Goal: Task Accomplishment & Management: Use online tool/utility

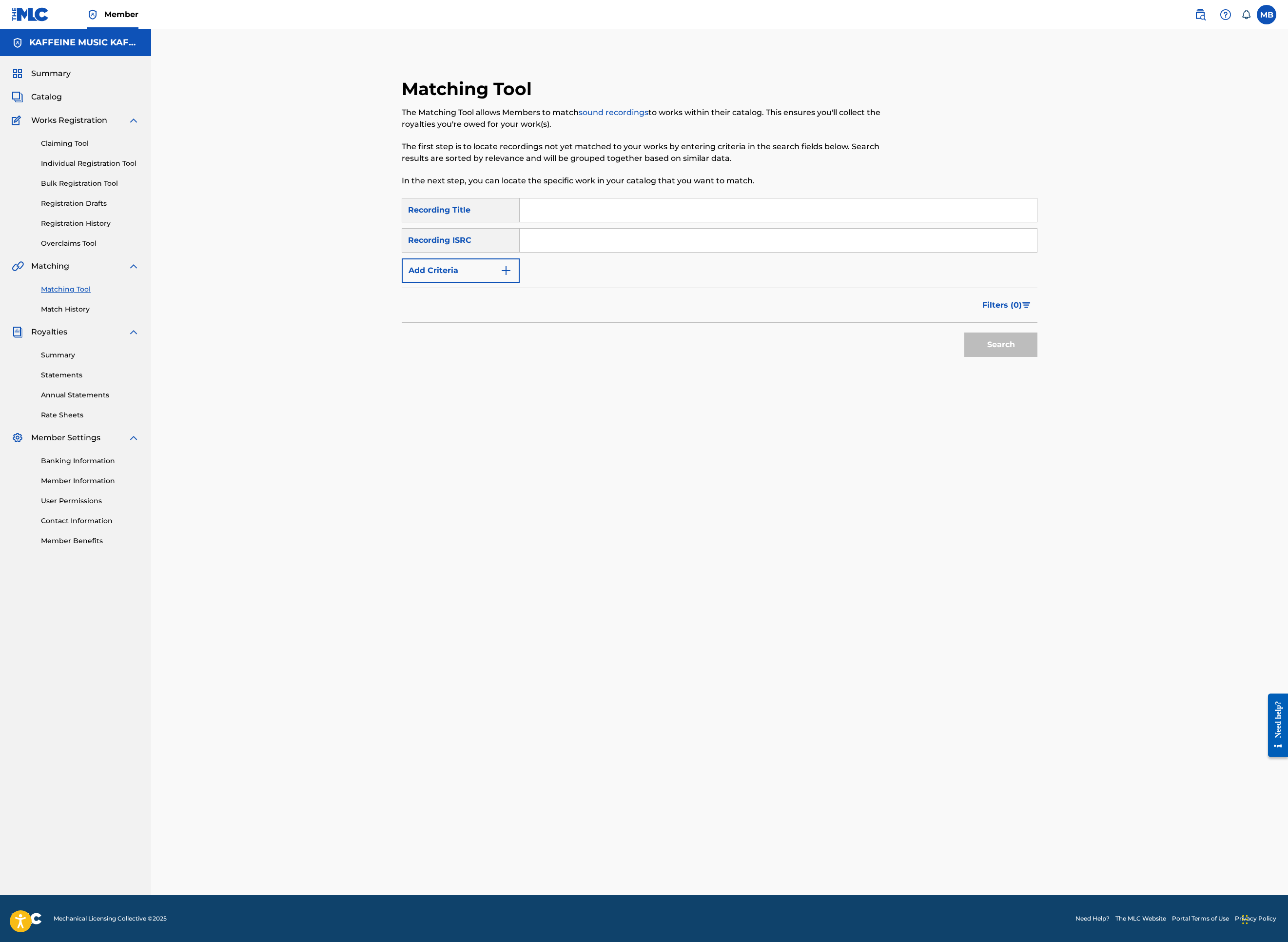
click at [1049, 111] on div "Matching Tool The Matching Tool allows Members to match sound recordings to wor…" at bounding box center [719, 247] width 659 height 338
click at [684, 222] on input "Search Form" at bounding box center [779, 211] width 517 height 24
paste input "JUST FINE ON CAFFEINE"
type input "JUST FINE ON CAFFEINE"
click at [507, 276] on img "Search Form" at bounding box center [506, 270] width 12 height 12
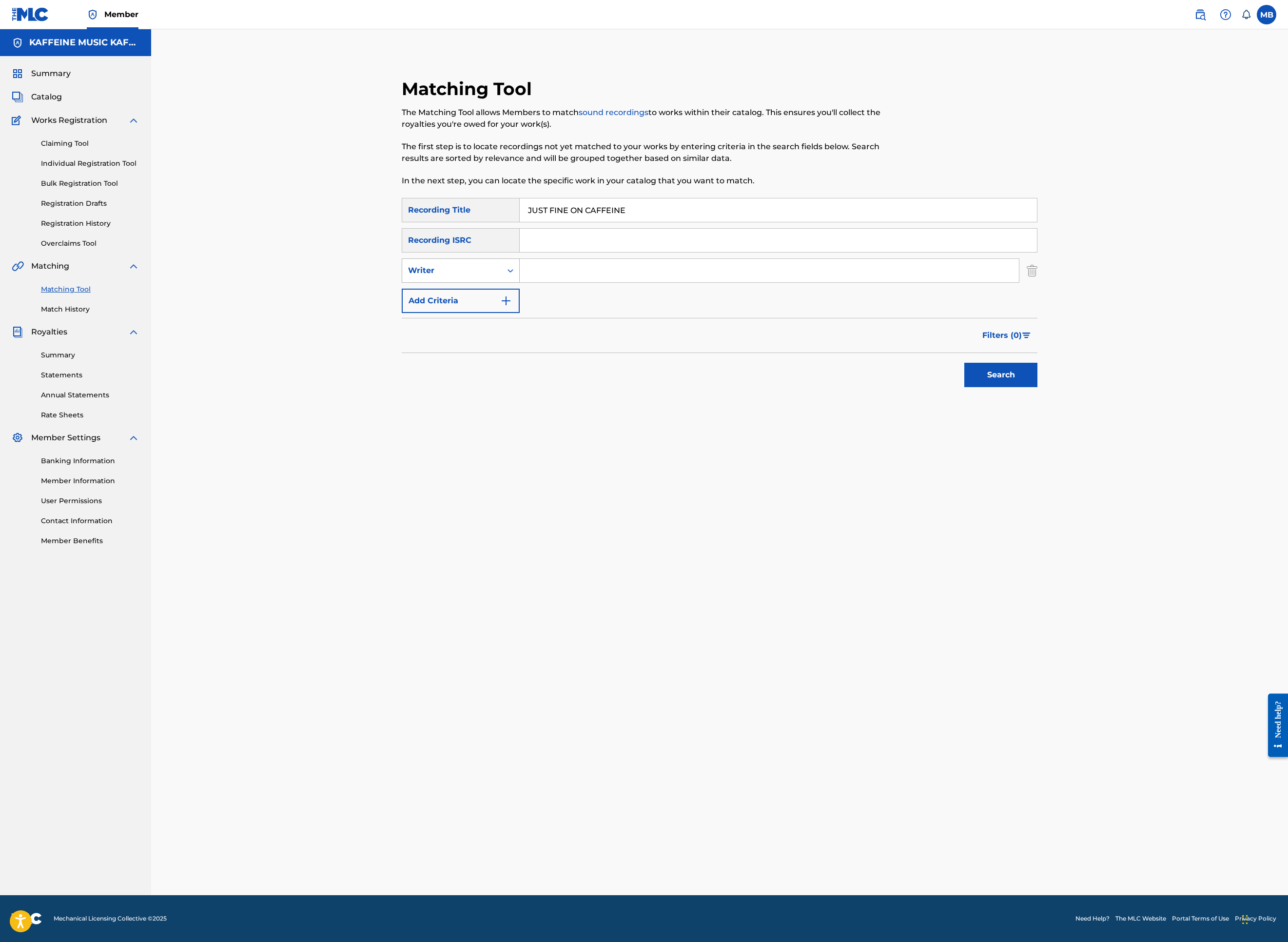
drag, startPoint x: 472, startPoint y: 366, endPoint x: 470, endPoint y: 371, distance: 5.4
click at [470, 276] on div "Writer" at bounding box center [453, 270] width 88 height 12
click at [469, 307] on div "Recording Artist" at bounding box center [460, 295] width 117 height 24
click at [591, 282] on input "Search Form" at bounding box center [770, 270] width 500 height 24
type input "Michael Motorcycle"
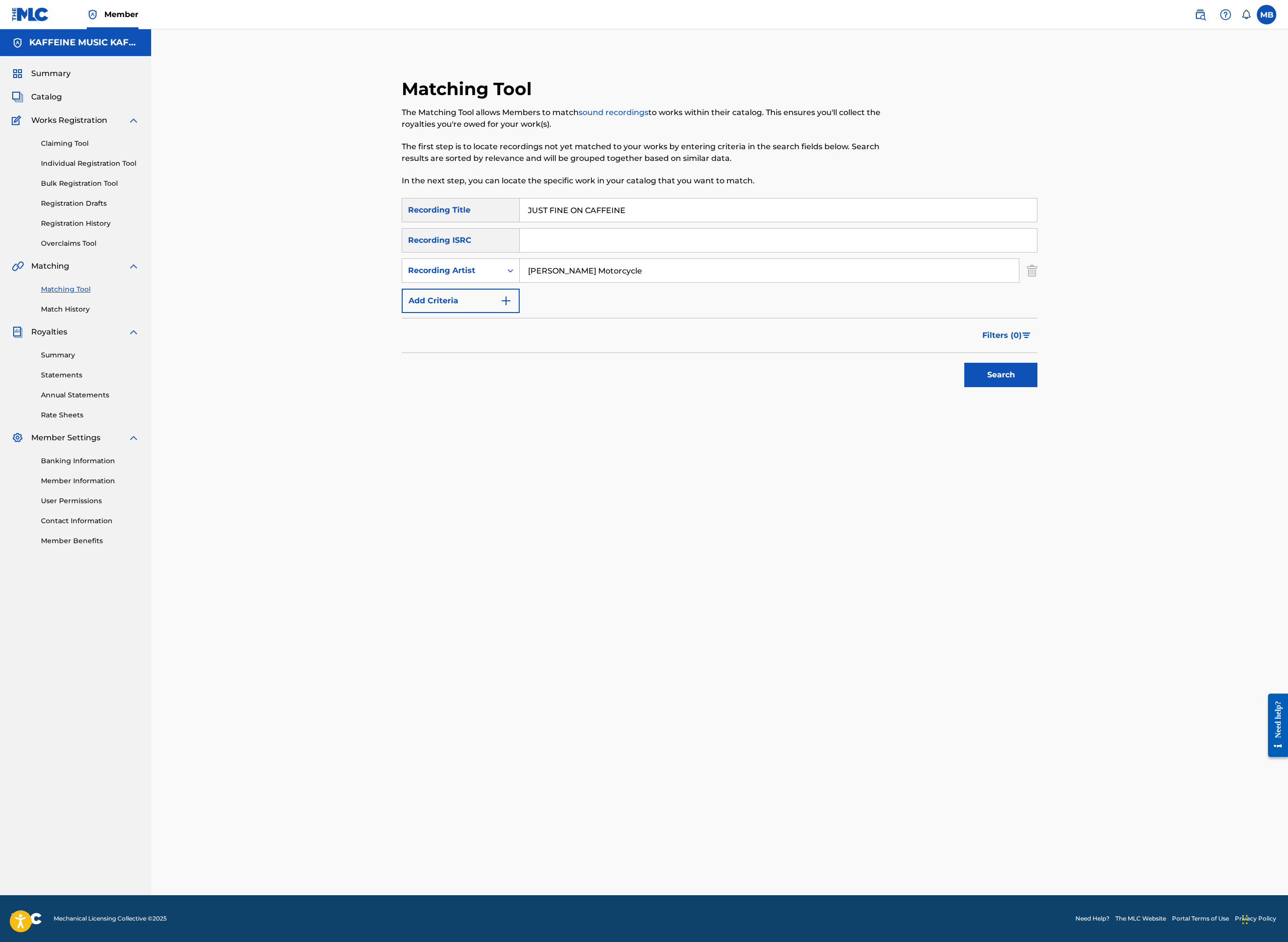
click at [1037, 387] on button "Search" at bounding box center [1001, 374] width 73 height 24
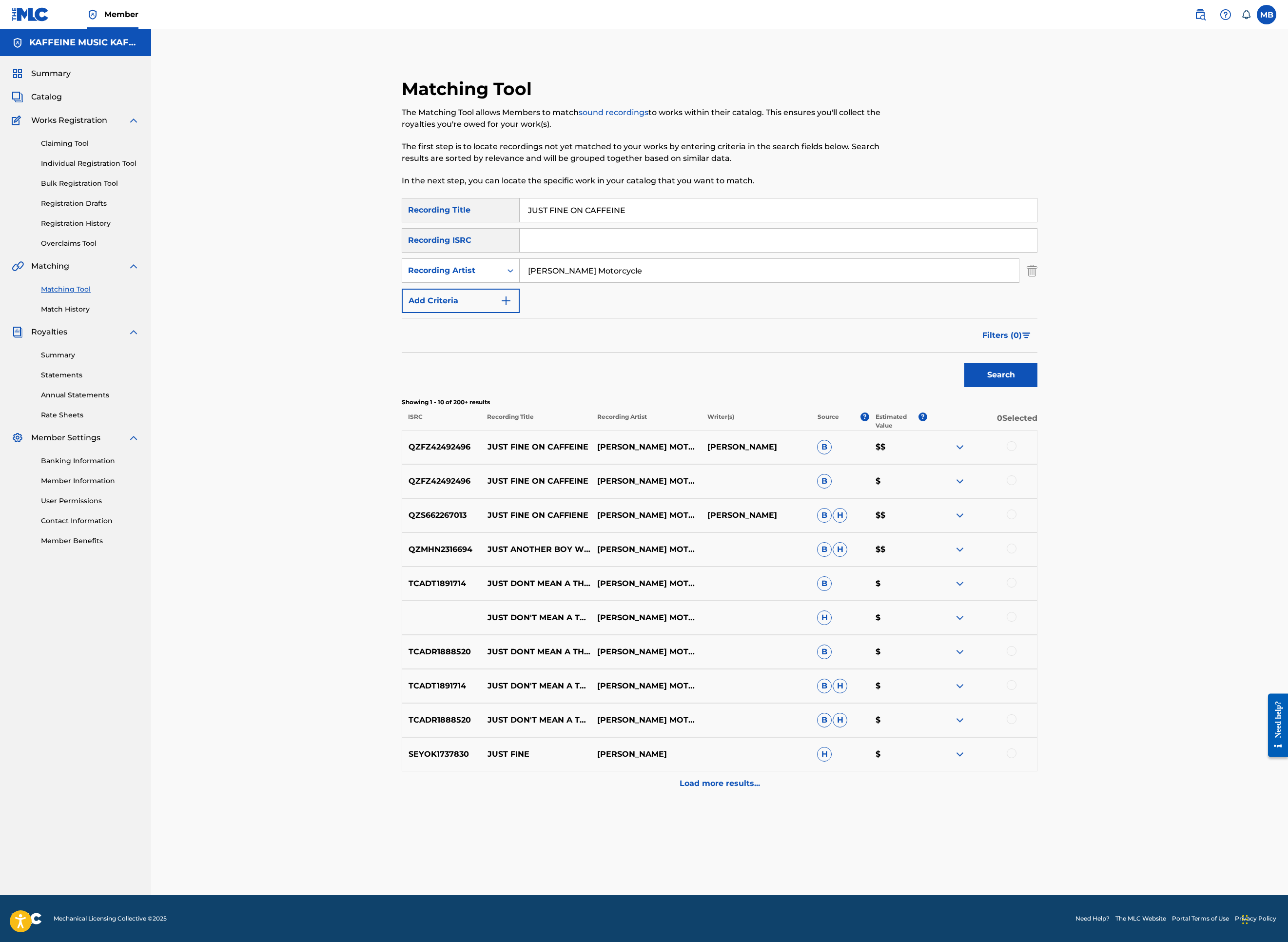
click at [1017, 450] on div at bounding box center [1012, 447] width 10 height 10
click at [1017, 485] on div at bounding box center [1012, 480] width 10 height 10
click at [1017, 519] on div at bounding box center [1012, 514] width 10 height 10
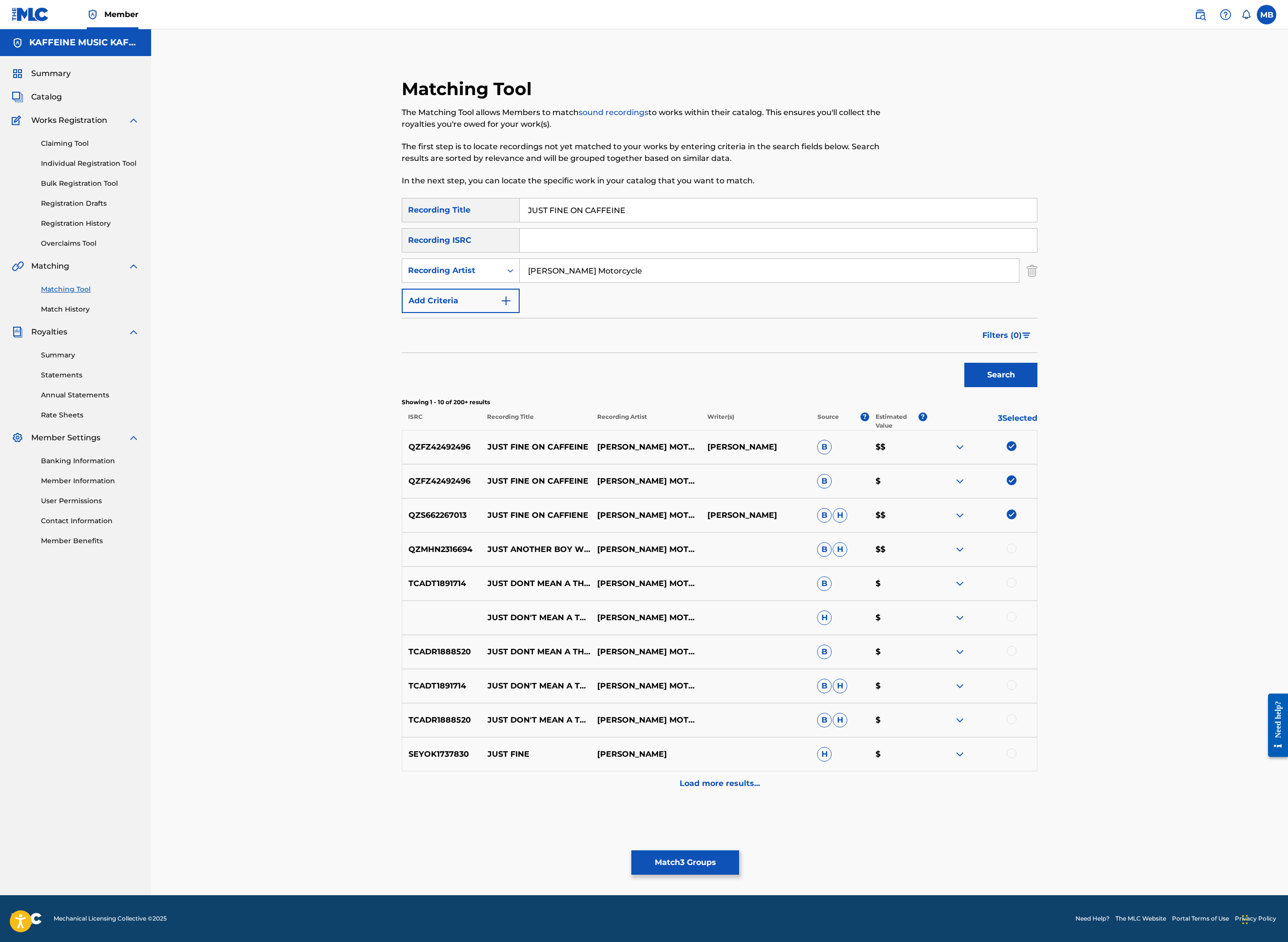
click at [739, 850] on button "Match 3 Groups" at bounding box center [686, 862] width 108 height 24
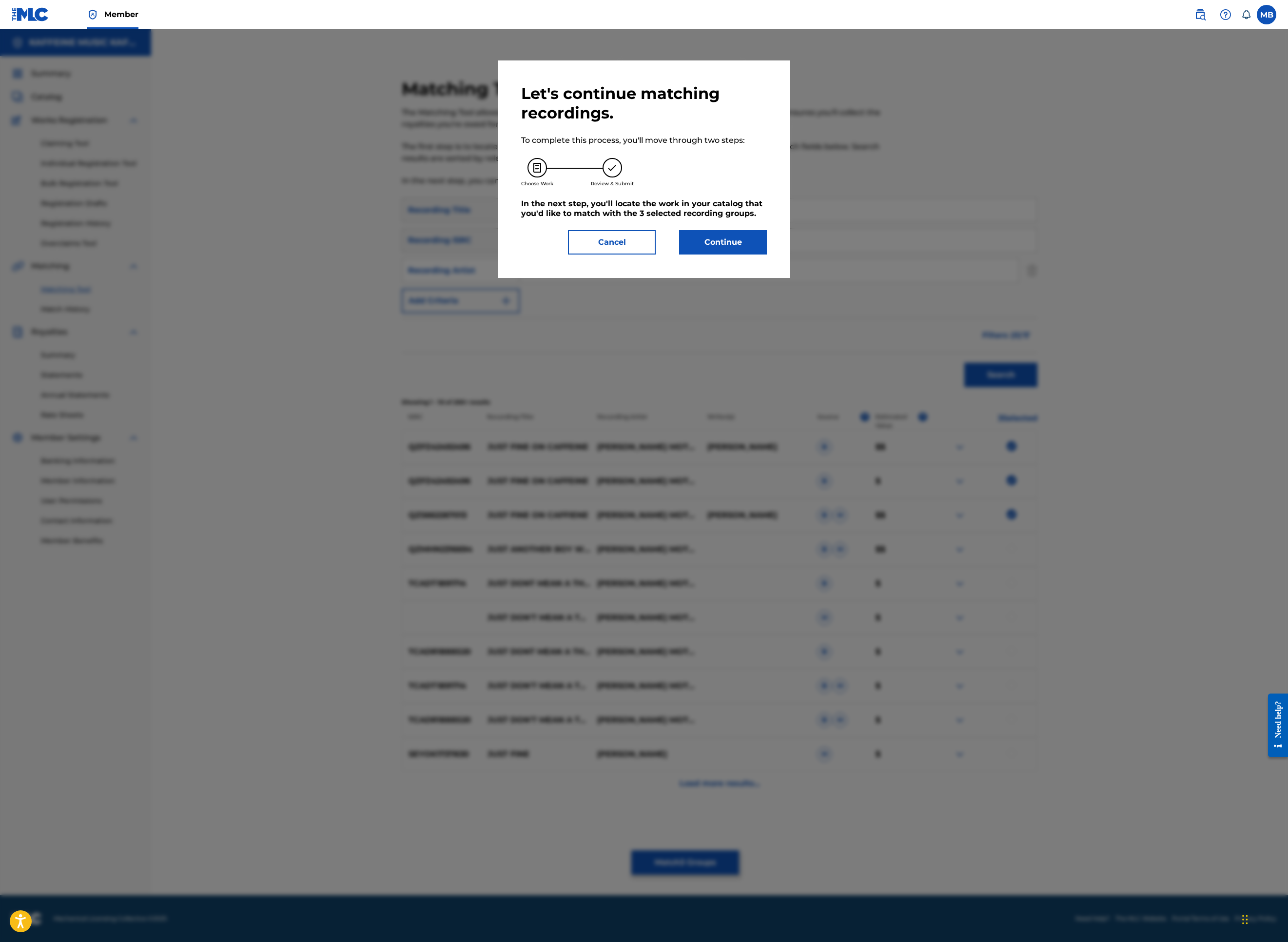
click at [767, 255] on button "Continue" at bounding box center [723, 242] width 88 height 24
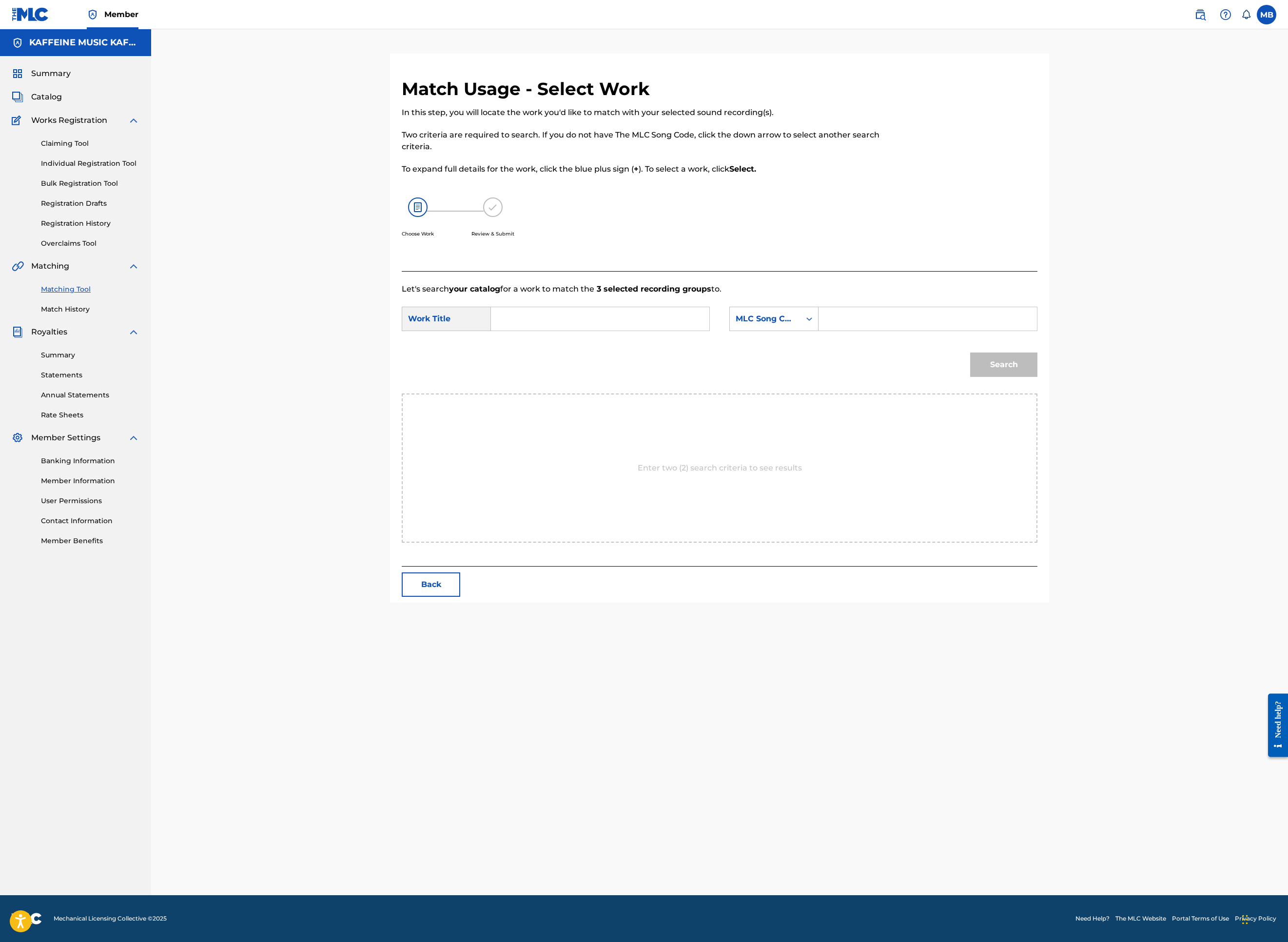
click at [532, 331] on input "Search Form" at bounding box center [600, 319] width 202 height 24
paste input "JUST FINE ON CAFFEINE"
type input "JUST FINE ON CAFFEINE"
drag, startPoint x: 848, startPoint y: 430, endPoint x: 849, endPoint y: 461, distance: 31.0
click at [819, 331] on div "MLC Song Code" at bounding box center [774, 318] width 89 height 24
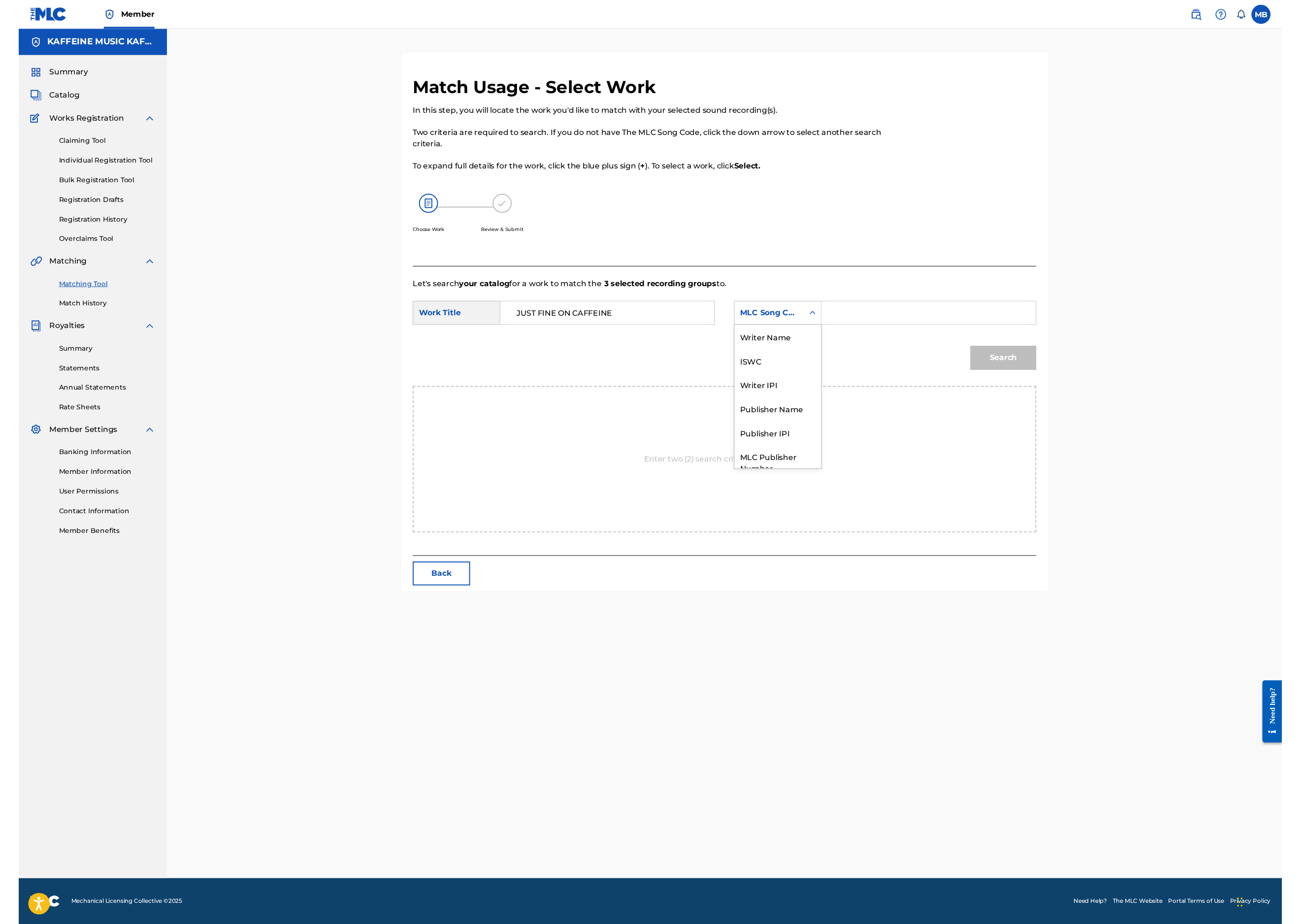
scroll to position [104, 0]
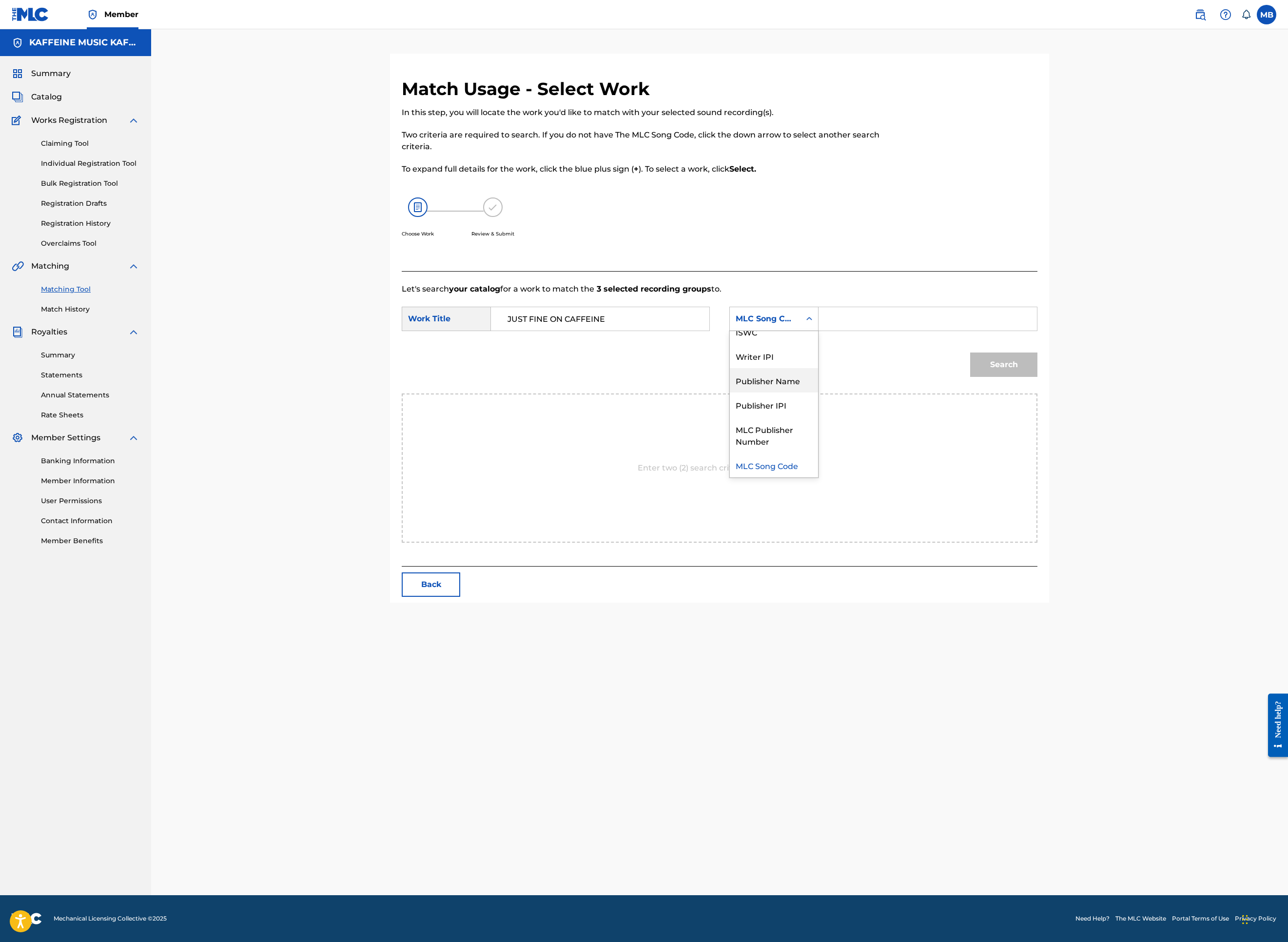
click at [818, 393] on div "Publisher Name" at bounding box center [774, 380] width 88 height 24
click at [980, 331] on input "Search Form" at bounding box center [928, 319] width 202 height 24
click at [1037, 377] on button "Search" at bounding box center [1004, 364] width 68 height 24
type input "kaf"
click at [1037, 377] on button "Search" at bounding box center [1004, 364] width 68 height 24
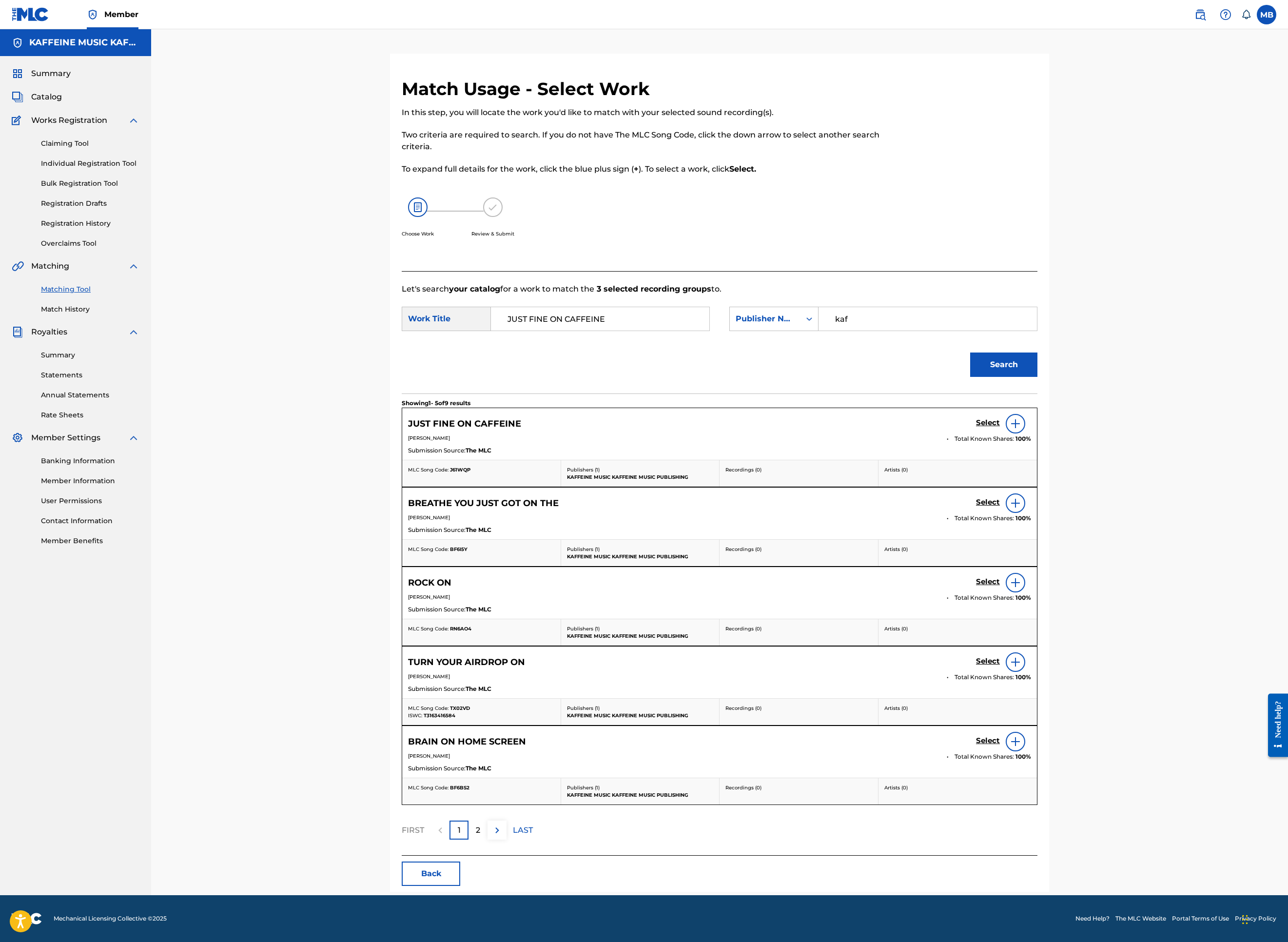
click at [1000, 428] on h5 "Select" at bounding box center [988, 422] width 24 height 9
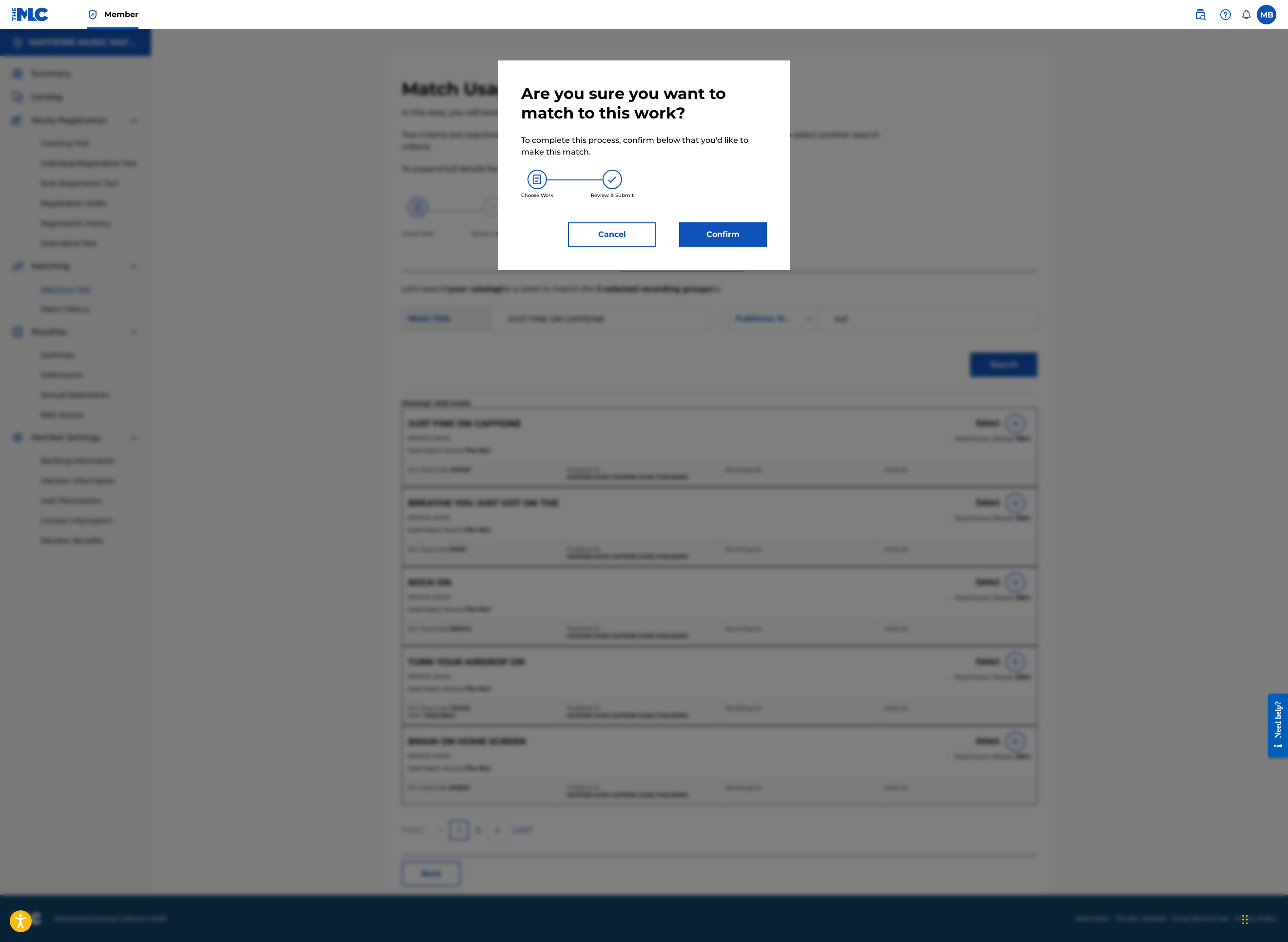
click at [767, 247] on button "Confirm" at bounding box center [723, 234] width 88 height 24
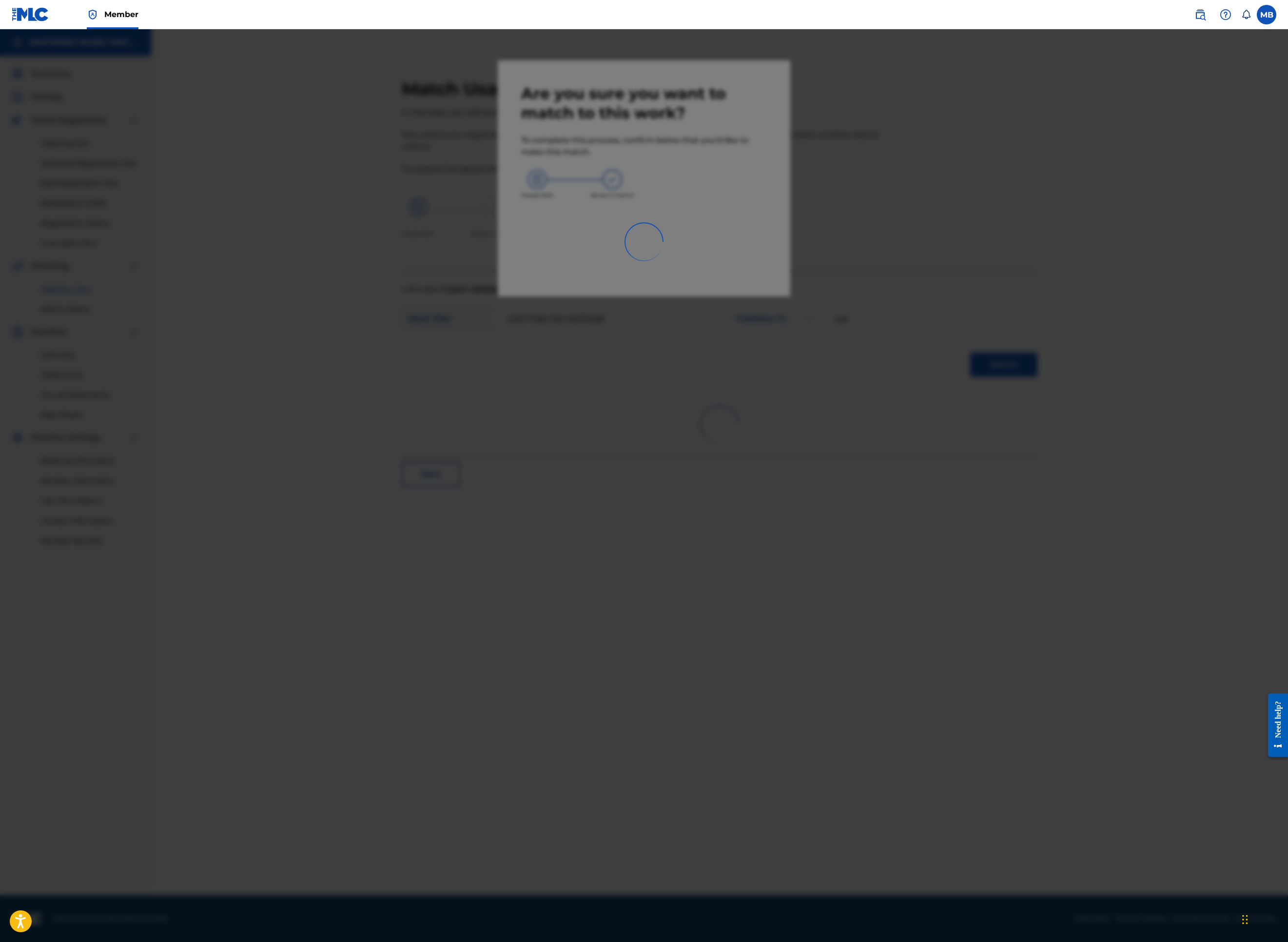
click at [698, 396] on div at bounding box center [644, 500] width 1288 height 942
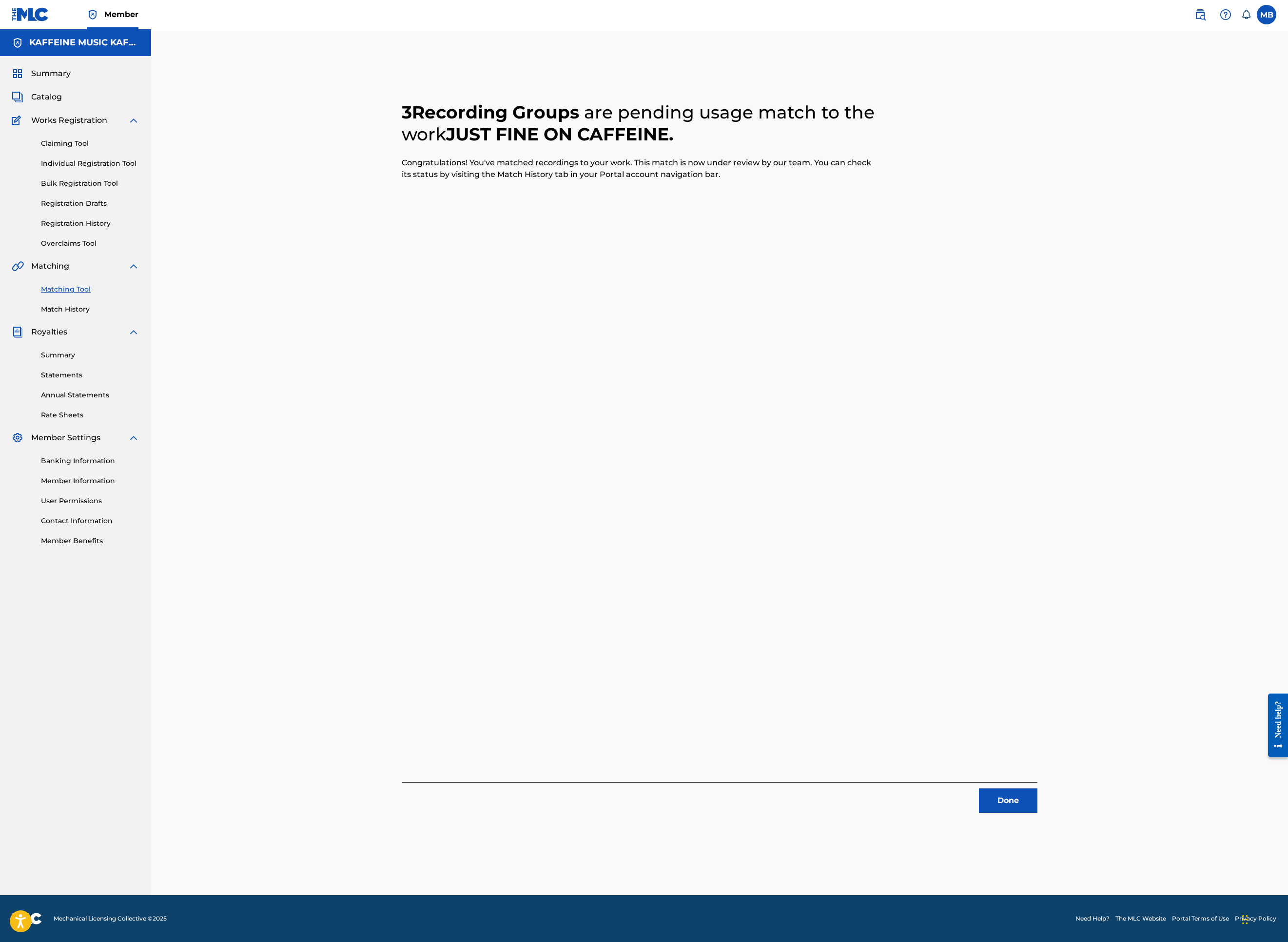
click at [1037, 810] on button "Done" at bounding box center [1009, 800] width 59 height 24
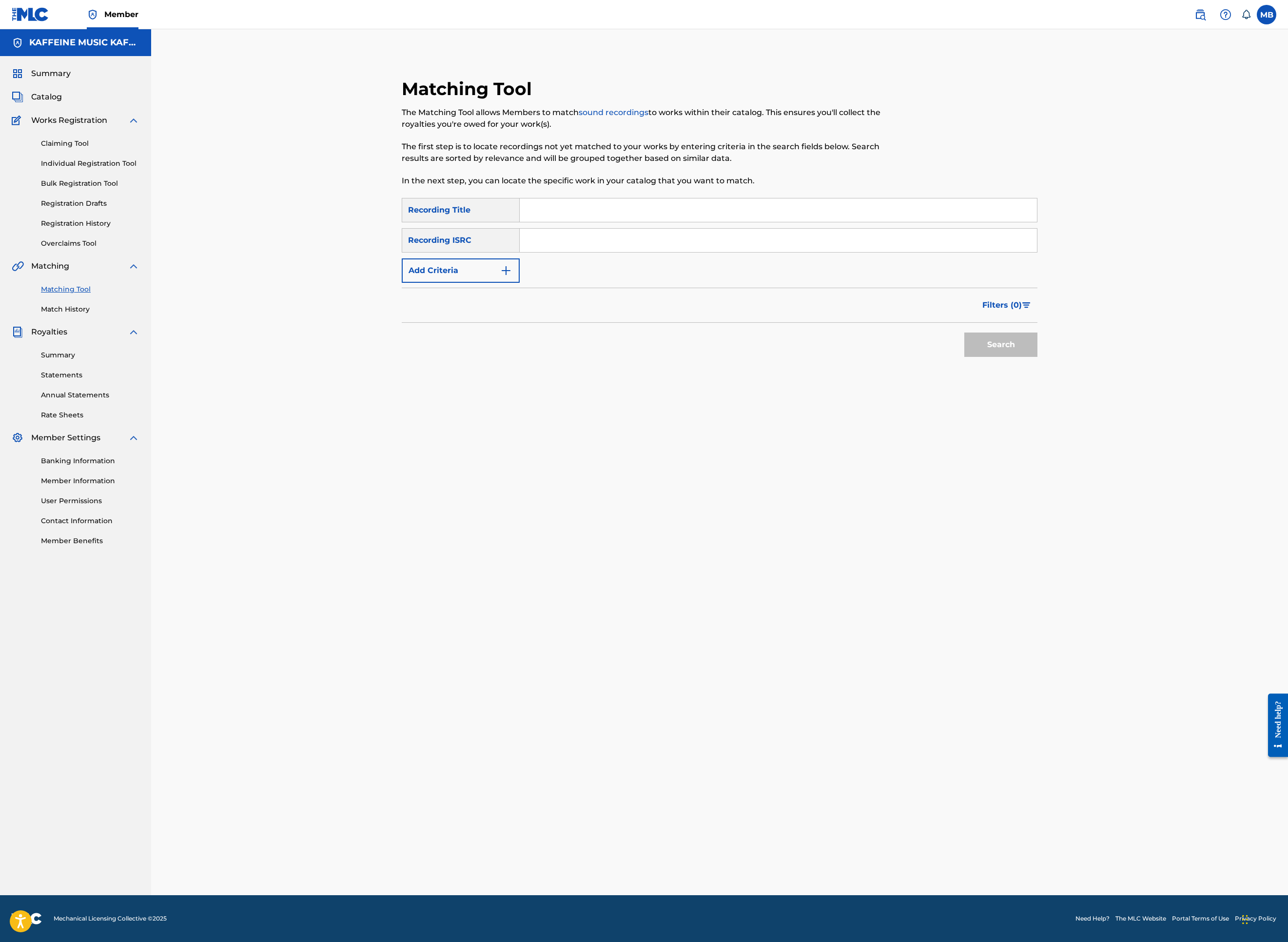
click at [62, 103] on span "Catalog" at bounding box center [46, 97] width 30 height 12
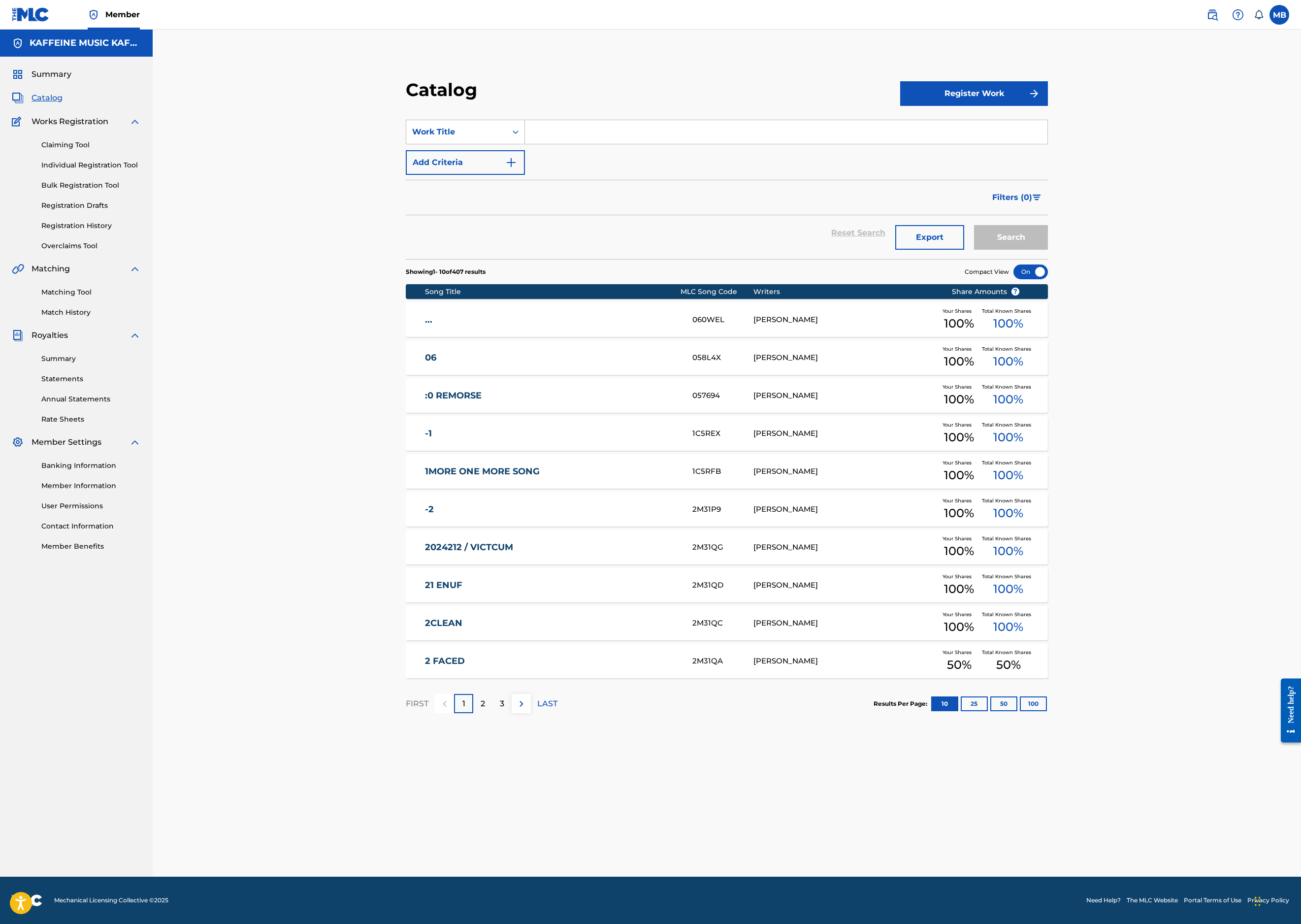
click at [71, 80] on span "Summary" at bounding box center [51, 74] width 40 height 12
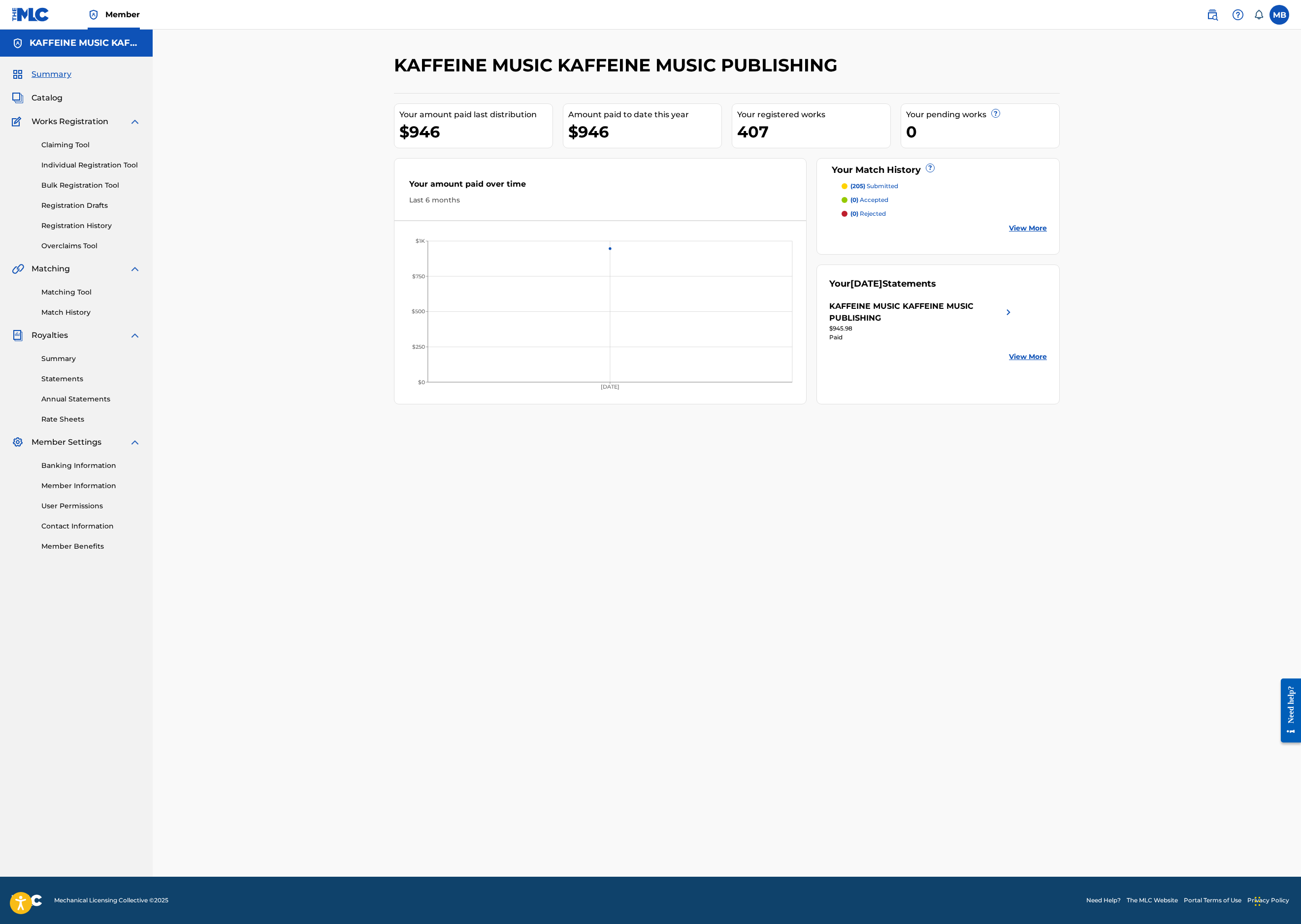
click at [1060, 139] on div "KAFFEINE MUSIC KAFFEINE MUSIC PUBLISHING Your amount paid last distribution $94…" at bounding box center [726, 230] width 666 height 350
click at [122, 318] on div "Matching Tool Match History" at bounding box center [76, 296] width 129 height 43
click at [120, 298] on link "Matching Tool" at bounding box center [91, 292] width 100 height 10
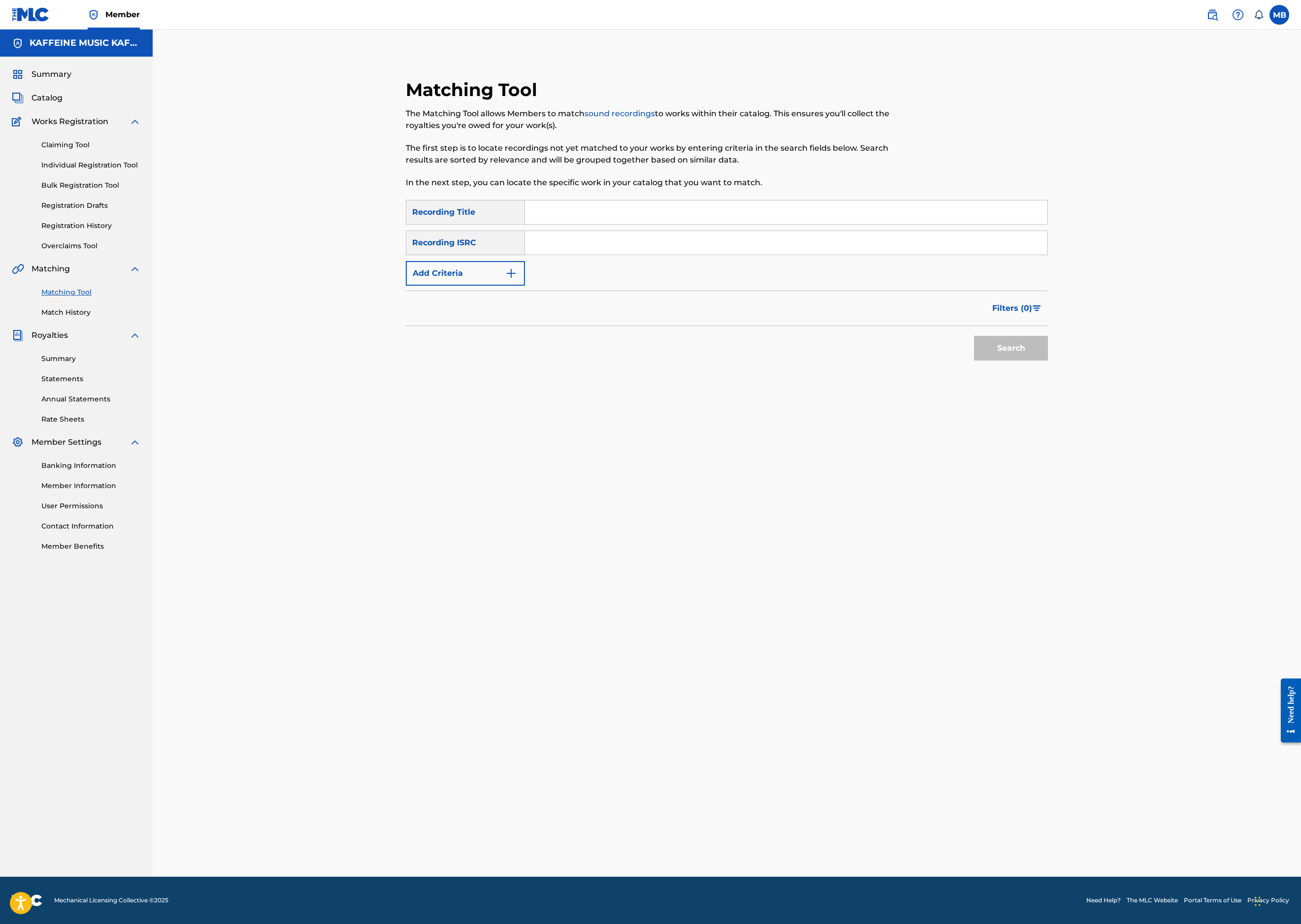
click at [785, 225] on input "Search Form" at bounding box center [787, 213] width 522 height 24
paste input "JUST FINE ON CAFFEINE"
type input "JUST FINE ON CAFFEINE"
click at [519, 286] on button "Add Criteria" at bounding box center [465, 273] width 119 height 25
click at [494, 283] on div "Writer" at bounding box center [457, 273] width 101 height 19
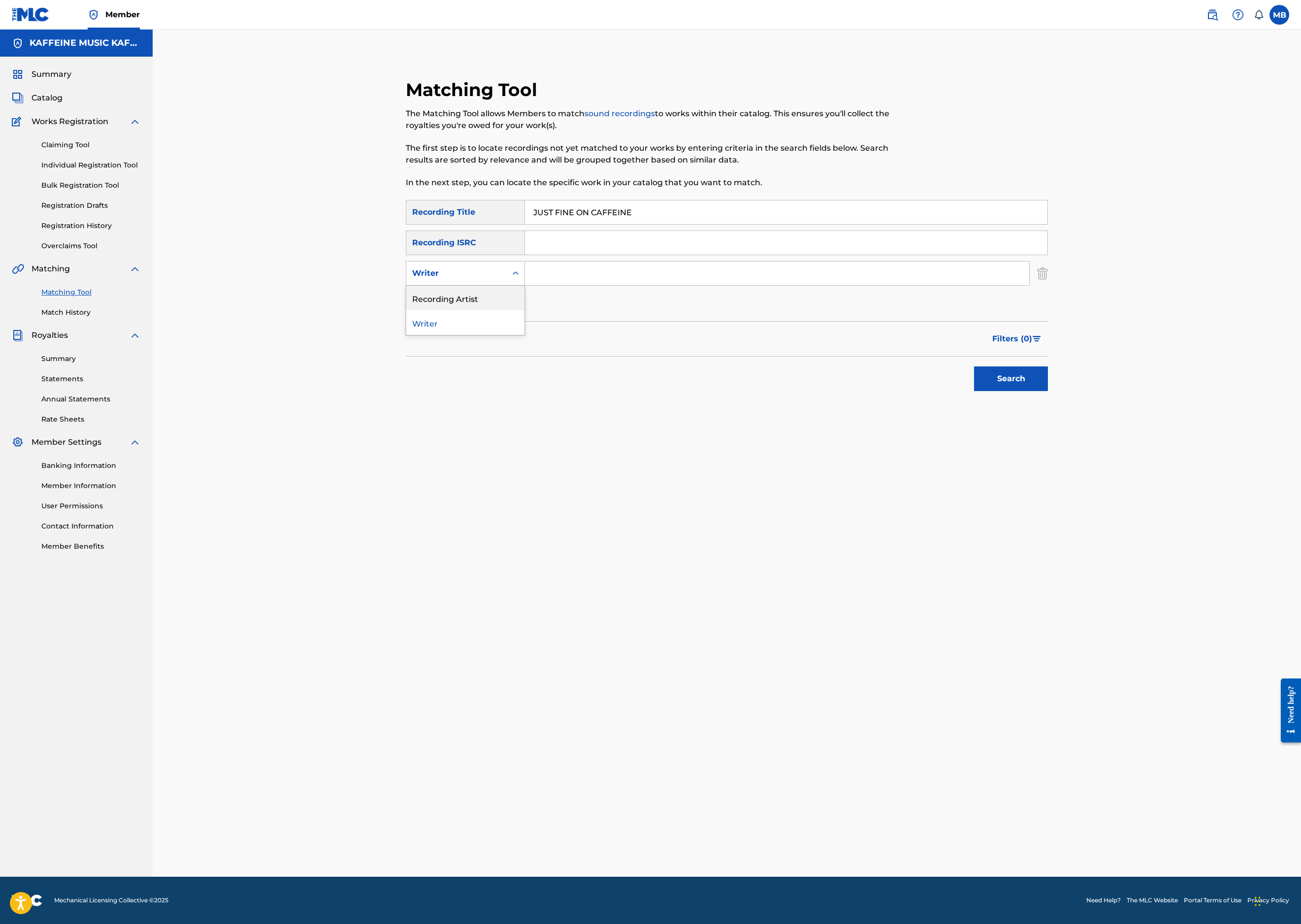
click at [501, 311] on div "Recording Artist" at bounding box center [465, 298] width 118 height 25
click at [574, 285] on input "Search Form" at bounding box center [778, 273] width 505 height 24
type input ","
type input "[PERSON_NAME] Motorcycle"
click at [1048, 391] on button "Search" at bounding box center [1011, 378] width 74 height 25
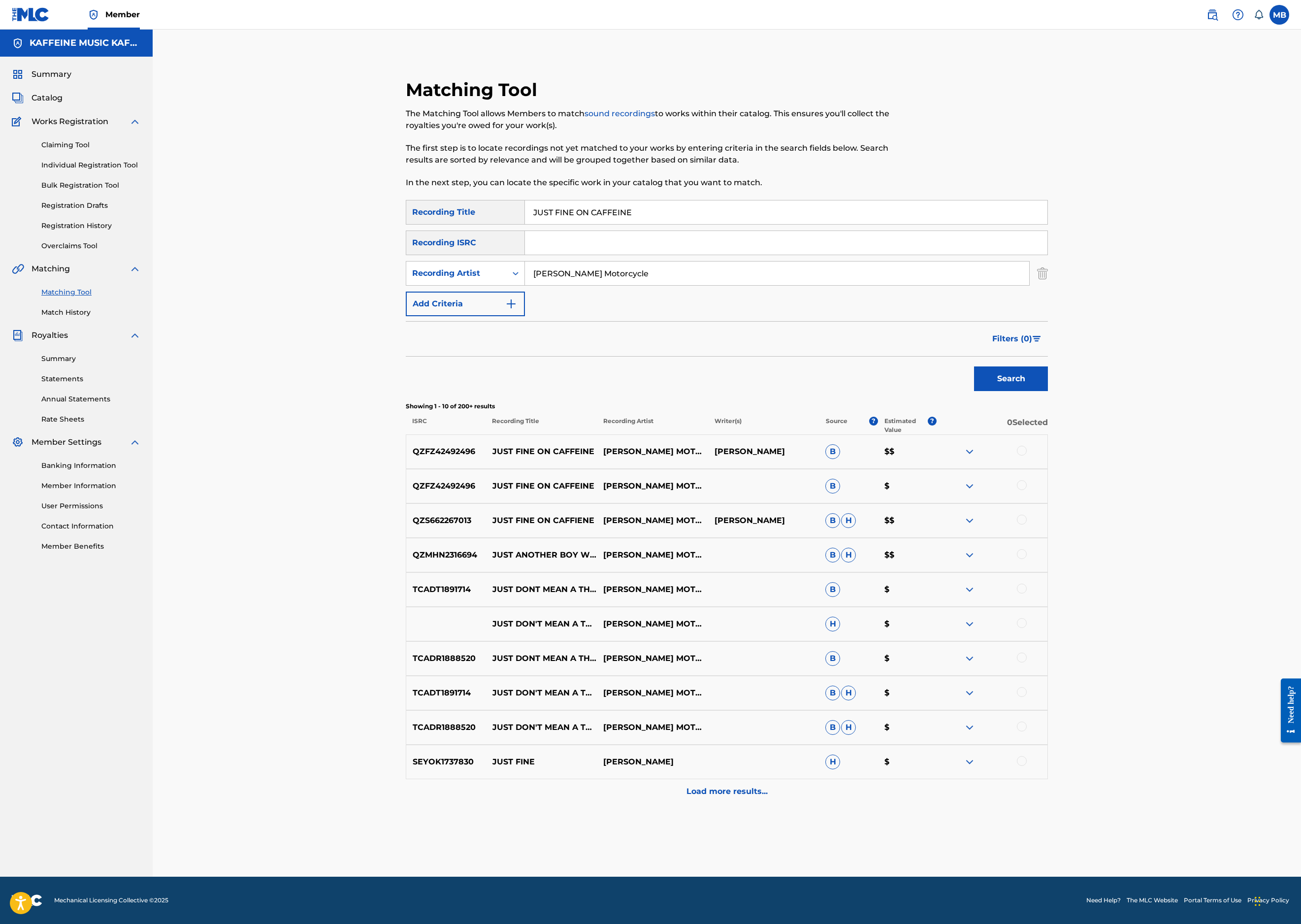
scroll to position [165, 0]
click at [1027, 524] on div at bounding box center [1022, 519] width 10 height 10
click at [1027, 490] on div at bounding box center [1022, 485] width 10 height 10
click at [1027, 455] on div at bounding box center [1022, 451] width 10 height 10
click at [747, 831] on button "Match 3 Groups" at bounding box center [693, 843] width 109 height 25
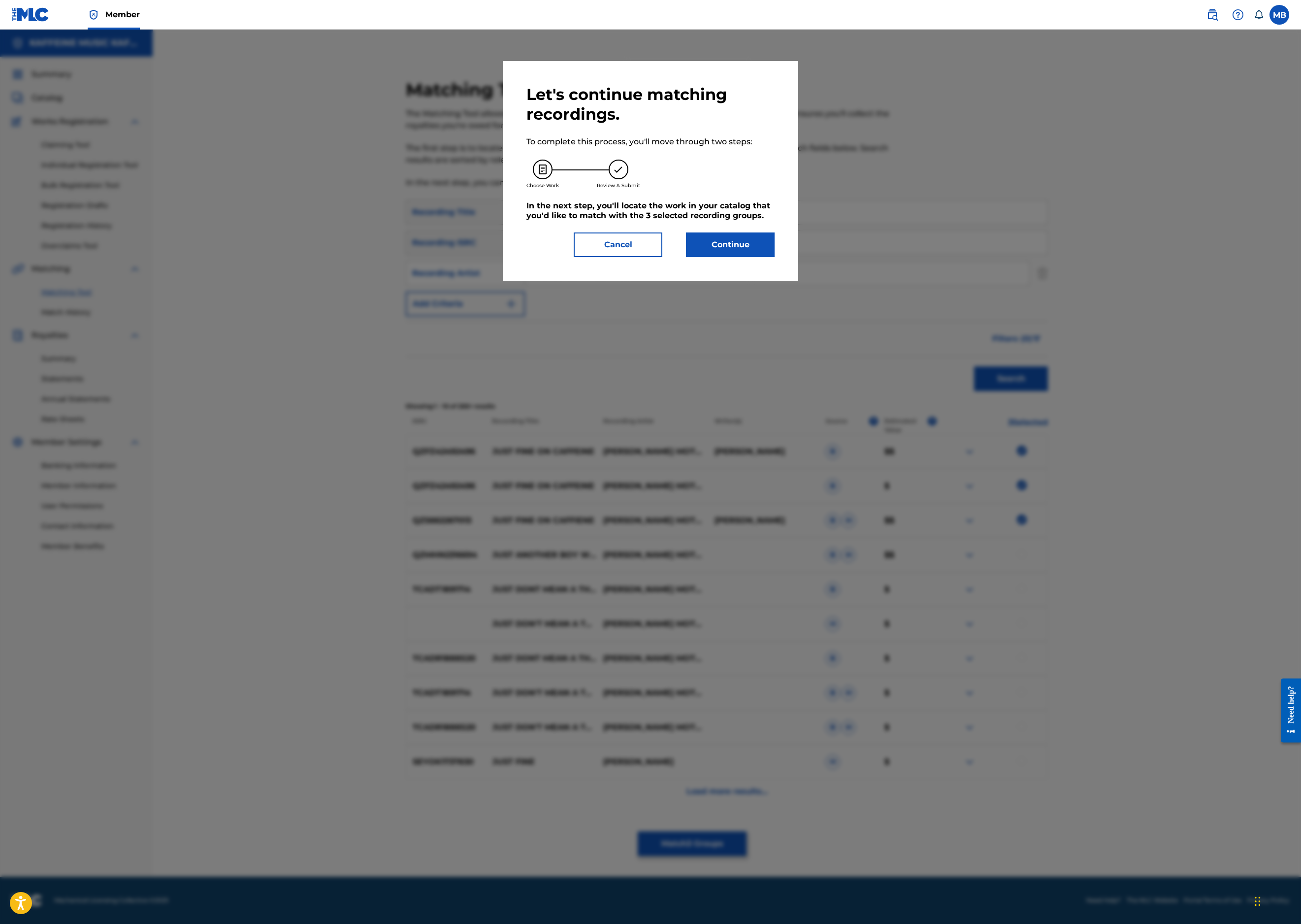
click at [775, 257] on button "Continue" at bounding box center [730, 244] width 89 height 25
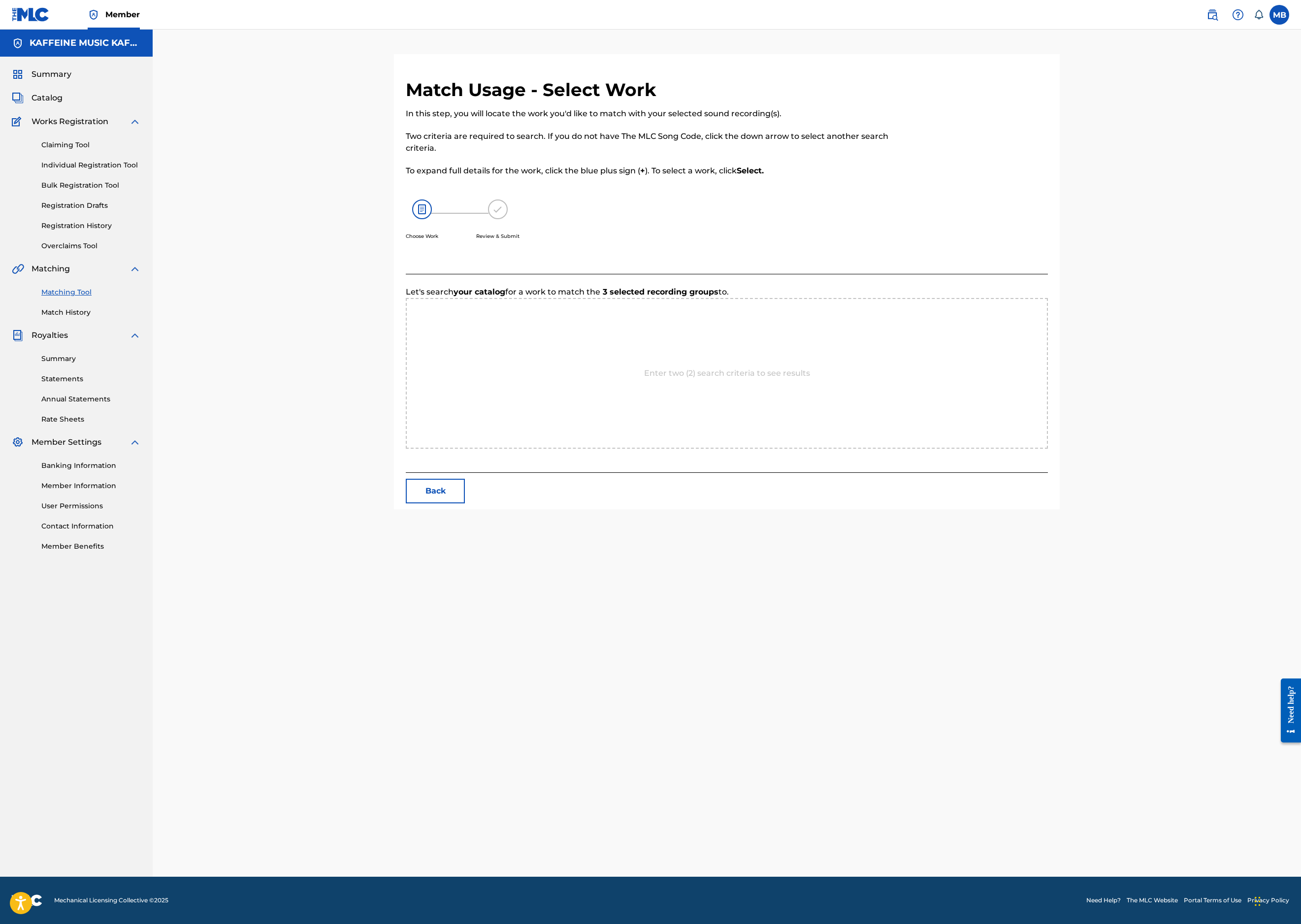
scroll to position [77, 0]
click at [708, 334] on input "Search Form" at bounding box center [606, 323] width 204 height 24
paste input "JUST FINE ON CAFFEINE"
type input "JUST FINE ON CAFFEINE"
click at [808, 331] on div "MLC Song Code" at bounding box center [773, 322] width 71 height 19
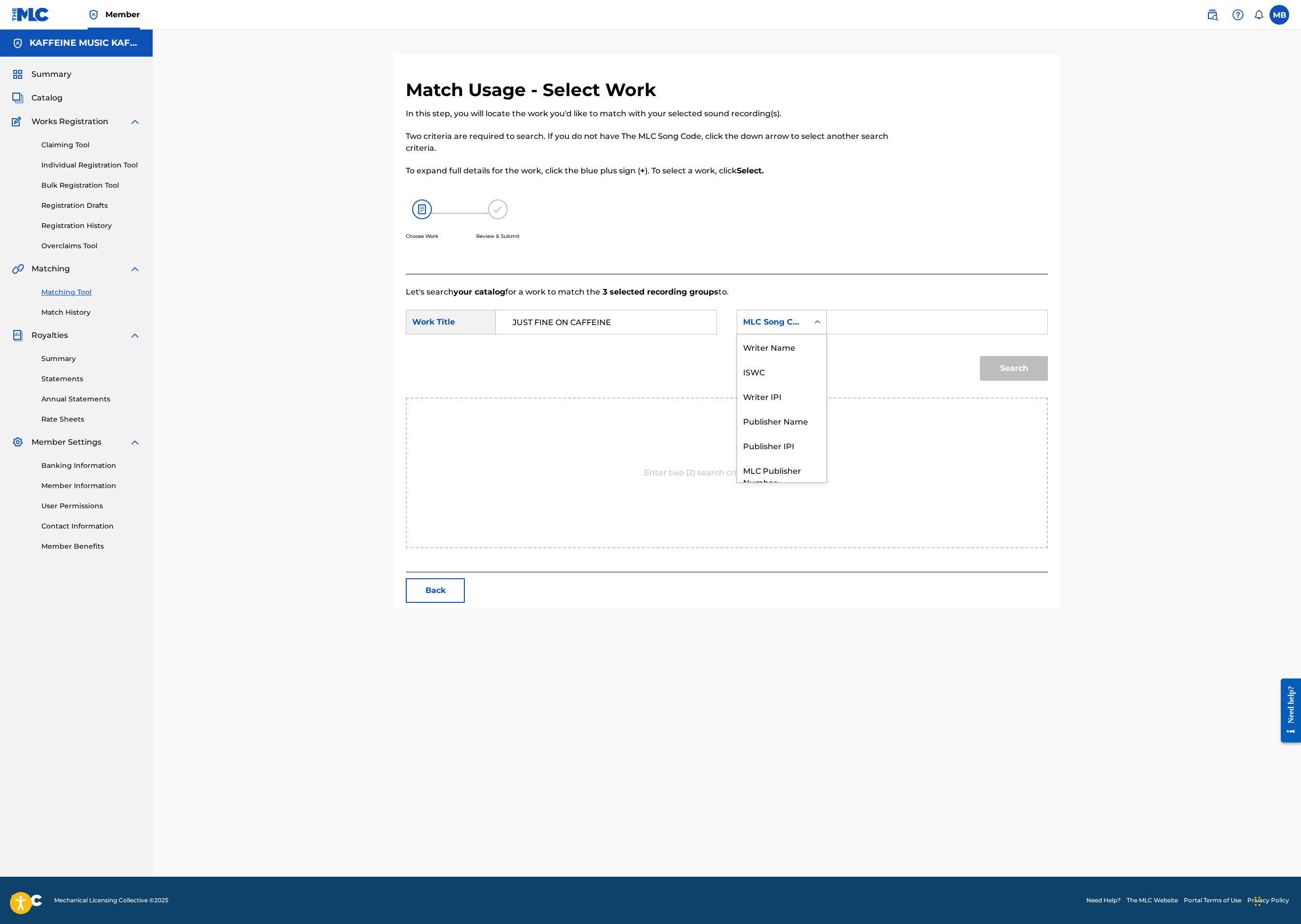
scroll to position [104, 0]
click at [826, 397] on div "Publisher Name" at bounding box center [782, 384] width 89 height 25
click at [999, 334] on input "Search Form" at bounding box center [937, 323] width 204 height 24
type input "kaff"
click at [1048, 381] on button "Search" at bounding box center [1014, 368] width 68 height 25
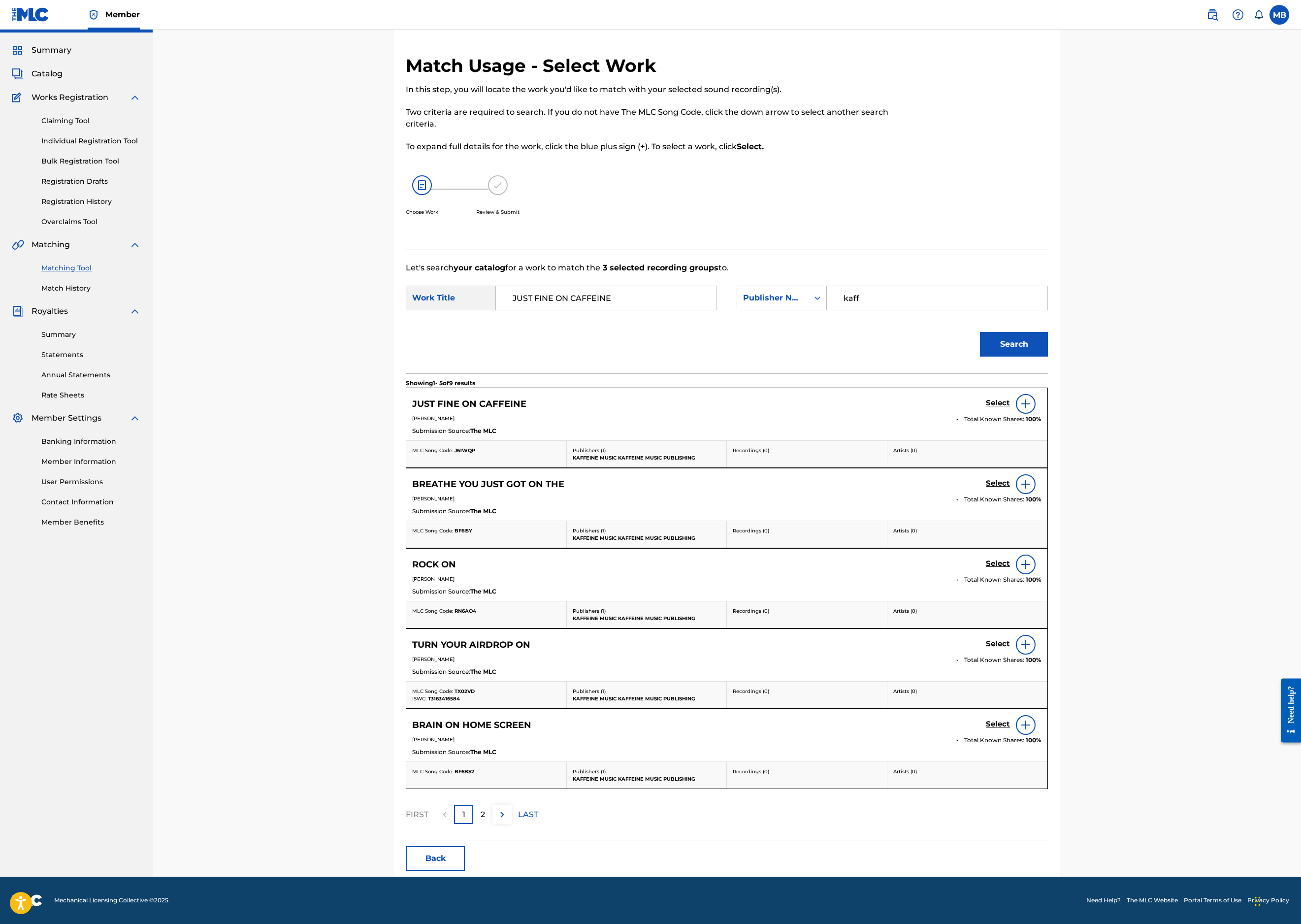
click at [1010, 408] on h5 "Select" at bounding box center [998, 403] width 24 height 9
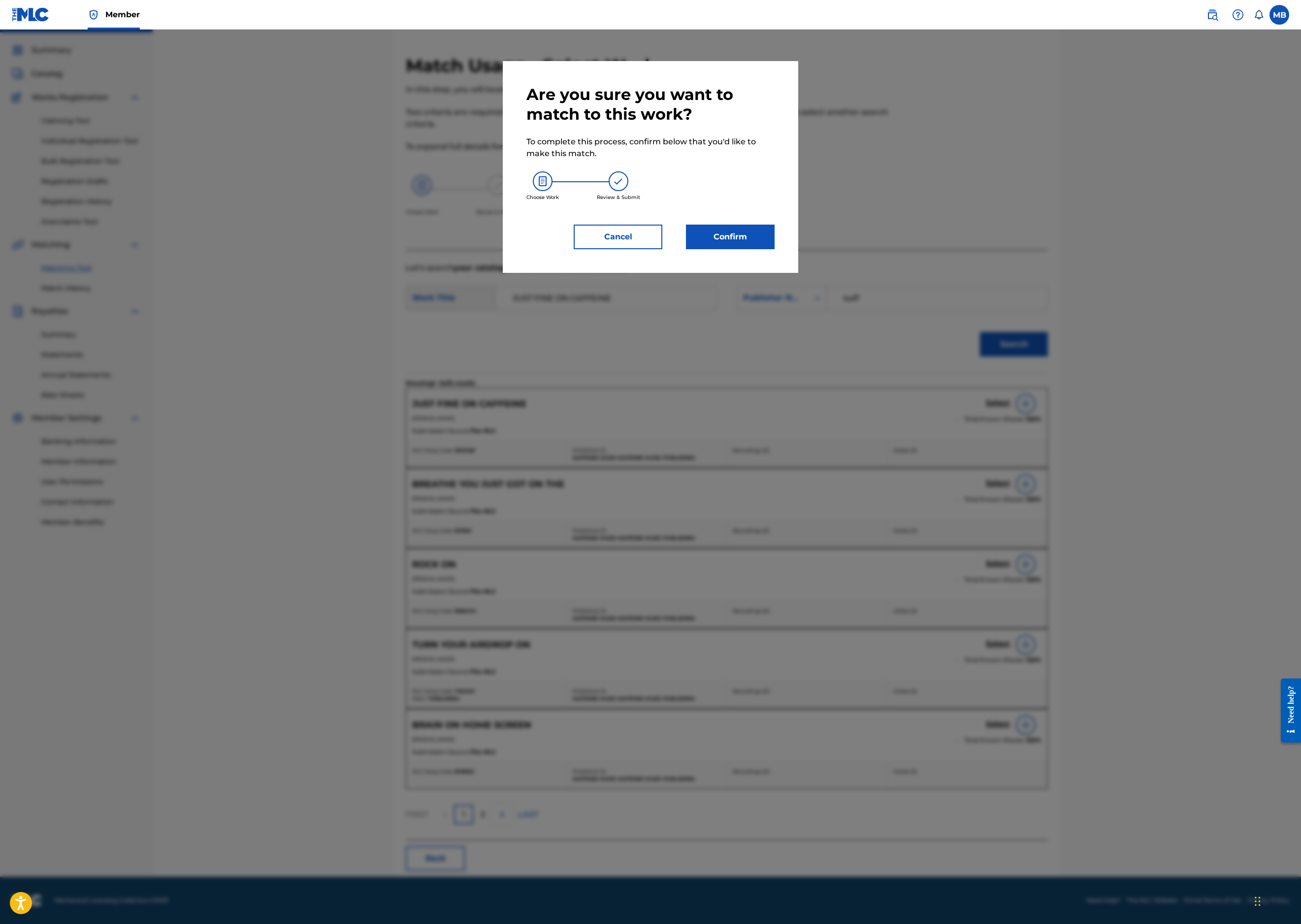
click at [775, 249] on button "Confirm" at bounding box center [730, 236] width 89 height 25
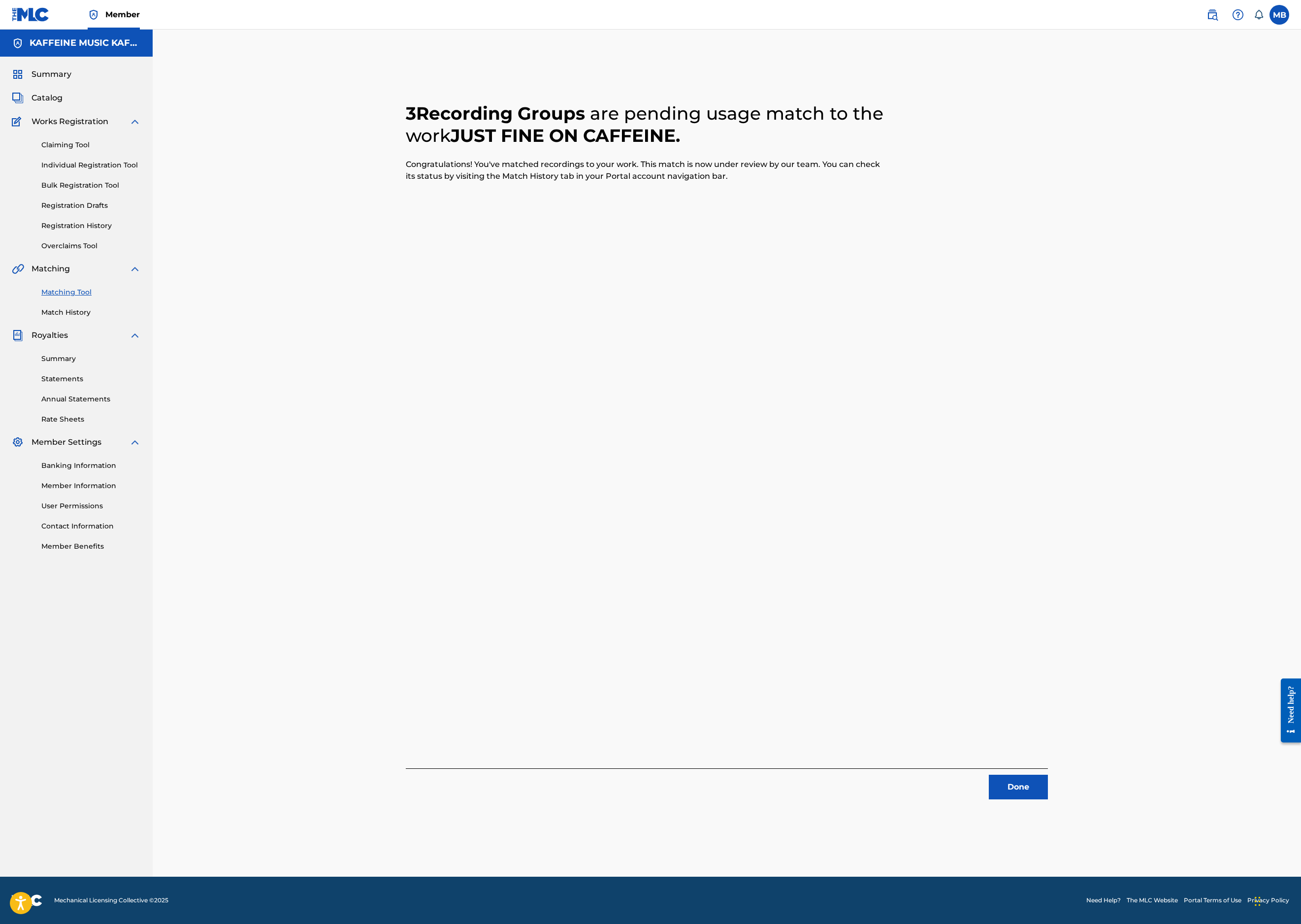
click at [1048, 775] on button "Done" at bounding box center [1019, 786] width 59 height 25
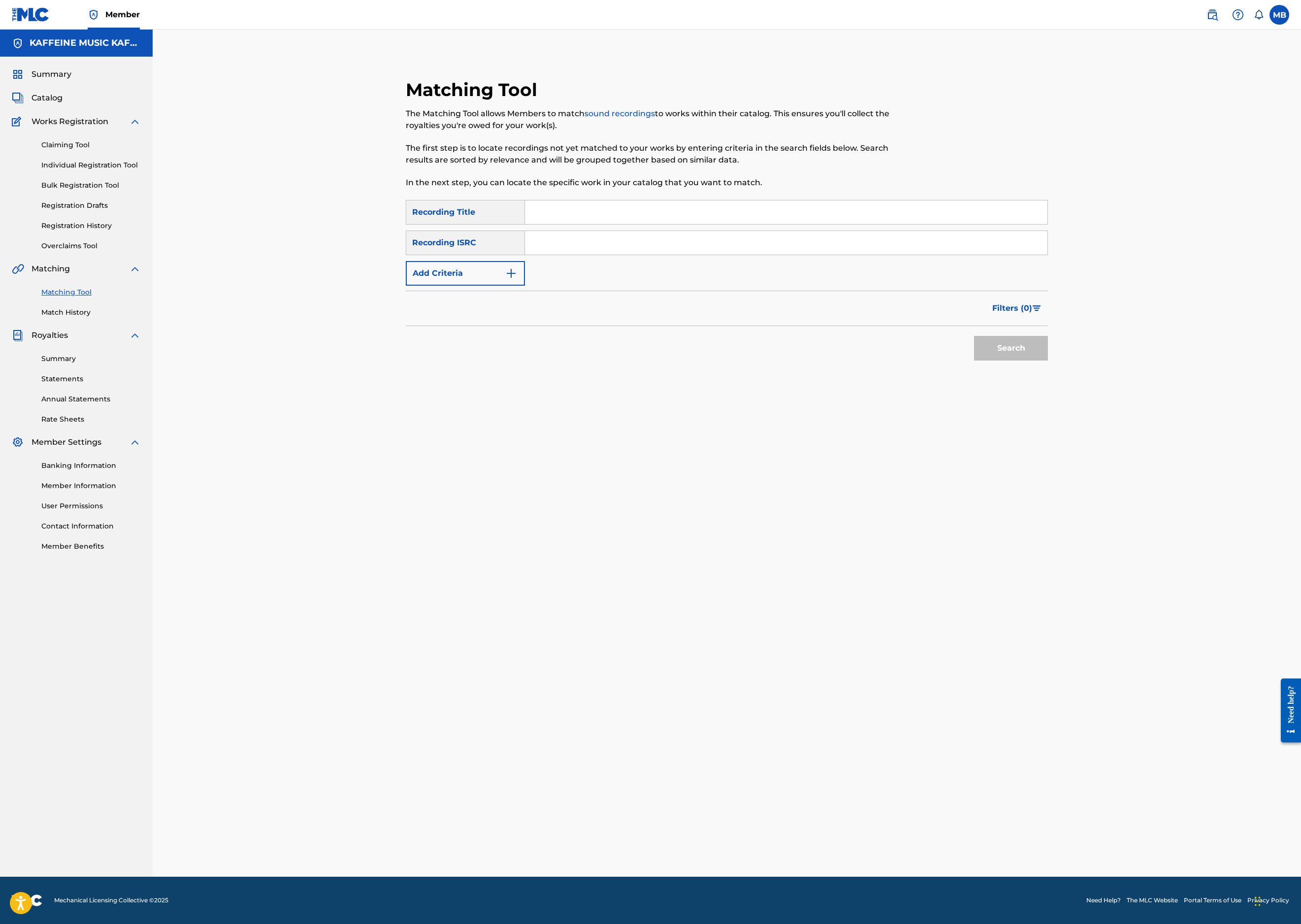
click at [660, 225] on input "Search Form" at bounding box center [787, 213] width 522 height 24
click at [661, 225] on input "Search Form" at bounding box center [787, 213] width 522 height 24
paste input "KNOCK KNOCK"
type input "KNOCK KNOCK"
click at [486, 286] on button "Add Criteria" at bounding box center [465, 273] width 119 height 25
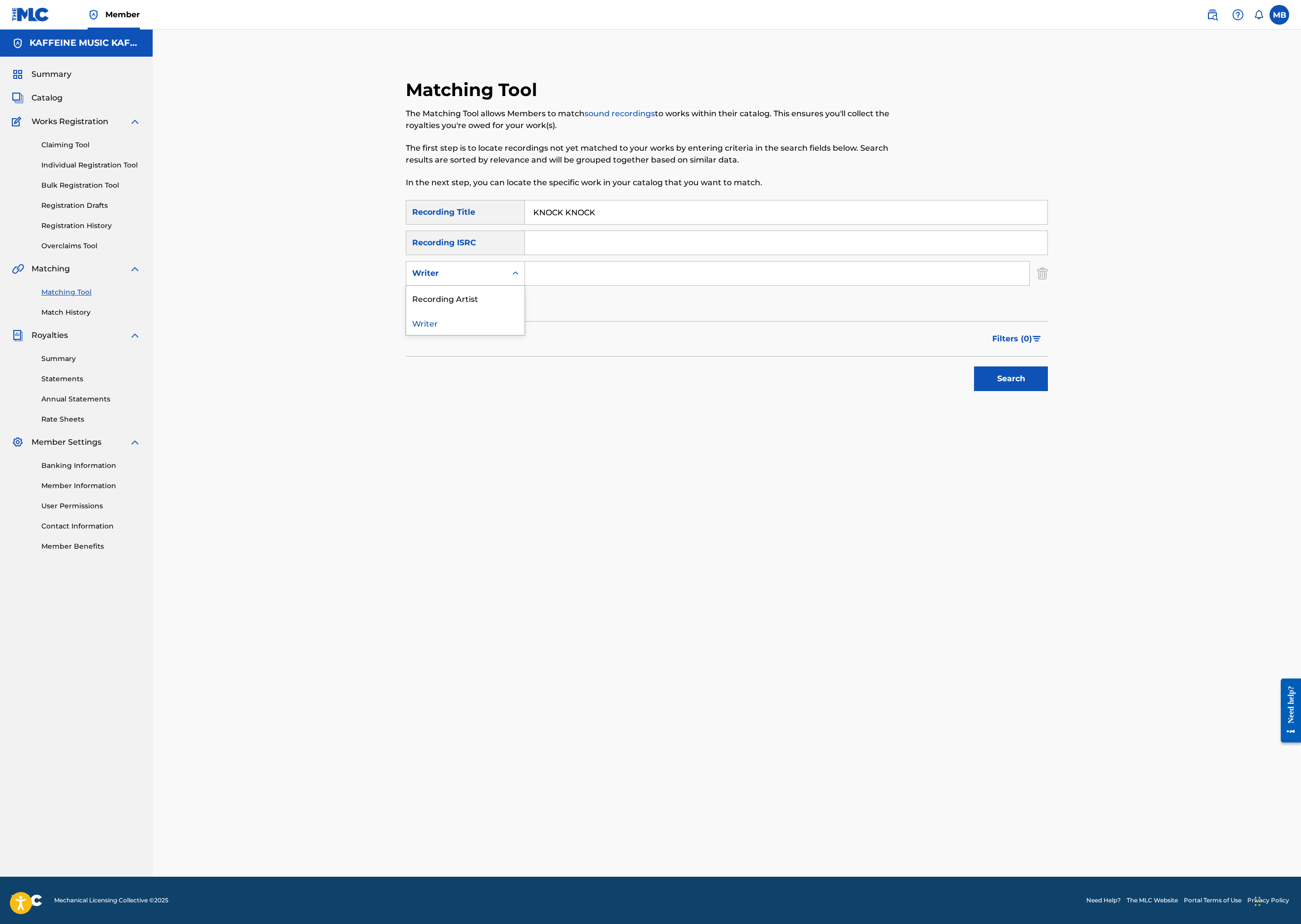
click at [485, 279] on div "Writer" at bounding box center [457, 273] width 89 height 12
click at [486, 311] on div "Recording Artist" at bounding box center [465, 298] width 118 height 25
click at [564, 285] on input "Search Form" at bounding box center [778, 273] width 505 height 24
type input "[PERSON_NAME] Motorcycle"
click at [1048, 391] on button "Search" at bounding box center [1011, 378] width 74 height 25
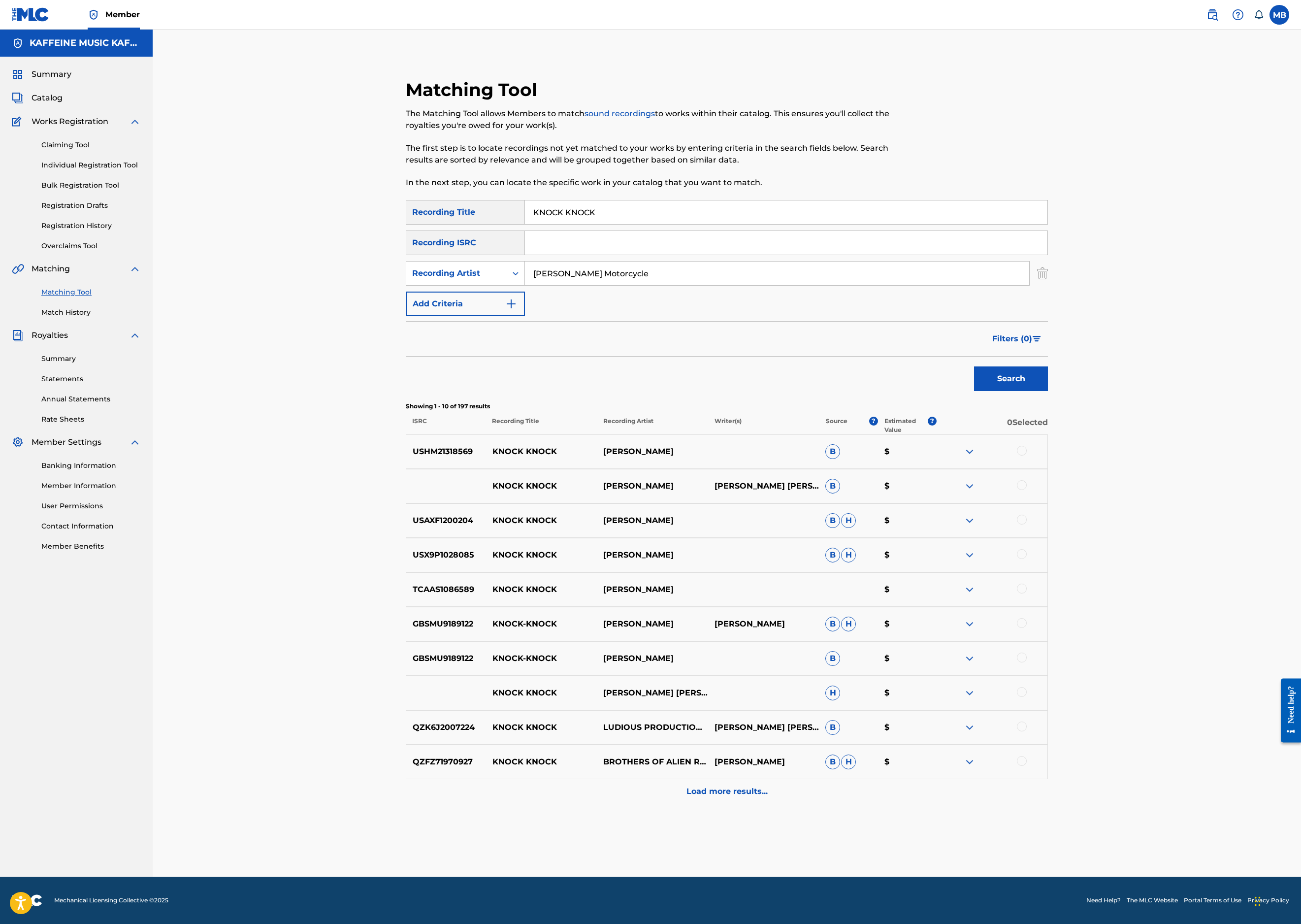
scroll to position [181, 0]
click at [746, 261] on input "[PERSON_NAME] Motorcycle" at bounding box center [778, 273] width 505 height 24
click at [747, 261] on input "[PERSON_NAME] Motorcycle" at bounding box center [778, 273] width 505 height 24
click at [619, 201] on input "KNOCK KNOCK" at bounding box center [787, 213] width 522 height 24
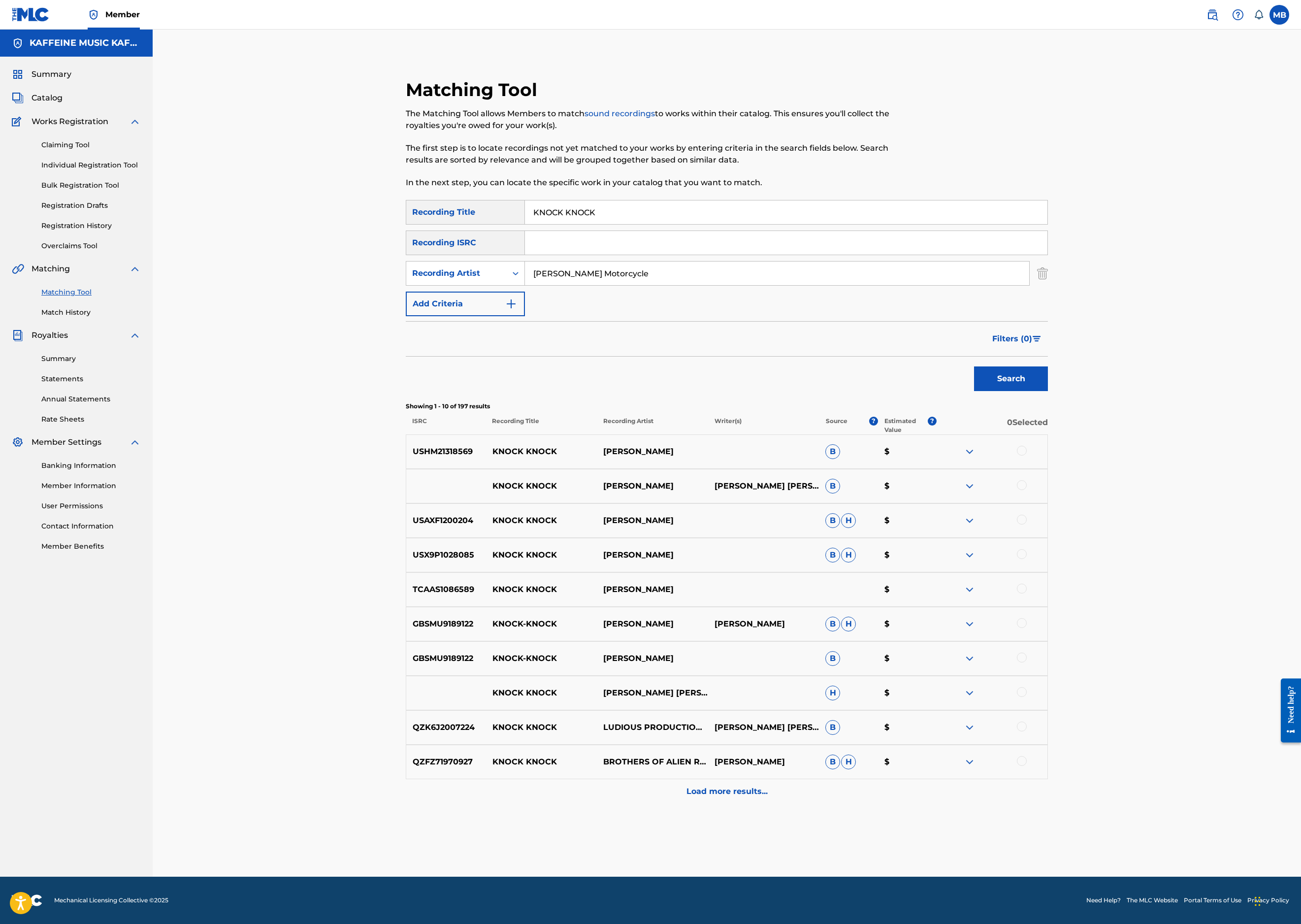
click at [619, 201] on input "KNOCK KNOCK" at bounding box center [787, 213] width 522 height 24
drag, startPoint x: 1266, startPoint y: 284, endPoint x: 602, endPoint y: 128, distance: 682.1
click at [601, 201] on input "KNOCK KNOCK" at bounding box center [787, 213] width 522 height 24
click at [602, 201] on input "KNOCK KNOCK" at bounding box center [787, 213] width 522 height 24
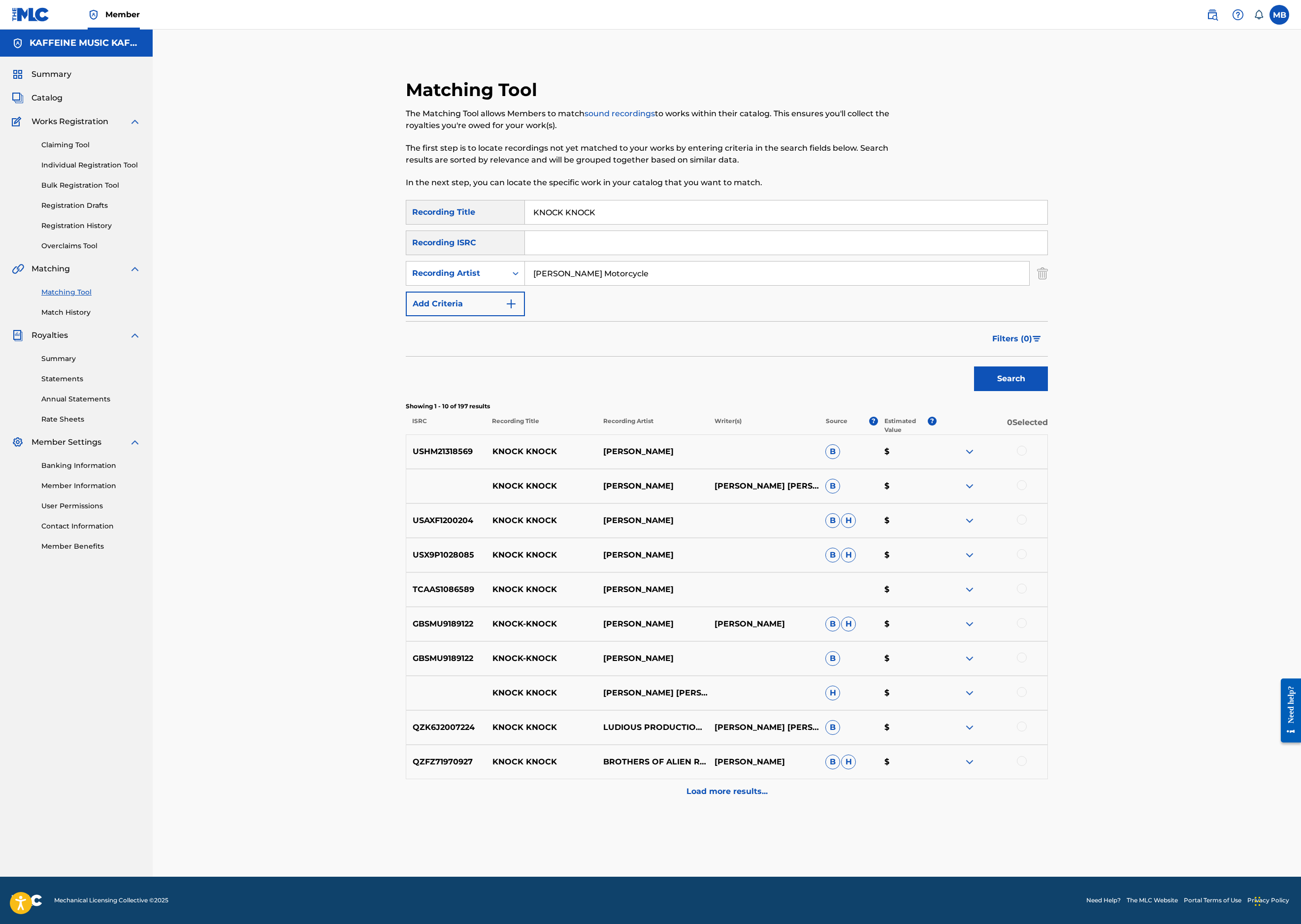
click at [800, 201] on input "KNOCK KNOCK" at bounding box center [787, 213] width 522 height 24
paste input "SAME"
click at [797, 201] on input "KNOCK SAME" at bounding box center [787, 213] width 522 height 24
click at [798, 201] on input "KNOCK SAME" at bounding box center [787, 213] width 522 height 24
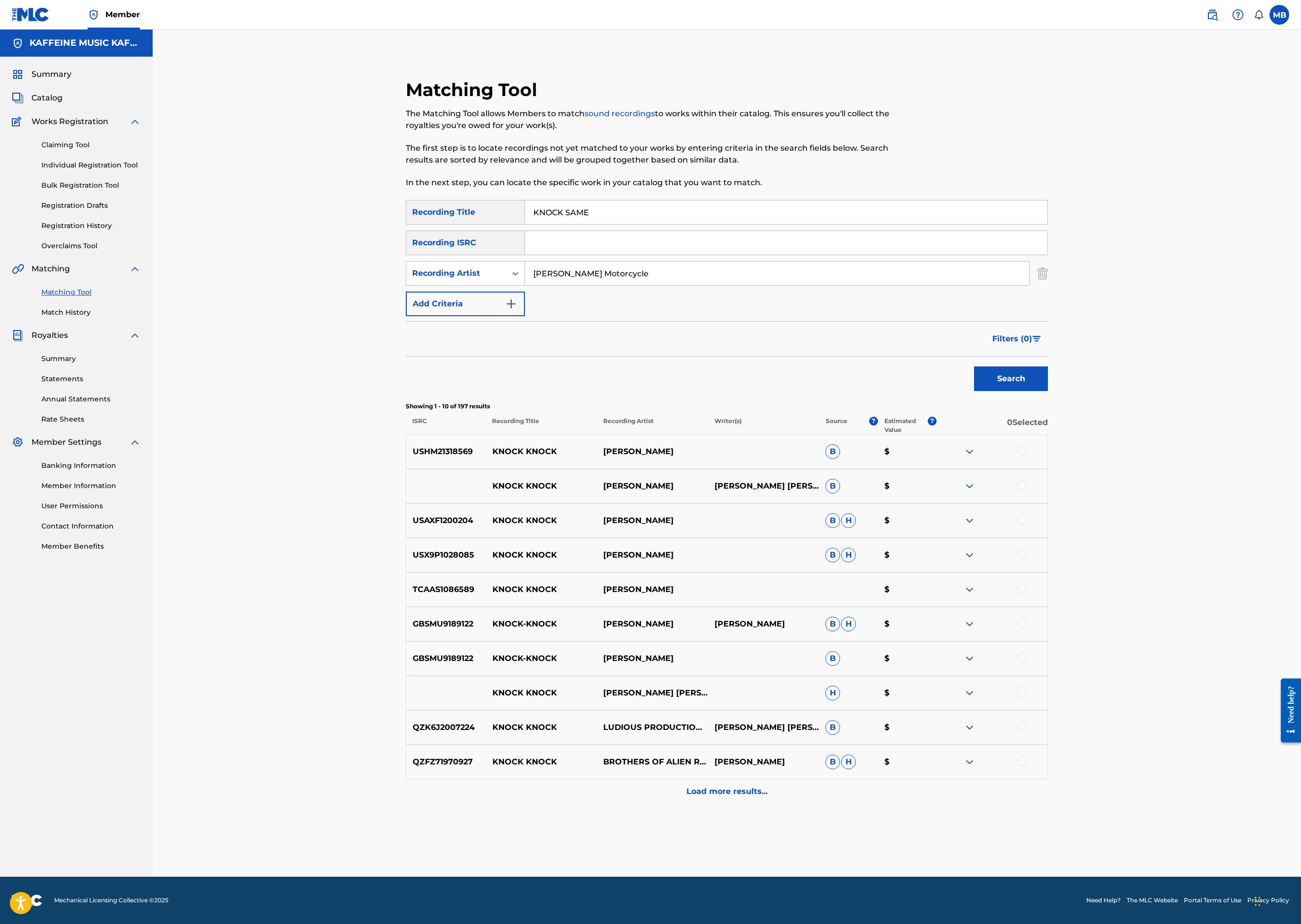
click at [798, 201] on input "KNOCK SAME" at bounding box center [787, 213] width 522 height 24
paste input "Search Form"
type input "SAME"
click at [1048, 391] on button "Search" at bounding box center [1011, 378] width 74 height 25
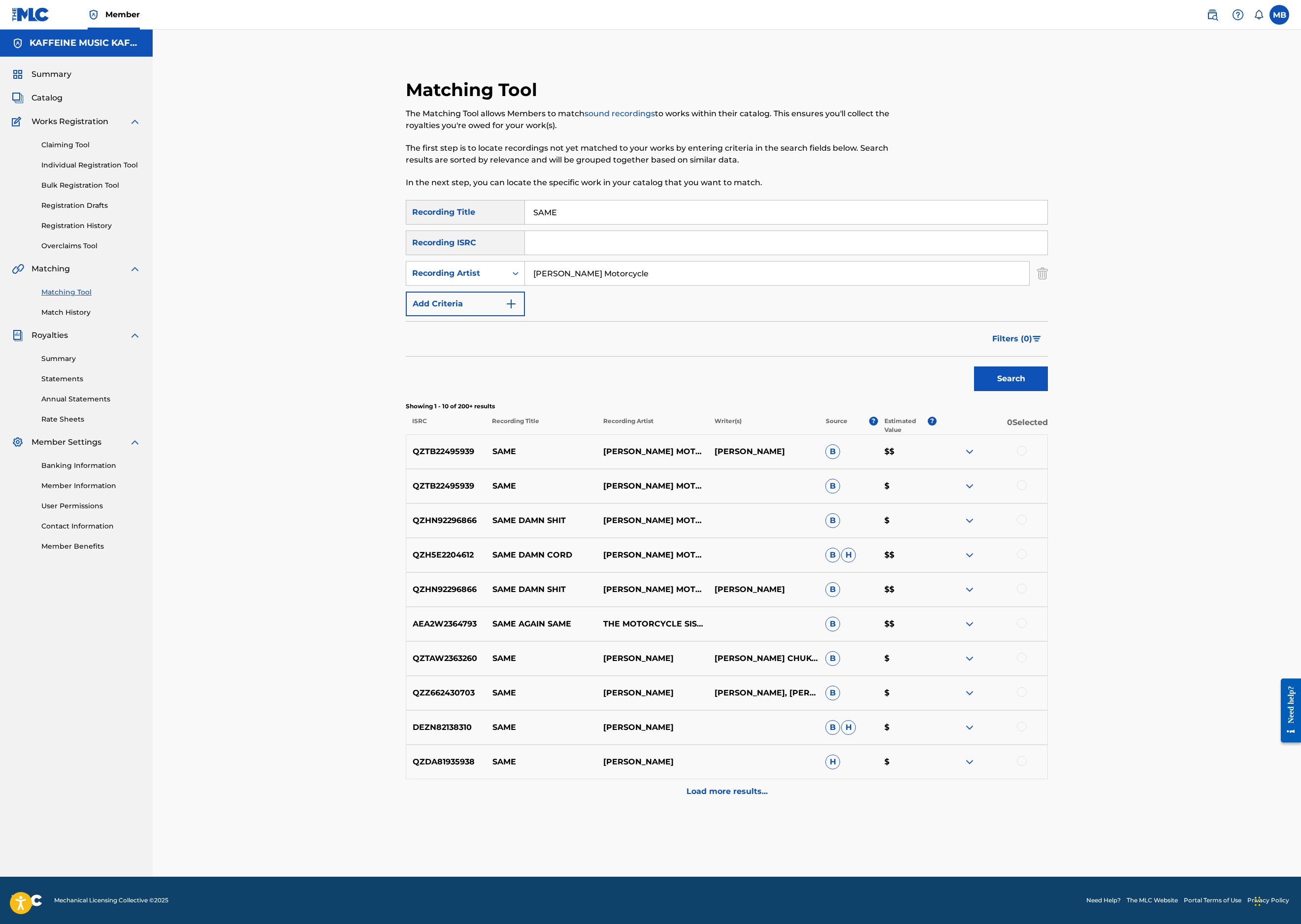
scroll to position [180, 0]
click at [1027, 490] on div at bounding box center [1022, 485] width 10 height 10
click at [1027, 455] on div at bounding box center [1022, 451] width 10 height 10
click at [747, 831] on button "Match 2 Groups" at bounding box center [693, 843] width 109 height 25
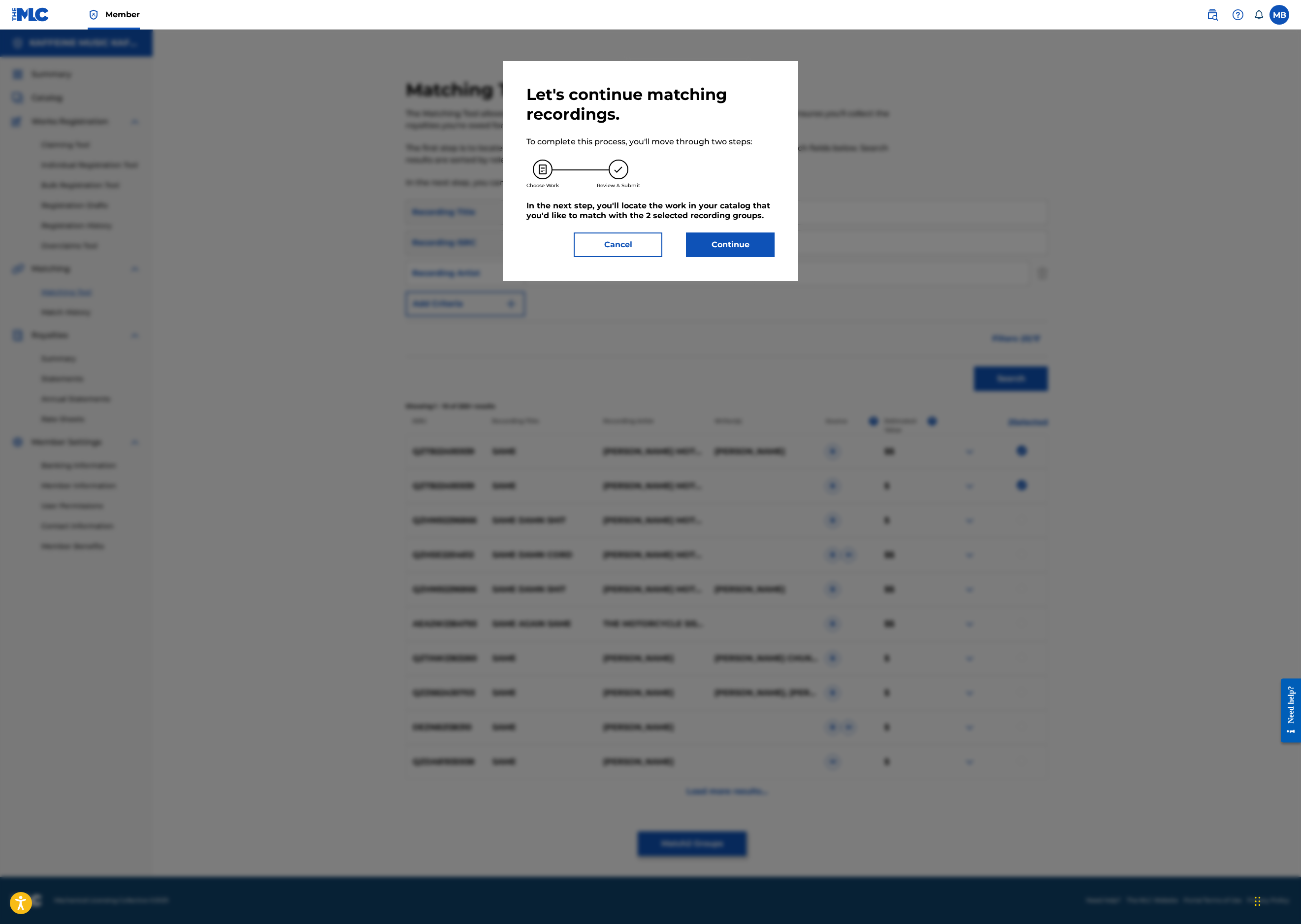
click at [773, 257] on button "Continue" at bounding box center [730, 244] width 89 height 25
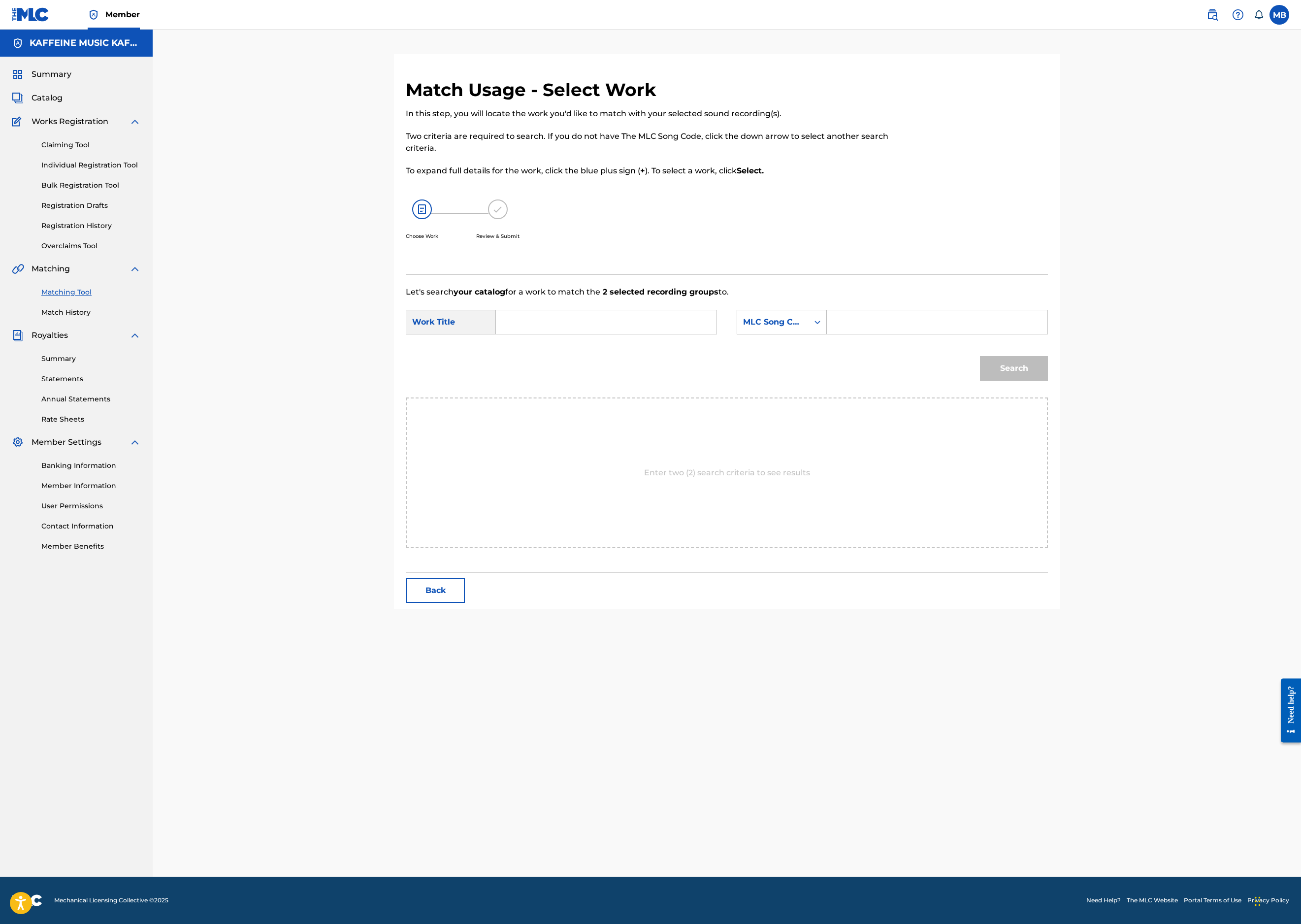
click at [708, 334] on input "Search Form" at bounding box center [606, 323] width 204 height 24
paste input "SAME"
type input "SAME"
click at [826, 331] on div "Search Form" at bounding box center [817, 323] width 18 height 18
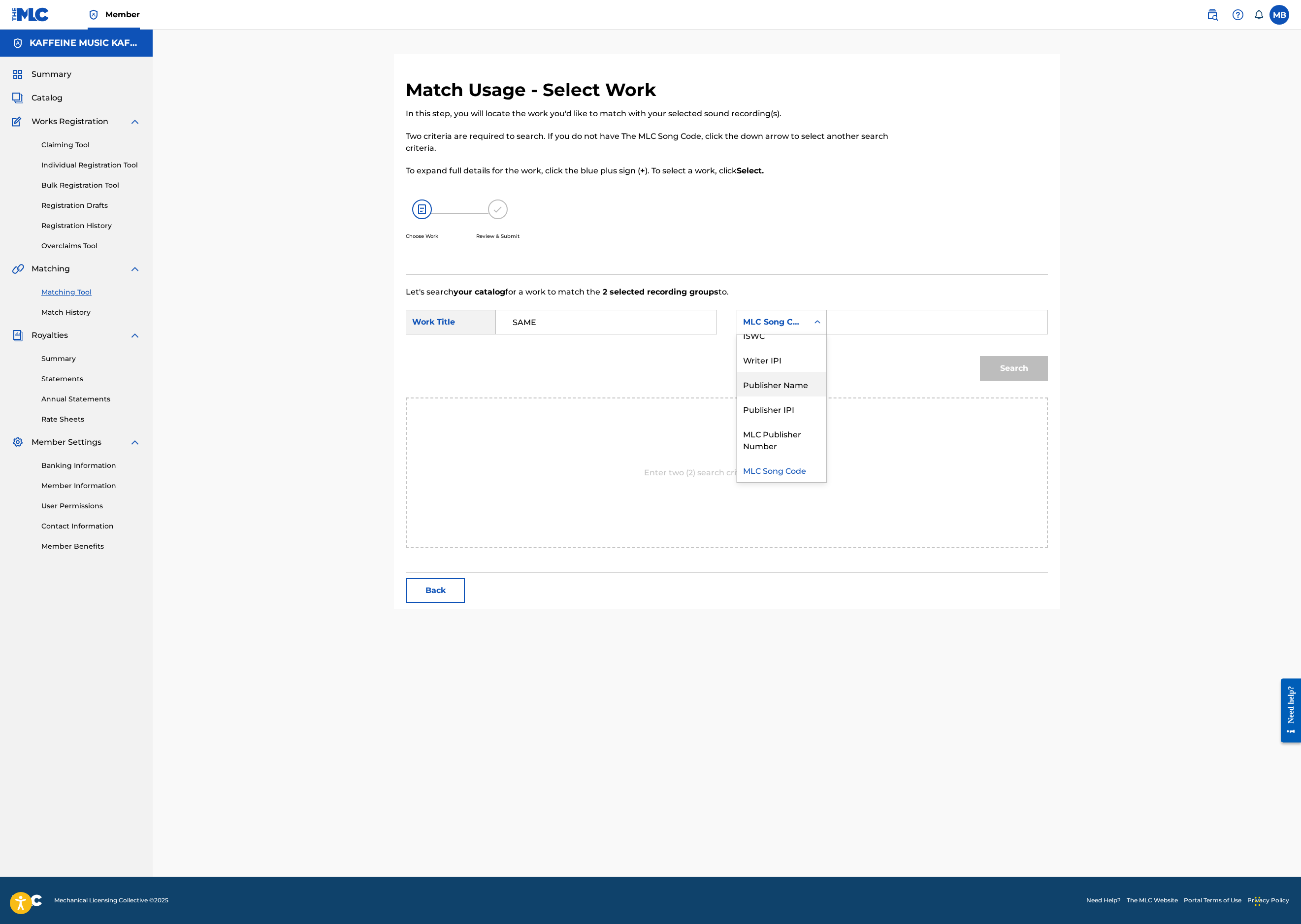
click at [826, 397] on div "Publisher Name" at bounding box center [782, 384] width 89 height 25
click at [1010, 334] on input "Search Form" at bounding box center [937, 323] width 204 height 24
type input "k"
type input "kaff"
click at [1048, 381] on button "Search" at bounding box center [1014, 368] width 68 height 25
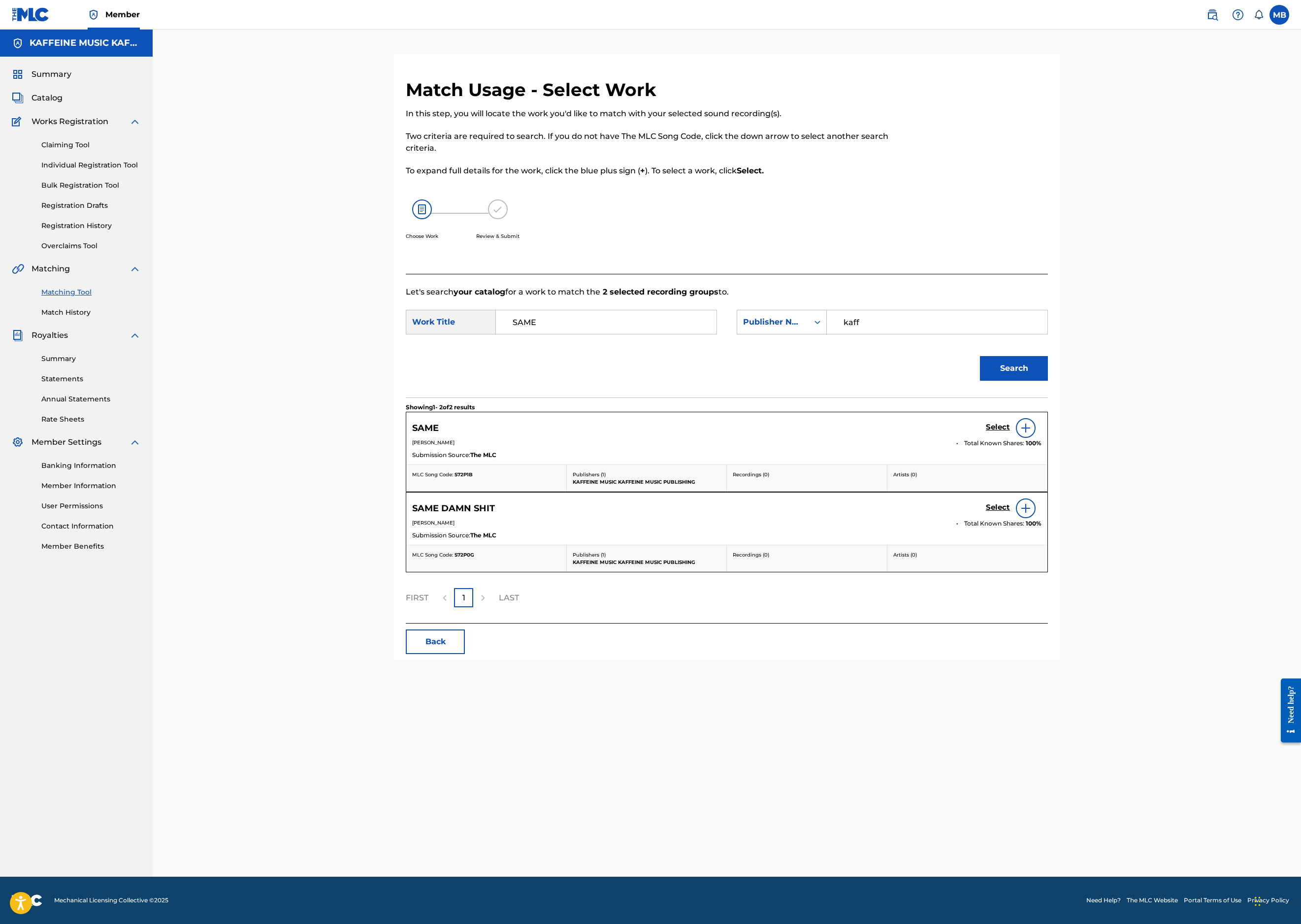
click at [1010, 432] on h5 "Select" at bounding box center [998, 426] width 24 height 9
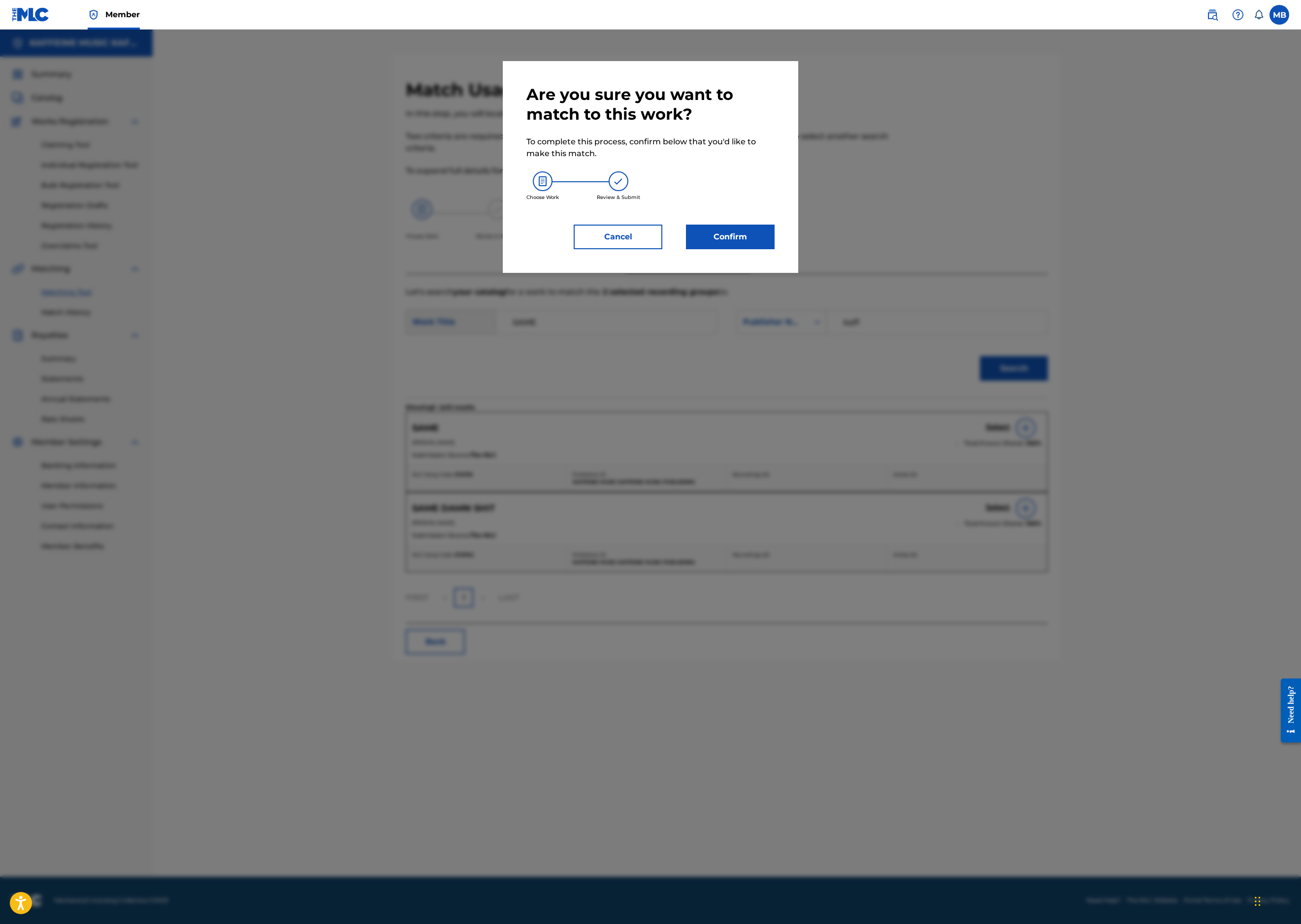
click at [775, 249] on button "Confirm" at bounding box center [730, 236] width 89 height 25
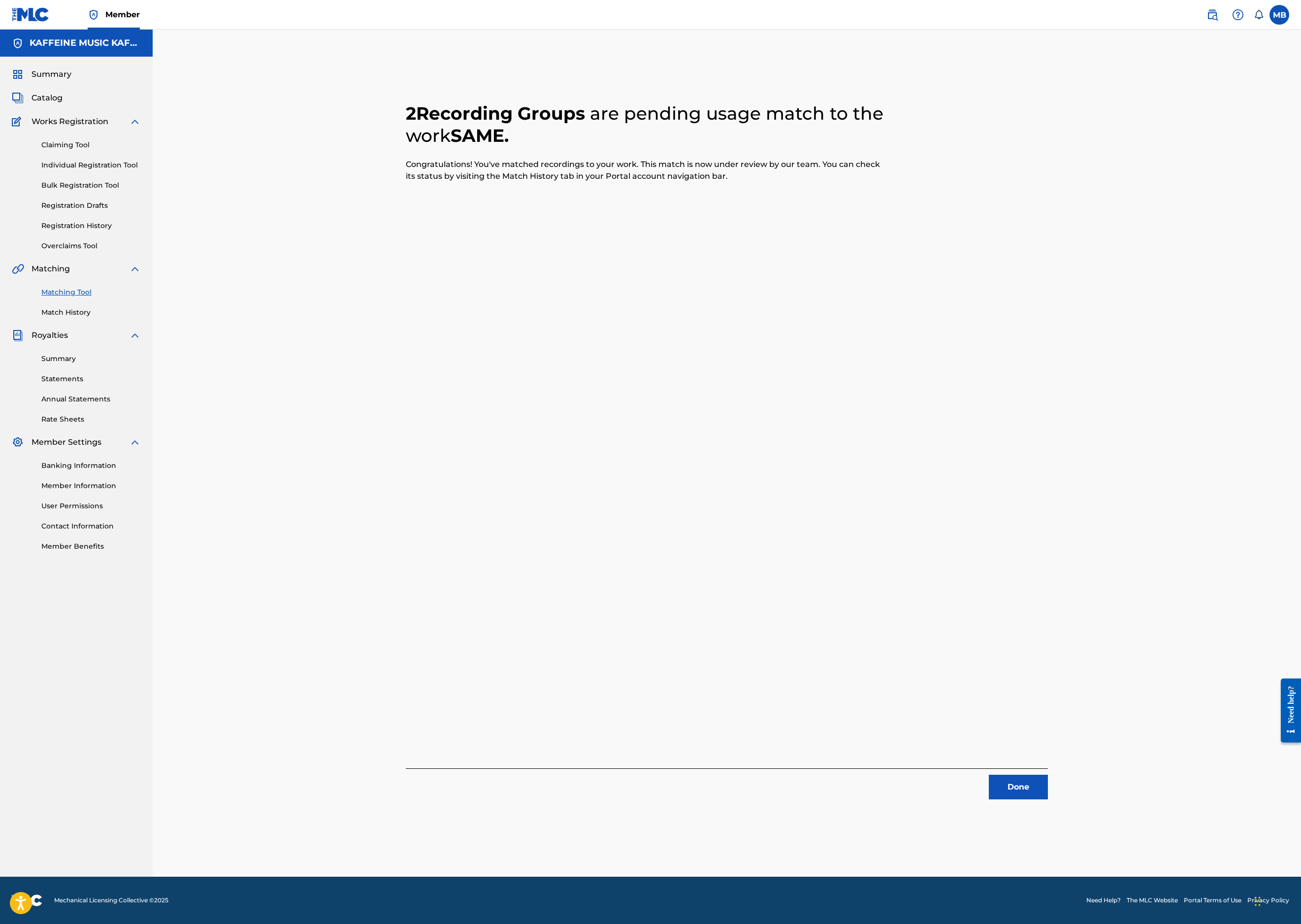
click at [1048, 775] on button "Done" at bounding box center [1019, 786] width 59 height 25
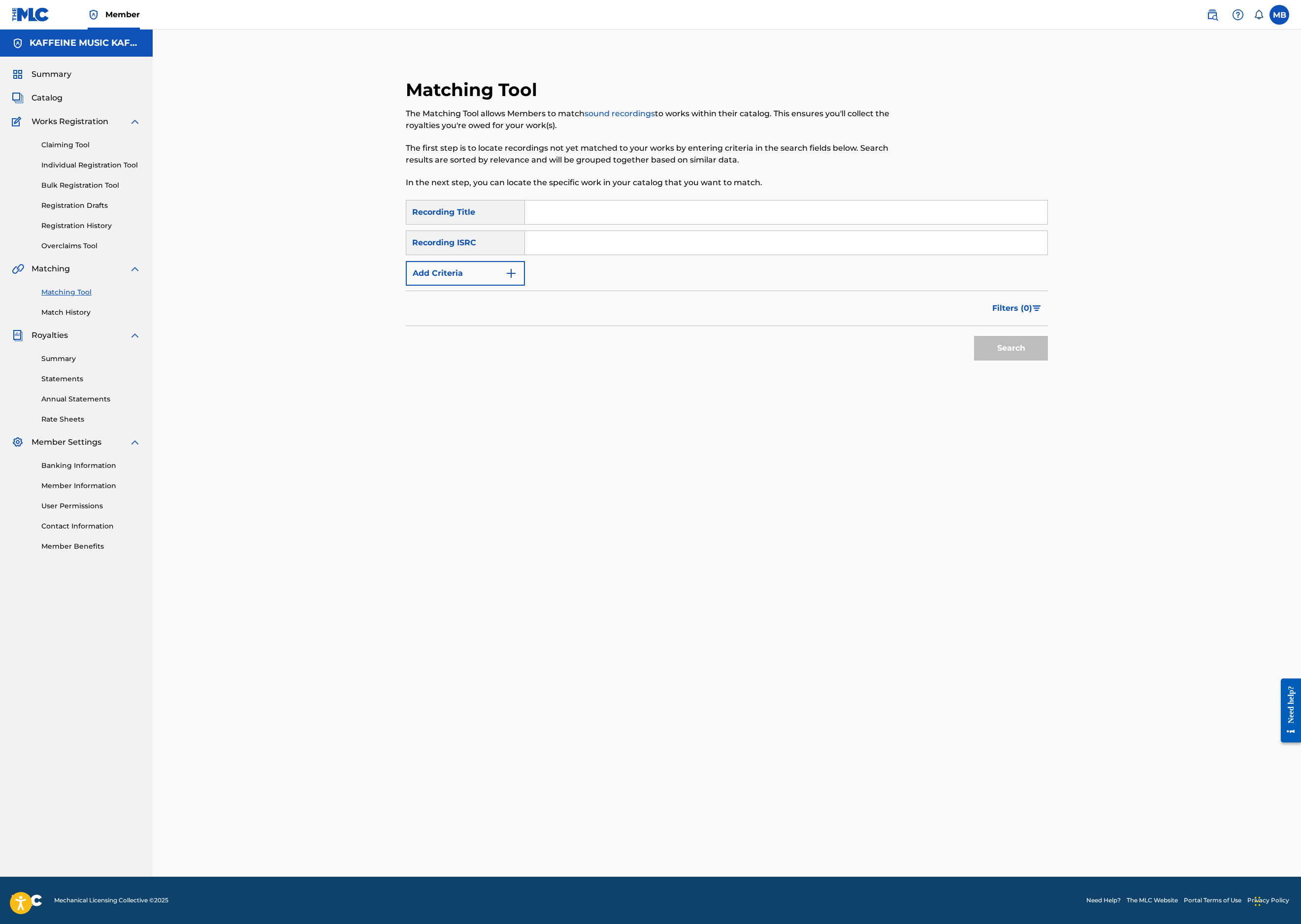
click at [712, 225] on input "Search Form" at bounding box center [787, 213] width 522 height 24
paste input "WIPE THAT SMILE"
type input "WIPE THAT SMILE"
click at [473, 286] on button "Add Criteria" at bounding box center [465, 273] width 119 height 25
drag, startPoint x: 455, startPoint y: 323, endPoint x: 434, endPoint y: 355, distance: 38.3
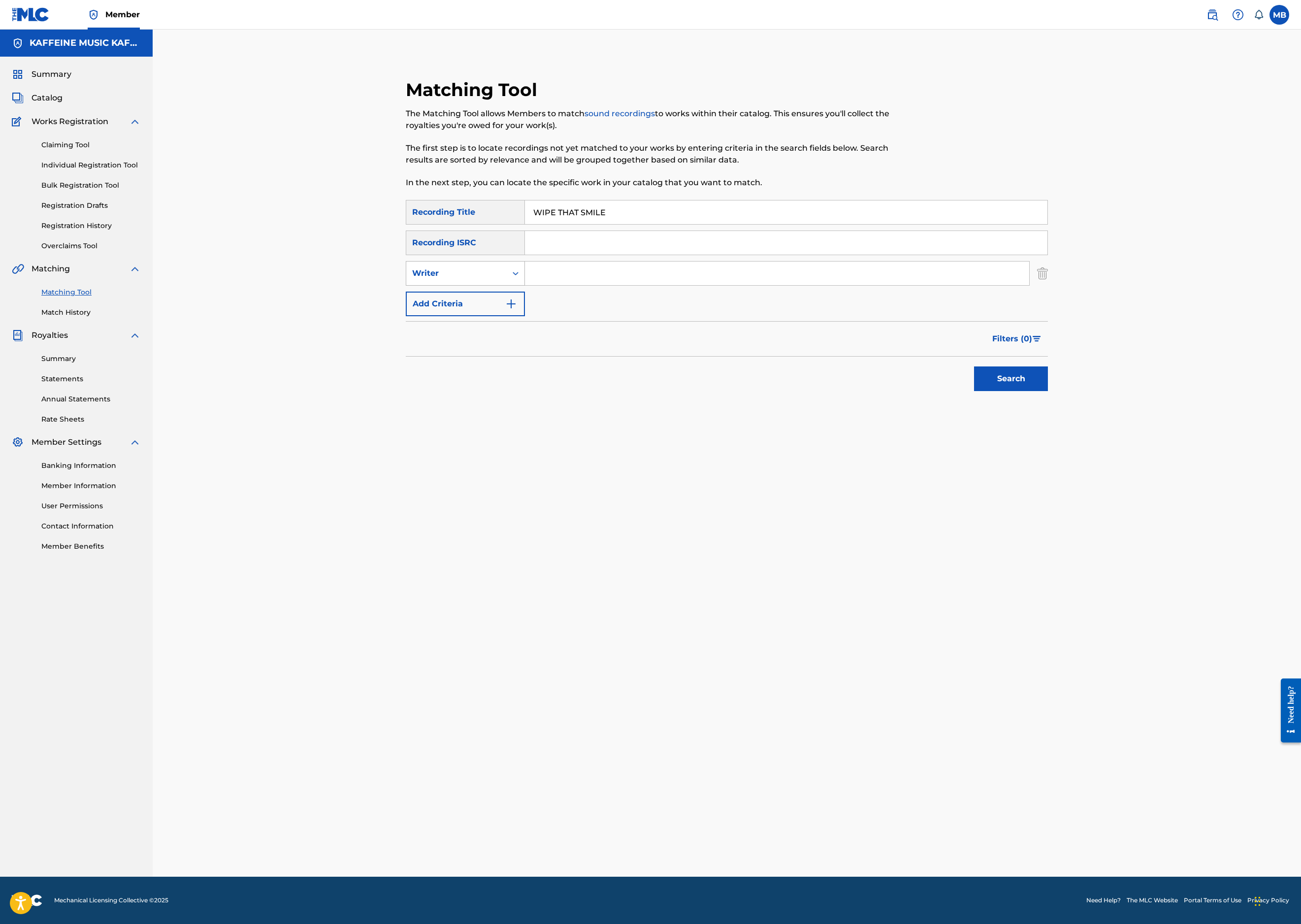
click at [455, 286] on div "Writer" at bounding box center [465, 273] width 119 height 25
click at [424, 311] on div "Recording Artist" at bounding box center [465, 298] width 118 height 25
click at [706, 285] on input "Search Form" at bounding box center [778, 273] width 505 height 24
type input "[PERSON_NAME] Motorcycle"
click at [1048, 391] on button "Search" at bounding box center [1011, 378] width 74 height 25
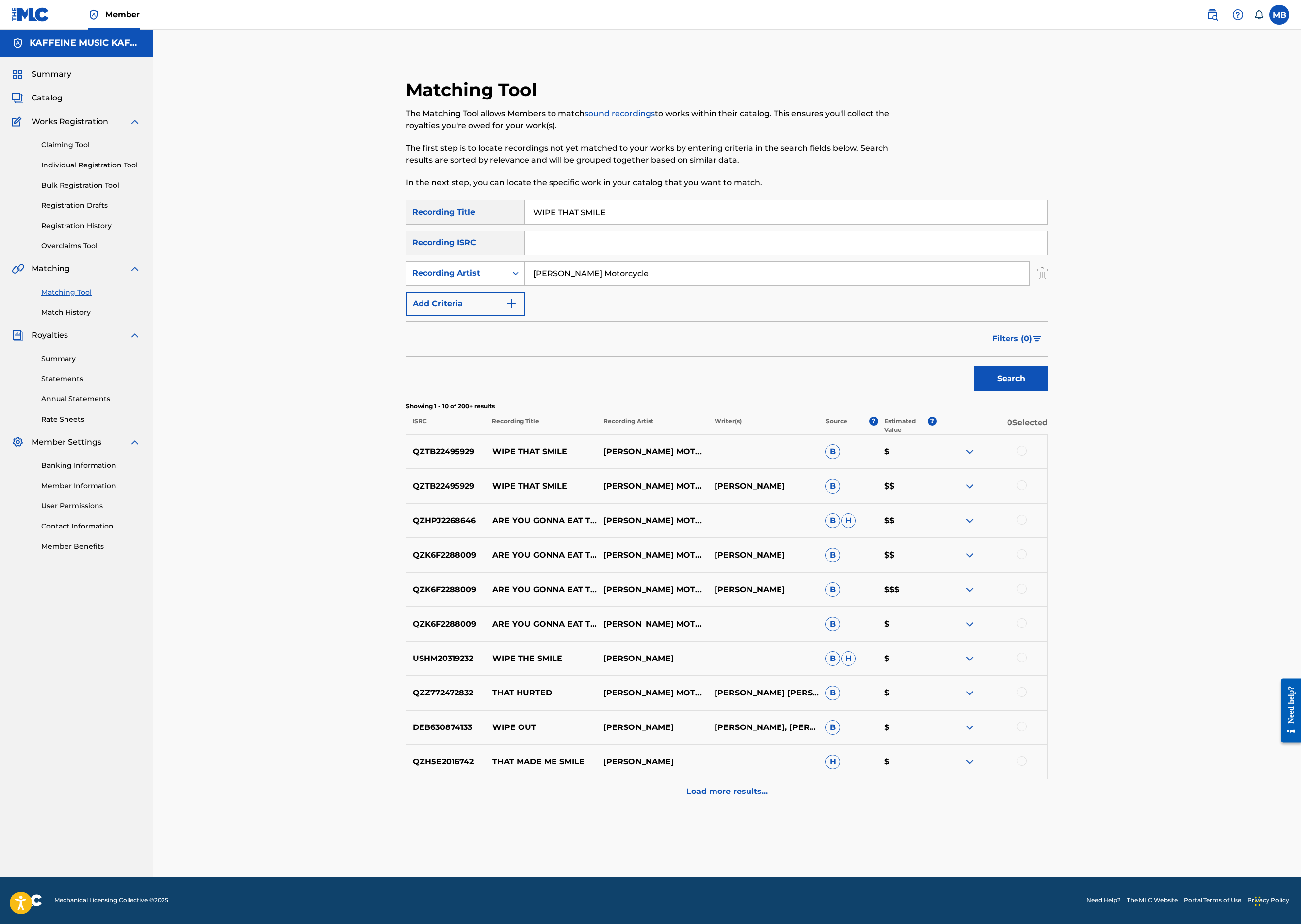
click at [1027, 455] on div at bounding box center [1022, 451] width 10 height 10
click at [1027, 490] on div at bounding box center [1022, 485] width 10 height 10
click at [747, 831] on button "Match 2 Groups" at bounding box center [693, 843] width 109 height 25
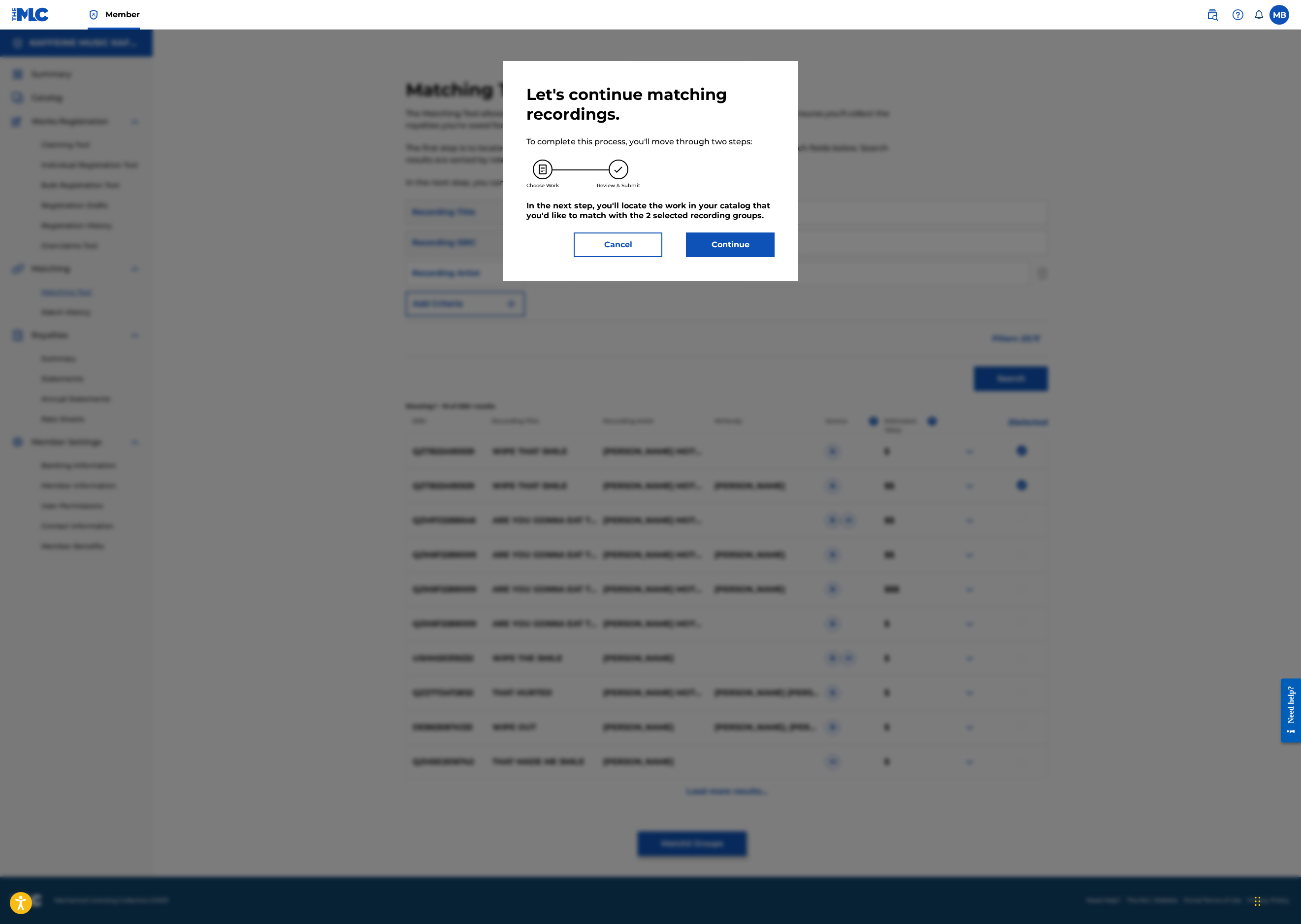
click at [775, 257] on button "Continue" at bounding box center [730, 244] width 89 height 25
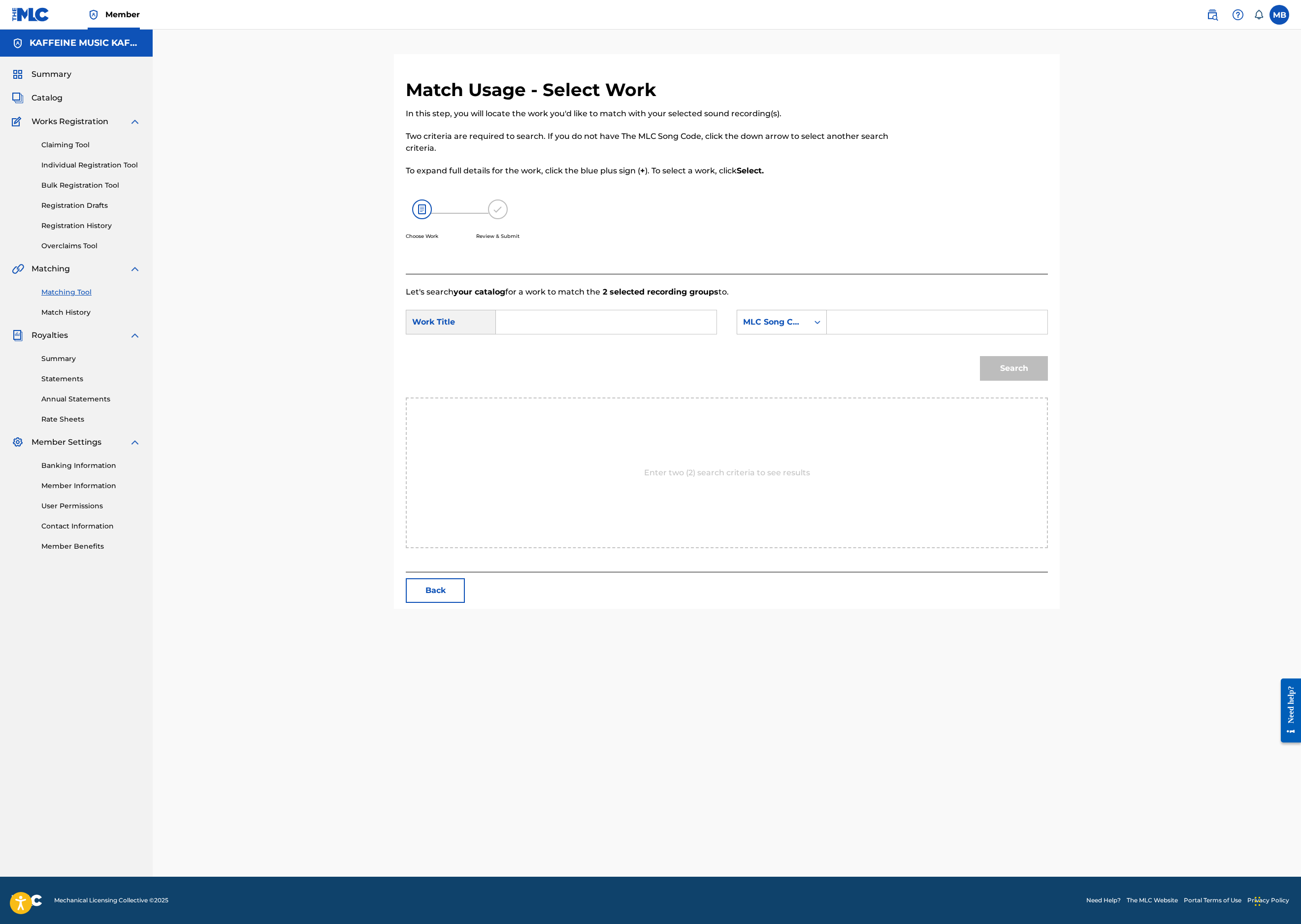
drag, startPoint x: 506, startPoint y: 441, endPoint x: 781, endPoint y: 451, distance: 275.2
click at [507, 334] on input "Search Form" at bounding box center [606, 323] width 204 height 24
paste input "ARE YOU HAPPY?"
type input "ARE YOU HAPPY?"
click at [827, 334] on div "MLC Song Code" at bounding box center [782, 322] width 90 height 25
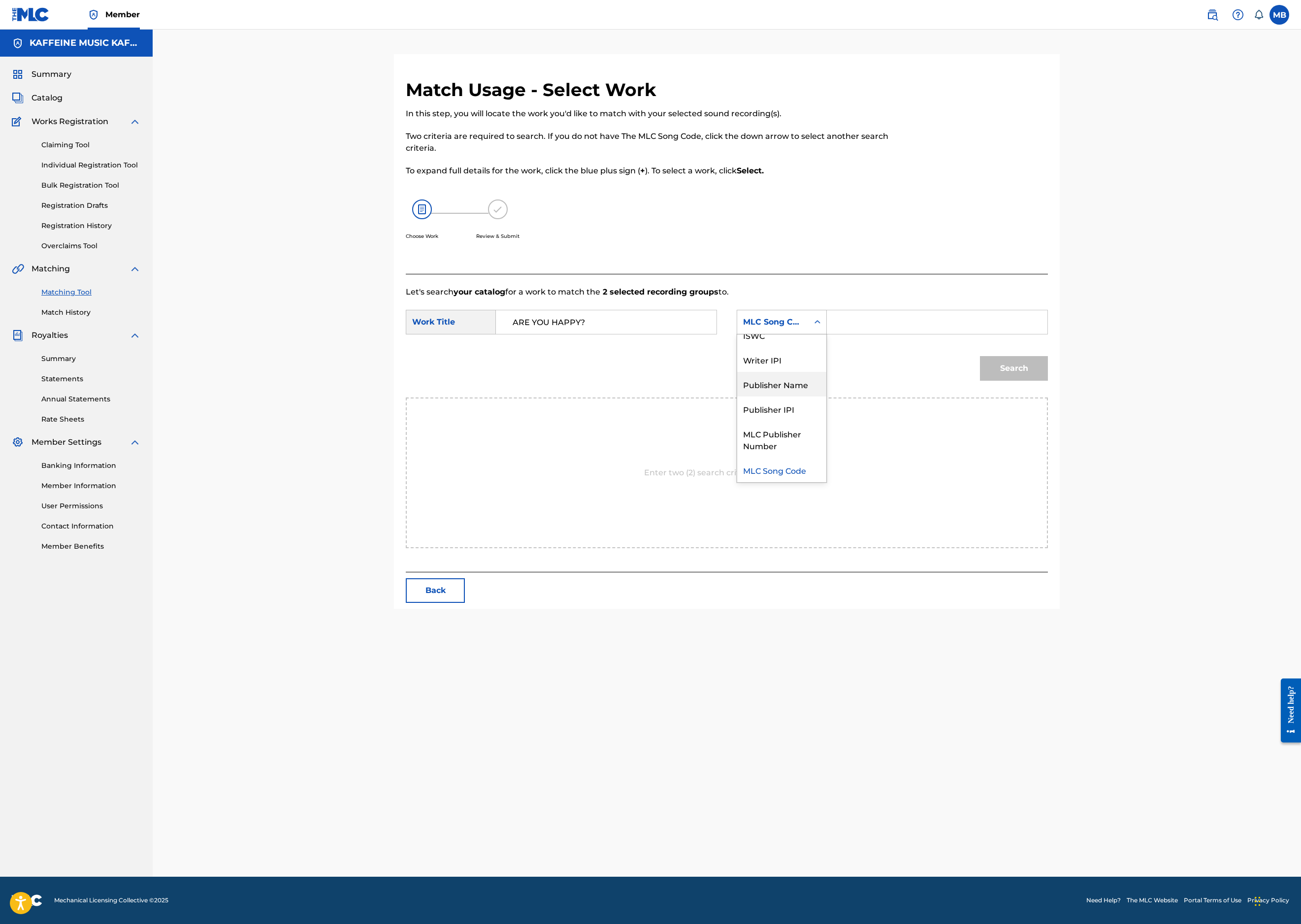
click at [826, 397] on div "Publisher Name" at bounding box center [782, 384] width 89 height 25
click at [1024, 334] on input "Search Form" at bounding box center [937, 323] width 204 height 24
type input "kaff"
click at [1048, 381] on button "Search" at bounding box center [1014, 368] width 68 height 25
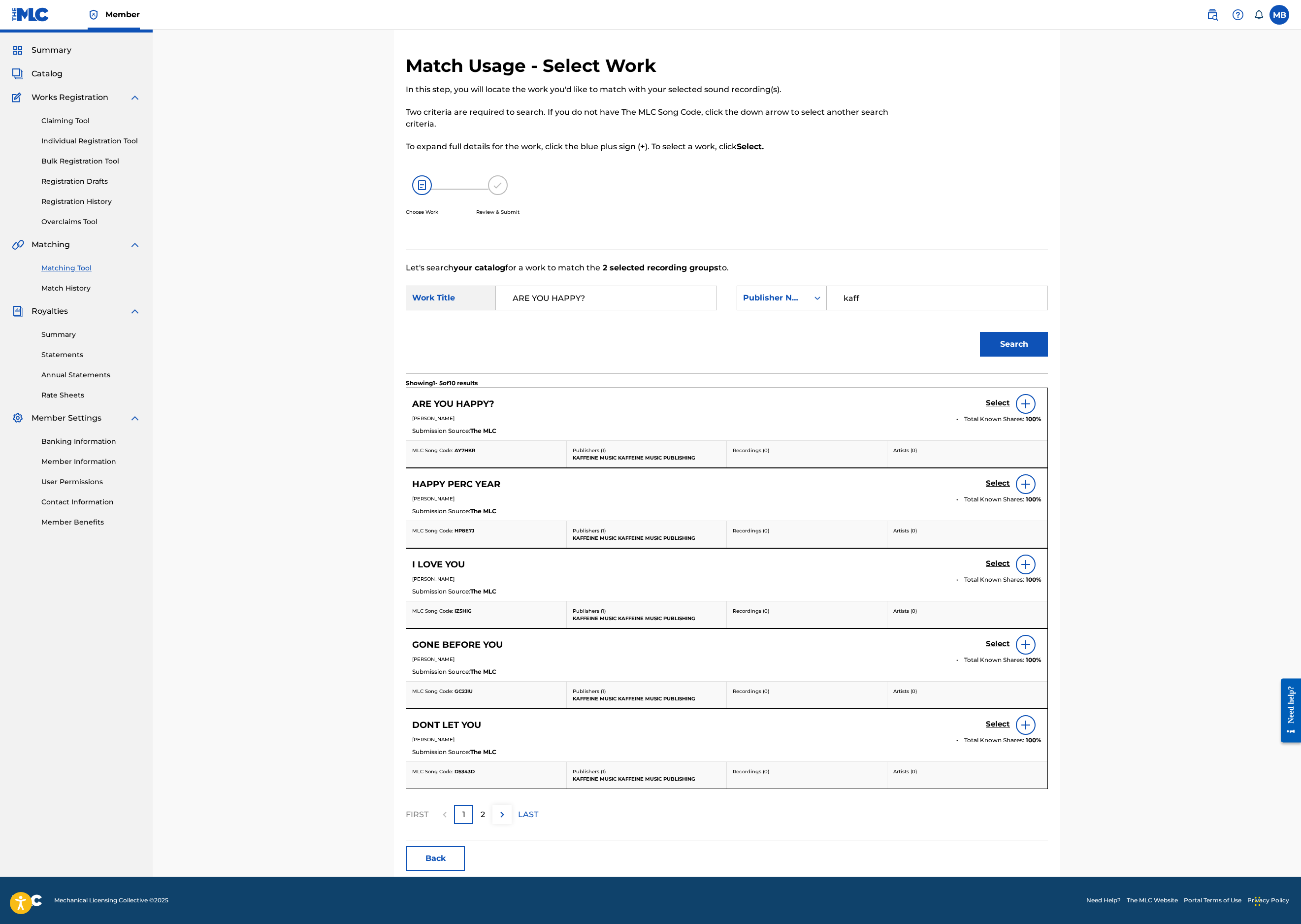
click at [1010, 408] on h5 "Select" at bounding box center [998, 403] width 24 height 9
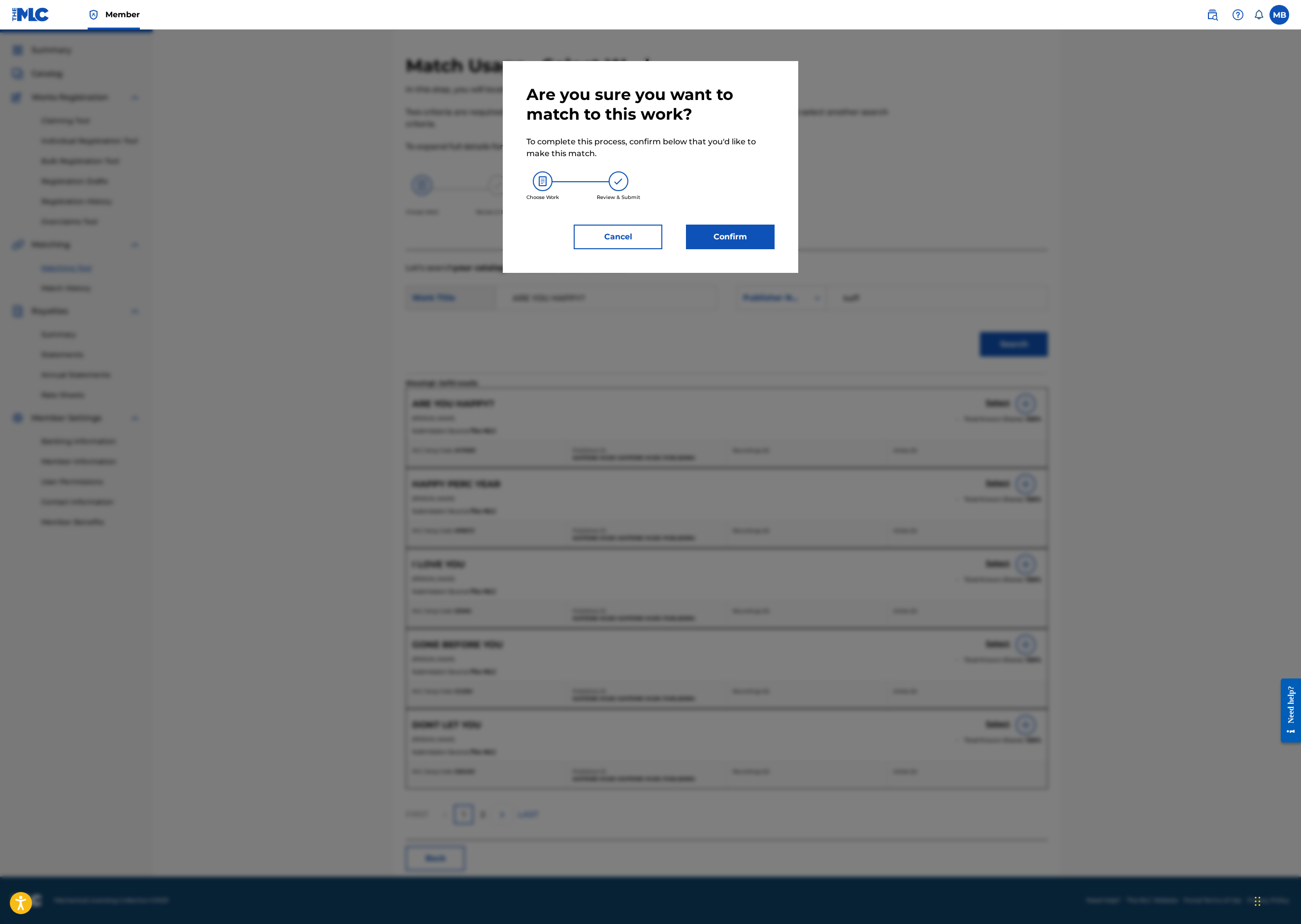
click at [775, 249] on button "Confirm" at bounding box center [730, 236] width 89 height 25
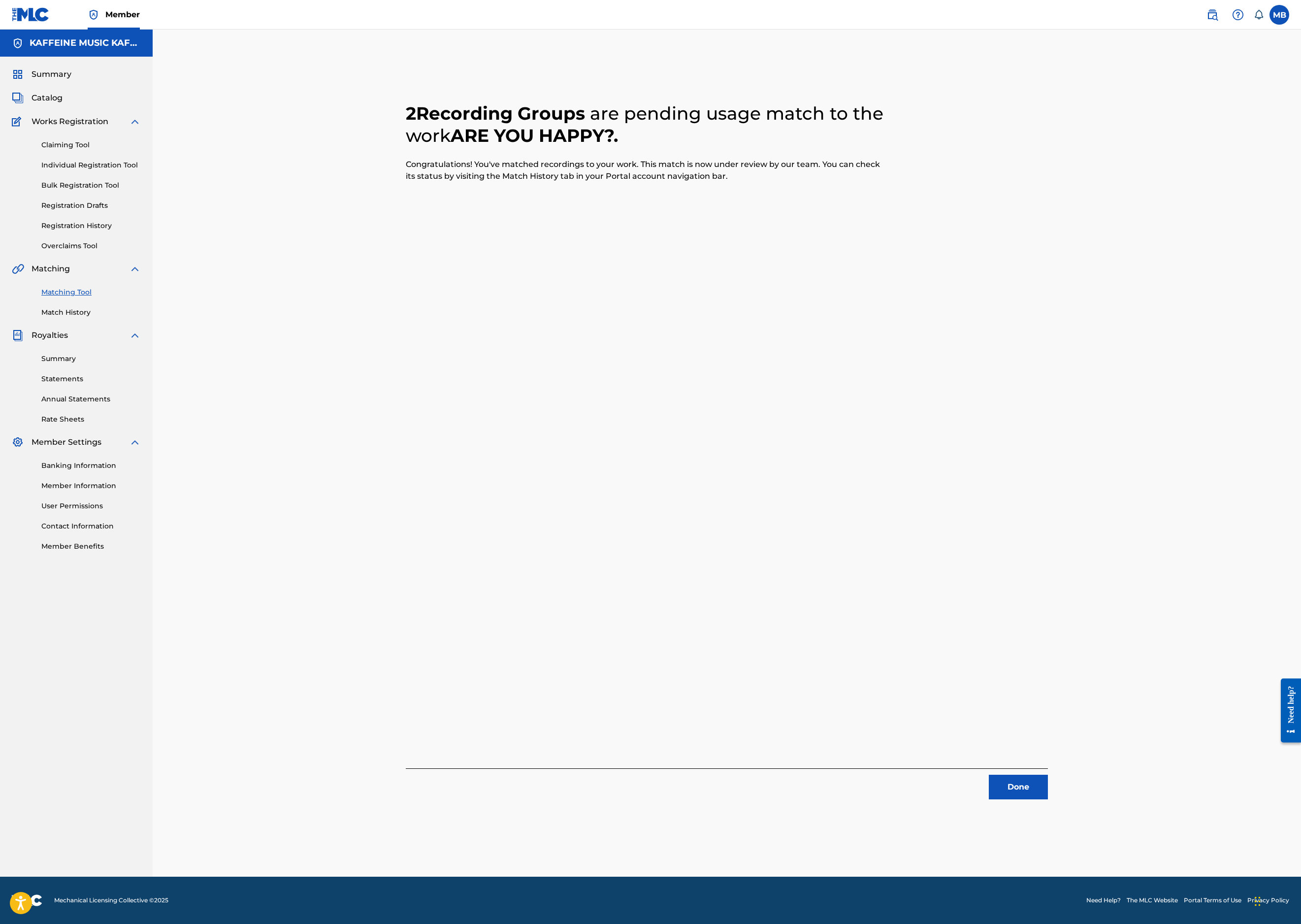
click at [1048, 775] on button "Done" at bounding box center [1019, 786] width 59 height 25
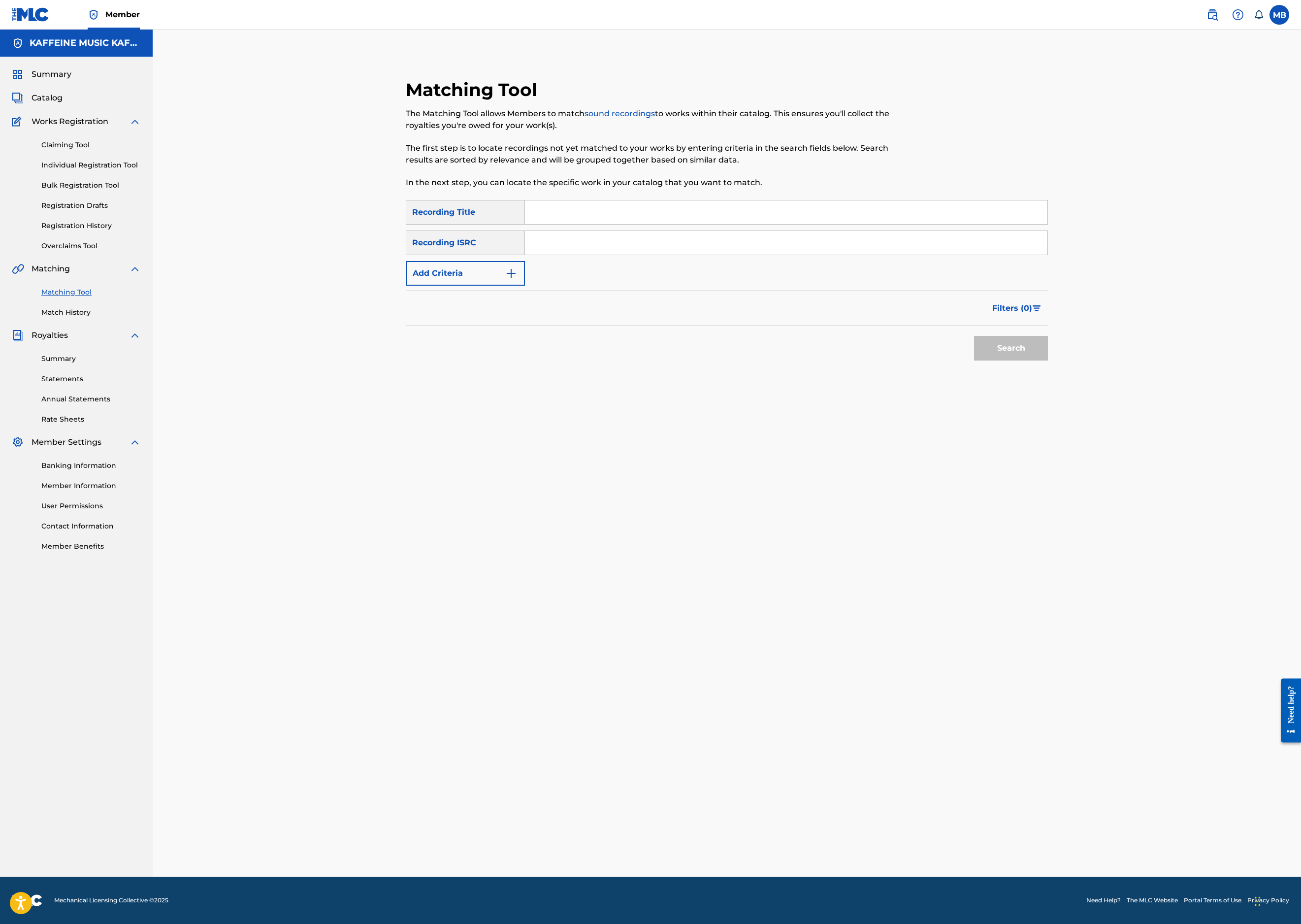
click at [637, 225] on input "Search Form" at bounding box center [787, 213] width 522 height 24
click at [705, 225] on input "Search Form" at bounding box center [787, 213] width 522 height 24
paste input "BAD APPLE"
type input "BAD APPLE"
click at [406, 286] on button "Add Criteria" at bounding box center [465, 273] width 119 height 25
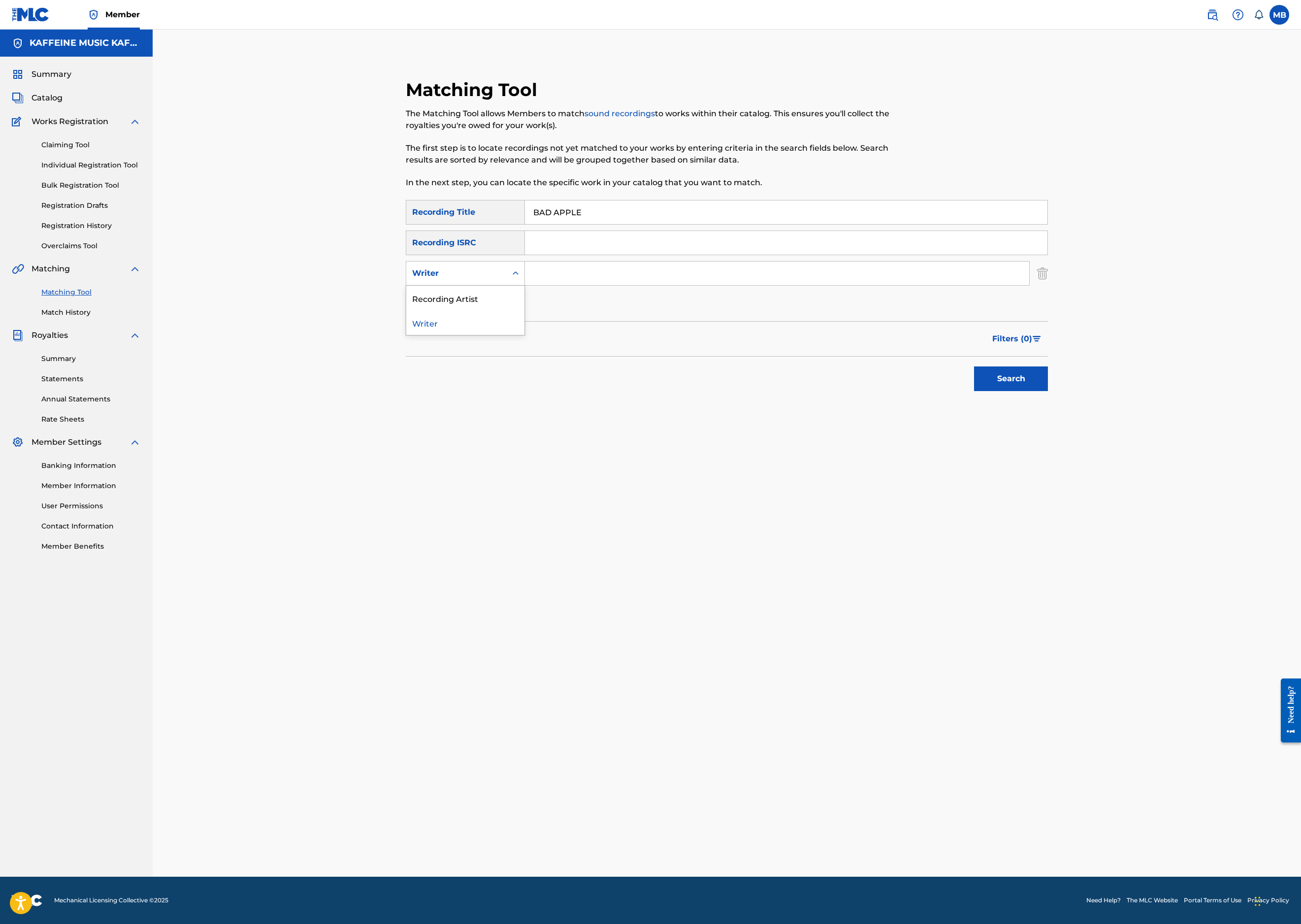
click at [436, 279] on div "Writer" at bounding box center [457, 273] width 89 height 12
drag, startPoint x: 444, startPoint y: 370, endPoint x: 507, endPoint y: 368, distance: 63.0
click at [444, 311] on div "Recording Artist" at bounding box center [465, 298] width 118 height 25
click at [580, 285] on input "Search Form" at bounding box center [778, 273] width 505 height 24
click at [1048, 391] on button "Search" at bounding box center [1011, 378] width 74 height 25
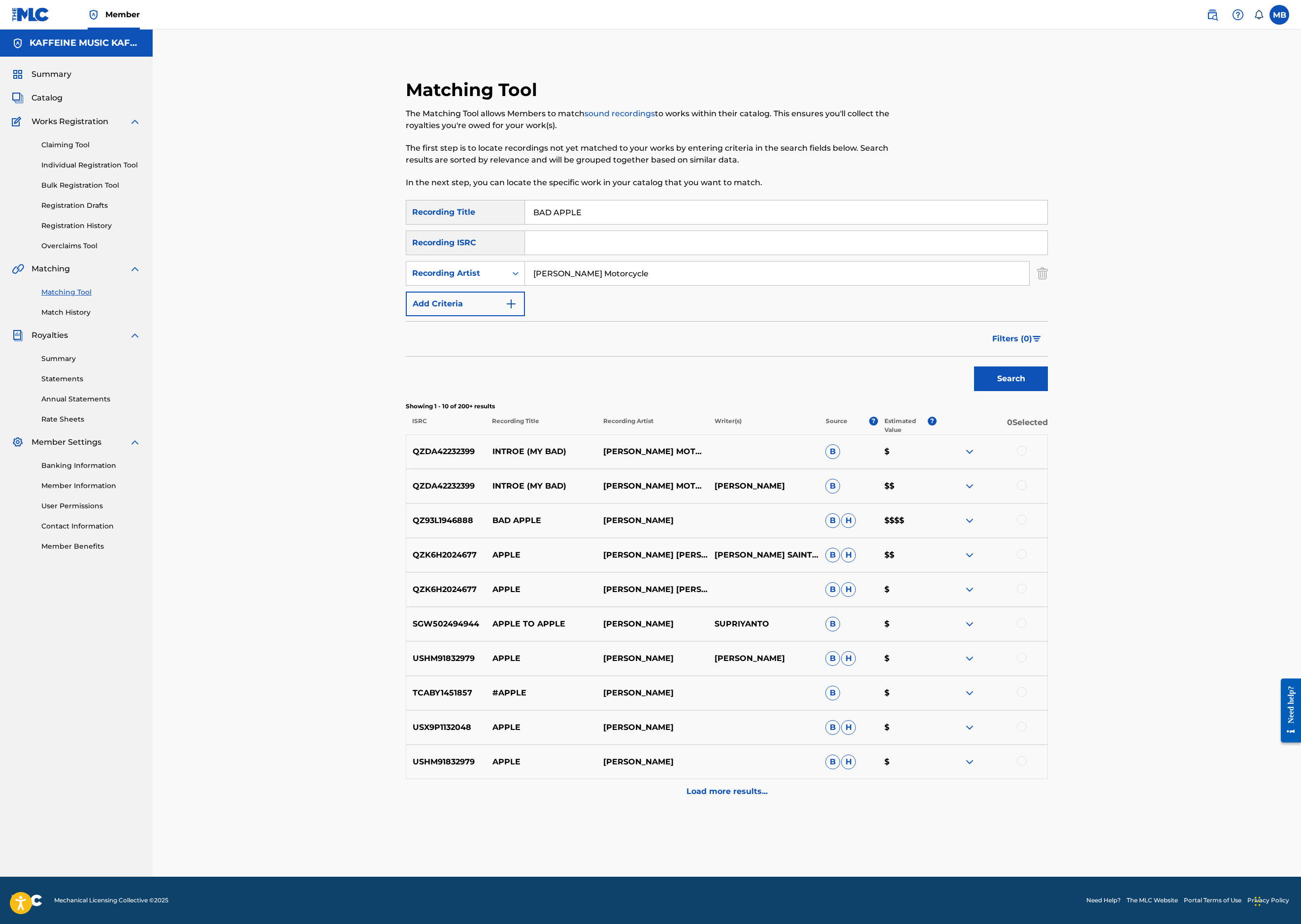
type input "[PERSON_NAME] Motorcycle"
click at [1048, 391] on button "Search" at bounding box center [1011, 378] width 74 height 25
click at [676, 225] on input "BAD APPLE" at bounding box center [787, 213] width 522 height 24
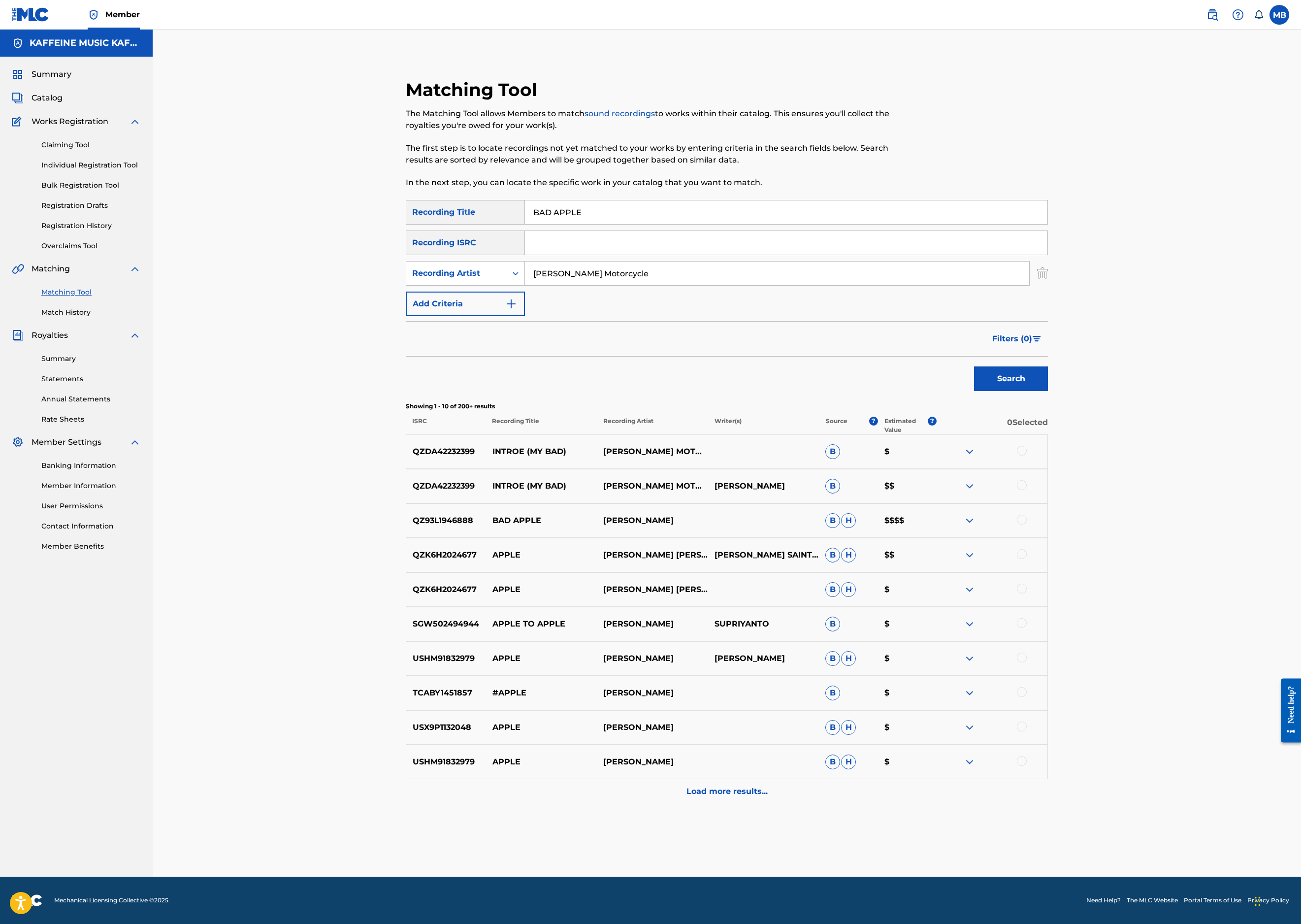
click at [676, 225] on input "BAD APPLE" at bounding box center [787, 213] width 522 height 24
click at [692, 225] on input "Search Form" at bounding box center [787, 213] width 522 height 24
paste input "BLUE FRIEZA"
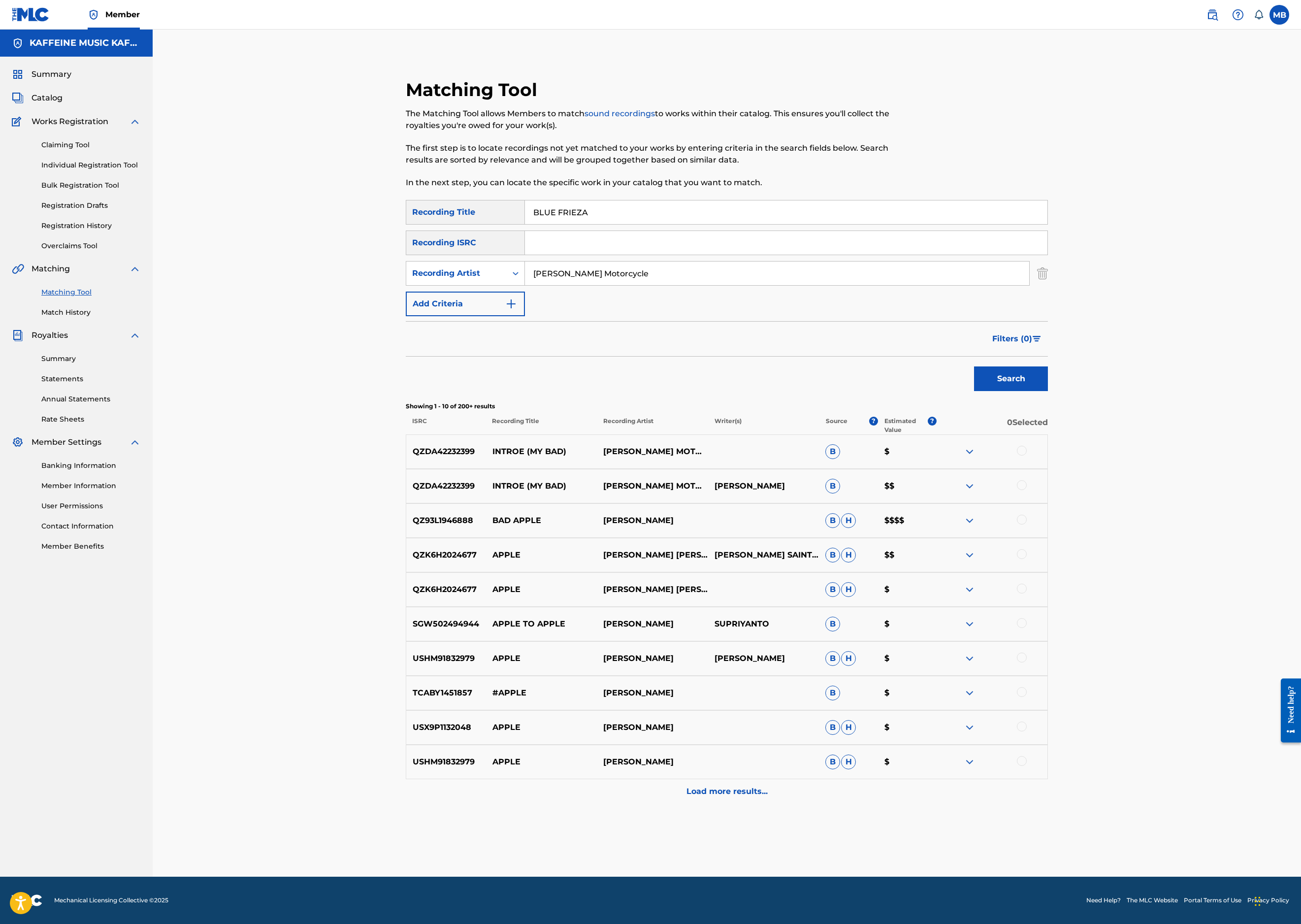
type input "BLUE FRIEZA"
click at [485, 317] on button "Add Criteria" at bounding box center [465, 304] width 119 height 25
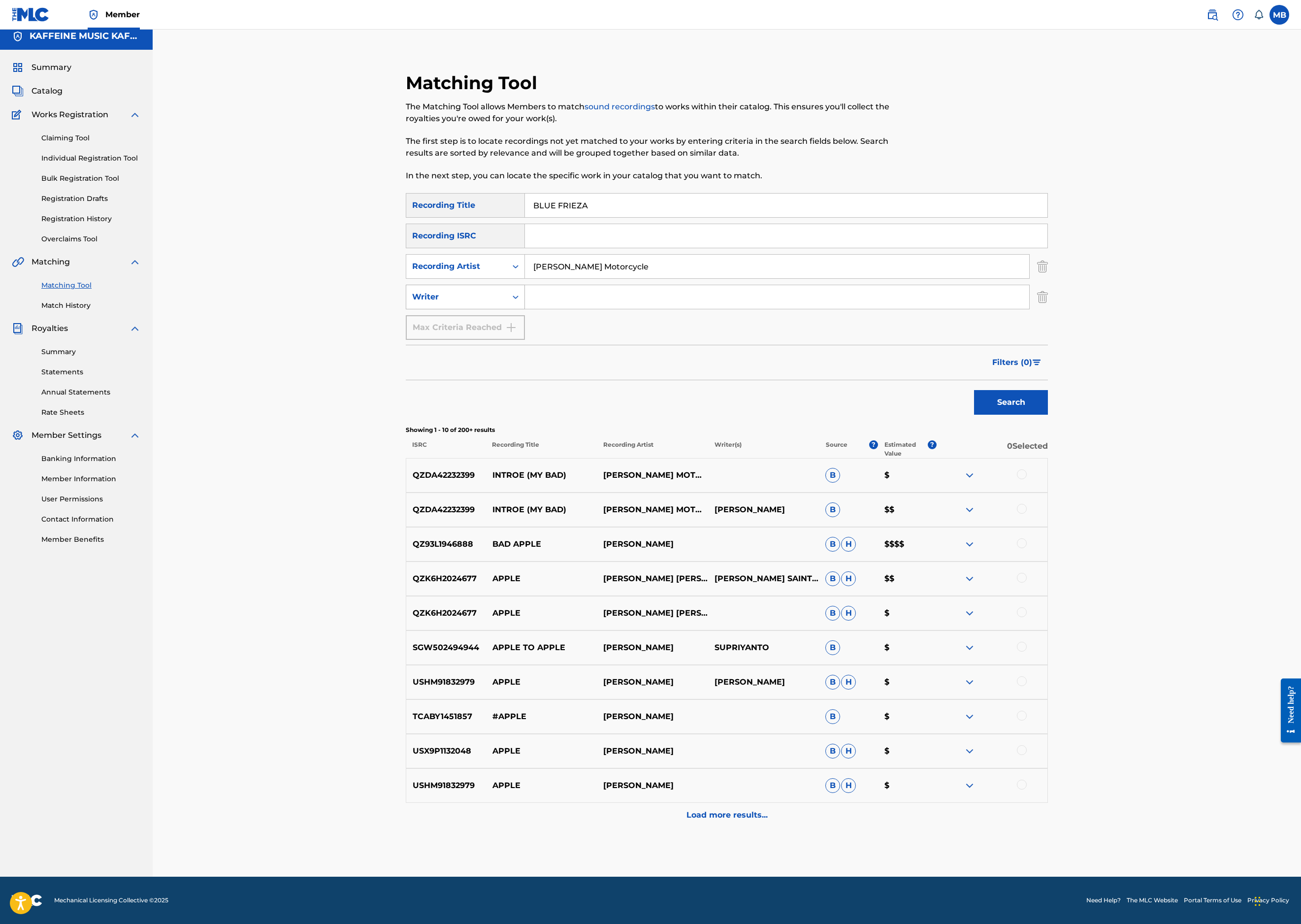
click at [482, 303] on div "Writer" at bounding box center [457, 297] width 89 height 12
click at [585, 309] on input "Search Form" at bounding box center [778, 297] width 505 height 24
click at [1048, 310] on img "Search Form" at bounding box center [1042, 297] width 11 height 25
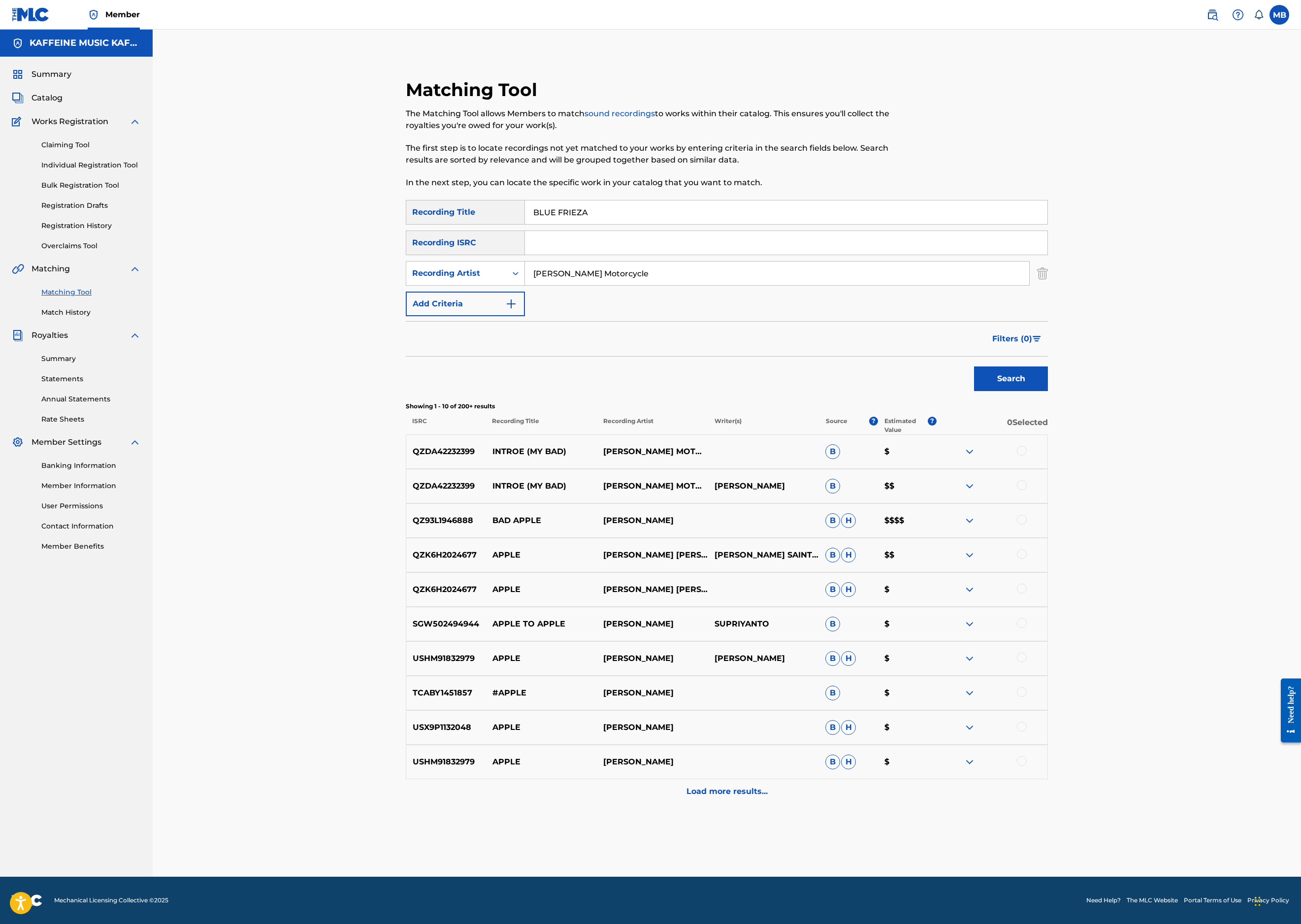
click at [1048, 391] on button "Search" at bounding box center [1011, 378] width 74 height 25
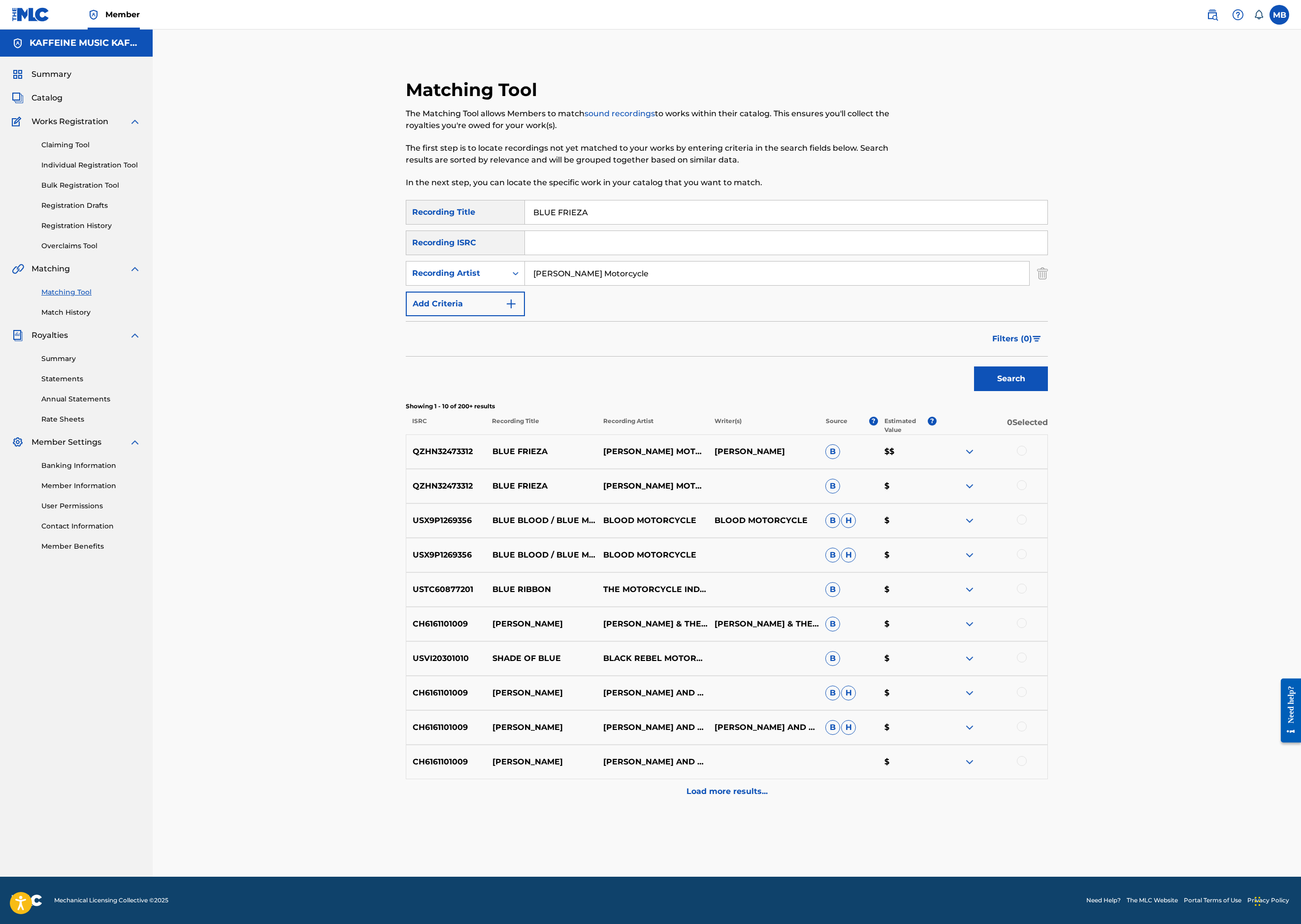
click at [1027, 490] on div at bounding box center [1022, 485] width 10 height 10
click at [1027, 455] on div at bounding box center [1022, 451] width 10 height 10
click at [747, 831] on button "Match 2 Groups" at bounding box center [693, 843] width 109 height 25
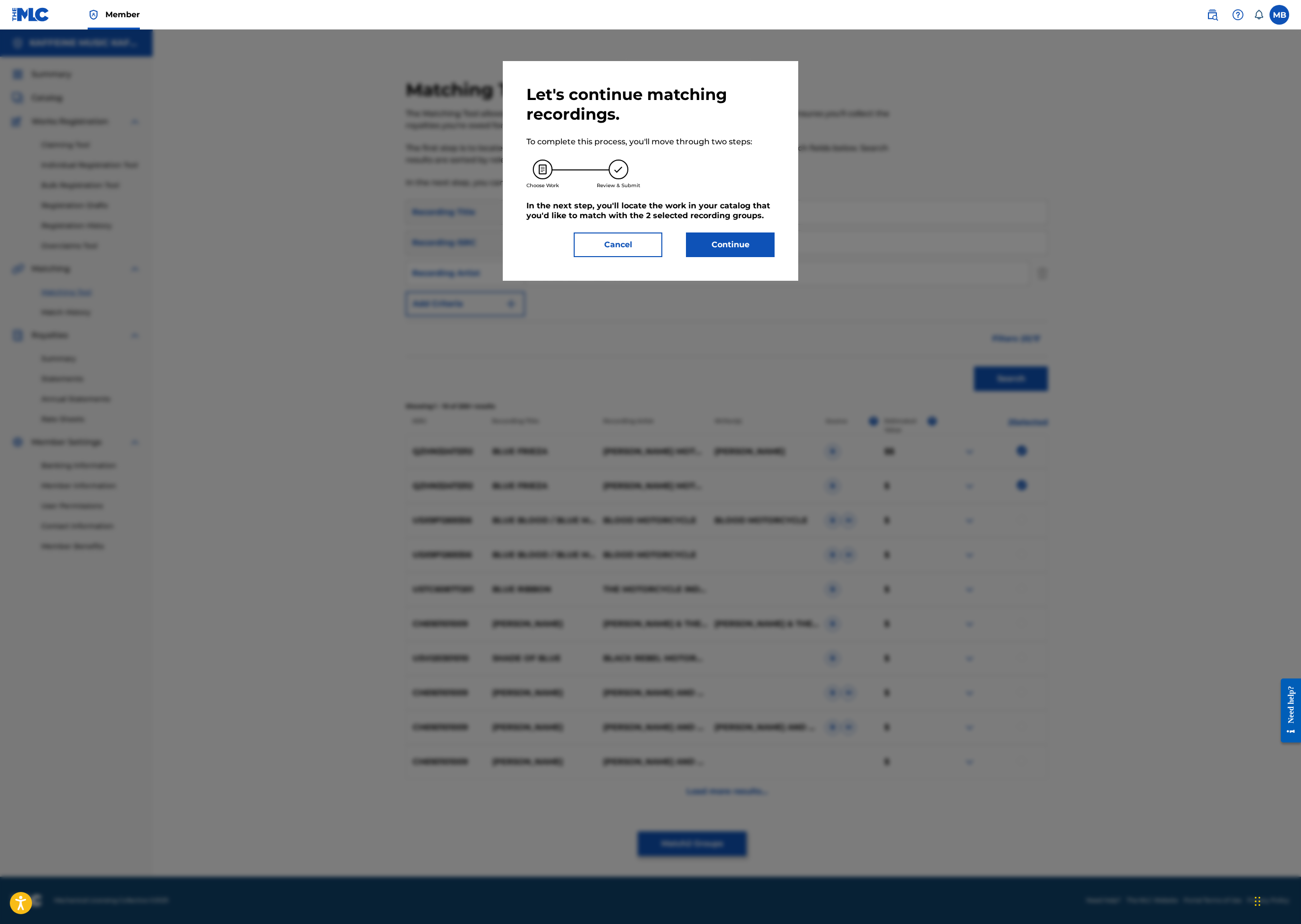
click at [798, 281] on div "Let's continue matching recordings. To complete this process, you'll move throu…" at bounding box center [650, 171] width 296 height 220
click at [730, 257] on button "Continue" at bounding box center [730, 244] width 89 height 25
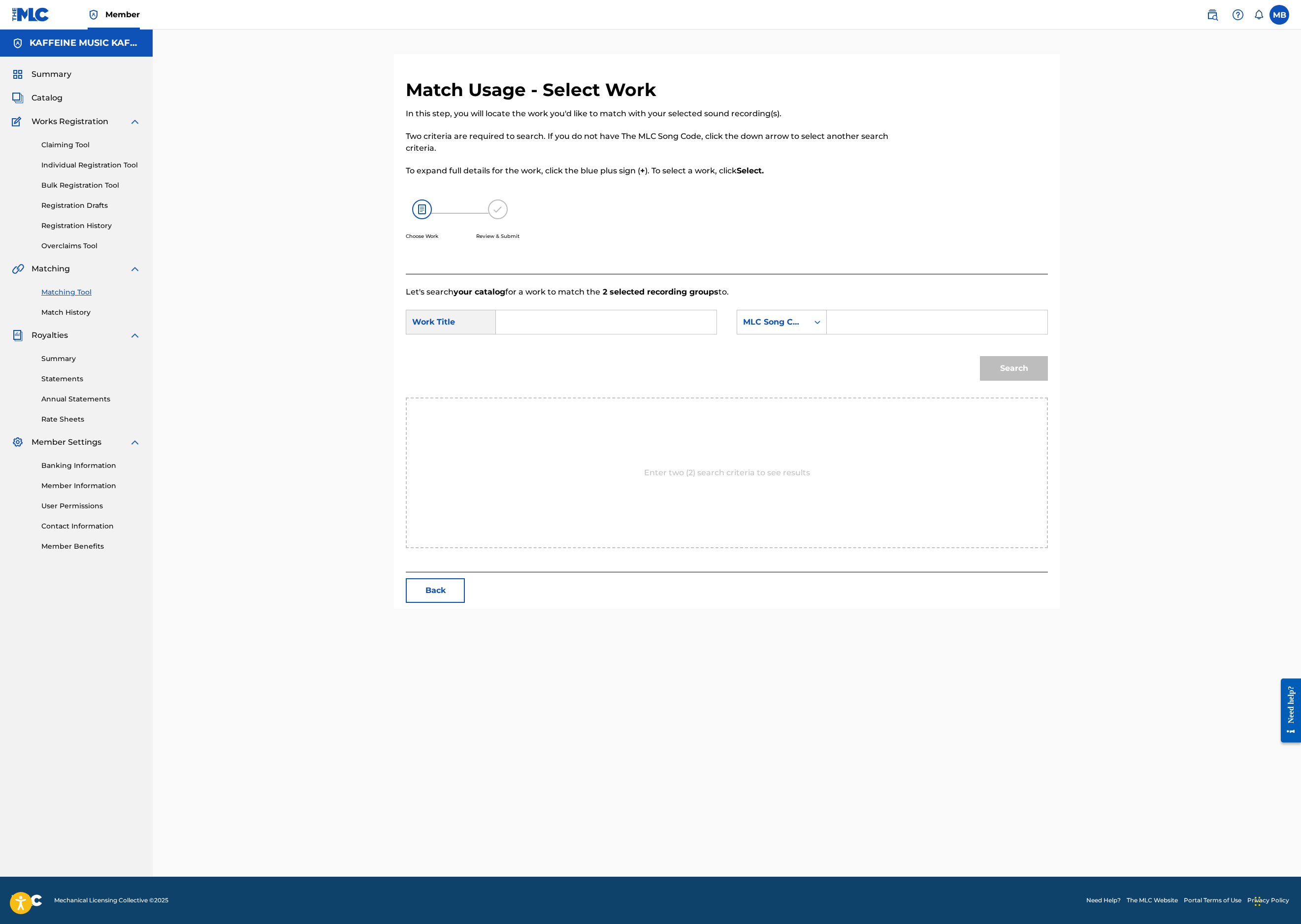
click at [612, 334] on input "Search Form" at bounding box center [606, 323] width 204 height 24
click at [700, 334] on input "Search Form" at bounding box center [606, 323] width 204 height 24
paste input "GOOSIC"
type input "GOOSIC"
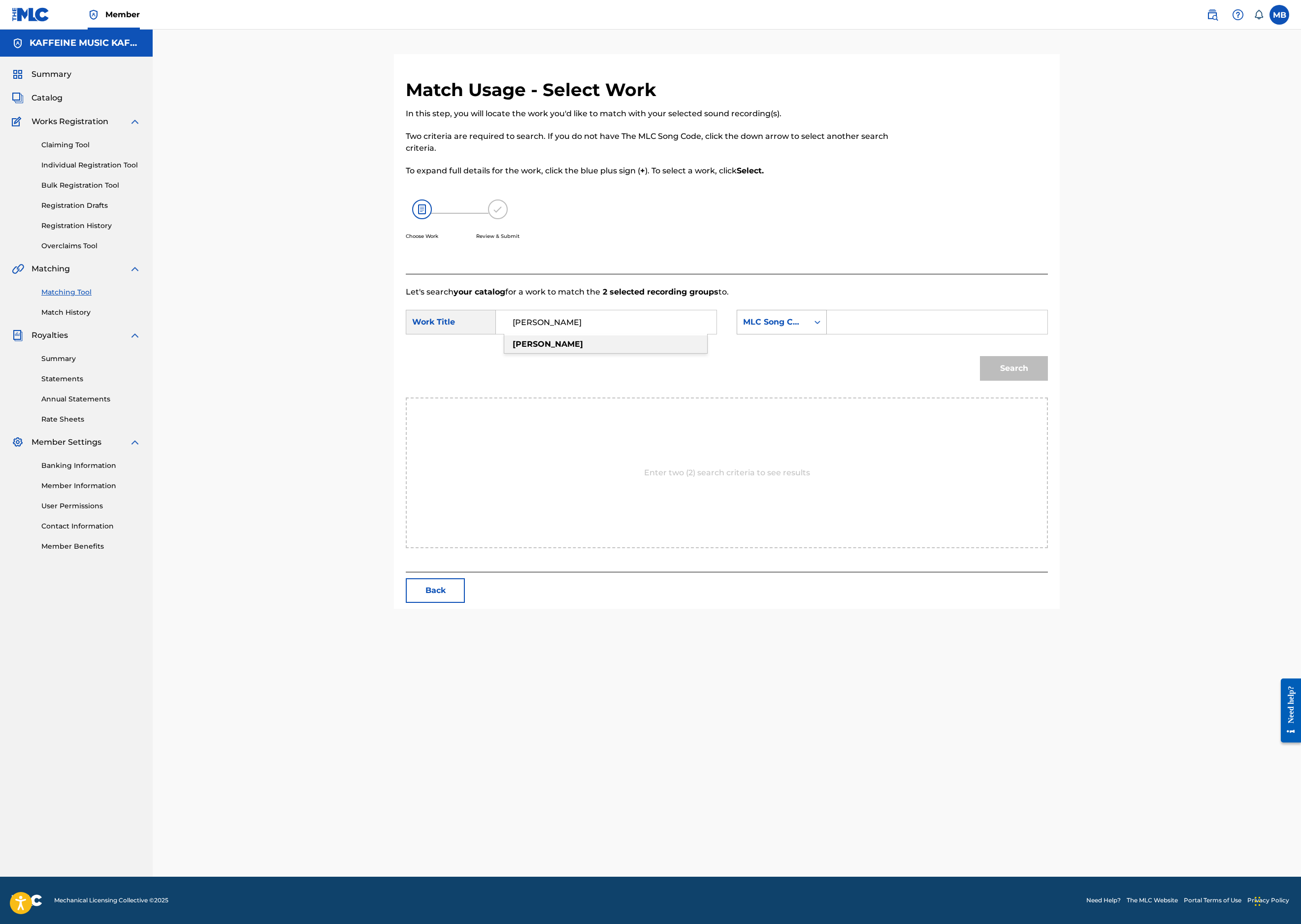
click at [802, 328] on div "MLC Song Code" at bounding box center [773, 323] width 59 height 12
click at [826, 397] on div "Publisher Name" at bounding box center [782, 384] width 89 height 25
click at [1007, 334] on div "Search Form" at bounding box center [938, 322] width 222 height 25
click at [1018, 334] on input "Search Form" at bounding box center [937, 323] width 204 height 24
type input "kaff"
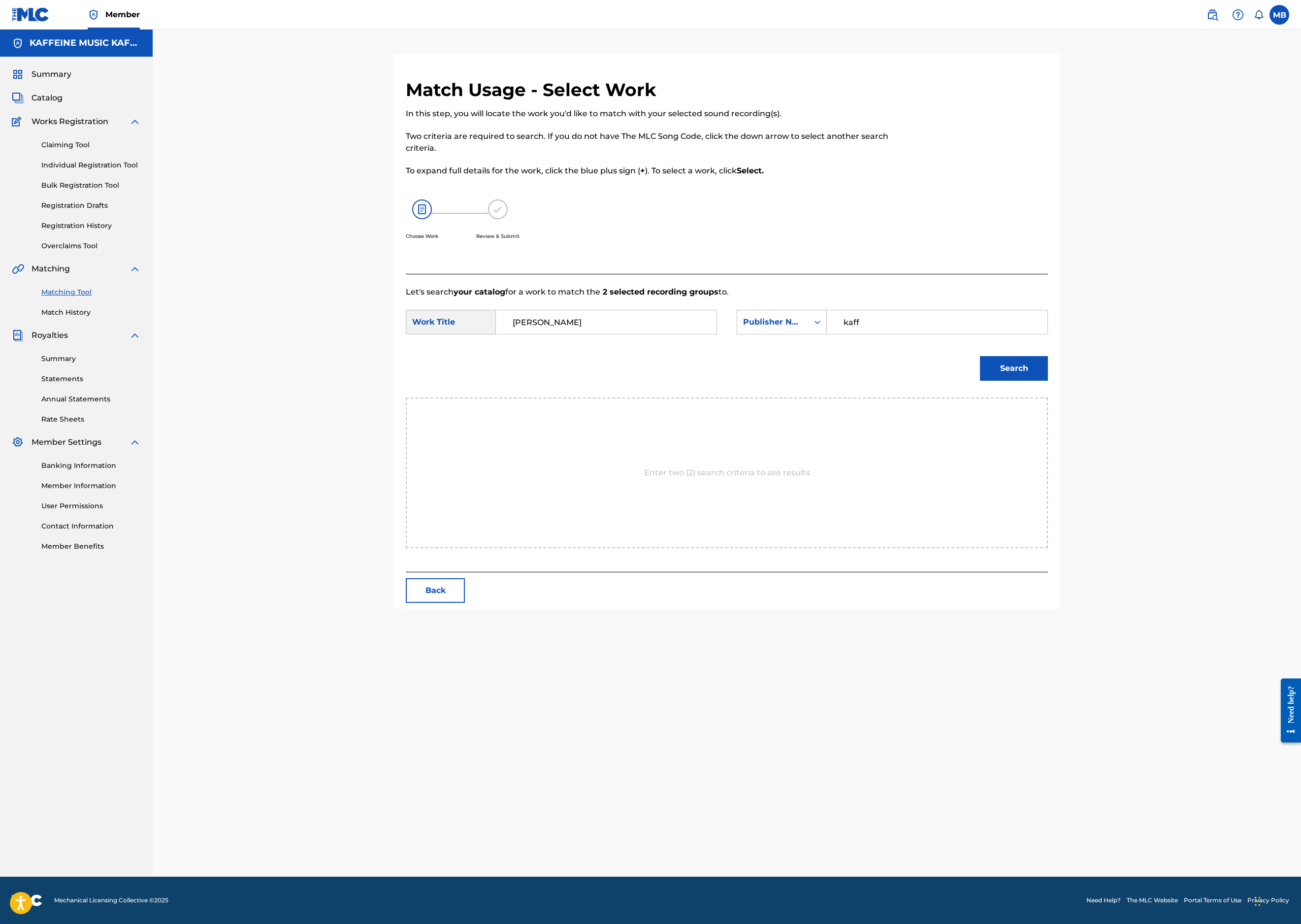
click at [1048, 381] on button "Search" at bounding box center [1014, 368] width 68 height 25
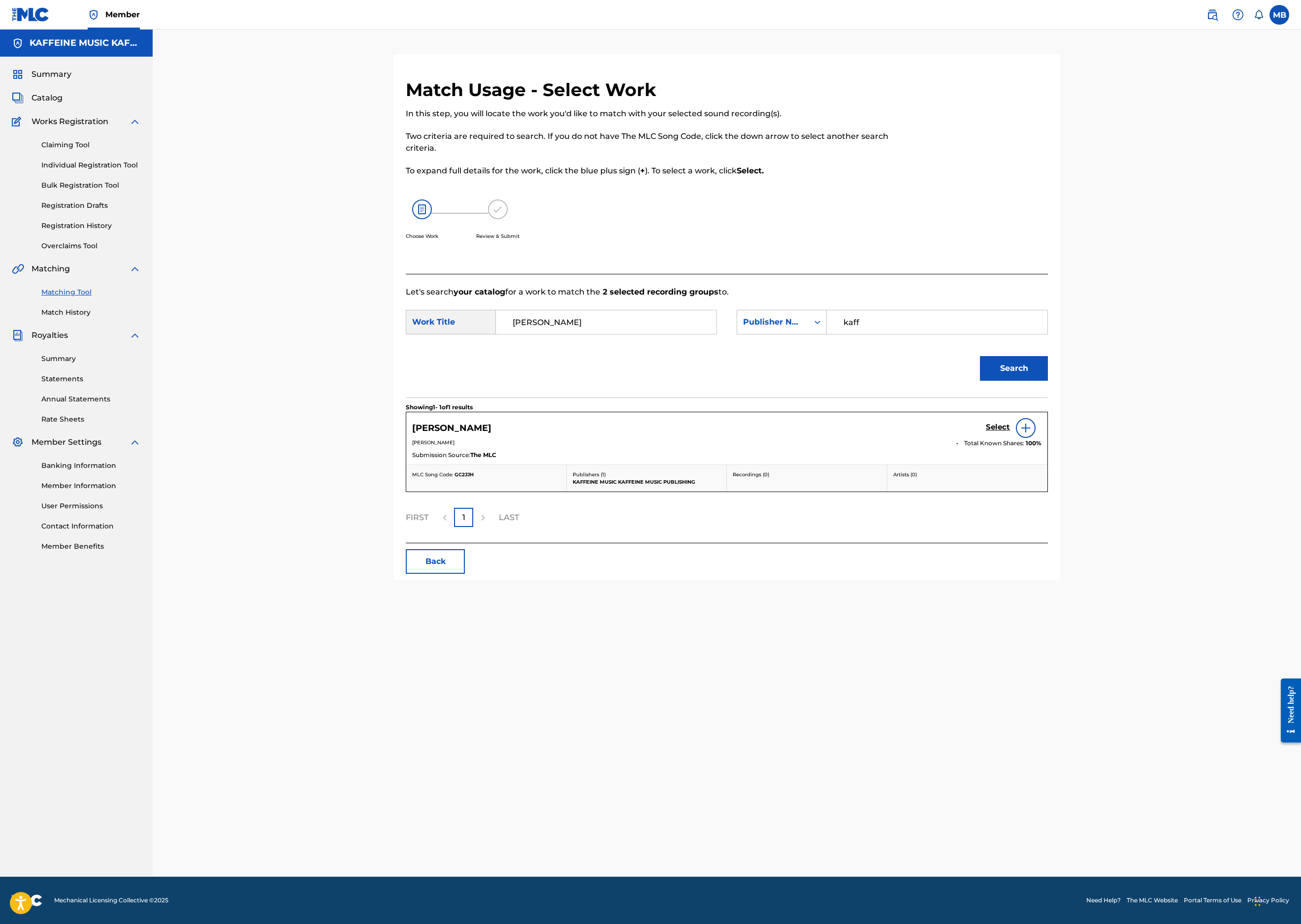
click at [1010, 432] on h5 "Select" at bounding box center [998, 426] width 24 height 9
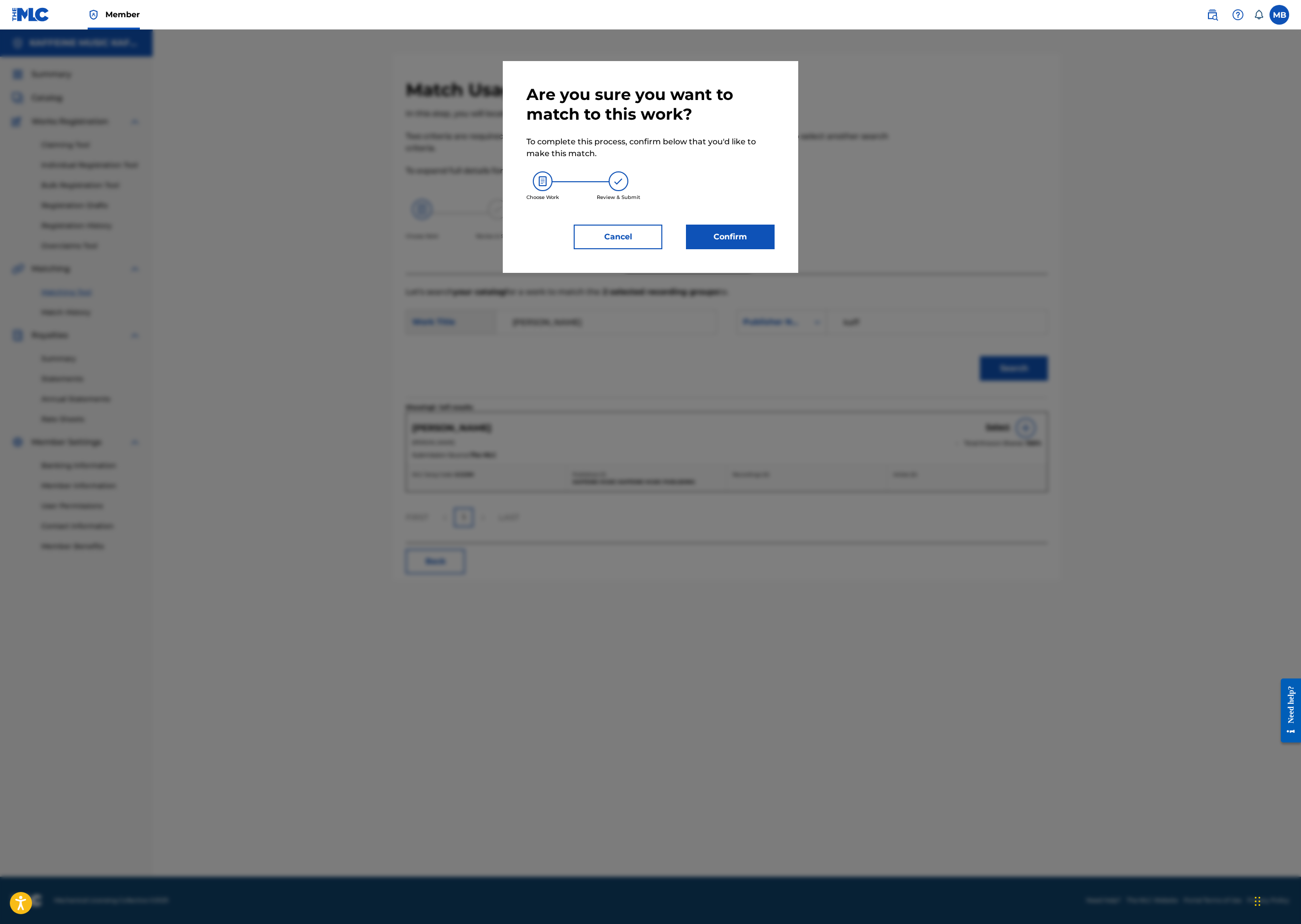
click at [764, 249] on button "Confirm" at bounding box center [730, 236] width 89 height 25
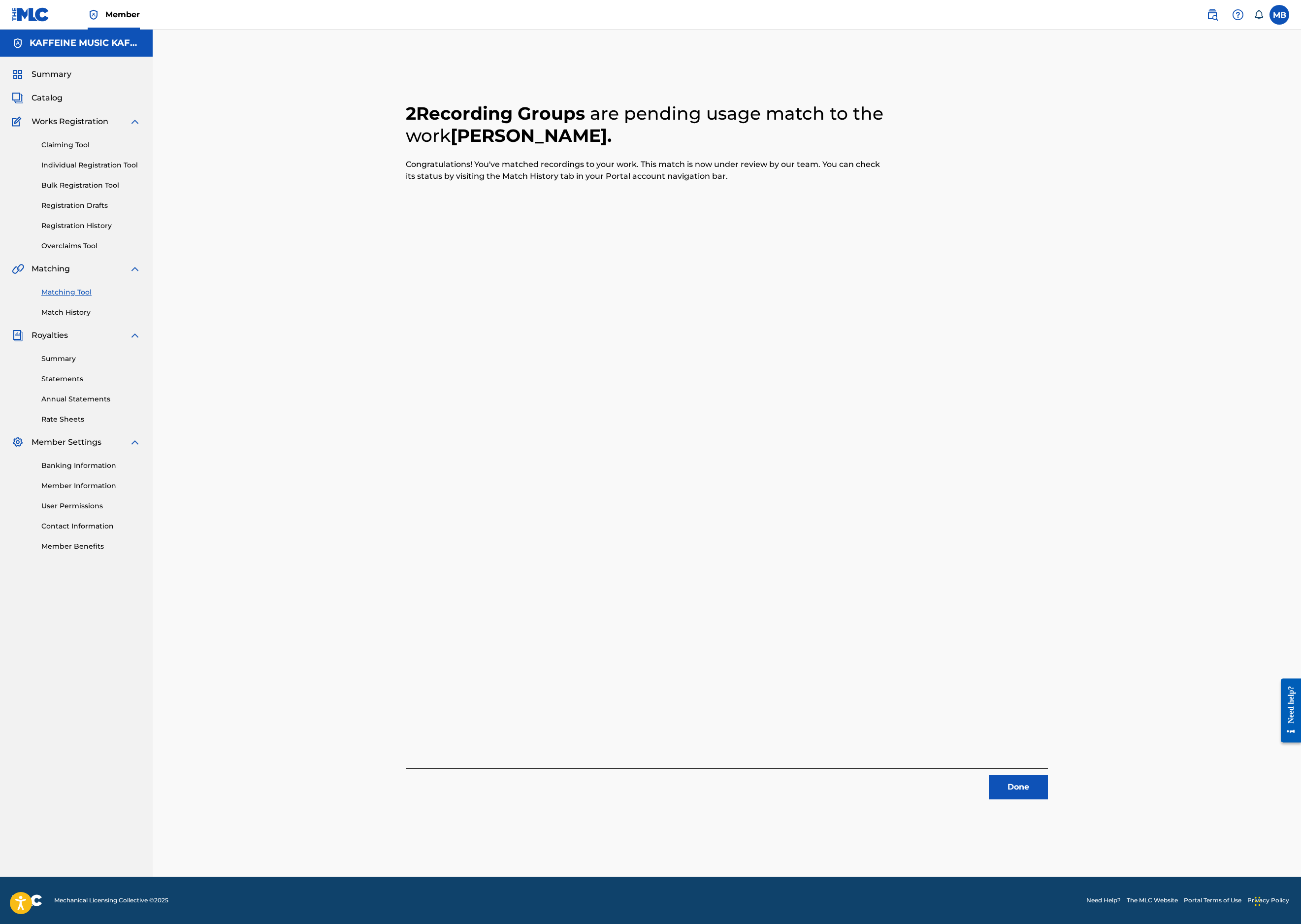
click at [1048, 783] on button "Done" at bounding box center [1019, 786] width 59 height 25
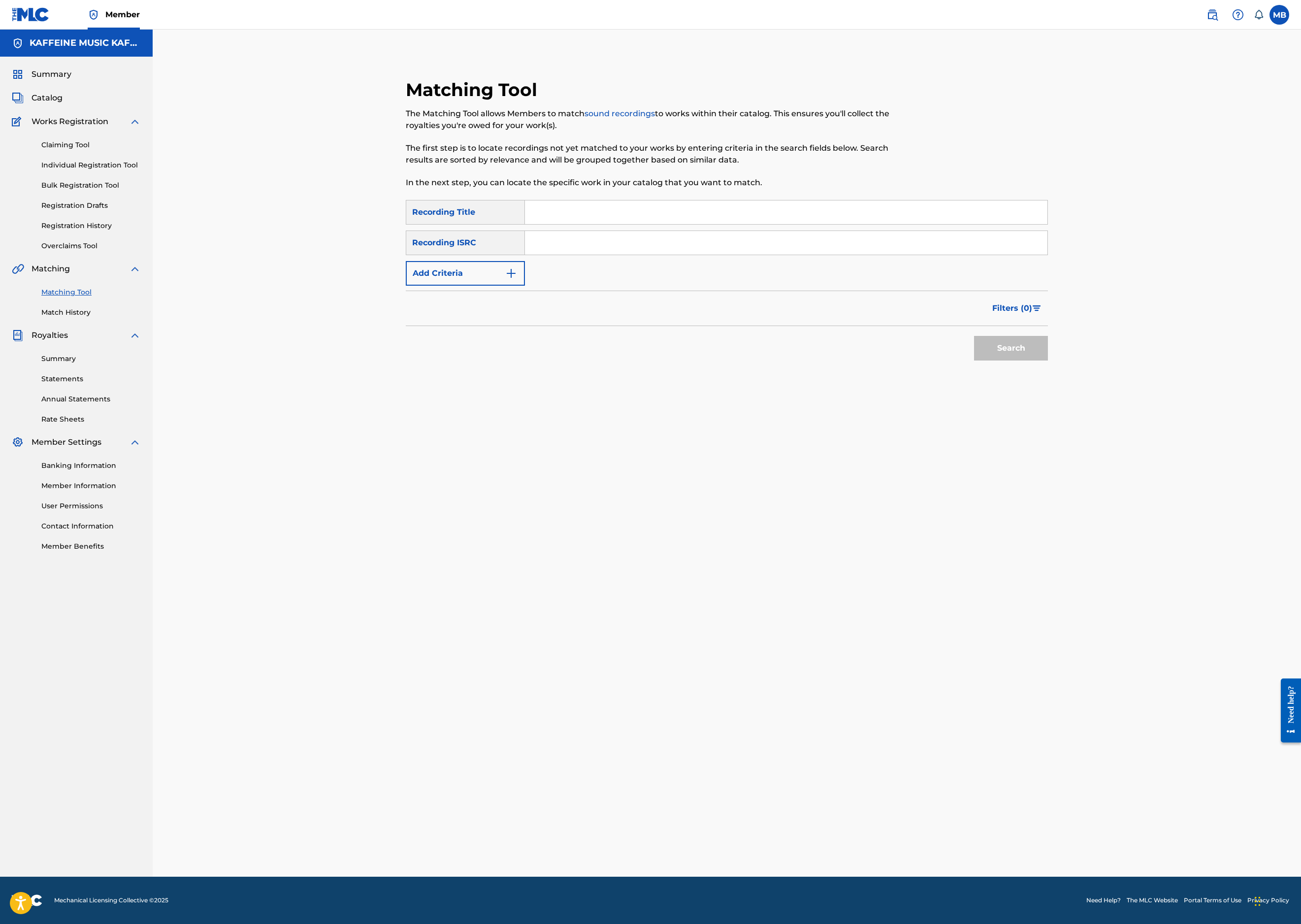
click at [687, 224] on input "Search Form" at bounding box center [787, 213] width 522 height 24
paste input "GUNK"
type input "GUNK"
click at [503, 286] on button "Add Criteria" at bounding box center [465, 273] width 119 height 25
click at [504, 283] on div "Writer" at bounding box center [457, 273] width 101 height 19
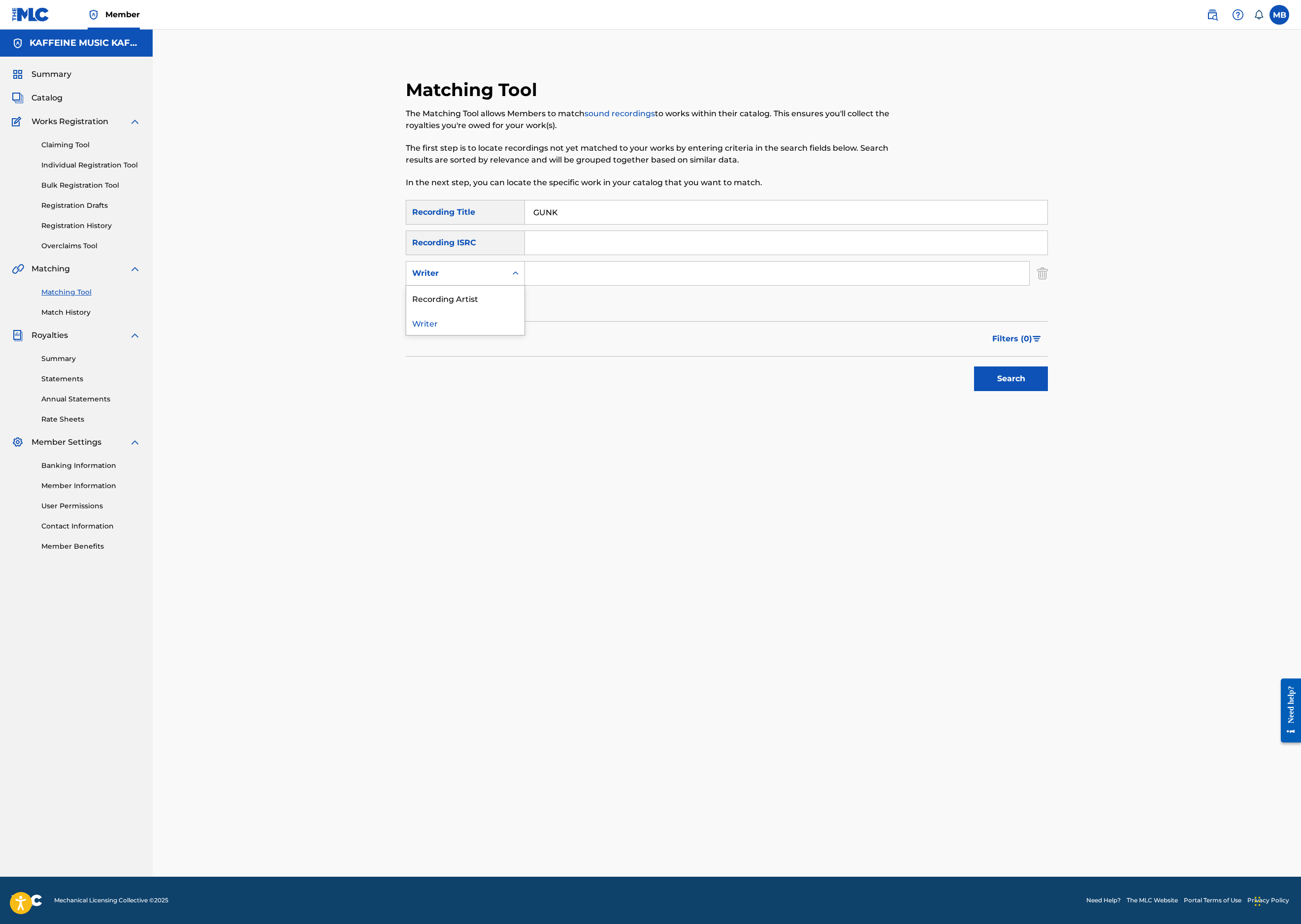
click at [502, 311] on div "Recording Artist" at bounding box center [465, 298] width 118 height 25
click at [589, 285] on input "Search Form" at bounding box center [778, 273] width 505 height 24
type input "[PERSON_NAME] Motorcycle"
click at [1048, 391] on button "Search" at bounding box center [1011, 378] width 74 height 25
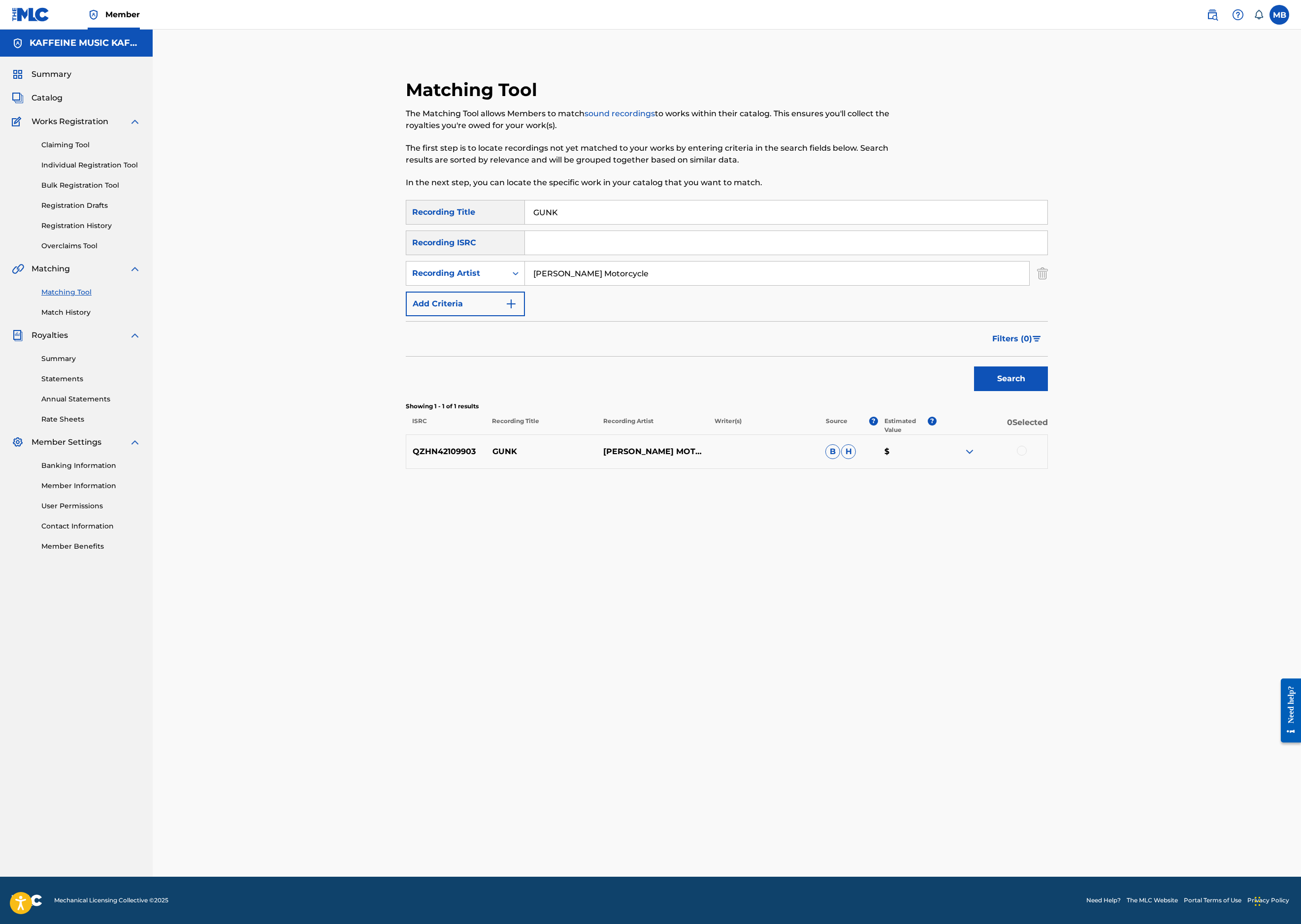
click at [1027, 455] on div at bounding box center [1022, 451] width 10 height 10
click at [747, 831] on button "Match 1 Group" at bounding box center [693, 843] width 109 height 25
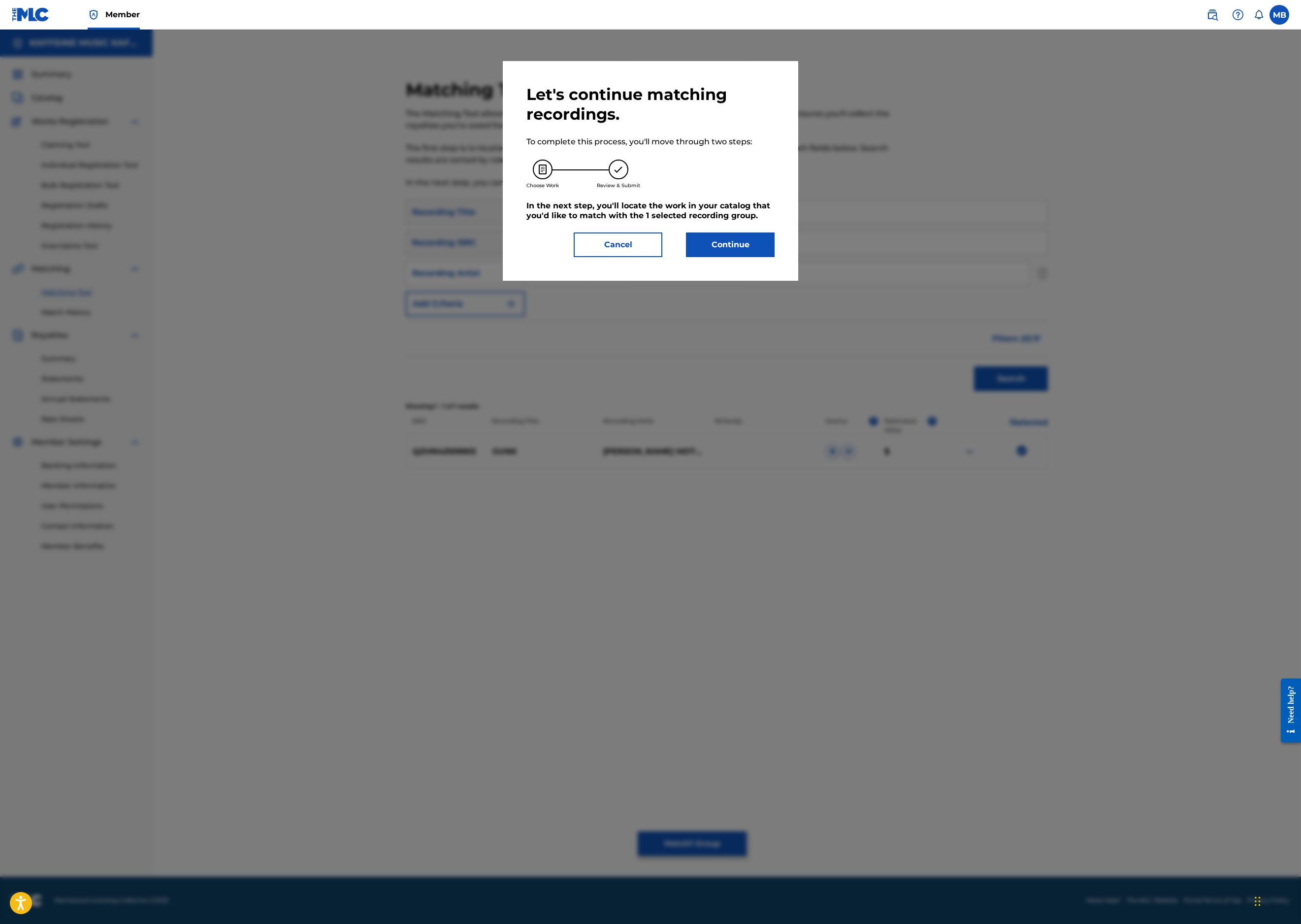
click at [775, 257] on button "Continue" at bounding box center [730, 244] width 89 height 25
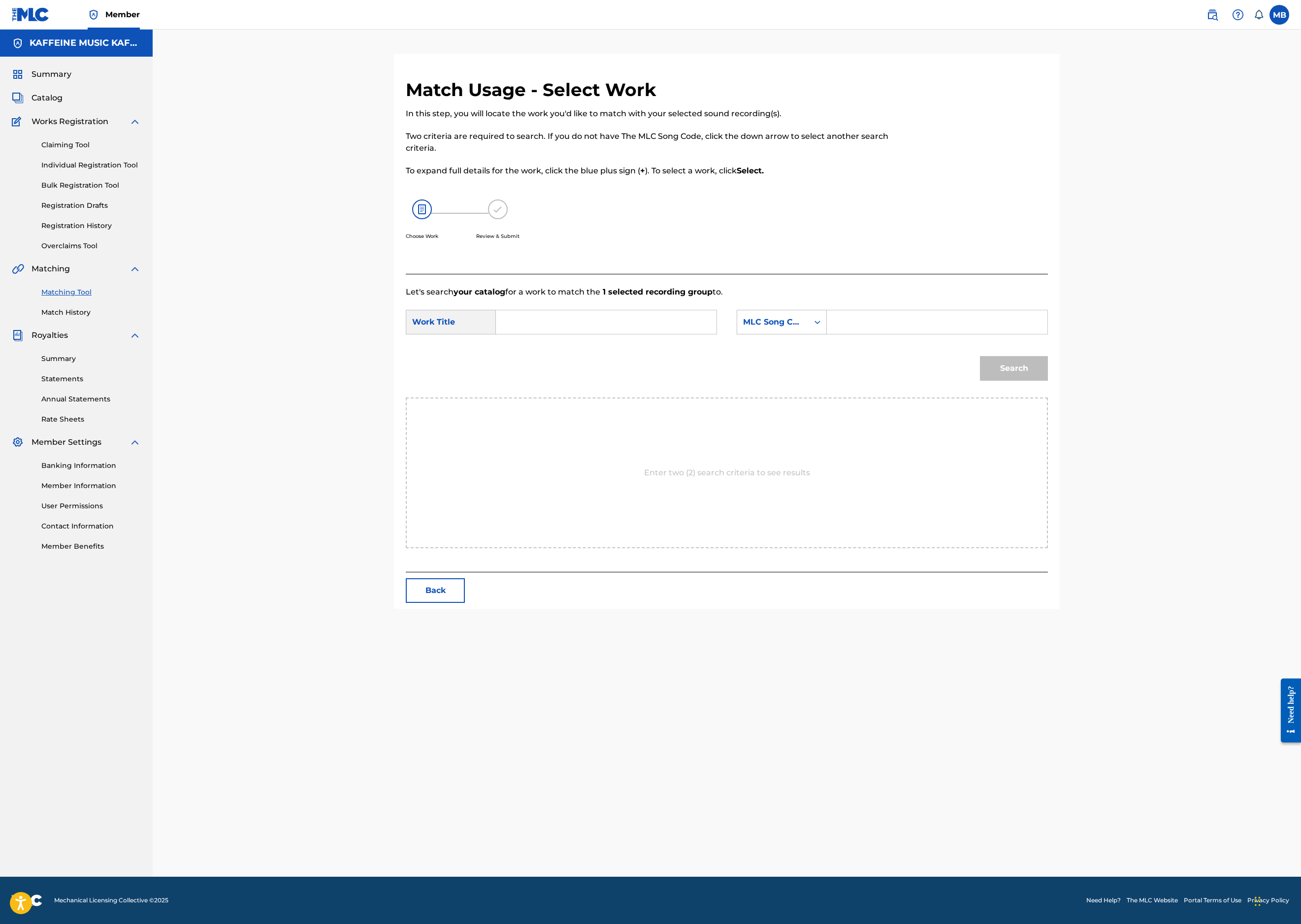
click at [708, 334] on input "Search Form" at bounding box center [606, 323] width 204 height 24
paste input "GUNK"
type input "GUNK"
drag, startPoint x: 969, startPoint y: 427, endPoint x: 958, endPoint y: 432, distance: 12.1
click at [969, 334] on div "Search Form" at bounding box center [938, 322] width 222 height 25
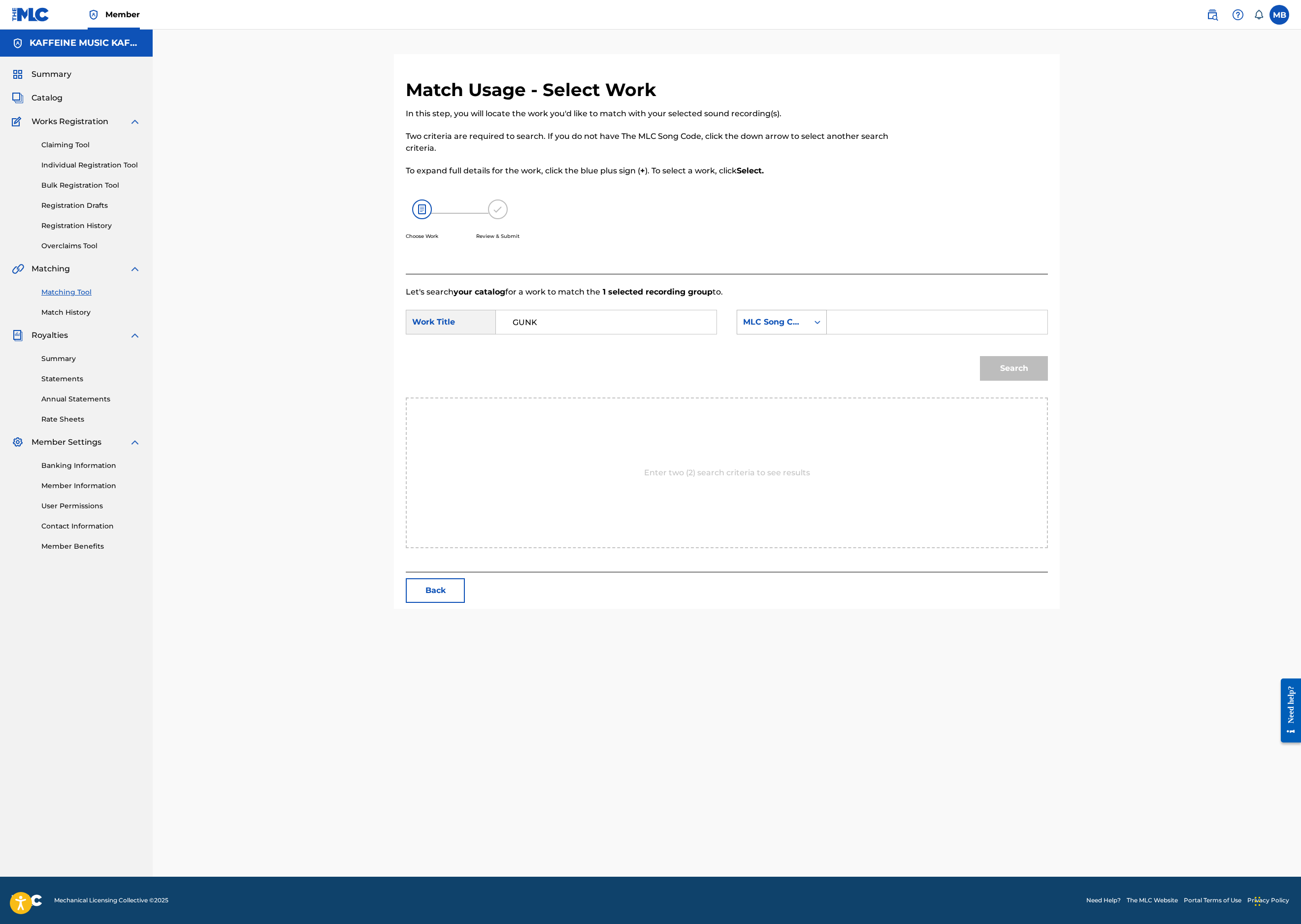
click at [808, 331] on div "MLC Song Code" at bounding box center [773, 322] width 71 height 19
click at [826, 397] on div "Publisher Name" at bounding box center [782, 384] width 89 height 25
click at [1034, 334] on input "Search Form" at bounding box center [937, 323] width 204 height 24
type input "kaff'"
click at [1048, 381] on button "Search" at bounding box center [1014, 368] width 68 height 25
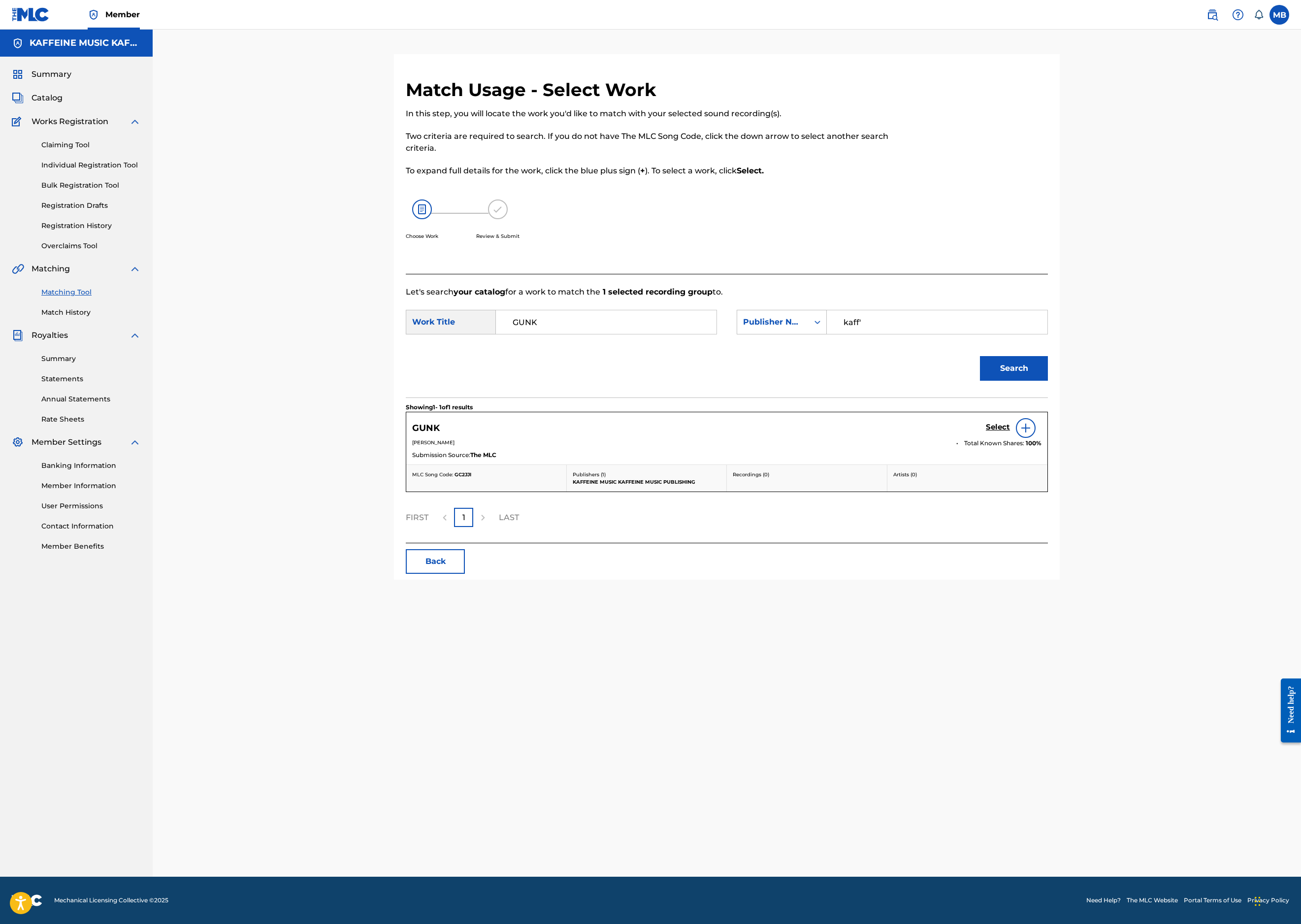
click at [1010, 432] on h5 "Select" at bounding box center [998, 426] width 24 height 9
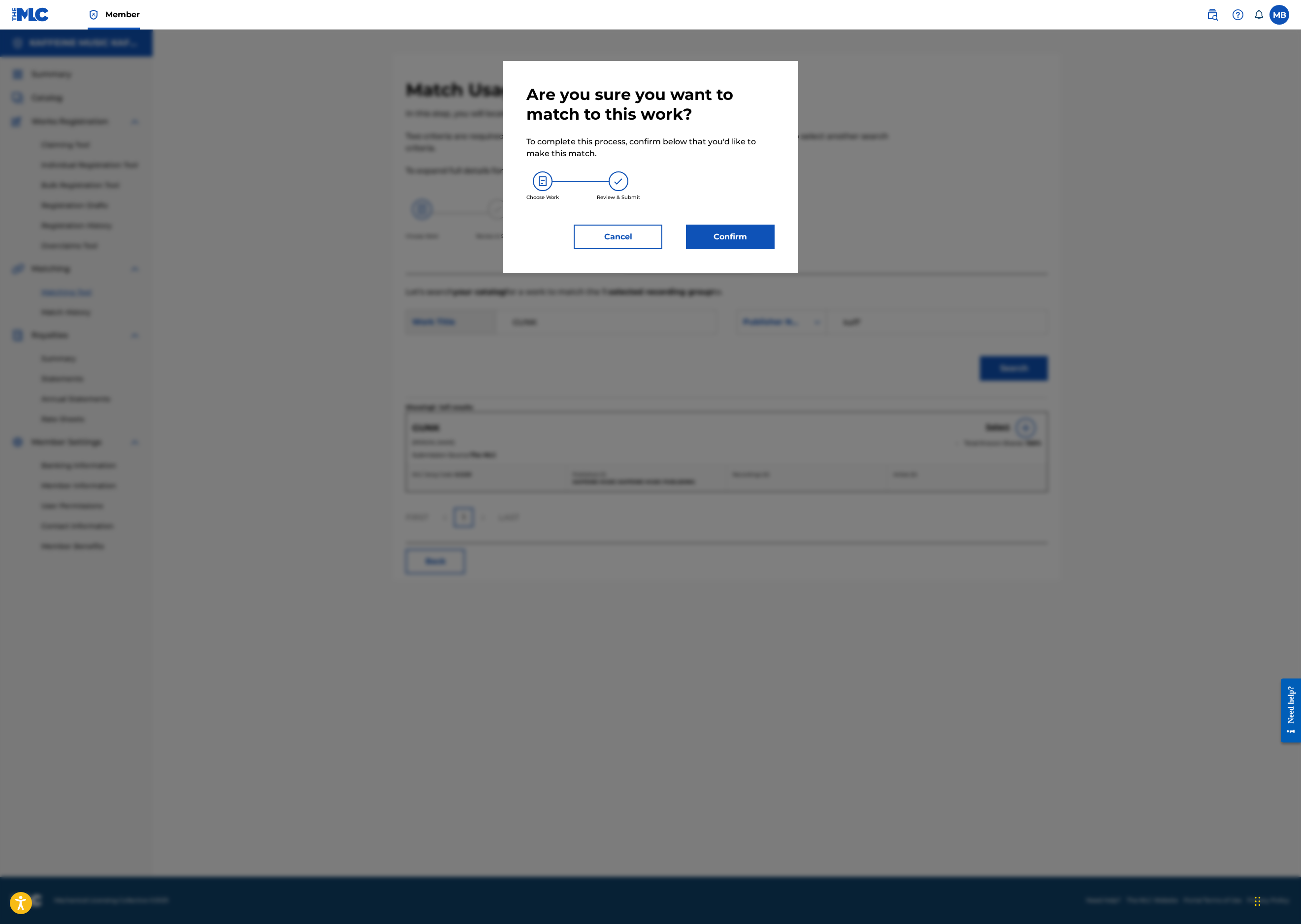
click at [775, 249] on button "Confirm" at bounding box center [730, 236] width 89 height 25
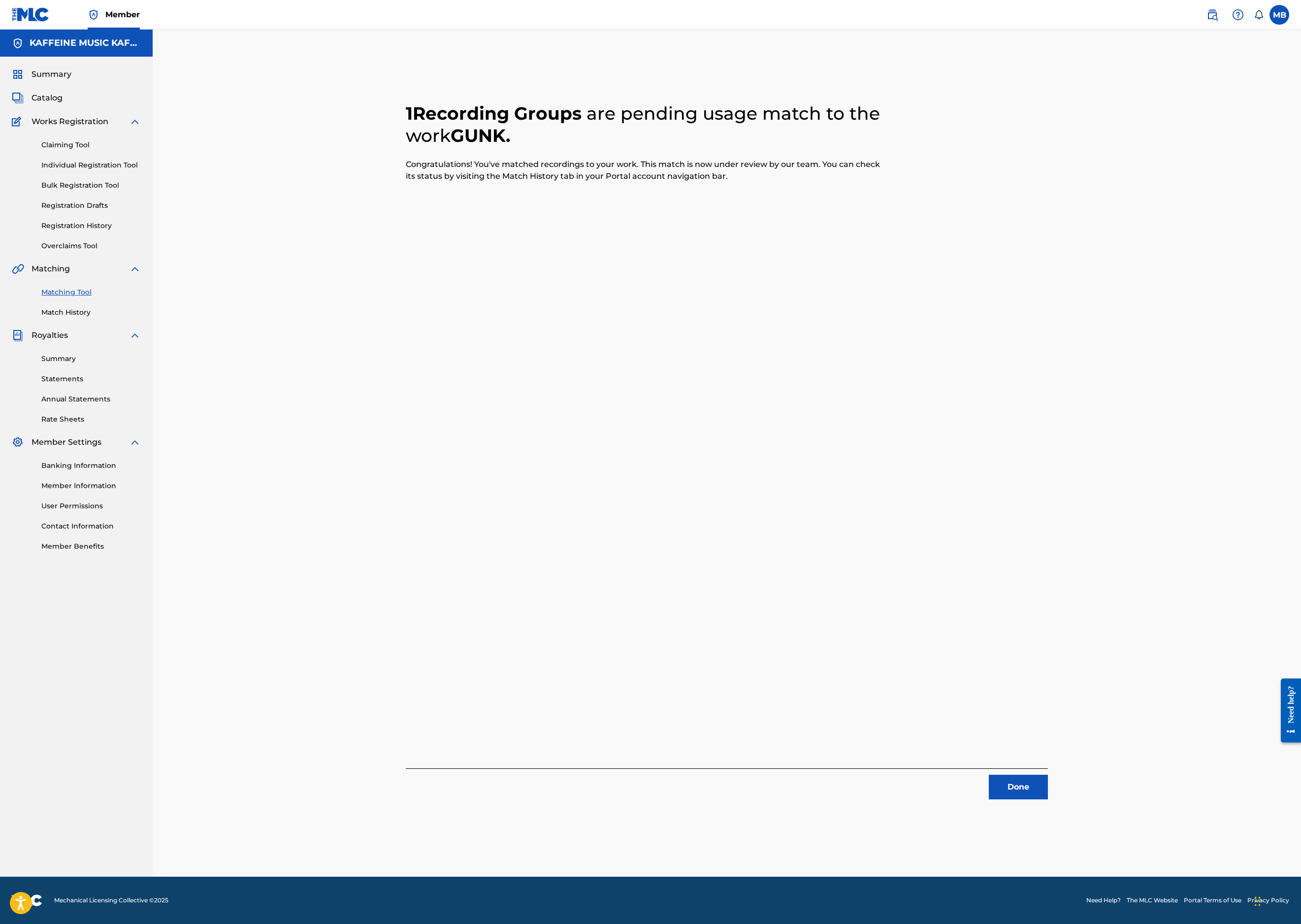
click at [1048, 775] on button "Done" at bounding box center [1019, 786] width 59 height 25
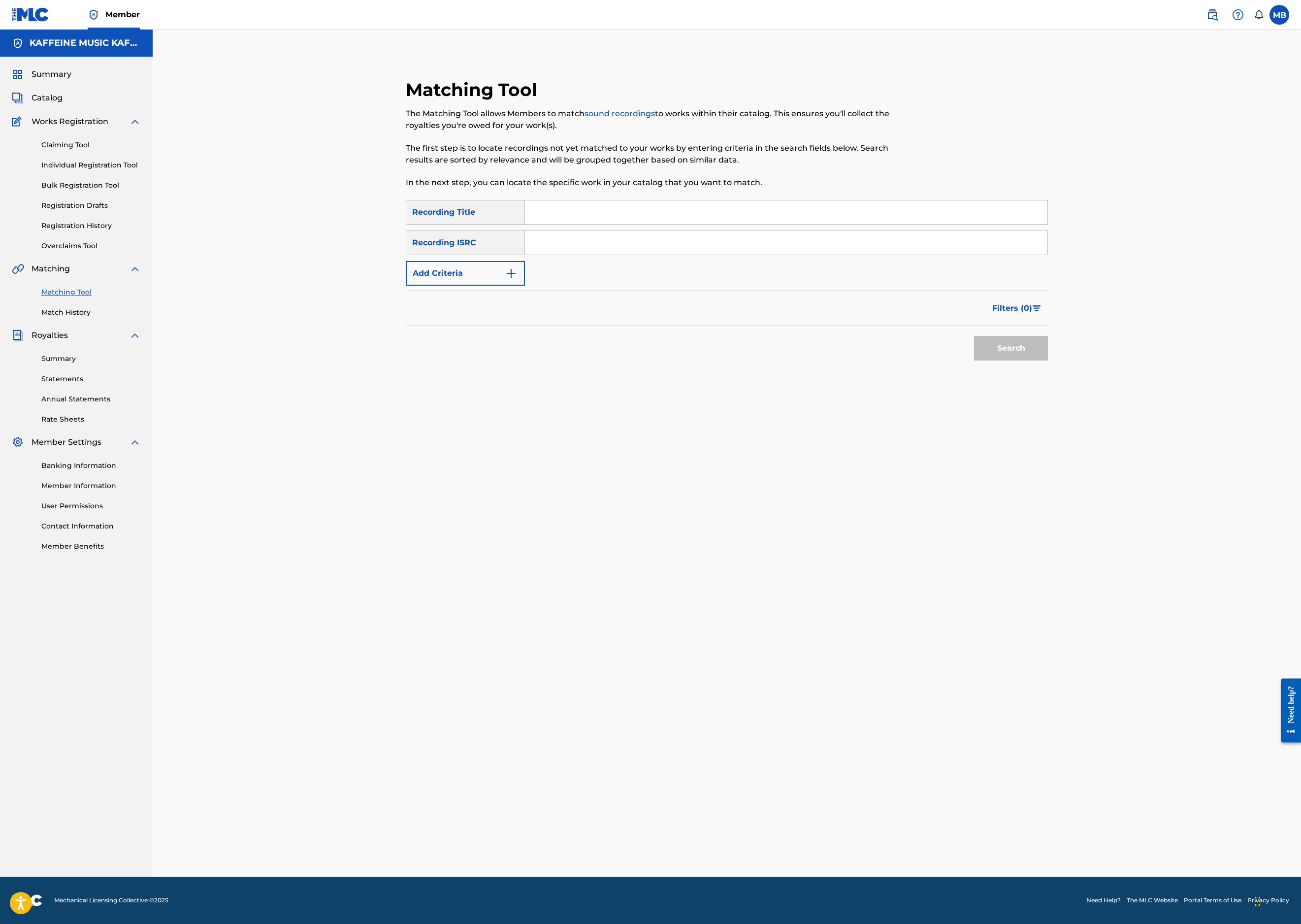
click at [862, 225] on input "Search Form" at bounding box center [787, 213] width 522 height 24
paste input "HOMAH"
type input "HOMAH"
click at [438, 286] on button "Add Criteria" at bounding box center [465, 273] width 119 height 25
click at [435, 283] on div "Writer" at bounding box center [457, 273] width 101 height 19
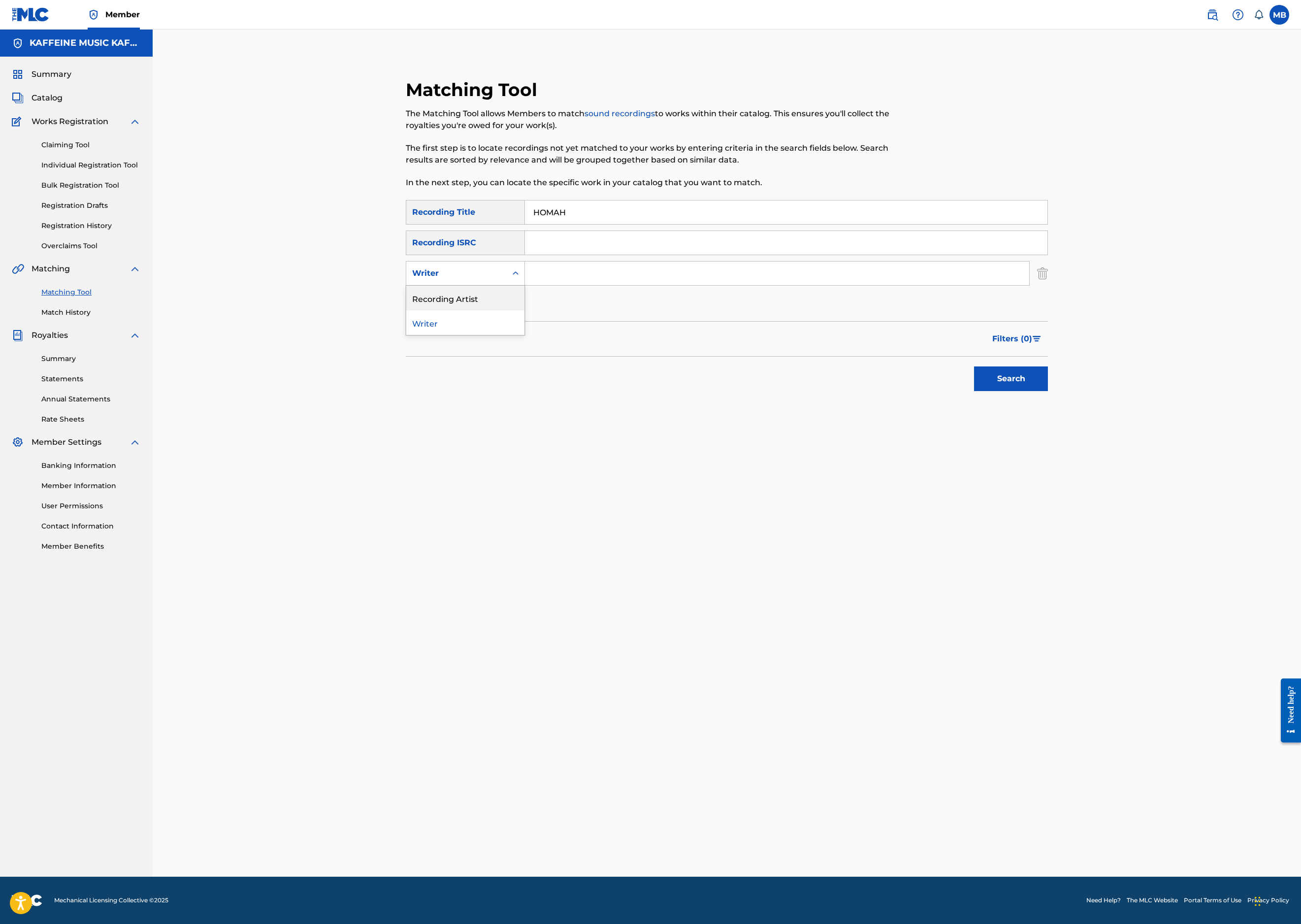
click at [435, 311] on div "Recording Artist" at bounding box center [465, 298] width 118 height 25
click at [597, 285] on input "Search Form" at bounding box center [778, 273] width 505 height 24
type input "[PERSON_NAME] Motorcycle"
click at [1048, 391] on button "Search" at bounding box center [1011, 378] width 74 height 25
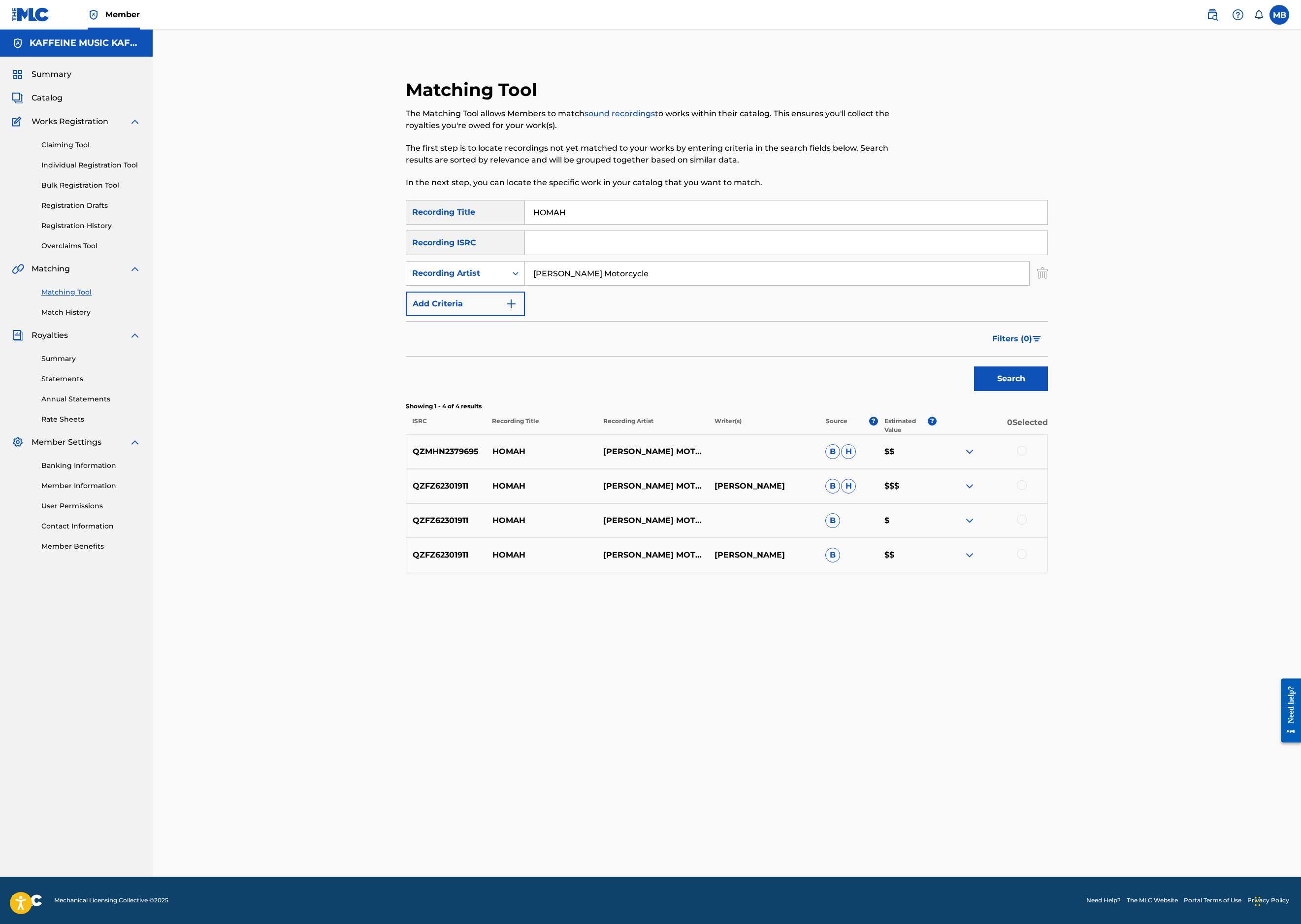
scroll to position [181, 0]
click at [1027, 524] on div at bounding box center [1022, 519] width 10 height 10
click at [1027, 490] on div at bounding box center [1022, 485] width 10 height 10
click at [1048, 457] on div at bounding box center [992, 452] width 111 height 12
click at [1027, 455] on div at bounding box center [1022, 451] width 10 height 10
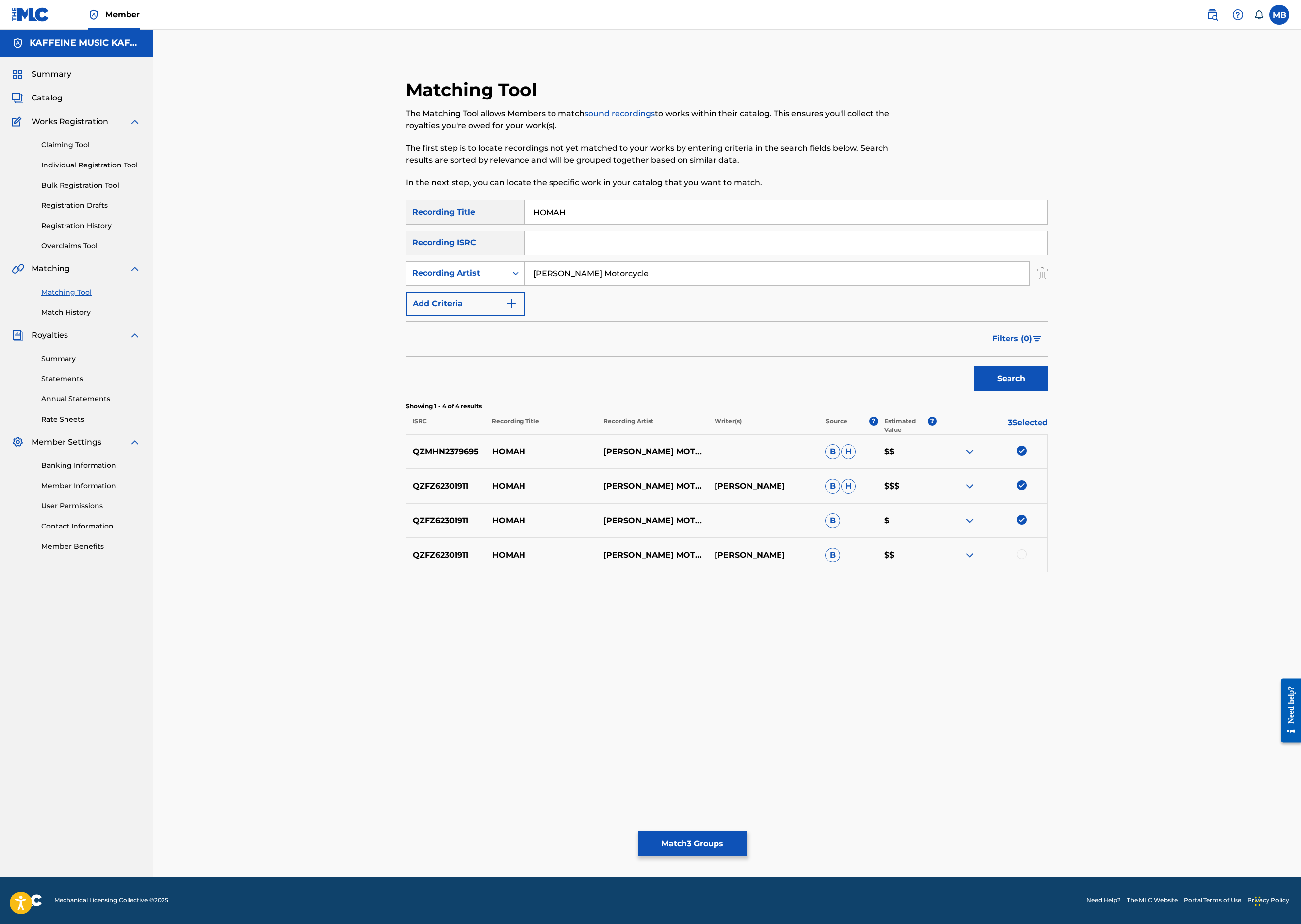
click at [1027, 559] on div at bounding box center [1022, 554] width 10 height 10
click at [937, 425] on span "?" at bounding box center [932, 420] width 9 height 9
click at [1048, 445] on div "SearchWithCriteria3413b42b-87fe-4d4c-96b4-44339d2d4ba8 Recording Title HOMAH Se…" at bounding box center [726, 386] width 642 height 372
click at [747, 831] on button "Match 4 Groups" at bounding box center [693, 843] width 109 height 25
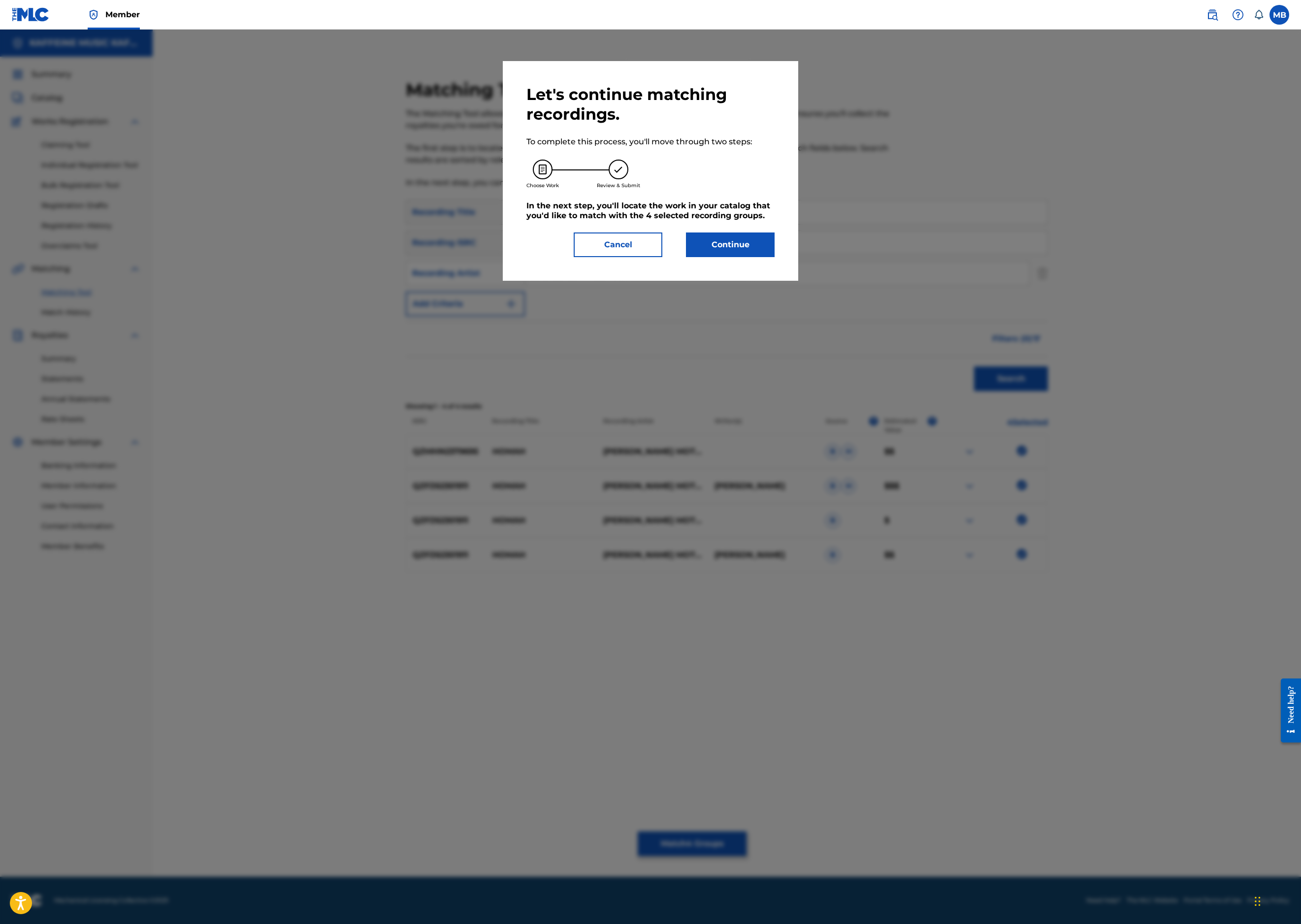
click at [775, 257] on button "Continue" at bounding box center [730, 244] width 89 height 25
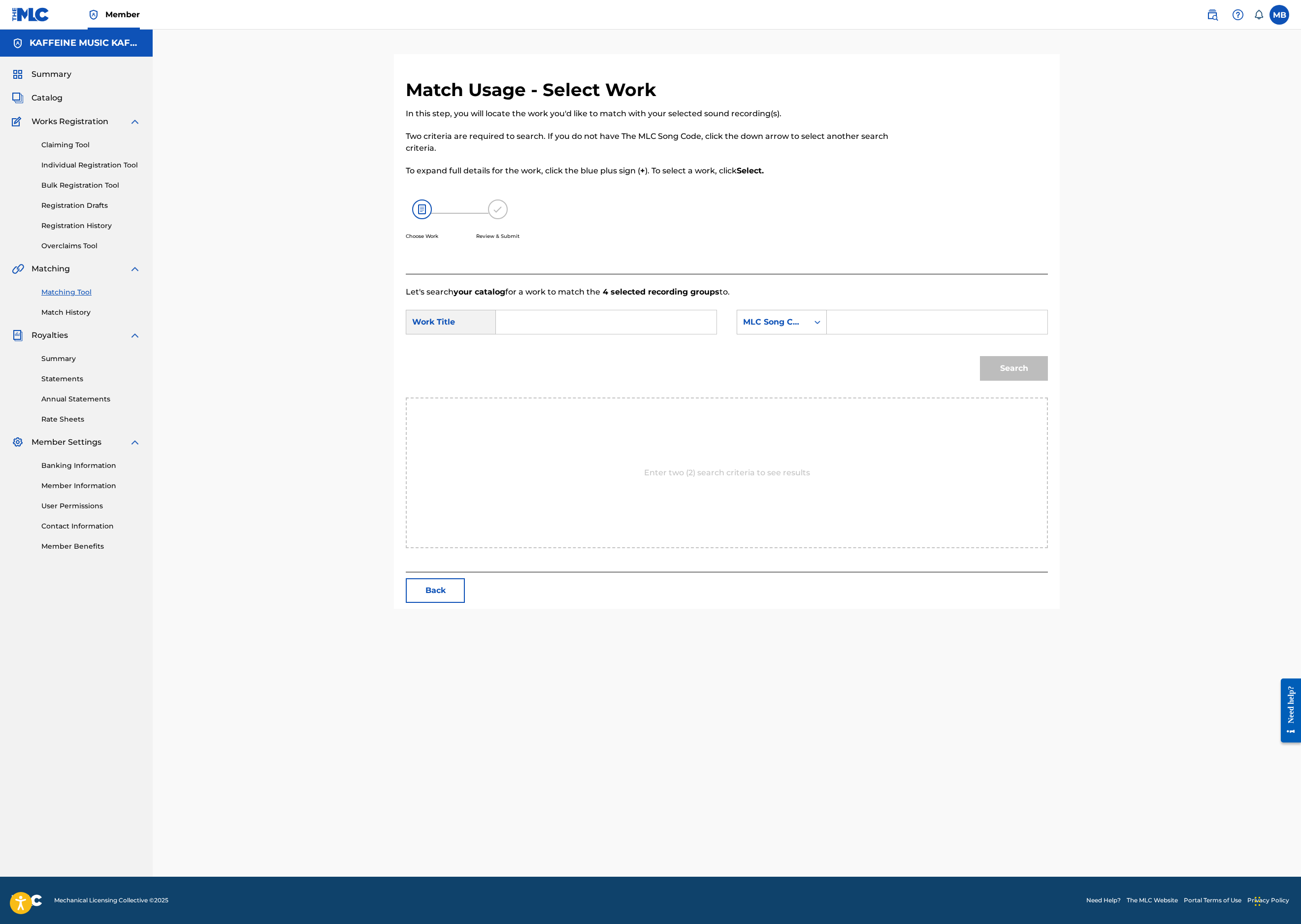
click at [646, 334] on input "Search Form" at bounding box center [606, 323] width 204 height 24
paste input "HOMAH"
type input "HOMAH"
click at [808, 331] on div "MLC Song Code" at bounding box center [773, 322] width 71 height 19
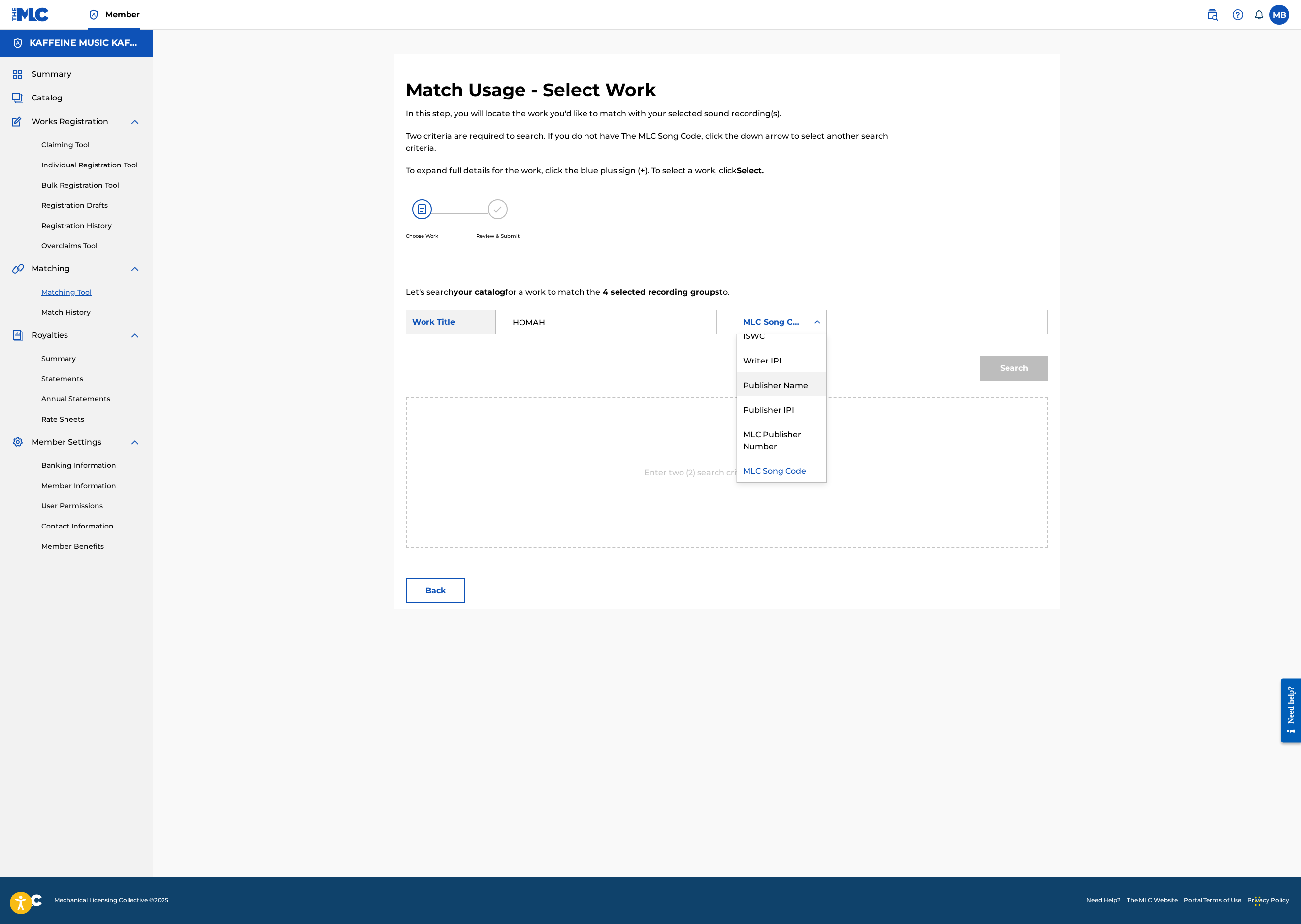
click at [826, 397] on div "Publisher Name" at bounding box center [782, 384] width 89 height 25
click at [1012, 334] on input "Search Form" at bounding box center [937, 323] width 204 height 24
type input "kaff"
click at [1048, 381] on button "Search" at bounding box center [1014, 368] width 68 height 25
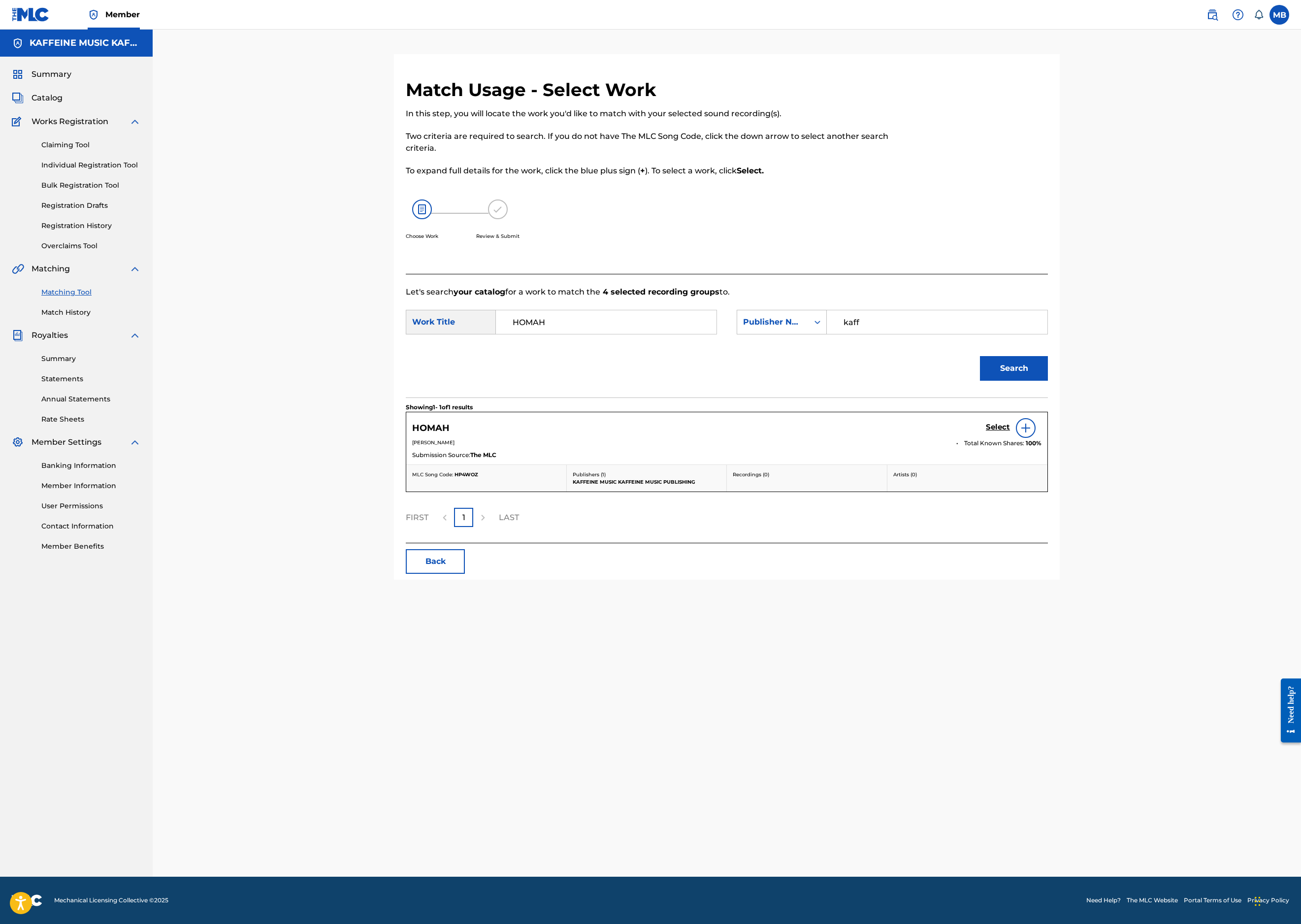
click at [1010, 432] on h5 "Select" at bounding box center [998, 426] width 24 height 9
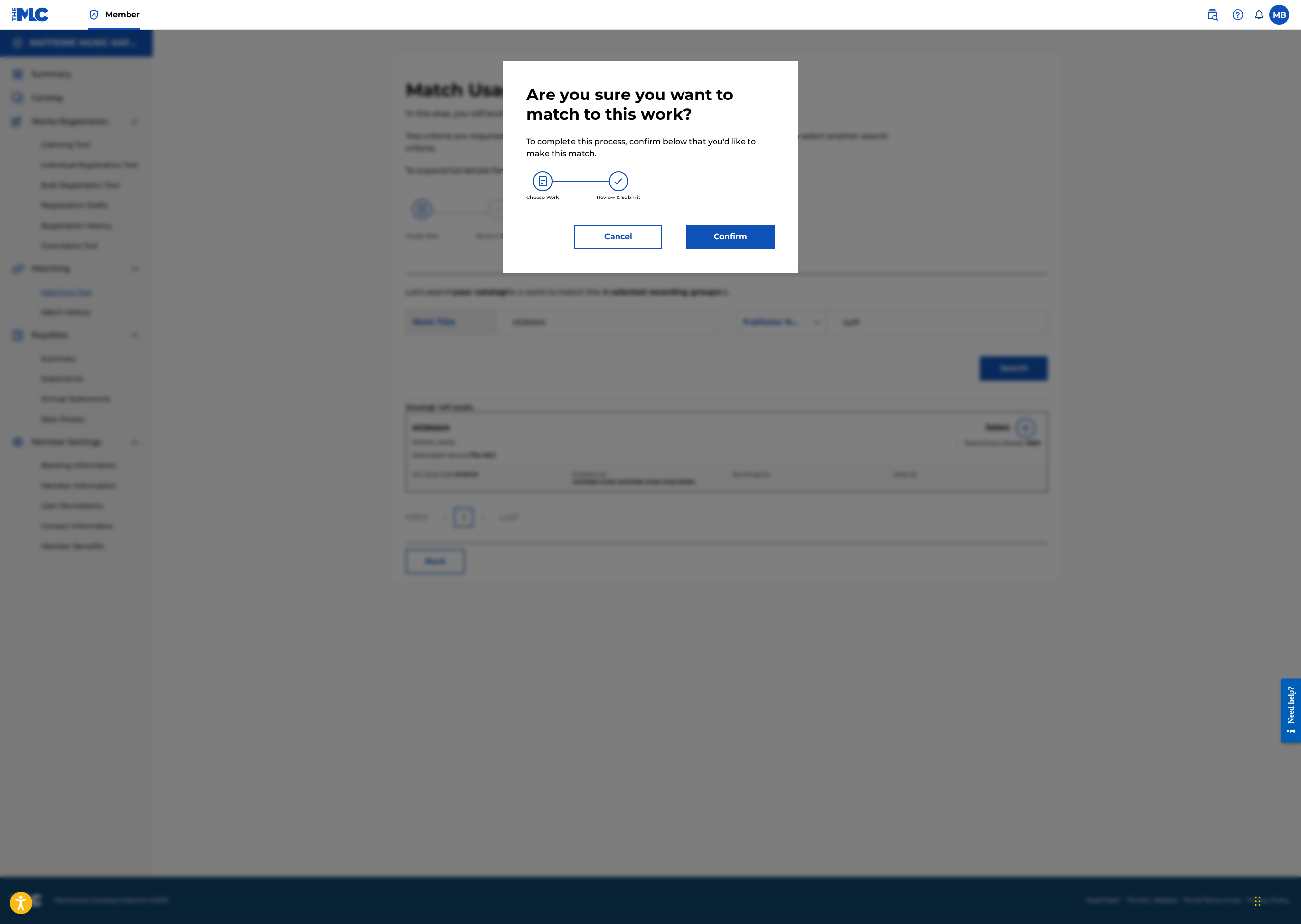
click at [752, 249] on button "Confirm" at bounding box center [730, 236] width 89 height 25
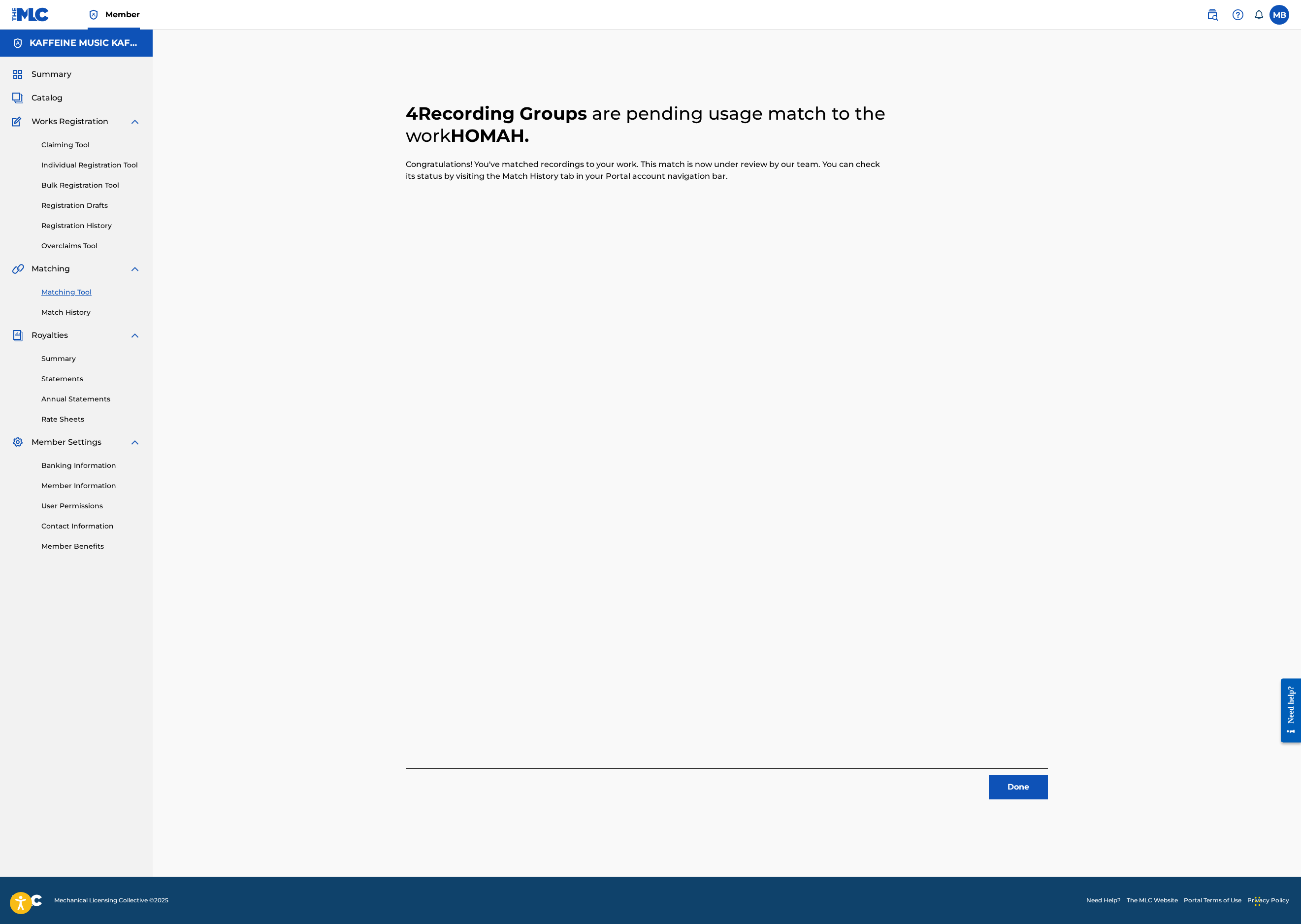
click at [1048, 775] on button "Done" at bounding box center [1019, 786] width 59 height 25
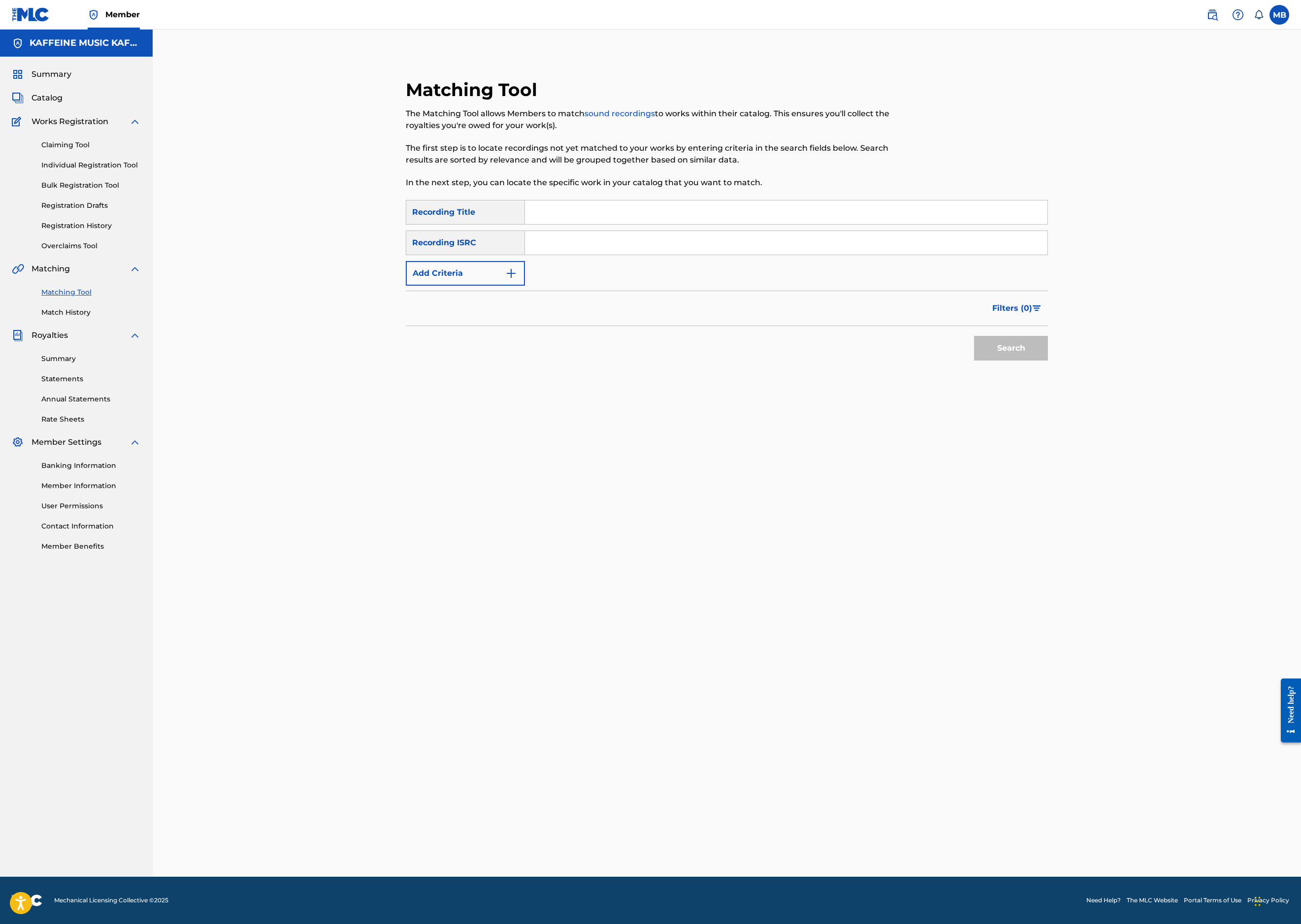
click at [562, 225] on input "Search Form" at bounding box center [787, 213] width 522 height 24
paste input "INTROE (MY BAD)"
type input "INTROE (MY BAD)"
click at [456, 286] on button "Add Criteria" at bounding box center [465, 273] width 119 height 25
click at [457, 279] on div "Writer" at bounding box center [457, 273] width 89 height 12
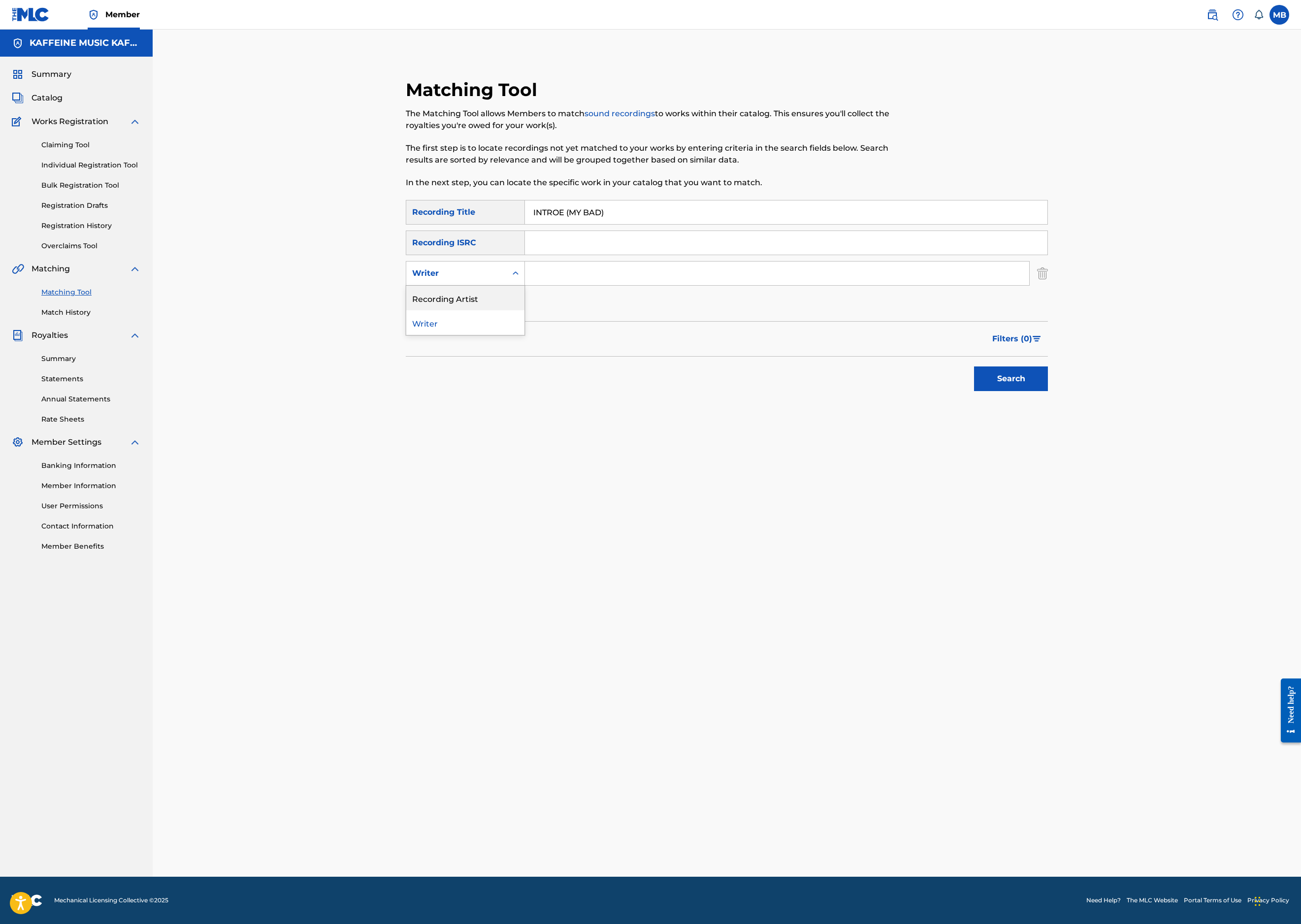
click at [442, 311] on div "Recording Artist" at bounding box center [465, 298] width 118 height 25
click at [589, 285] on input "Search Form" at bounding box center [778, 273] width 505 height 24
type input "[PERSON_NAME] Motorcycle"
click at [1048, 391] on button "Search" at bounding box center [1011, 378] width 74 height 25
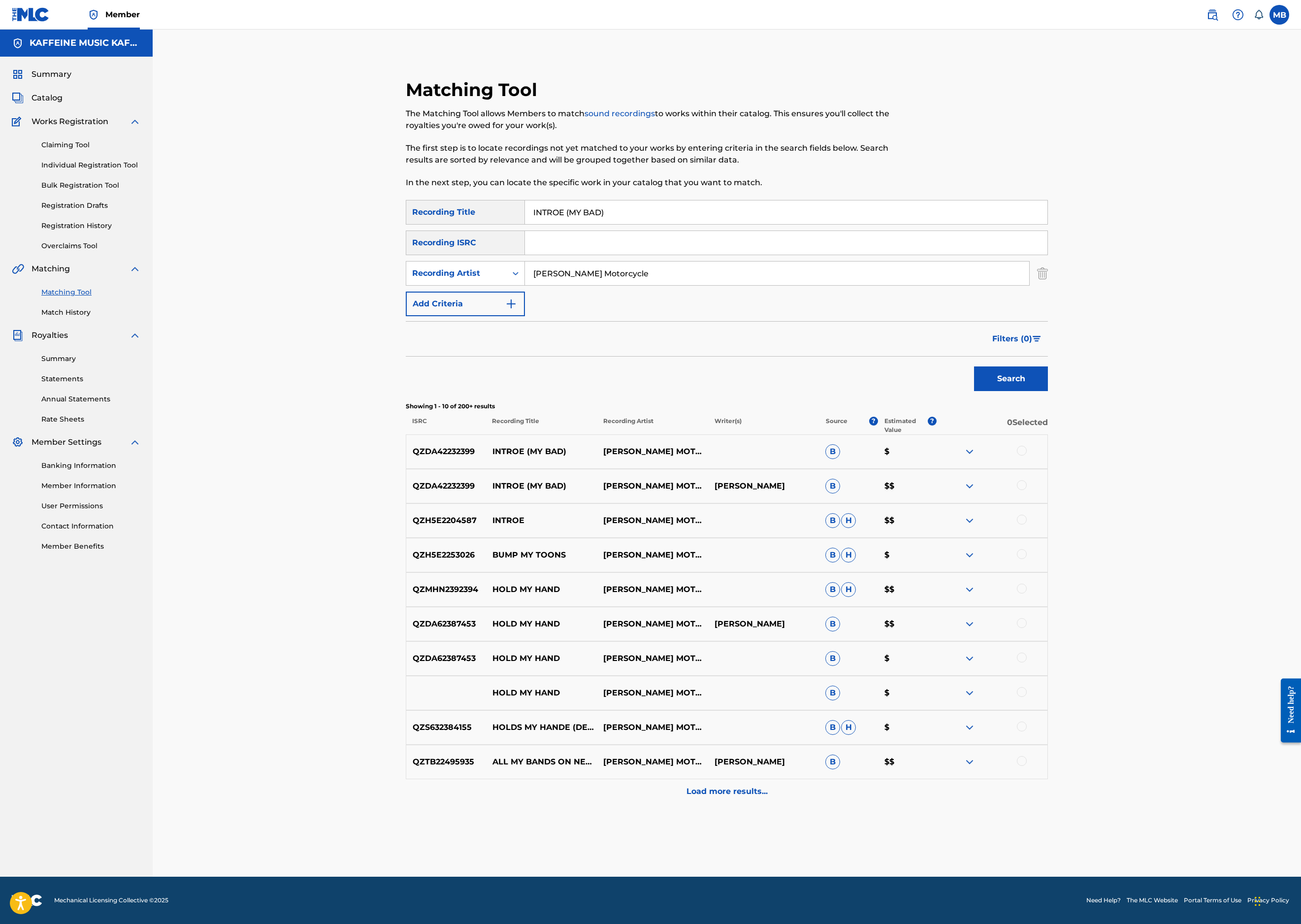
scroll to position [175, 0]
click at [1027, 490] on div at bounding box center [1022, 485] width 10 height 10
click at [1027, 455] on div at bounding box center [1022, 451] width 10 height 10
click at [747, 831] on button "Match 2 Groups" at bounding box center [693, 843] width 109 height 25
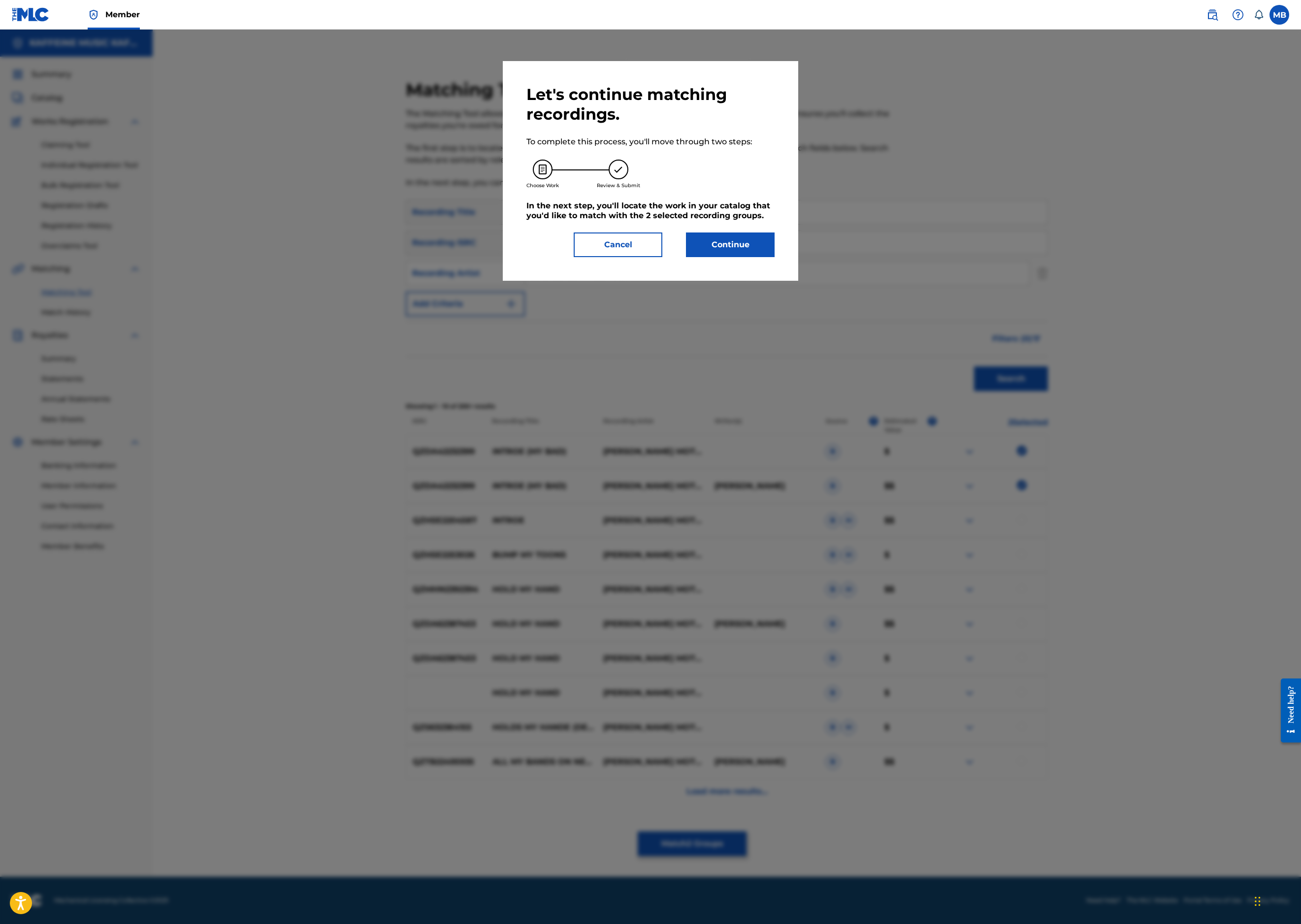
click at [775, 257] on button "Continue" at bounding box center [730, 244] width 89 height 25
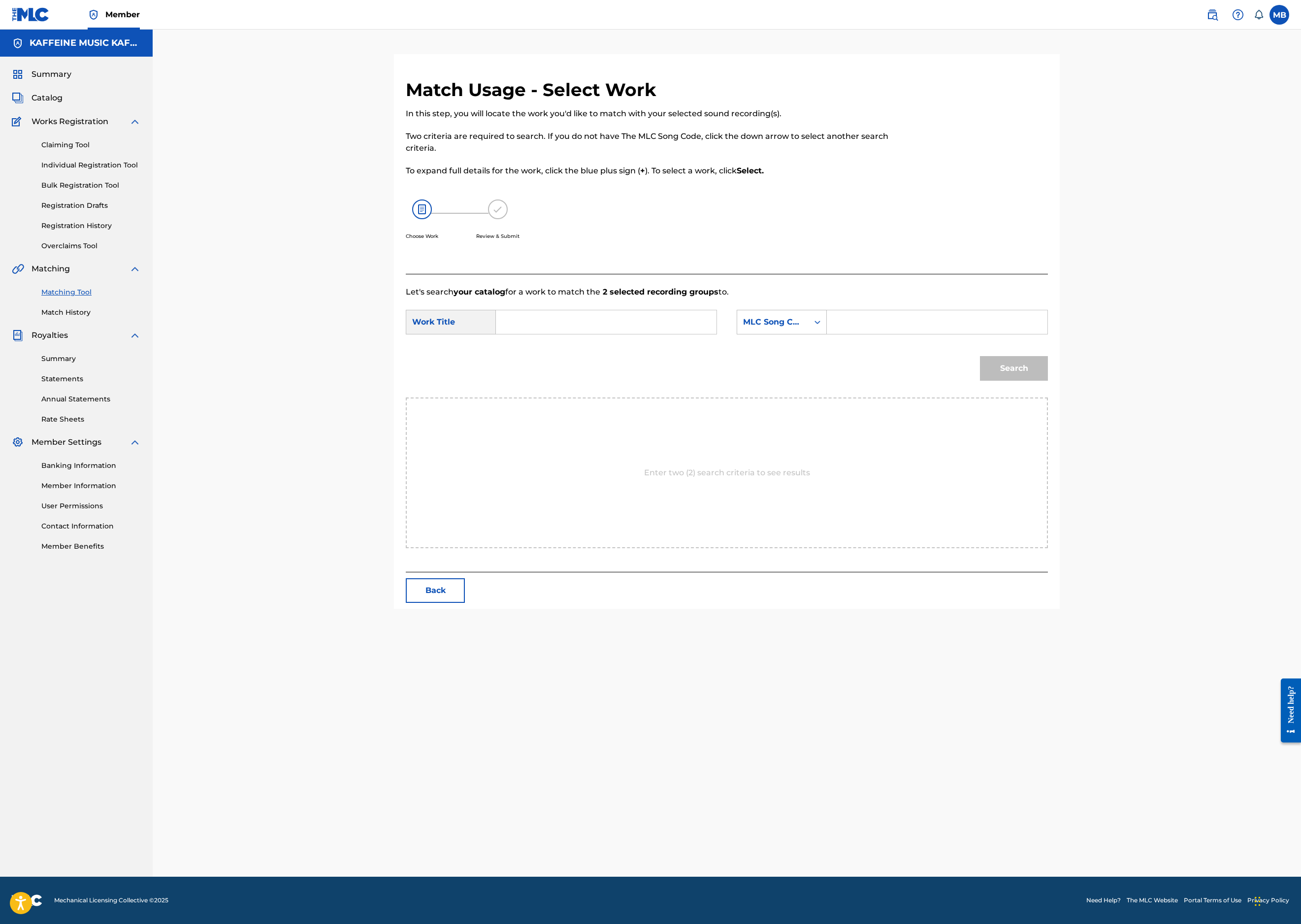
click at [698, 334] on input "Search Form" at bounding box center [606, 323] width 204 height 24
paste input "INTROE (MY BAD)"
type input "INTROE (MY BAD)"
click at [802, 328] on div "MLC Song Code" at bounding box center [773, 323] width 59 height 12
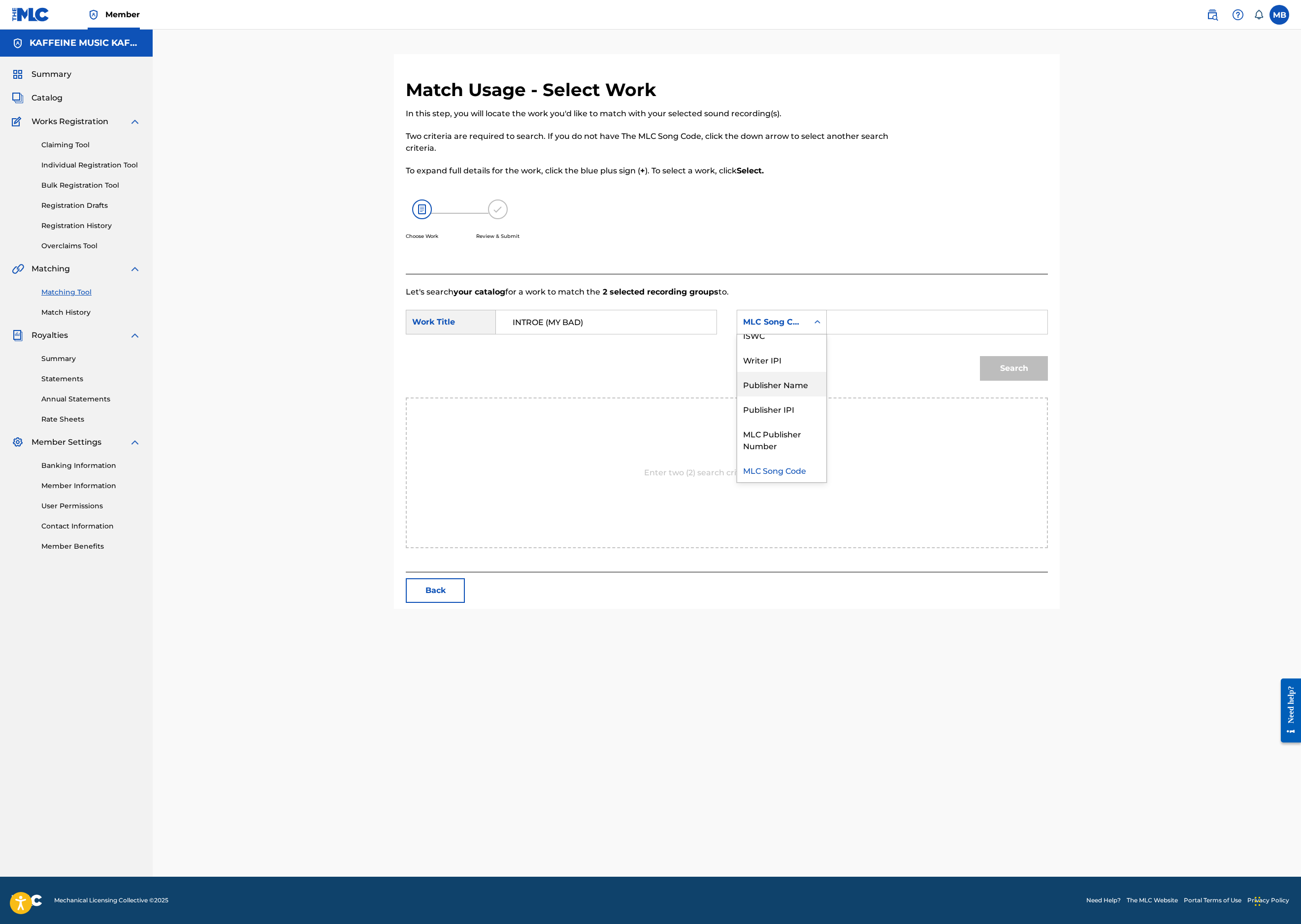
click at [826, 397] on div "Publisher Name" at bounding box center [782, 384] width 89 height 25
click at [1010, 334] on input "Search Form" at bounding box center [937, 323] width 204 height 24
type input "kaf"
click at [1048, 381] on button "Search" at bounding box center [1014, 368] width 68 height 25
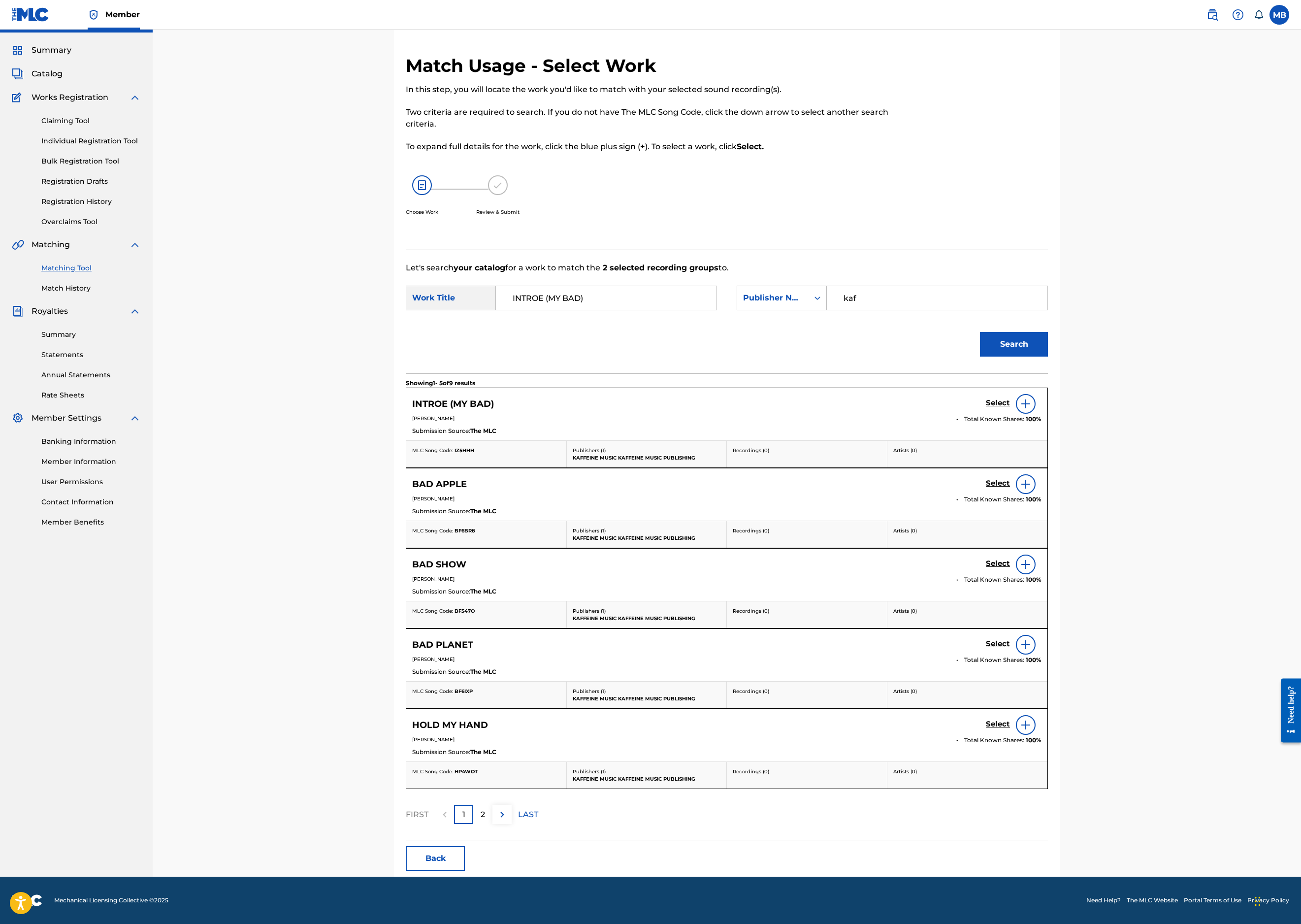
click at [1010, 408] on h5 "Select" at bounding box center [998, 403] width 24 height 9
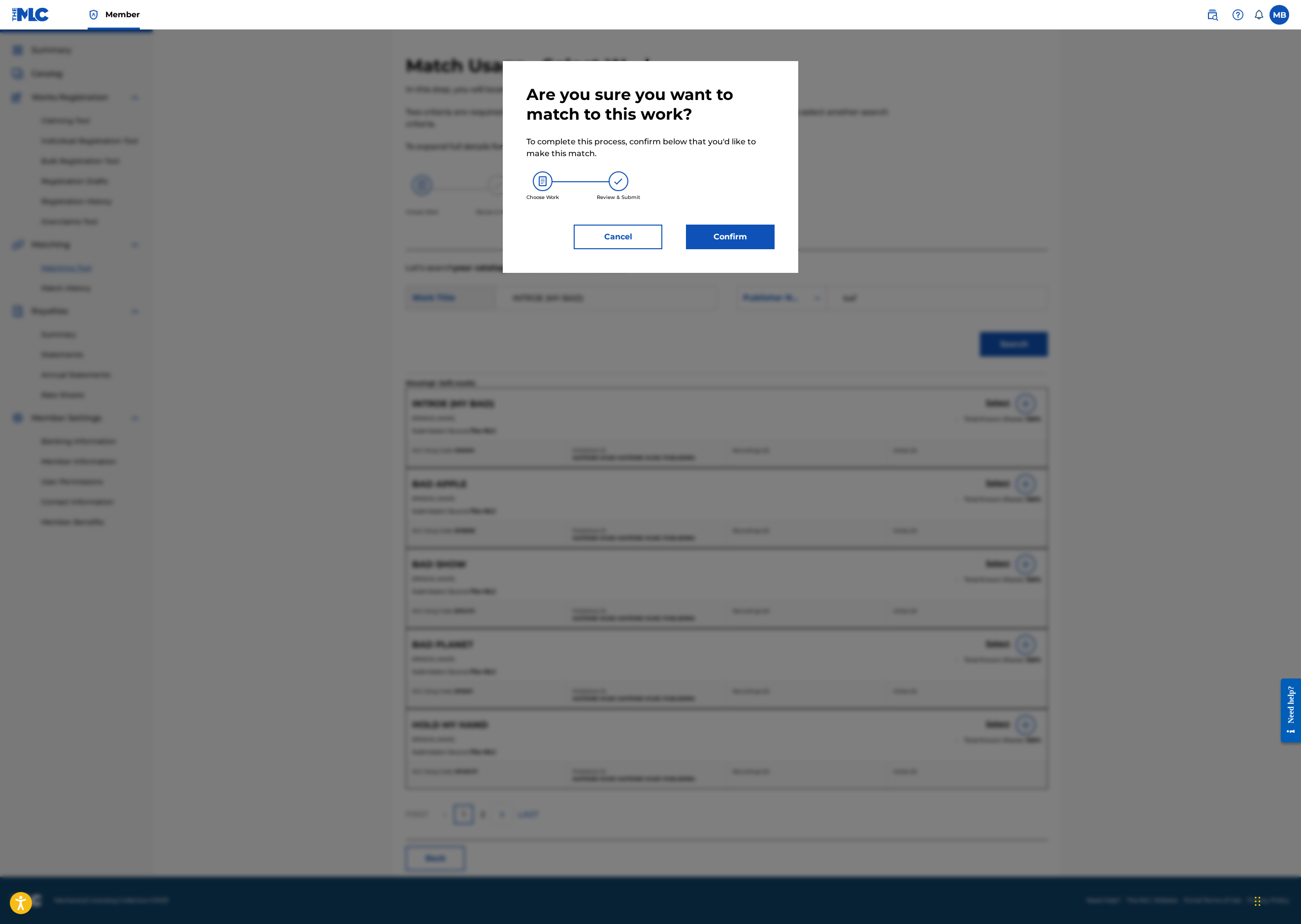
click at [775, 249] on button "Confirm" at bounding box center [730, 236] width 89 height 25
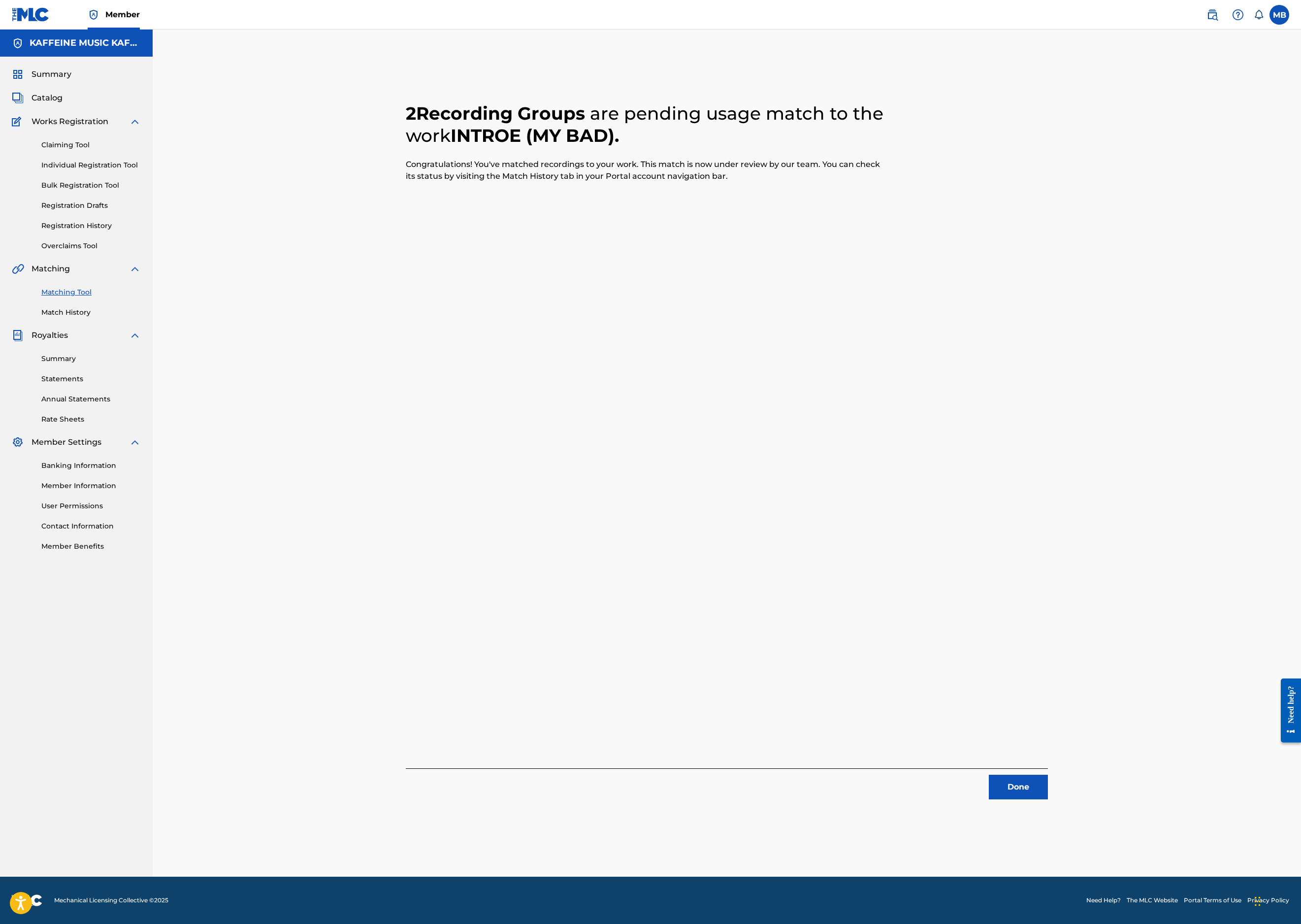
click at [1048, 775] on button "Done" at bounding box center [1019, 786] width 59 height 25
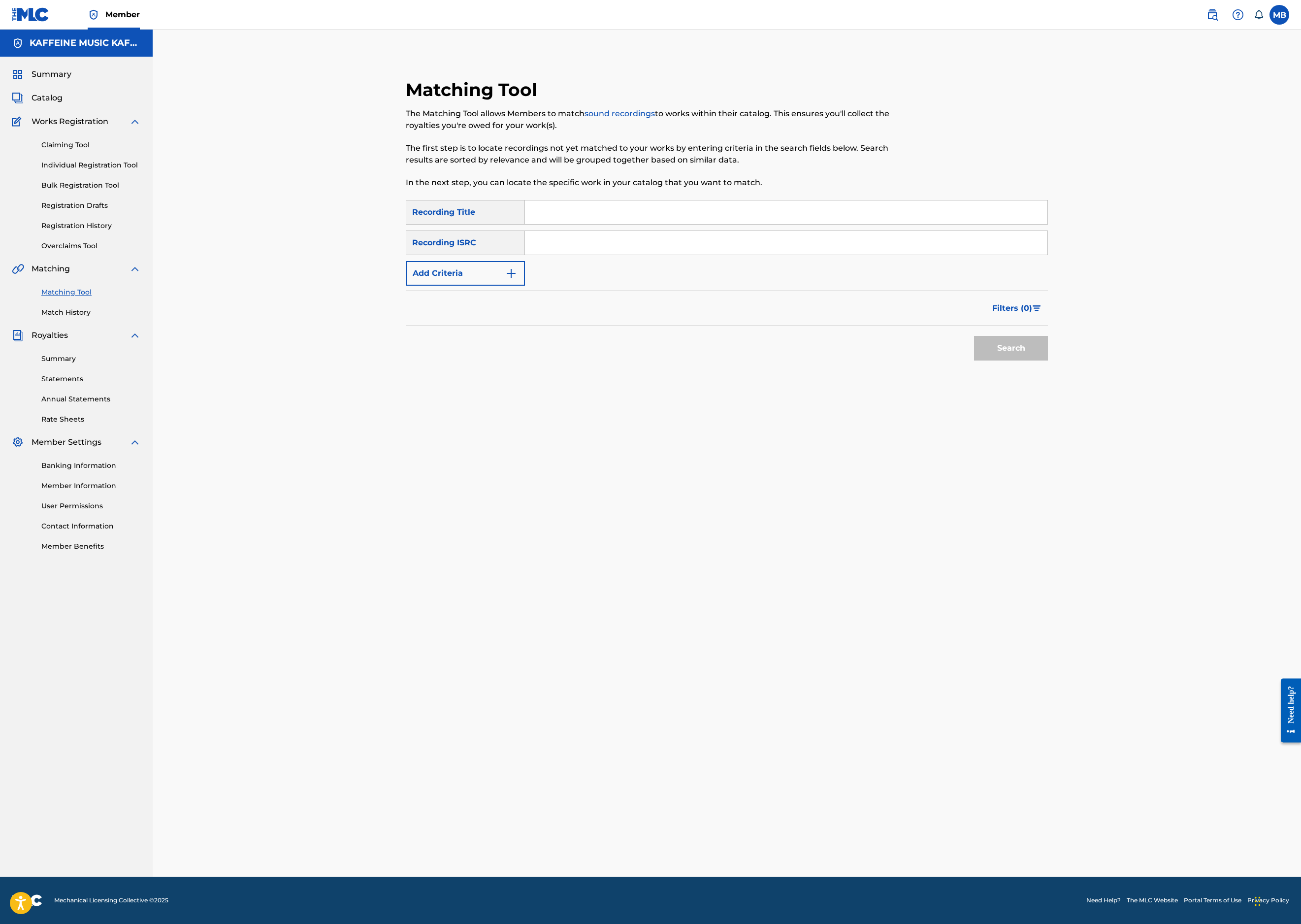
click at [595, 217] on input "Search Form" at bounding box center [787, 213] width 522 height 24
paste input "MAFFS BREV"
type input "MAFFS BREV"
click at [477, 286] on button "Add Criteria" at bounding box center [465, 273] width 119 height 25
click at [592, 285] on input "Search Form" at bounding box center [778, 273] width 505 height 24
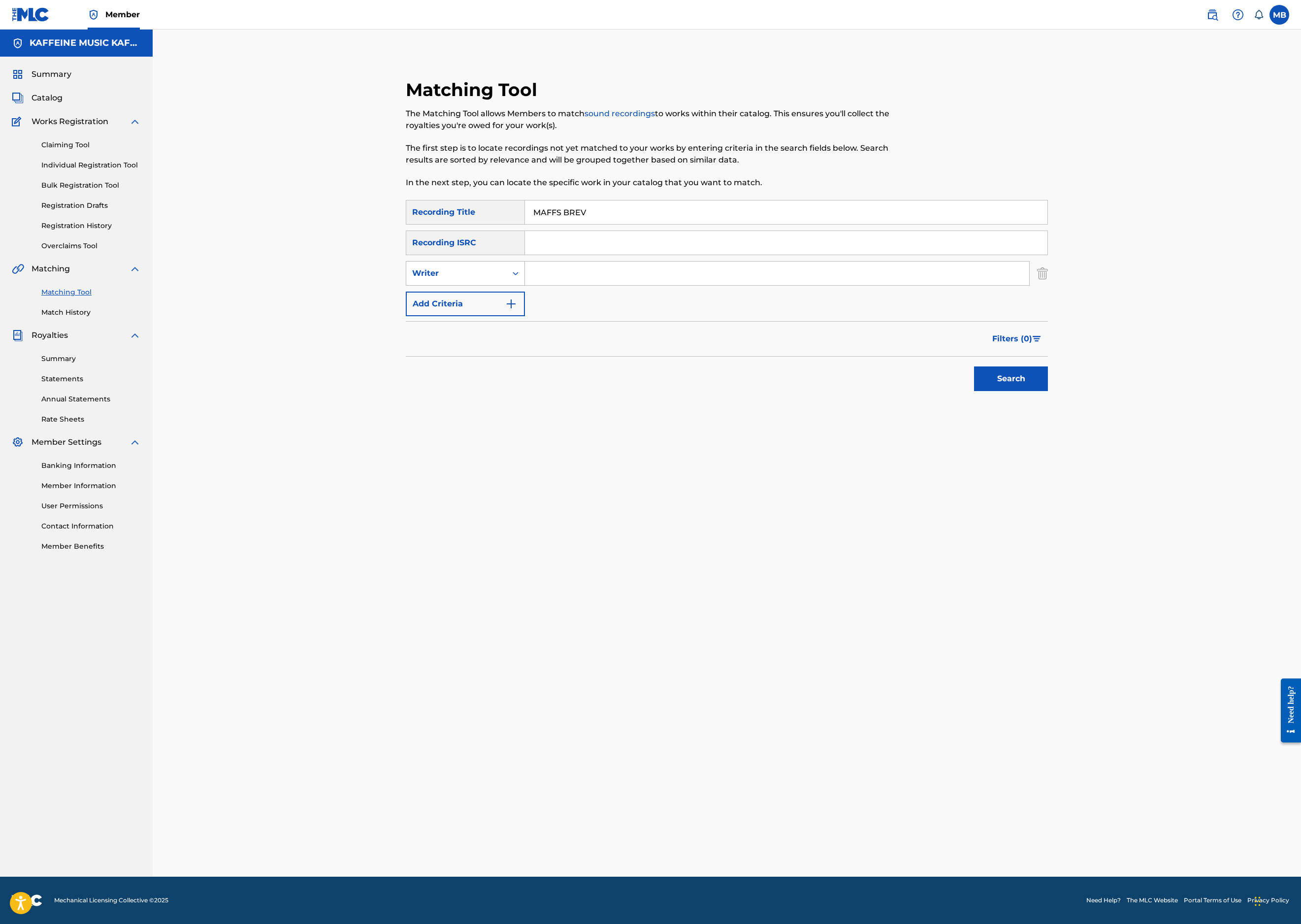
drag, startPoint x: 498, startPoint y: 342, endPoint x: 507, endPoint y: 361, distance: 21.0
click at [498, 279] on div "Writer" at bounding box center [457, 273] width 89 height 12
click at [507, 311] on div "Recording Artist" at bounding box center [465, 298] width 118 height 25
click at [579, 285] on input "Search Form" at bounding box center [778, 273] width 505 height 24
type input "Michael Motorcycle '"
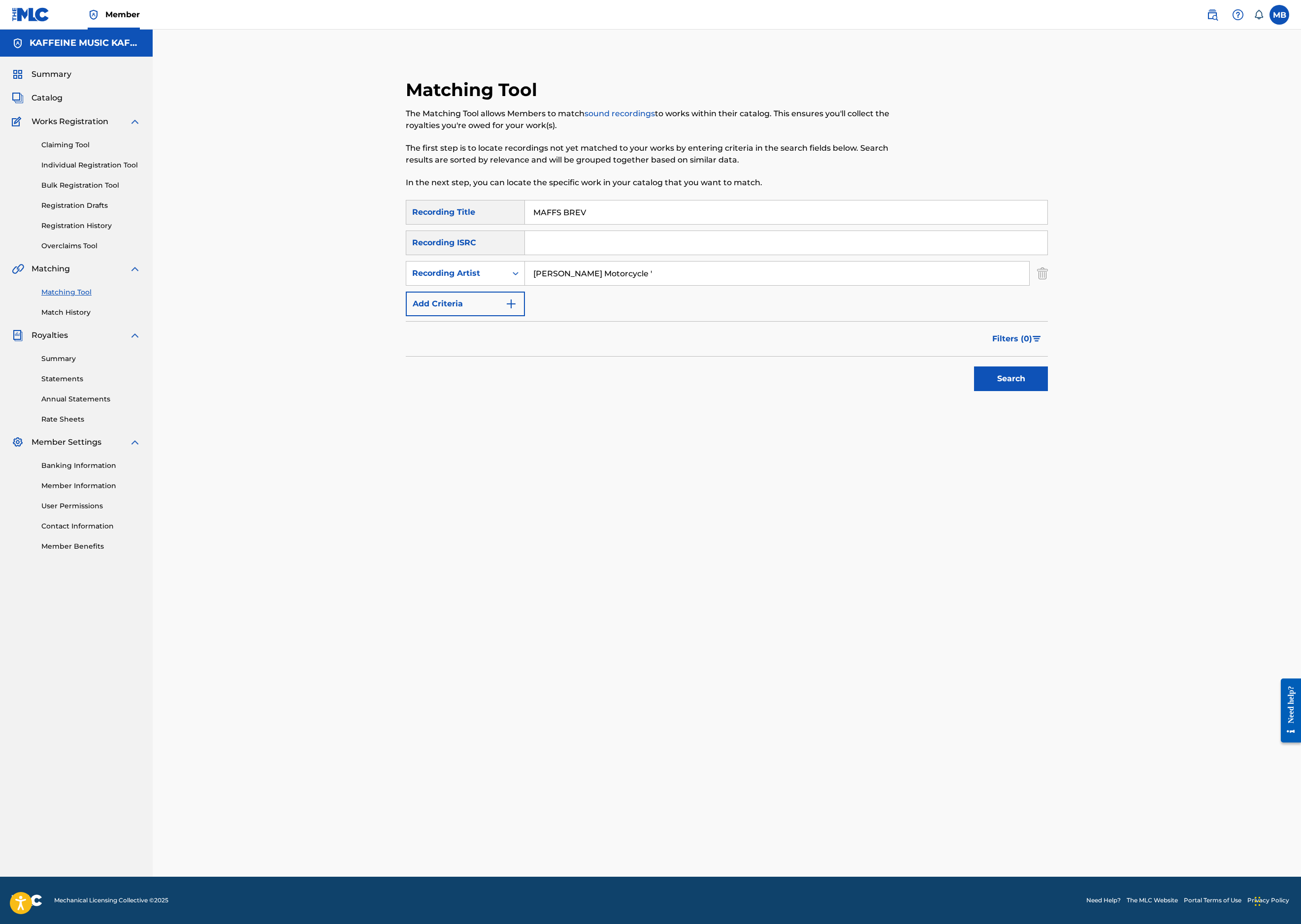
click at [1048, 391] on button "Search" at bounding box center [1011, 378] width 74 height 25
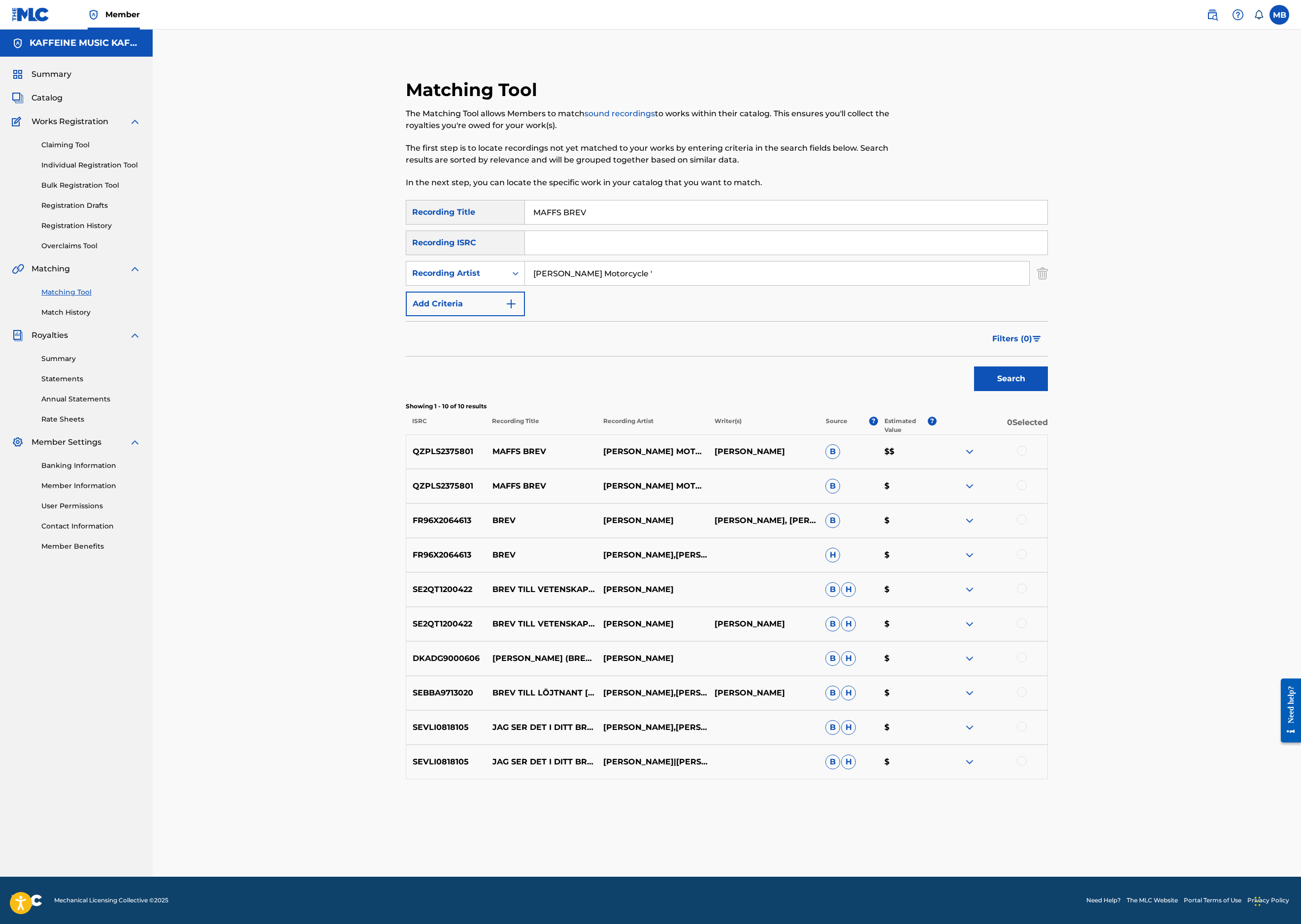
click at [1027, 455] on div at bounding box center [1022, 451] width 10 height 10
click at [1048, 504] on div "QZPLS2375801 MAFFS BREV MICHAEL MOTORCYCLE B $" at bounding box center [726, 486] width 642 height 35
click at [1027, 490] on div at bounding box center [1022, 485] width 10 height 10
click at [747, 831] on button "Match 2 Groups" at bounding box center [693, 843] width 109 height 25
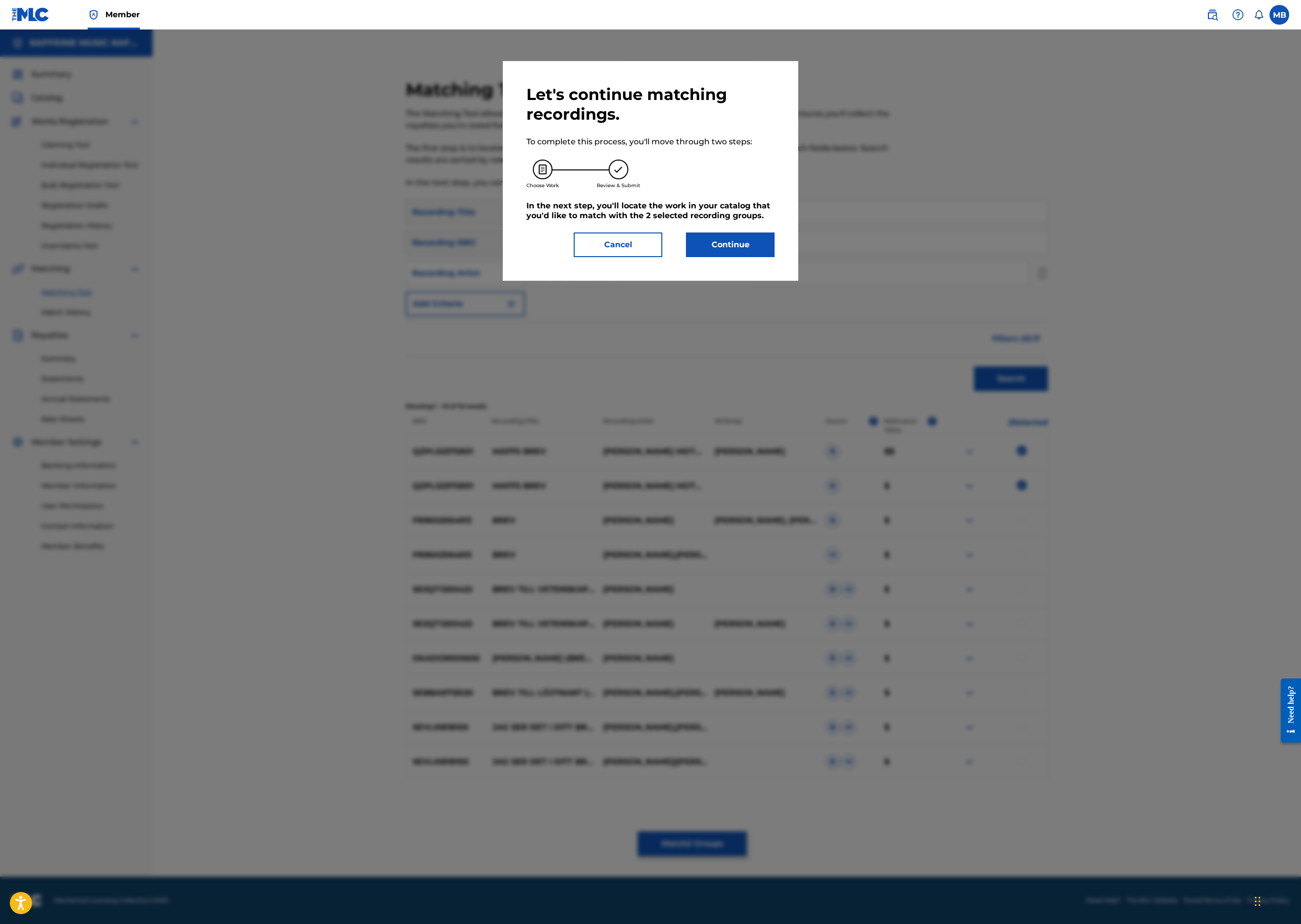
click at [775, 257] on div "Let's continue matching recordings. To complete this process, you'll move throu…" at bounding box center [650, 171] width 248 height 172
click at [775, 257] on button "Continue" at bounding box center [730, 244] width 89 height 25
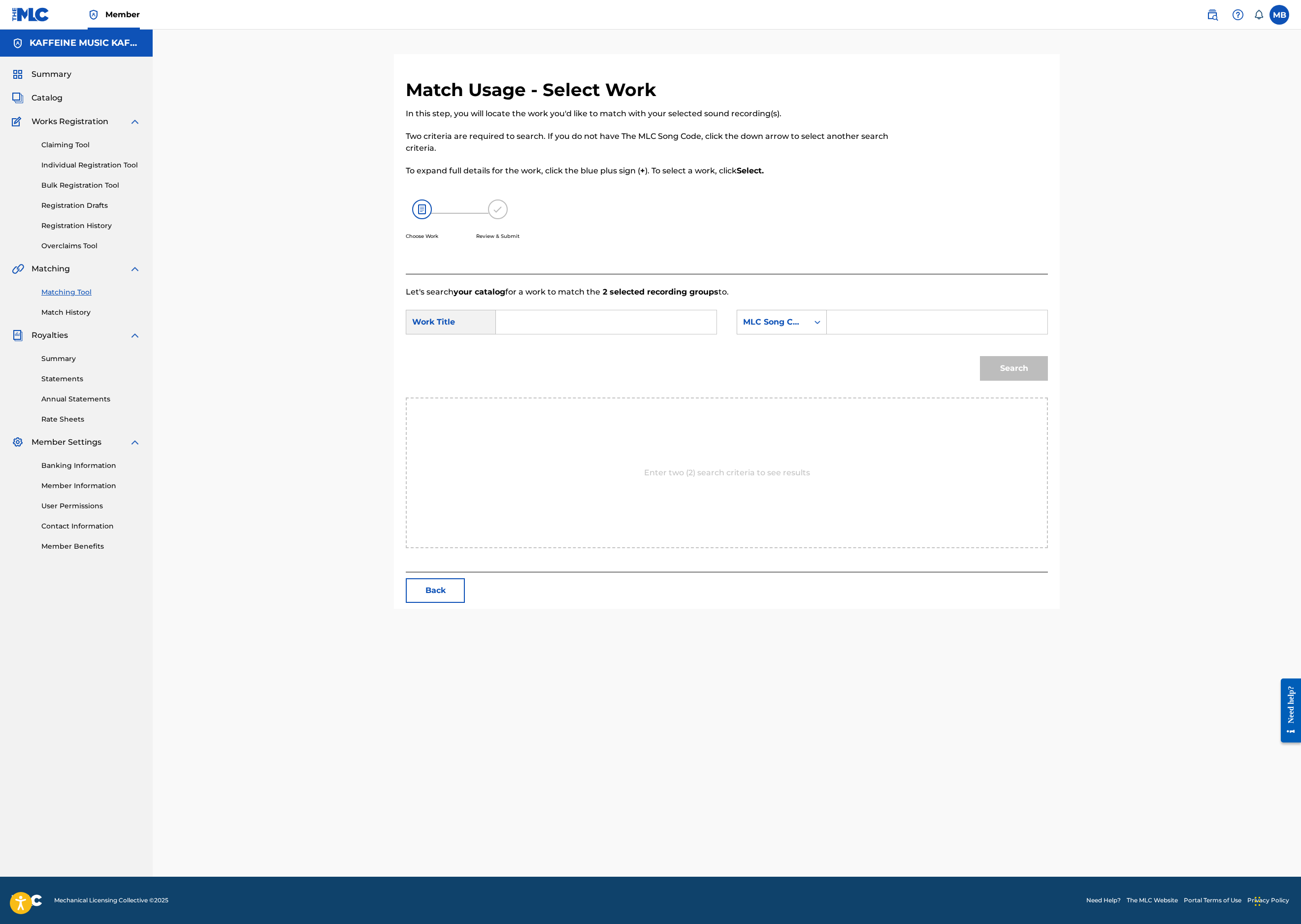
click at [629, 334] on input "Search Form" at bounding box center [606, 323] width 204 height 24
click at [574, 334] on input "Search Form" at bounding box center [606, 323] width 204 height 24
click at [575, 334] on input "Search Form" at bounding box center [606, 323] width 204 height 24
paste input "POKUR"
click at [622, 334] on input "POKUR" at bounding box center [606, 323] width 204 height 24
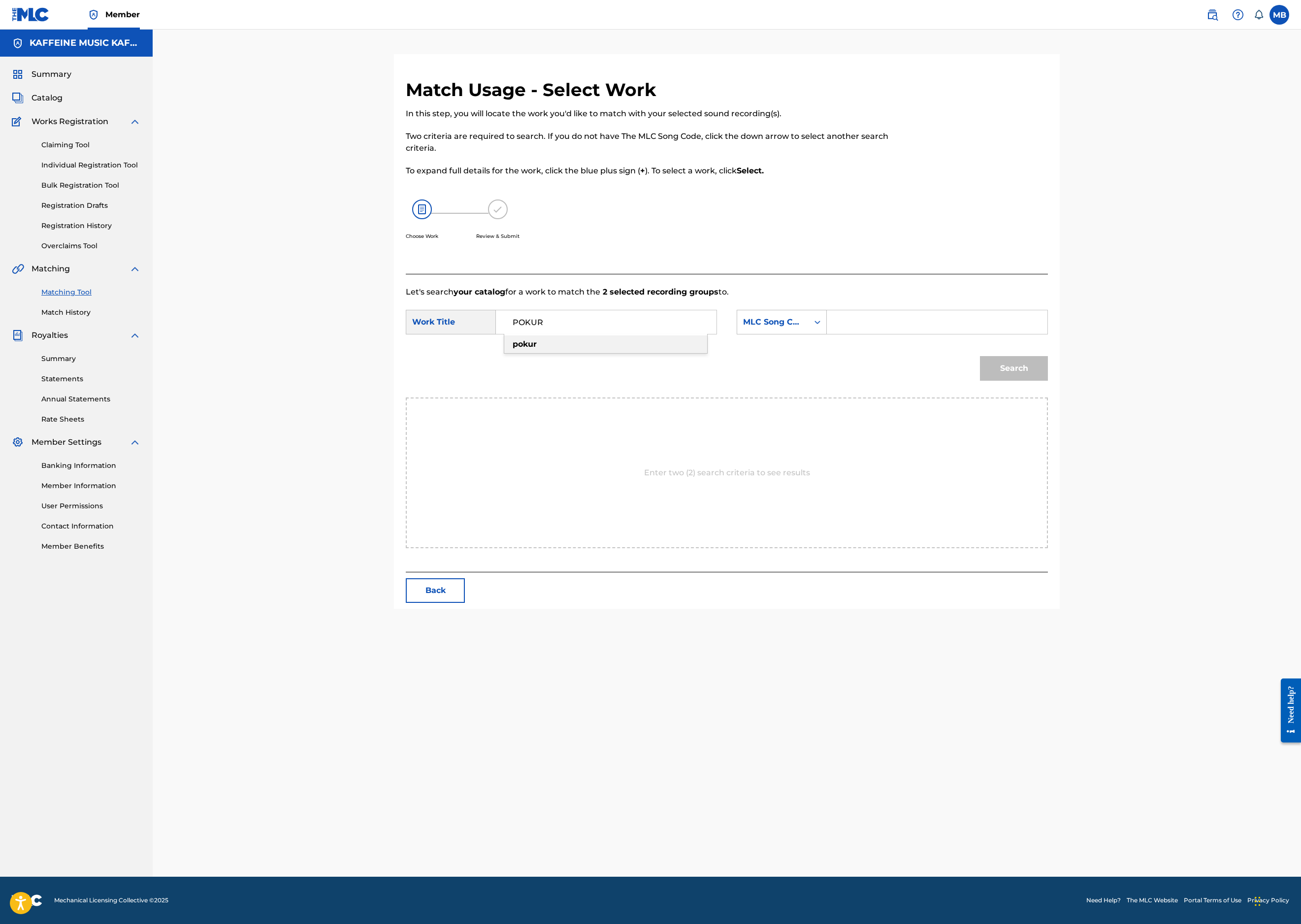
click at [622, 334] on input "POKUR" at bounding box center [606, 323] width 204 height 24
drag, startPoint x: 1233, startPoint y: 412, endPoint x: 594, endPoint y: 419, distance: 639.0
click at [594, 334] on input "POKUR" at bounding box center [606, 323] width 204 height 24
click at [593, 334] on input "POKUR" at bounding box center [606, 323] width 204 height 24
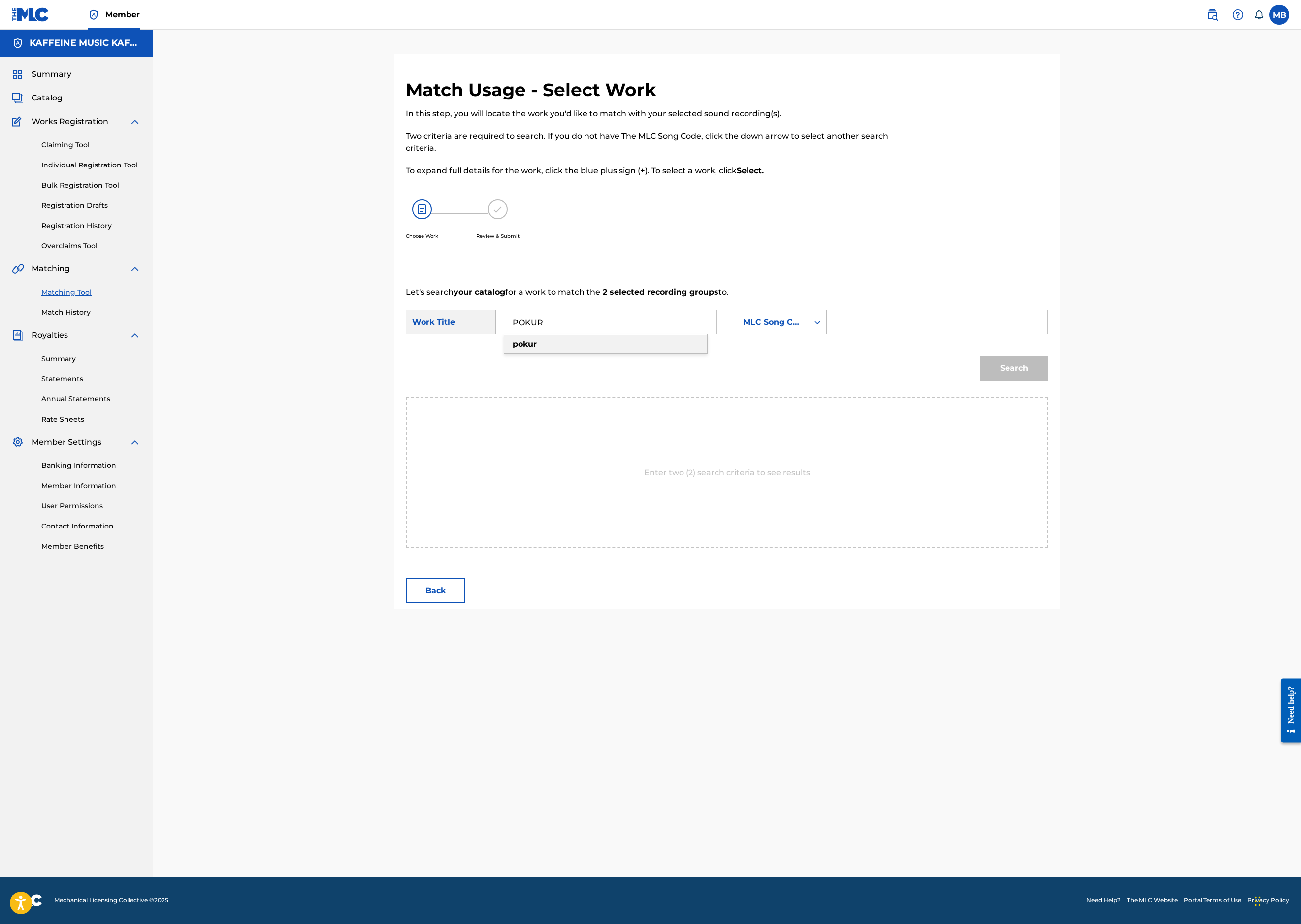
click at [594, 334] on input "POKUR" at bounding box center [606, 323] width 204 height 24
click at [593, 334] on input "POKUR" at bounding box center [606, 323] width 204 height 24
click at [594, 334] on input "POKUR" at bounding box center [606, 323] width 204 height 24
drag, startPoint x: 1177, startPoint y: 464, endPoint x: 657, endPoint y: 439, distance: 520.6
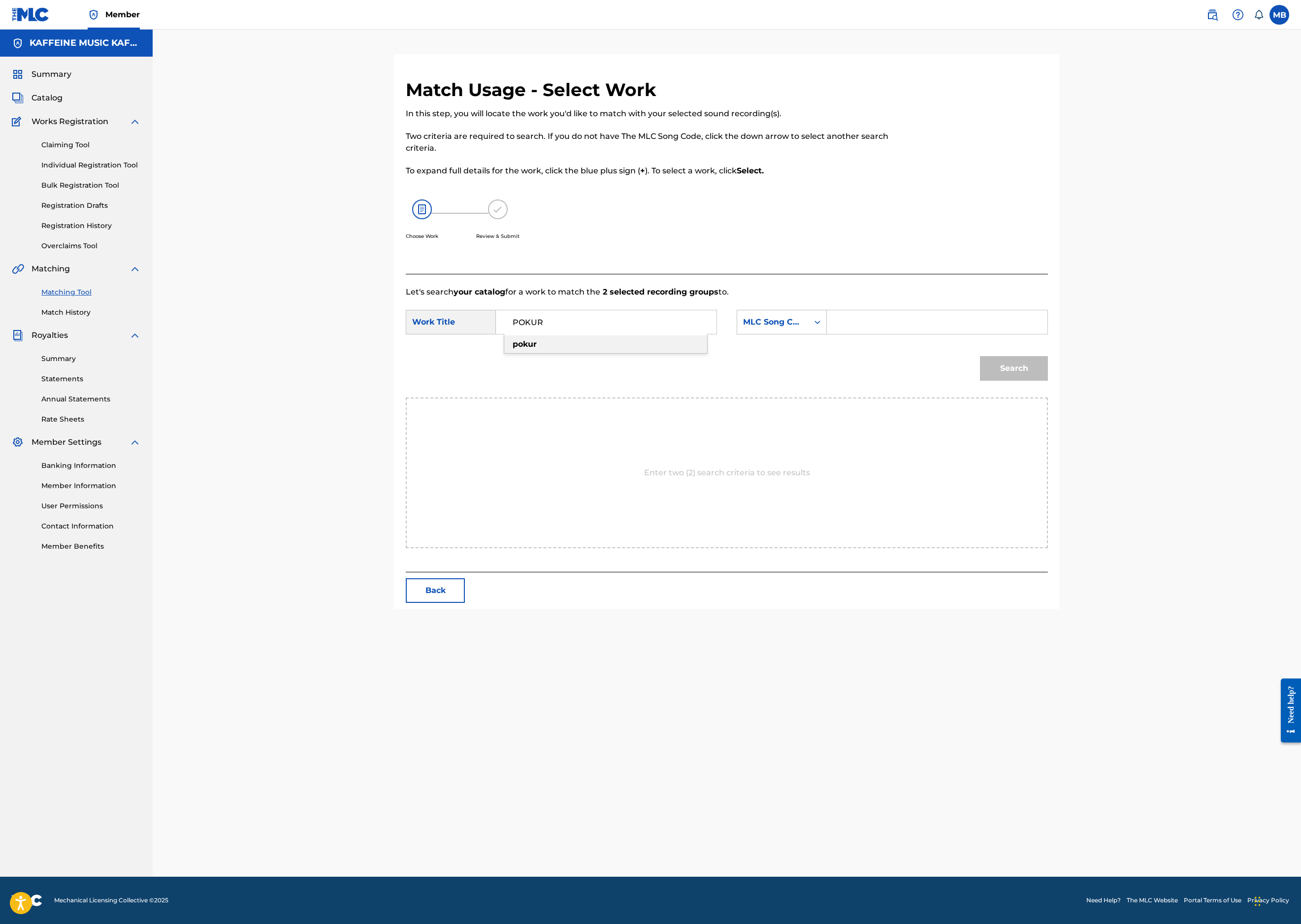
click at [657, 334] on input "POKUR" at bounding box center [606, 323] width 204 height 24
paste input "MAFFS BREV"
type input "MAFFS BREV"
click at [808, 331] on div "MLC Song Code" at bounding box center [773, 322] width 71 height 19
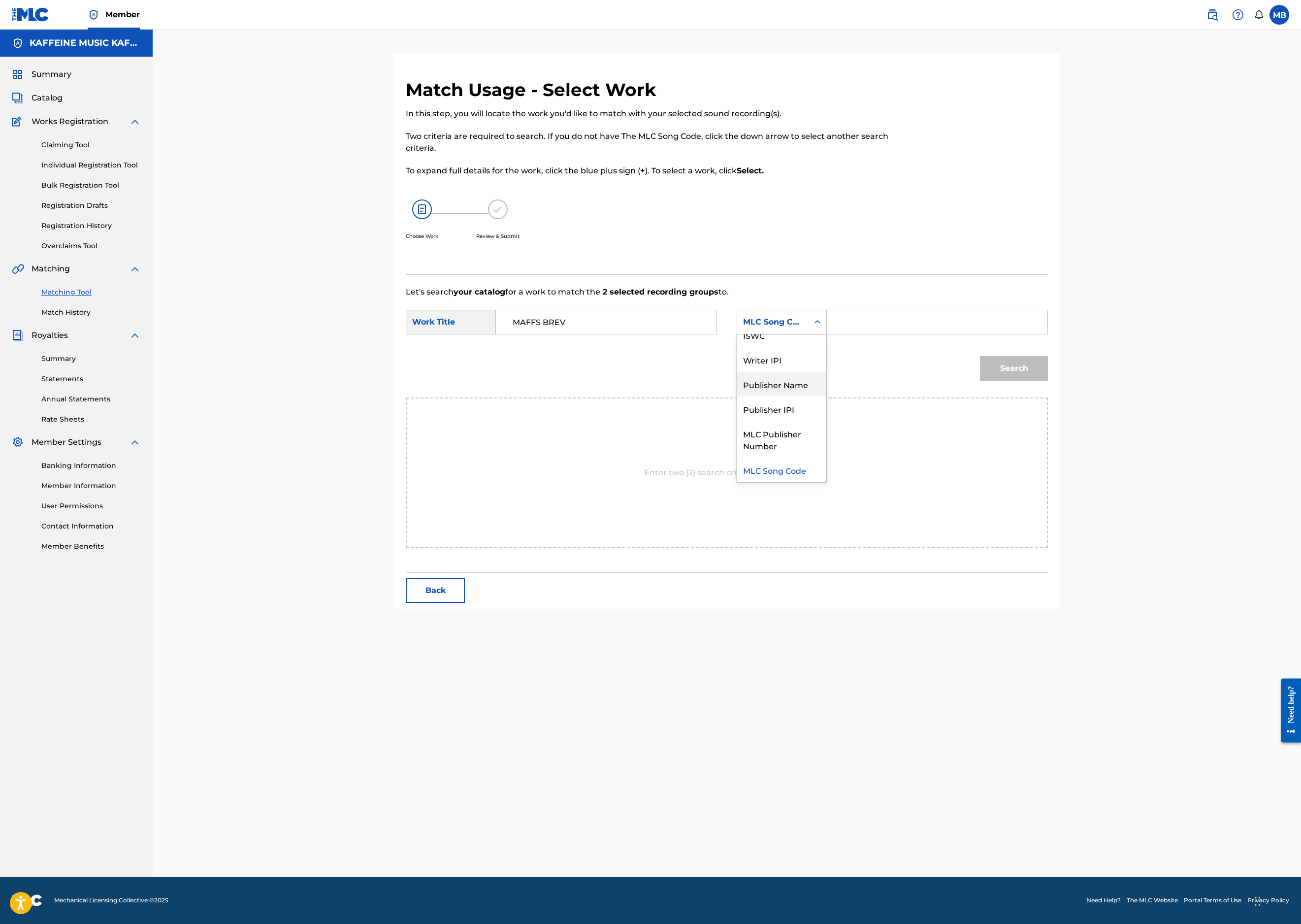
click at [826, 397] on div "Publisher Name" at bounding box center [782, 384] width 89 height 25
click at [1039, 334] on input "Search Form" at bounding box center [937, 323] width 204 height 24
type input "kaff"
click at [1048, 381] on button "Search" at bounding box center [1014, 368] width 68 height 25
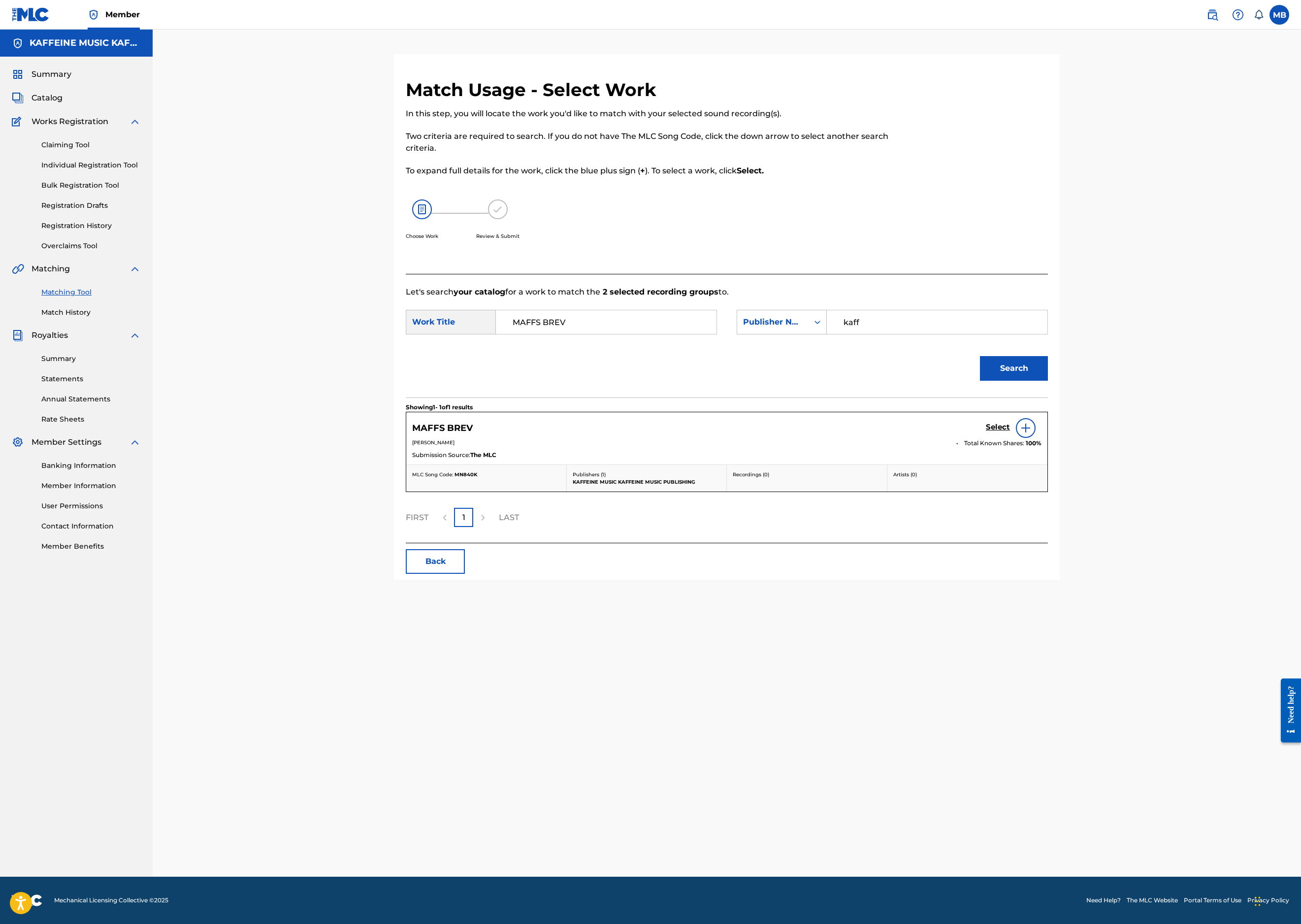
click at [1010, 432] on h5 "Select" at bounding box center [998, 426] width 24 height 9
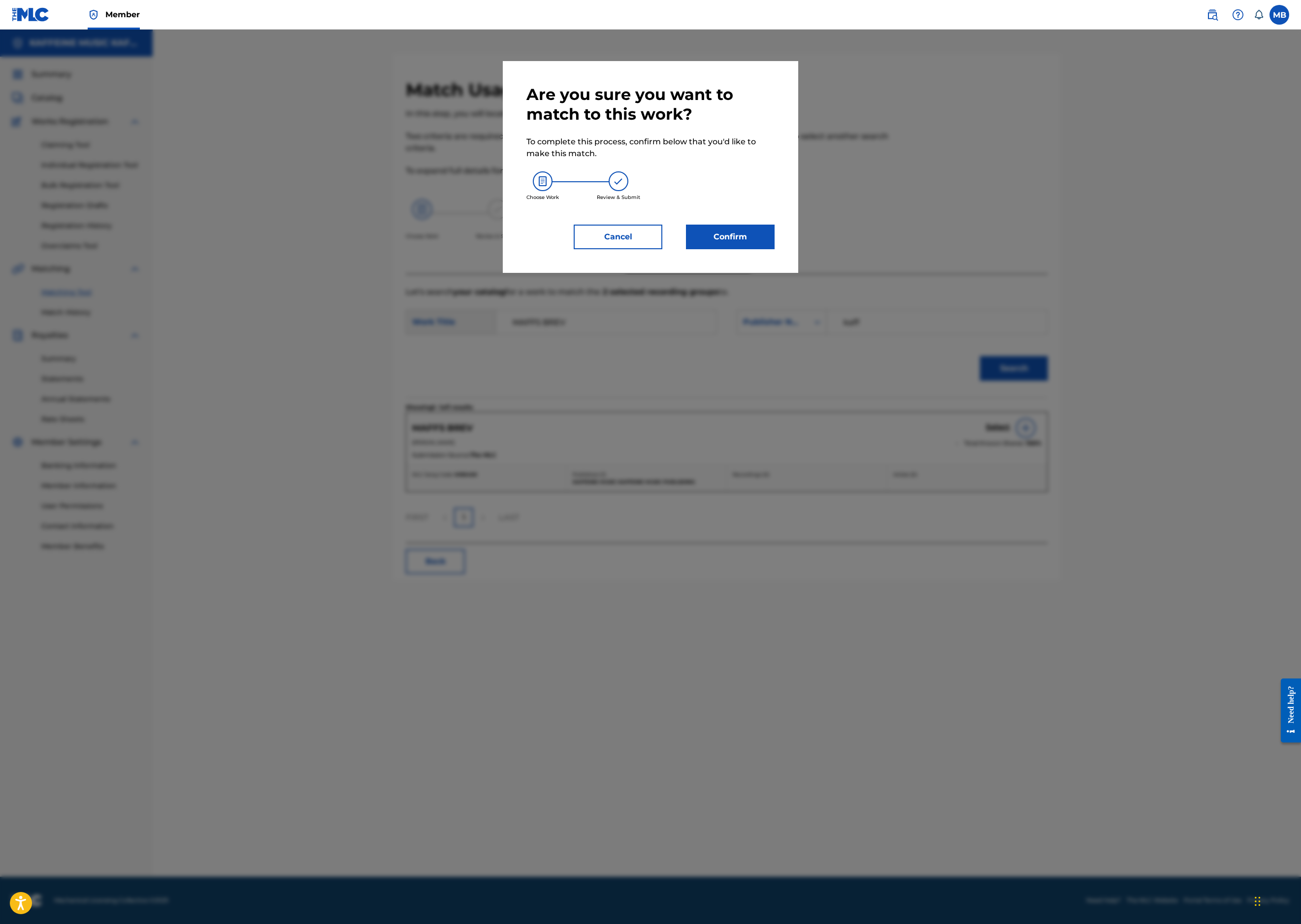
click at [775, 249] on button "Confirm" at bounding box center [730, 236] width 89 height 25
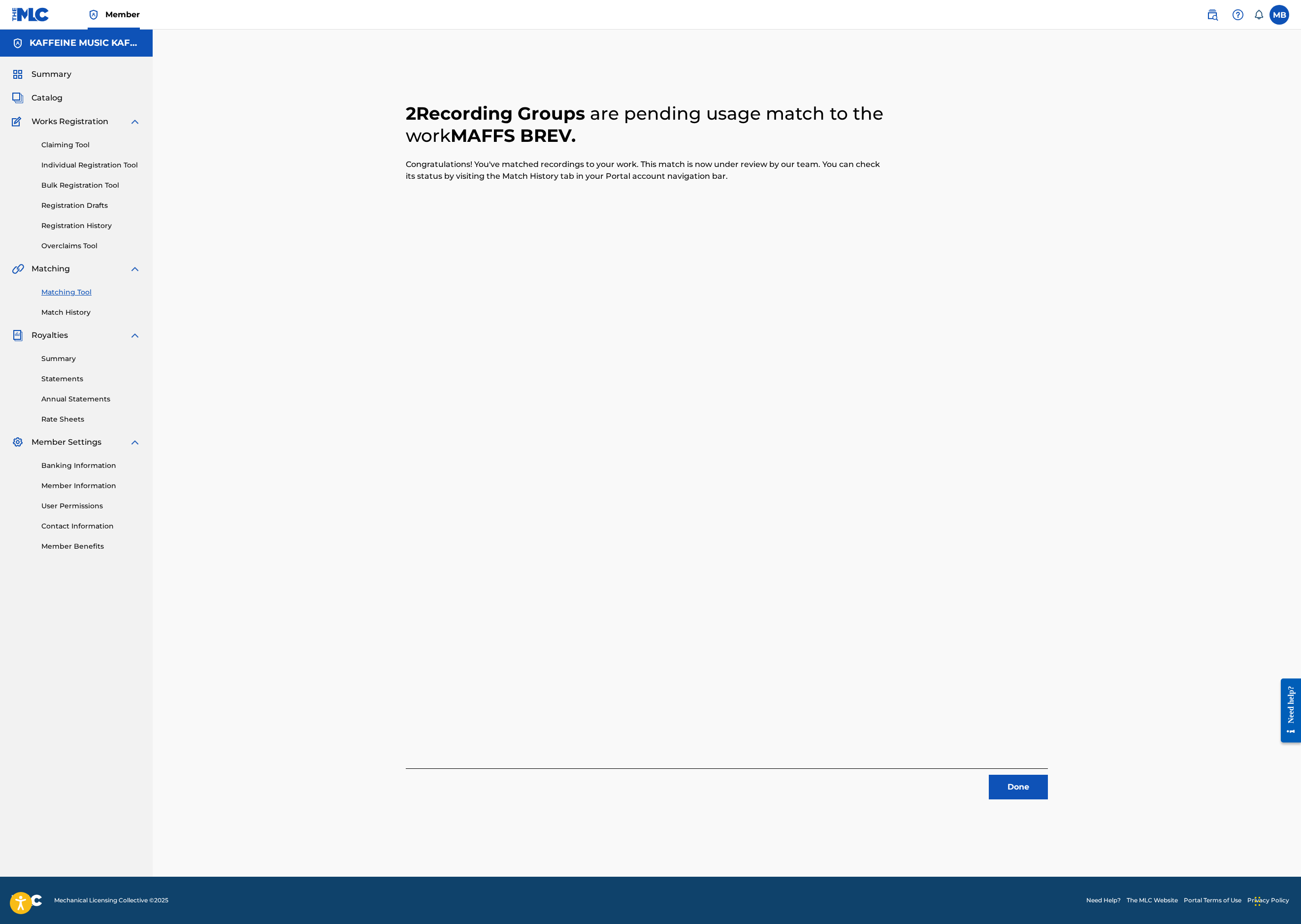
click at [1048, 775] on button "Done" at bounding box center [1019, 786] width 59 height 25
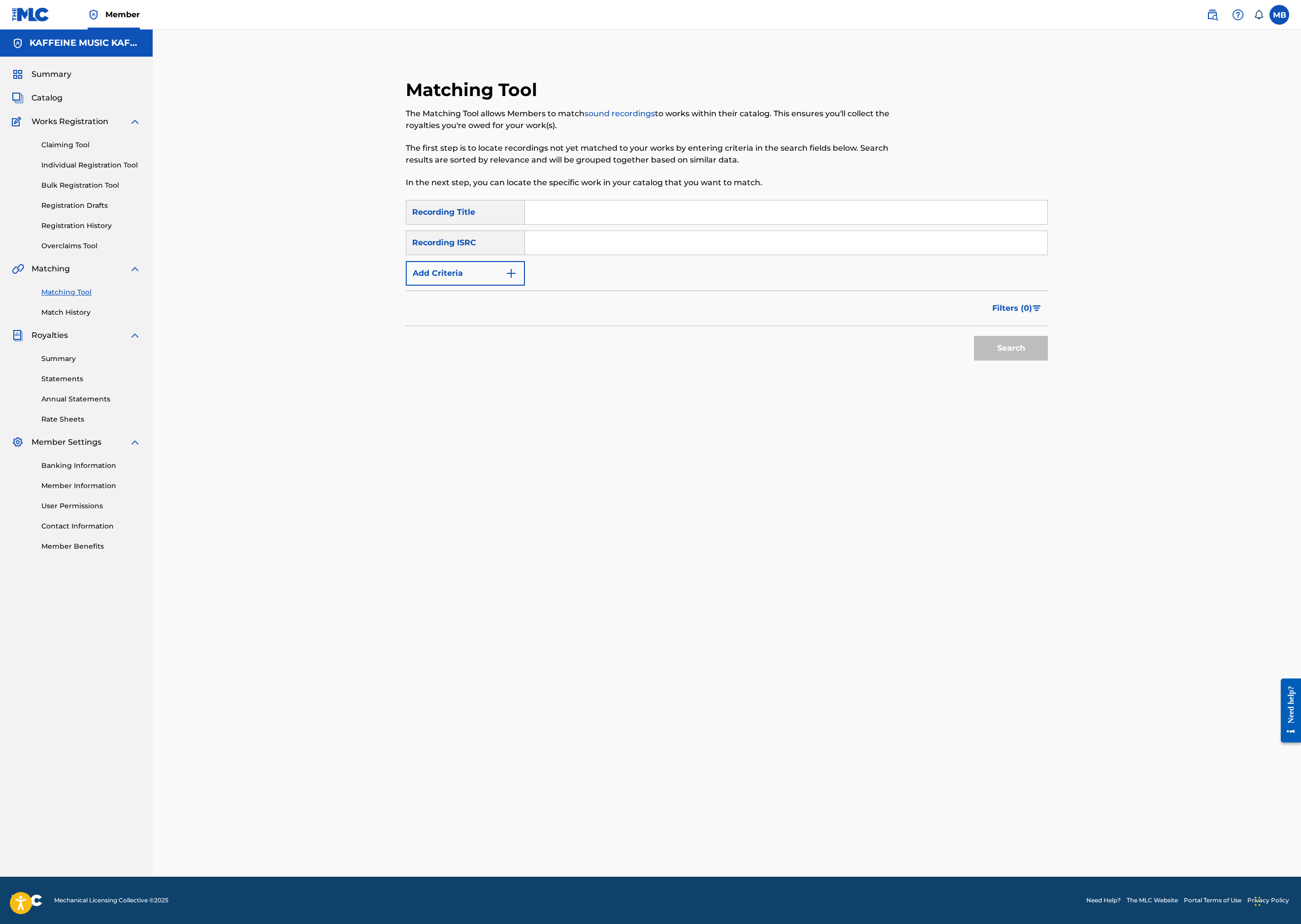
click at [597, 225] on input "Search Form" at bounding box center [787, 213] width 522 height 24
paste input "POKUR"
type input "POKUR"
click at [490, 286] on button "Add Criteria" at bounding box center [465, 273] width 119 height 25
click at [472, 283] on div "Writer" at bounding box center [457, 273] width 101 height 19
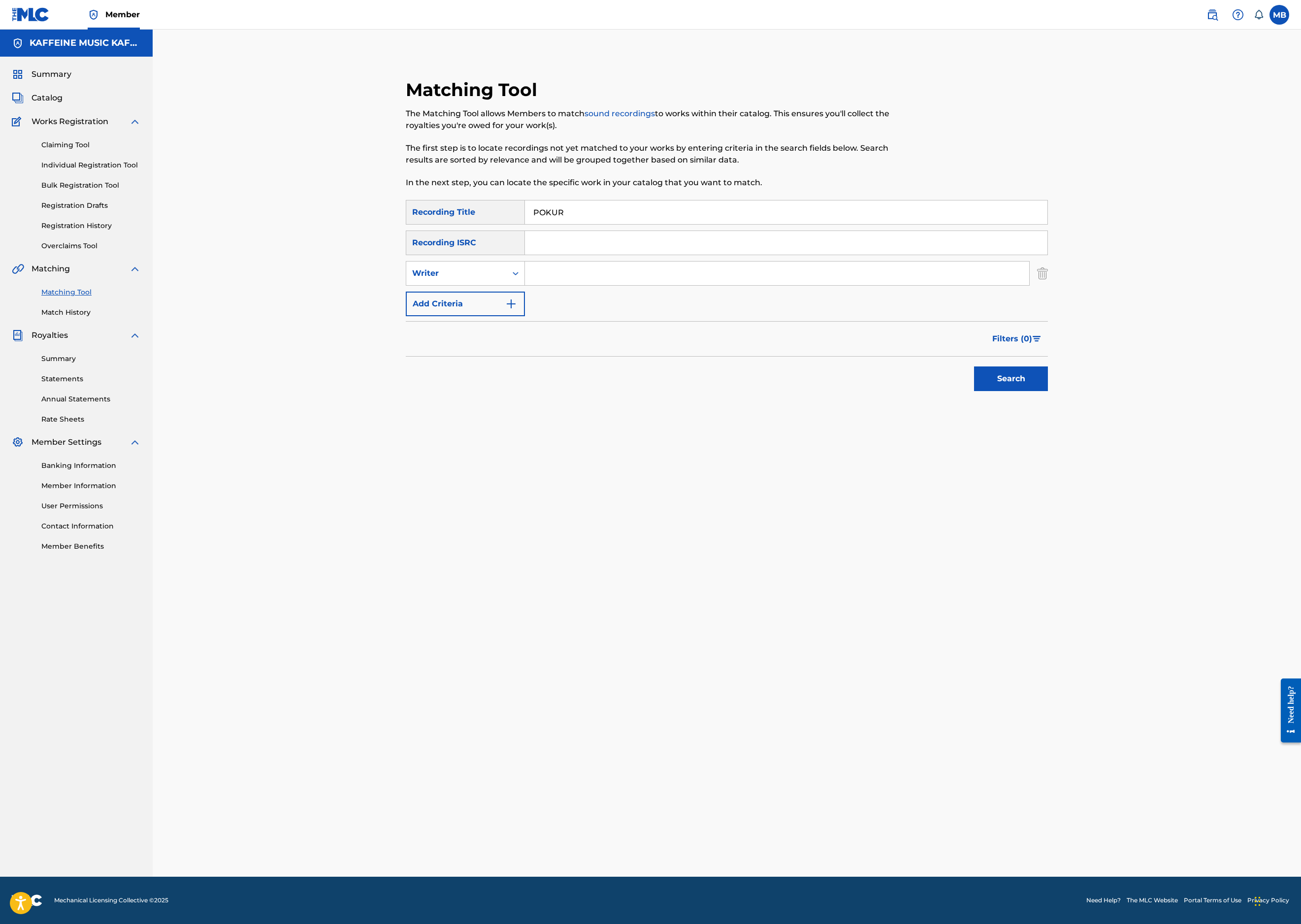
click at [476, 286] on div "Writer" at bounding box center [465, 273] width 119 height 25
drag, startPoint x: 541, startPoint y: 333, endPoint x: 530, endPoint y: 343, distance: 14.9
click at [541, 285] on input "Search Form" at bounding box center [778, 273] width 505 height 24
click at [524, 282] on div "Search Form" at bounding box center [515, 273] width 18 height 18
click at [524, 311] on div "Recording Artist" at bounding box center [465, 298] width 118 height 25
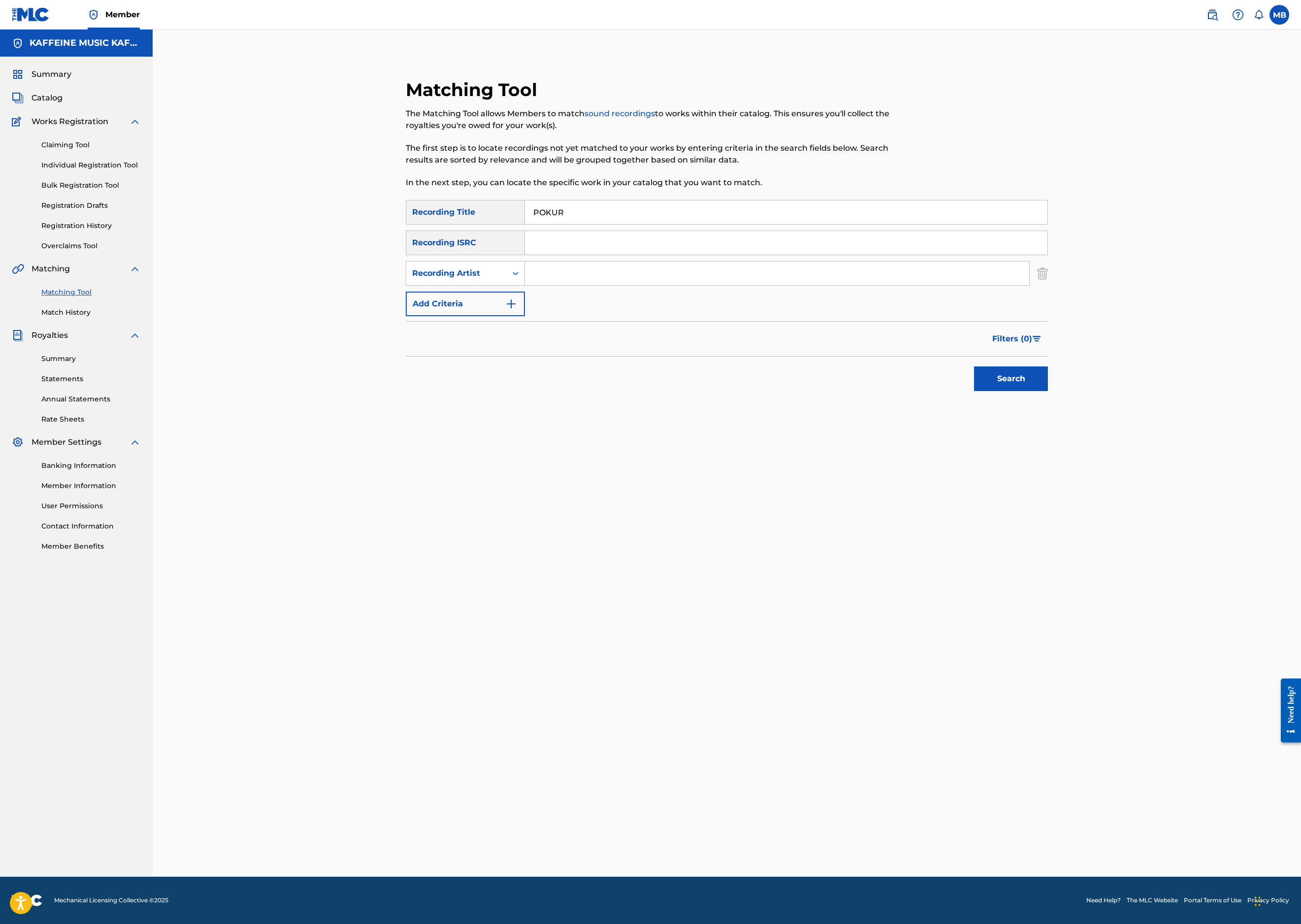
click at [573, 285] on input "Search Form" at bounding box center [778, 273] width 505 height 24
type input "[PERSON_NAME] Motorcycle"
click at [1048, 391] on button "Search" at bounding box center [1011, 378] width 74 height 25
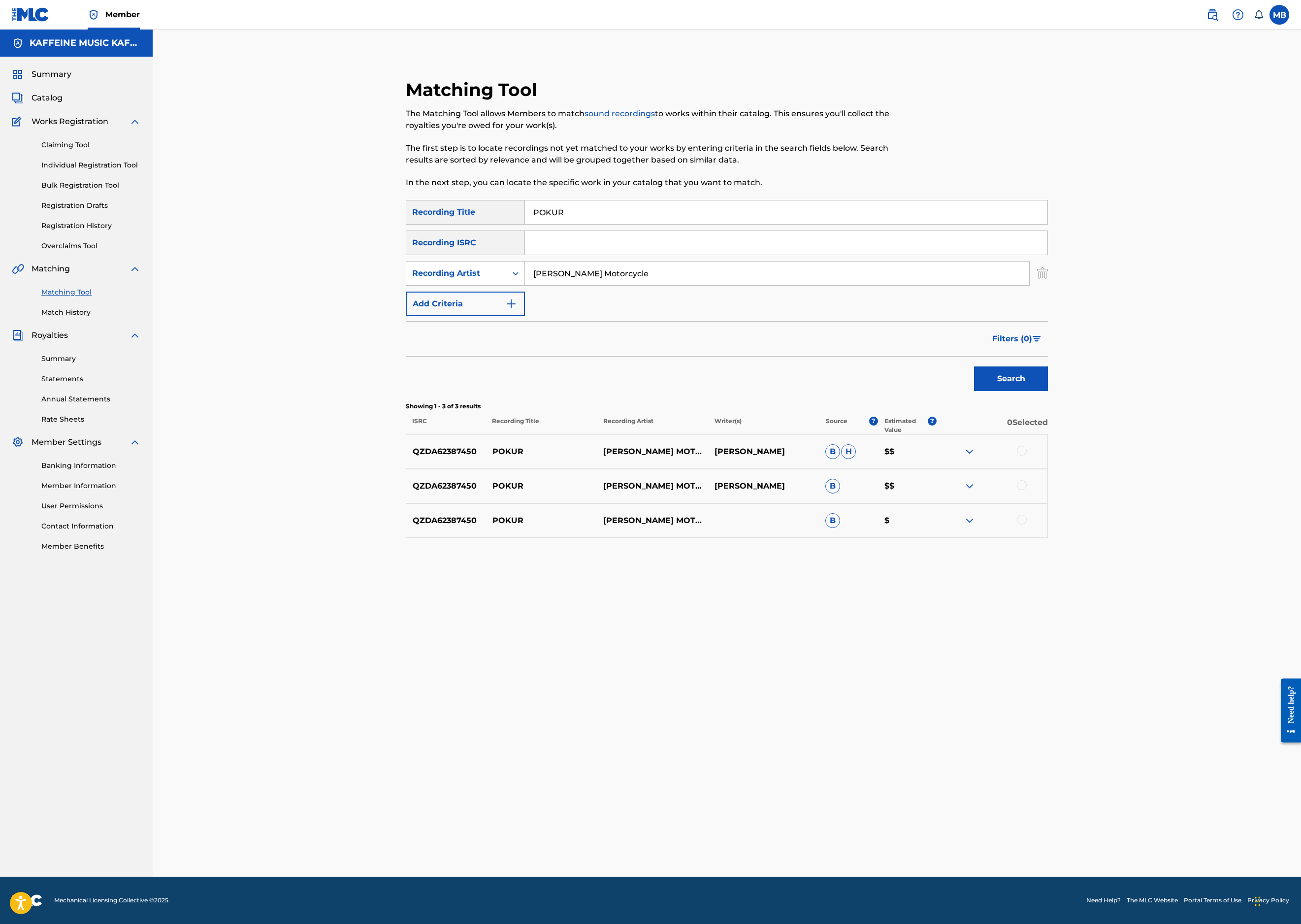
click at [1027, 455] on div at bounding box center [1022, 451] width 10 height 10
click at [1048, 504] on div "QZDA62387450 POKUR MICHAEL MOTORCYCLE MICHAEL BERNARDINO B $$" at bounding box center [726, 486] width 642 height 35
click at [1027, 490] on div at bounding box center [1022, 485] width 10 height 10
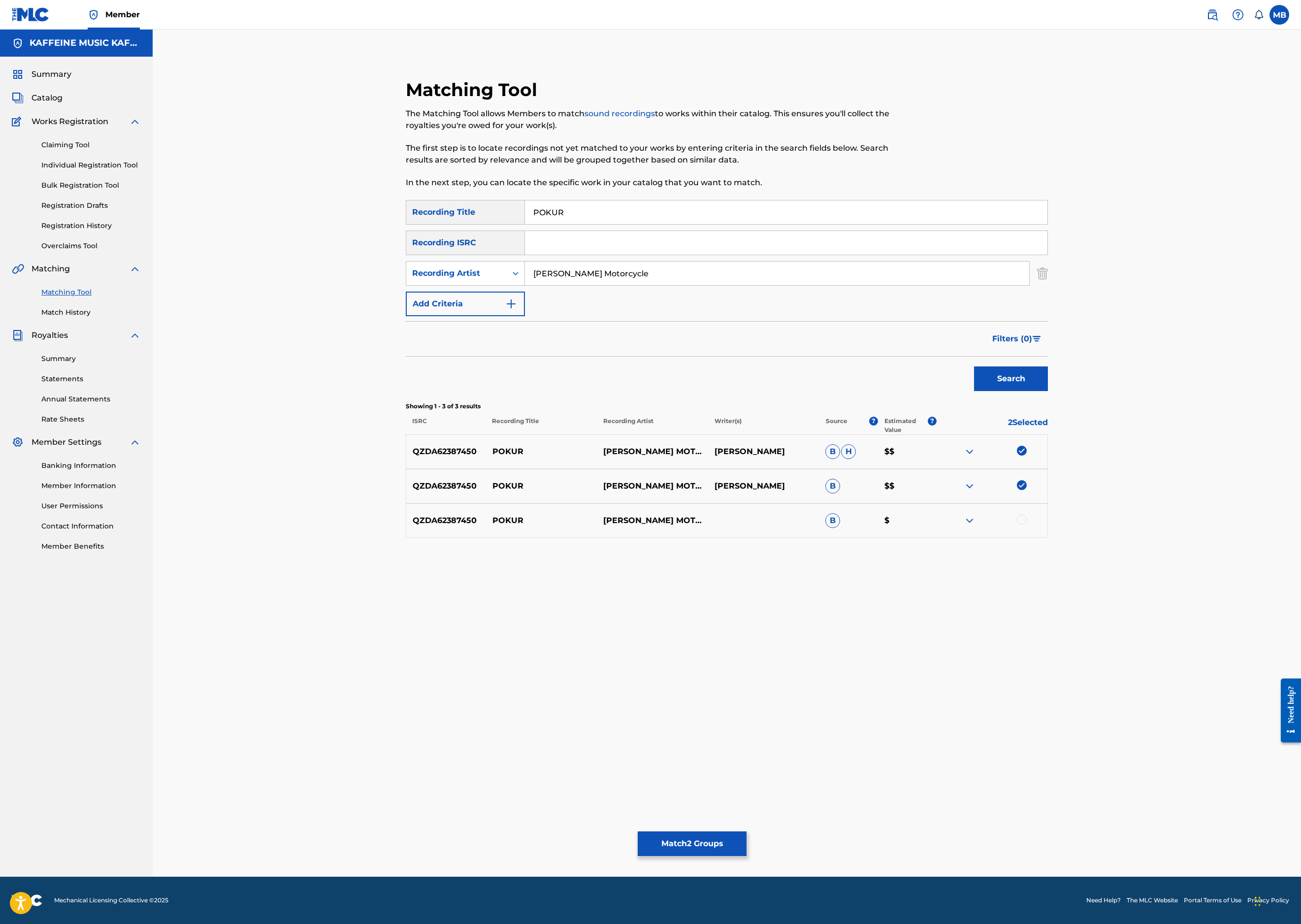
click at [1027, 524] on div at bounding box center [1022, 519] width 10 height 10
click at [747, 831] on button "Match 3 Groups" at bounding box center [693, 843] width 109 height 25
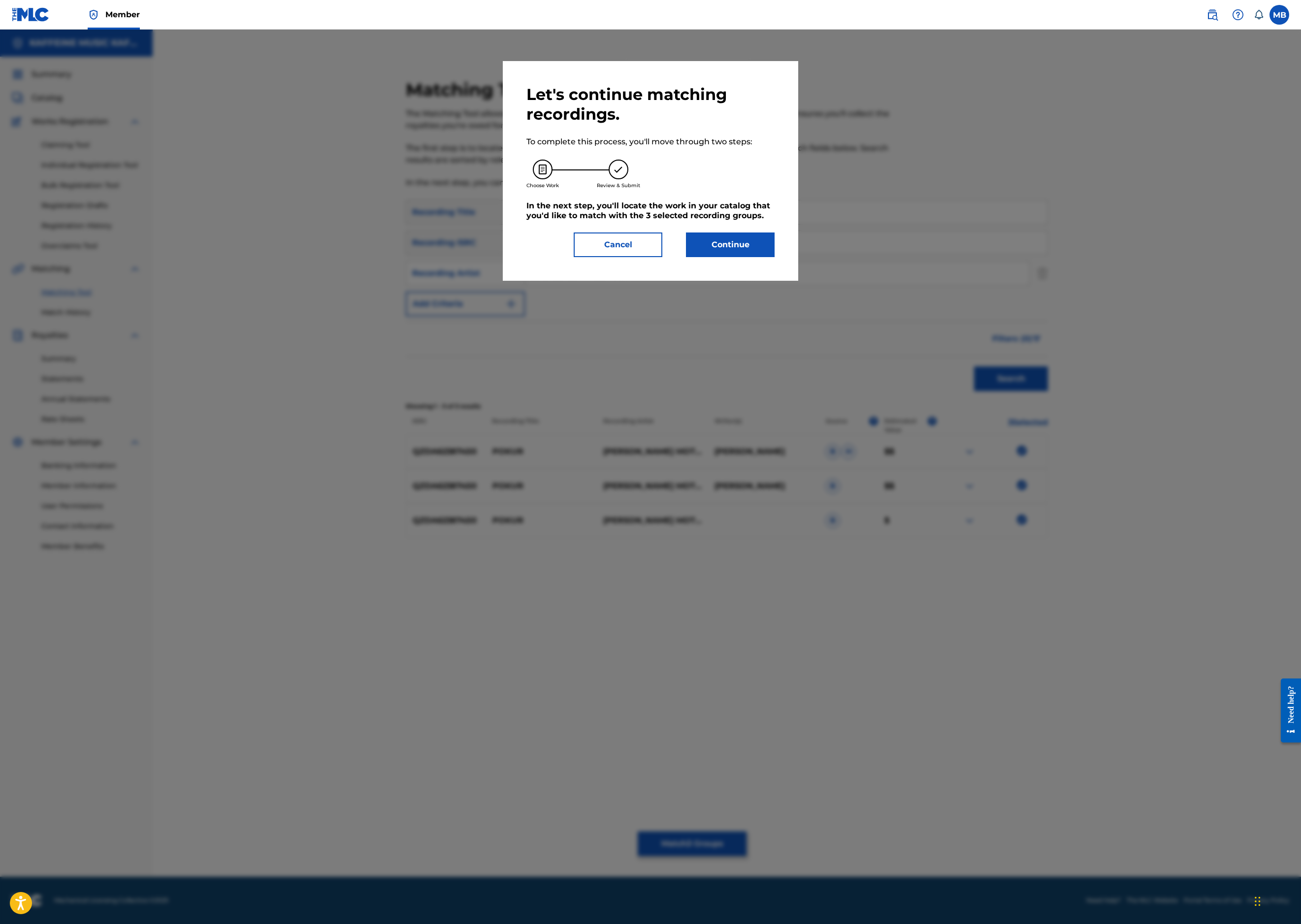
click at [762, 257] on button "Continue" at bounding box center [730, 244] width 89 height 25
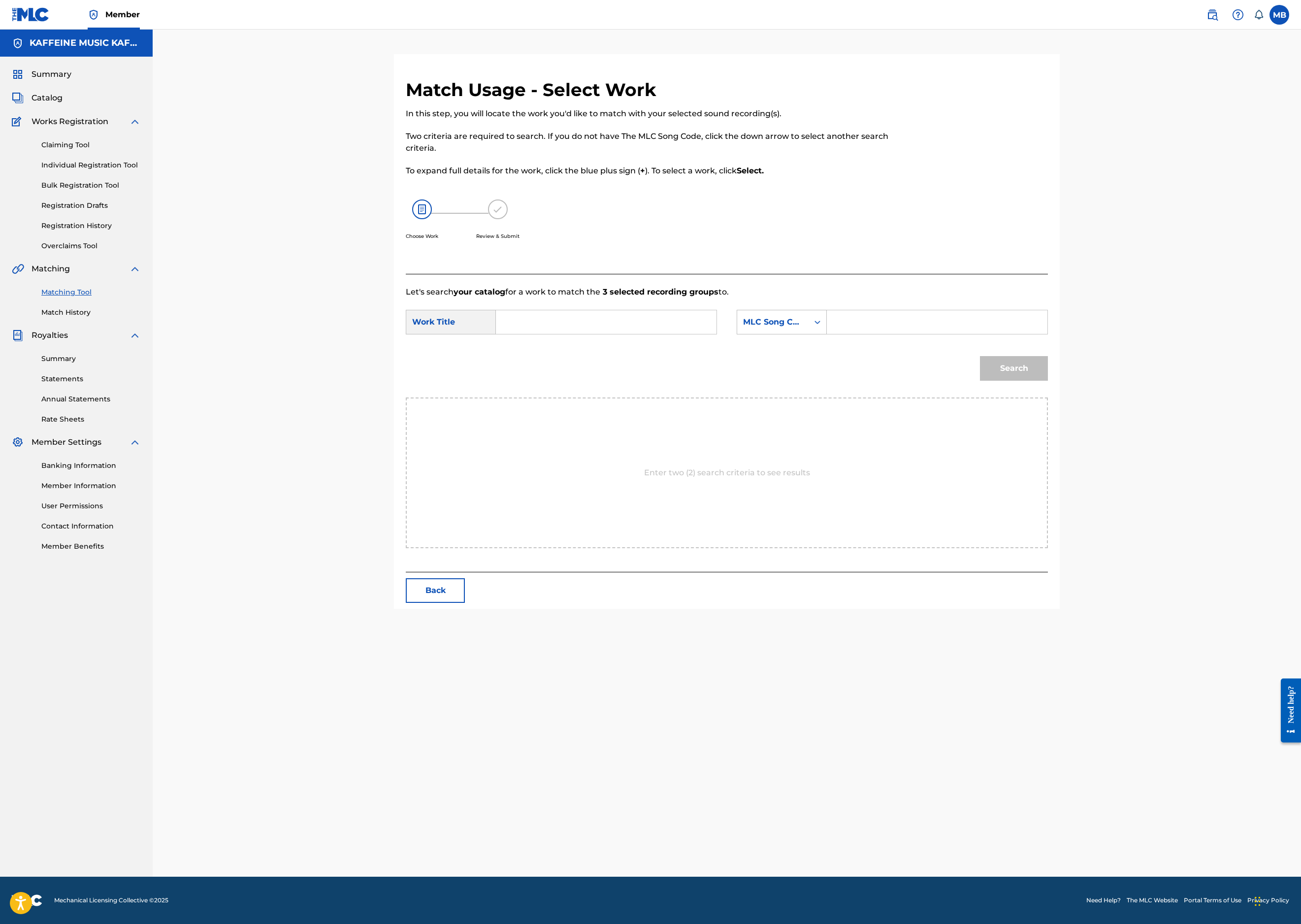
click at [689, 334] on input "Search Form" at bounding box center [606, 323] width 204 height 24
paste input "RING POP RING"
type input "RING POP RING"
click at [802, 328] on div "MLC Song Code" at bounding box center [773, 323] width 59 height 12
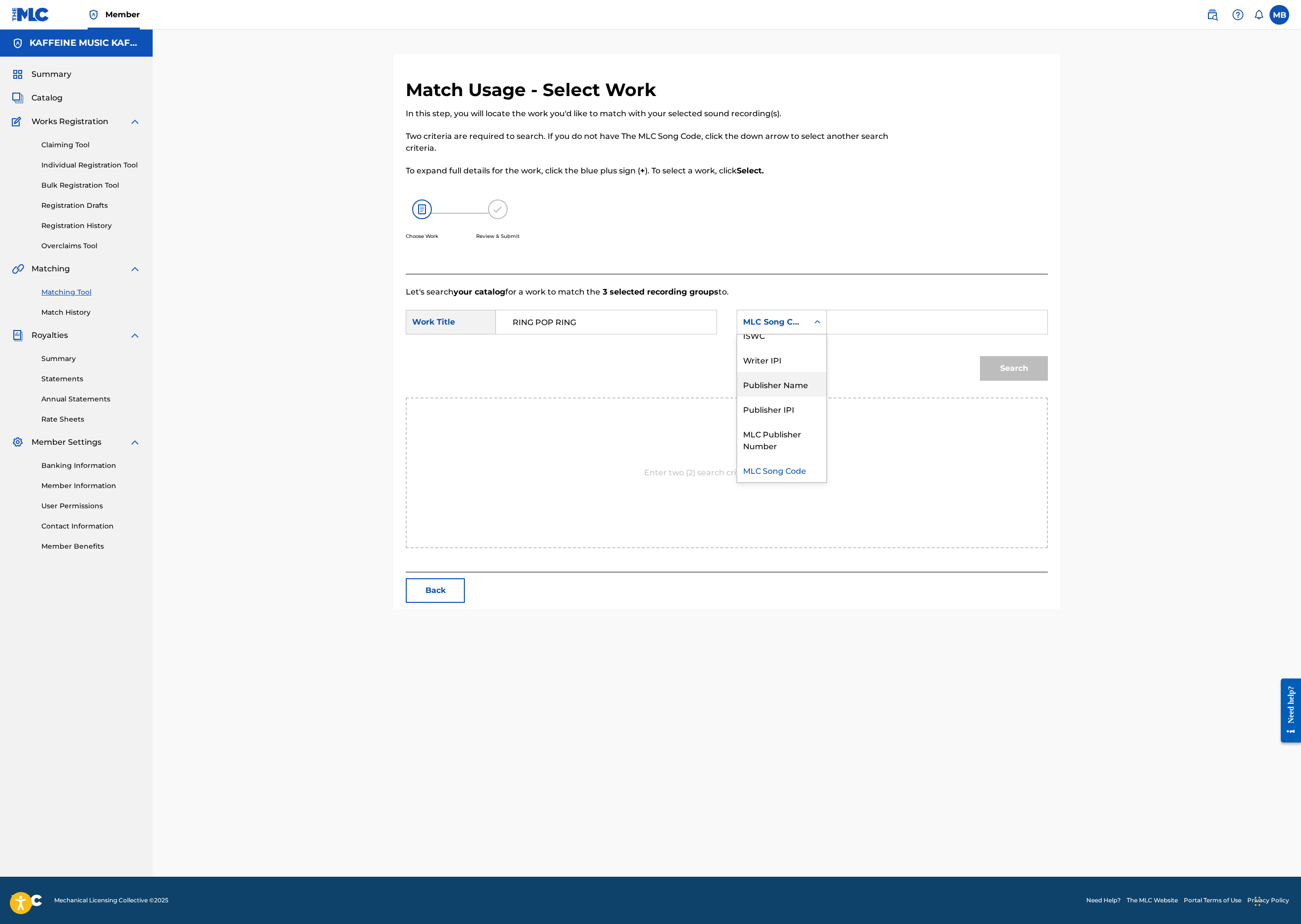
drag, startPoint x: 871, startPoint y: 467, endPoint x: 952, endPoint y: 473, distance: 81.2
click at [826, 397] on div "Publisher Name" at bounding box center [782, 384] width 89 height 25
click at [1026, 334] on input "Search Form" at bounding box center [937, 323] width 204 height 24
type input "kaff"
click at [1048, 381] on button "Search" at bounding box center [1014, 368] width 68 height 25
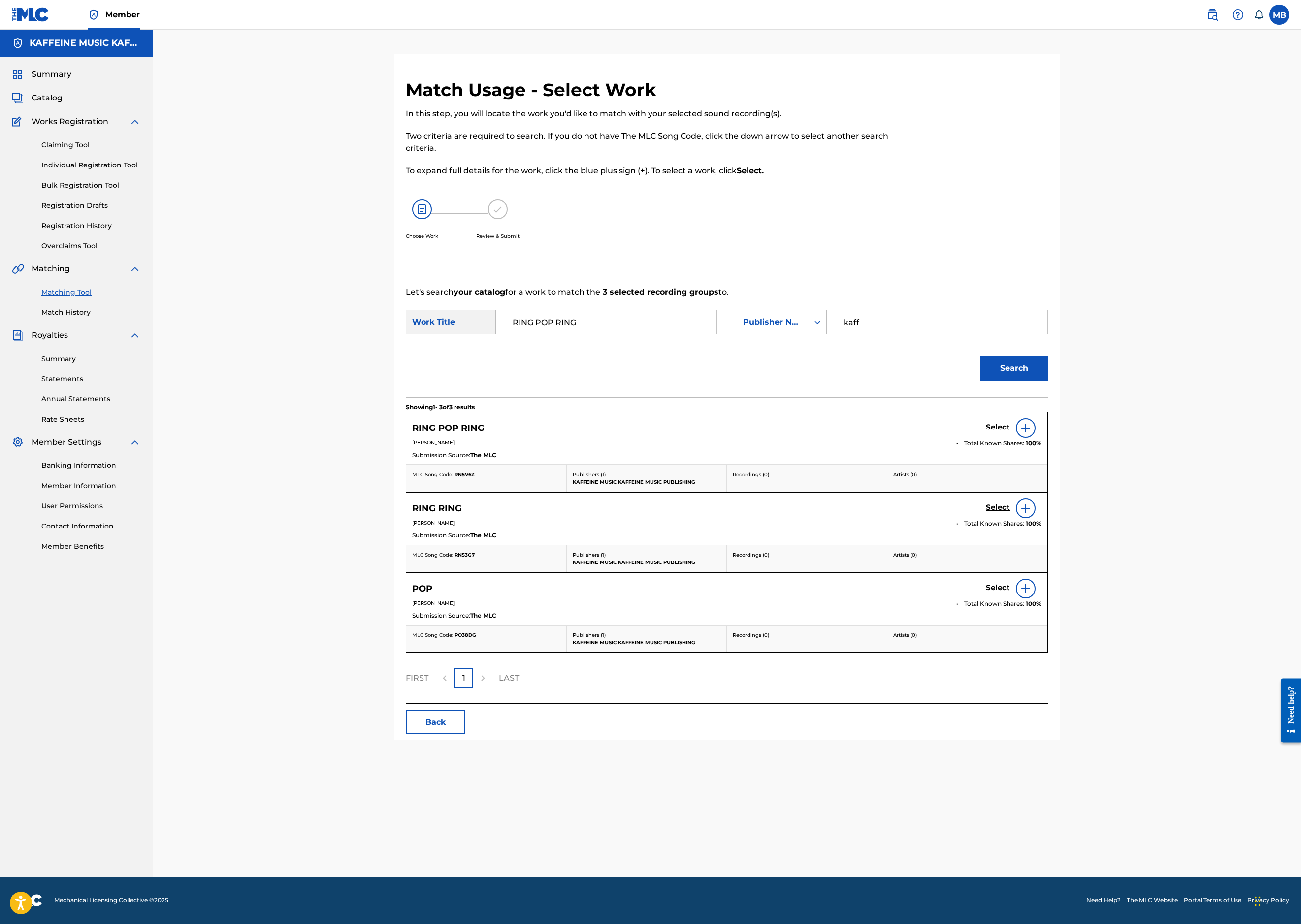
click at [1042, 438] on div "Select" at bounding box center [1014, 428] width 55 height 20
click at [1010, 432] on h5 "Select" at bounding box center [998, 426] width 24 height 9
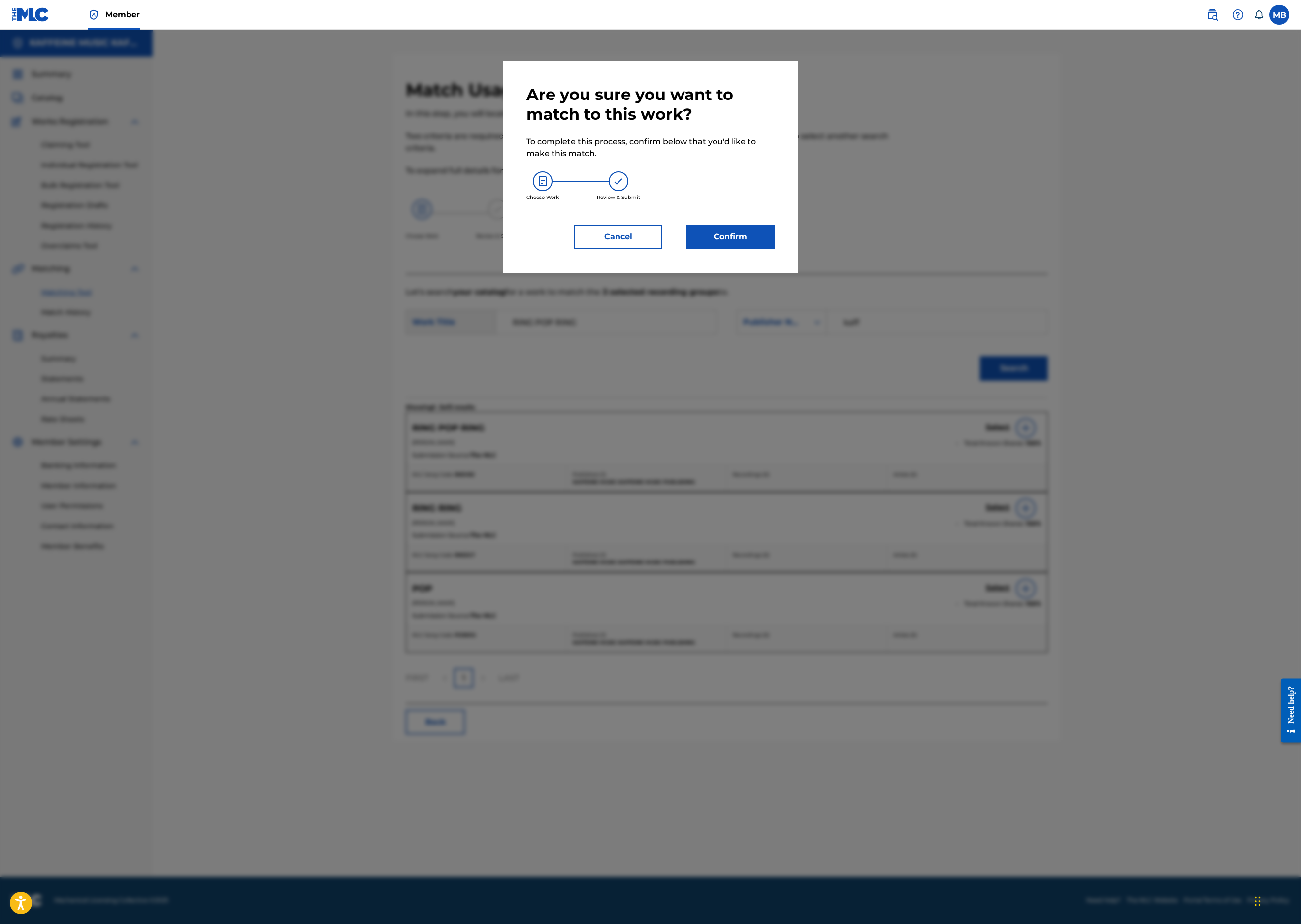
click at [718, 249] on button "Confirm" at bounding box center [730, 236] width 89 height 25
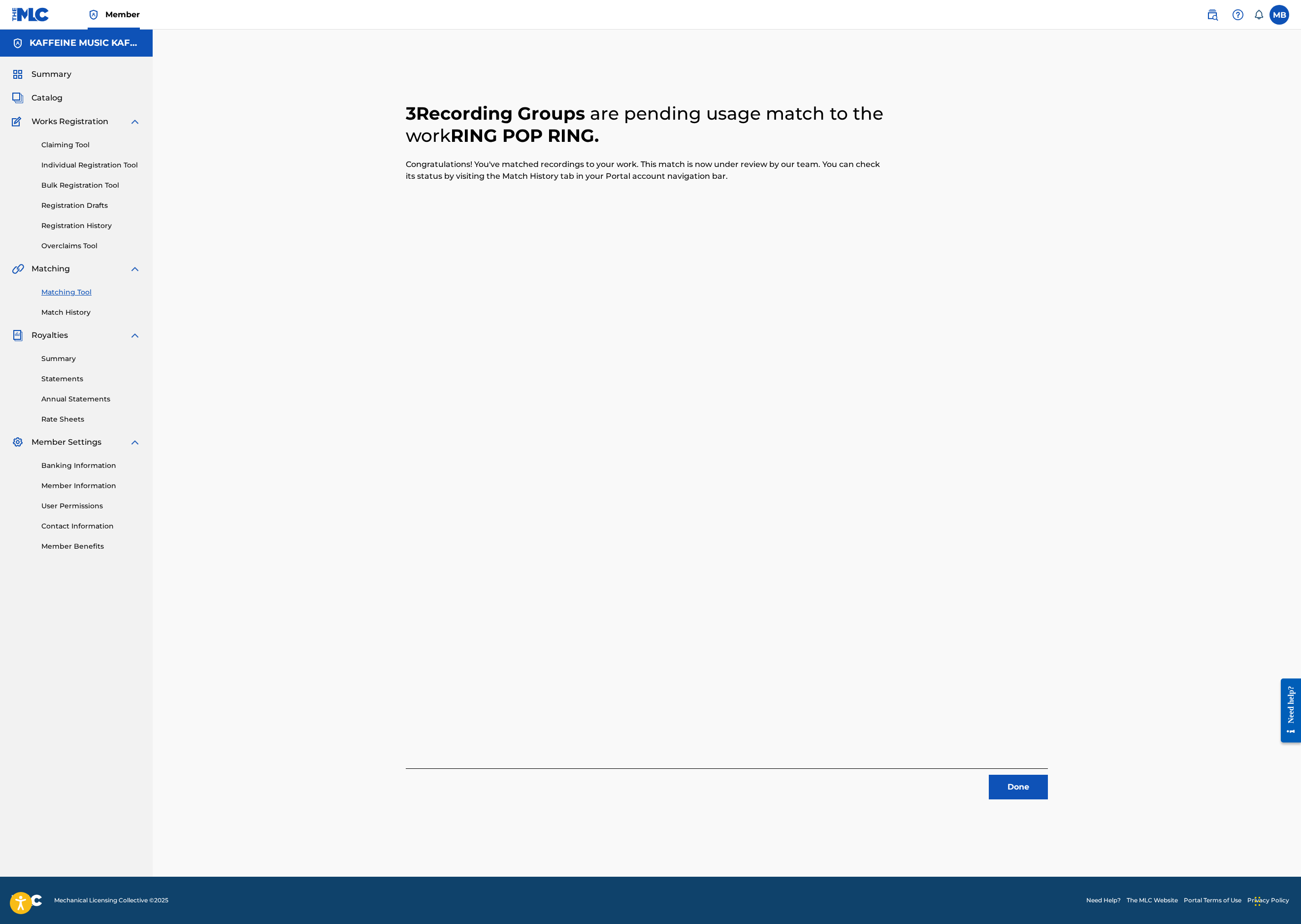
click at [1048, 783] on button "Done" at bounding box center [1019, 786] width 59 height 25
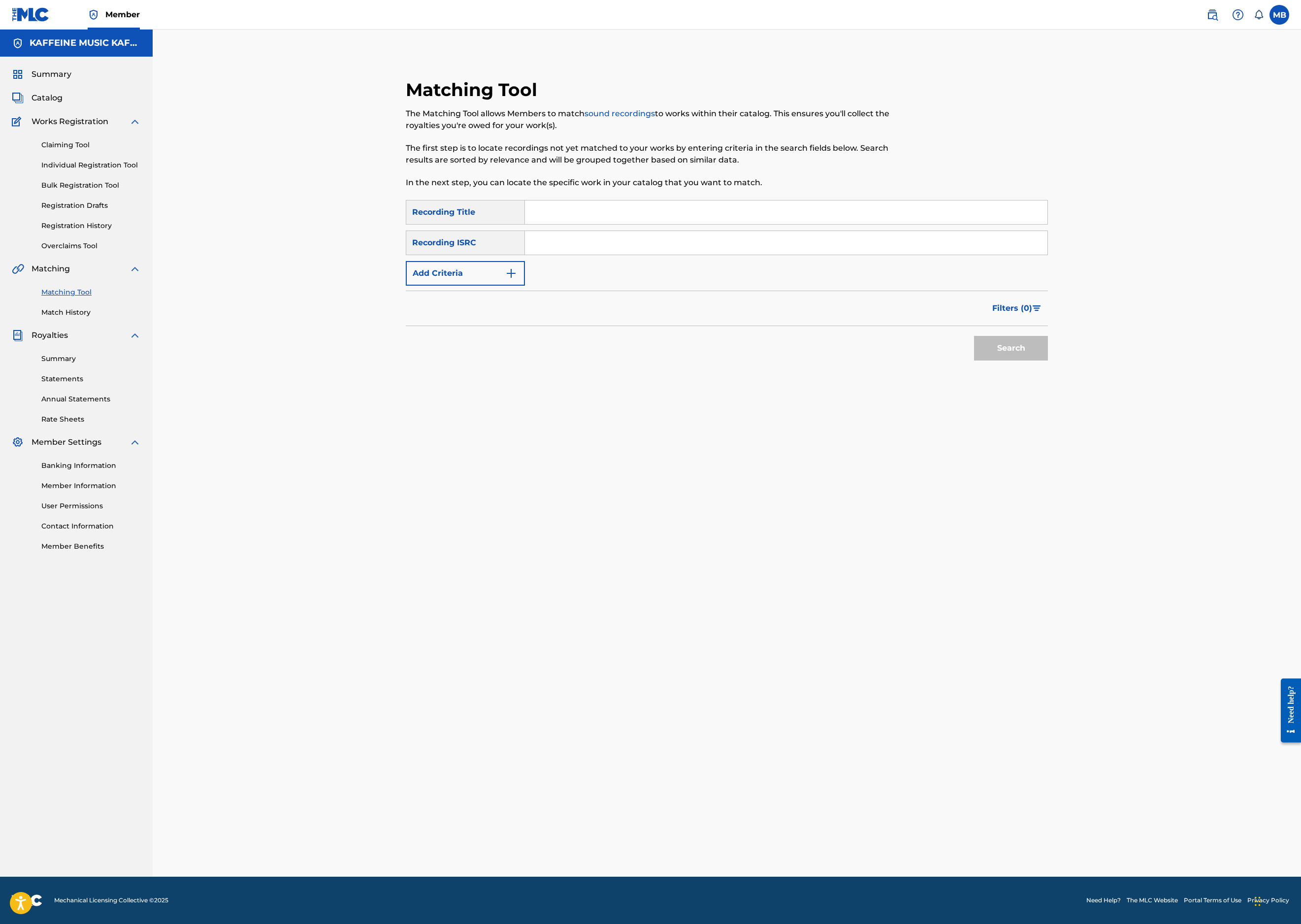
click at [645, 225] on input "Search Form" at bounding box center [787, 213] width 522 height 24
paste input "<4"
type input "<4"
click at [471, 286] on button "Add Criteria" at bounding box center [465, 273] width 119 height 25
click at [470, 283] on div "Writer" at bounding box center [457, 273] width 101 height 19
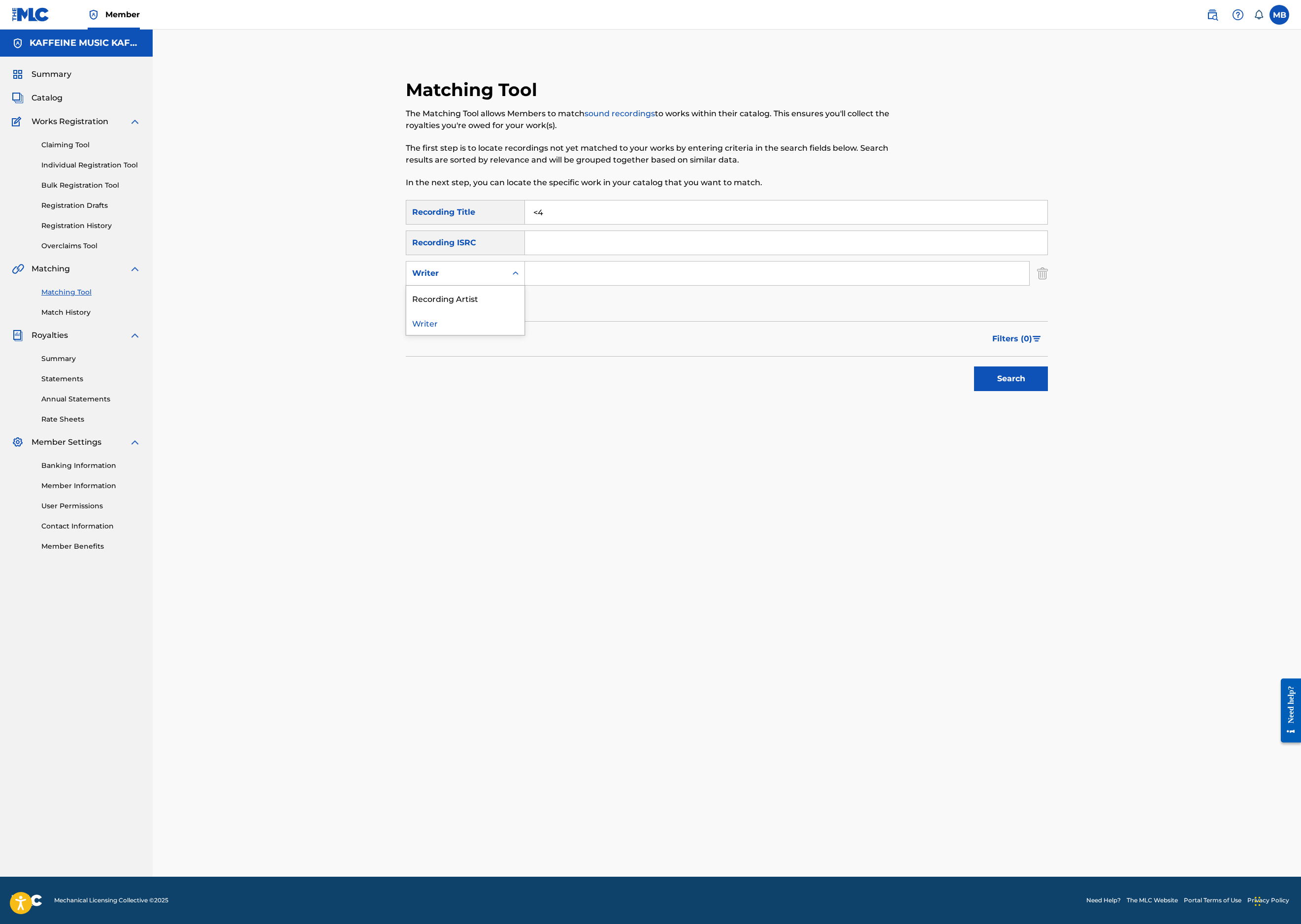
click at [480, 311] on div "Recording Artist" at bounding box center [465, 298] width 118 height 25
click at [602, 285] on input "Search Form" at bounding box center [778, 273] width 505 height 24
click at [1048, 391] on button "Search" at bounding box center [1011, 378] width 74 height 25
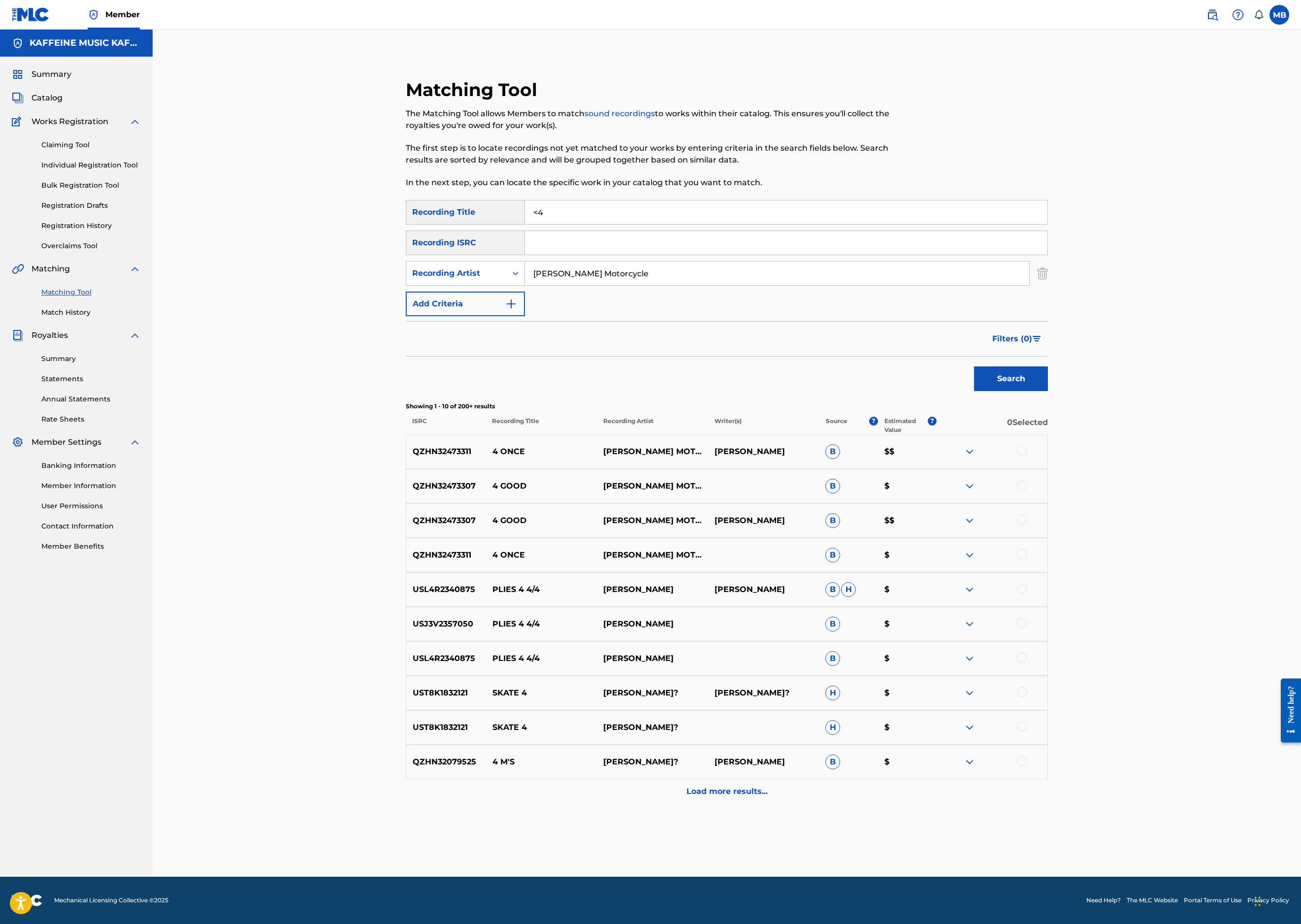
scroll to position [220, 0]
click at [642, 261] on input "[PERSON_NAME] Motorcycle" at bounding box center [778, 273] width 505 height 24
type input "Bryans armpits"
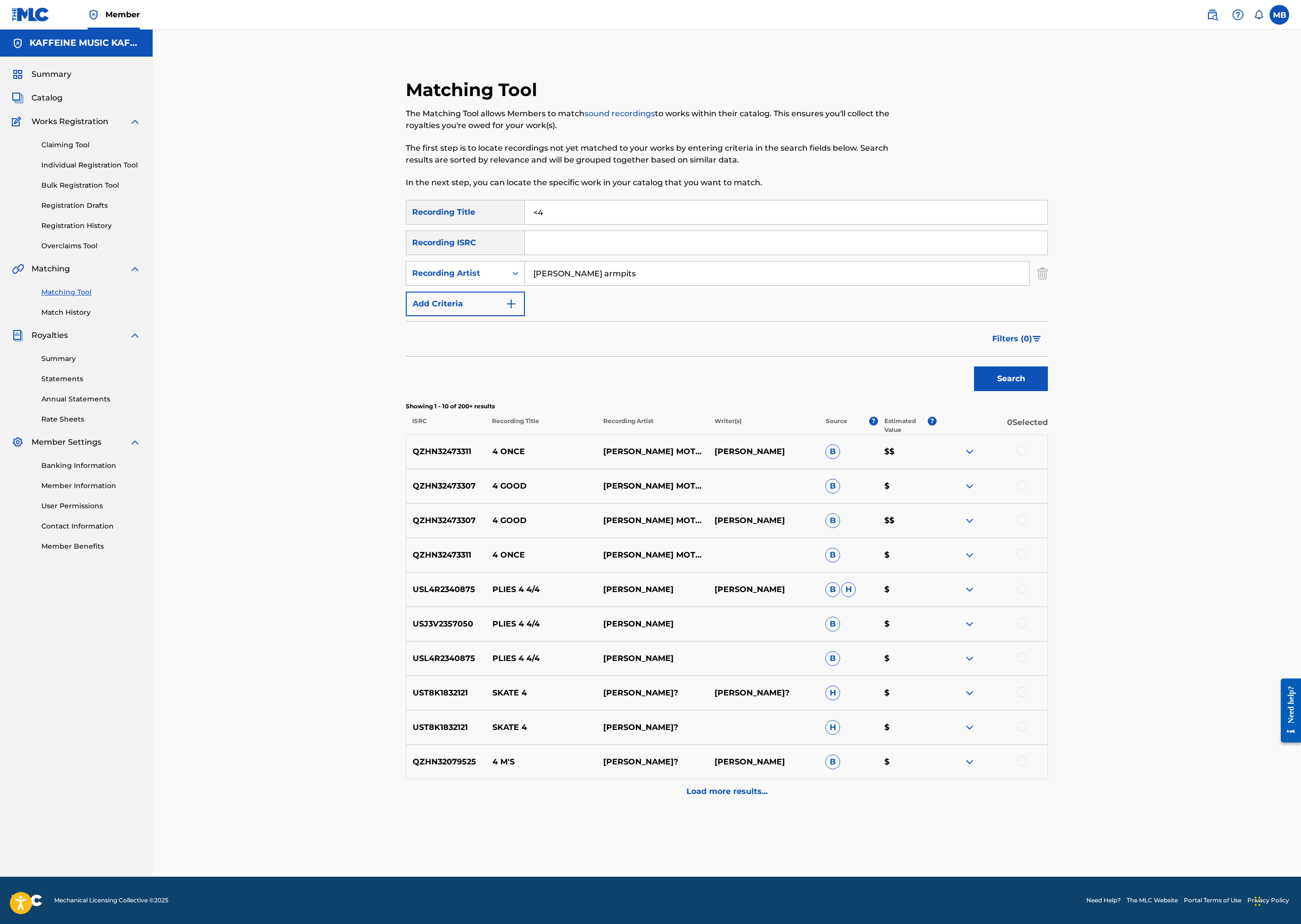
click at [1048, 389] on button "Search" at bounding box center [1011, 378] width 74 height 25
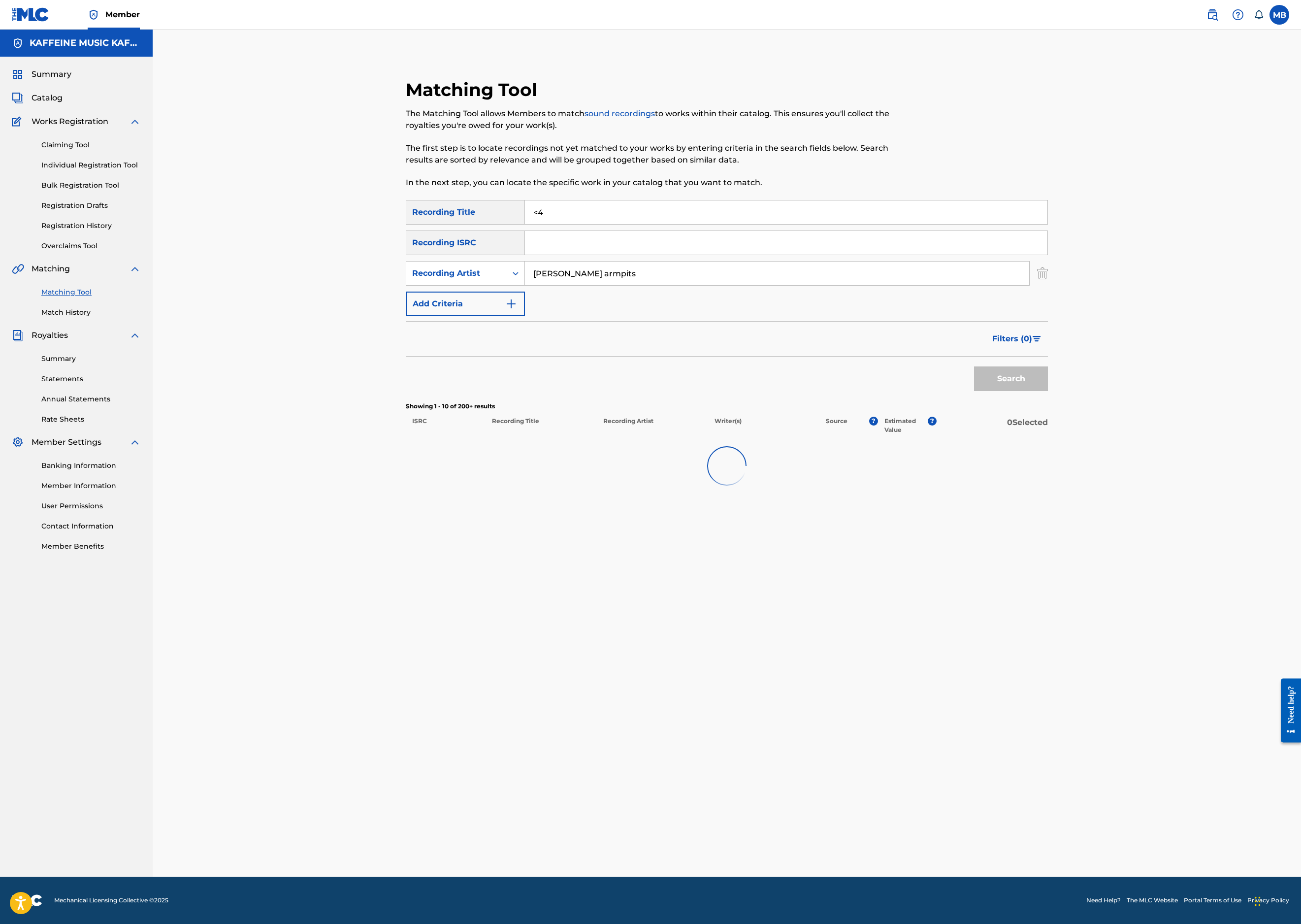
scroll to position [77, 0]
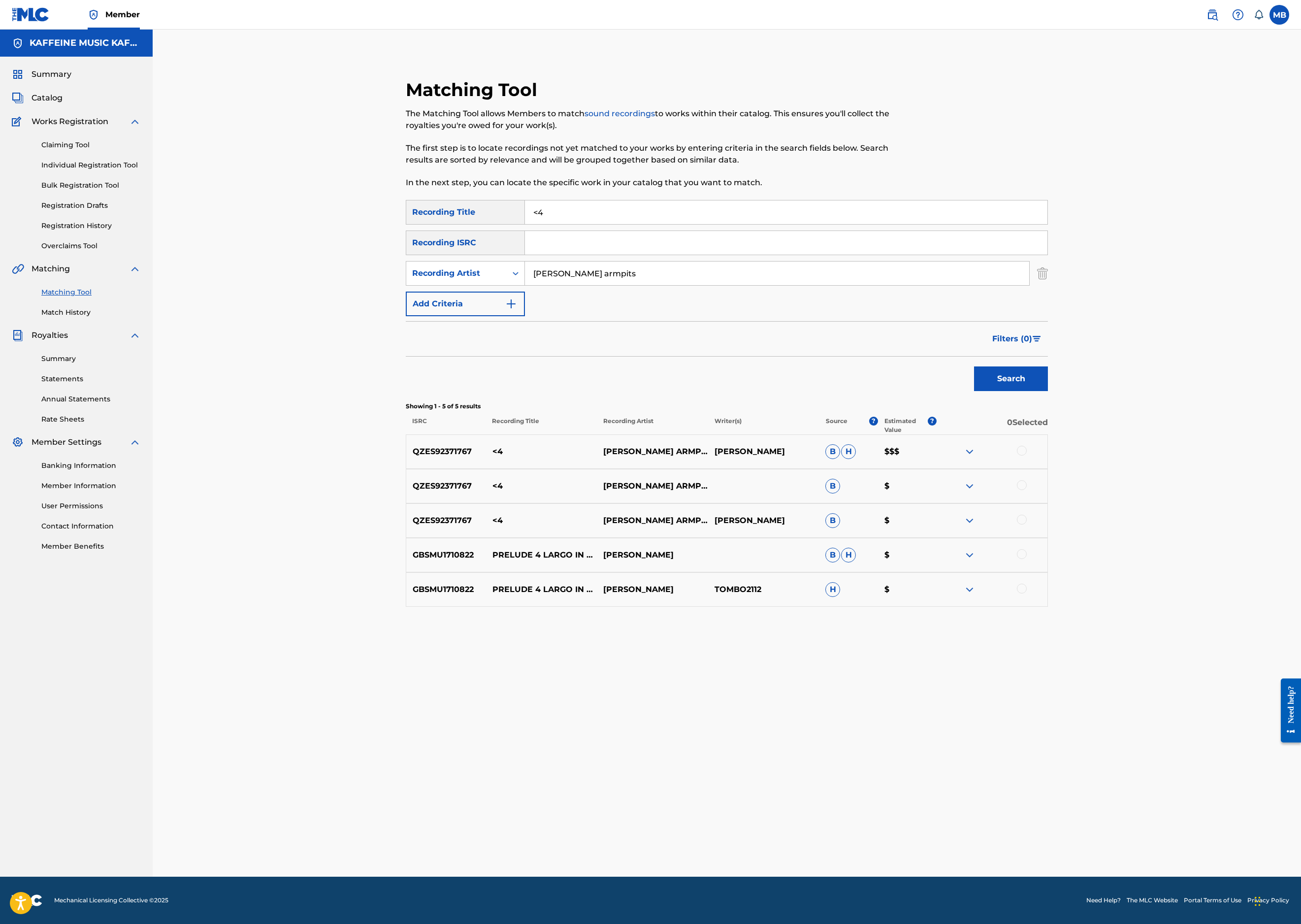
click at [1027, 455] on div at bounding box center [1022, 451] width 10 height 10
click at [1027, 490] on div at bounding box center [1022, 485] width 10 height 10
click at [1027, 524] on div at bounding box center [1022, 519] width 10 height 10
click at [747, 831] on button "Match 3 Groups" at bounding box center [693, 843] width 109 height 25
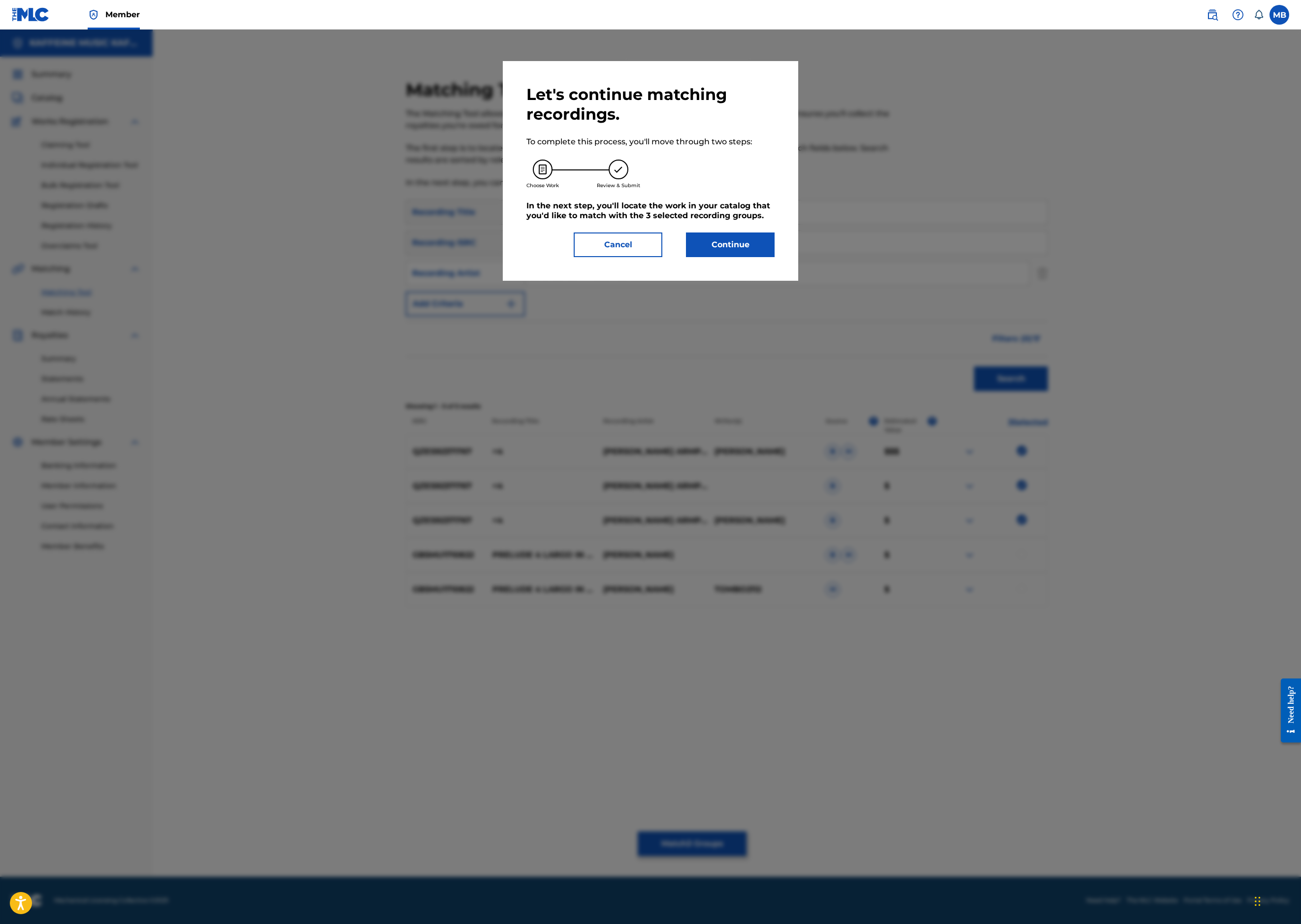
click at [775, 257] on button "Continue" at bounding box center [730, 244] width 89 height 25
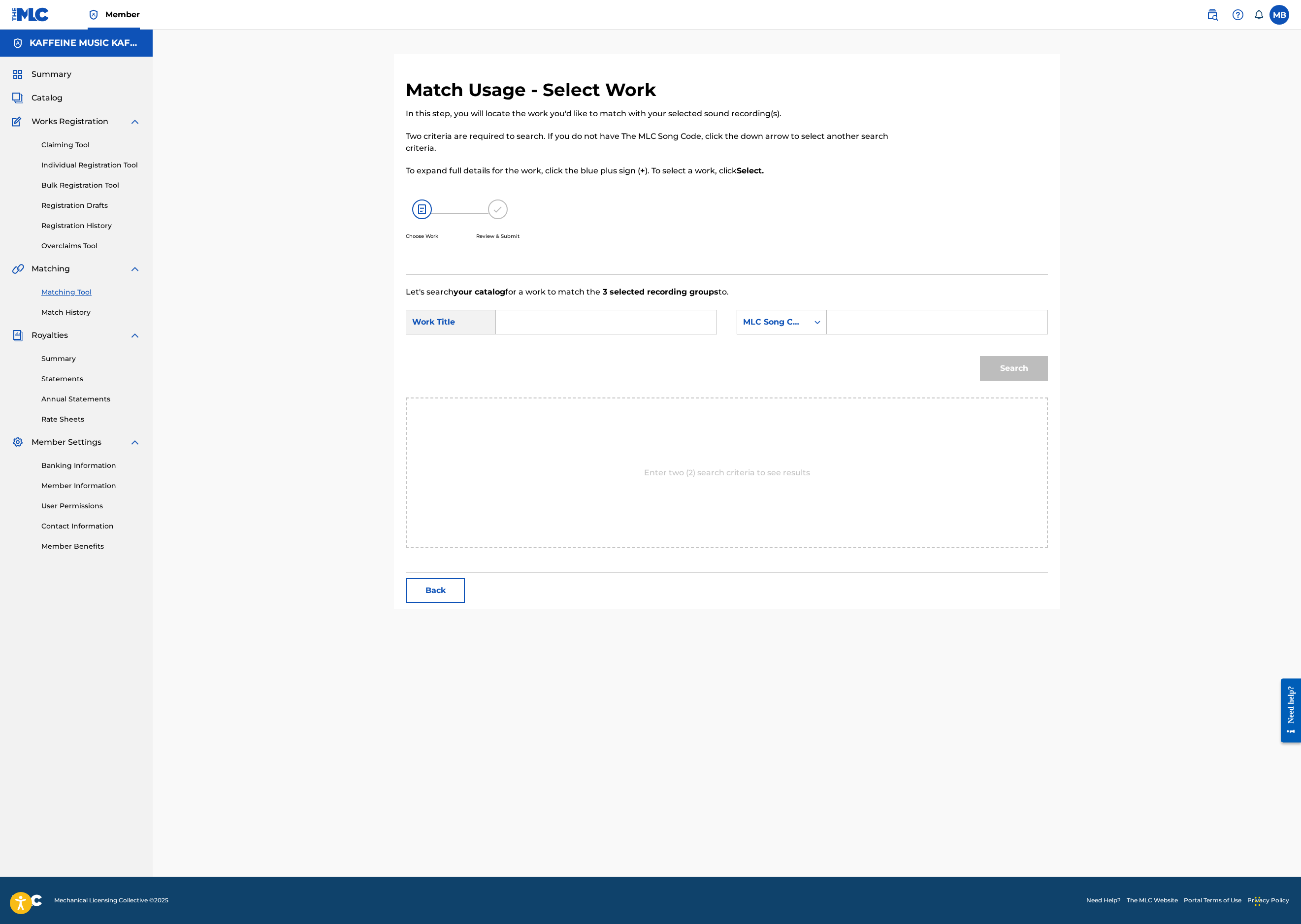
scroll to position [77, 0]
click at [707, 334] on input "Search Form" at bounding box center [606, 323] width 204 height 24
paste input "<4"
type input "<4"
click at [802, 328] on div "MLC Song Code" at bounding box center [773, 323] width 59 height 12
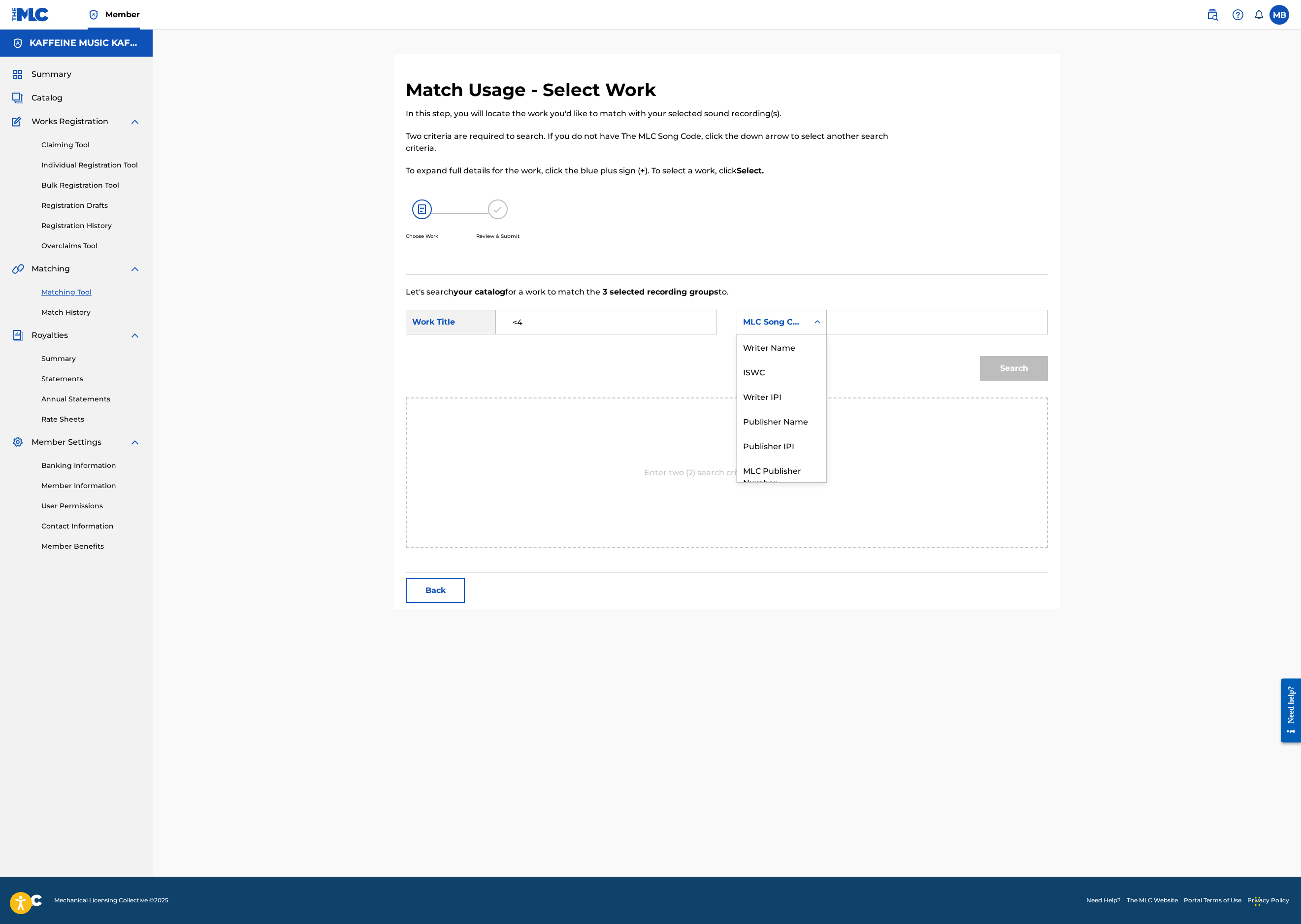
scroll to position [104, 0]
click at [826, 397] on div "Publisher Name" at bounding box center [782, 384] width 89 height 25
click at [1019, 334] on input "Search Form" at bounding box center [937, 323] width 204 height 24
type input "kaff"
click at [1048, 381] on button "Search" at bounding box center [1014, 368] width 68 height 25
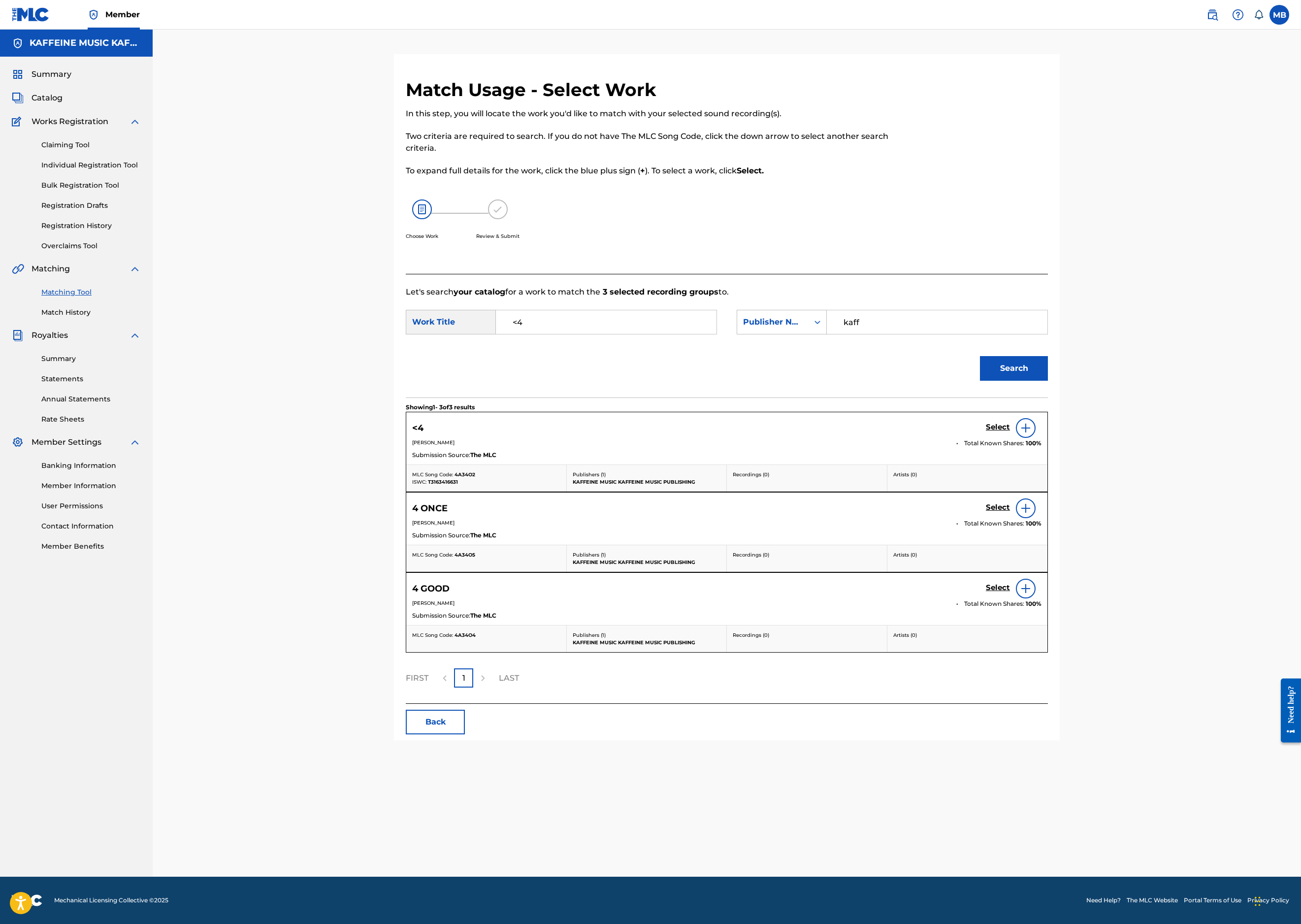
click at [1010, 432] on h5 "Select" at bounding box center [998, 426] width 24 height 9
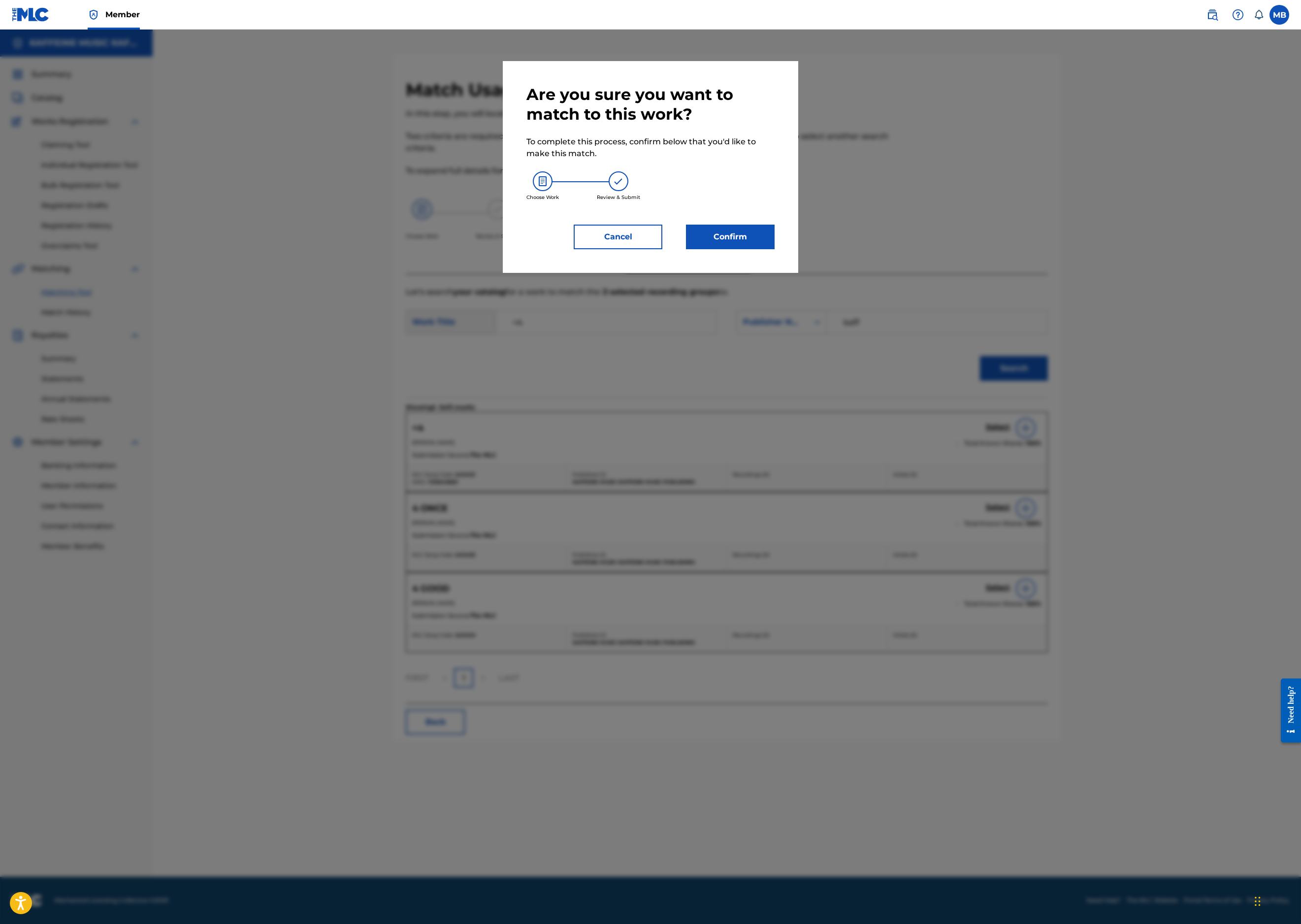
click at [775, 249] on div "Are you sure you want to match to this work? To complete this process, confirm …" at bounding box center [650, 167] width 248 height 164
click at [775, 249] on button "Confirm" at bounding box center [730, 236] width 89 height 25
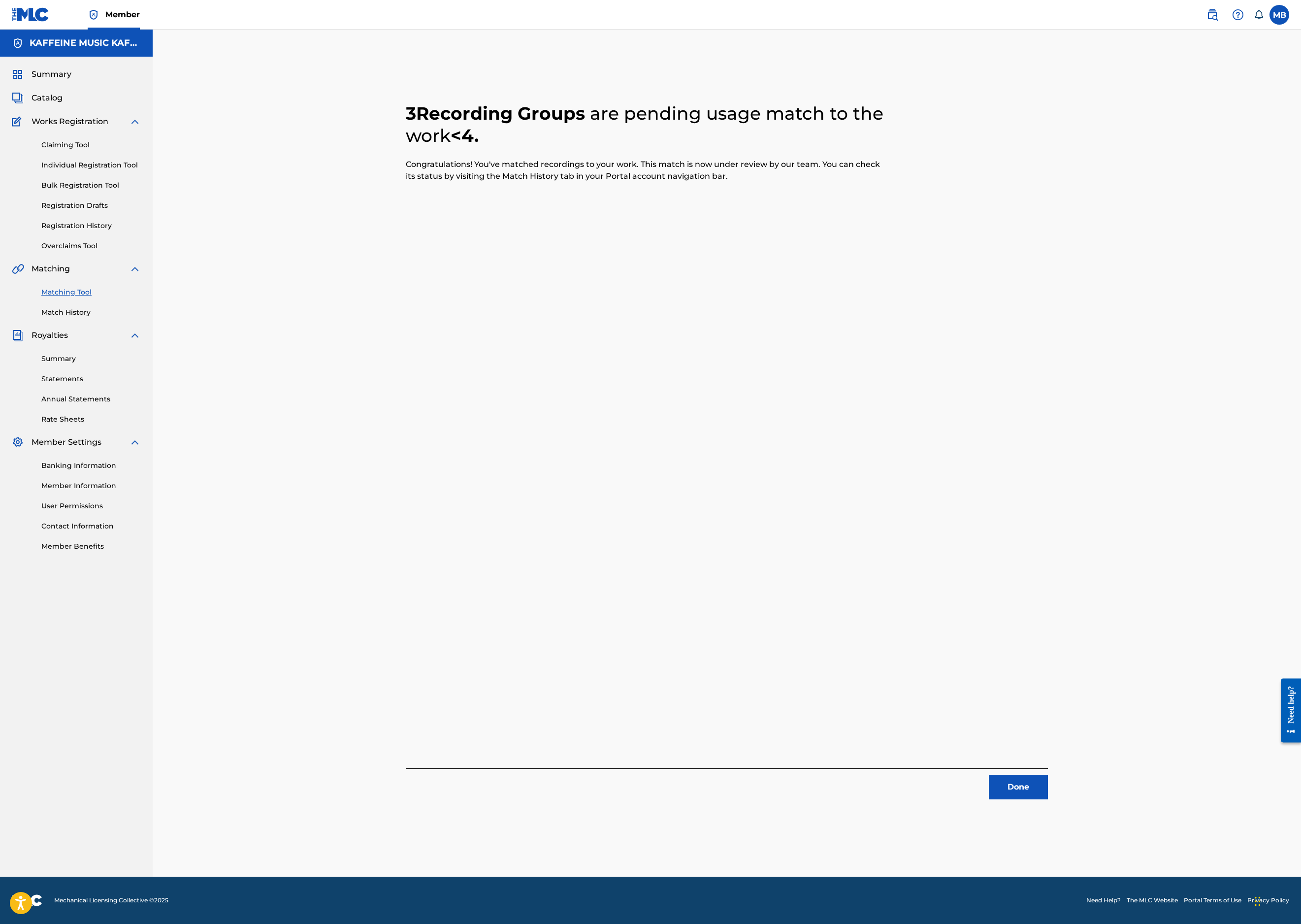
click at [1048, 775] on button "Done" at bounding box center [1019, 786] width 59 height 25
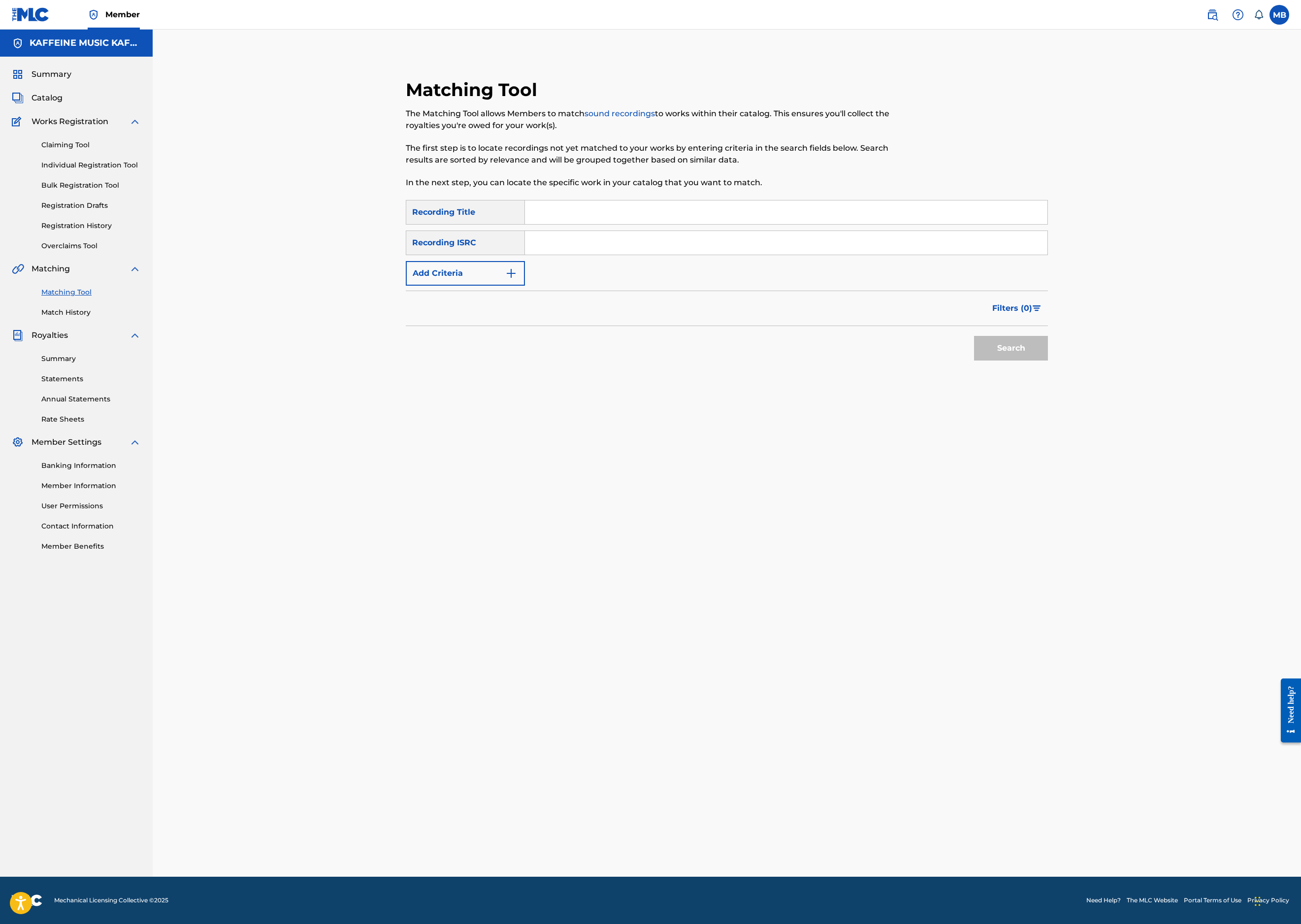
click at [658, 225] on input "Search Form" at bounding box center [787, 213] width 522 height 24
paste input "8D"
type input "8D"
click at [478, 286] on button "Add Criteria" at bounding box center [465, 273] width 119 height 25
click at [468, 279] on div "Writer" at bounding box center [457, 273] width 89 height 12
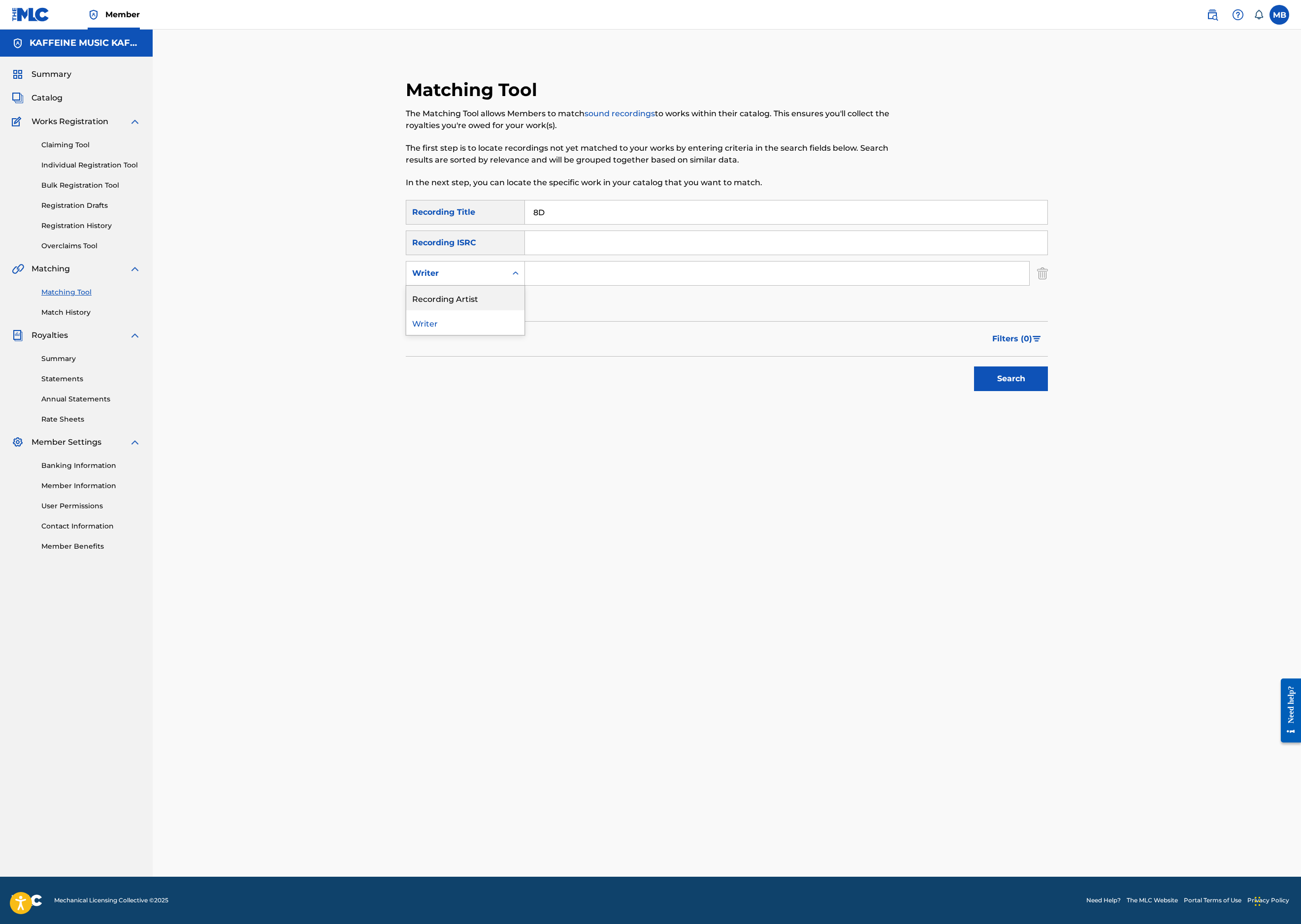
click at [458, 311] on div "Recording Artist" at bounding box center [465, 298] width 118 height 25
click at [611, 285] on input "Search Form" at bounding box center [778, 273] width 505 height 24
click at [1048, 391] on button "Search" at bounding box center [1011, 378] width 74 height 25
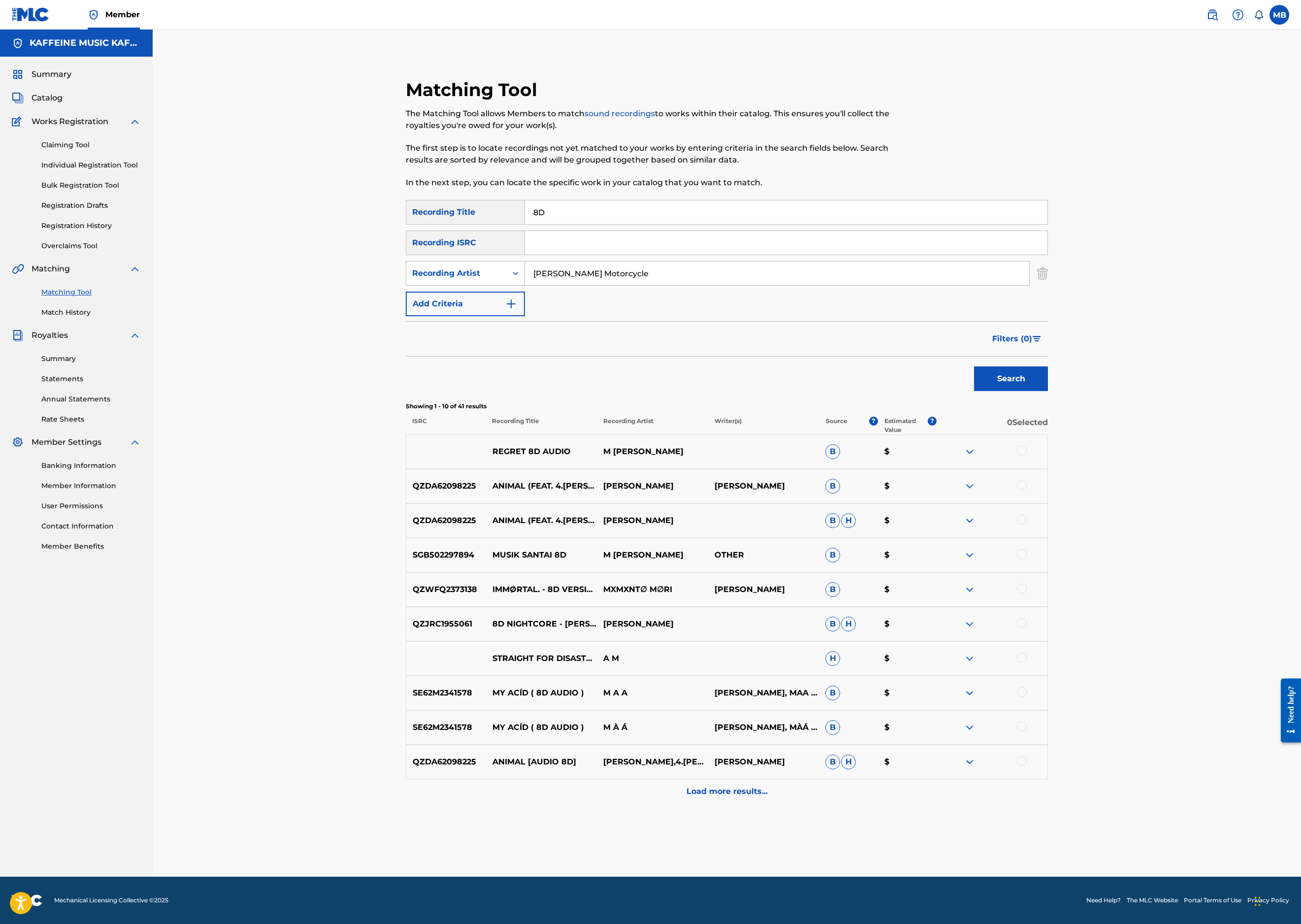
type input "[PERSON_NAME] Motorcycle"
click at [1048, 391] on button "Search" at bounding box center [1011, 378] width 74 height 25
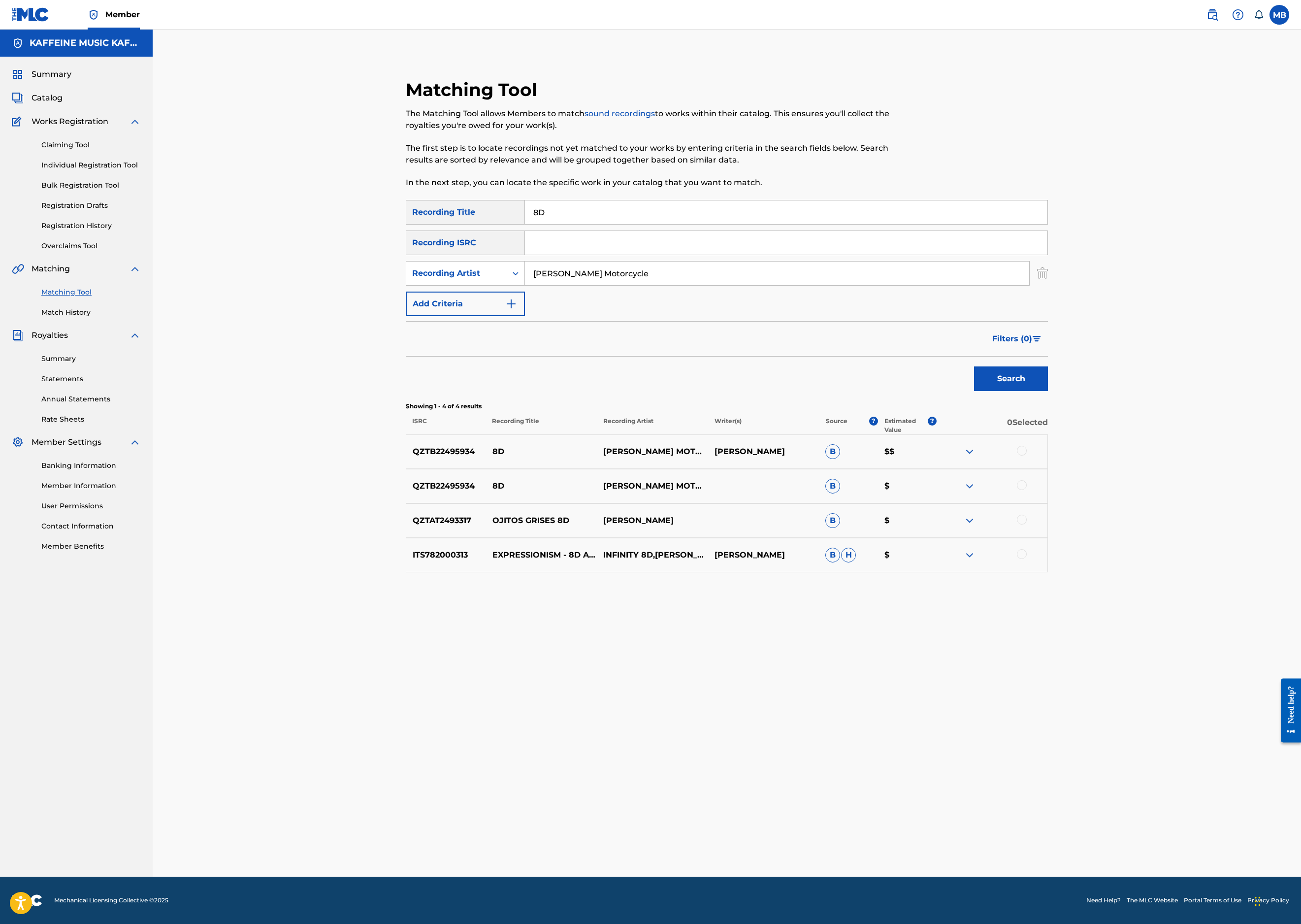
click at [1027, 455] on div at bounding box center [1022, 451] width 10 height 10
click at [1027, 490] on div at bounding box center [1022, 485] width 10 height 10
click at [747, 831] on button "Match 2 Groups" at bounding box center [693, 843] width 109 height 25
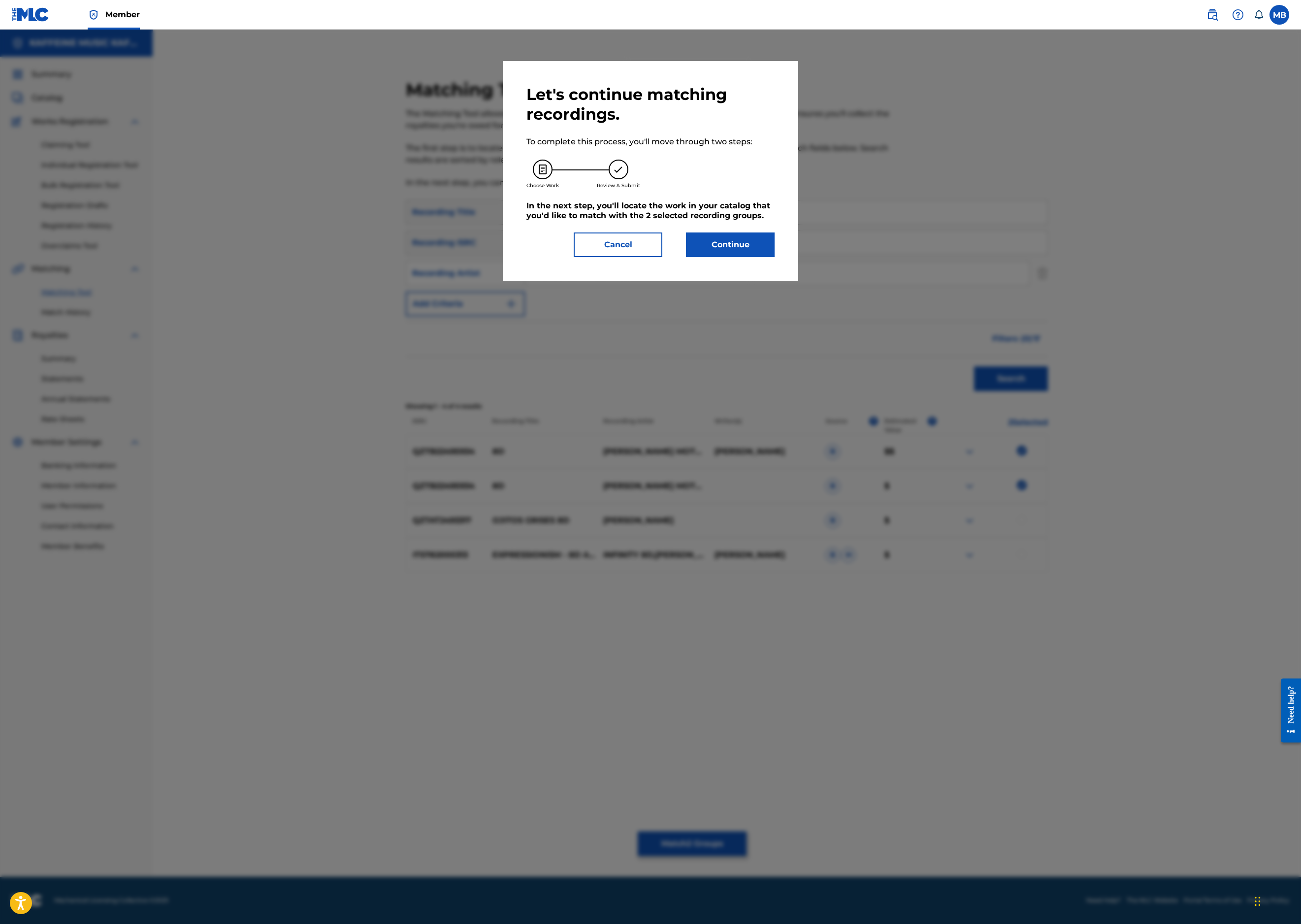
click at [775, 257] on button "Continue" at bounding box center [730, 244] width 89 height 25
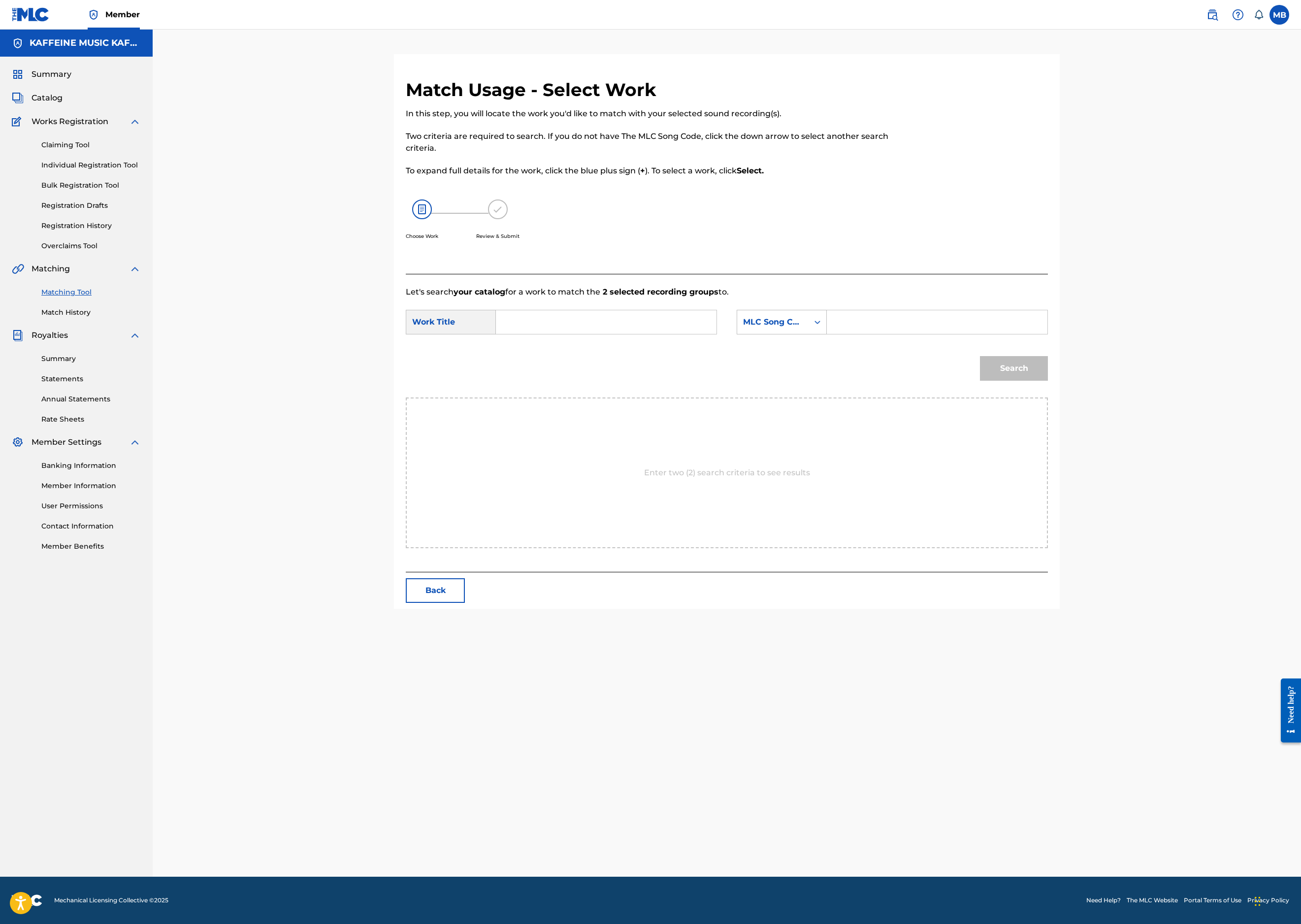
click at [681, 334] on input "Search Form" at bounding box center [606, 323] width 204 height 24
paste input "8D"
type input "8D"
click at [802, 328] on div "MLC Song Code" at bounding box center [773, 323] width 59 height 12
click at [826, 397] on div "Publisher Name" at bounding box center [782, 384] width 89 height 25
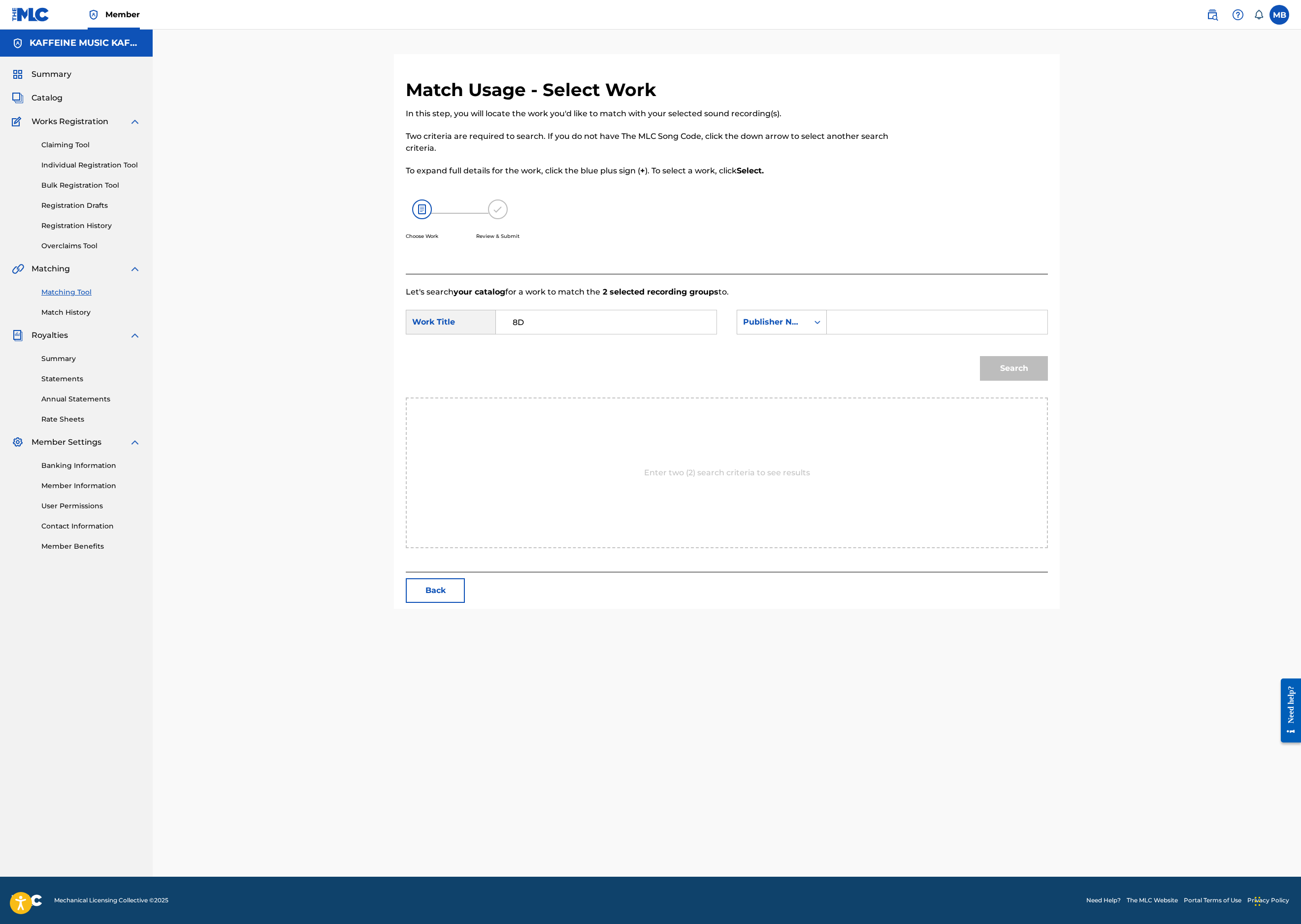
click at [995, 334] on input "Search Form" at bounding box center [937, 323] width 204 height 24
click at [1048, 381] on button "Search" at bounding box center [1014, 368] width 68 height 25
type input "ka"
click at [1048, 381] on button "Search" at bounding box center [1014, 368] width 68 height 25
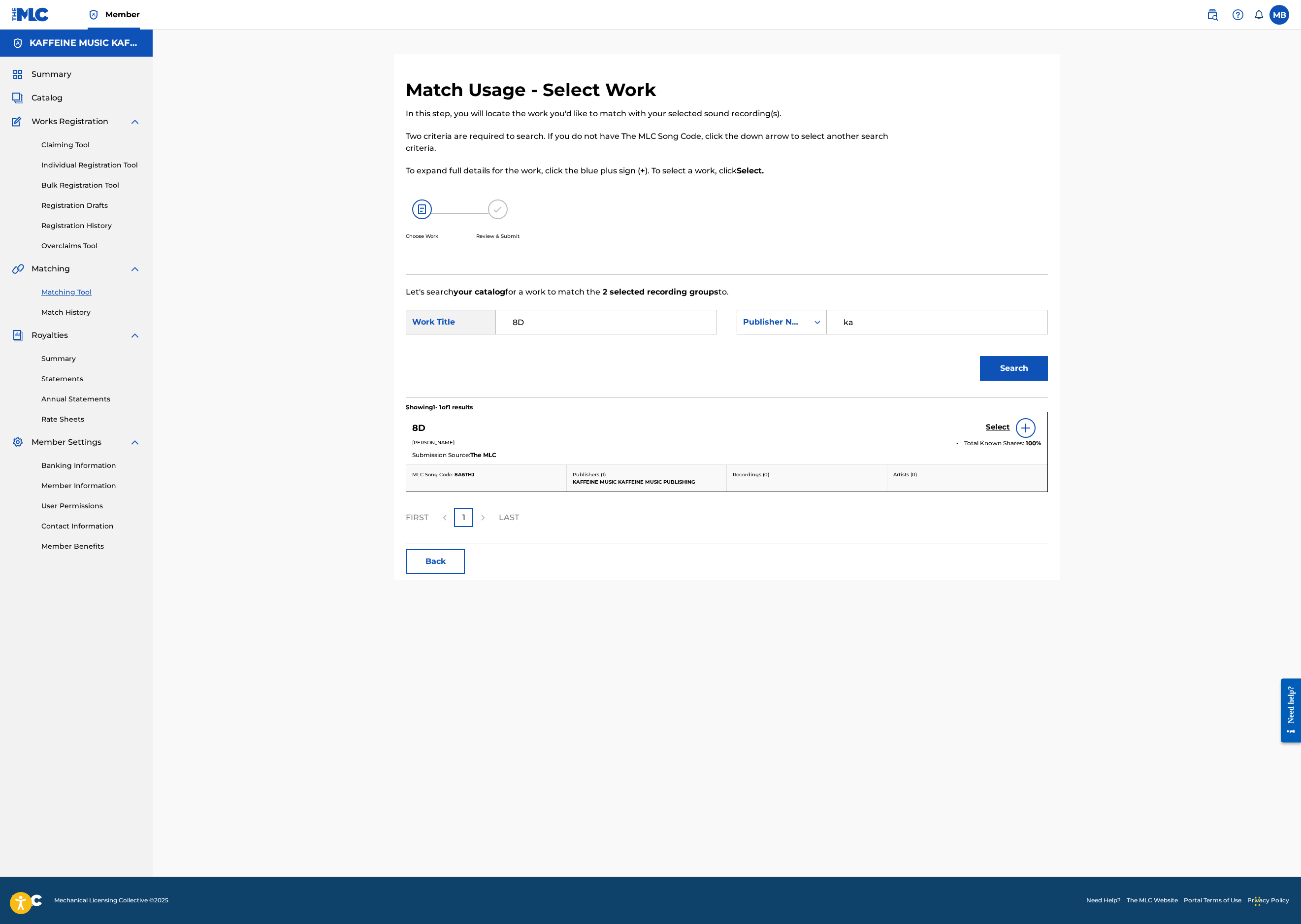
click at [1010, 432] on h5 "Select" at bounding box center [998, 426] width 24 height 9
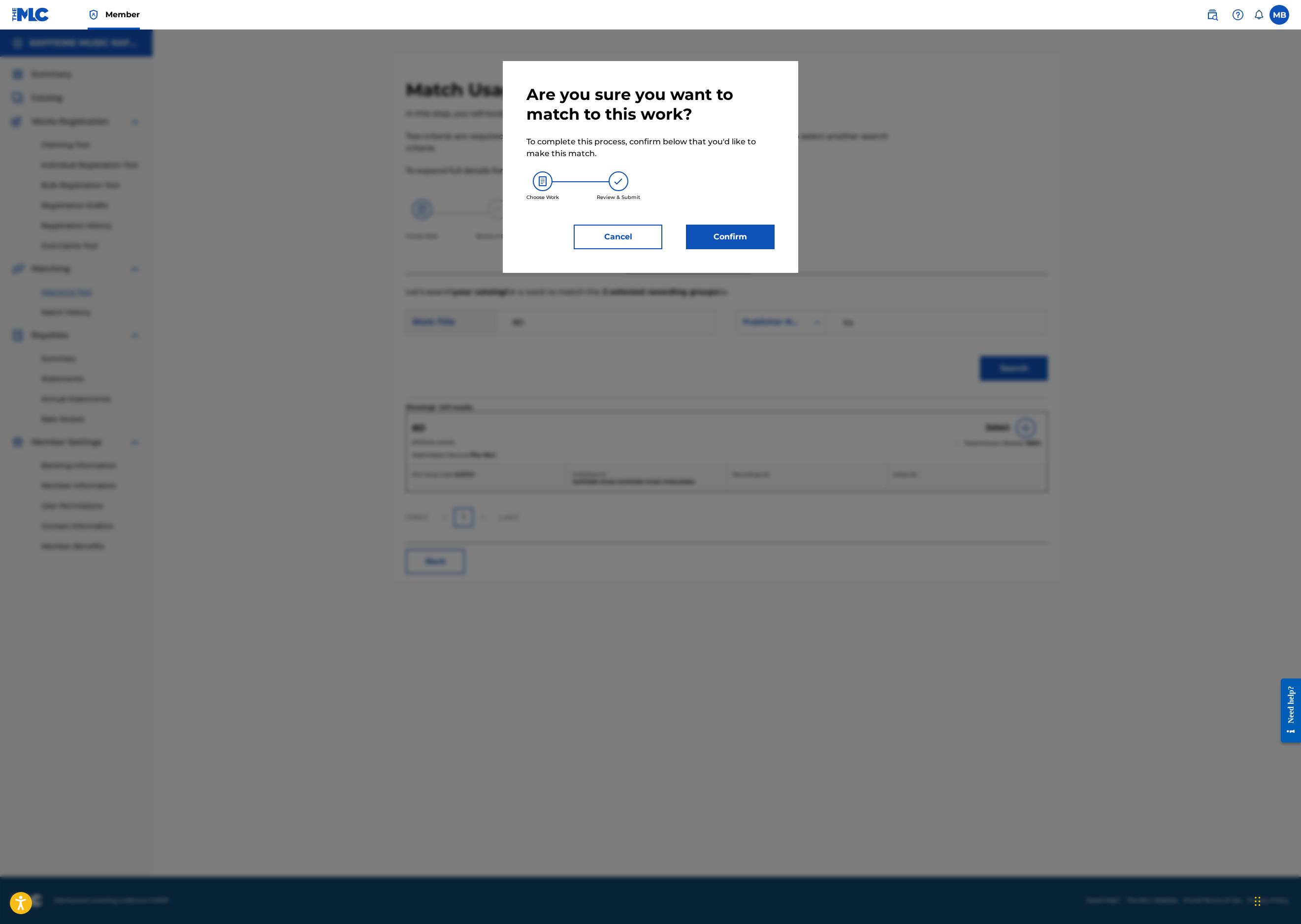
click at [775, 249] on button "Confirm" at bounding box center [730, 236] width 89 height 25
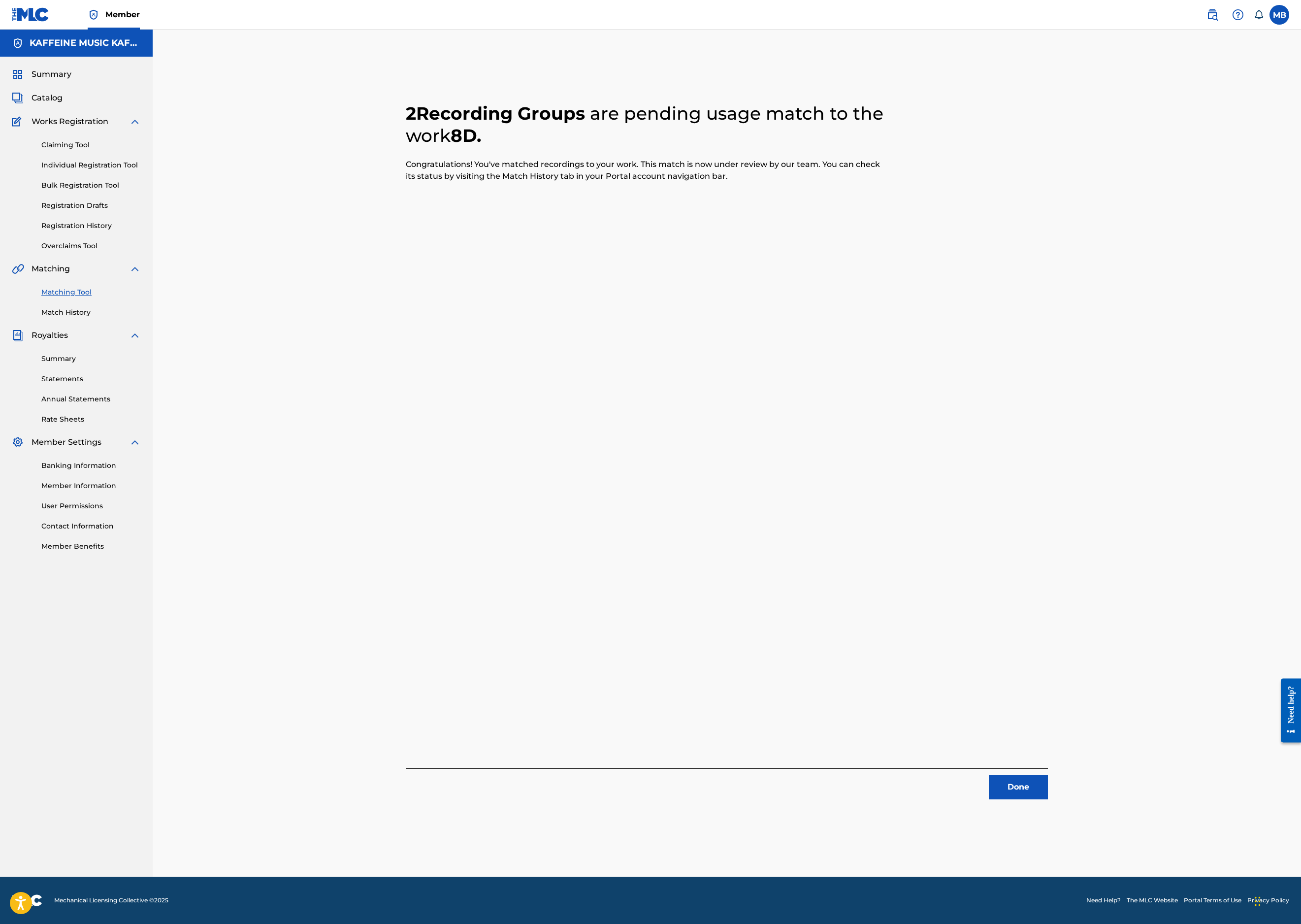
click at [1048, 775] on button "Done" at bounding box center [1019, 786] width 59 height 25
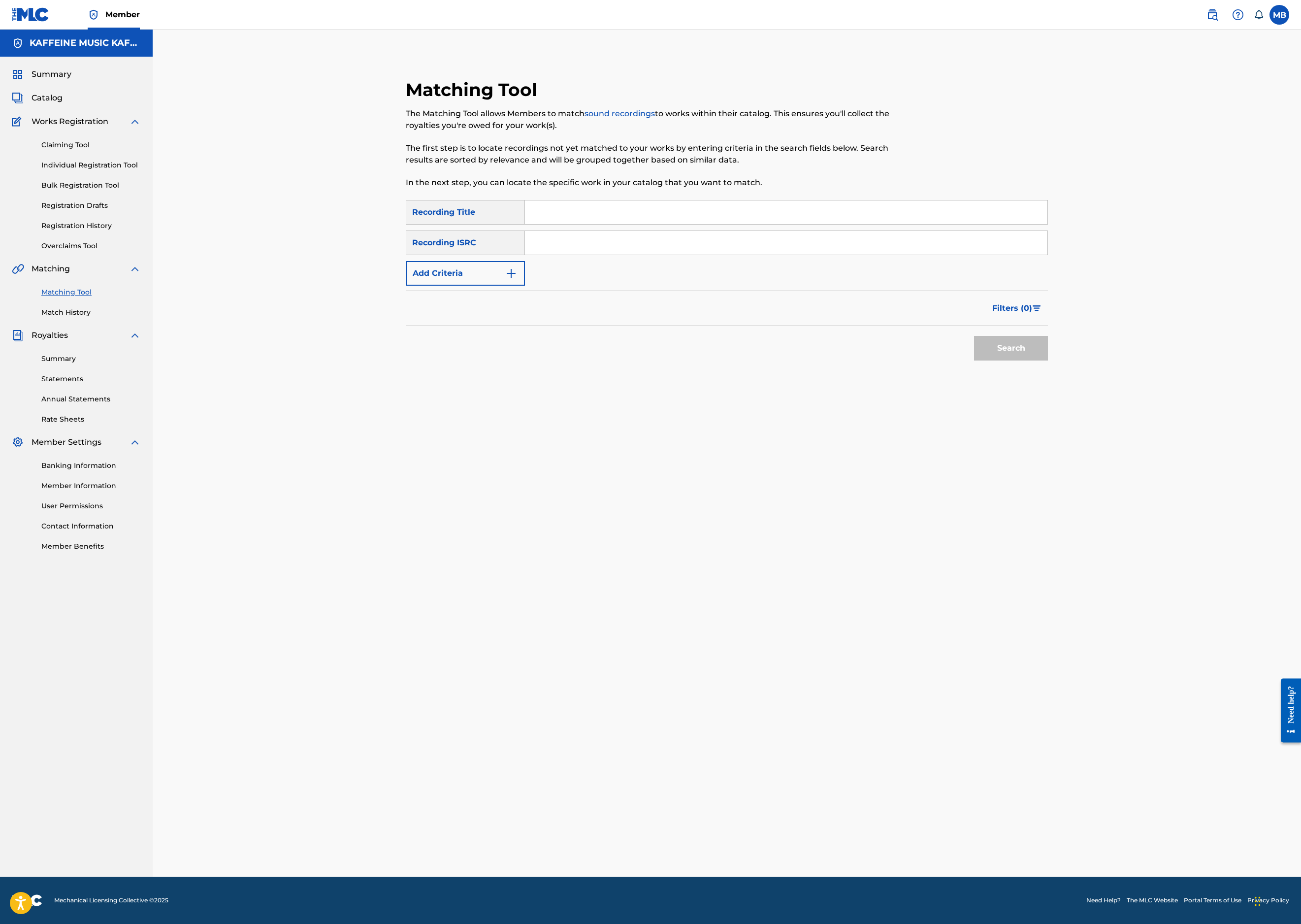
click at [722, 225] on input "Search Form" at bounding box center [787, 213] width 522 height 24
paste input "ARCHANGEL"
type input "ARCHANGEL"
click at [519, 286] on button "Add Criteria" at bounding box center [465, 273] width 119 height 25
drag, startPoint x: 502, startPoint y: 355, endPoint x: 500, endPoint y: 360, distance: 5.4
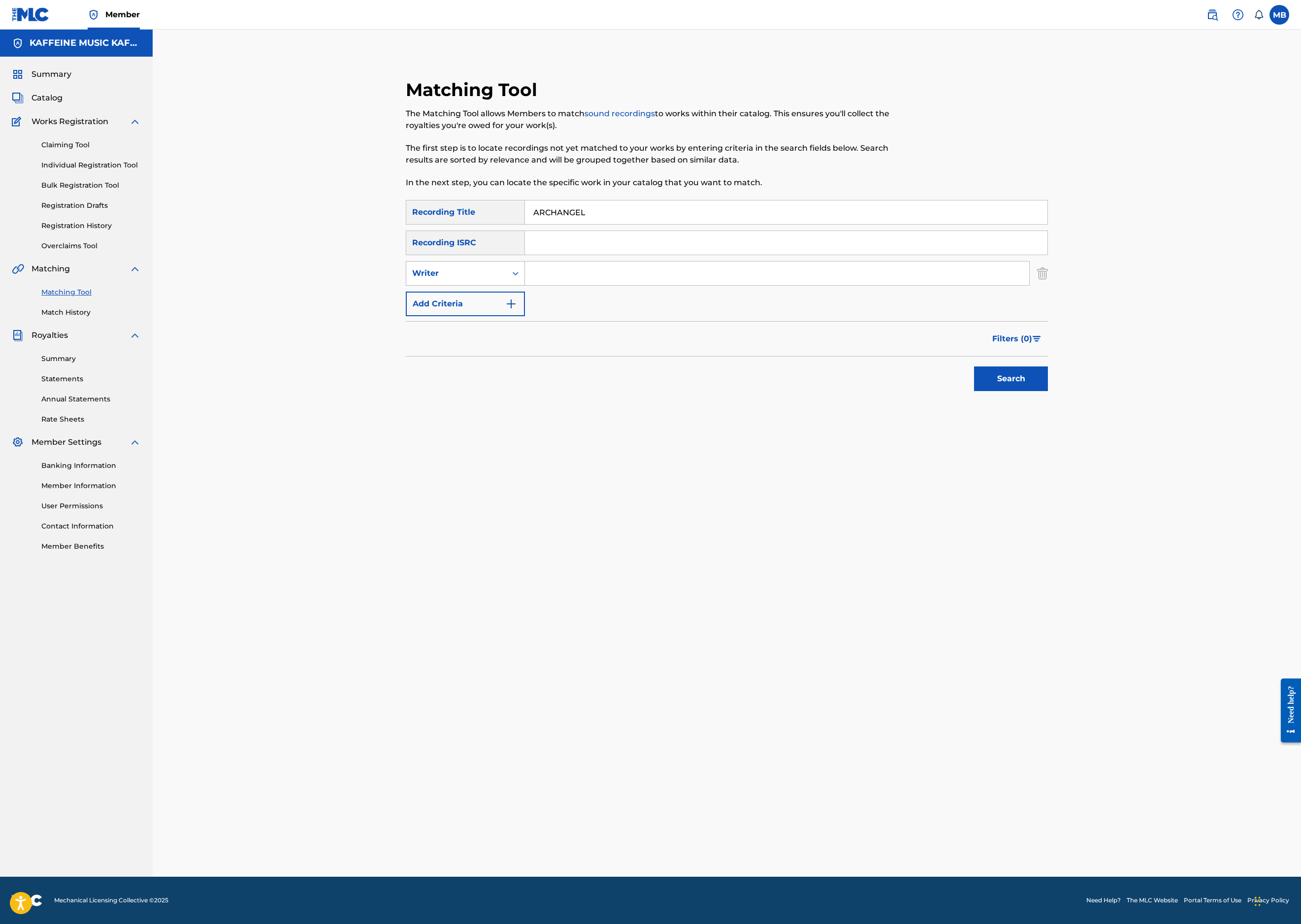
click at [502, 286] on div "Writer" at bounding box center [465, 273] width 119 height 25
click at [498, 311] on div "Recording Artist" at bounding box center [465, 298] width 118 height 25
type input "Michael Motorcycle '"
click at [1048, 391] on button "Search" at bounding box center [1011, 378] width 74 height 25
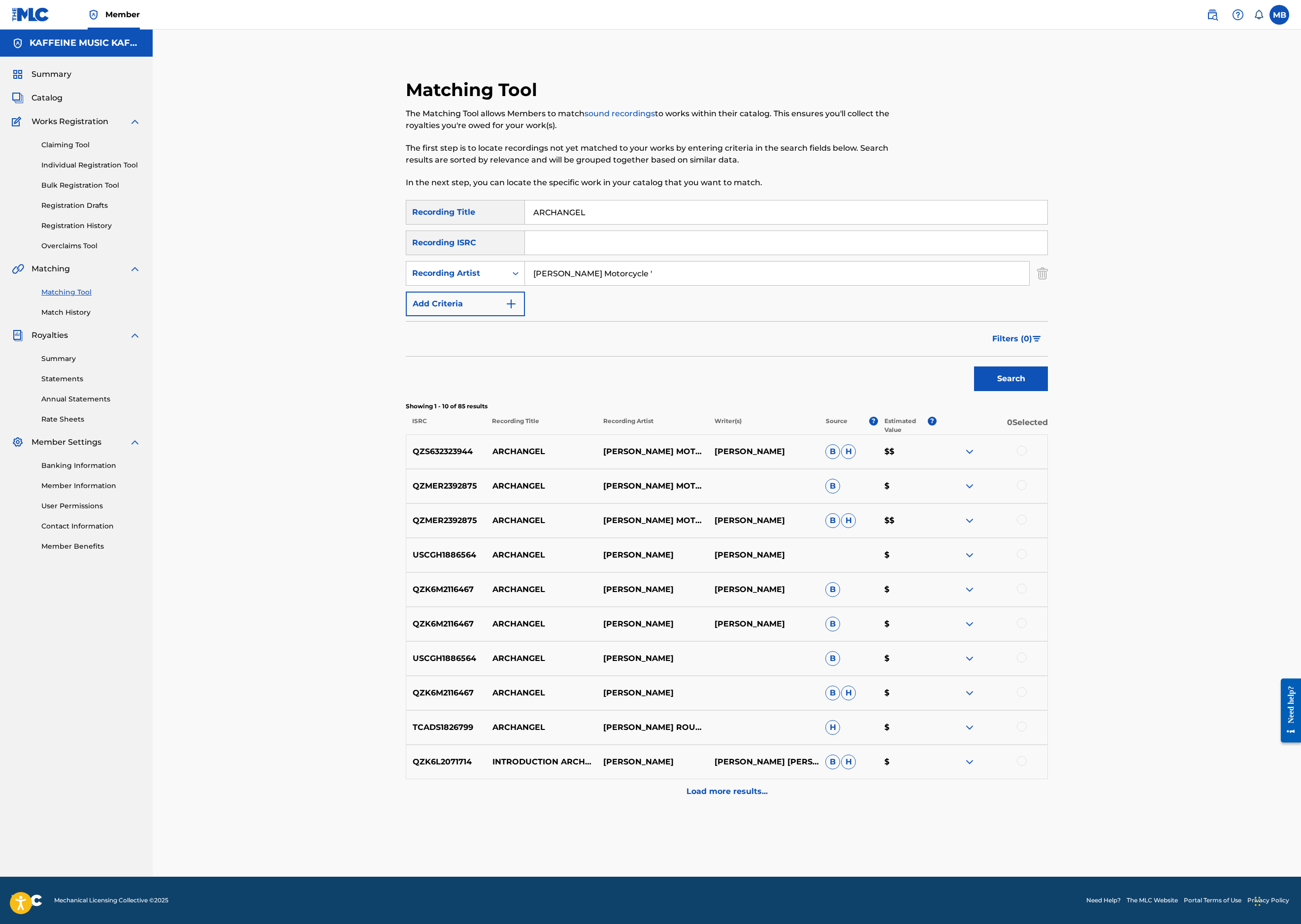
scroll to position [282, 0]
click at [1048, 538] on div "QZMER2392875 ARCHANGEL MICHAEL MOTORCYCLE MICHAEL BERNARDINO B H $$" at bounding box center [726, 520] width 642 height 35
click at [1027, 524] on div at bounding box center [1022, 519] width 10 height 10
click at [1048, 504] on div "QZMER2392875 ARCHANGEL MICHAEL MOTORCYCLE B $" at bounding box center [726, 486] width 642 height 35
click at [1048, 497] on div "QZMER2392875 ARCHANGEL MICHAEL MOTORCYCLE B $" at bounding box center [726, 486] width 642 height 35
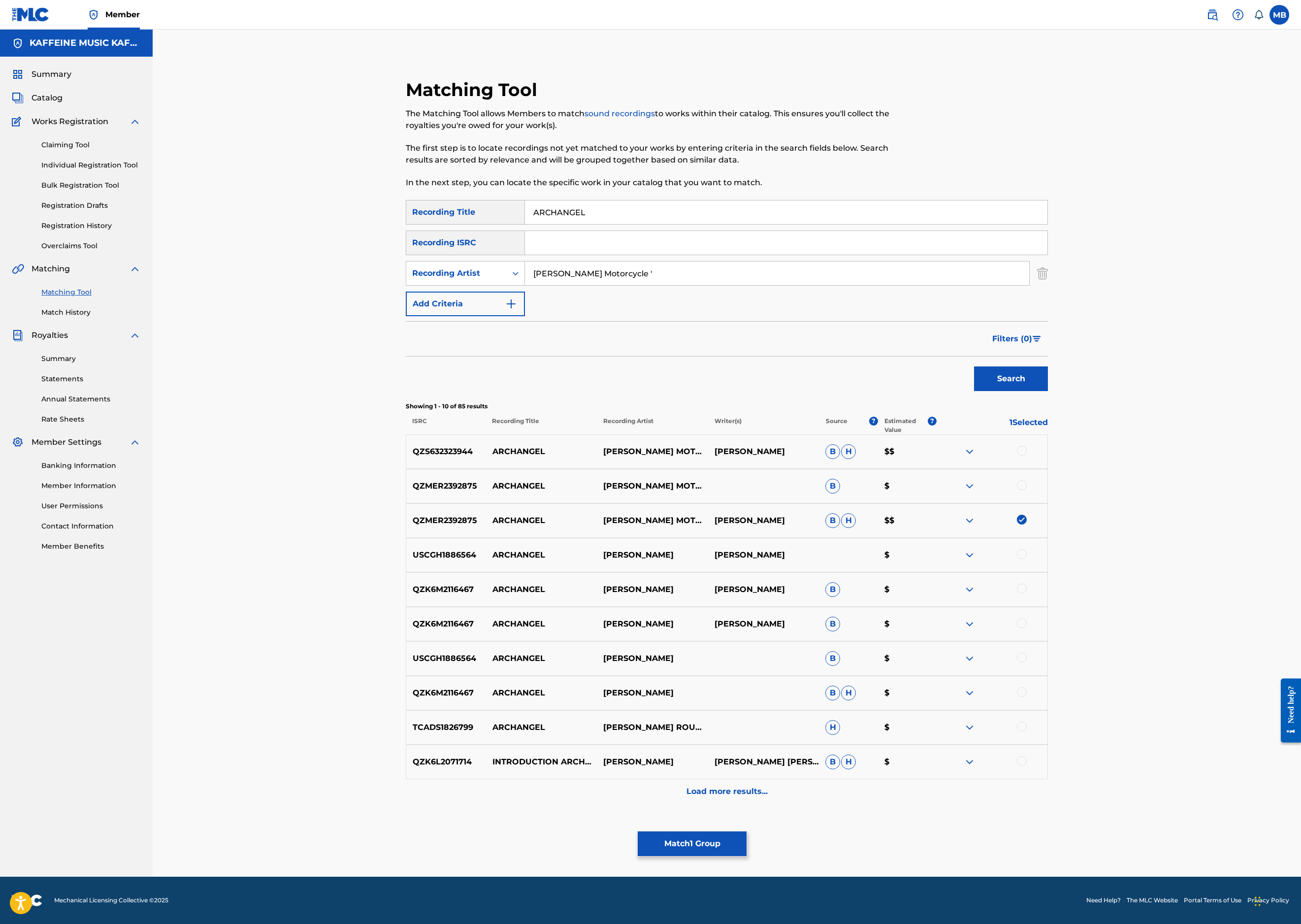
click at [1048, 502] on div "QZMER2392875 ARCHANGEL MICHAEL MOTORCYCLE B $" at bounding box center [726, 486] width 642 height 35
click at [1027, 446] on div at bounding box center [1022, 451] width 10 height 10
click at [1027, 490] on div at bounding box center [1022, 485] width 10 height 10
click at [747, 831] on button "Match 3 Groups" at bounding box center [693, 843] width 109 height 25
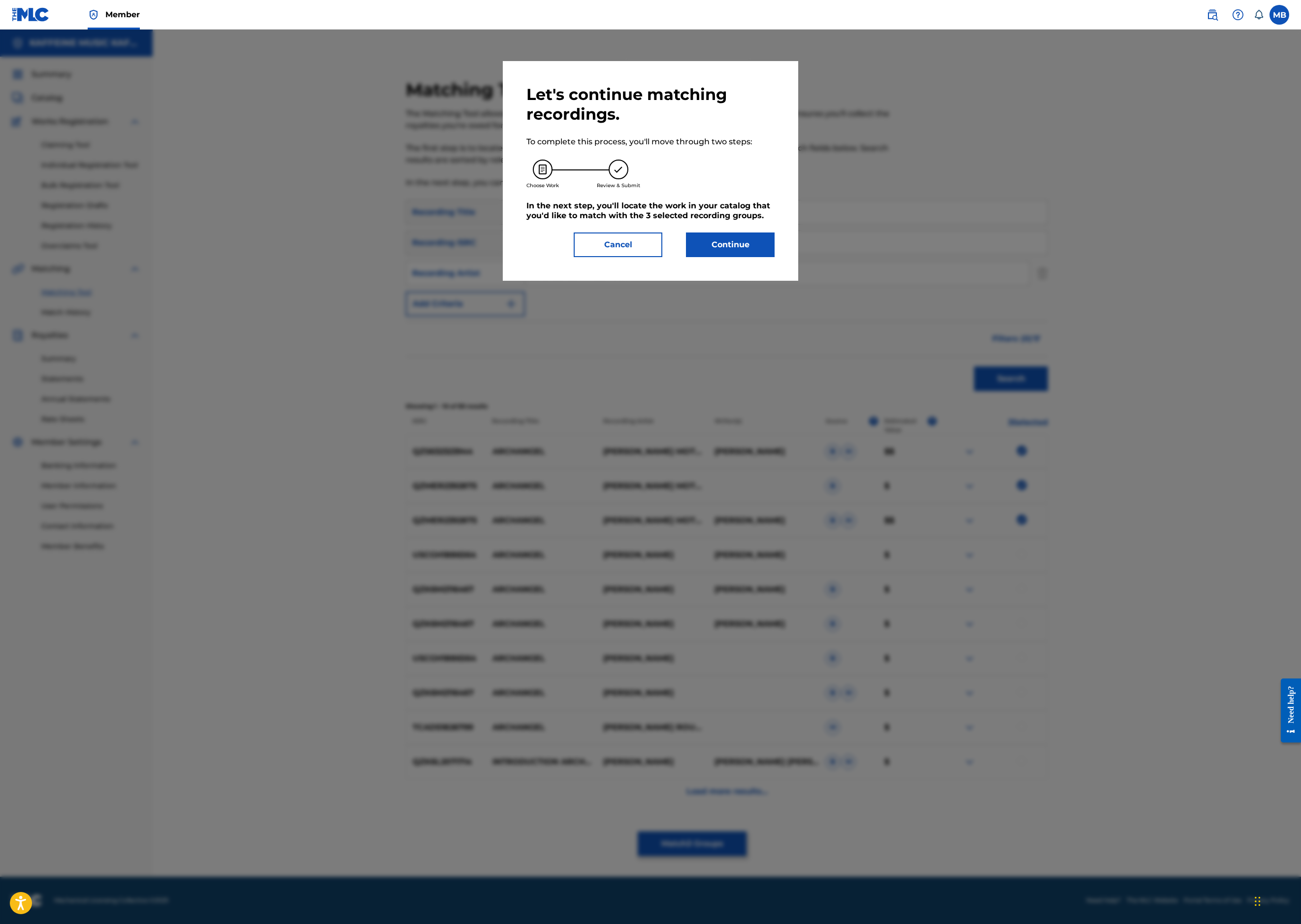
click at [750, 257] on button "Continue" at bounding box center [730, 244] width 89 height 25
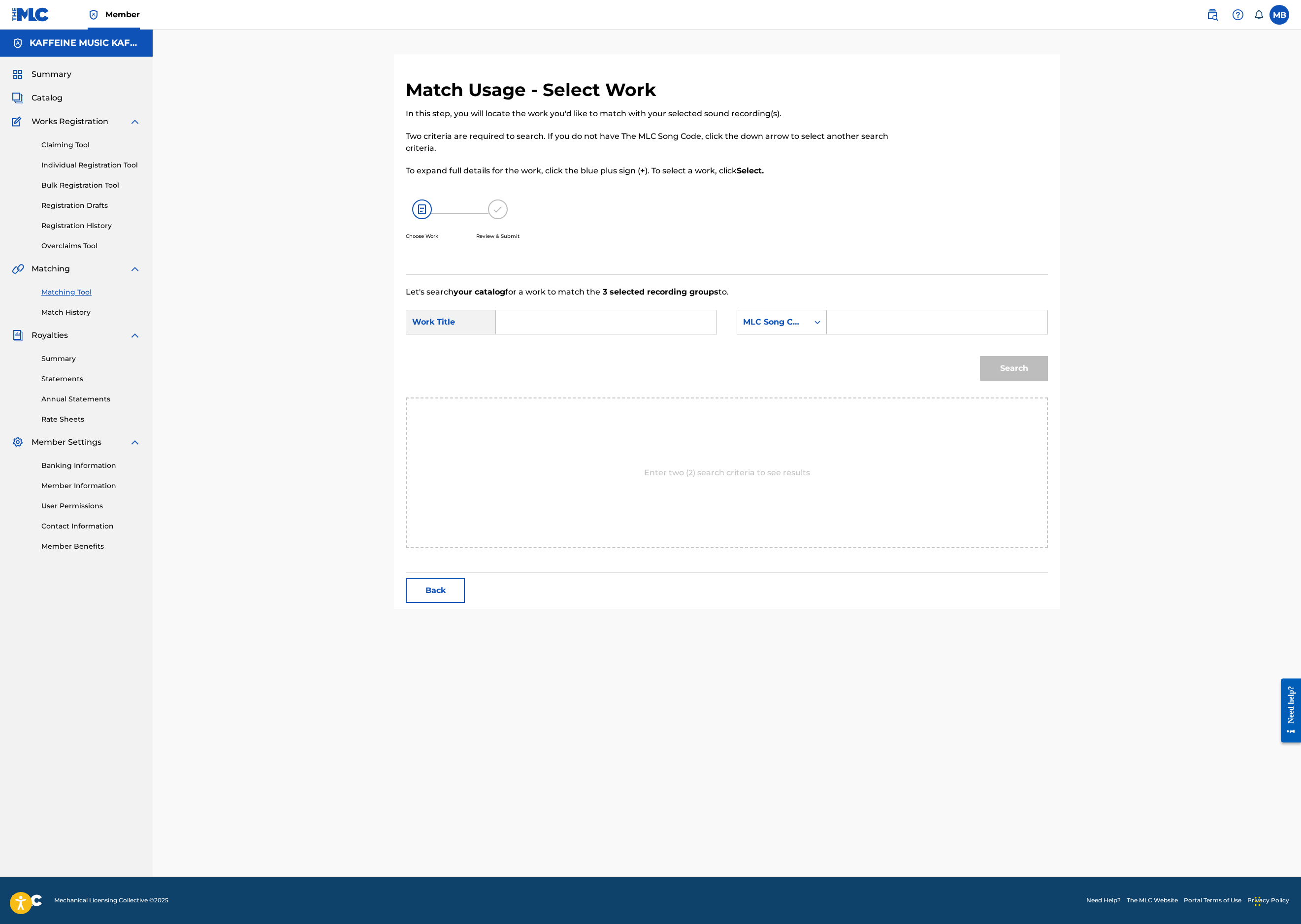
scroll to position [77, 0]
click at [635, 334] on input "Search Form" at bounding box center [606, 323] width 204 height 24
paste input "BUH (MIKEY)"
click at [802, 328] on div "MLC Song Code" at bounding box center [773, 323] width 59 height 12
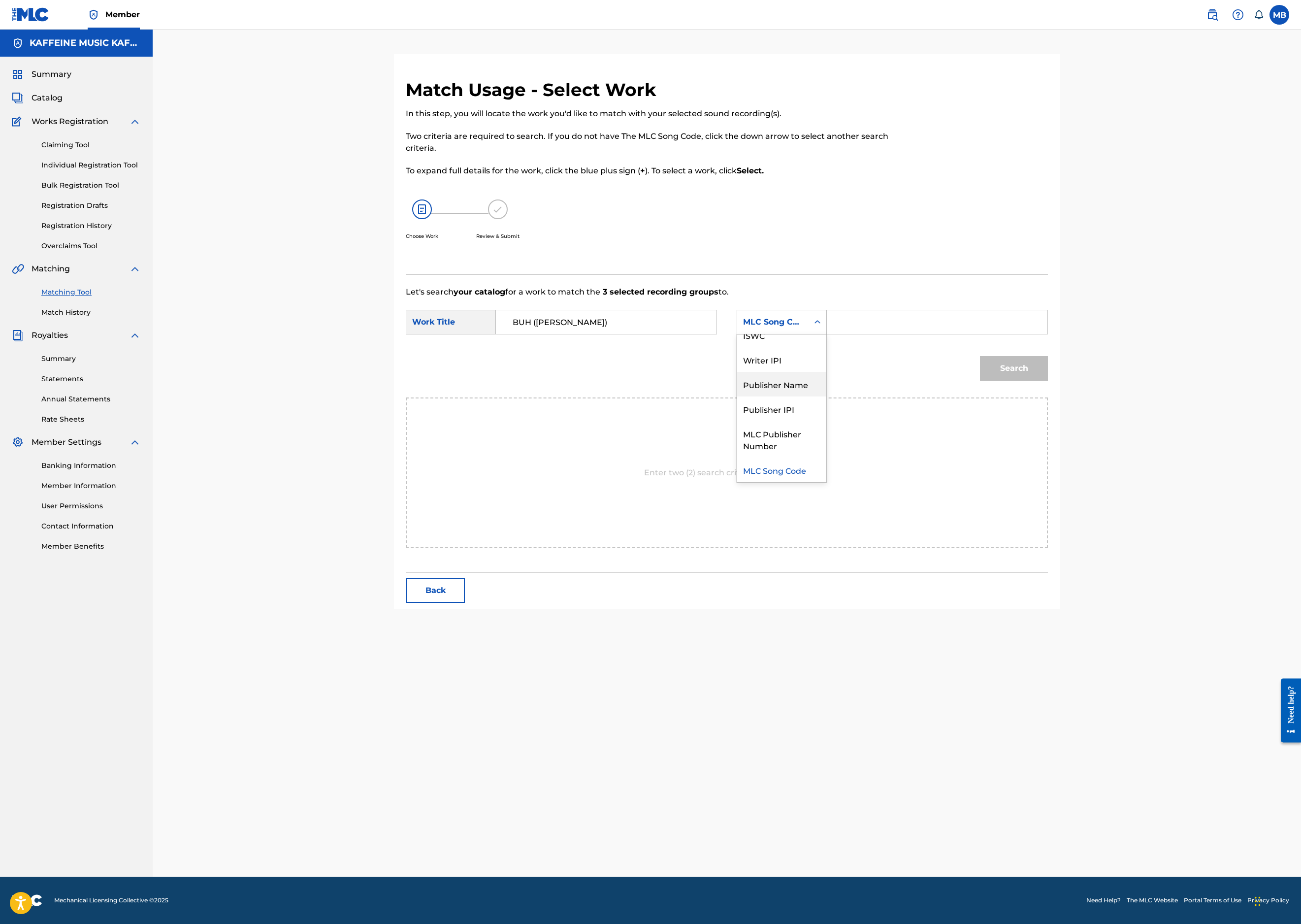
drag, startPoint x: 886, startPoint y: 466, endPoint x: 901, endPoint y: 467, distance: 15.0
click at [826, 397] on div "Publisher Name" at bounding box center [782, 384] width 89 height 25
click at [708, 334] on input "BUH (MIKEY)" at bounding box center [606, 323] width 204 height 24
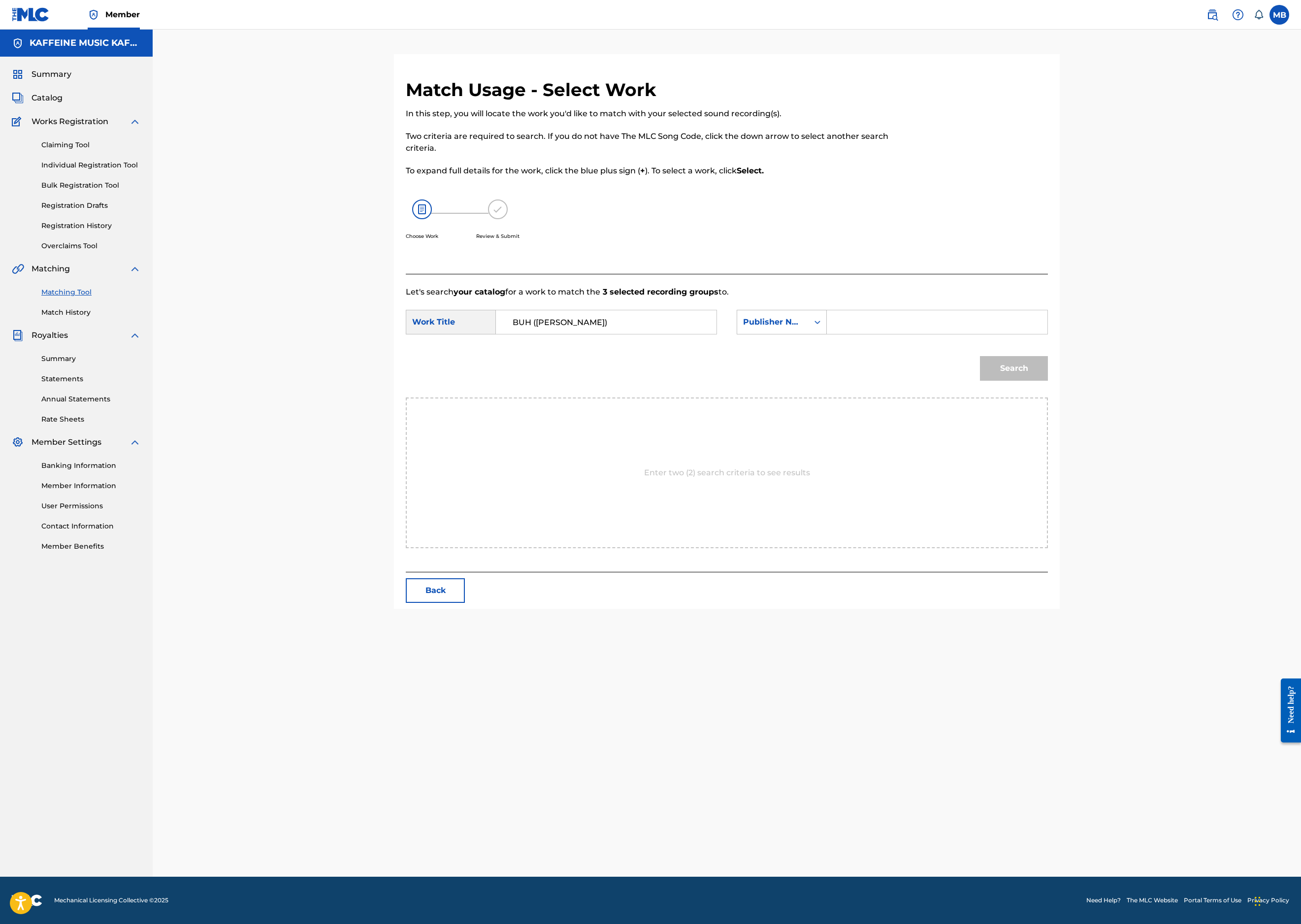
drag, startPoint x: 1273, startPoint y: 521, endPoint x: 702, endPoint y: 425, distance: 579.0
click at [702, 334] on input "BUH (MIKEY)" at bounding box center [606, 323] width 204 height 24
click at [703, 334] on input "BUH (MIKEY)" at bounding box center [606, 323] width 204 height 24
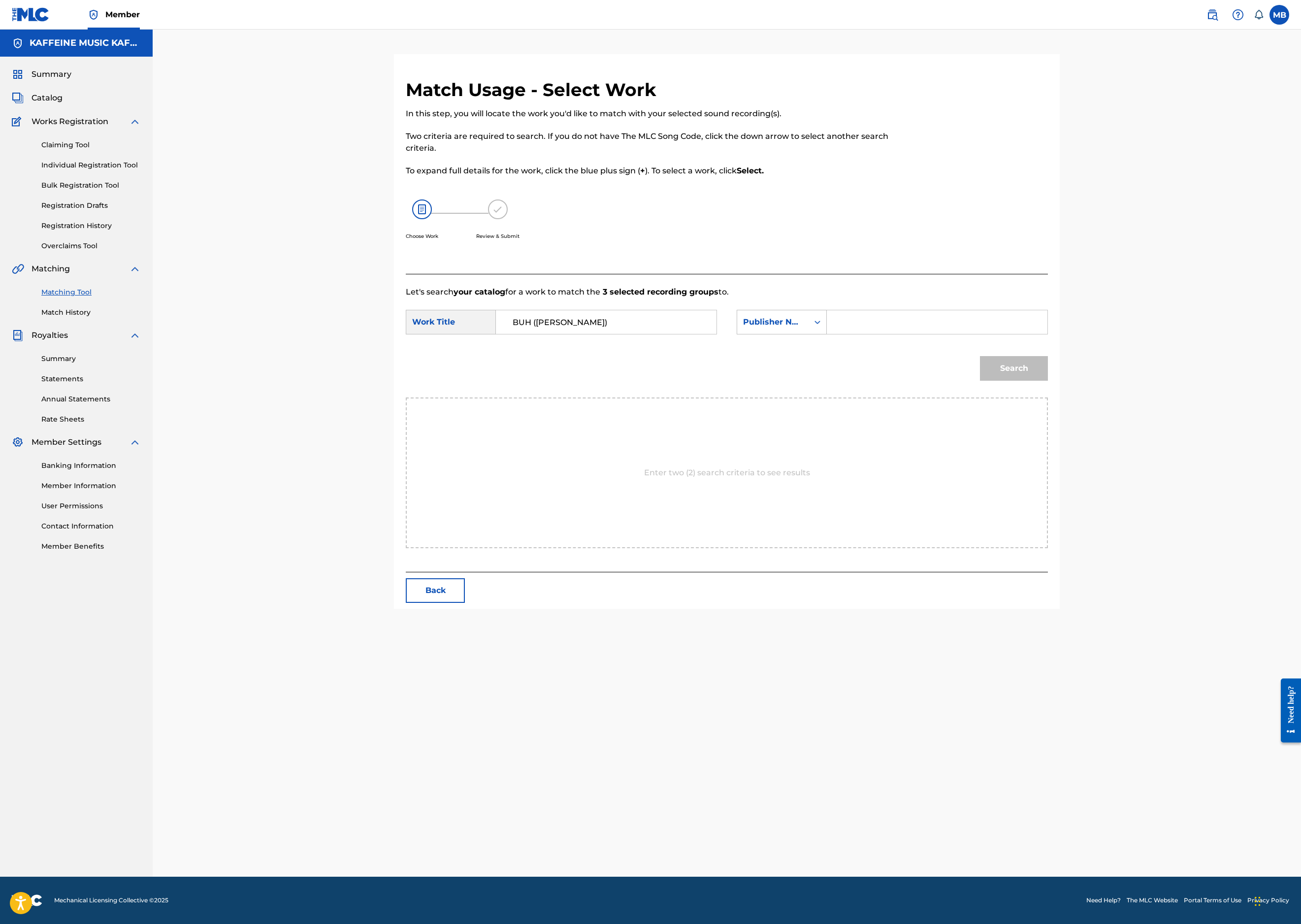
paste input "ARCHANGEL"
click at [674, 334] on input "BUH (MIKEY)ARCHANGEL" at bounding box center [606, 323] width 204 height 24
click at [675, 334] on input "BUH (MIKEY)ARCHANGEL" at bounding box center [606, 323] width 204 height 24
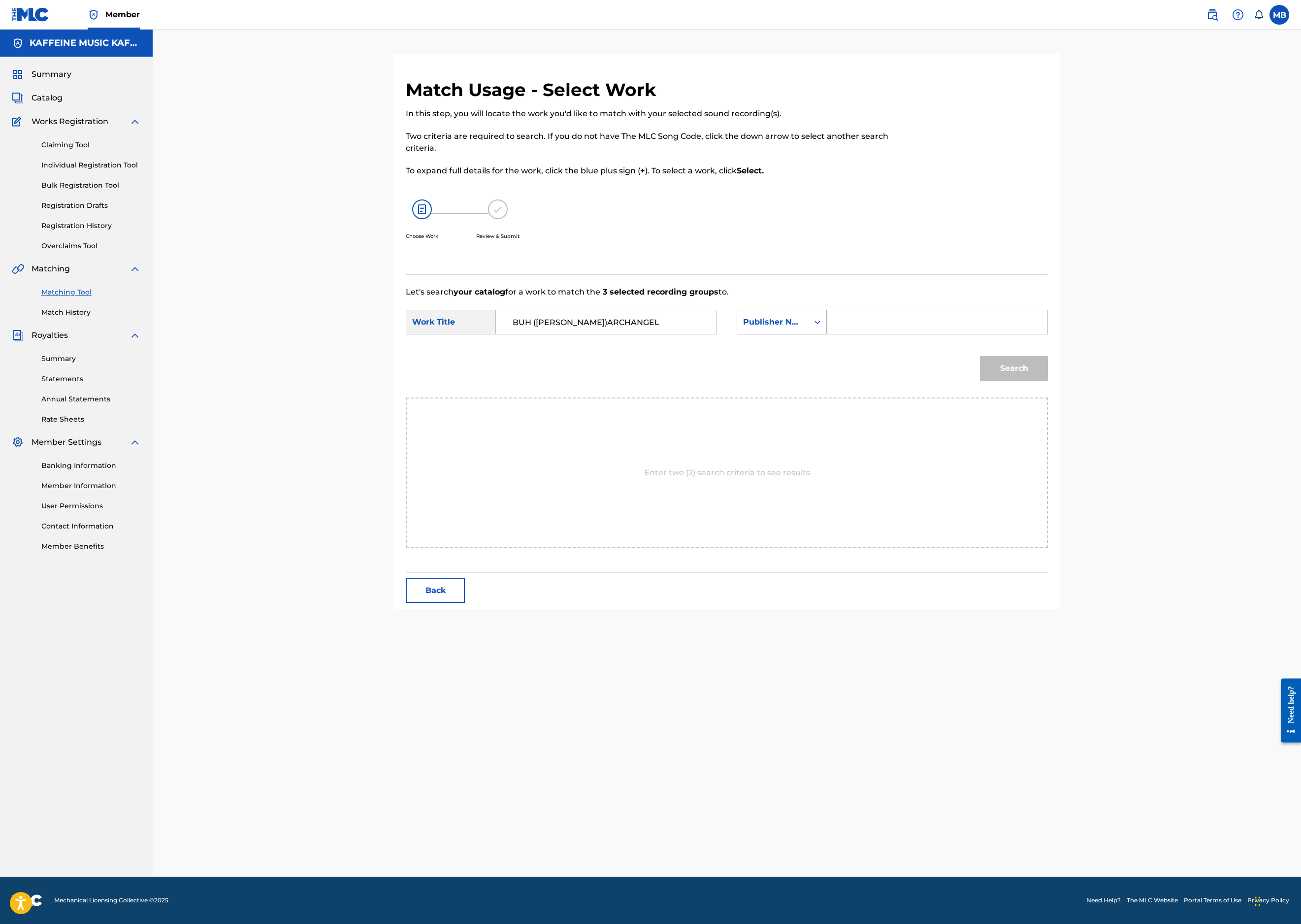
paste input "Search Form"
type input "ARCHANGEL"
click at [808, 331] on div "Publisher Name" at bounding box center [773, 322] width 71 height 19
drag, startPoint x: 906, startPoint y: 491, endPoint x: 940, endPoint y: 467, distance: 41.6
click at [826, 421] on div "Publisher IPI" at bounding box center [782, 409] width 89 height 25
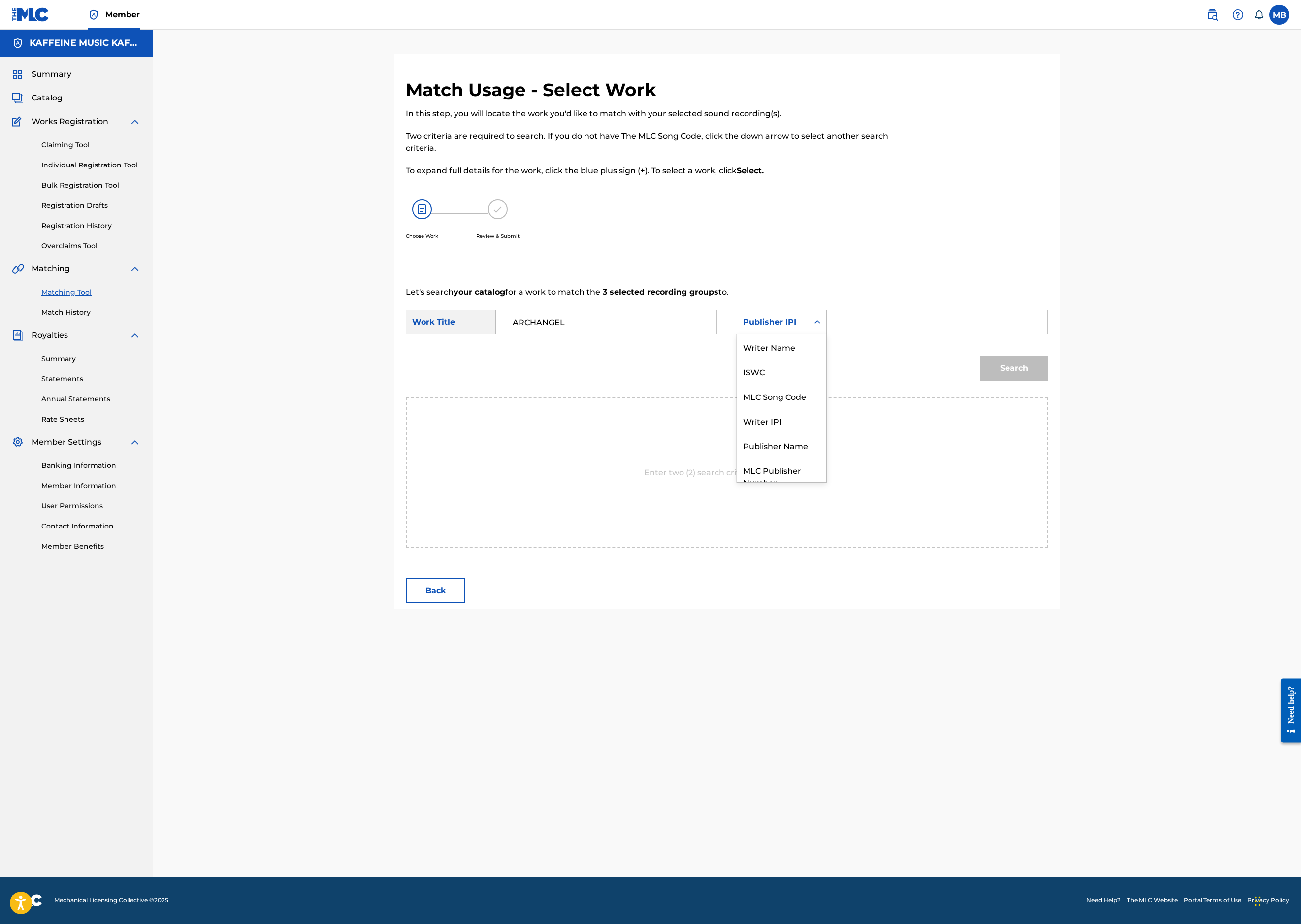
click at [827, 334] on div "Publisher IPI" at bounding box center [782, 322] width 90 height 25
drag, startPoint x: 883, startPoint y: 501, endPoint x: 923, endPoint y: 473, distance: 48.8
click at [826, 421] on div "Publisher Name" at bounding box center [782, 409] width 89 height 25
click at [994, 334] on input "Search Form" at bounding box center [937, 323] width 204 height 24
type input "ka"
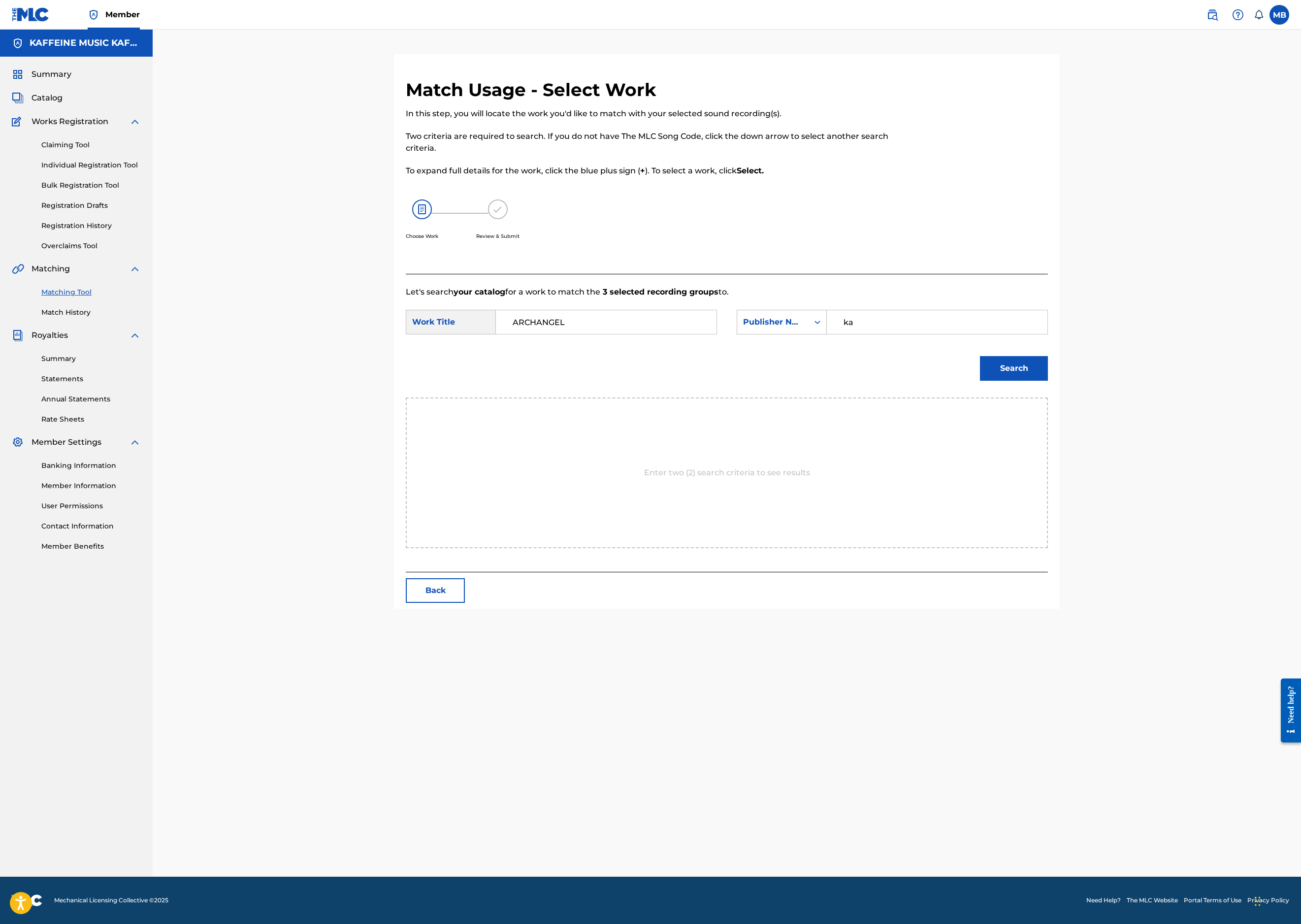
click at [1048, 381] on button "Search" at bounding box center [1014, 368] width 68 height 25
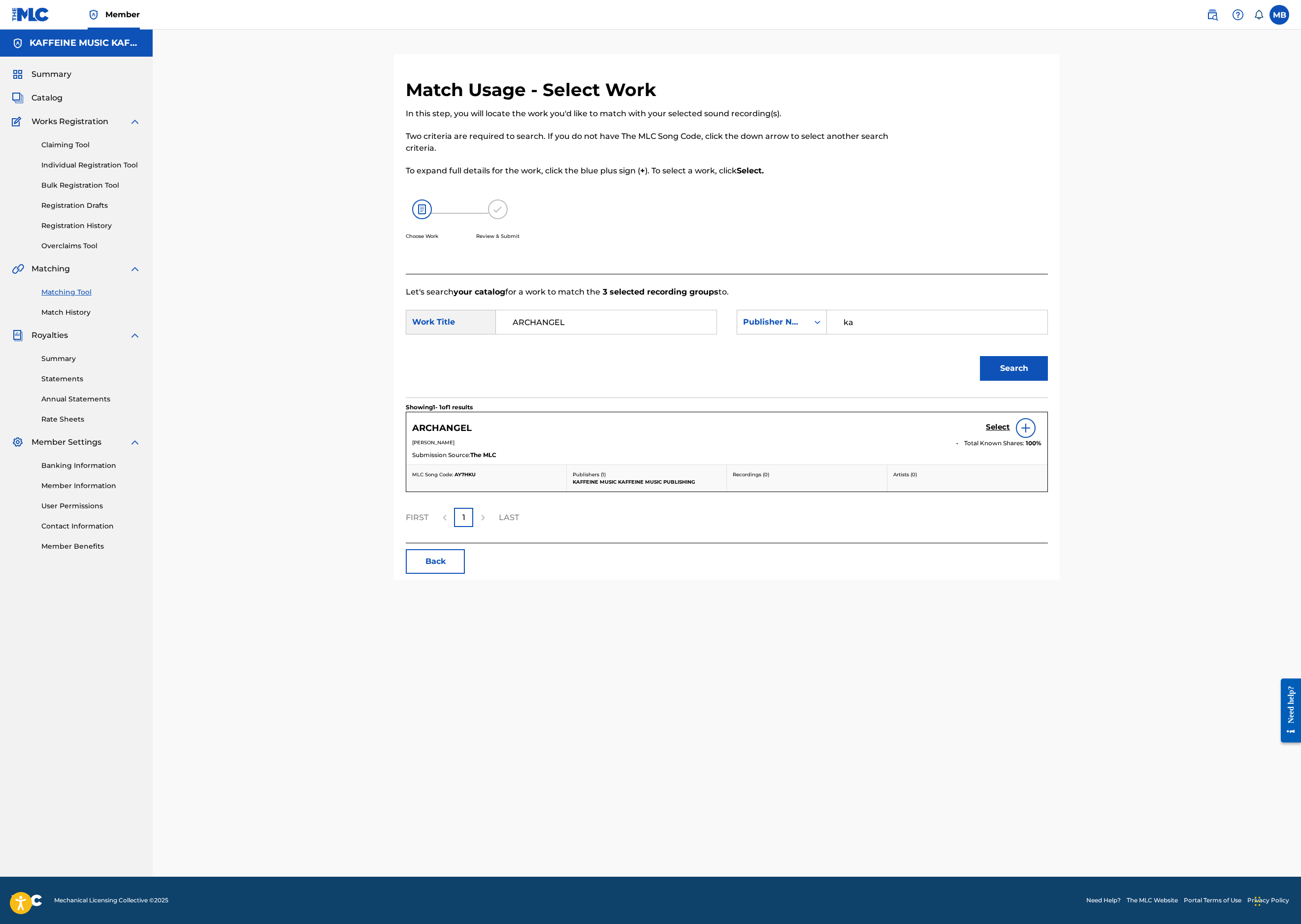
click at [1010, 432] on h5 "Select" at bounding box center [998, 426] width 24 height 9
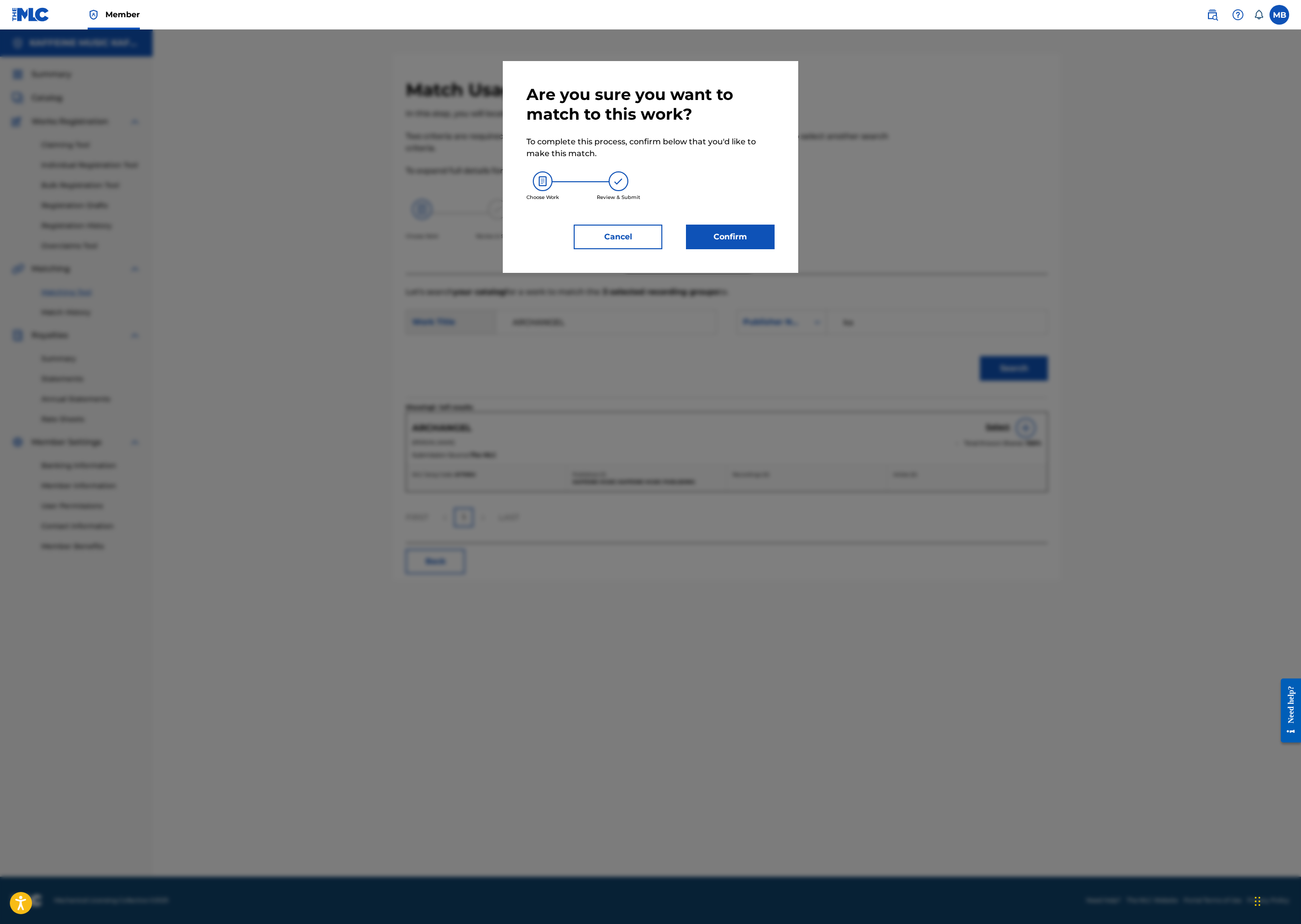
click at [775, 249] on button "Confirm" at bounding box center [730, 236] width 89 height 25
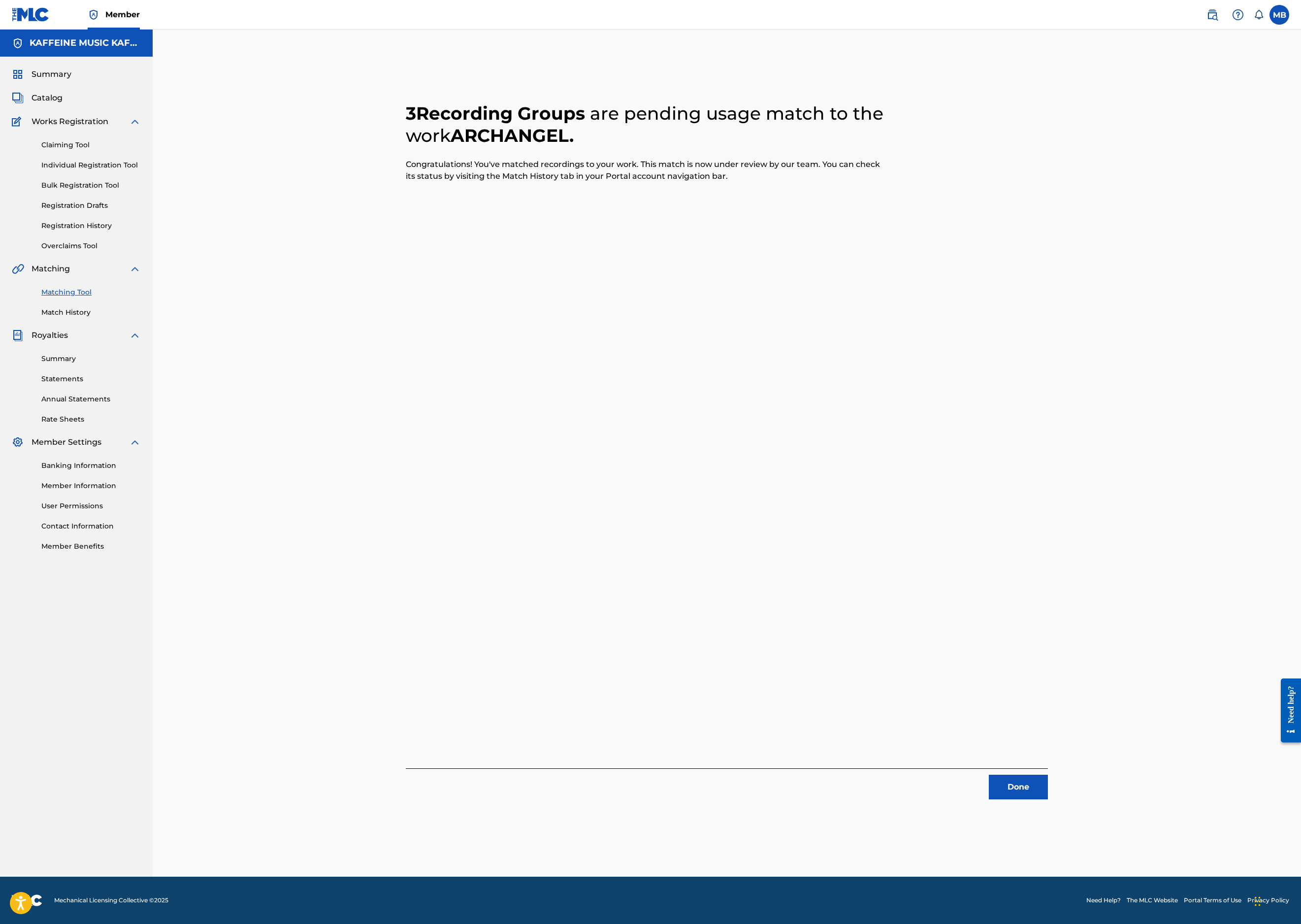
click at [1048, 775] on button "Done" at bounding box center [1019, 786] width 59 height 25
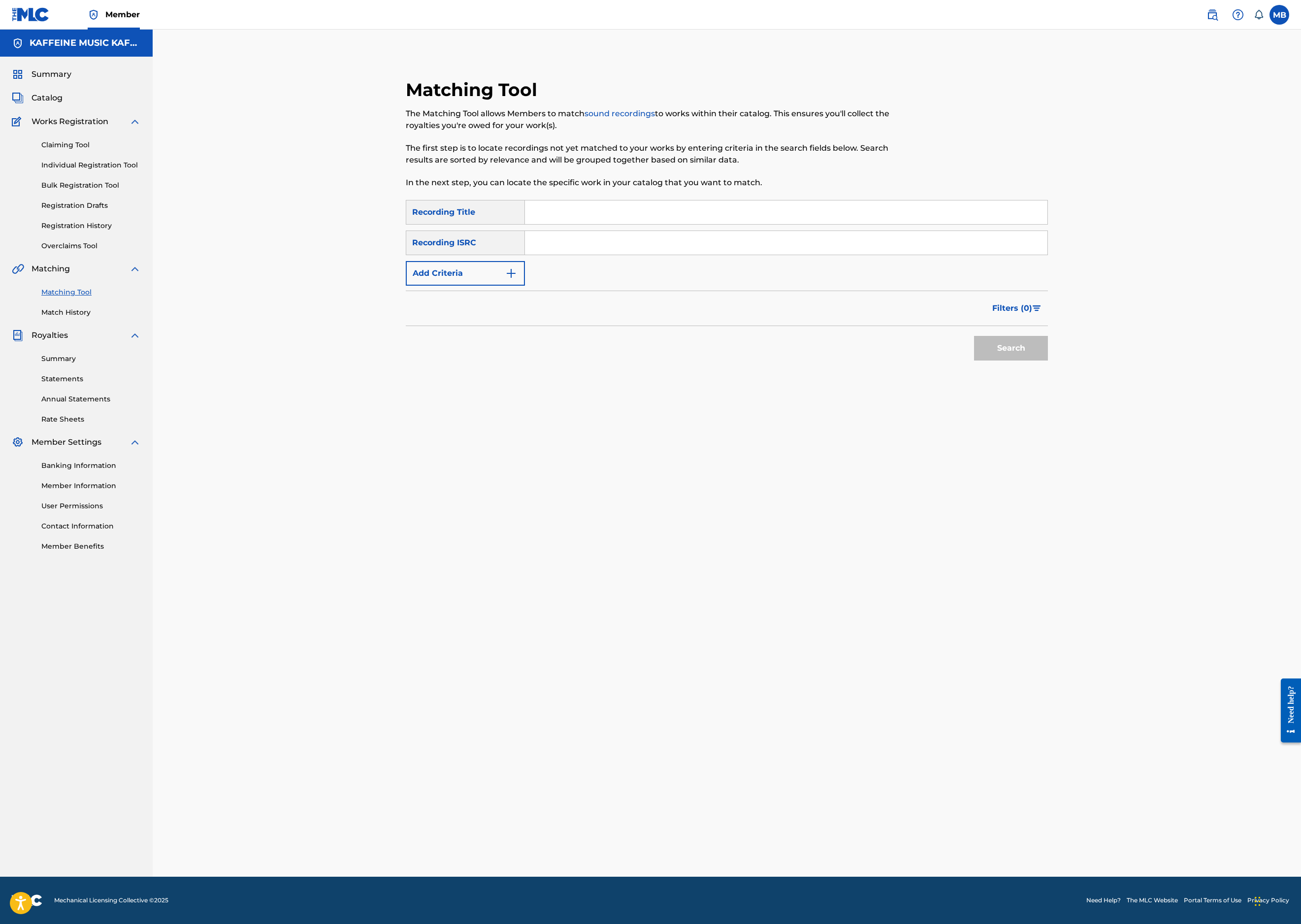
click at [635, 225] on input "Search Form" at bounding box center [787, 213] width 522 height 24
paste input "BUH (MIKEY)"
type input "BUH (MIKEY)"
click at [491, 286] on button "Add Criteria" at bounding box center [465, 273] width 119 height 25
click at [486, 279] on div "Writer" at bounding box center [457, 273] width 89 height 12
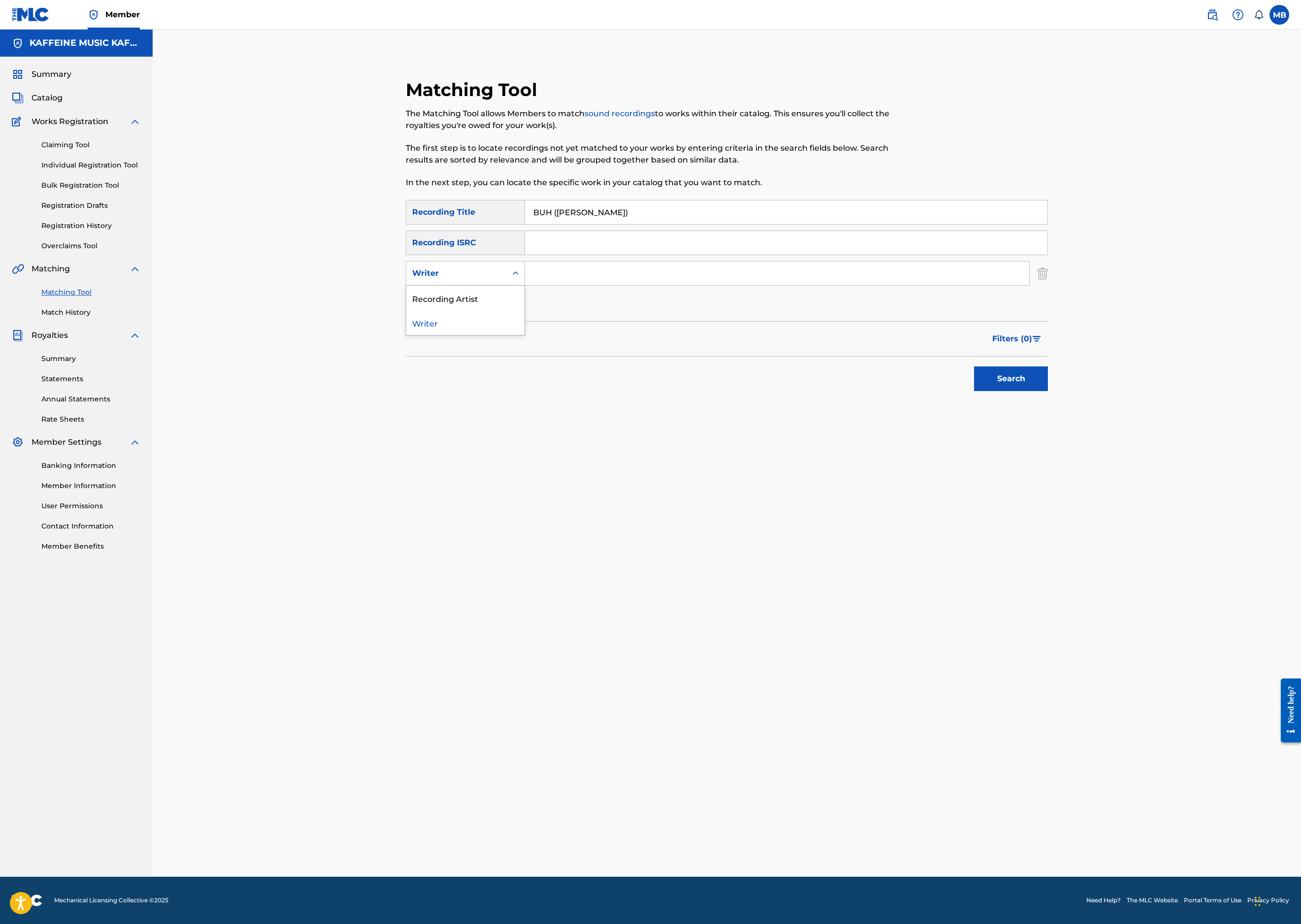
click at [508, 311] on div "Recording Artist" at bounding box center [465, 298] width 118 height 25
click at [556, 285] on input "Search Form" at bounding box center [778, 273] width 505 height 24
type input "[PERSON_NAME] Motorcycle"
click at [1048, 391] on button "Search" at bounding box center [1011, 378] width 74 height 25
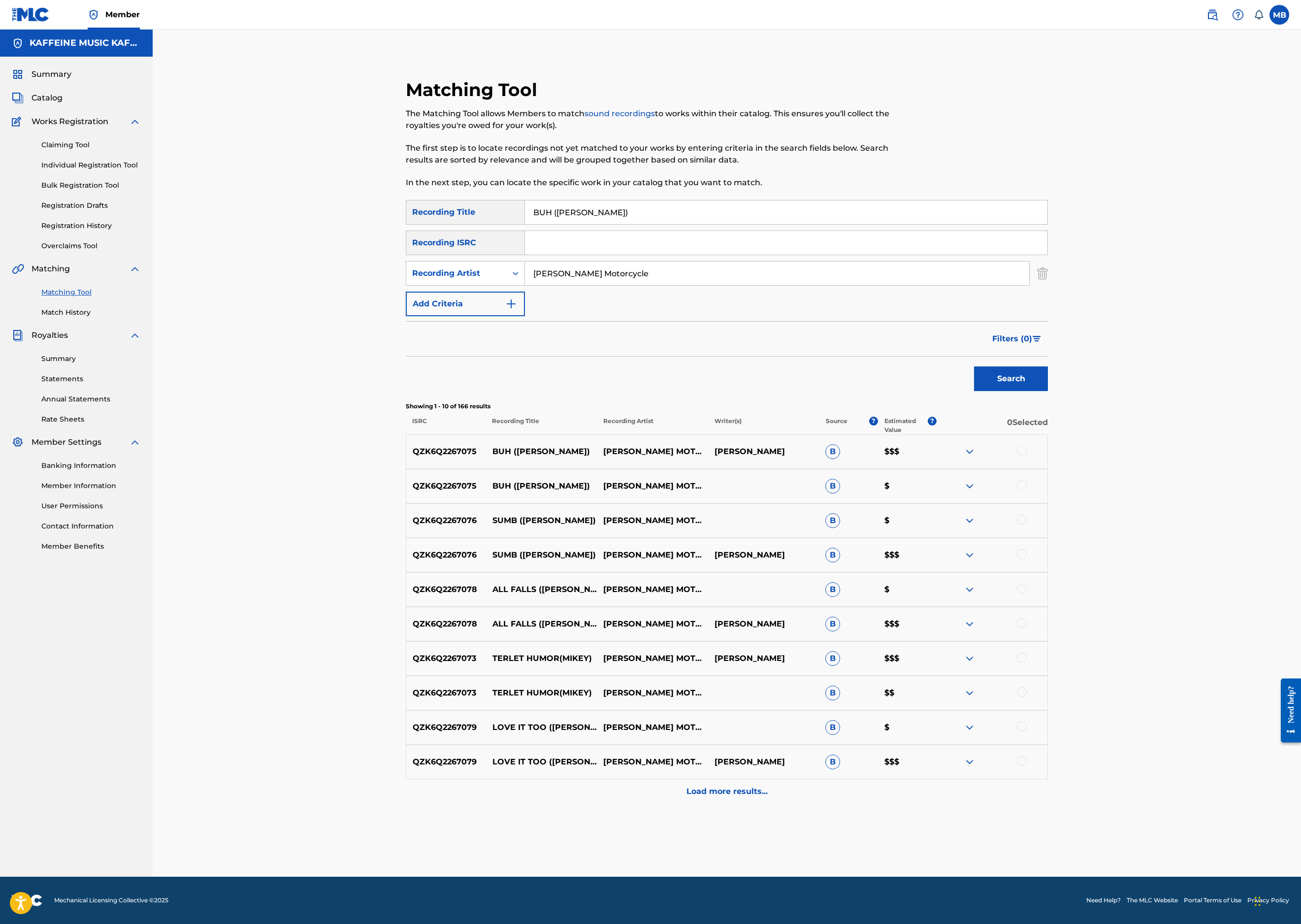
scroll to position [318, 0]
click at [1027, 480] on div at bounding box center [1022, 485] width 10 height 10
click at [1048, 446] on div at bounding box center [992, 452] width 111 height 12
click at [1027, 446] on div at bounding box center [1022, 451] width 10 height 10
click at [747, 831] on button "Match 2 Groups" at bounding box center [693, 843] width 109 height 25
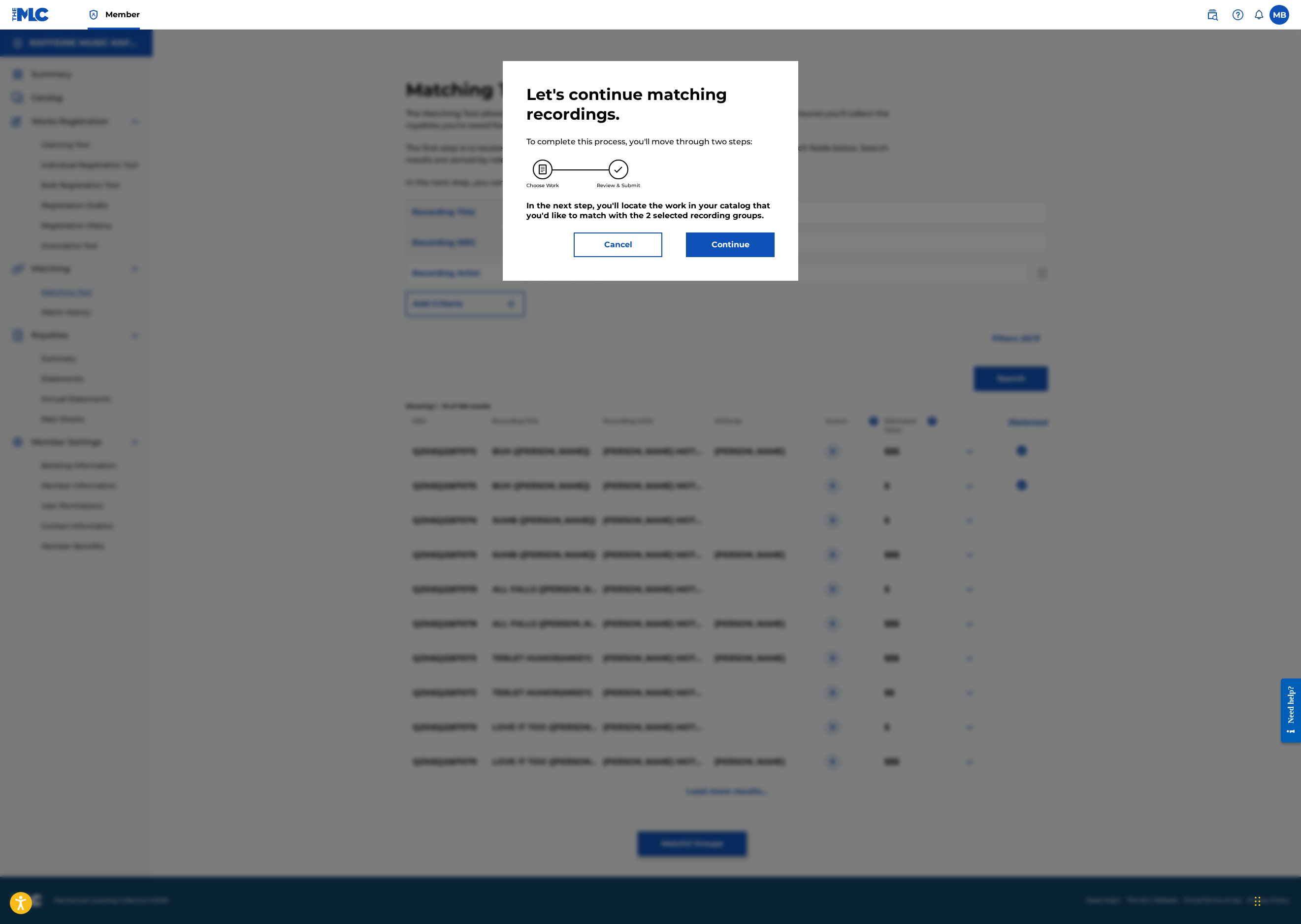
click at [775, 257] on button "Continue" at bounding box center [730, 244] width 89 height 25
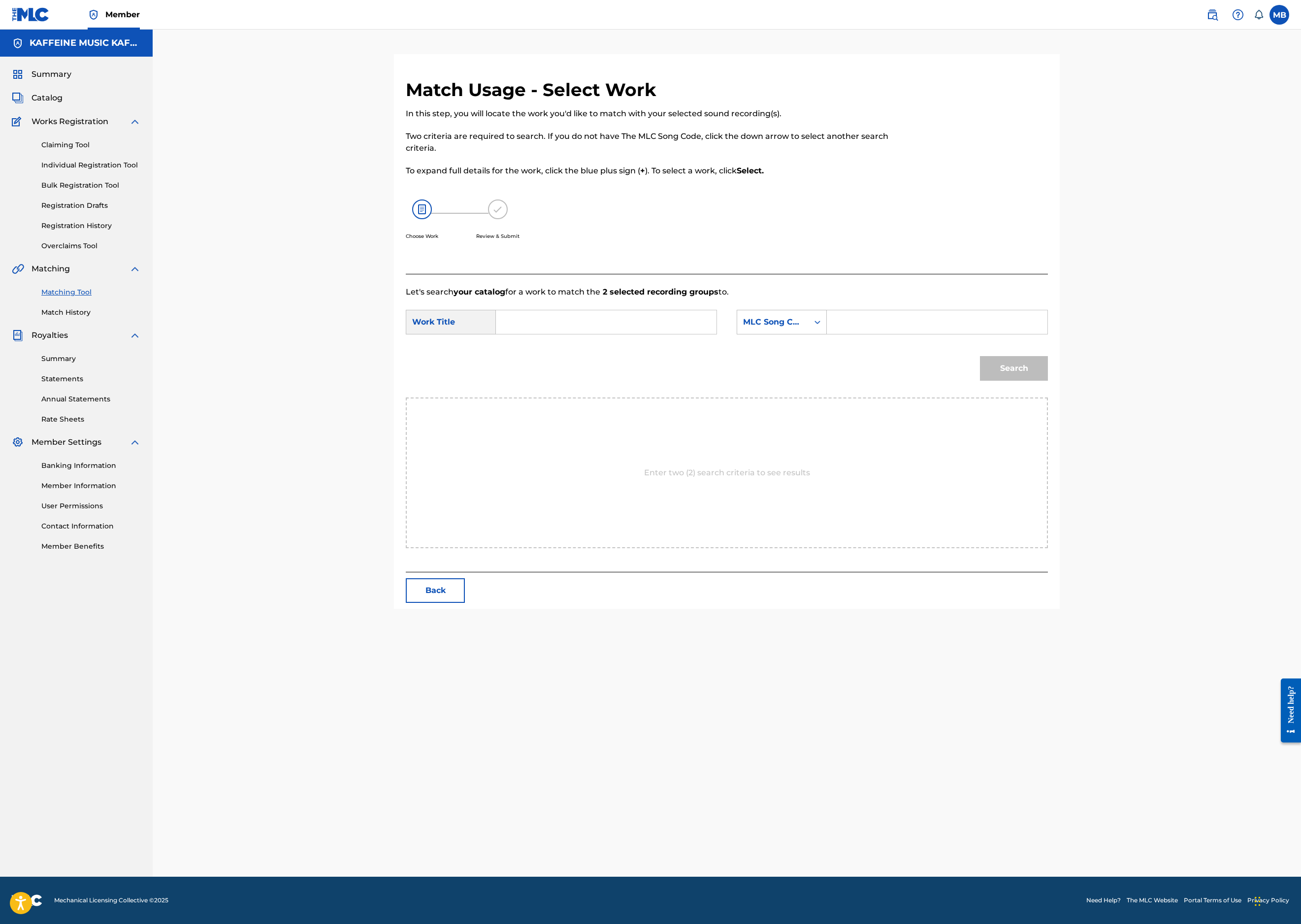
click at [653, 334] on input "Search Form" at bounding box center [606, 323] width 204 height 24
paste input "BUH (MIKEY)"
type input "BUH (MIKEY)"
click at [808, 331] on div "MLC Song Code" at bounding box center [773, 322] width 71 height 19
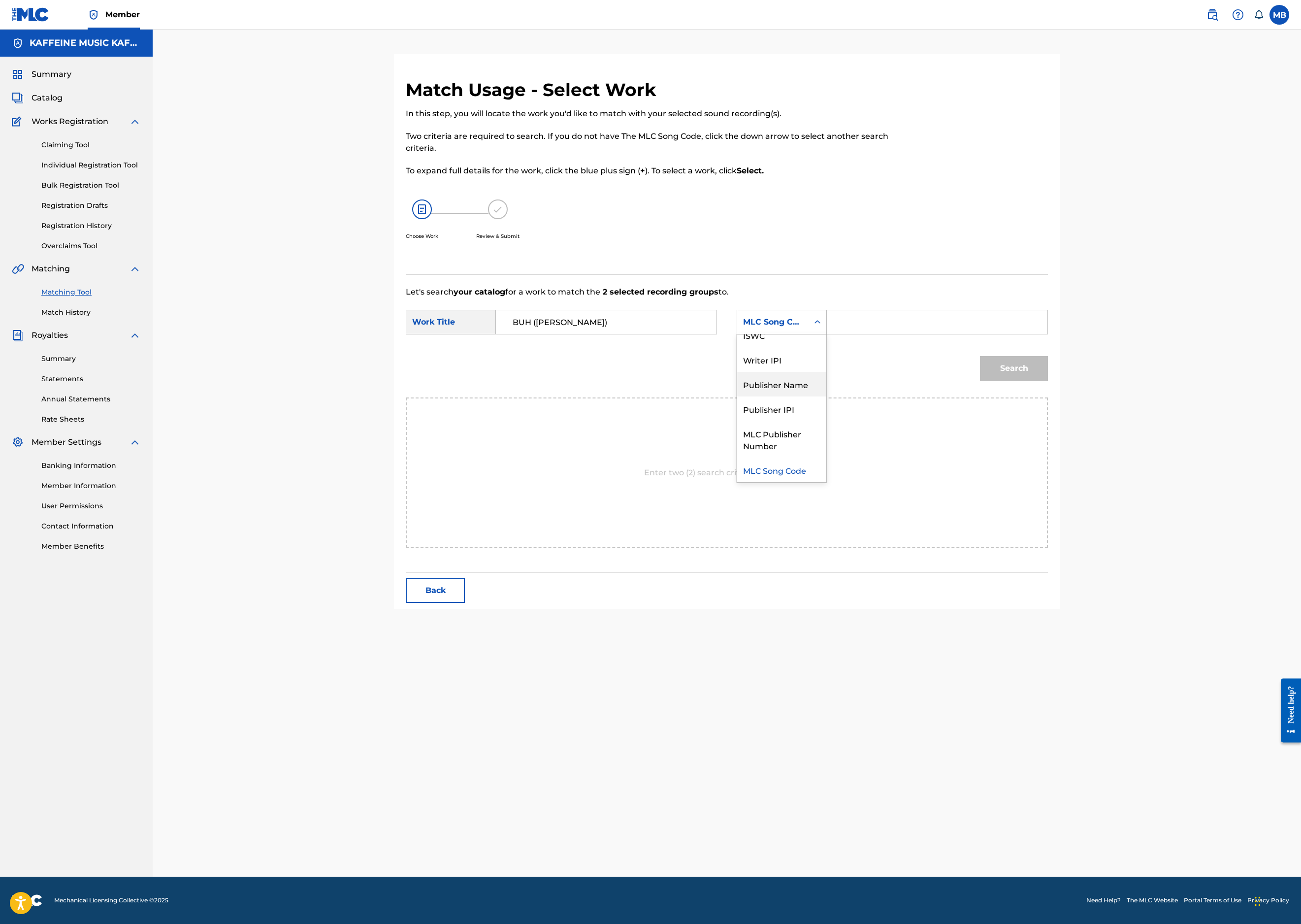
click at [826, 397] on div "Publisher Name" at bounding box center [782, 384] width 89 height 25
click at [1048, 340] on div "SearchWithCriteria4da02c9a-1d35-4dcd-a11a-579c36294865 Work Title BUH (MIKEY) S…" at bounding box center [726, 324] width 642 height 31
click at [1039, 334] on input "Search Form" at bounding box center [937, 323] width 204 height 24
type input "kaff"
click at [1048, 381] on button "Search" at bounding box center [1014, 368] width 68 height 25
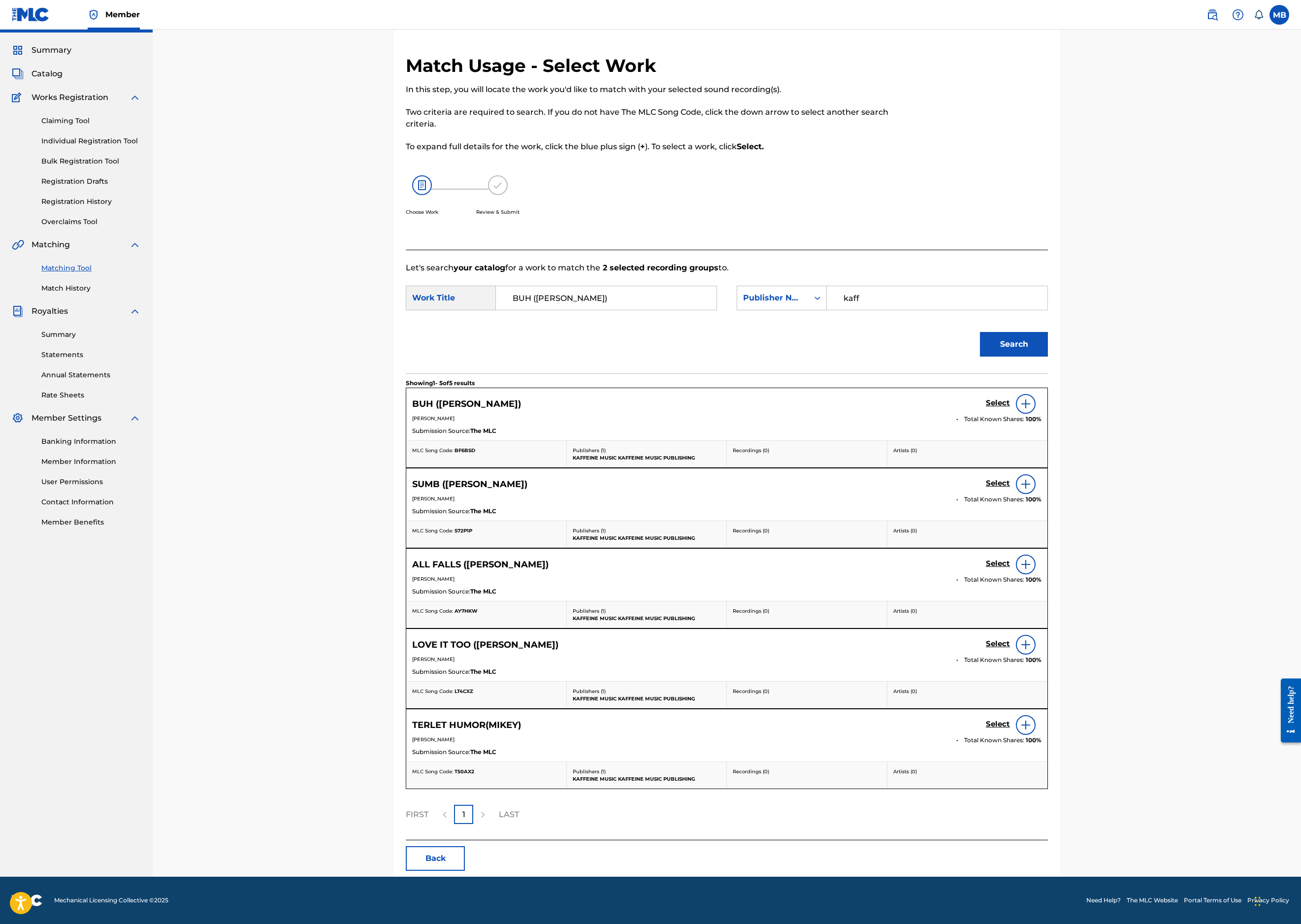
click at [1010, 410] on link "Select" at bounding box center [998, 404] width 24 height 11
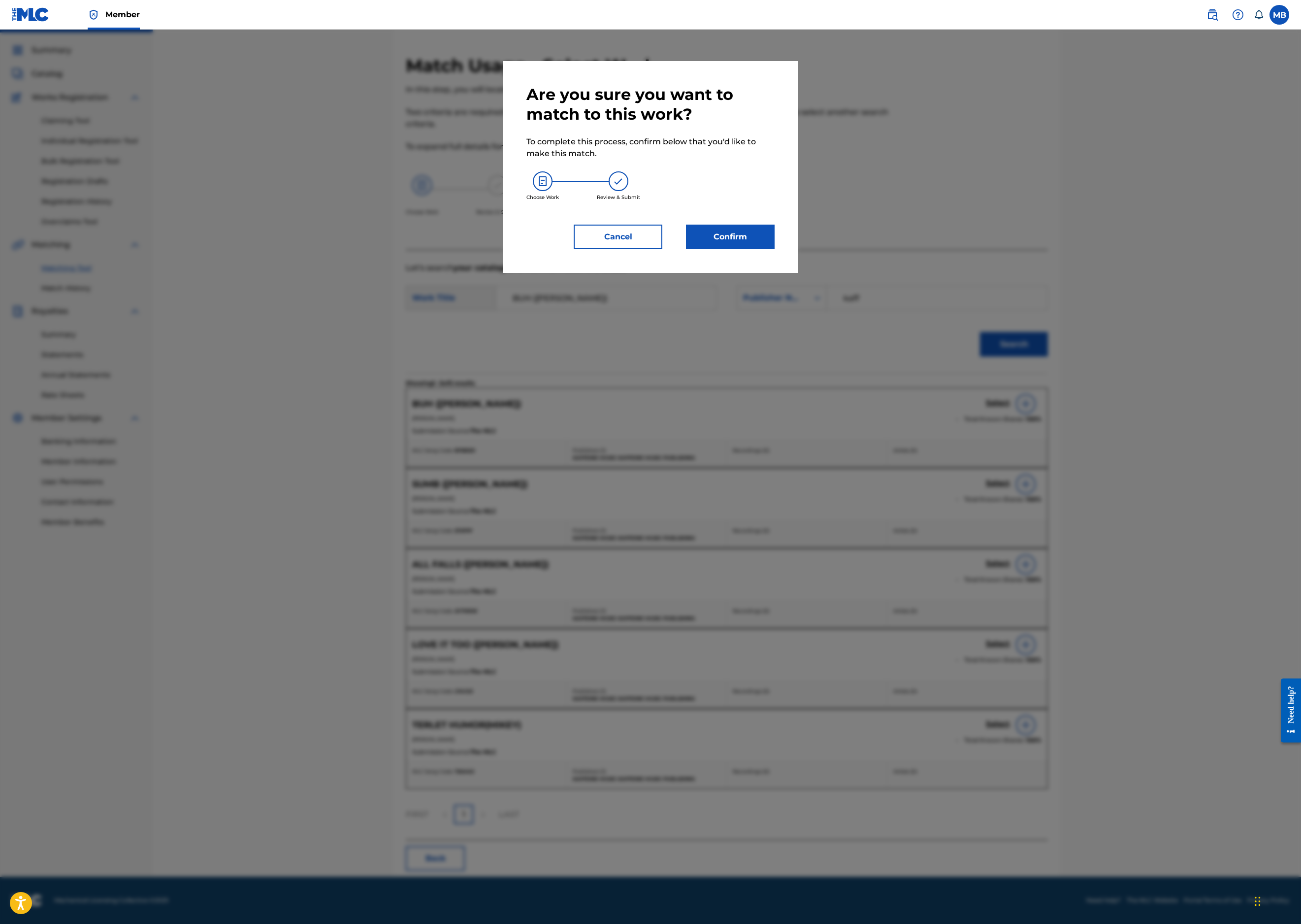
click at [775, 249] on button "Confirm" at bounding box center [730, 236] width 89 height 25
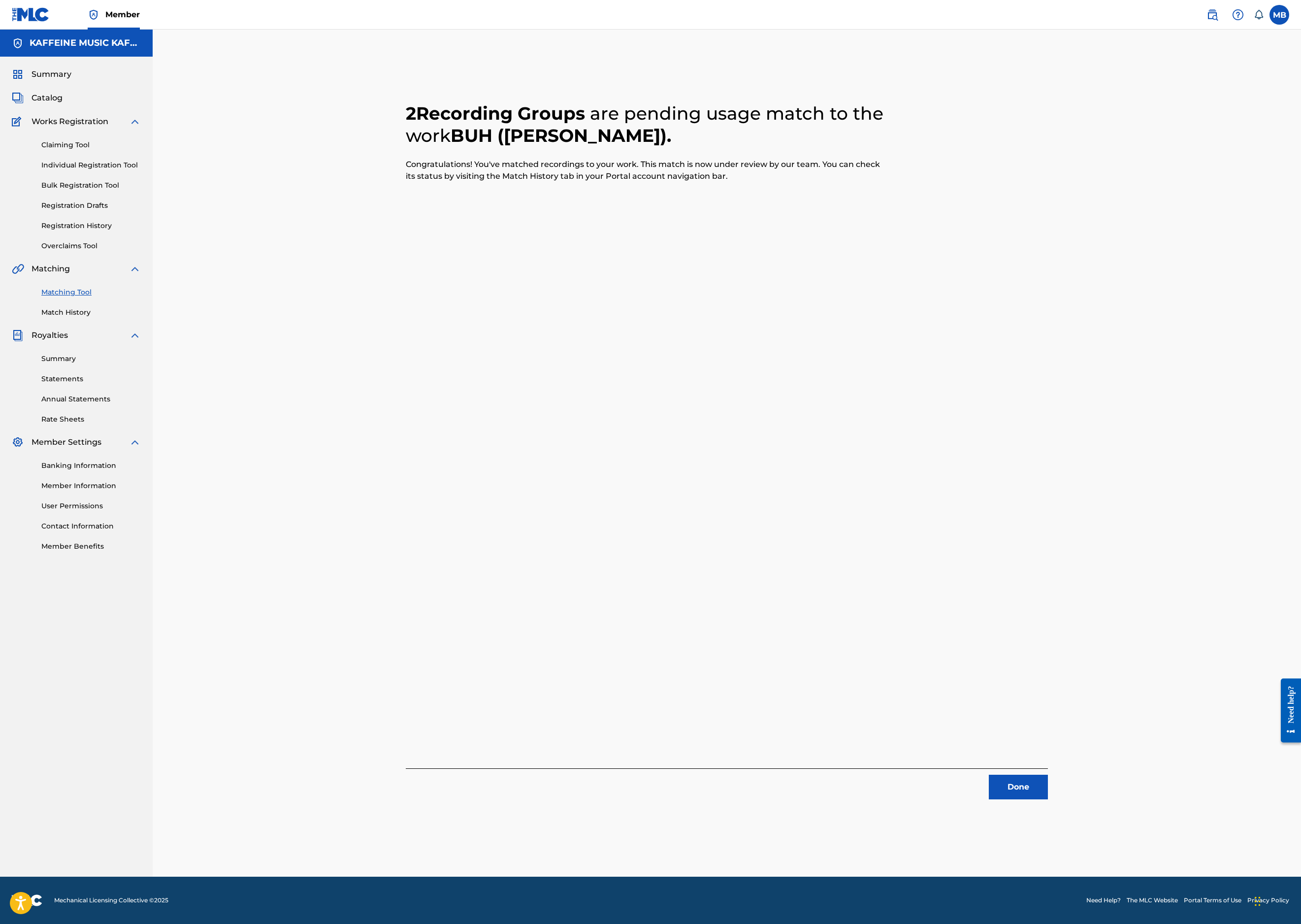
drag, startPoint x: 1191, startPoint y: 785, endPoint x: 1196, endPoint y: 777, distance: 9.4
click at [1048, 784] on button "Done" at bounding box center [1019, 786] width 59 height 25
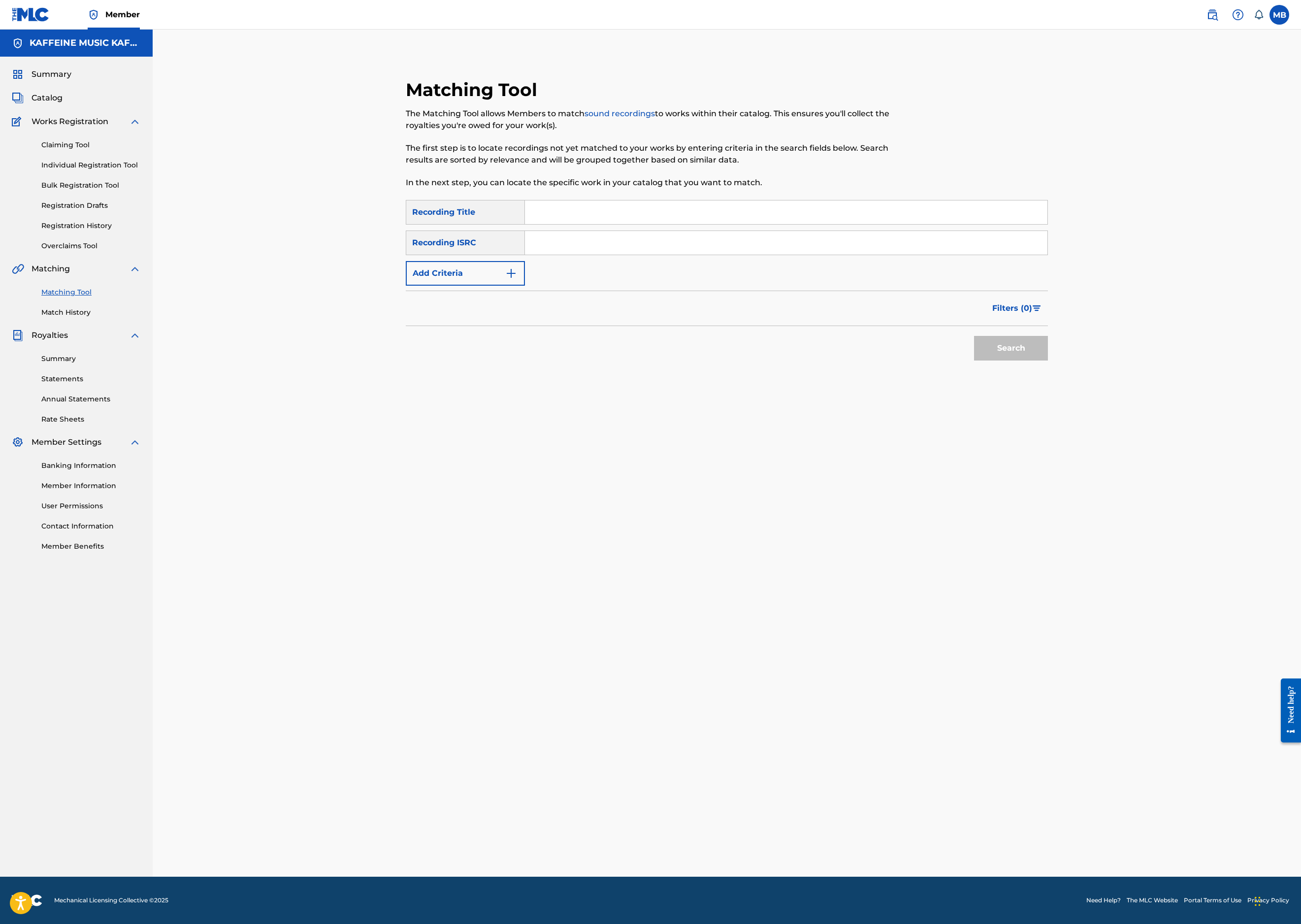
click at [624, 218] on input "Search Form" at bounding box center [787, 213] width 522 height 24
paste input "EVE_96"
type input "EVE_96"
click at [474, 286] on button "Add Criteria" at bounding box center [465, 273] width 119 height 25
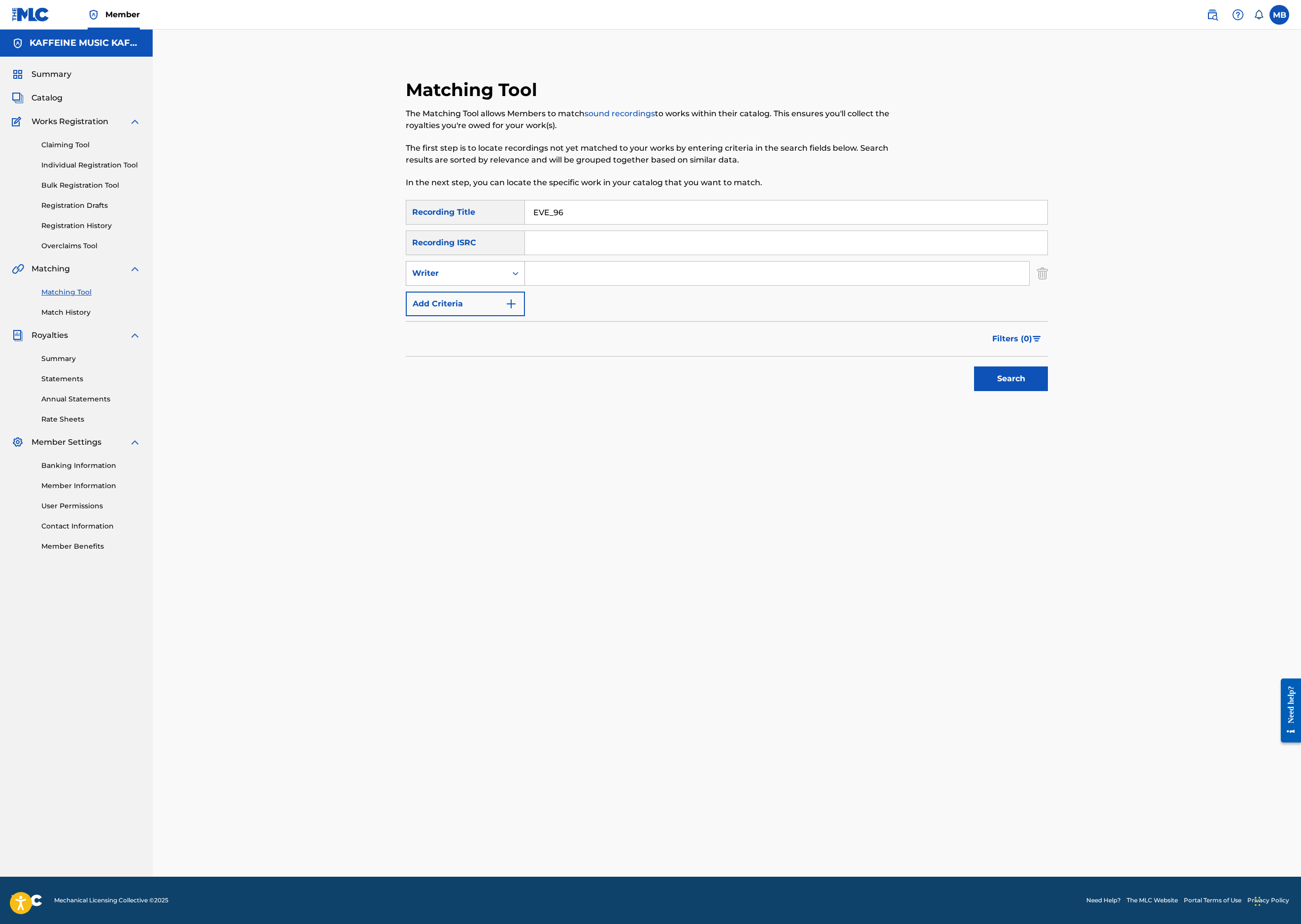
click at [472, 283] on div "Writer" at bounding box center [457, 273] width 101 height 19
click at [472, 311] on div "Recording Artist" at bounding box center [465, 298] width 118 height 25
click at [603, 285] on input "Search Form" at bounding box center [778, 273] width 505 height 24
type input "[PERSON_NAME] Motorcycle"
click at [1048, 391] on button "Search" at bounding box center [1011, 378] width 74 height 25
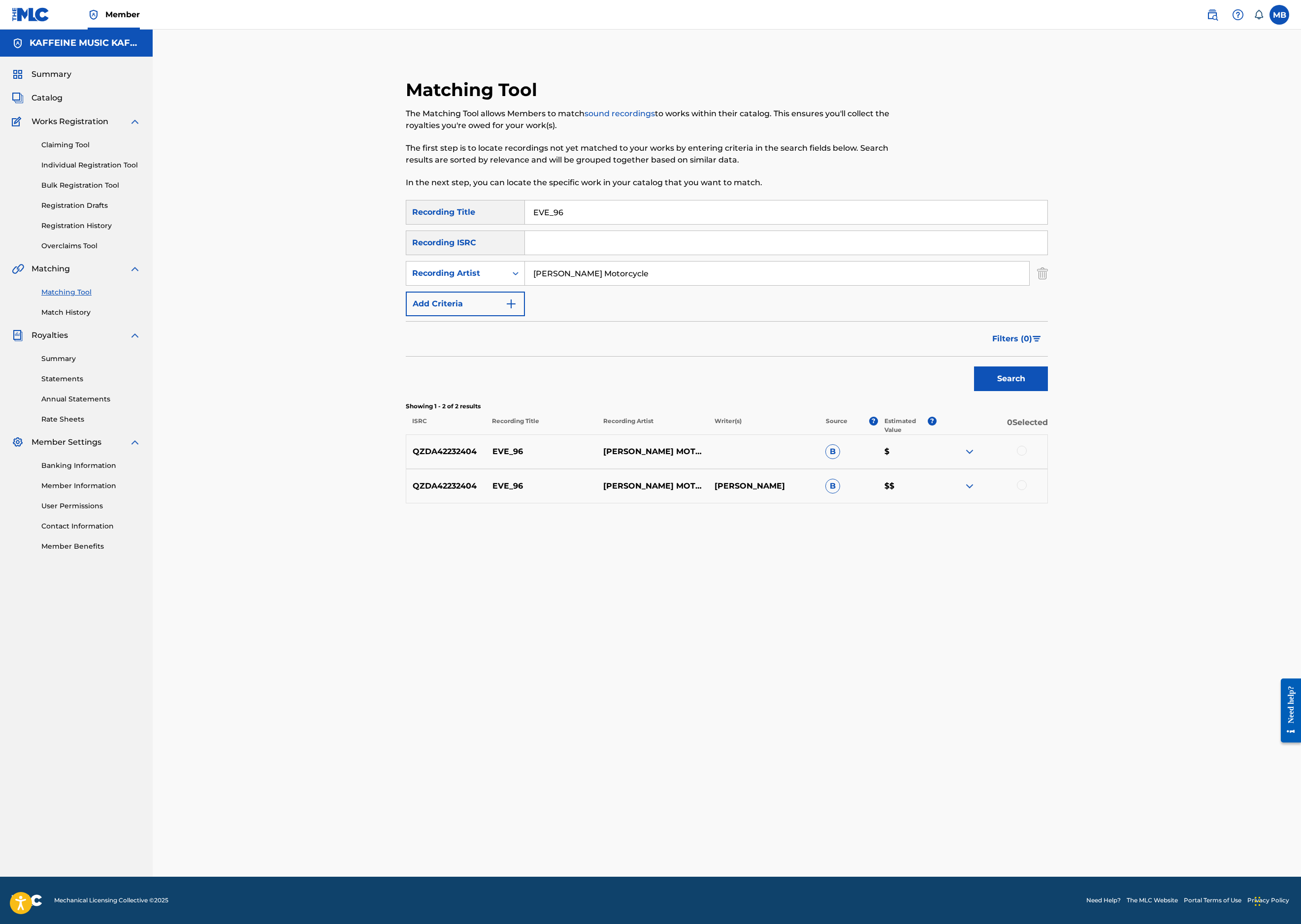
click at [1027, 455] on div at bounding box center [1022, 451] width 10 height 10
click at [1048, 504] on div "QZDA42232404 EVE_96 MICHAEL MOTORCYCLE MICHAEL BERNARDINO B $$" at bounding box center [726, 486] width 642 height 35
click at [1027, 490] on div at bounding box center [1022, 485] width 10 height 10
click at [747, 831] on button "Match 2 Groups" at bounding box center [693, 843] width 109 height 25
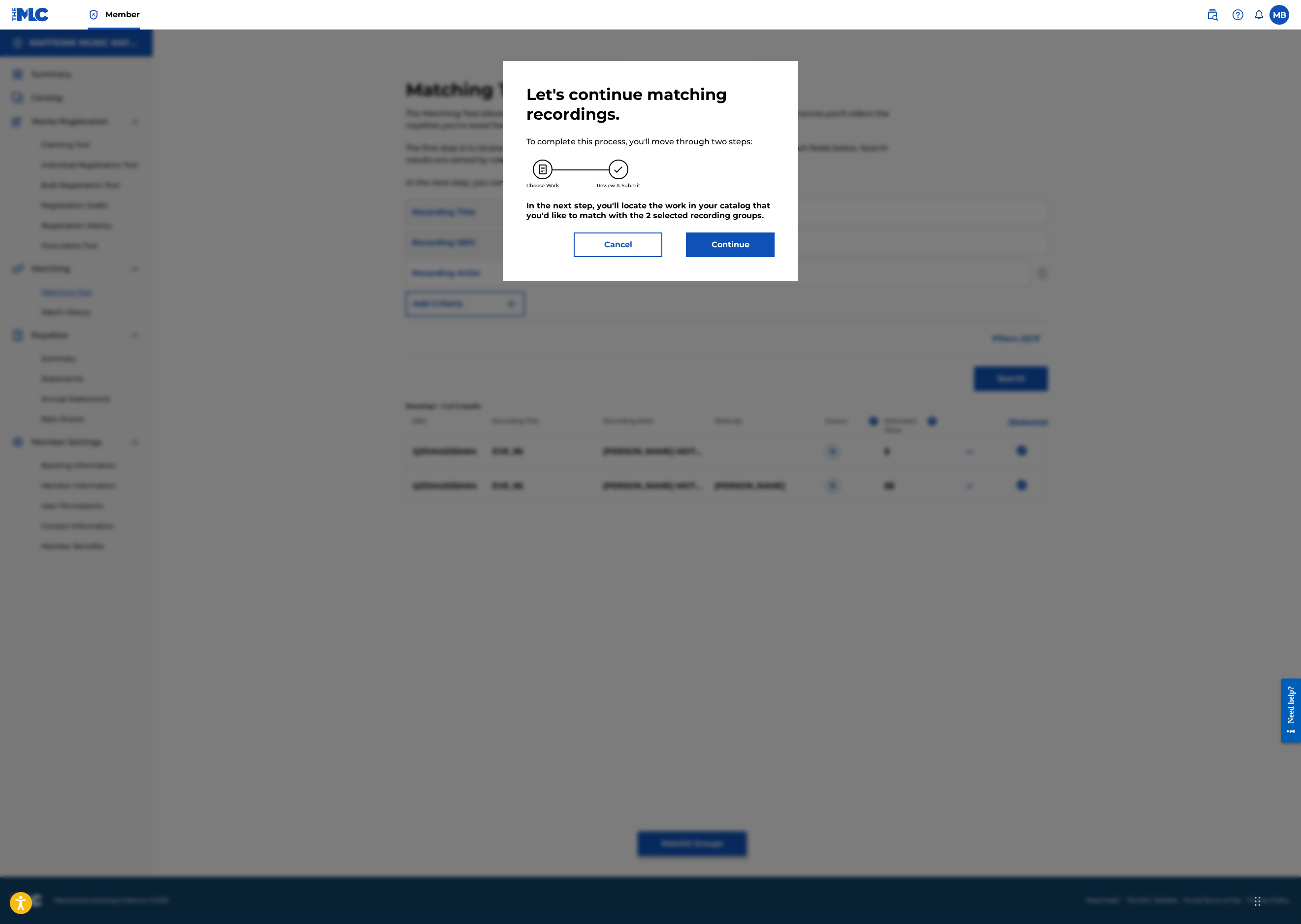
click at [758, 257] on button "Continue" at bounding box center [730, 244] width 89 height 25
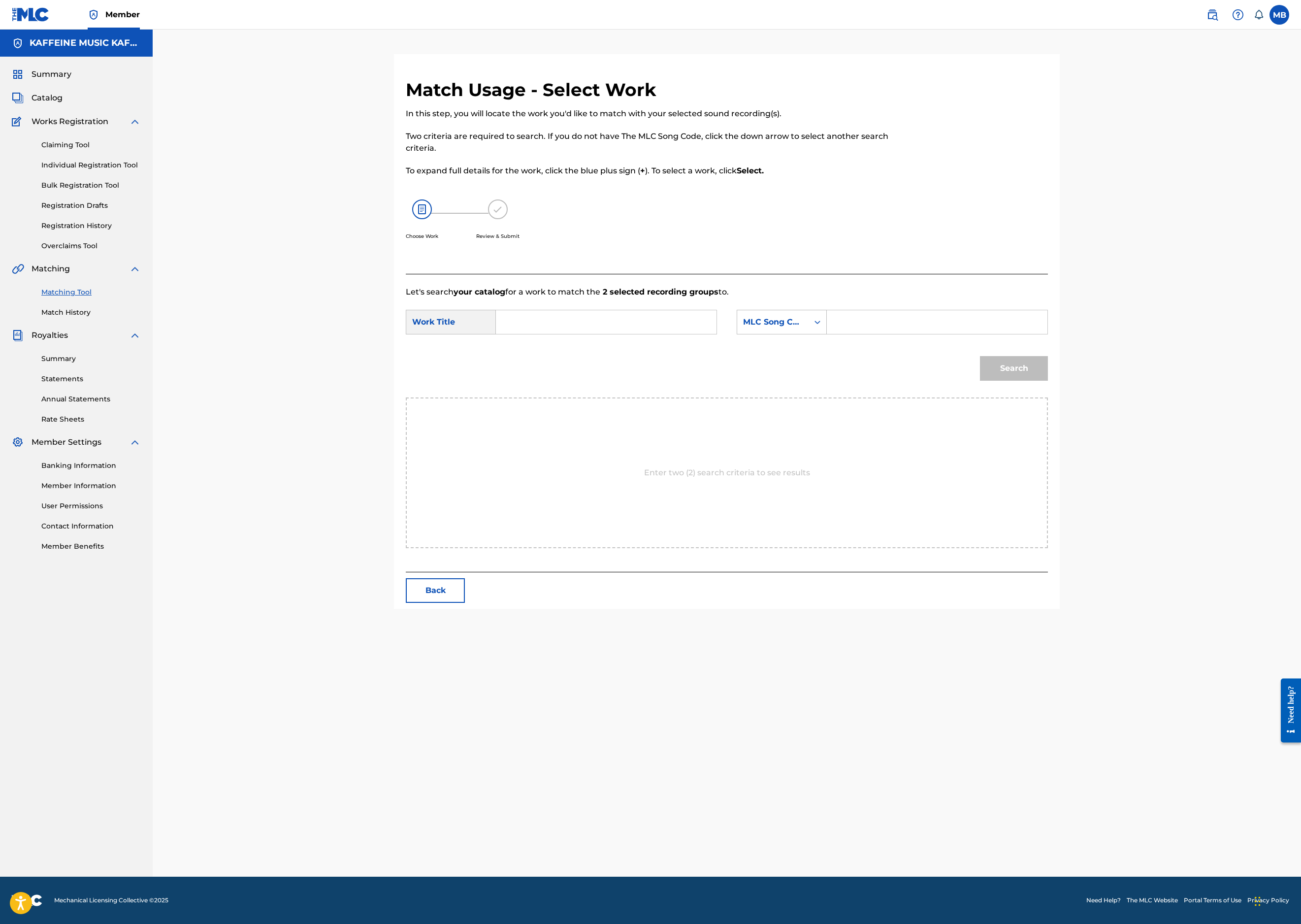
click at [661, 334] on input "Search Form" at bounding box center [606, 323] width 204 height 24
paste input "EVE_96"
type input "EVE_96"
click at [808, 331] on div "MLC Song Code" at bounding box center [773, 322] width 71 height 19
click at [826, 397] on div "Publisher Name" at bounding box center [782, 384] width 89 height 25
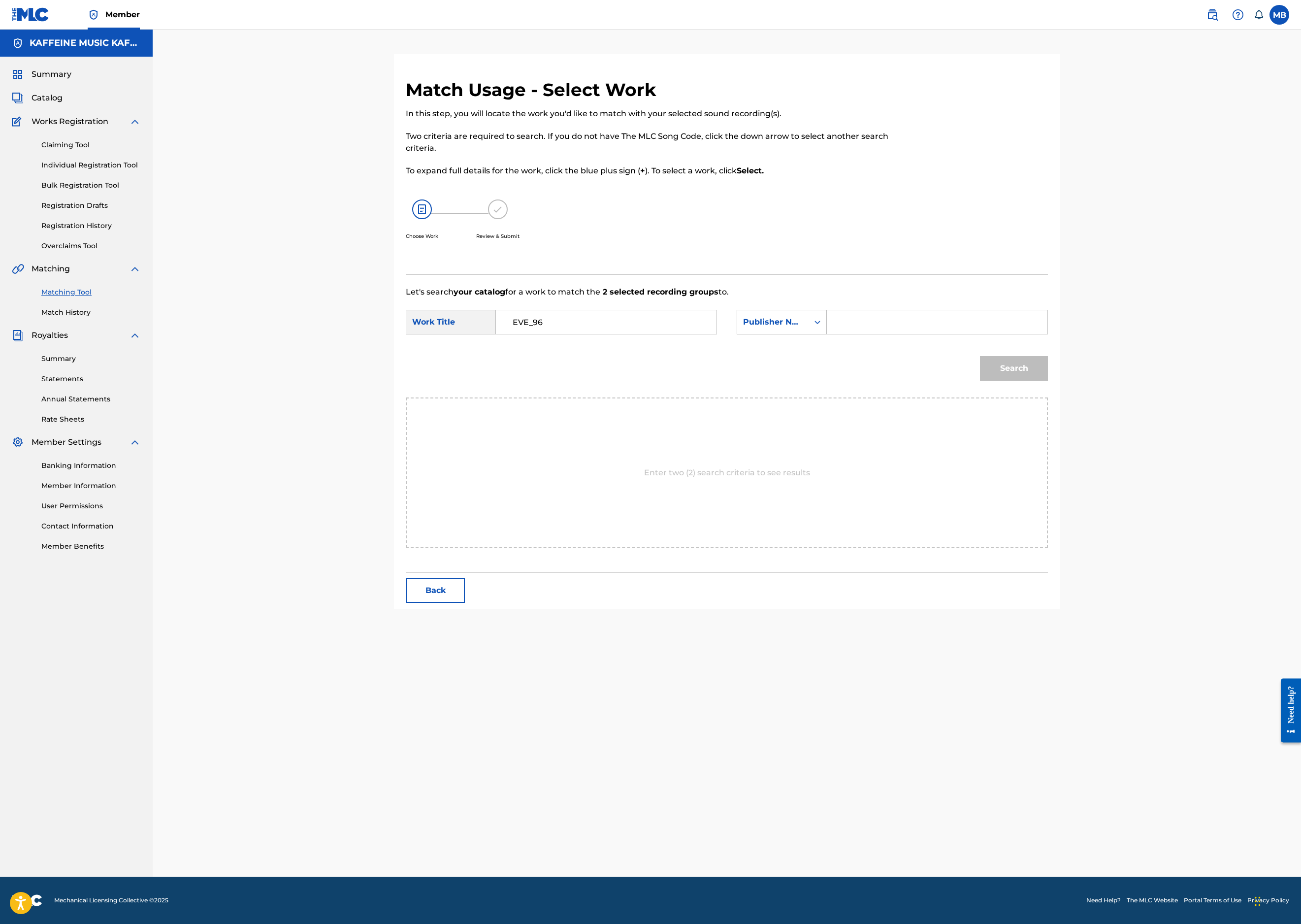
click at [1008, 334] on input "Search Form" at bounding box center [937, 323] width 204 height 24
type input "k"
type input "kaf"
click at [1048, 381] on button "Search" at bounding box center [1014, 368] width 68 height 25
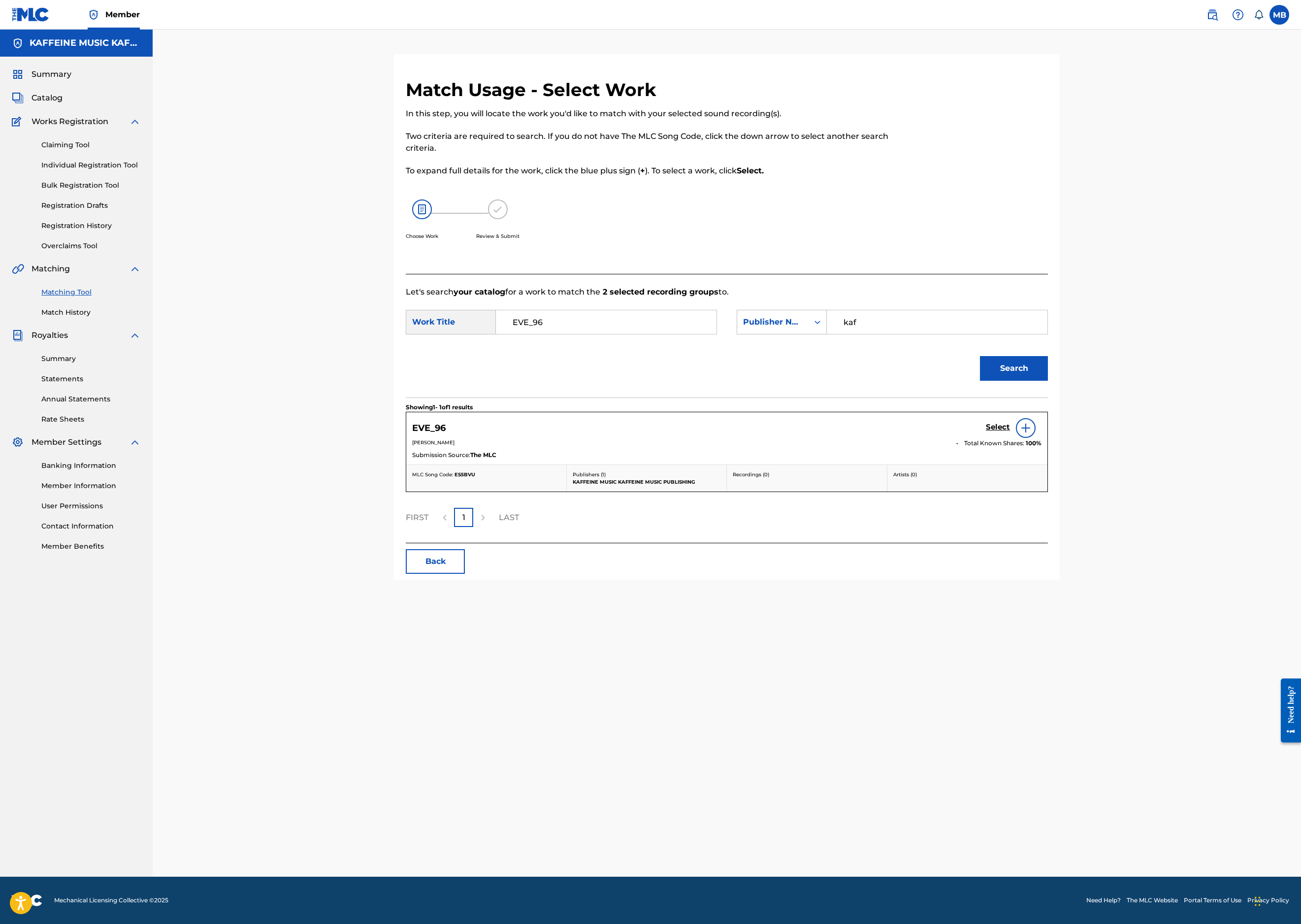
click at [1010, 432] on h5 "Select" at bounding box center [998, 426] width 24 height 9
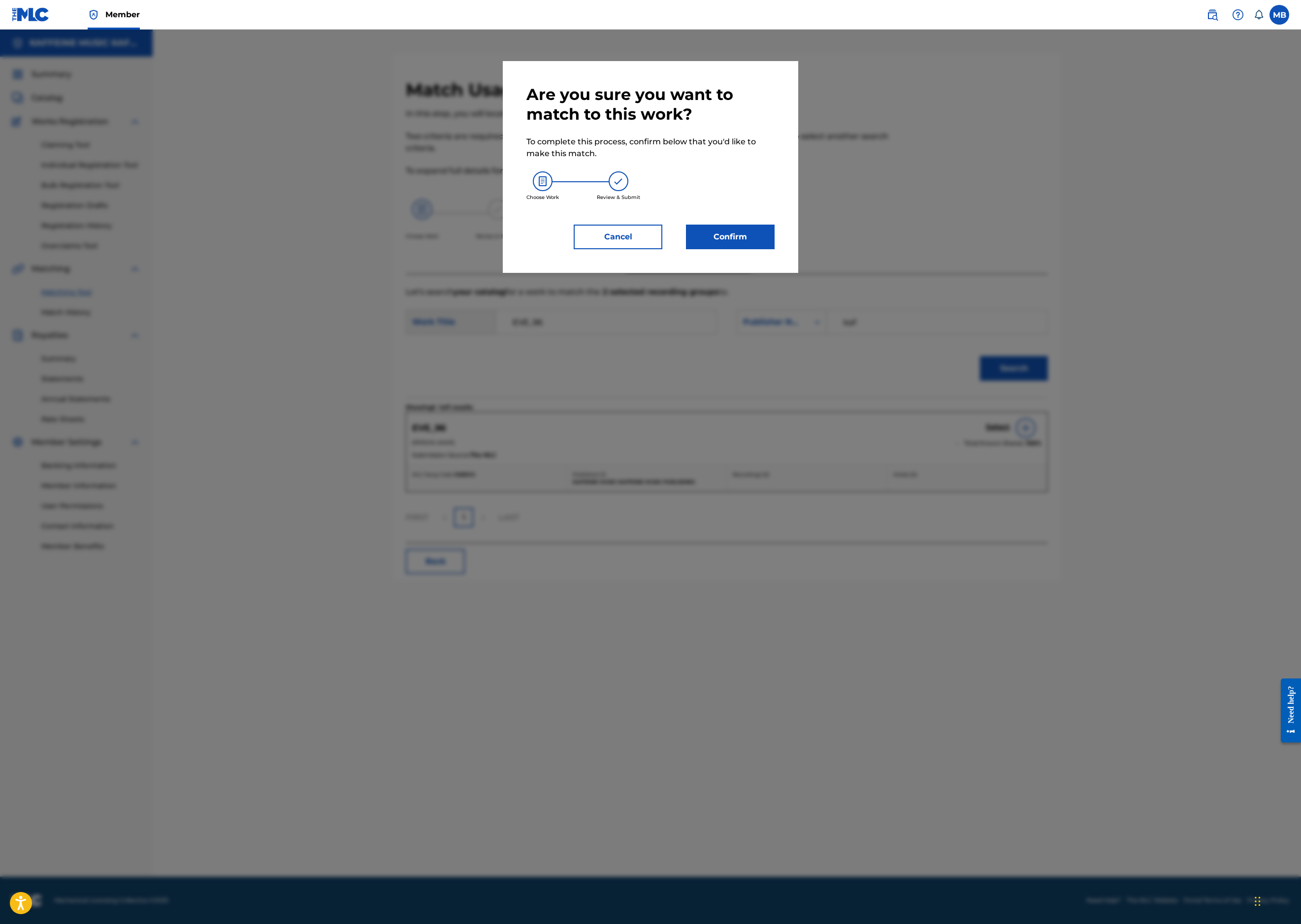
click at [775, 249] on button "Confirm" at bounding box center [730, 236] width 89 height 25
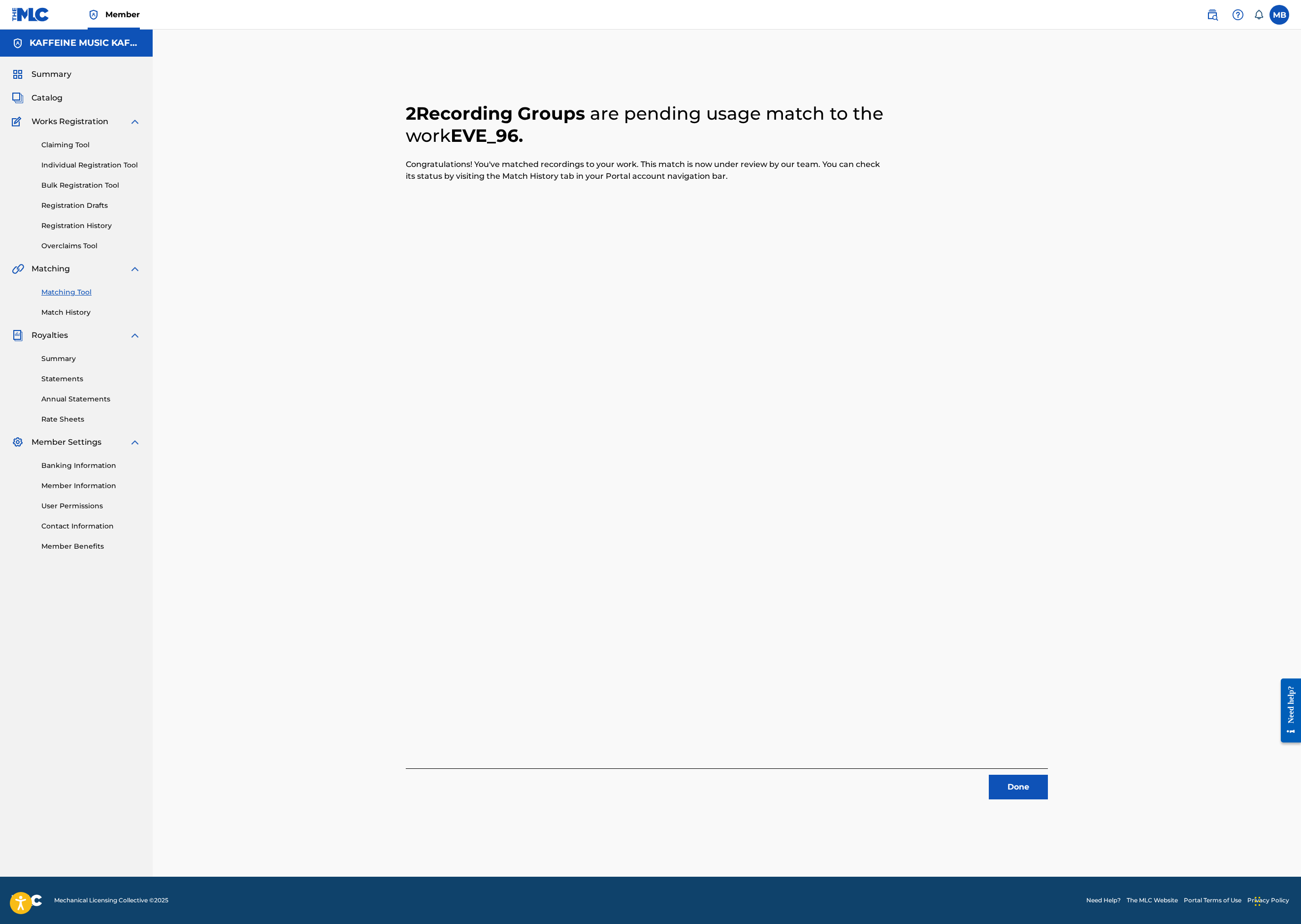
click at [1048, 775] on button "Done" at bounding box center [1019, 786] width 59 height 25
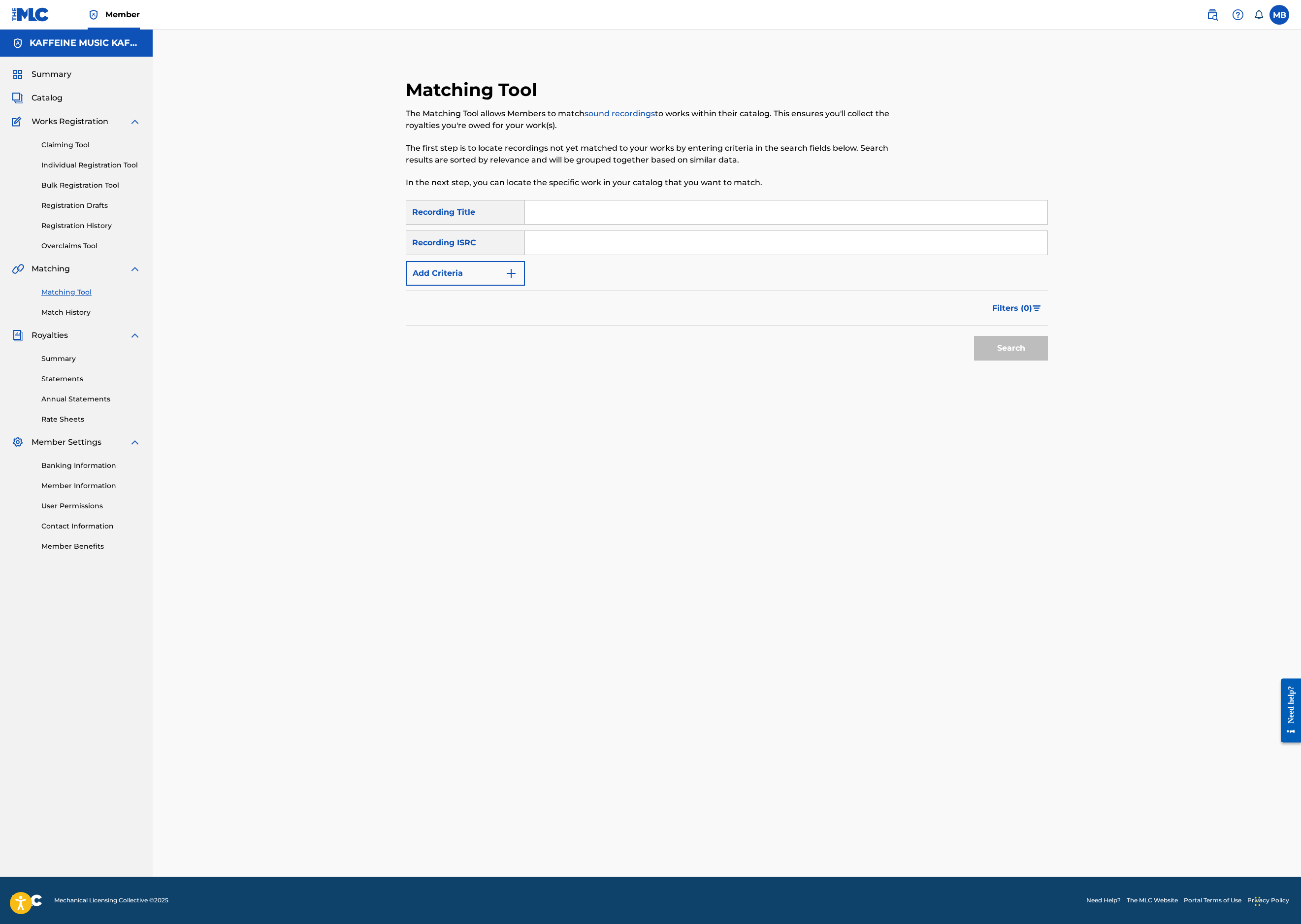
click at [661, 225] on input "Search Form" at bounding box center [787, 213] width 522 height 24
paste input "FORTNITE VS APEX"
type input "FORTNITE VS APEX"
click at [436, 286] on button "Add Criteria" at bounding box center [465, 273] width 119 height 25
click at [440, 279] on div "Writer" at bounding box center [457, 273] width 89 height 12
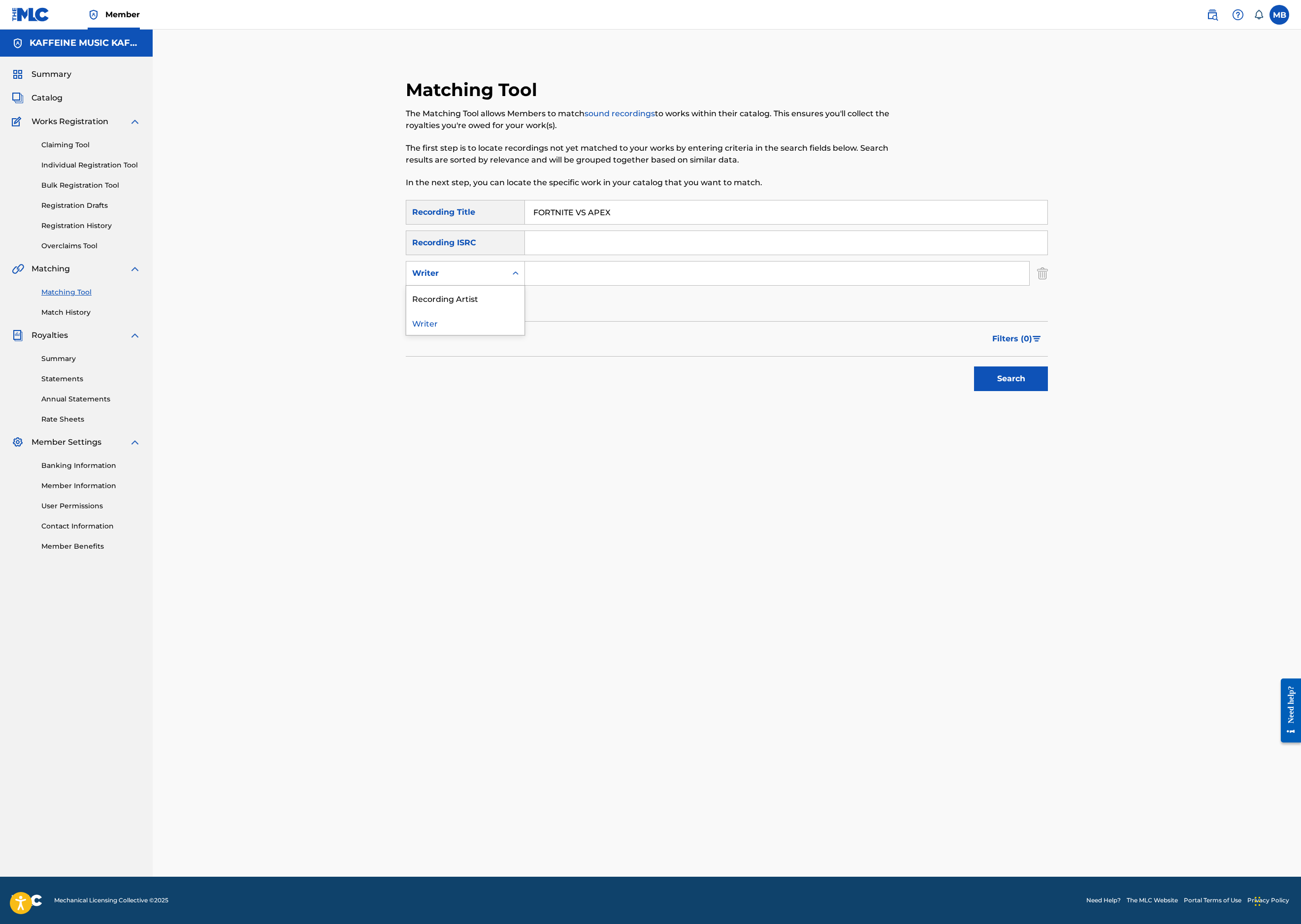
click at [448, 311] on div "Recording Artist" at bounding box center [465, 298] width 118 height 25
click at [571, 285] on input "Search Form" at bounding box center [778, 273] width 505 height 24
type input "[PERSON_NAME] Motorcycle"
click at [1048, 391] on button "Search" at bounding box center [1011, 378] width 74 height 25
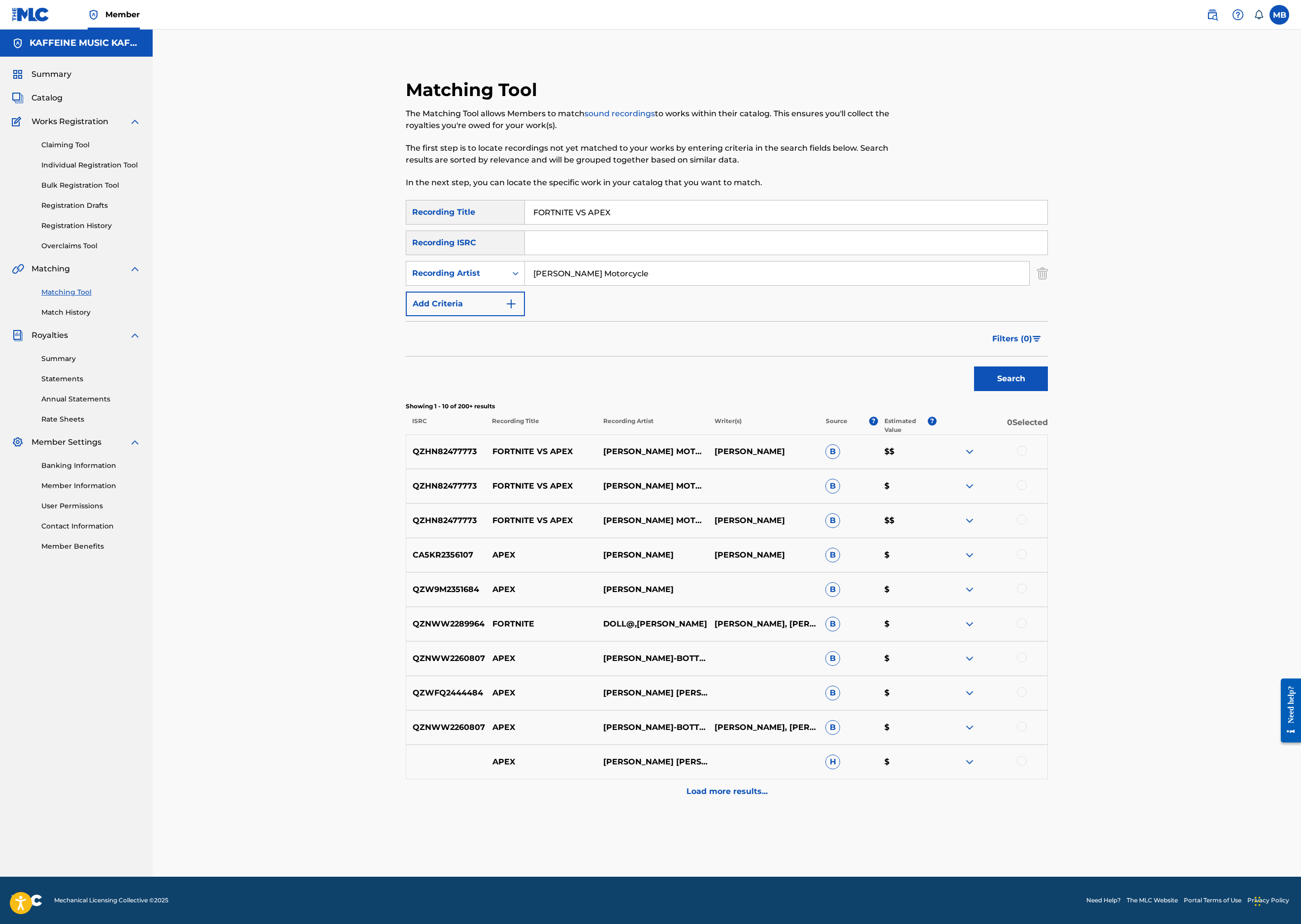
scroll to position [293, 0]
click at [1027, 524] on div at bounding box center [1022, 519] width 10 height 10
click at [1027, 490] on div at bounding box center [1022, 485] width 10 height 10
click at [1027, 446] on div at bounding box center [1022, 451] width 10 height 10
click at [747, 831] on button "Match 3 Groups" at bounding box center [693, 843] width 109 height 25
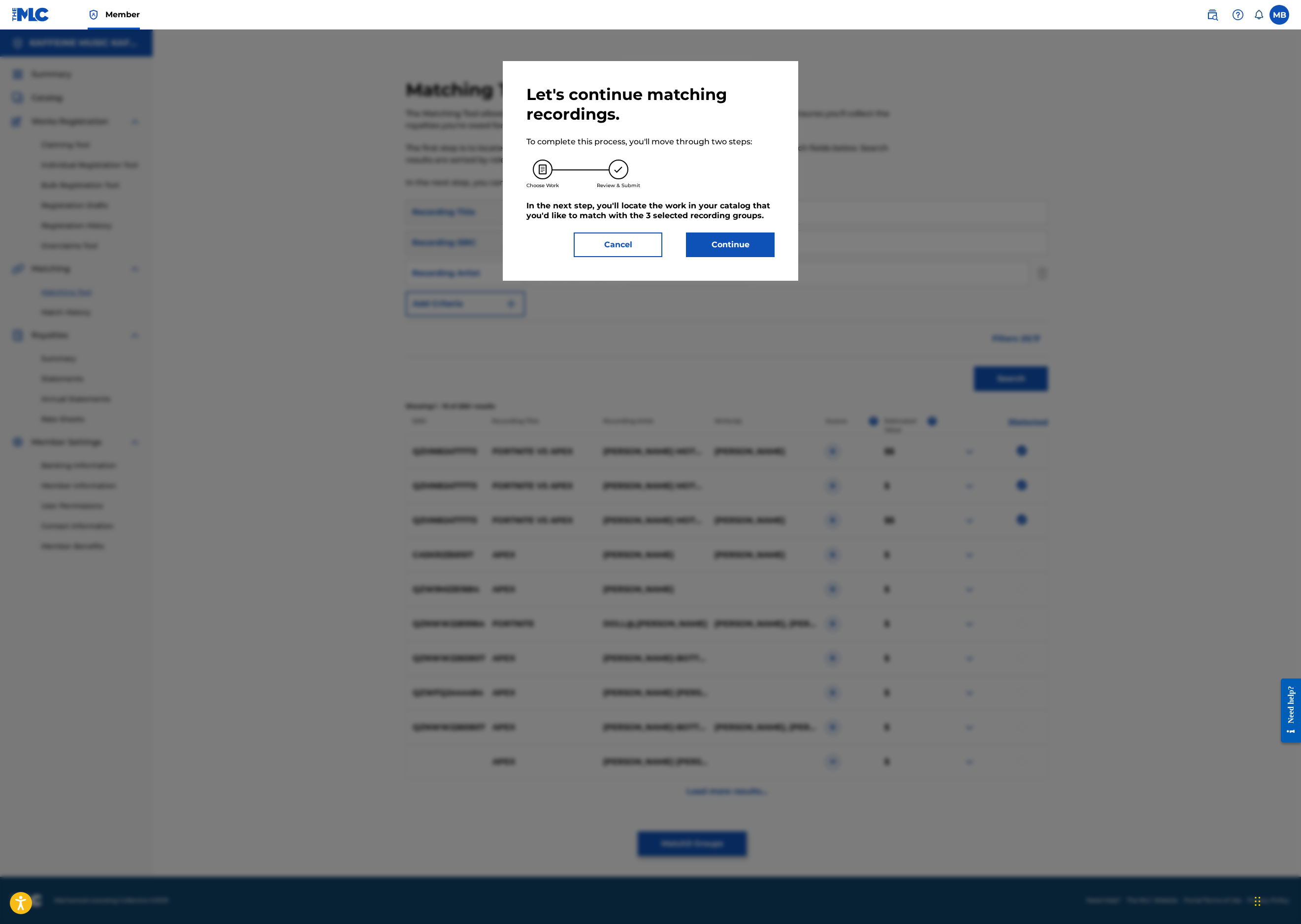
click at [750, 257] on div "Let's continue matching recordings. To complete this process, you'll move throu…" at bounding box center [650, 171] width 248 height 172
click at [750, 257] on button "Continue" at bounding box center [730, 244] width 89 height 25
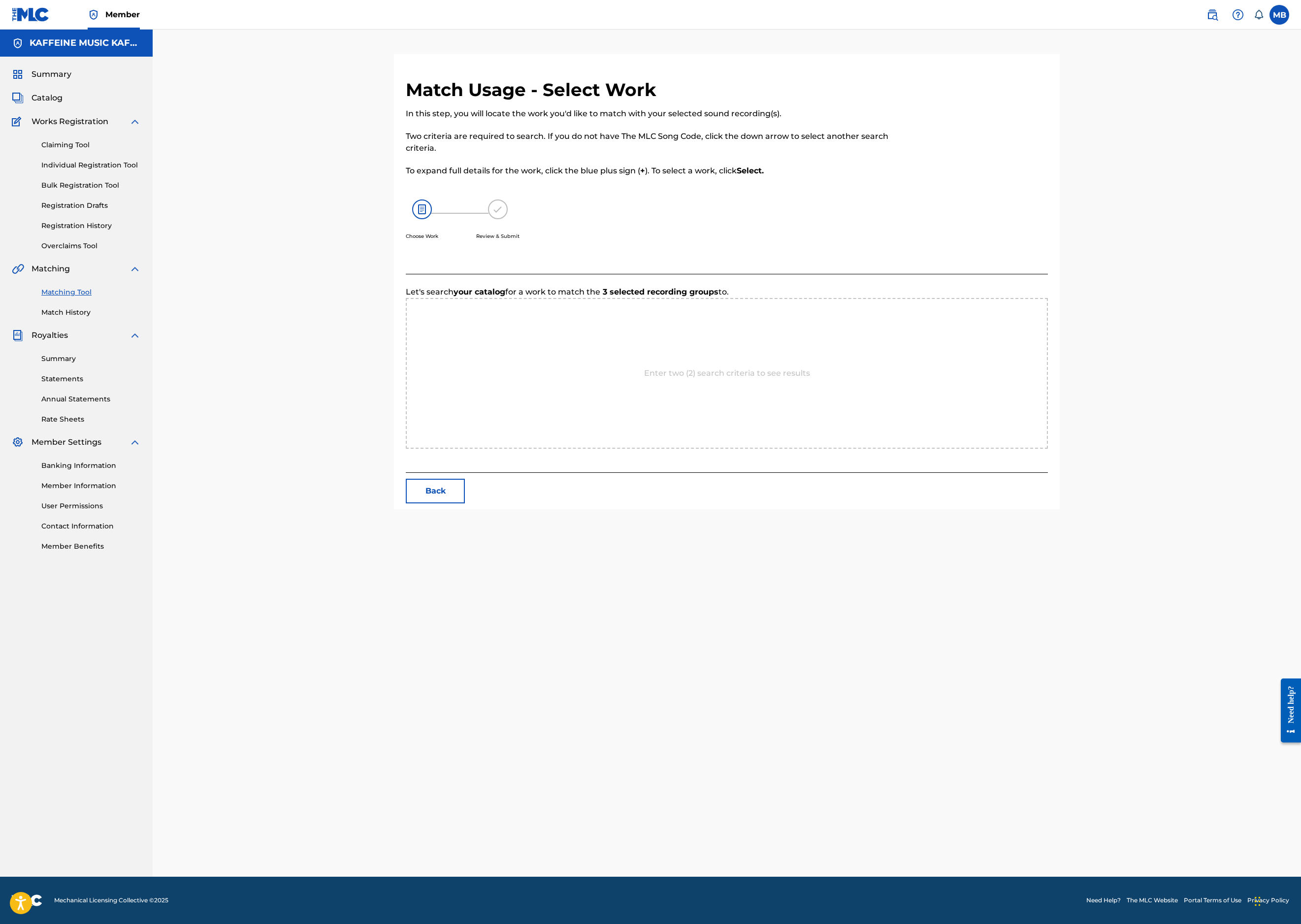
scroll to position [77, 0]
click at [674, 334] on input "Search Form" at bounding box center [606, 323] width 204 height 24
paste input "FORTNITE VS APEX"
type input "FORTNITE VS APEX"
click at [808, 331] on div "MLC Song Code" at bounding box center [773, 322] width 71 height 19
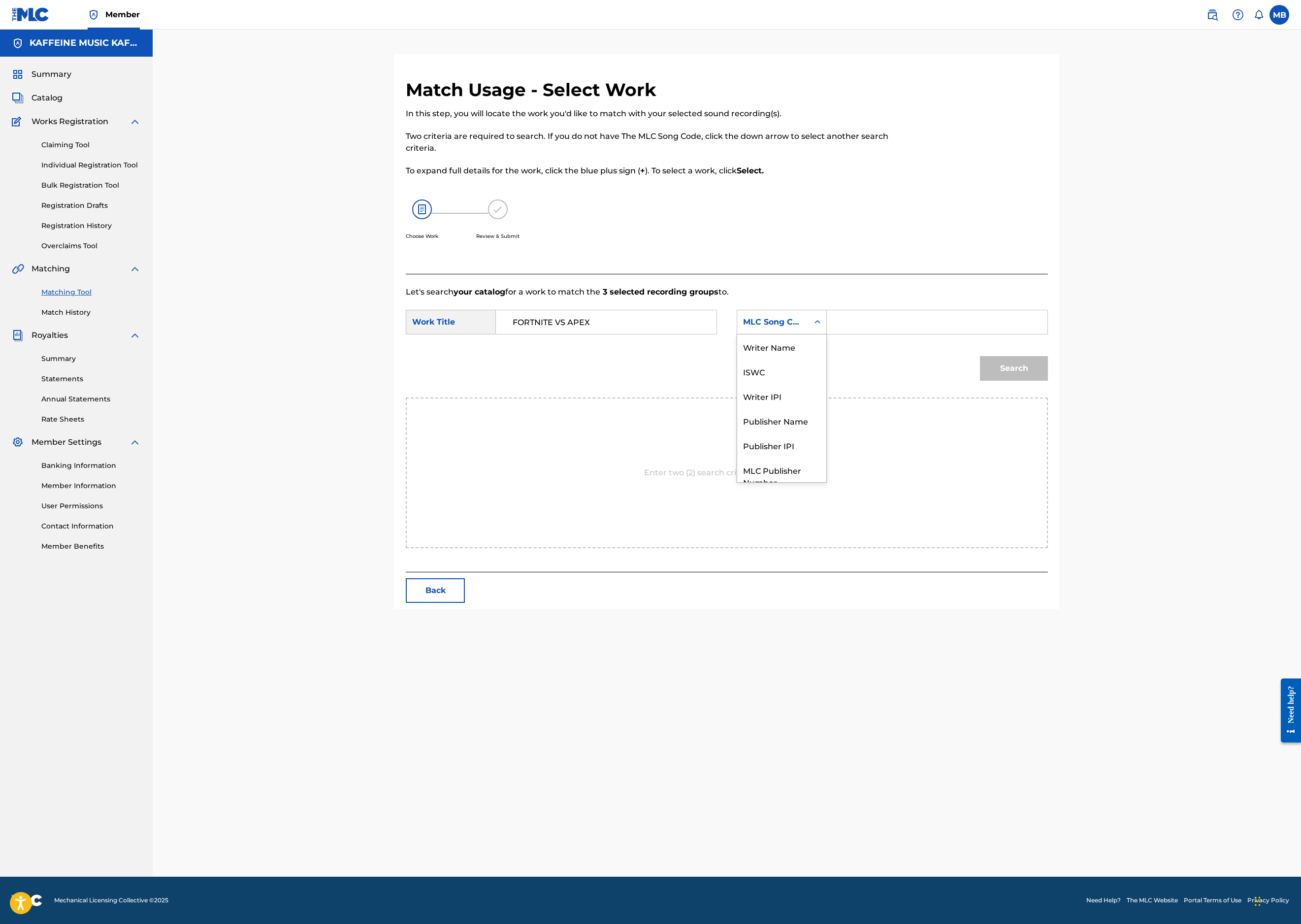
scroll to position [104, 0]
click at [826, 397] on div "Publisher Name" at bounding box center [782, 384] width 89 height 25
click at [1021, 334] on input "Search Form" at bounding box center [937, 323] width 204 height 24
type input "kaff"
click at [1048, 381] on button "Search" at bounding box center [1014, 368] width 68 height 25
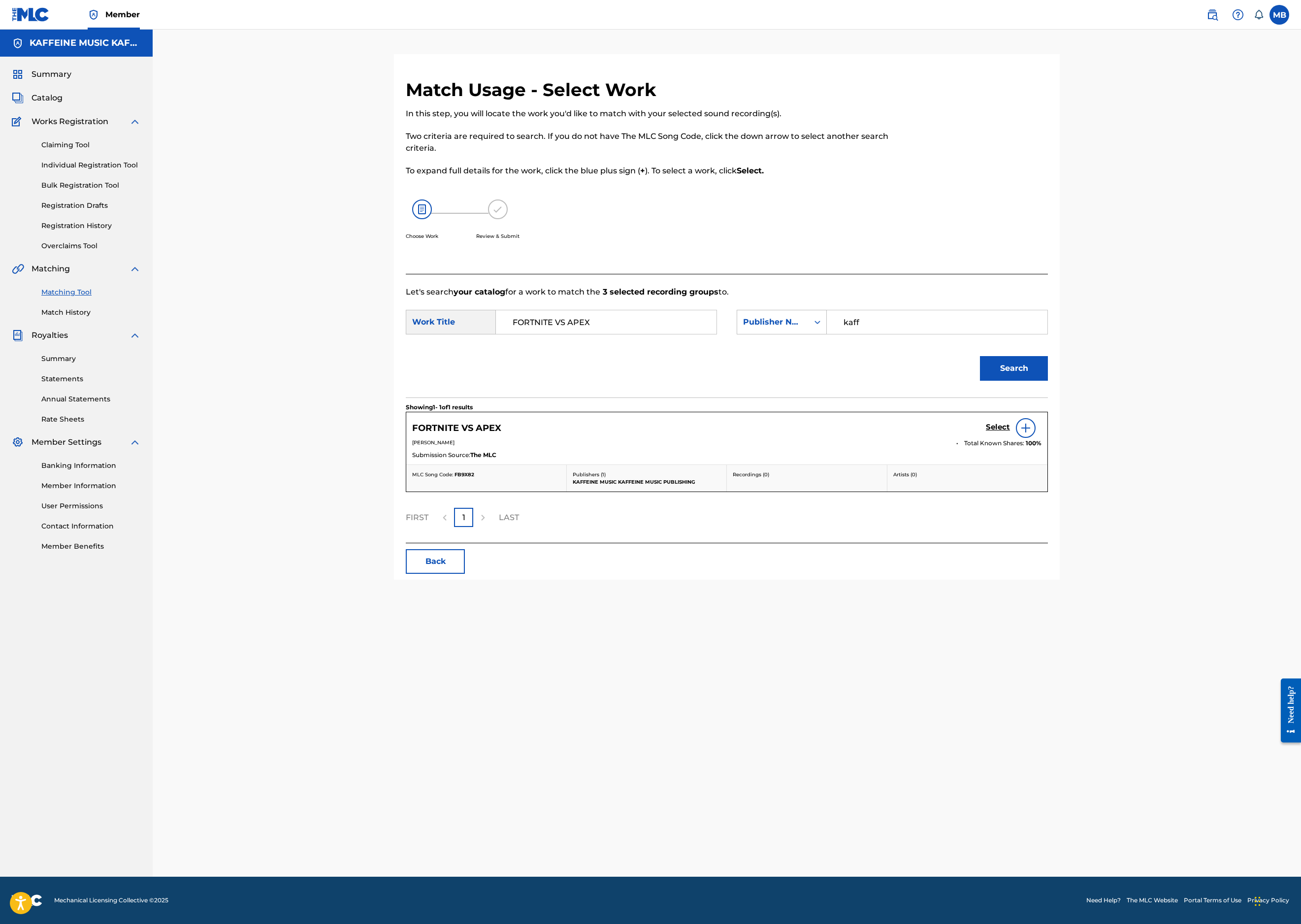
click at [1010, 432] on h5 "Select" at bounding box center [998, 426] width 24 height 9
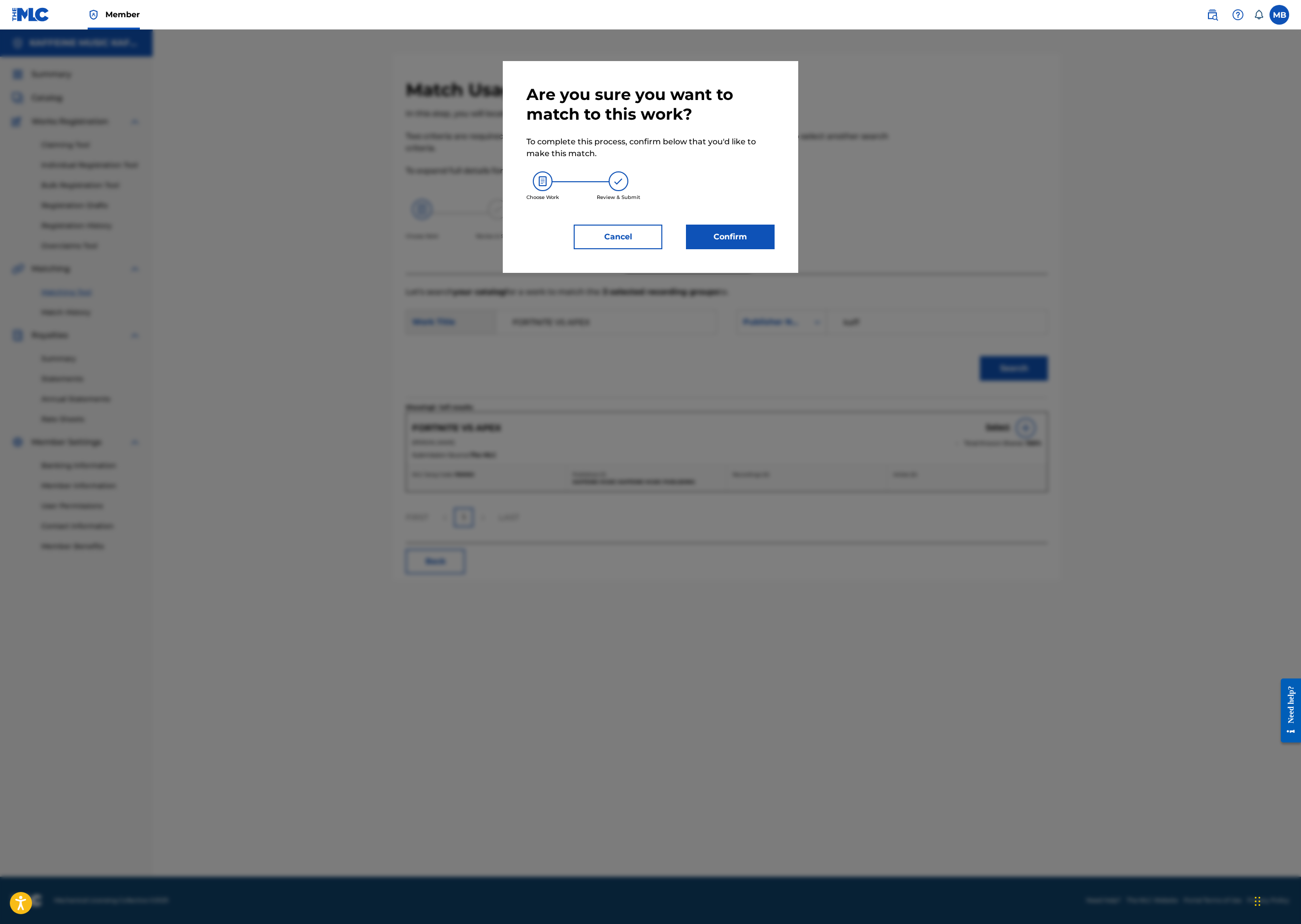
click at [775, 249] on button "Confirm" at bounding box center [730, 236] width 89 height 25
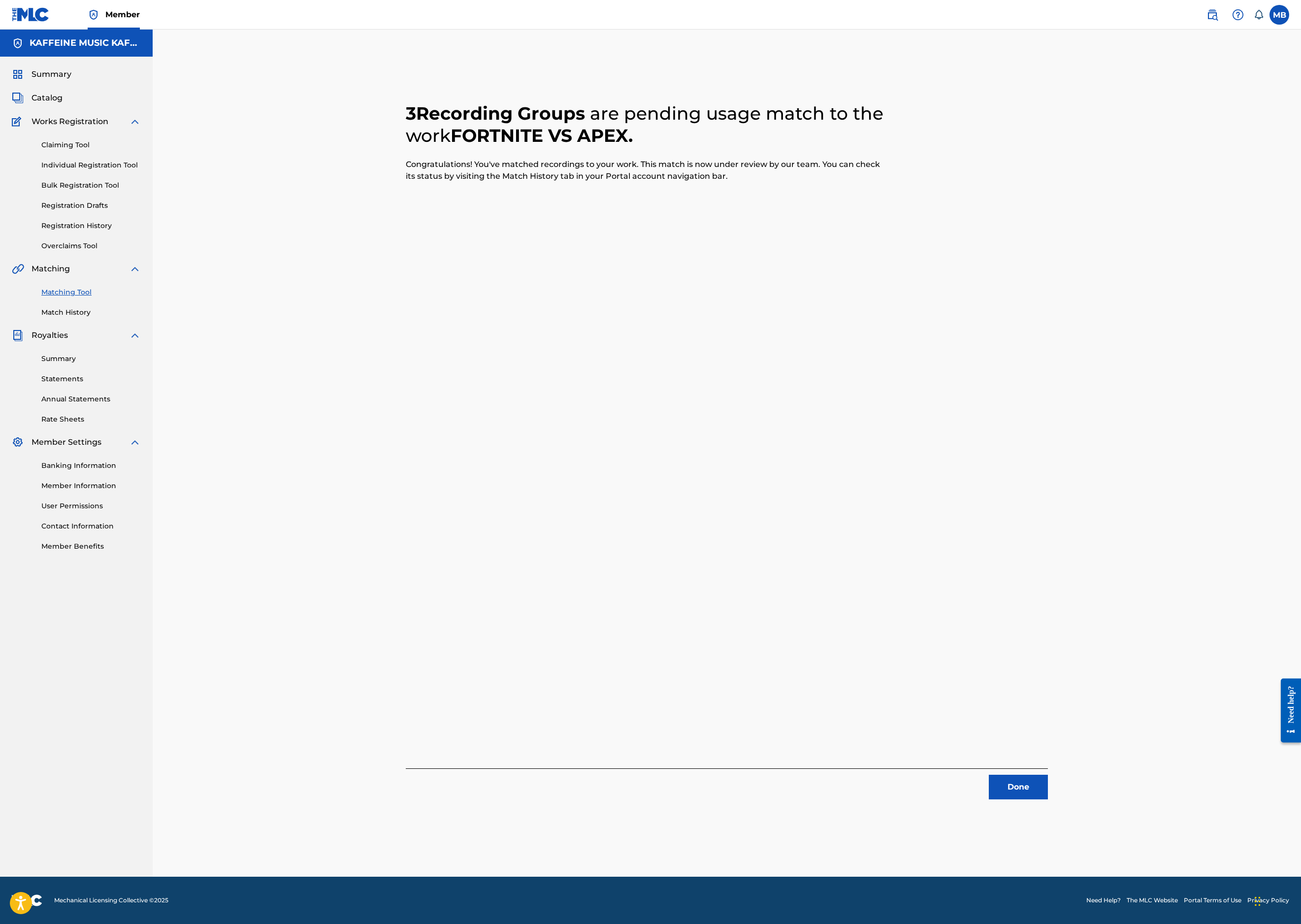
click at [1048, 775] on button "Done" at bounding box center [1019, 786] width 59 height 25
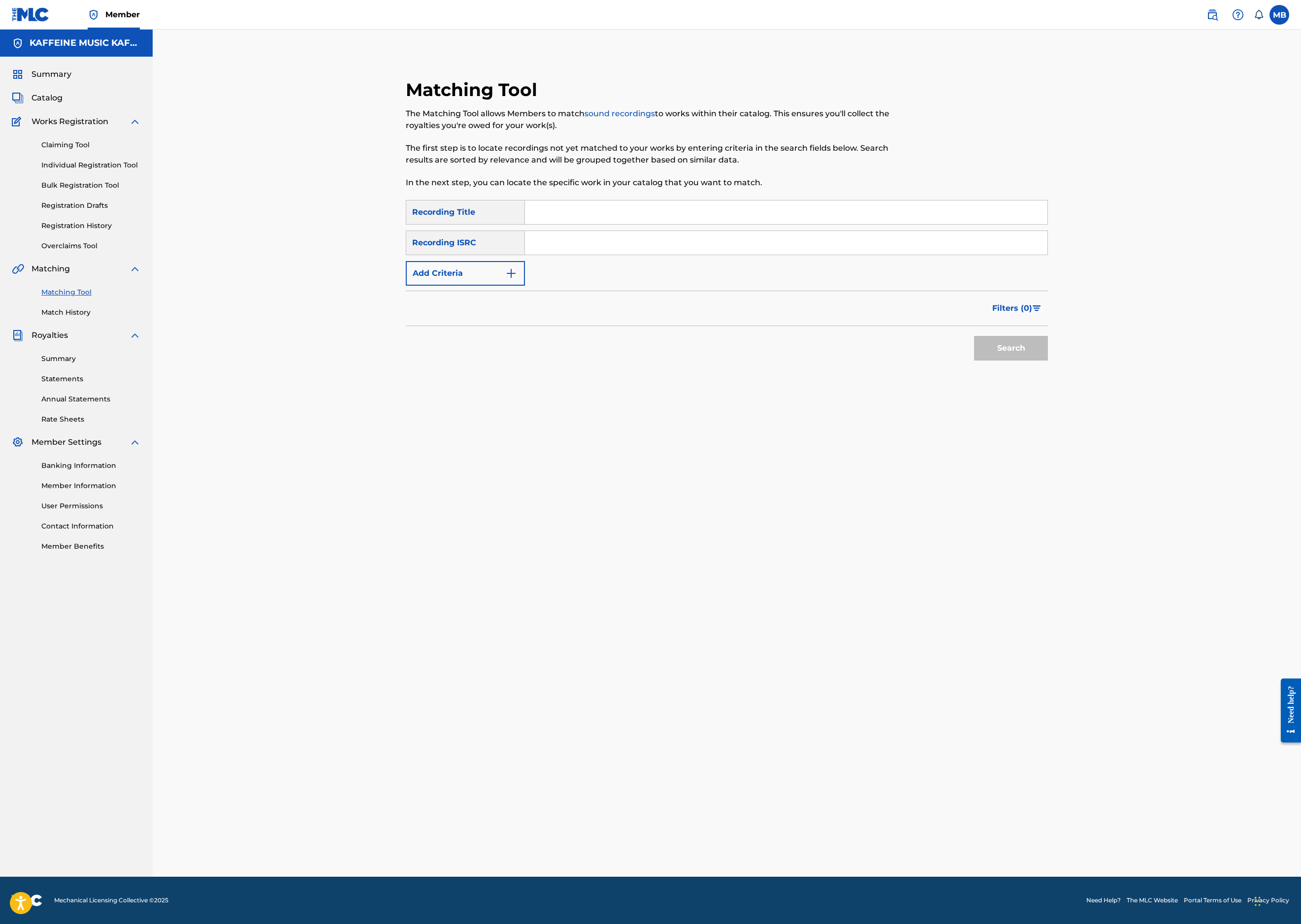
click at [684, 254] on div "SearchWithCriteria3413b42b-87fe-4d4c-96b4-44339d2d4ba8 Recording Title SearchWi…" at bounding box center [726, 242] width 642 height 86
click at [703, 225] on input "Search Form" at bounding box center [787, 213] width 522 height 24
paste input "SATISFACTORY"
type input "SATISFACTORY"
click at [406, 286] on button "Add Criteria" at bounding box center [465, 273] width 119 height 25
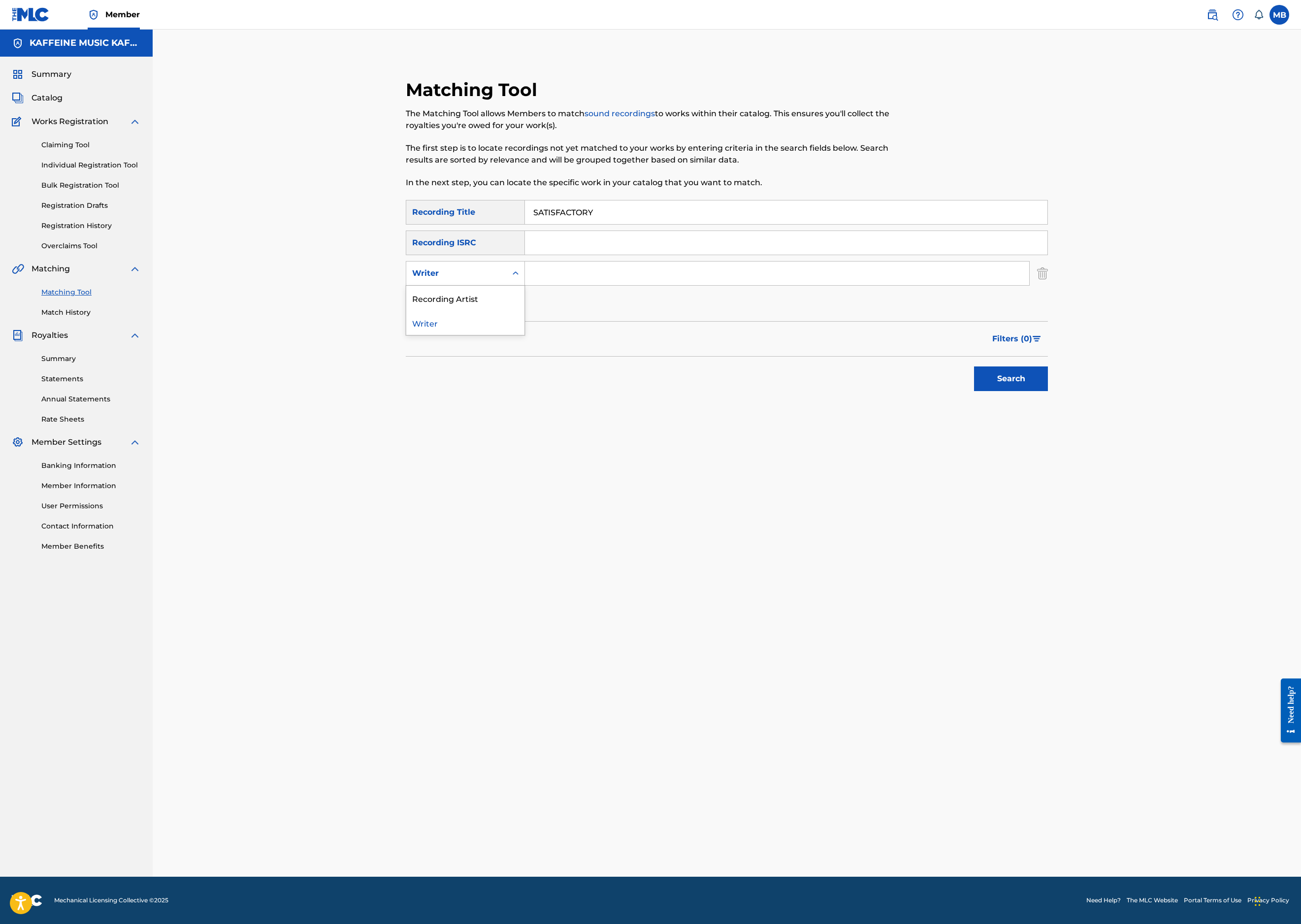
click at [413, 279] on div "Writer" at bounding box center [457, 273] width 89 height 12
click at [407, 311] on div "Recording Artist" at bounding box center [465, 298] width 118 height 25
drag, startPoint x: 544, startPoint y: 354, endPoint x: 555, endPoint y: 363, distance: 14.2
click at [544, 285] on input "Search Form" at bounding box center [778, 273] width 505 height 24
click at [1048, 391] on button "Search" at bounding box center [1011, 378] width 74 height 25
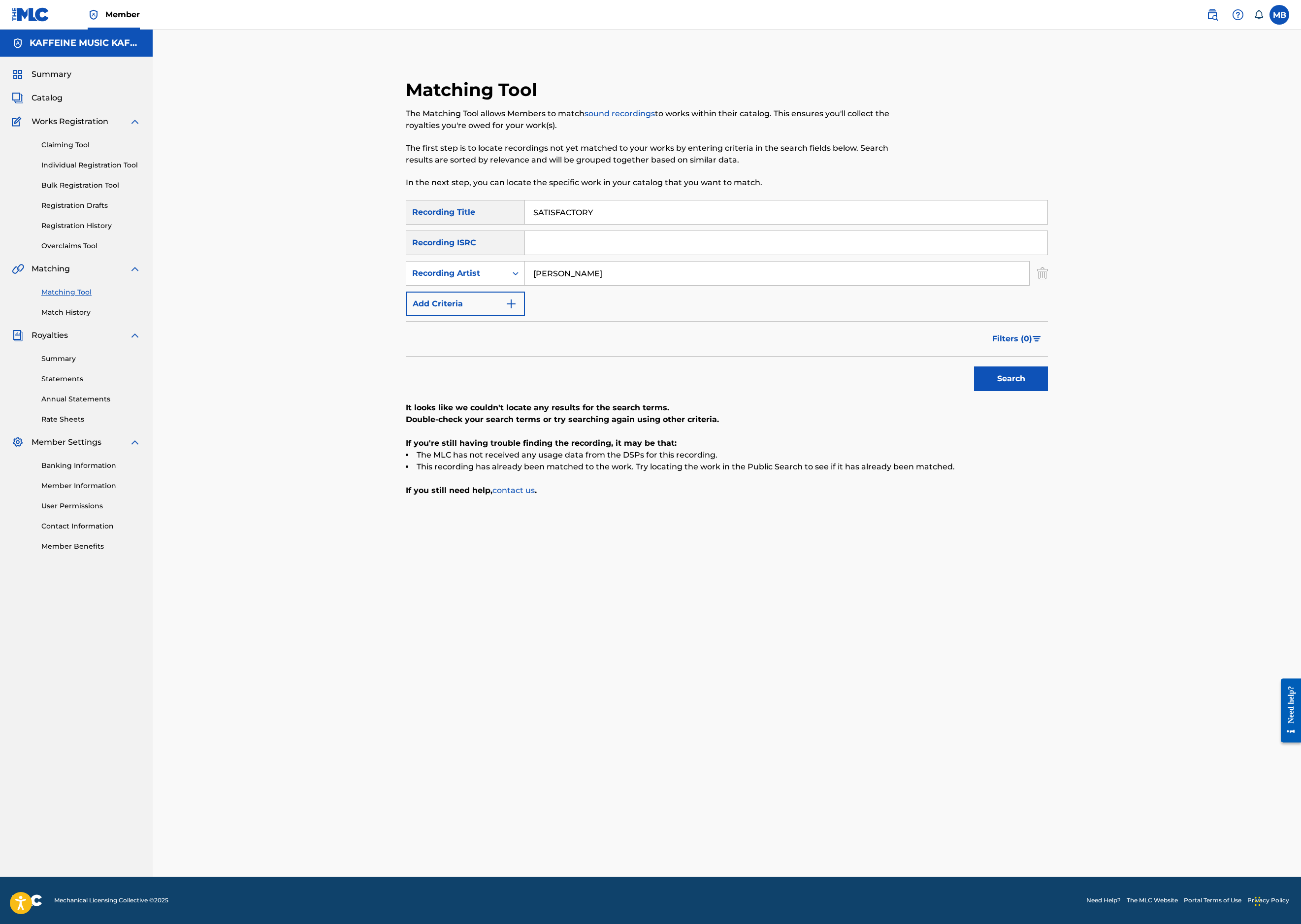
click at [1048, 391] on button "Search" at bounding box center [1011, 378] width 74 height 25
type input "[PERSON_NAME] Motorcycle"
click at [1048, 391] on button "Search" at bounding box center [1011, 378] width 74 height 25
click at [750, 285] on input "[PERSON_NAME] Motorcycle" at bounding box center [778, 273] width 505 height 24
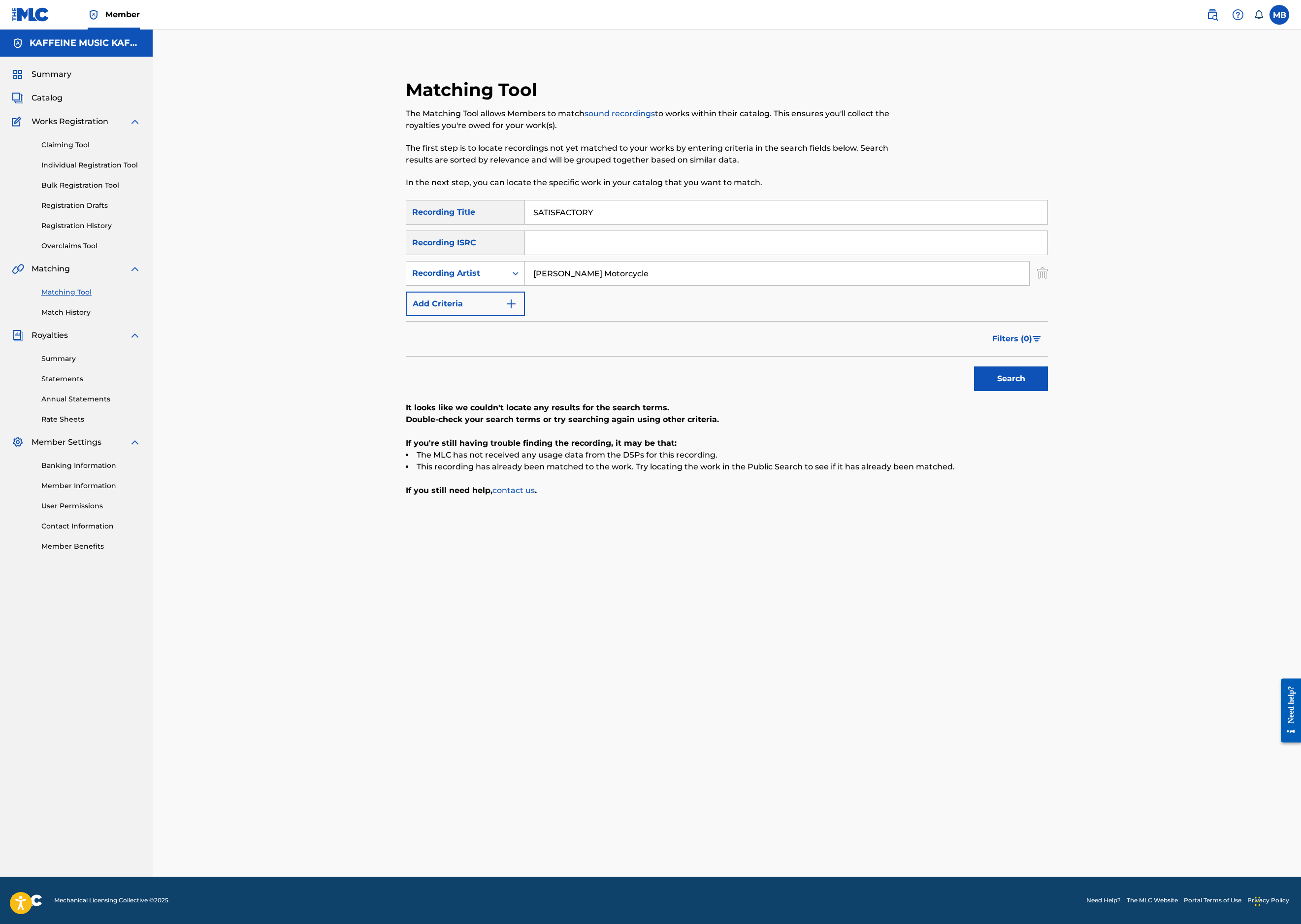
click at [751, 285] on input "[PERSON_NAME] Motorcycle" at bounding box center [778, 273] width 505 height 24
click at [543, 225] on input "SATISFACTORY" at bounding box center [787, 213] width 522 height 24
click at [1048, 391] on button "Search" at bounding box center [1011, 378] width 74 height 25
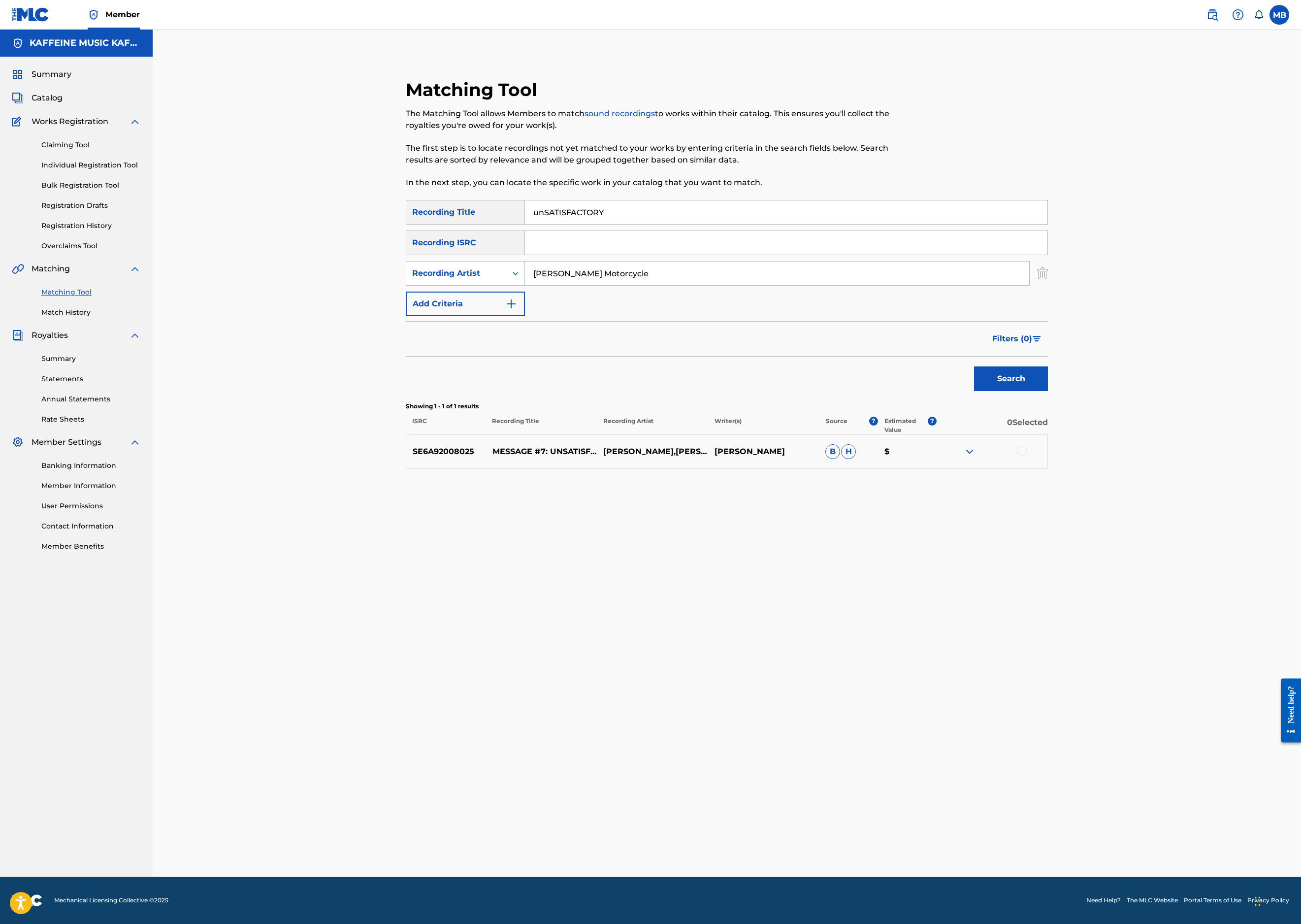
click at [670, 225] on input "unSATISFACTORY" at bounding box center [787, 213] width 522 height 24
click at [668, 225] on input "unSATISFACTORY" at bounding box center [787, 213] width 522 height 24
paste input "SOOPRISE."
type input "SOOPRISE."
click at [1048, 391] on button "Search" at bounding box center [1011, 378] width 74 height 25
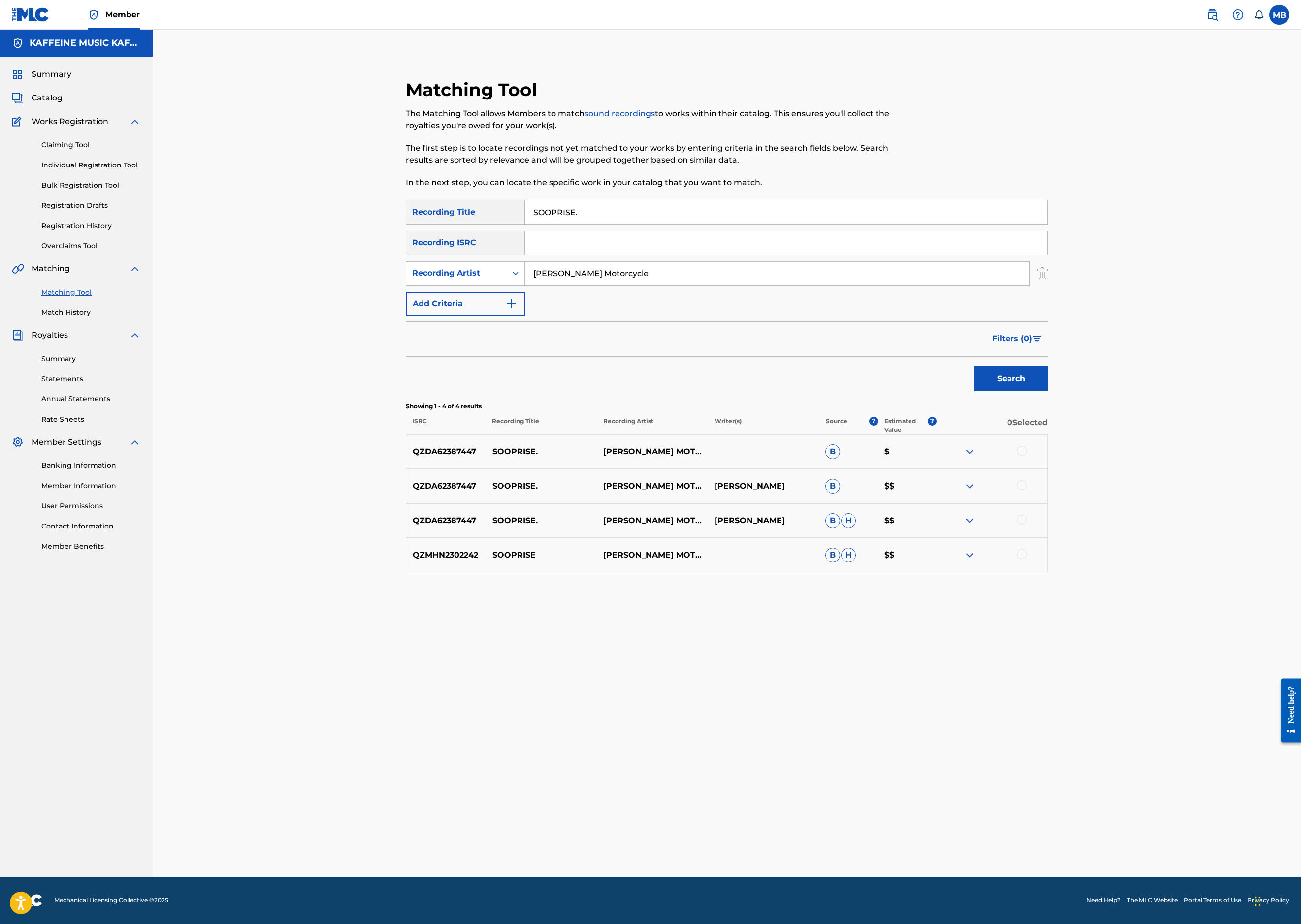
click at [1027, 455] on div at bounding box center [1022, 451] width 10 height 10
click at [1027, 490] on div at bounding box center [1022, 485] width 10 height 10
click at [1027, 524] on div at bounding box center [1022, 519] width 10 height 10
click at [1027, 559] on div at bounding box center [1022, 554] width 10 height 10
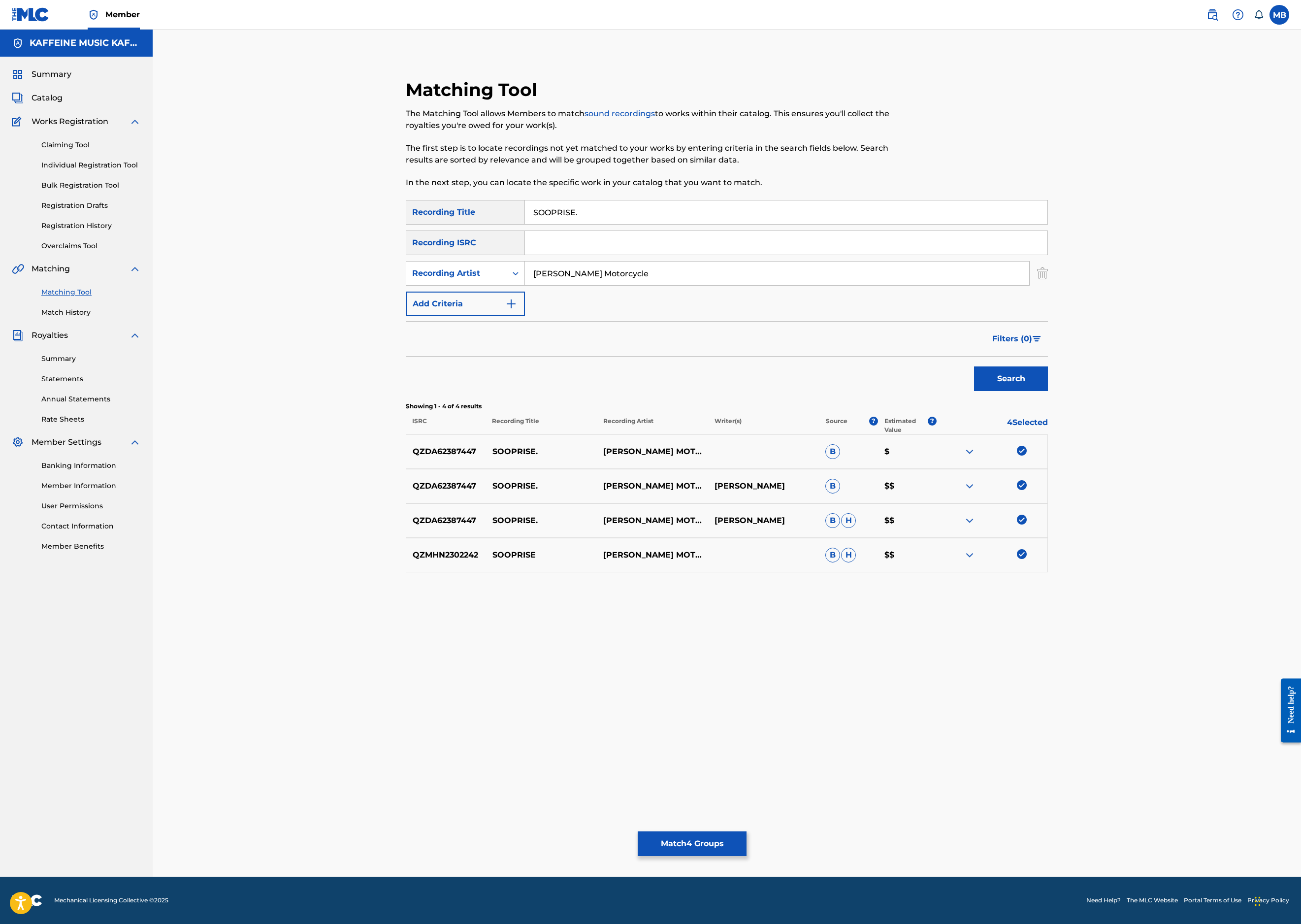
click at [747, 831] on button "Match 4 Groups" at bounding box center [693, 843] width 109 height 25
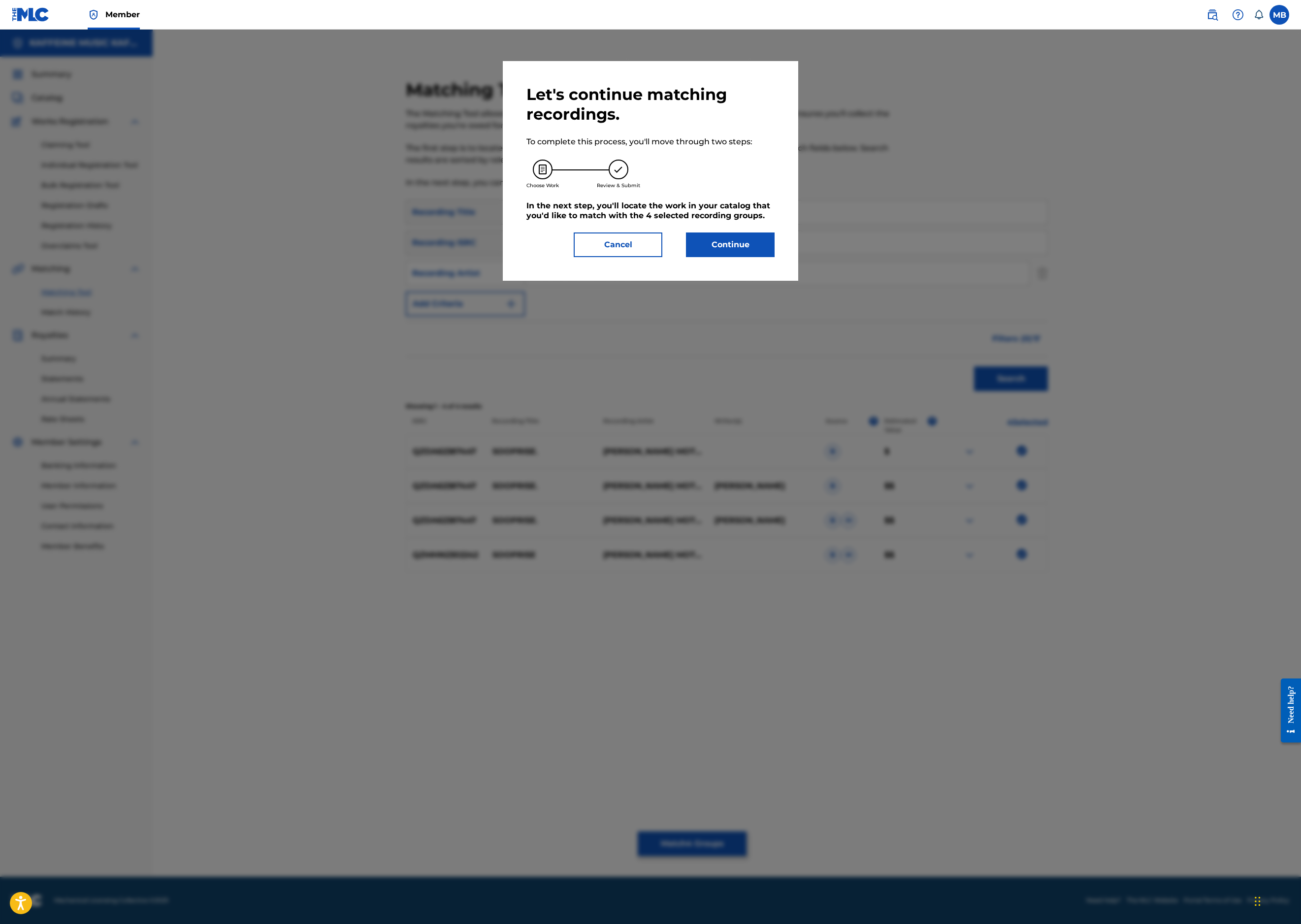
drag, startPoint x: 702, startPoint y: 332, endPoint x: 723, endPoint y: 365, distance: 39.1
click at [703, 257] on div "Let's continue matching recordings. To complete this process, you'll move throu…" at bounding box center [650, 171] width 248 height 172
click at [724, 257] on button "Continue" at bounding box center [730, 244] width 89 height 25
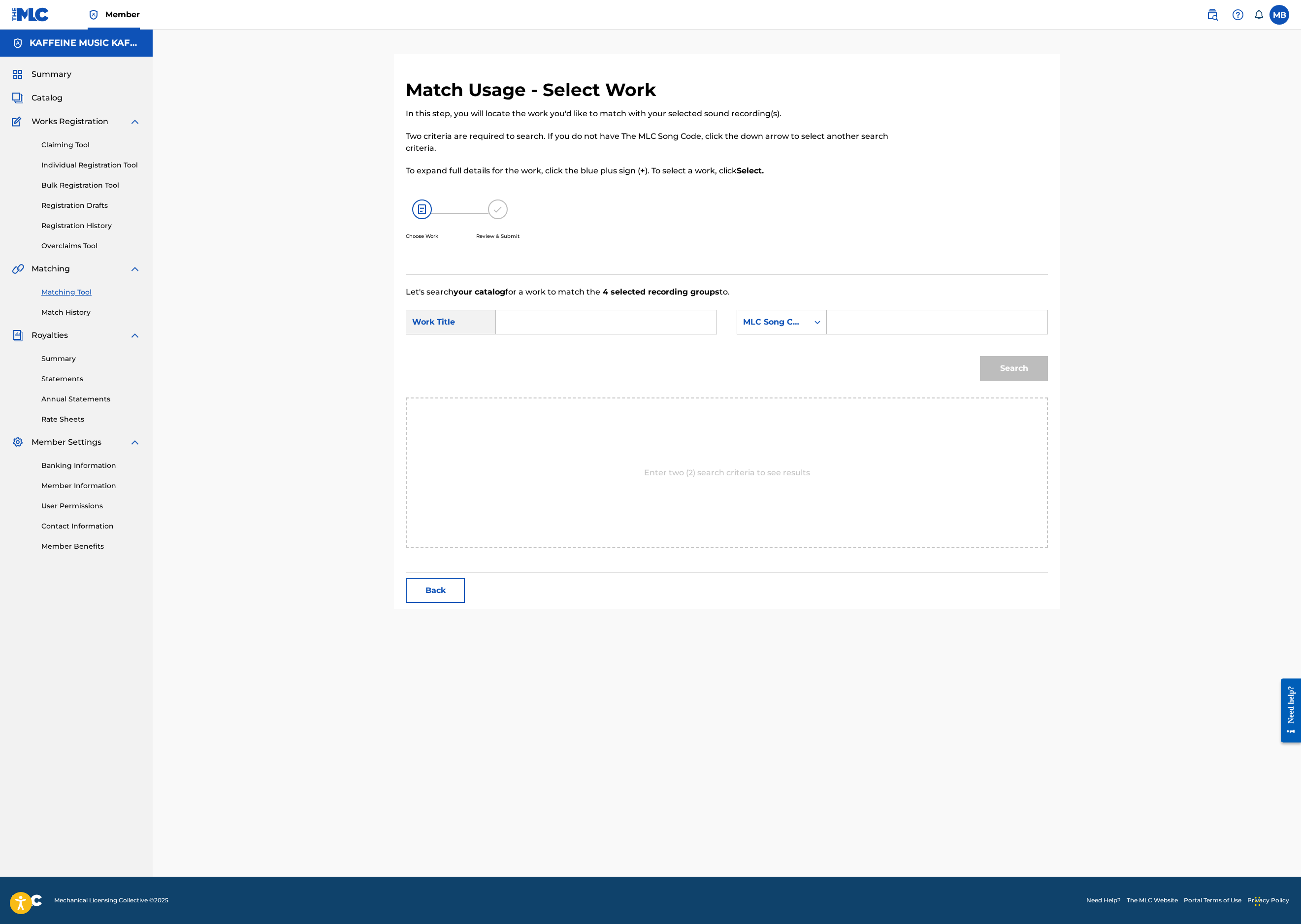
click at [637, 334] on input "Search Form" at bounding box center [606, 323] width 204 height 24
paste input "SOOPRISE."
type input "SOOPRISE."
click at [808, 331] on div "MLC Song Code" at bounding box center [773, 322] width 71 height 19
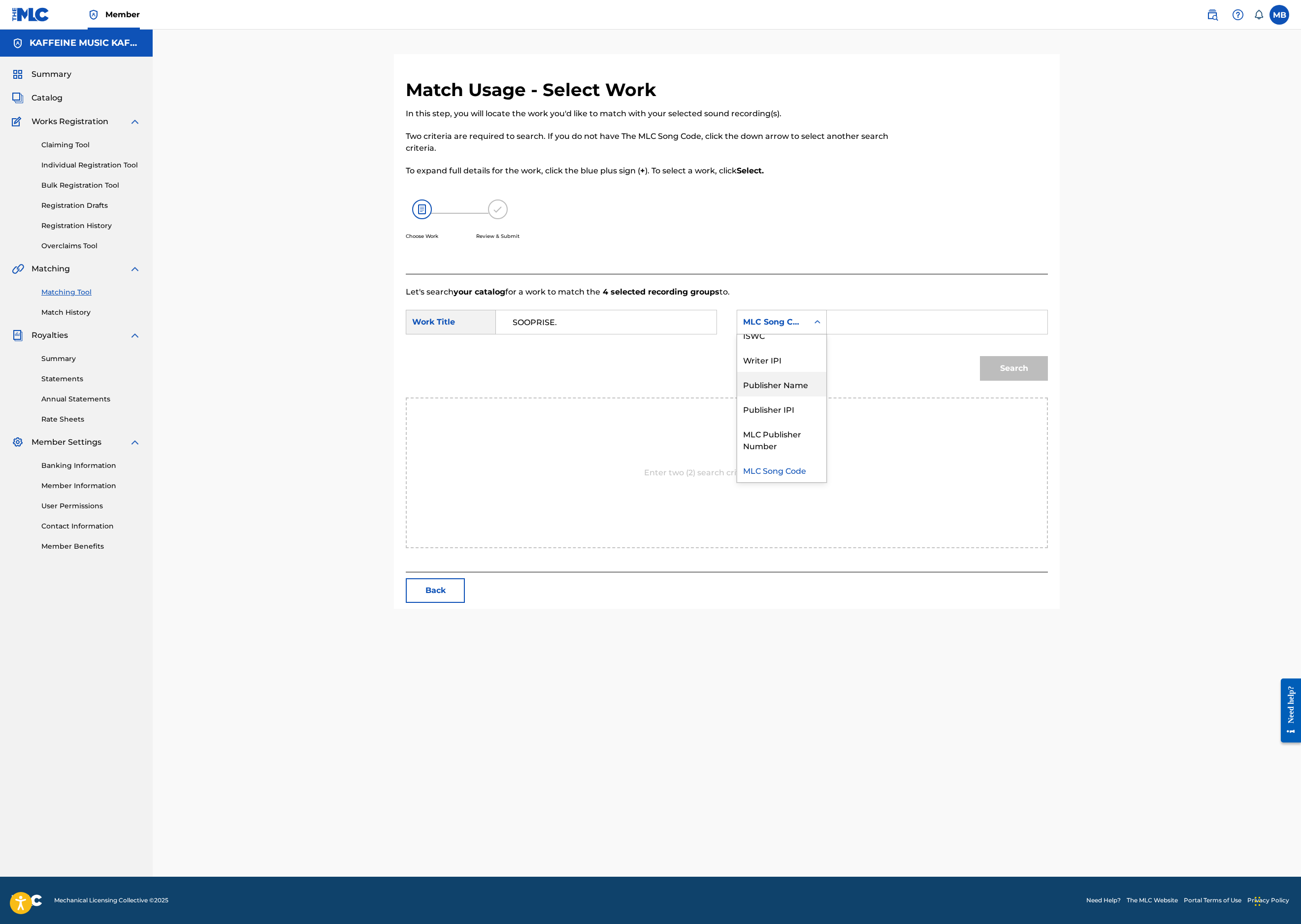
drag, startPoint x: 857, startPoint y: 489, endPoint x: 860, endPoint y: 470, distance: 19.2
click at [826, 397] on div "Publisher Name" at bounding box center [782, 384] width 89 height 25
drag, startPoint x: 1002, startPoint y: 430, endPoint x: 1015, endPoint y: 445, distance: 19.8
click at [1002, 334] on input "Search Form" at bounding box center [937, 323] width 204 height 24
type input "kaff"
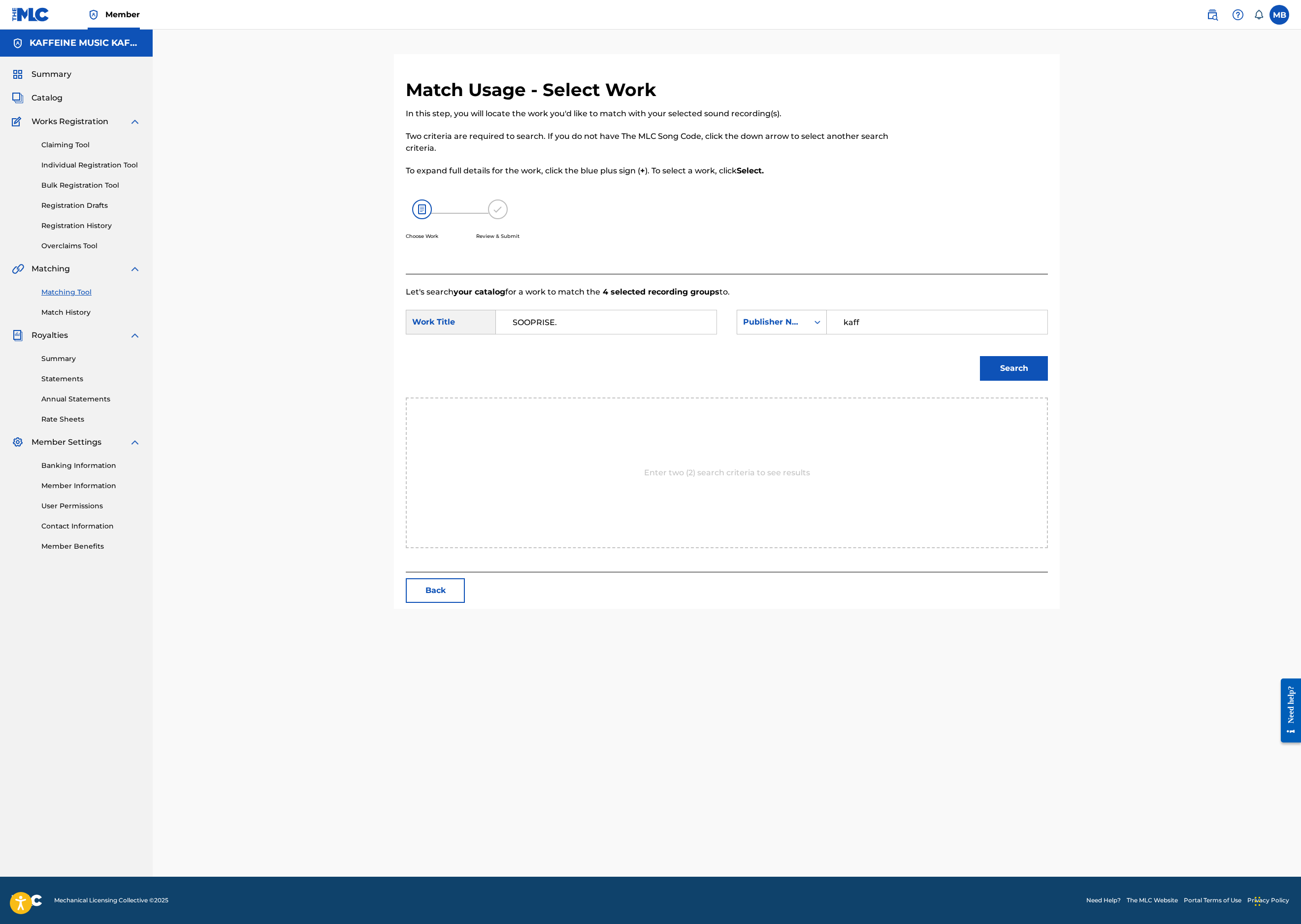
click at [1048, 381] on button "Search" at bounding box center [1014, 368] width 68 height 25
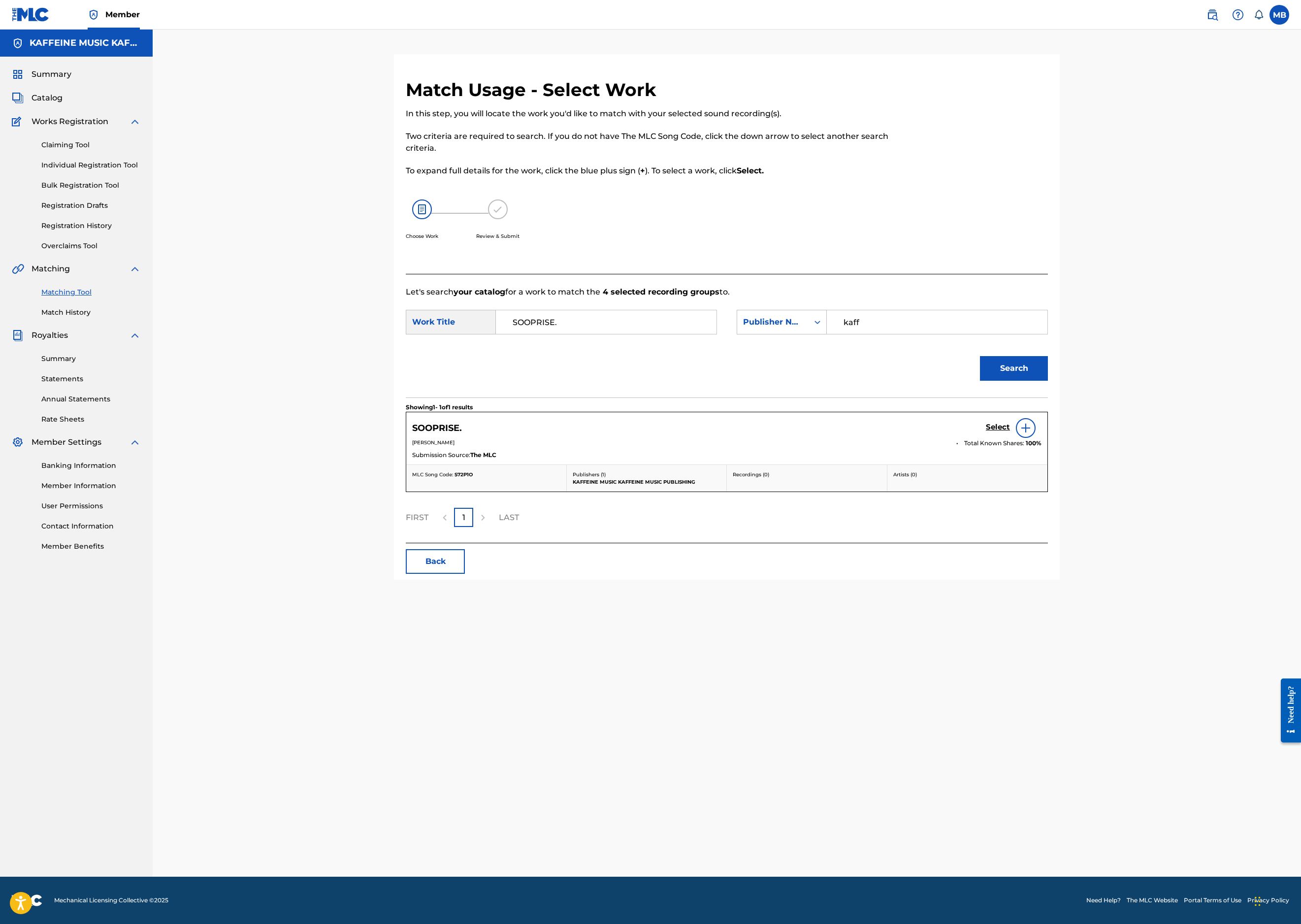
click at [1010, 432] on h5 "Select" at bounding box center [998, 426] width 24 height 9
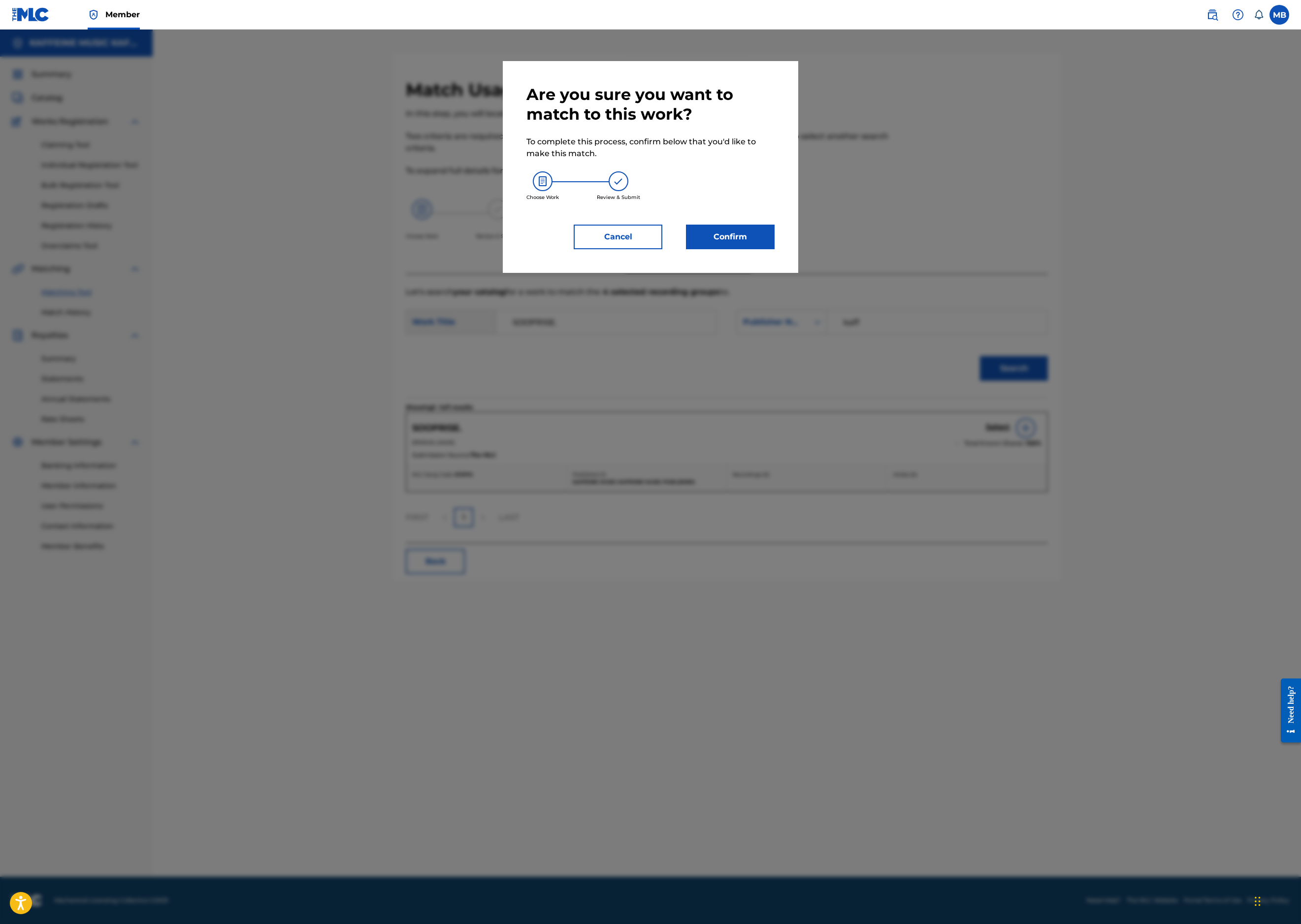
click at [738, 249] on button "Confirm" at bounding box center [730, 236] width 89 height 25
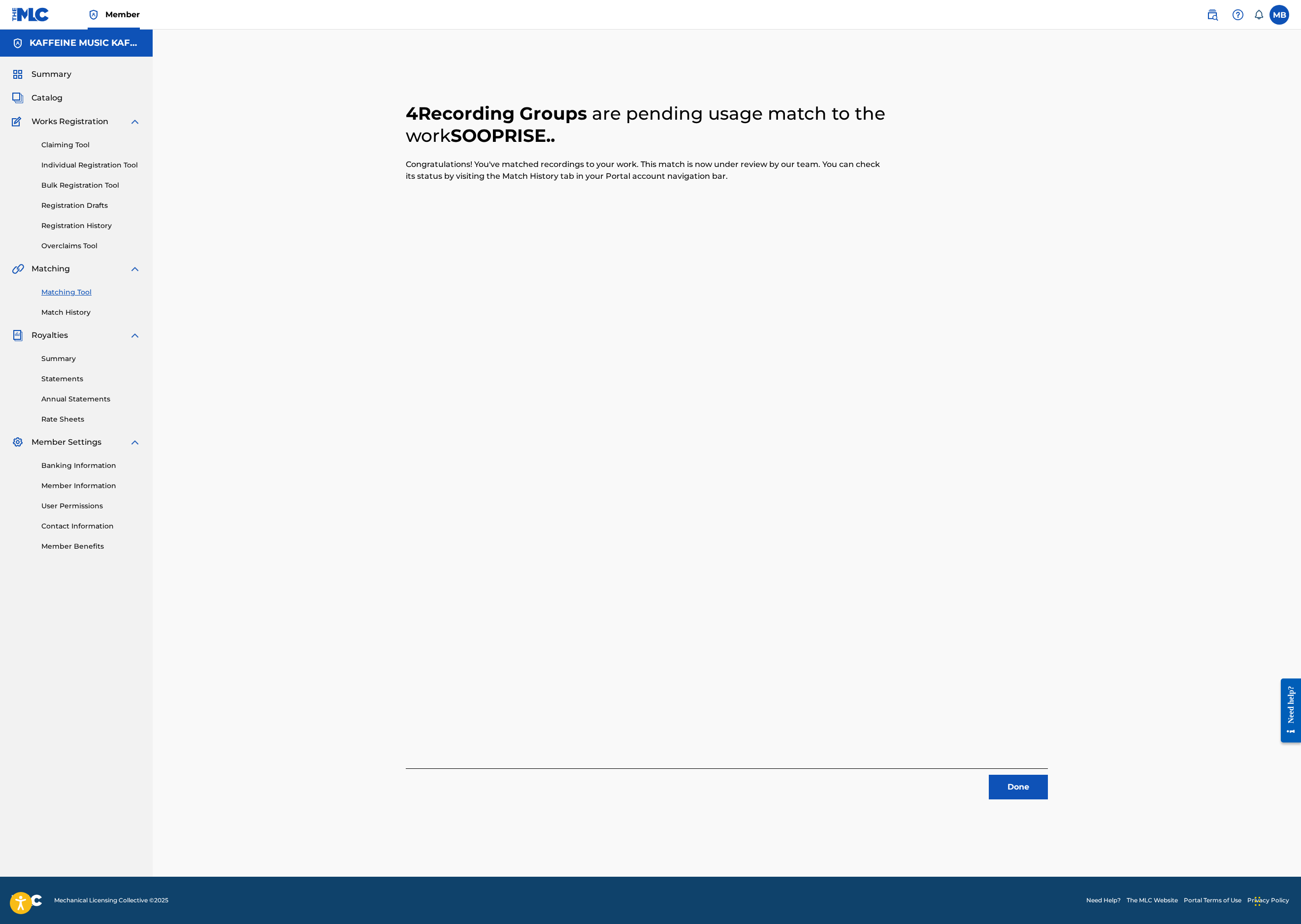
click at [1048, 775] on button "Done" at bounding box center [1019, 786] width 59 height 25
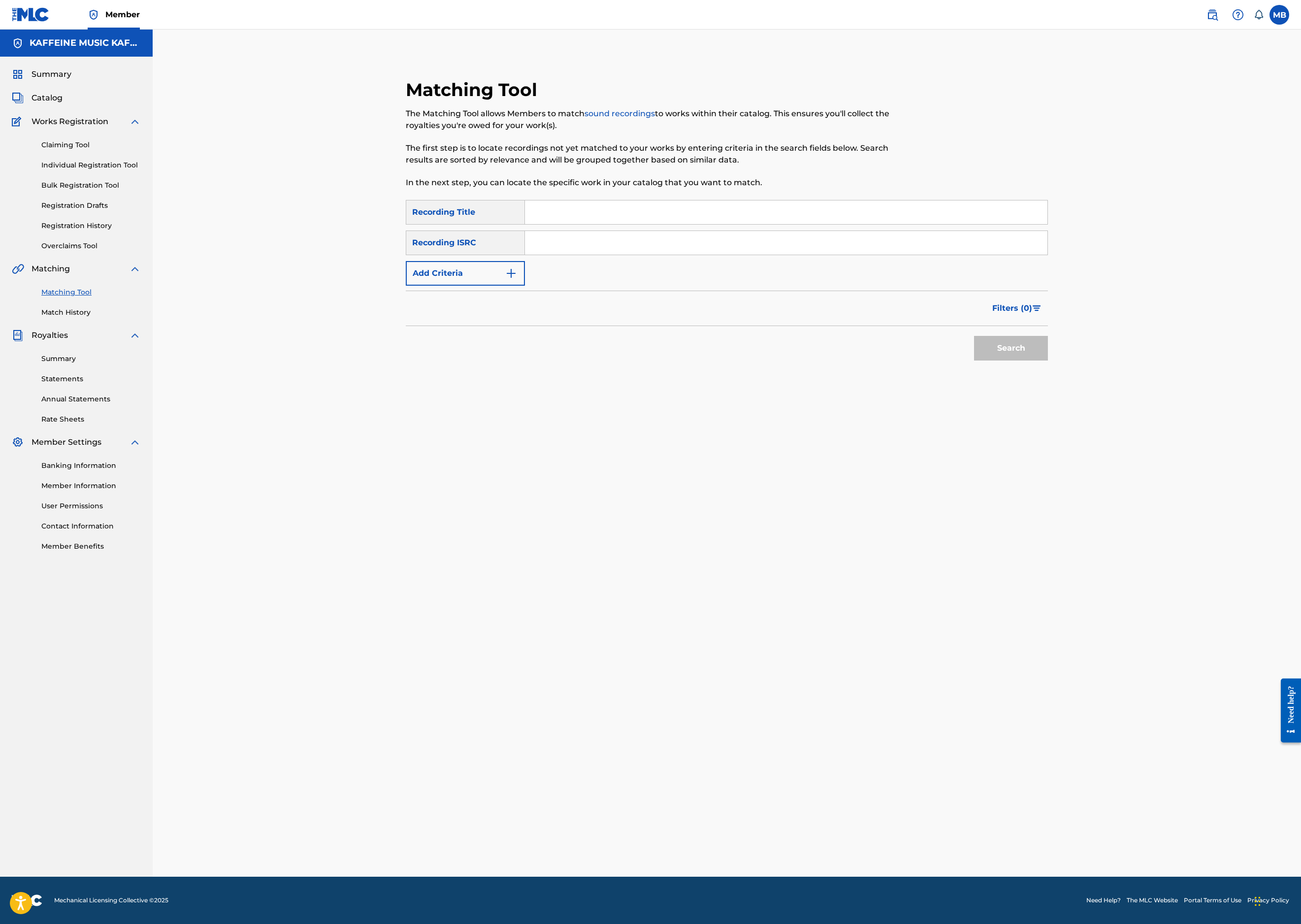
click at [730, 225] on input "Search Form" at bounding box center [787, 213] width 522 height 24
paste input "SUMB (MIKEY)"
type input "SUMB (MIKEY)"
click at [474, 286] on button "Add Criteria" at bounding box center [465, 273] width 119 height 25
click at [468, 283] on div "Writer" at bounding box center [457, 273] width 101 height 19
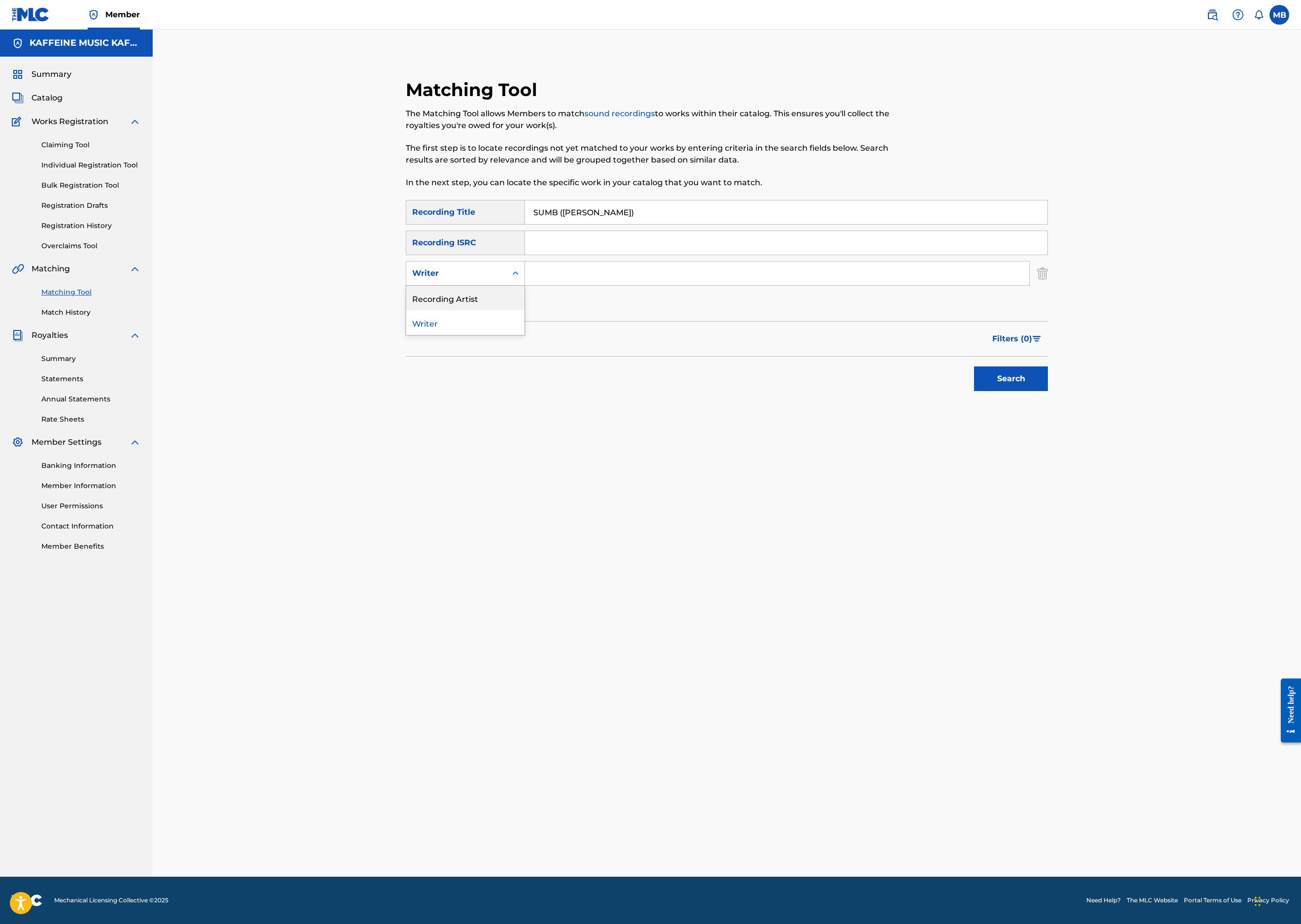
click at [460, 311] on div "Recording Artist" at bounding box center [465, 298] width 118 height 25
click at [649, 285] on input "Search Form" at bounding box center [778, 273] width 505 height 24
type input "[PERSON_NAME] Motorcycle"
click at [1048, 391] on button "Search" at bounding box center [1011, 378] width 74 height 25
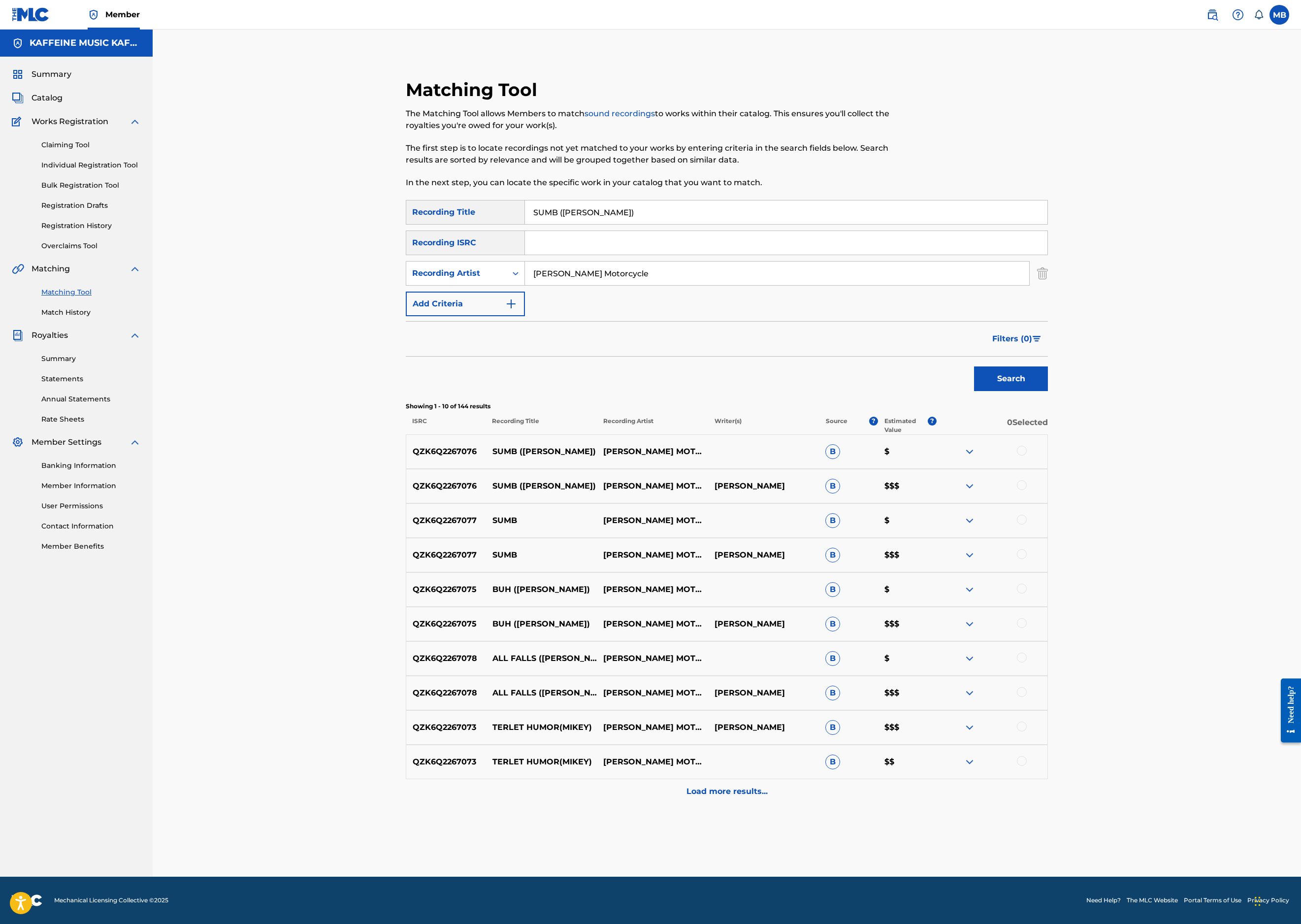
scroll to position [153, 0]
click at [1027, 490] on div at bounding box center [1022, 485] width 10 height 10
click at [1027, 455] on div at bounding box center [1022, 451] width 10 height 10
click at [747, 831] on button "Match 2 Groups" at bounding box center [693, 843] width 109 height 25
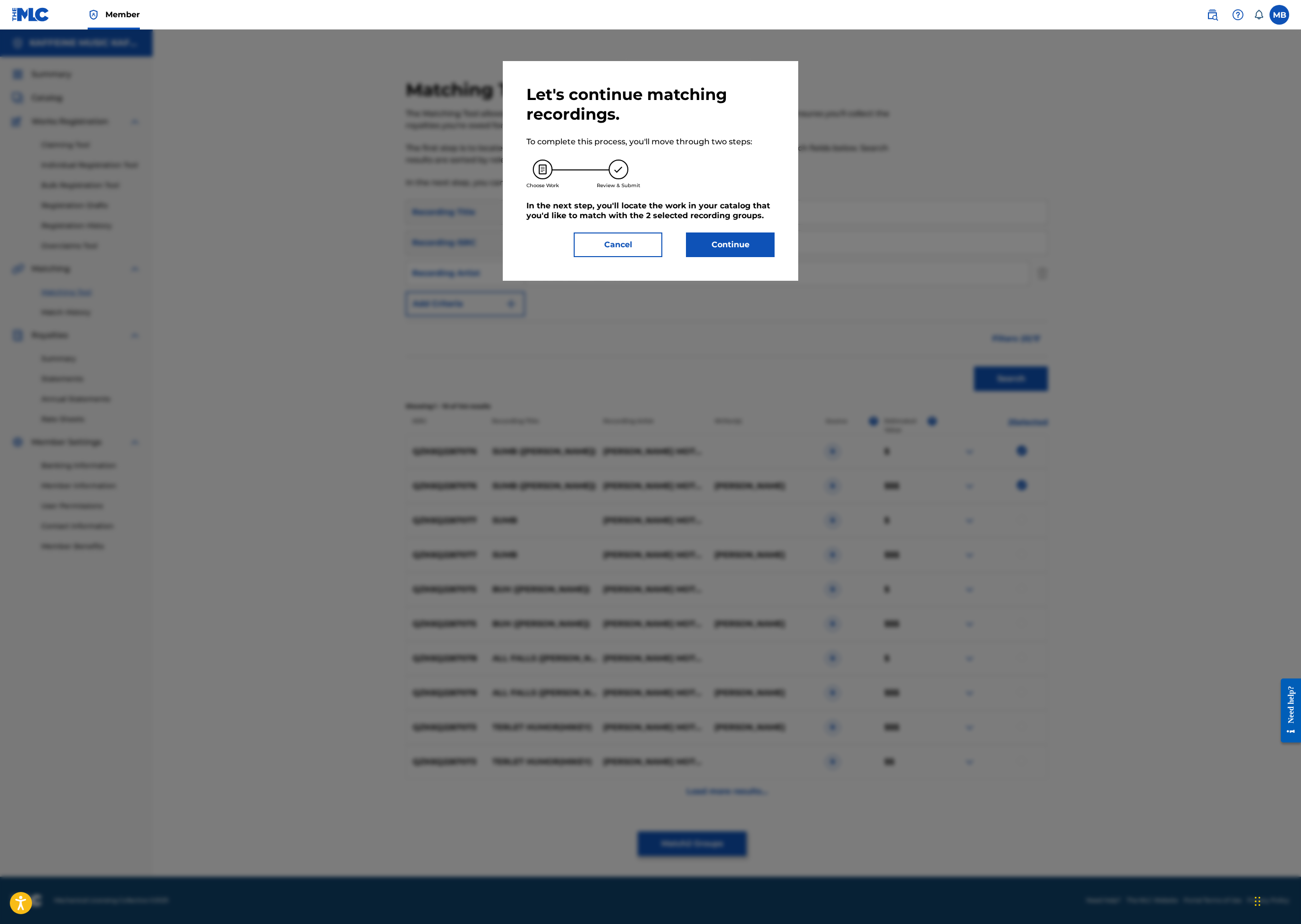
click at [775, 257] on button "Continue" at bounding box center [730, 244] width 89 height 25
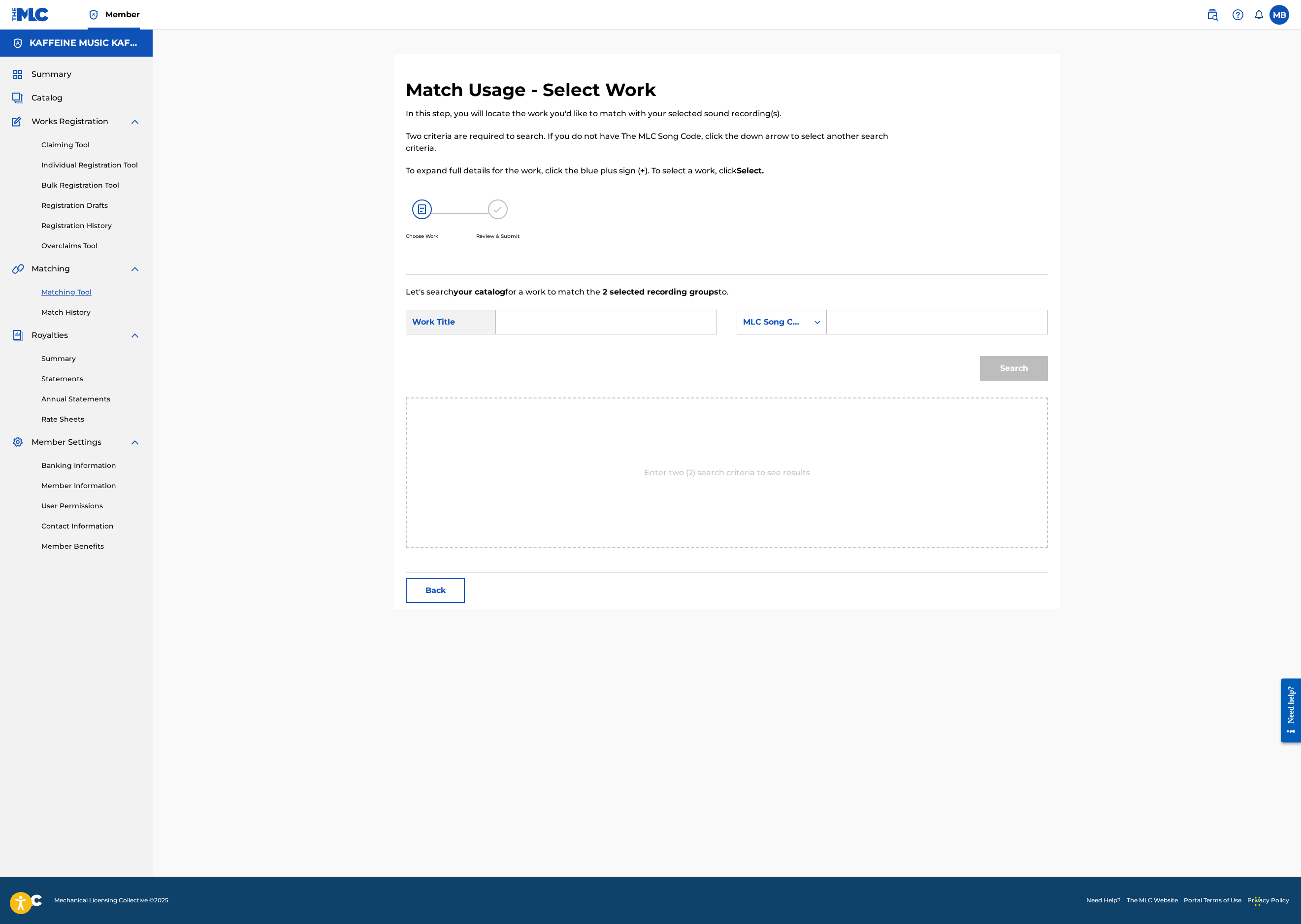
scroll to position [77, 0]
click at [694, 334] on input "Search Form" at bounding box center [606, 323] width 204 height 24
paste input "BOWL O' CRAP"
type input "BOWL O' CRAP"
click at [827, 334] on div "MLC Song Code" at bounding box center [782, 322] width 90 height 25
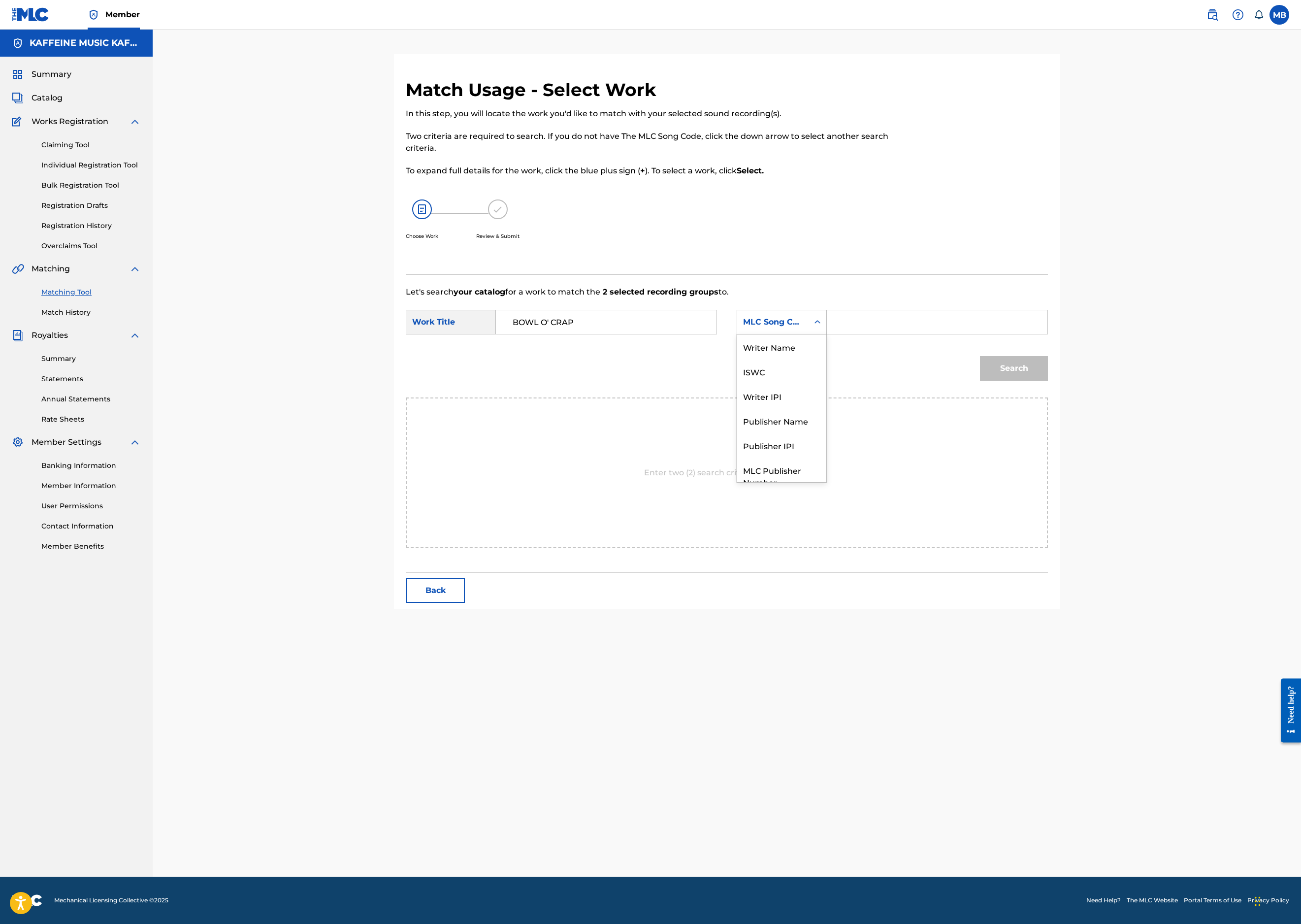
scroll to position [104, 0]
click at [826, 397] on div "Publisher Name" at bounding box center [782, 384] width 89 height 25
click at [1008, 334] on input "Search Form" at bounding box center [937, 323] width 204 height 24
type input "kaff"
click at [1048, 381] on button "Search" at bounding box center [1014, 368] width 68 height 25
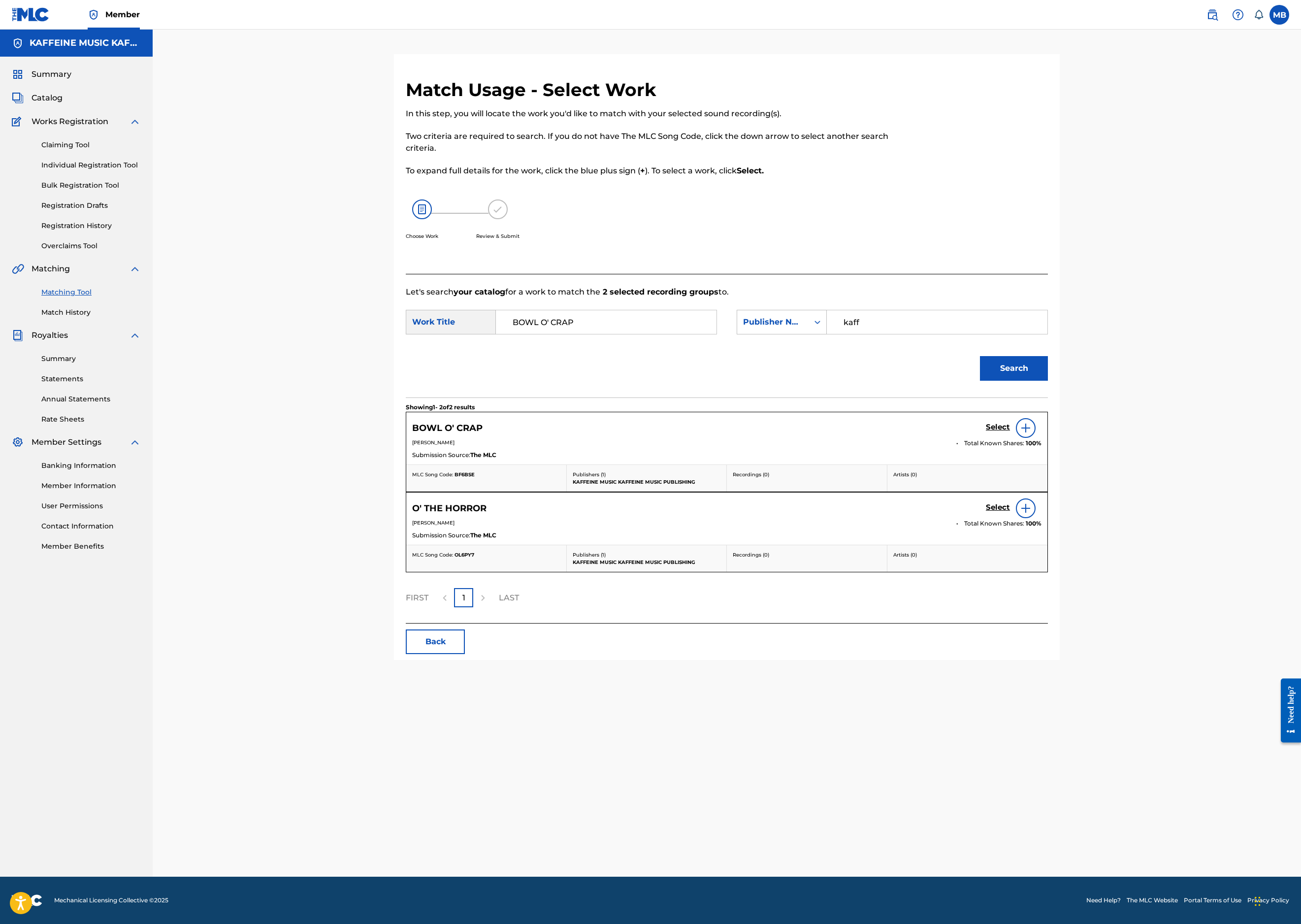
click at [1010, 432] on h5 "Select" at bounding box center [998, 426] width 24 height 9
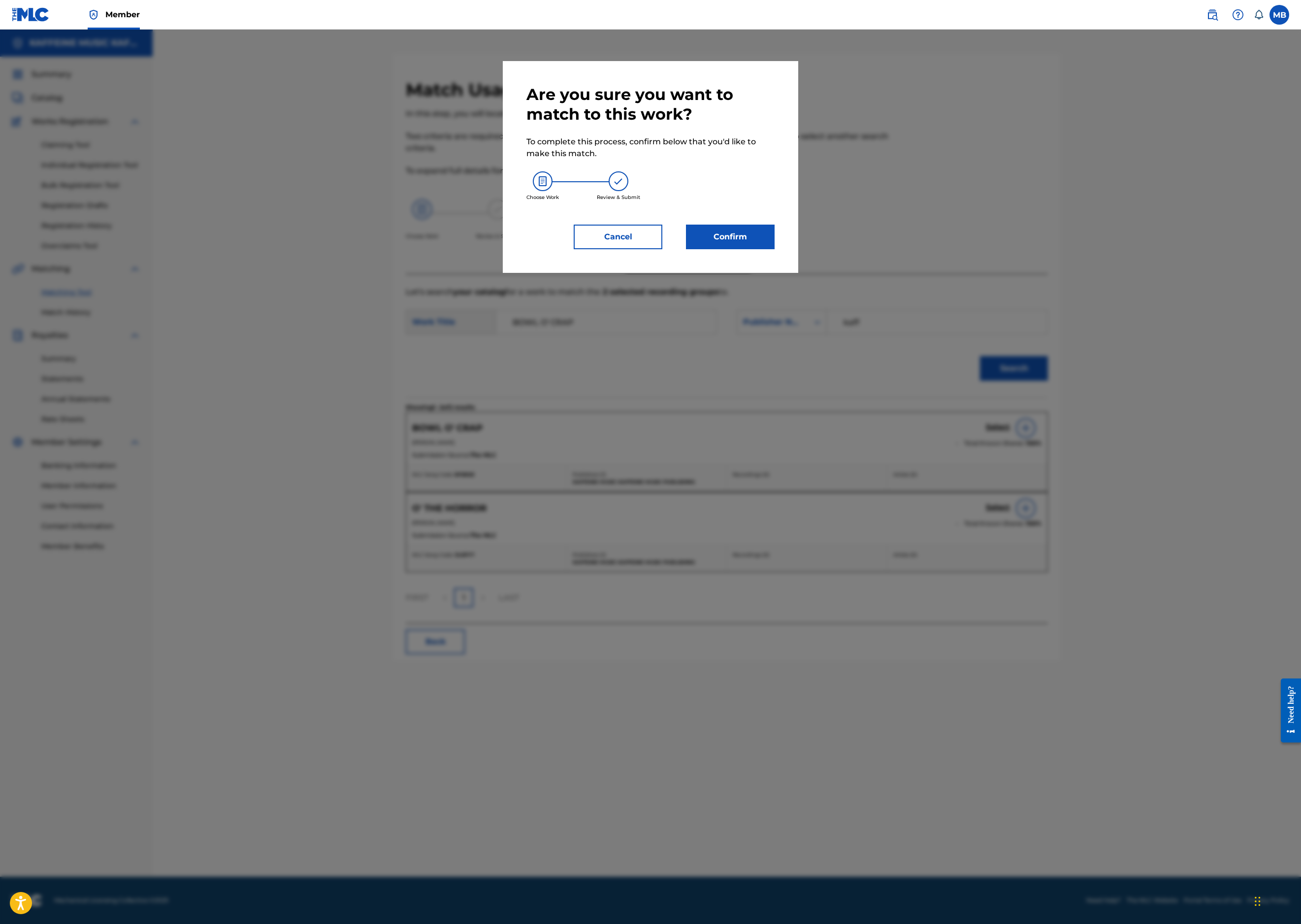
click at [772, 249] on button "Confirm" at bounding box center [730, 236] width 89 height 25
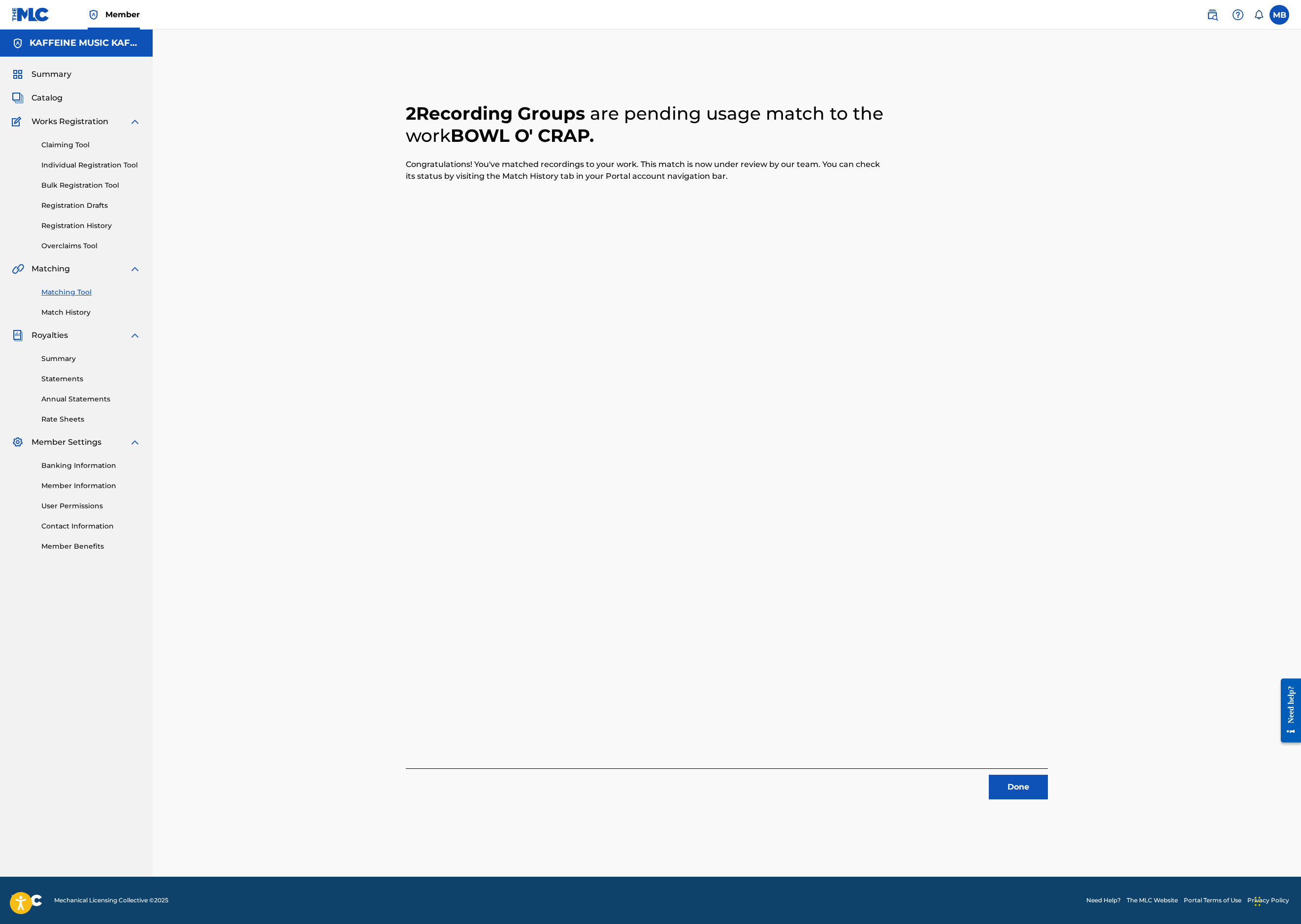
click at [1048, 775] on button "Done" at bounding box center [1019, 786] width 59 height 25
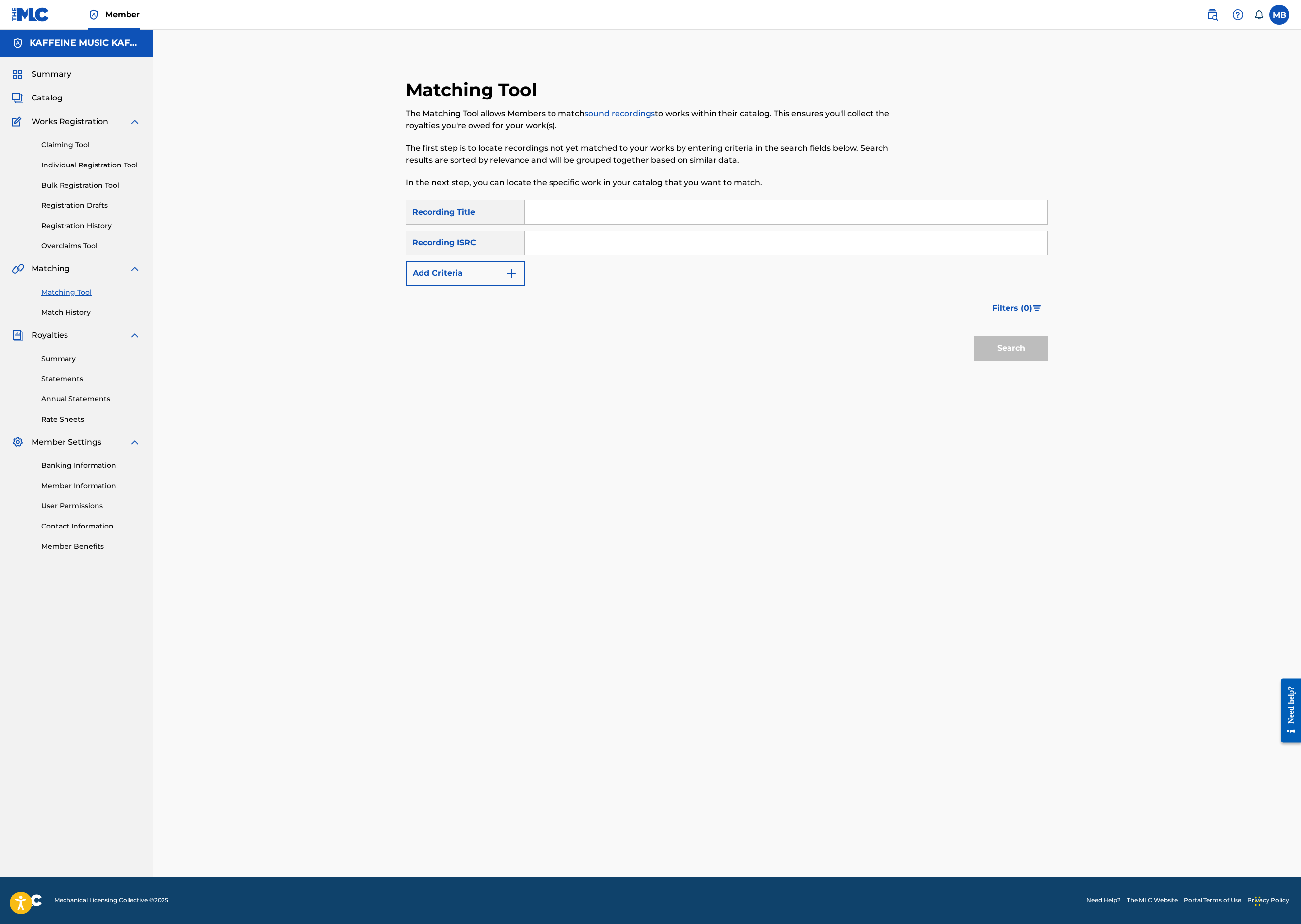
click at [669, 218] on input "Search Form" at bounding box center [787, 213] width 522 height 24
paste input "BRAYNE"
type input "BRAYNE"
click at [444, 286] on button "Add Criteria" at bounding box center [465, 273] width 119 height 25
click at [442, 283] on div "Writer" at bounding box center [457, 273] width 101 height 19
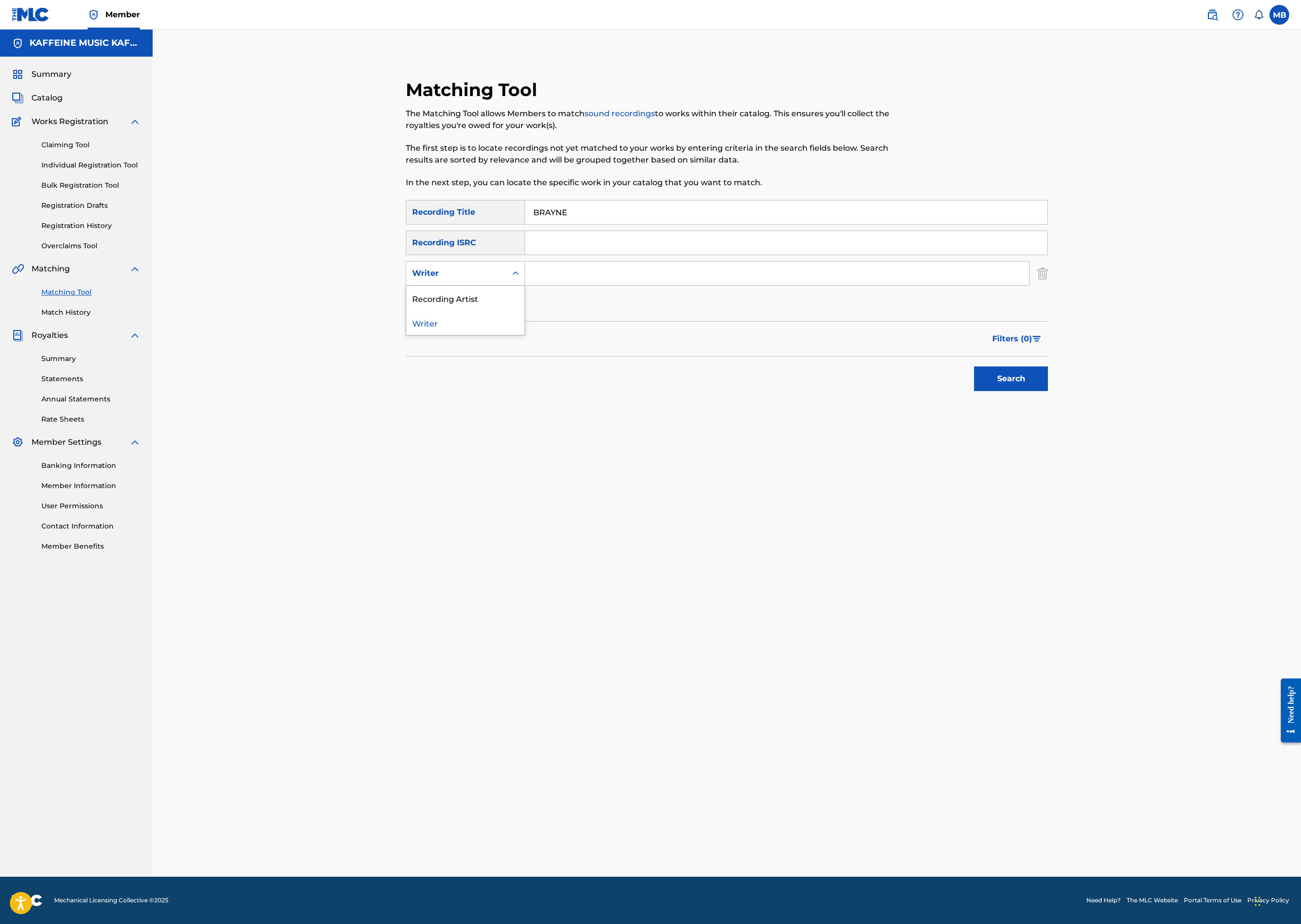
click at [439, 311] on div "Recording Artist" at bounding box center [465, 298] width 118 height 25
click at [621, 285] on input "Search Form" at bounding box center [778, 273] width 505 height 24
type input "[PERSON_NAME] Motorcycle"
click at [1048, 391] on button "Search" at bounding box center [1011, 378] width 74 height 25
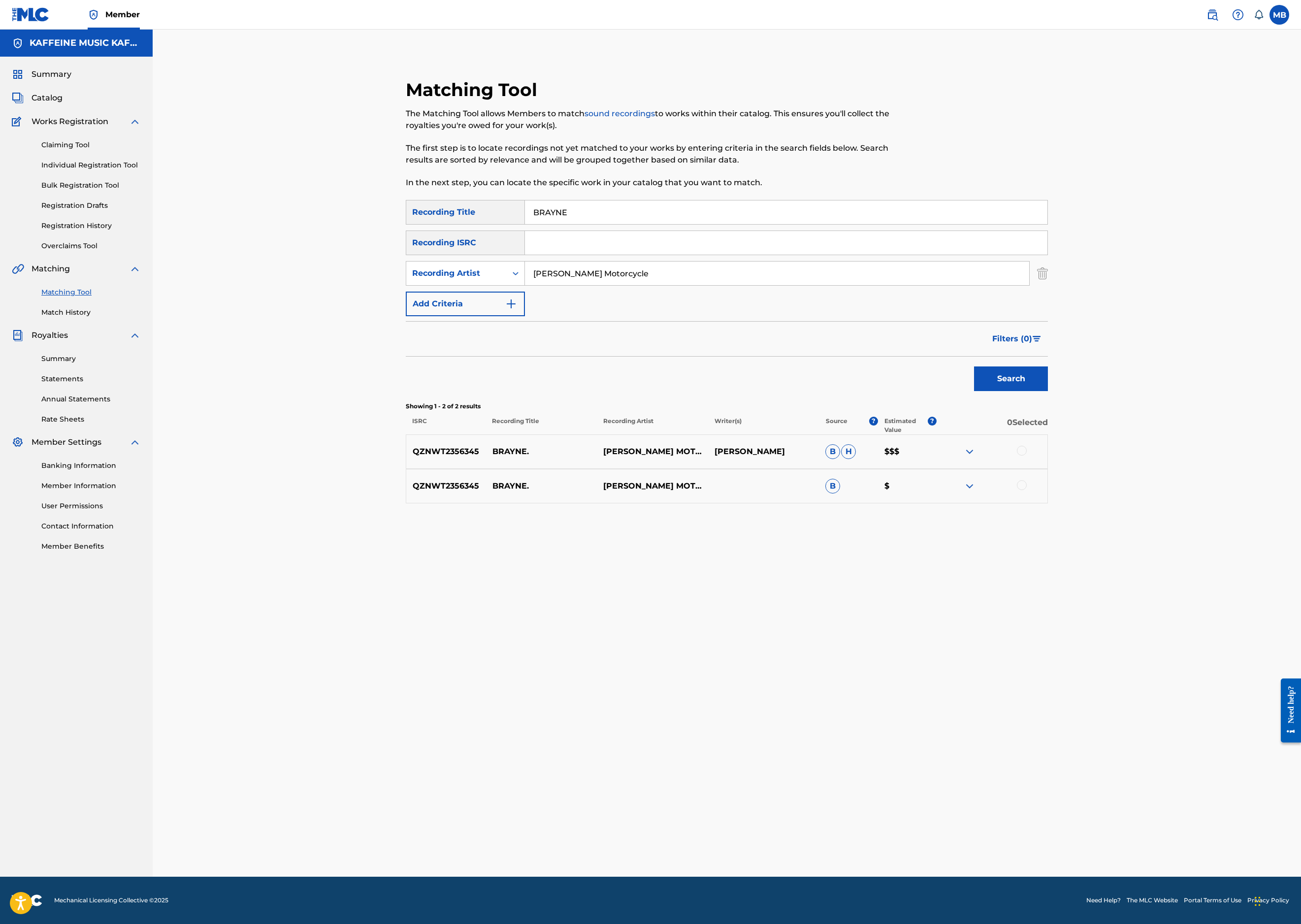
click at [1027, 455] on div at bounding box center [1022, 451] width 10 height 10
click at [1027, 490] on div at bounding box center [1022, 485] width 10 height 10
click at [747, 831] on button "Match 2 Groups" at bounding box center [693, 843] width 109 height 25
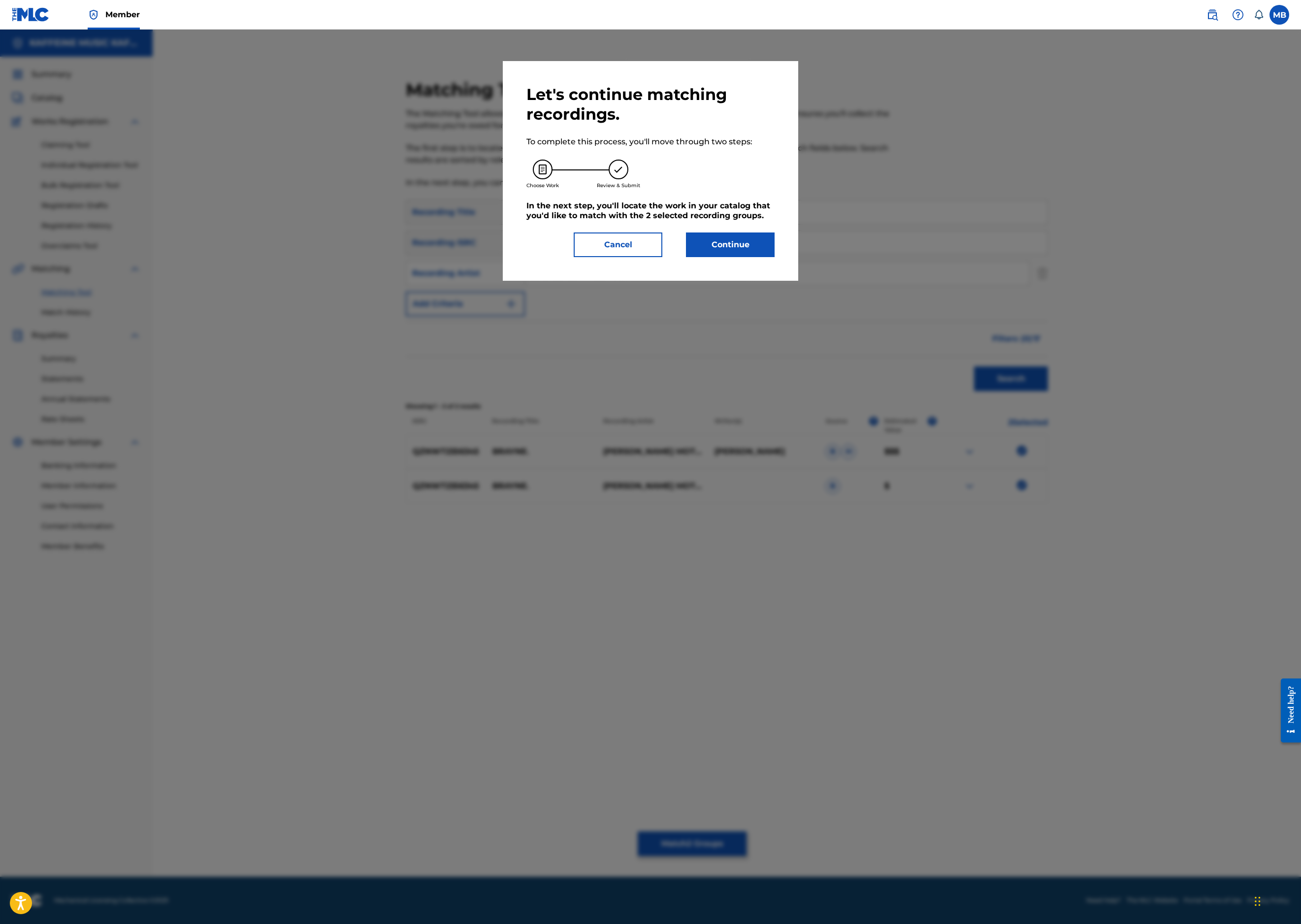
click at [775, 257] on button "Continue" at bounding box center [730, 244] width 89 height 25
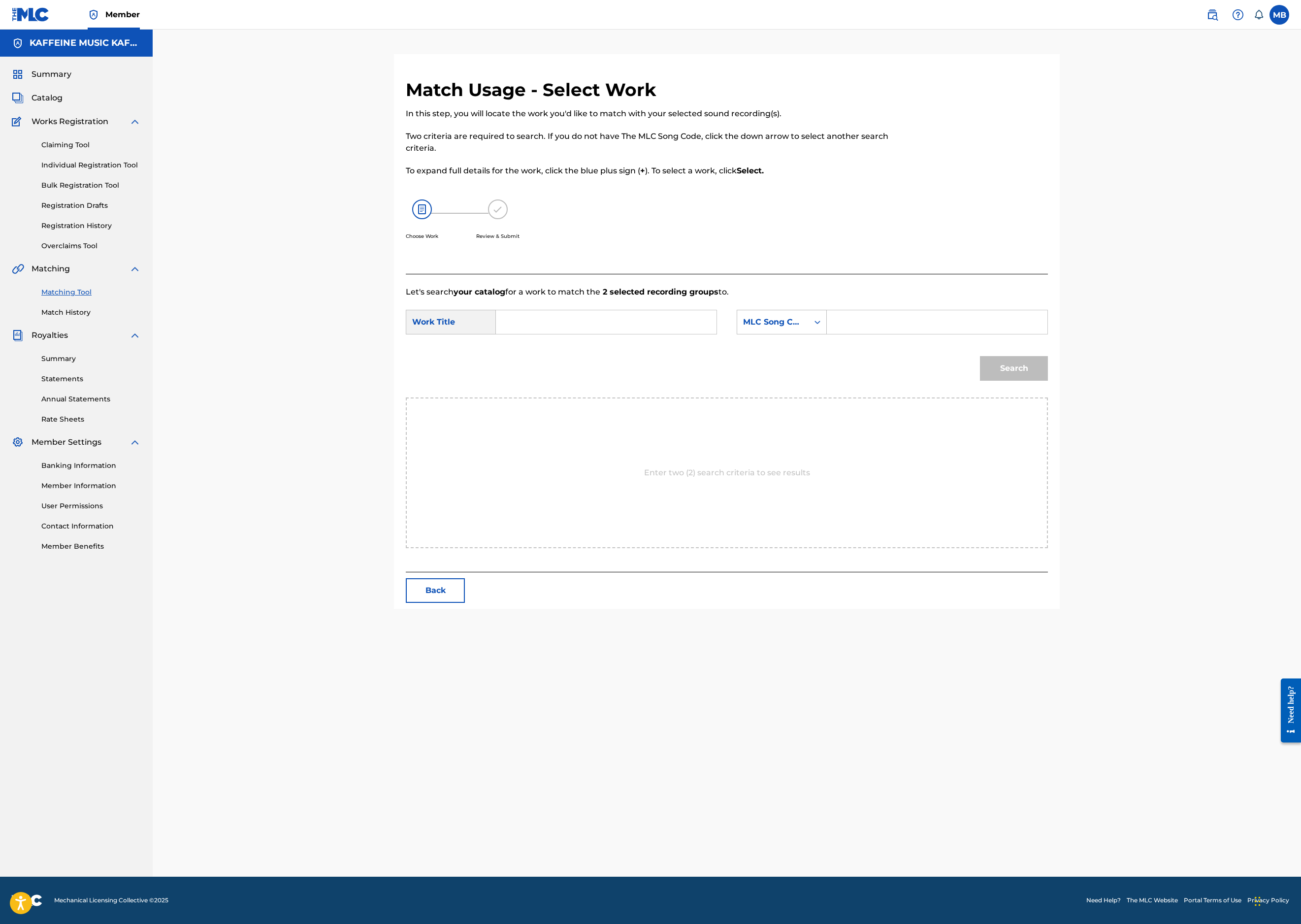
click at [566, 334] on input "Search Form" at bounding box center [606, 323] width 204 height 24
paste input "BRAYNE"
type input "BRAYNE"
click at [808, 331] on div "MLC Song Code" at bounding box center [773, 322] width 71 height 19
click at [826, 397] on div "Publisher Name" at bounding box center [782, 384] width 89 height 25
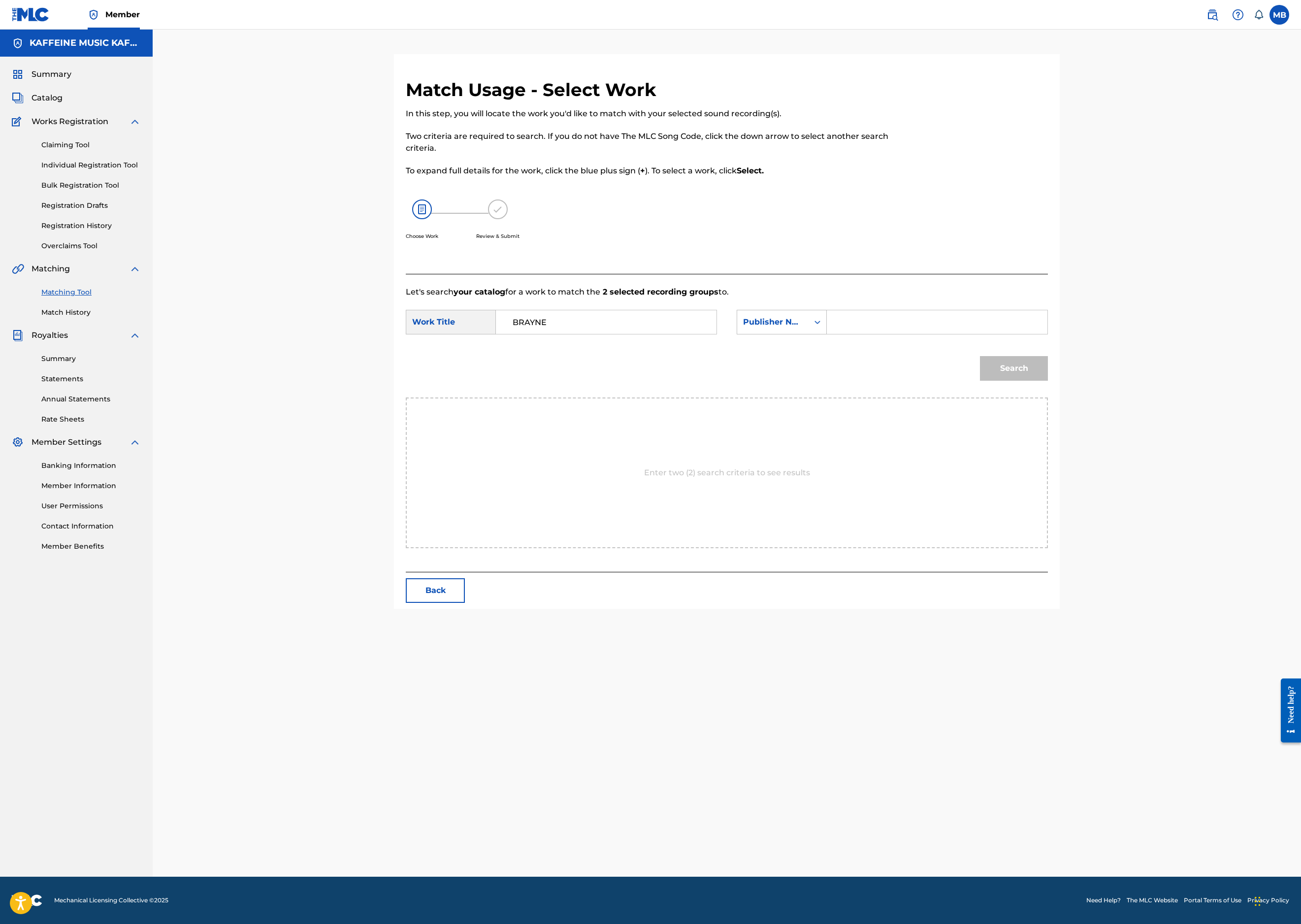
click at [1039, 334] on input "Search Form" at bounding box center [937, 323] width 204 height 24
type input "kaff"
click at [1048, 381] on button "Search" at bounding box center [1014, 368] width 68 height 25
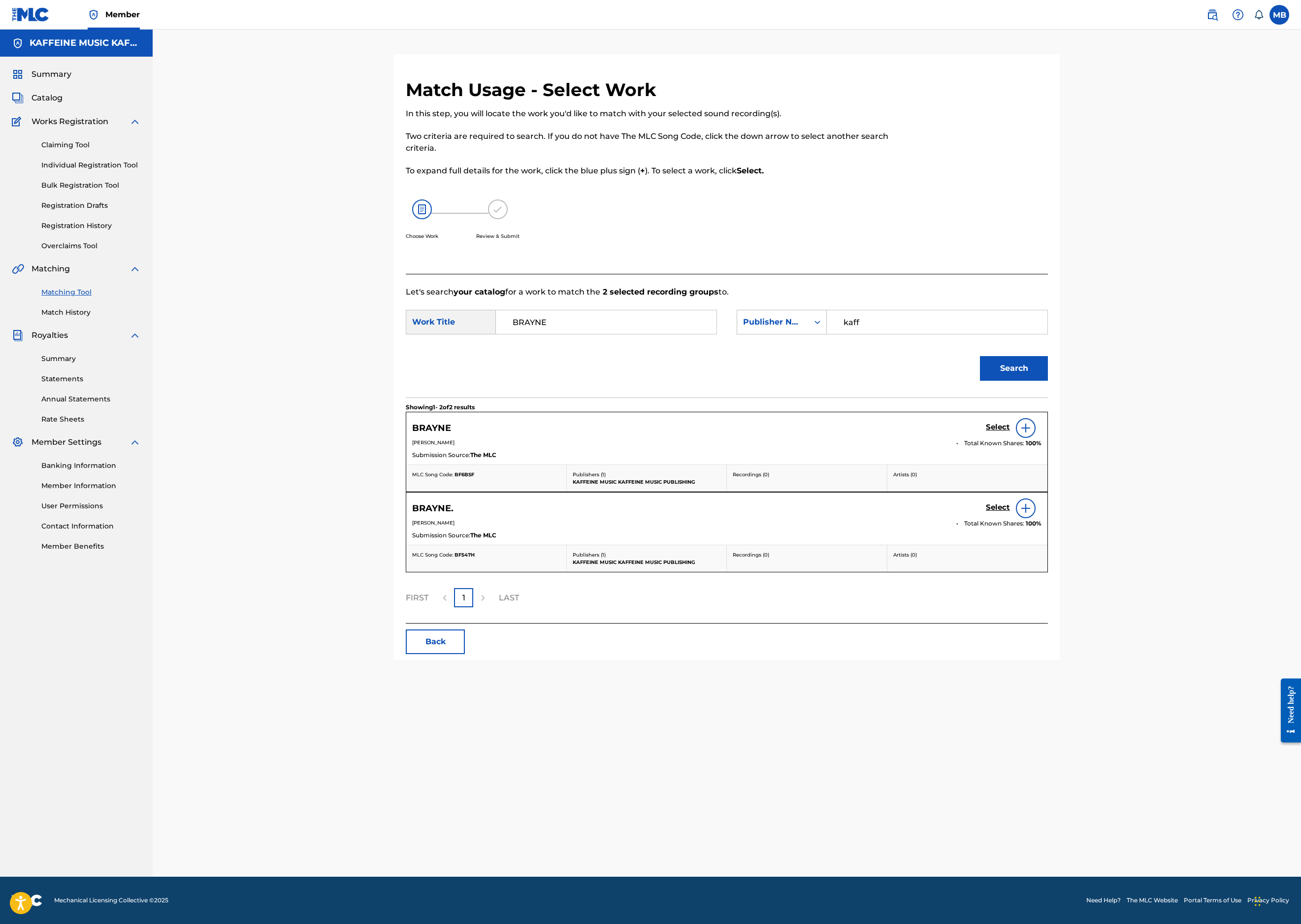
scroll to position [200, 0]
click at [1010, 432] on h5 "Select" at bounding box center [998, 426] width 24 height 9
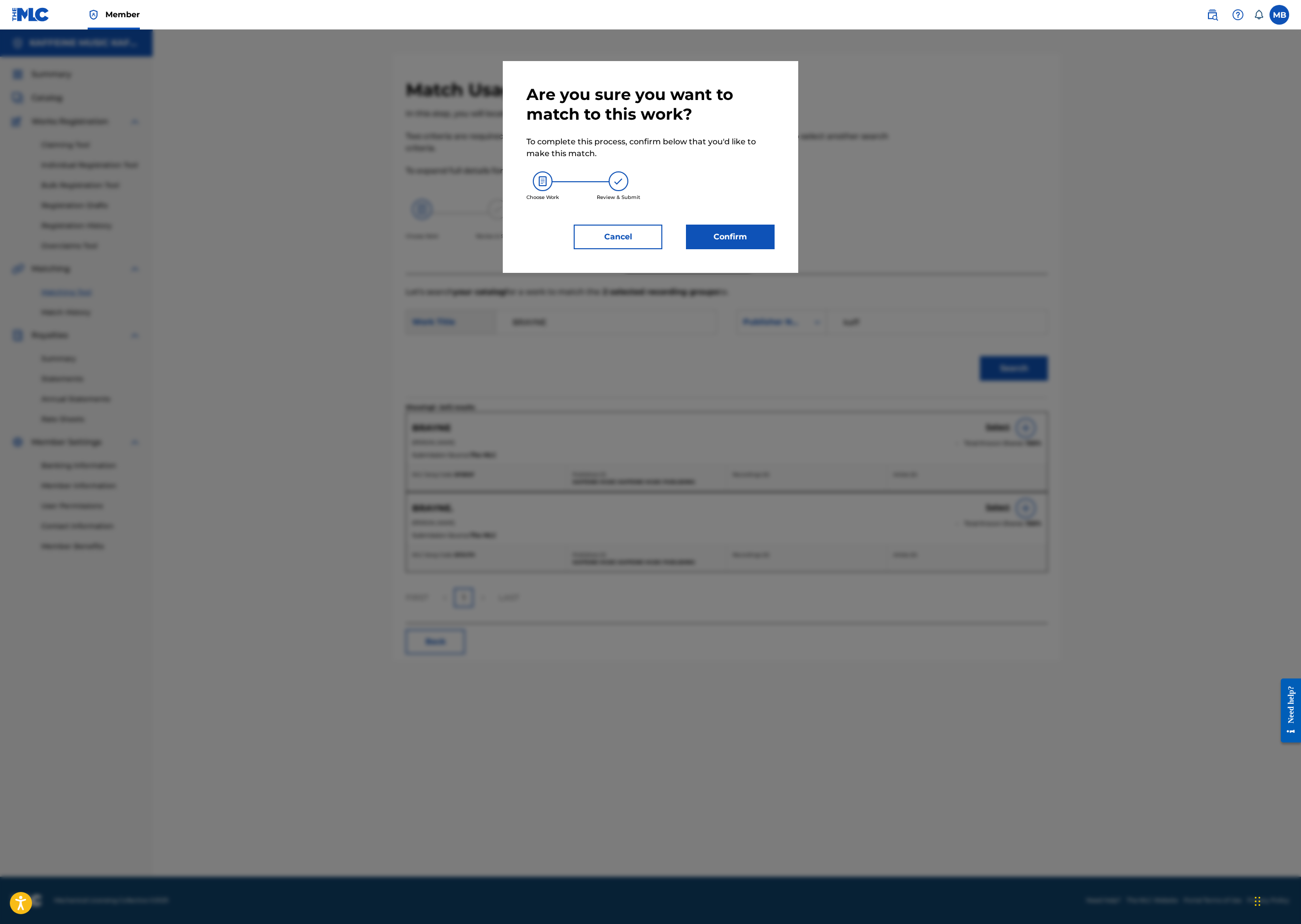
click at [574, 249] on button "Cancel" at bounding box center [618, 236] width 89 height 25
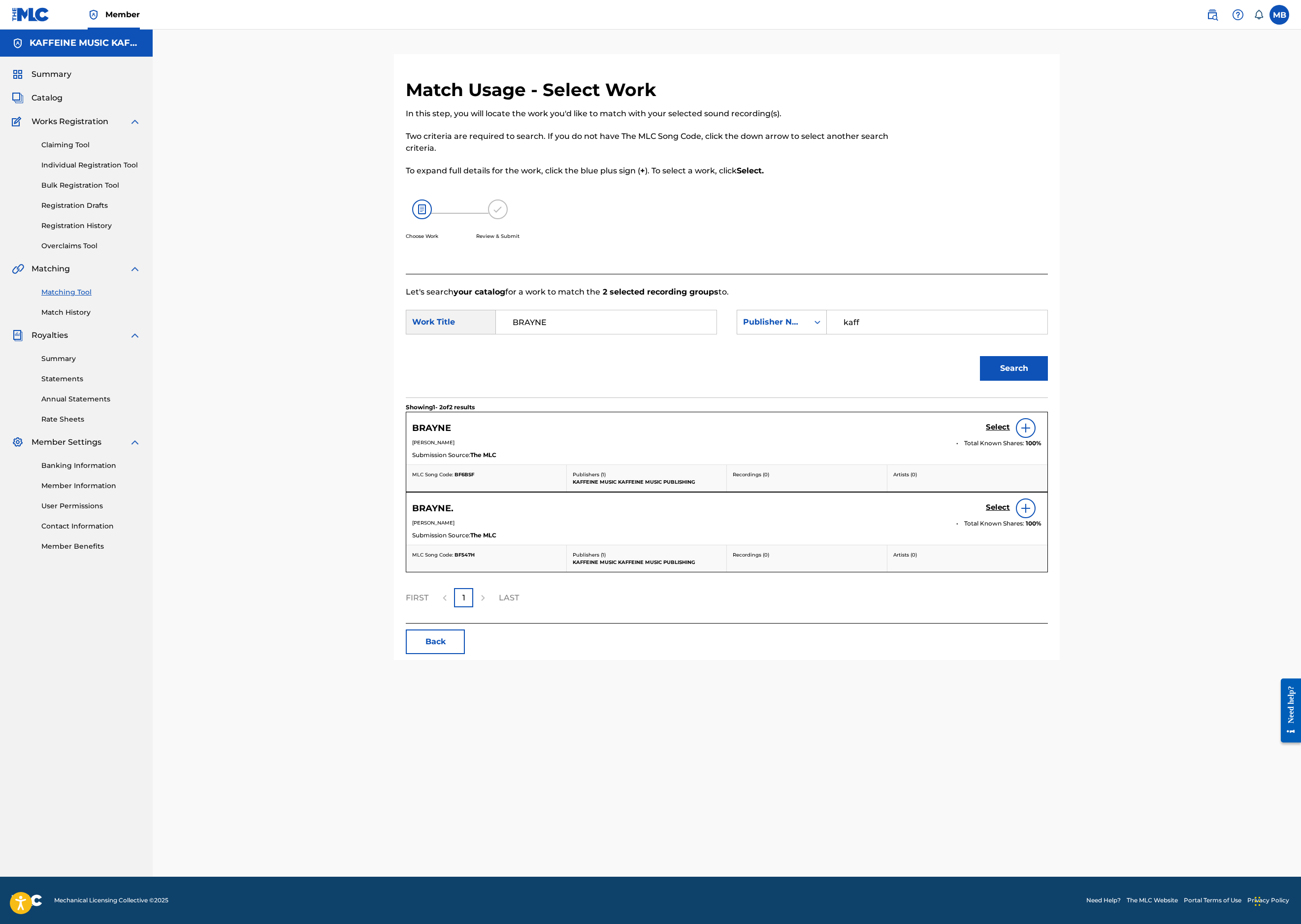
click at [1010, 432] on h5 "Select" at bounding box center [998, 426] width 24 height 9
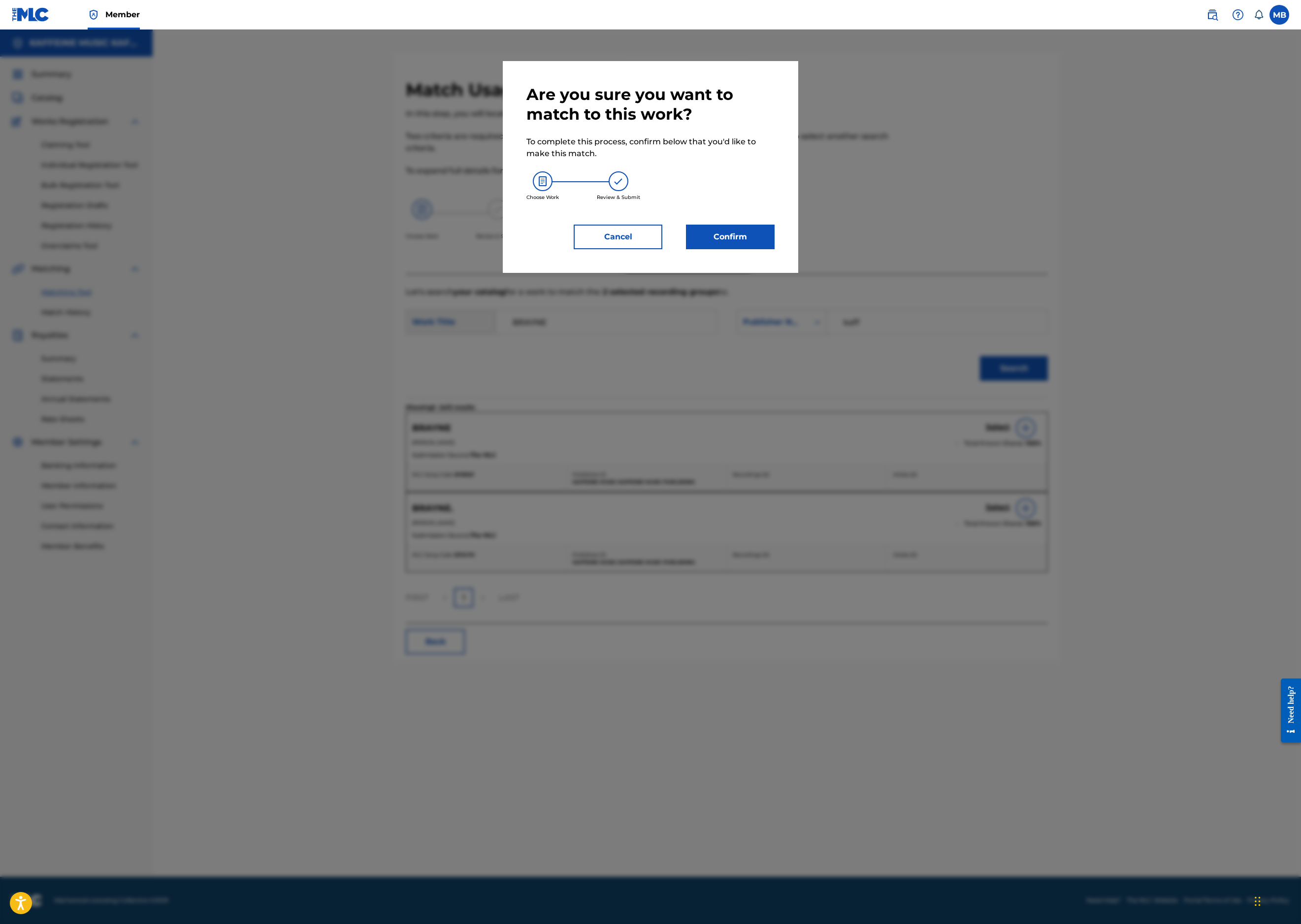
click at [775, 249] on button "Confirm" at bounding box center [730, 236] width 89 height 25
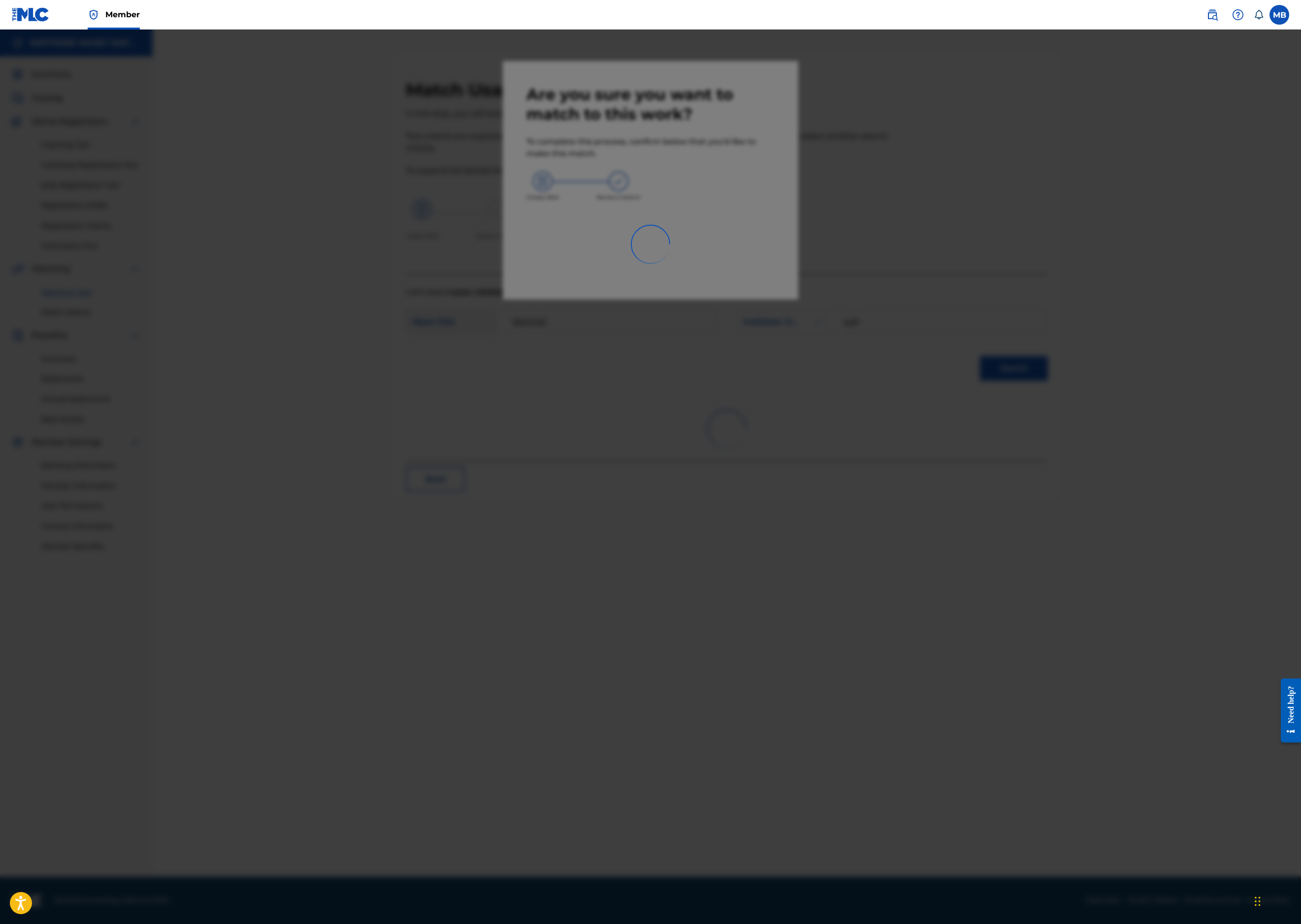
scroll to position [77, 0]
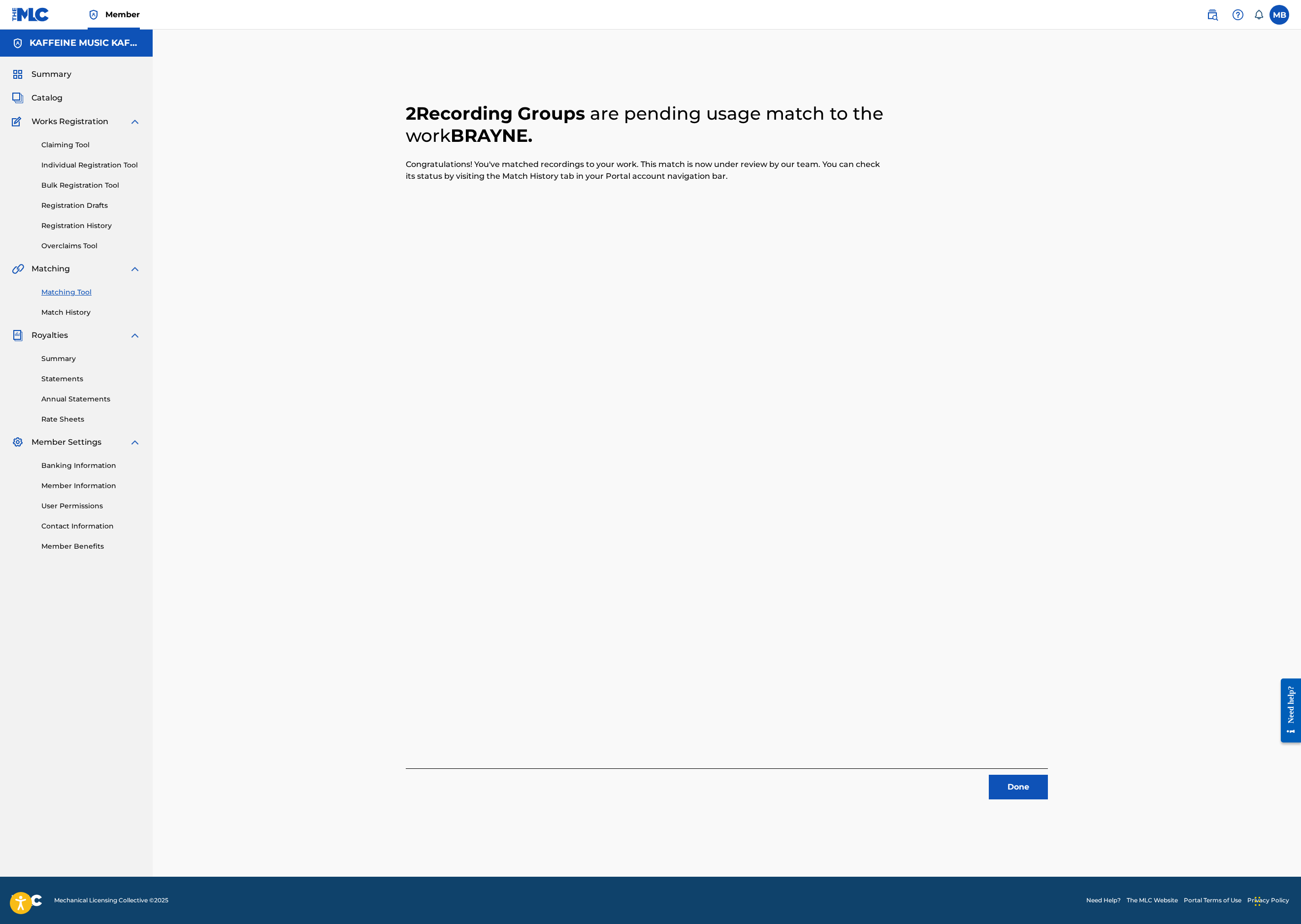
click at [1048, 775] on button "Done" at bounding box center [1019, 786] width 59 height 25
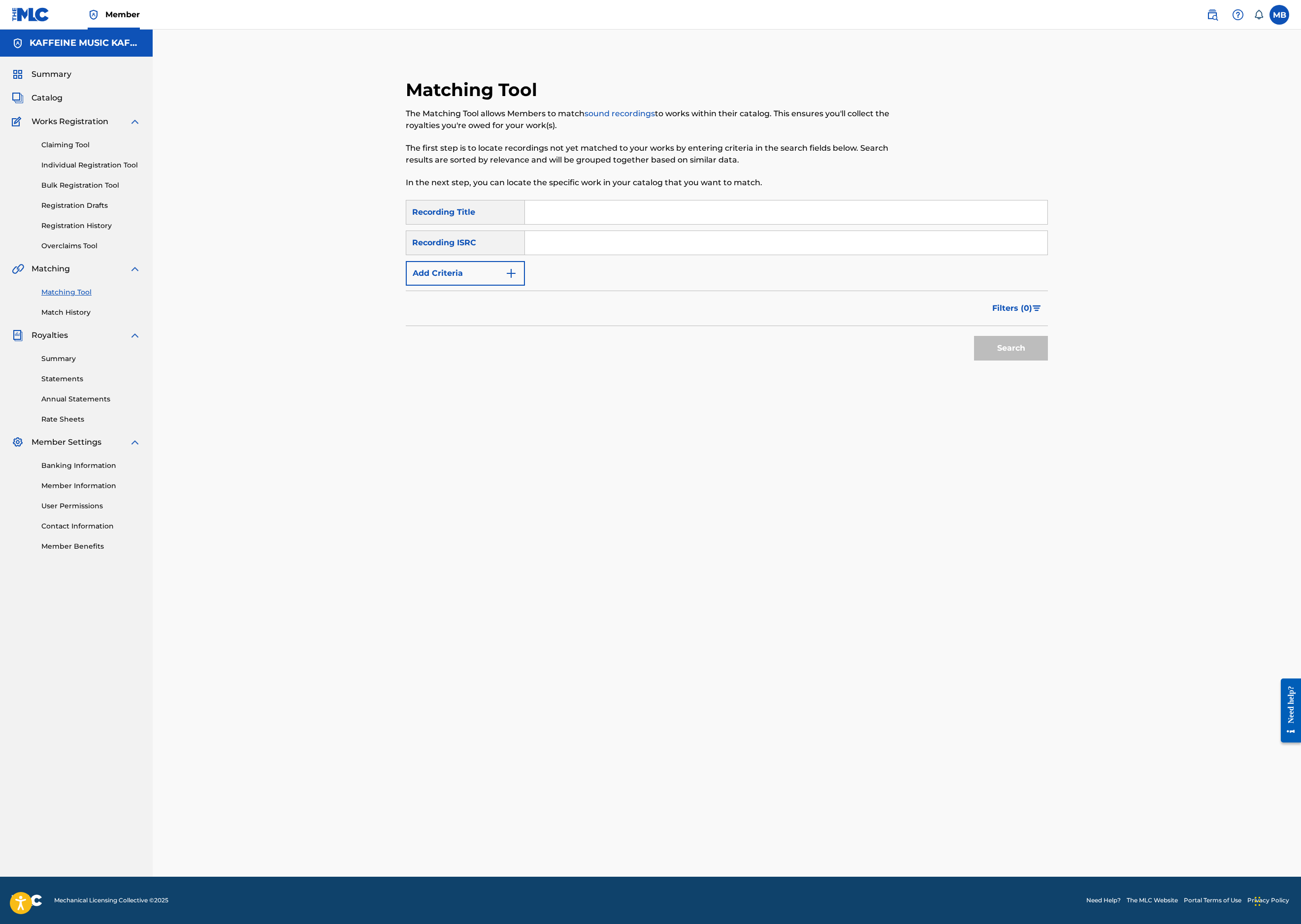
click at [646, 225] on input "Search Form" at bounding box center [787, 213] width 522 height 24
paste input "GUD TODAY"
type input "GUD TODAY"
click at [491, 286] on button "Add Criteria" at bounding box center [465, 273] width 119 height 25
click at [480, 286] on div "Writer" at bounding box center [465, 273] width 119 height 25
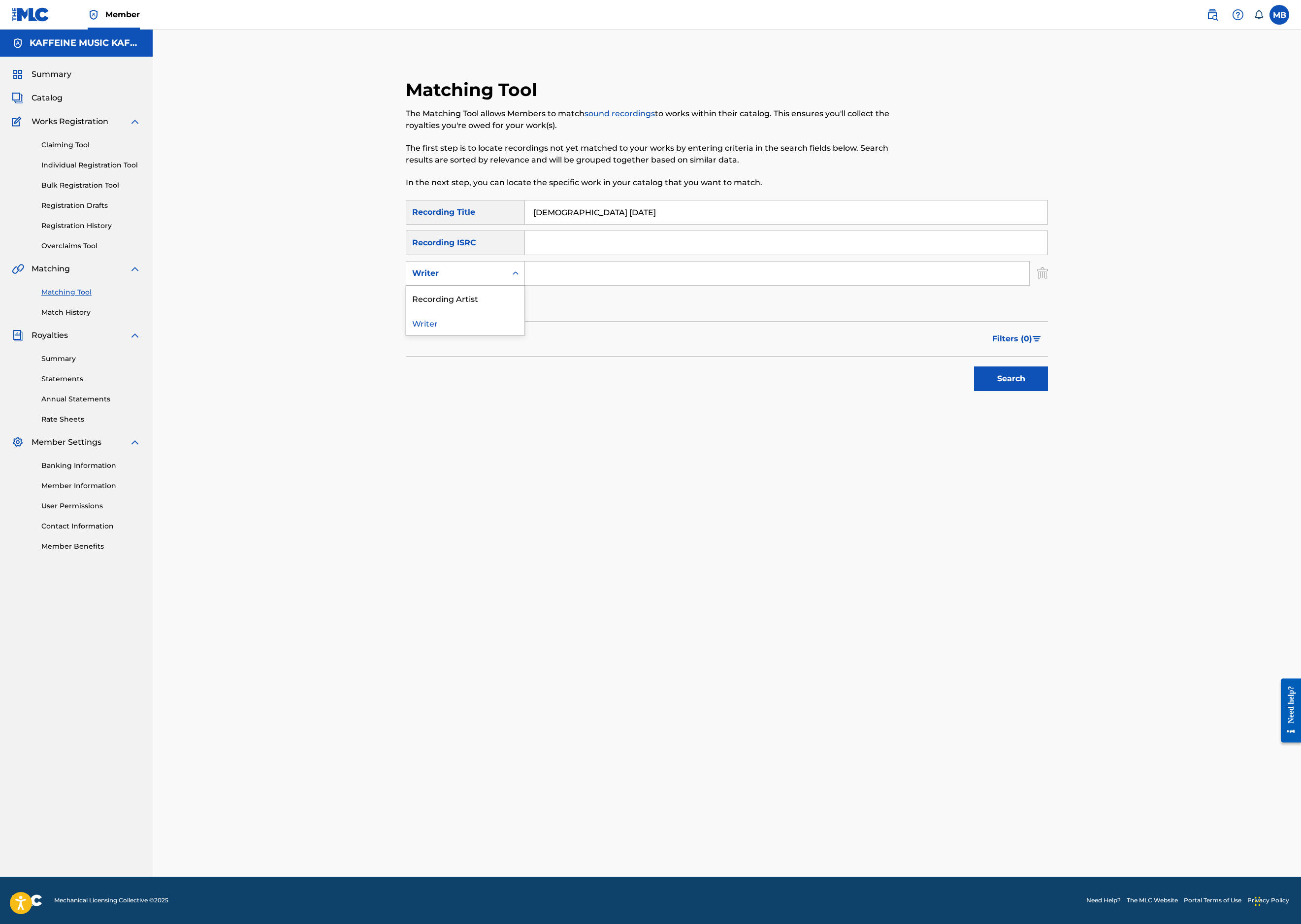
click at [499, 311] on div "Recording Artist" at bounding box center [465, 298] width 118 height 25
click at [586, 285] on input "Search Form" at bounding box center [778, 273] width 505 height 24
type input "[PERSON_NAME] Motorcycle"
click at [1048, 391] on button "Search" at bounding box center [1011, 378] width 74 height 25
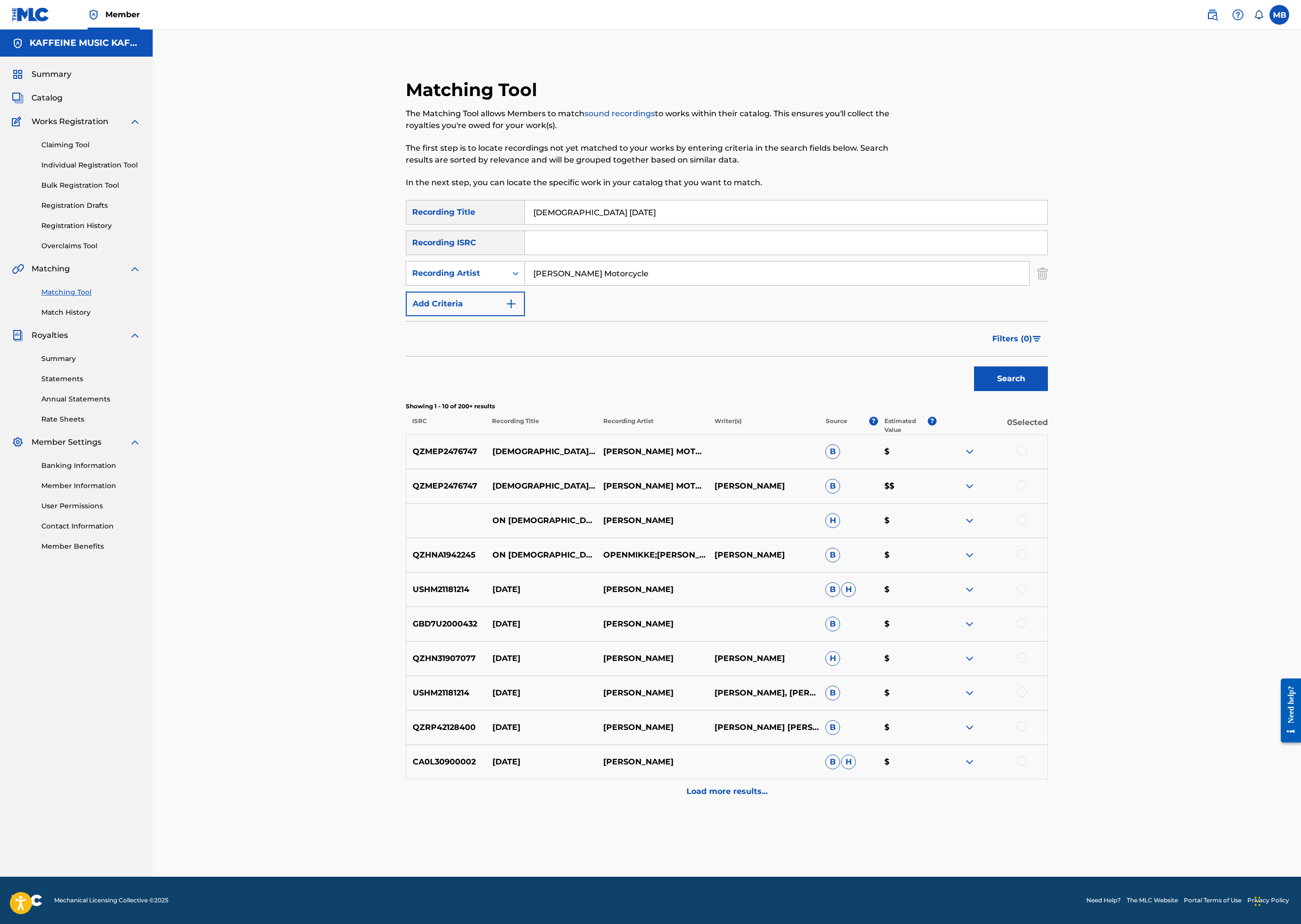
scroll to position [306, 0]
click at [1027, 489] on div at bounding box center [1022, 485] width 10 height 10
click at [1048, 443] on div "QZMEP2476747 GUD TODAY MICHAEL MOTORCYCLE B $" at bounding box center [726, 451] width 642 height 35
click at [1027, 446] on div at bounding box center [1022, 451] width 10 height 10
click at [747, 831] on button "Match 2 Groups" at bounding box center [693, 843] width 109 height 25
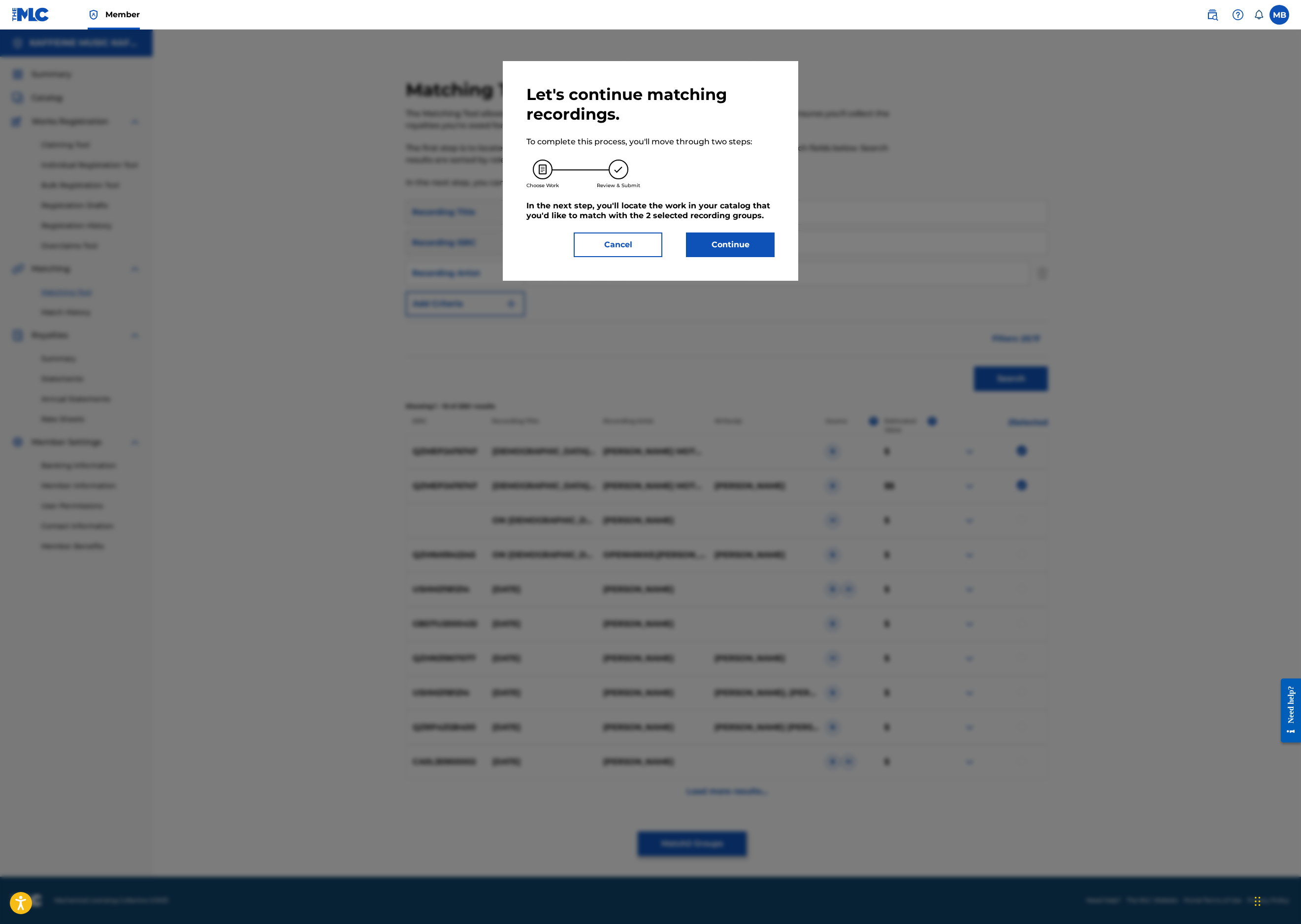
click at [775, 257] on button "Continue" at bounding box center [730, 244] width 89 height 25
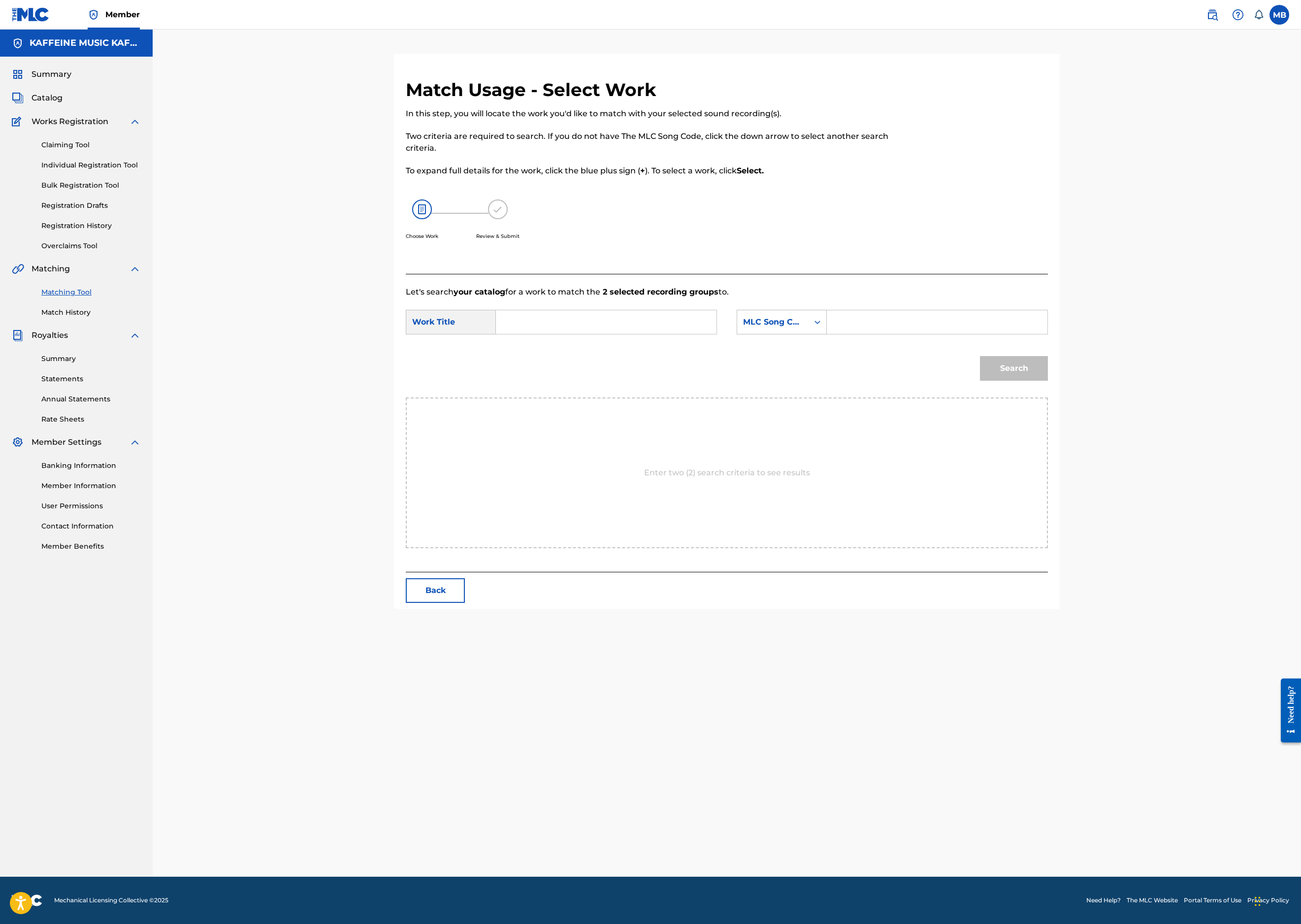
click at [708, 334] on input "Search Form" at bounding box center [606, 323] width 204 height 24
paste input "GUD TODAY"
type input "GUD TODAY"
click at [827, 334] on div "MLC Song Code" at bounding box center [782, 322] width 90 height 25
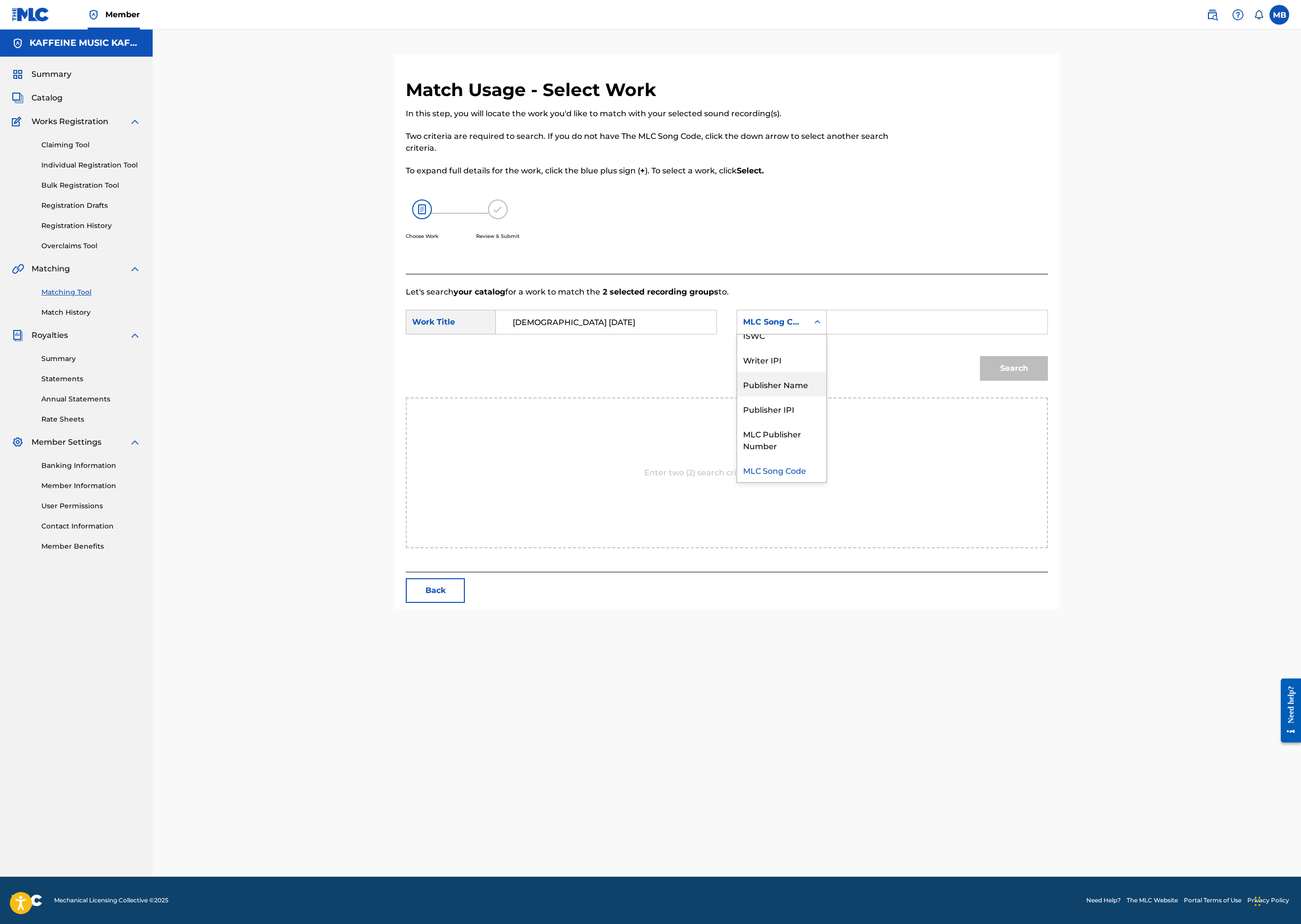
click at [826, 397] on div "Publisher Name" at bounding box center [782, 384] width 89 height 25
click at [1039, 334] on input "Search Form" at bounding box center [937, 323] width 204 height 24
type input "kaf"
click at [1048, 381] on button "Search" at bounding box center [1014, 368] width 68 height 25
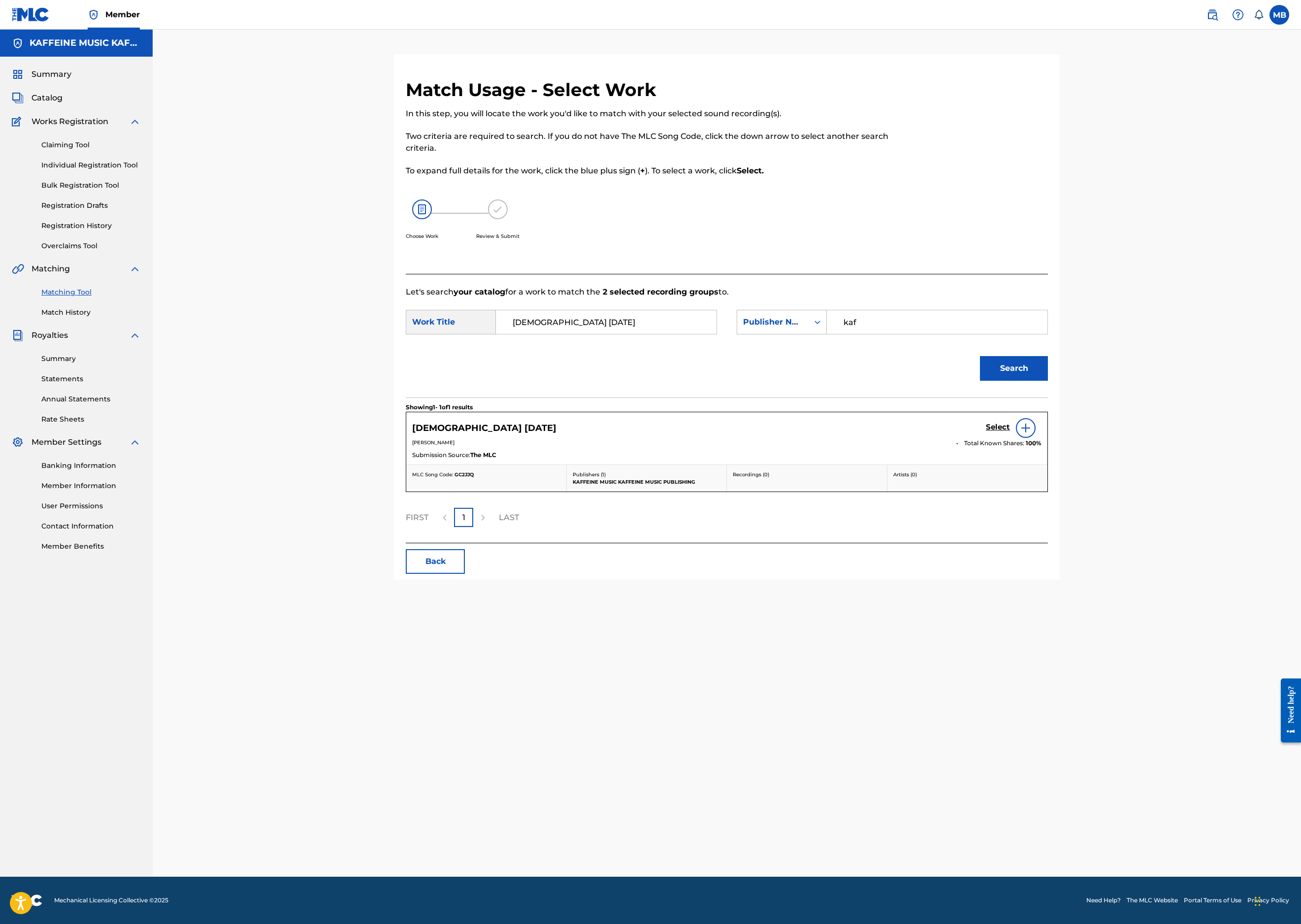
click at [1010, 432] on h5 "Select" at bounding box center [998, 426] width 24 height 9
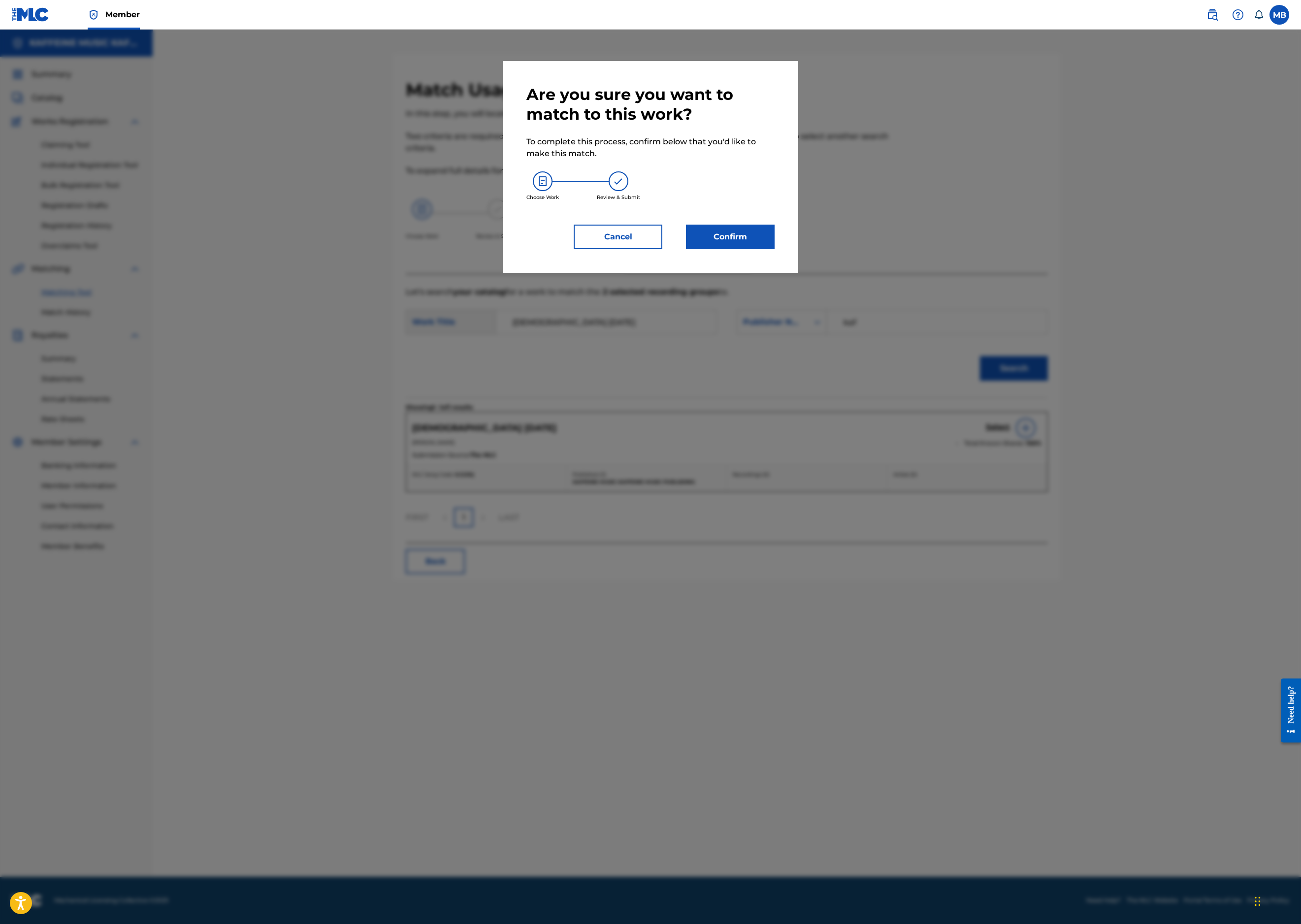
click at [766, 249] on button "Confirm" at bounding box center [730, 236] width 89 height 25
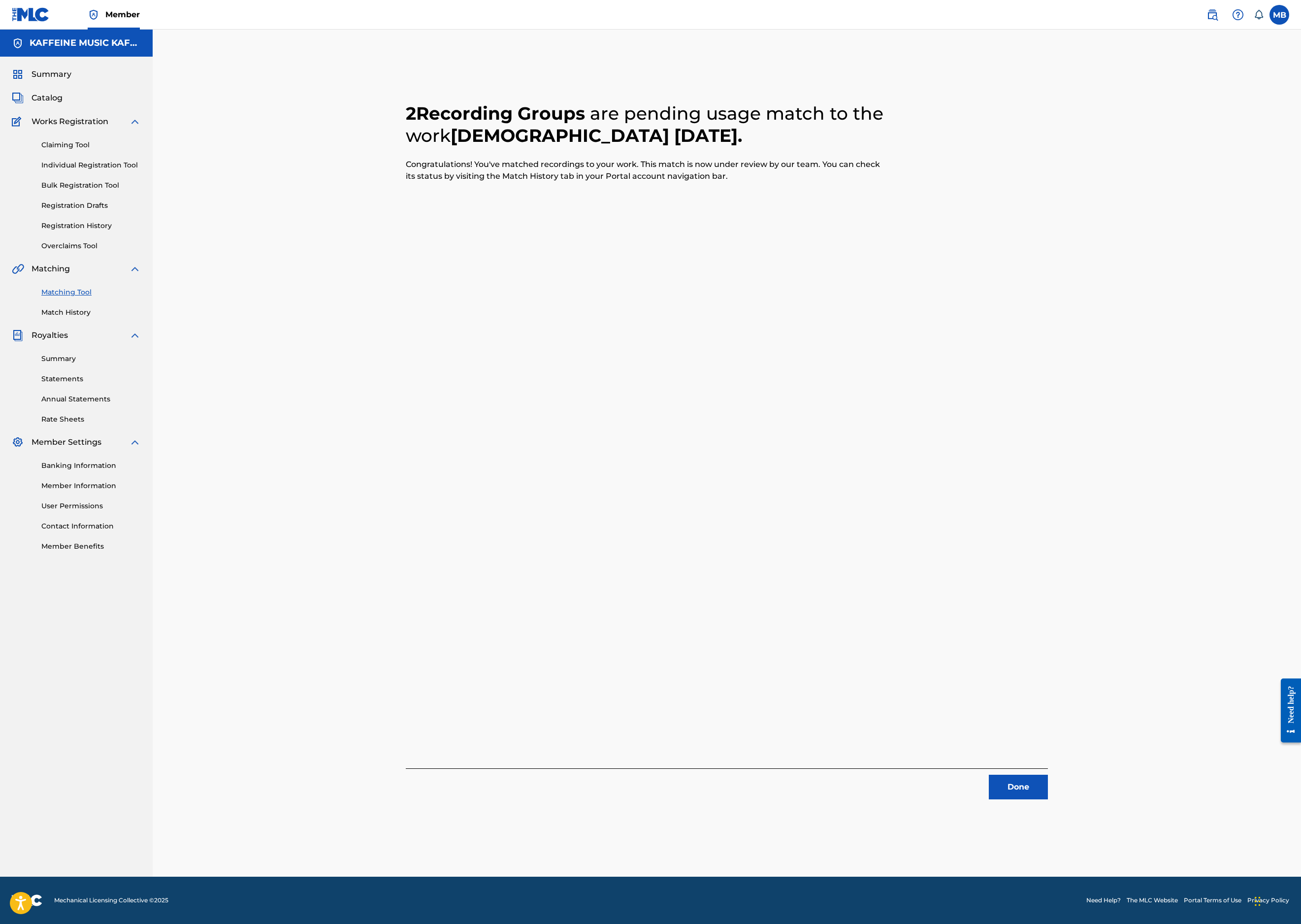
click at [1048, 775] on button "Done" at bounding box center [1019, 786] width 59 height 25
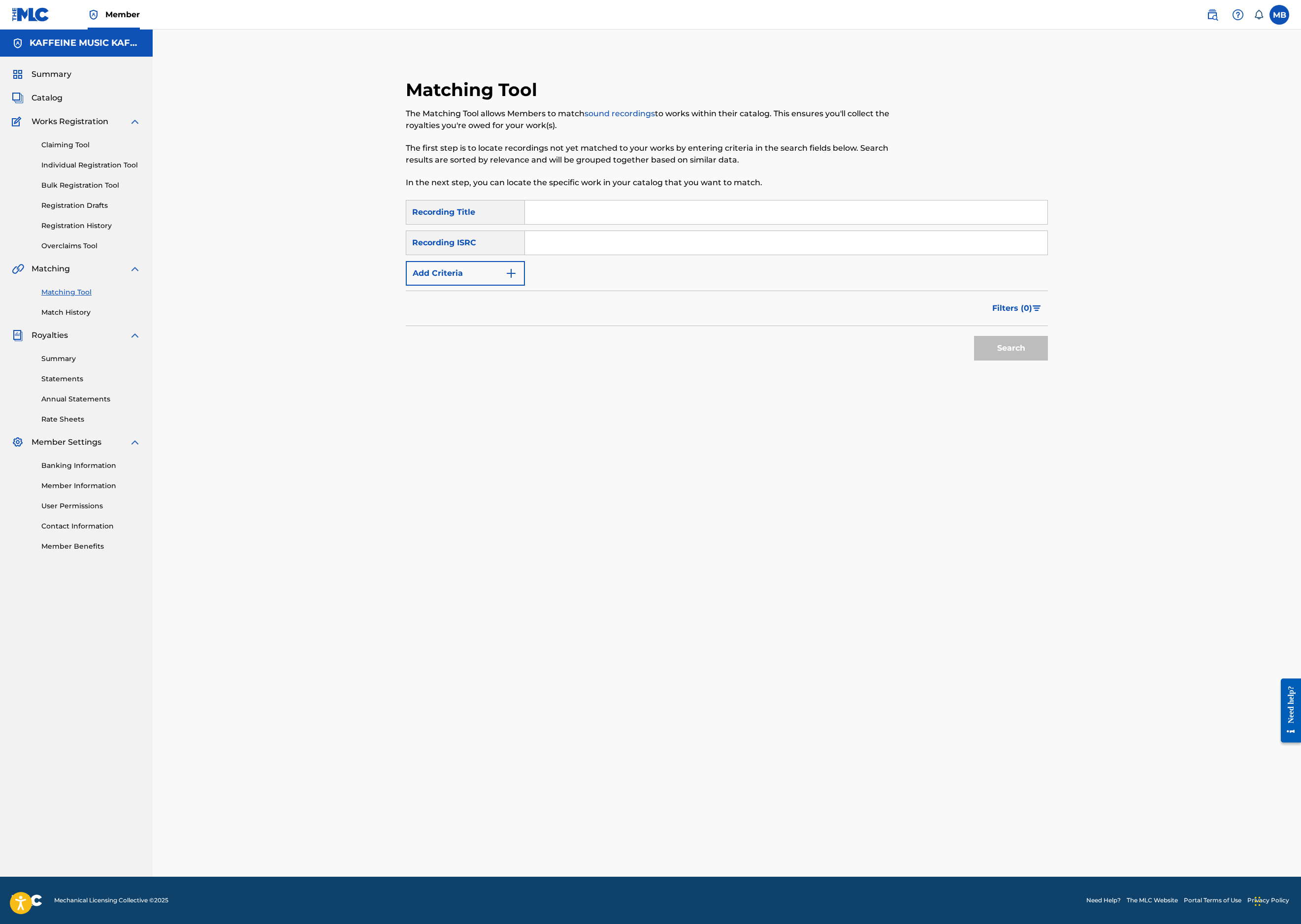
click at [698, 225] on input "Search Form" at bounding box center [787, 213] width 522 height 24
paste input "LEECH"
type input "LEECH"
click at [406, 286] on button "Add Criteria" at bounding box center [465, 273] width 119 height 25
click at [407, 283] on div "Writer" at bounding box center [457, 273] width 101 height 19
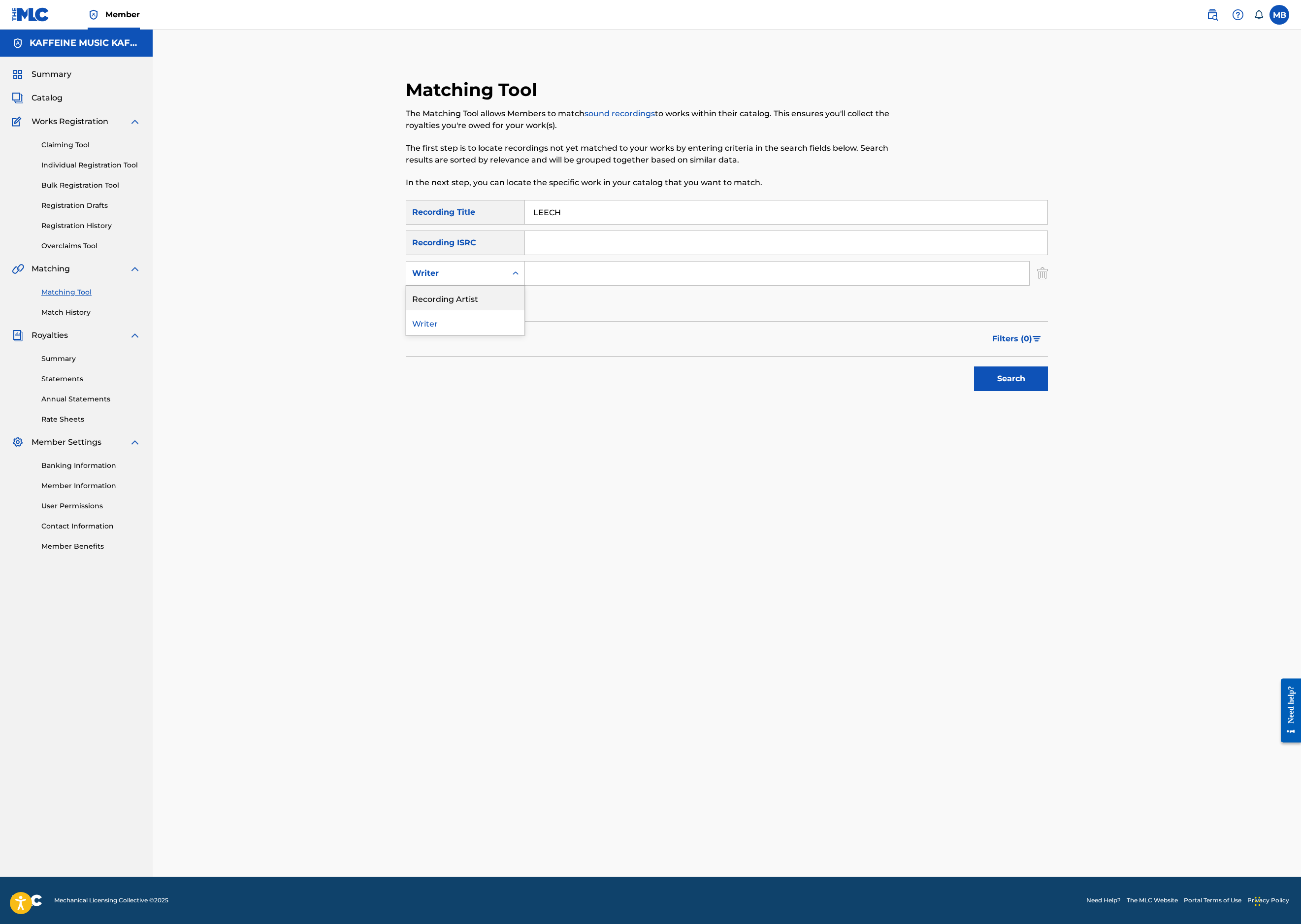
drag, startPoint x: 395, startPoint y: 372, endPoint x: 415, endPoint y: 366, distance: 20.9
click at [407, 311] on div "Recording Artist" at bounding box center [465, 298] width 118 height 25
click at [564, 285] on input "Search Form" at bounding box center [778, 273] width 505 height 24
type input "[PERSON_NAME] Motorcycle"
click at [1048, 391] on button "Search" at bounding box center [1011, 378] width 74 height 25
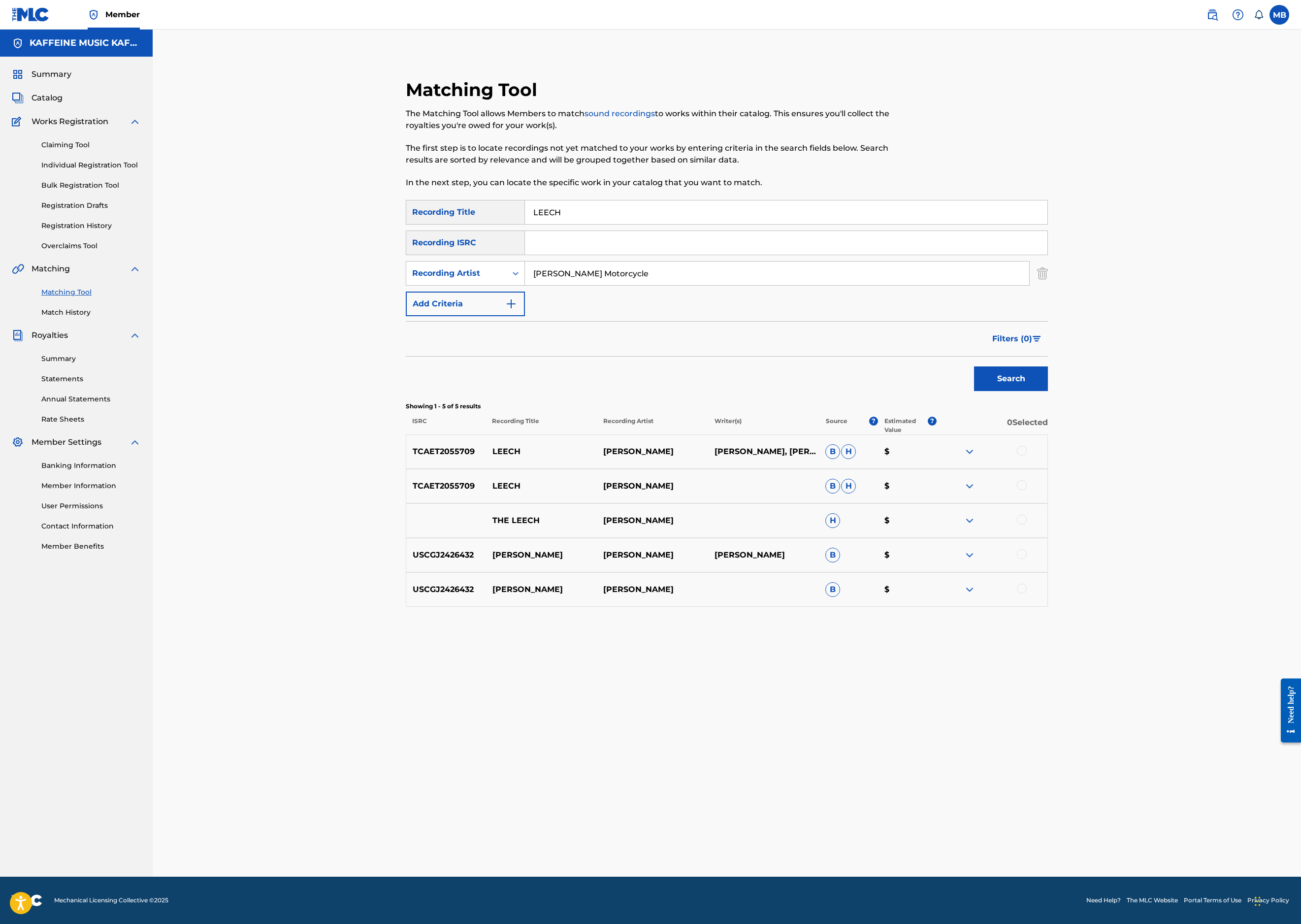
click at [760, 225] on input "LEECH" at bounding box center [787, 213] width 522 height 24
paste input "OVE IT TOO"
type input "LOVE IT TOO"
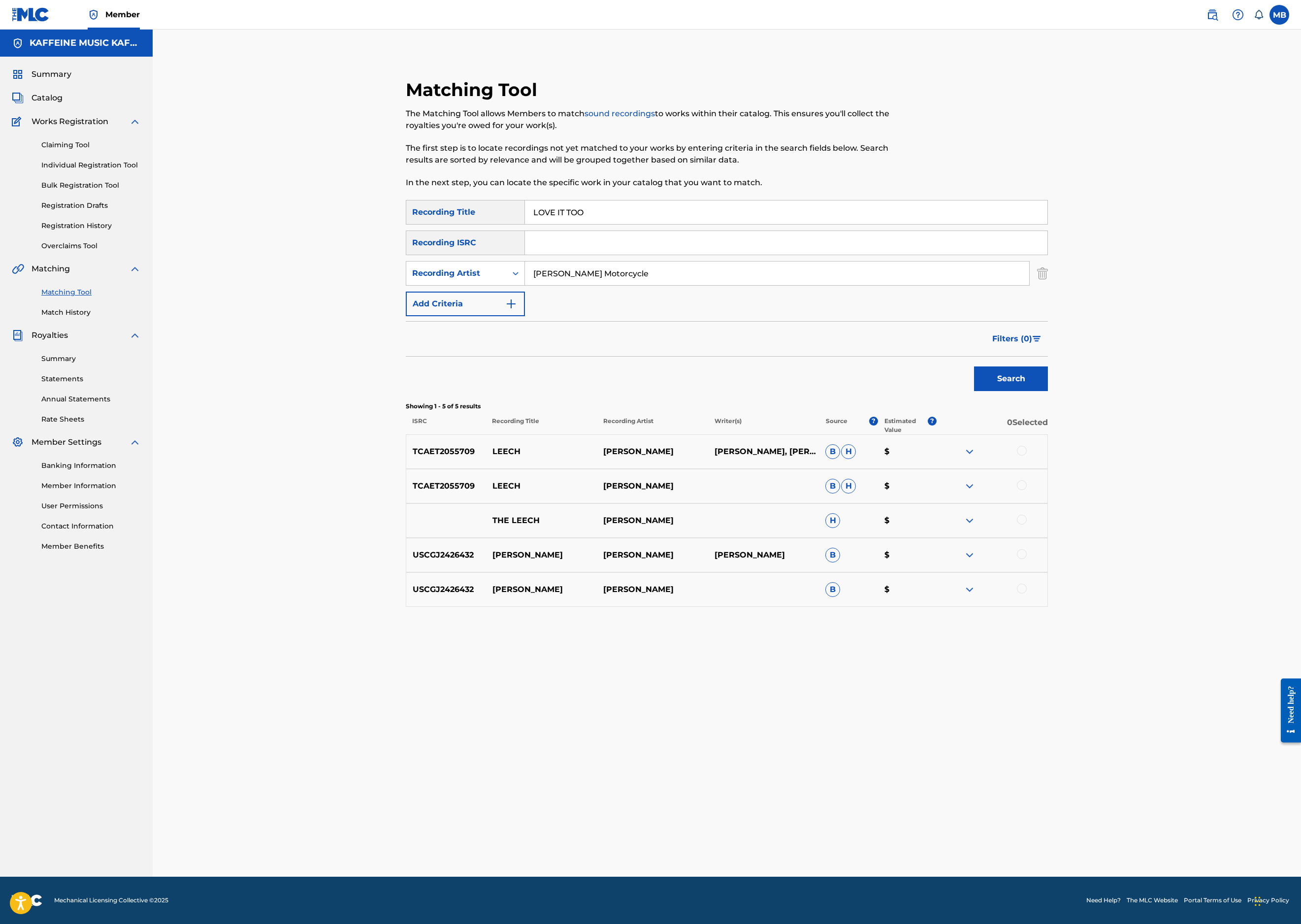
click at [1048, 391] on button "Search" at bounding box center [1011, 378] width 74 height 25
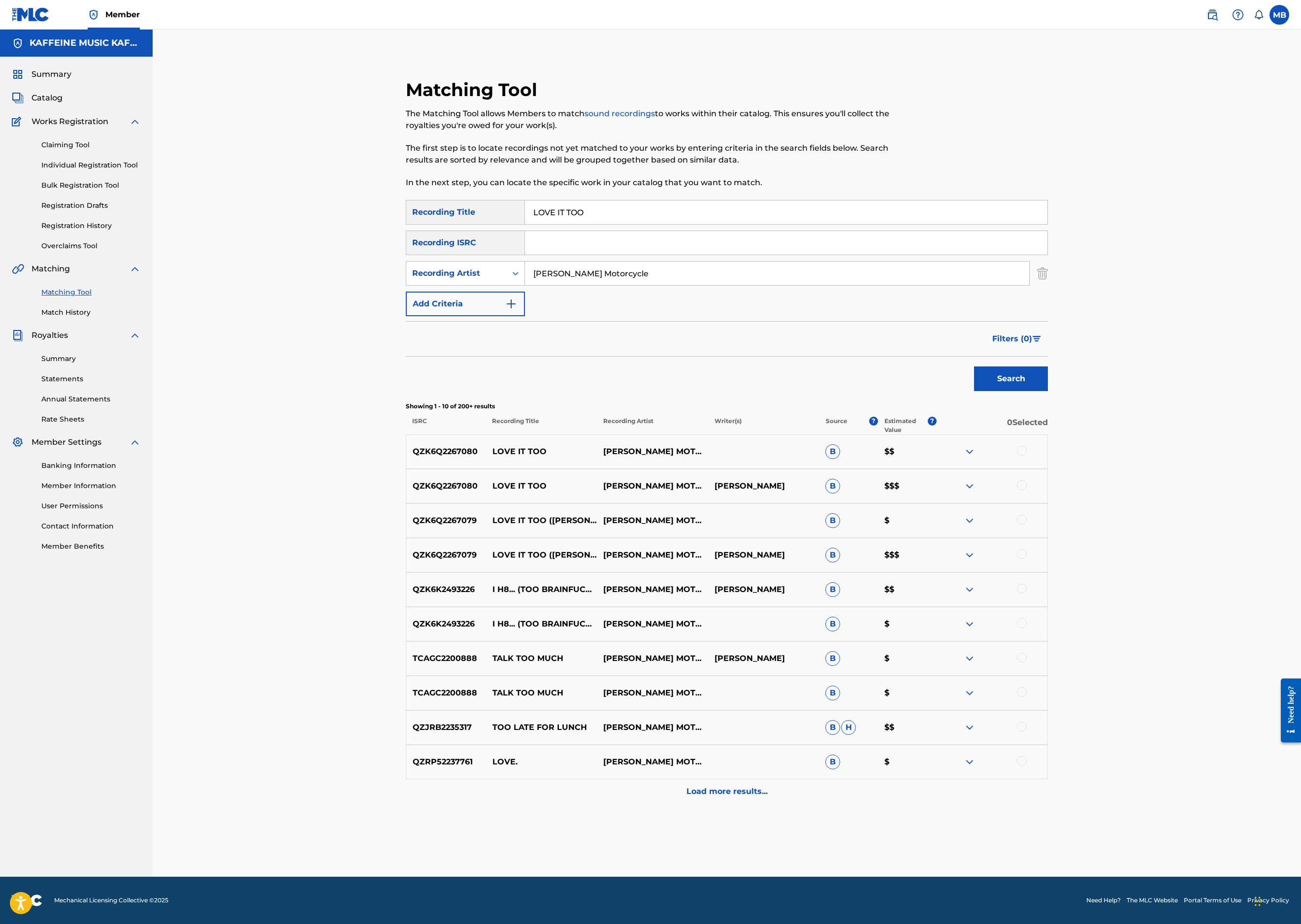
scroll to position [287, 0]
click at [1027, 490] on div at bounding box center [1022, 485] width 10 height 10
click at [1027, 451] on div at bounding box center [1022, 451] width 10 height 10
click at [747, 831] on button "Match 2 Groups" at bounding box center [693, 843] width 109 height 25
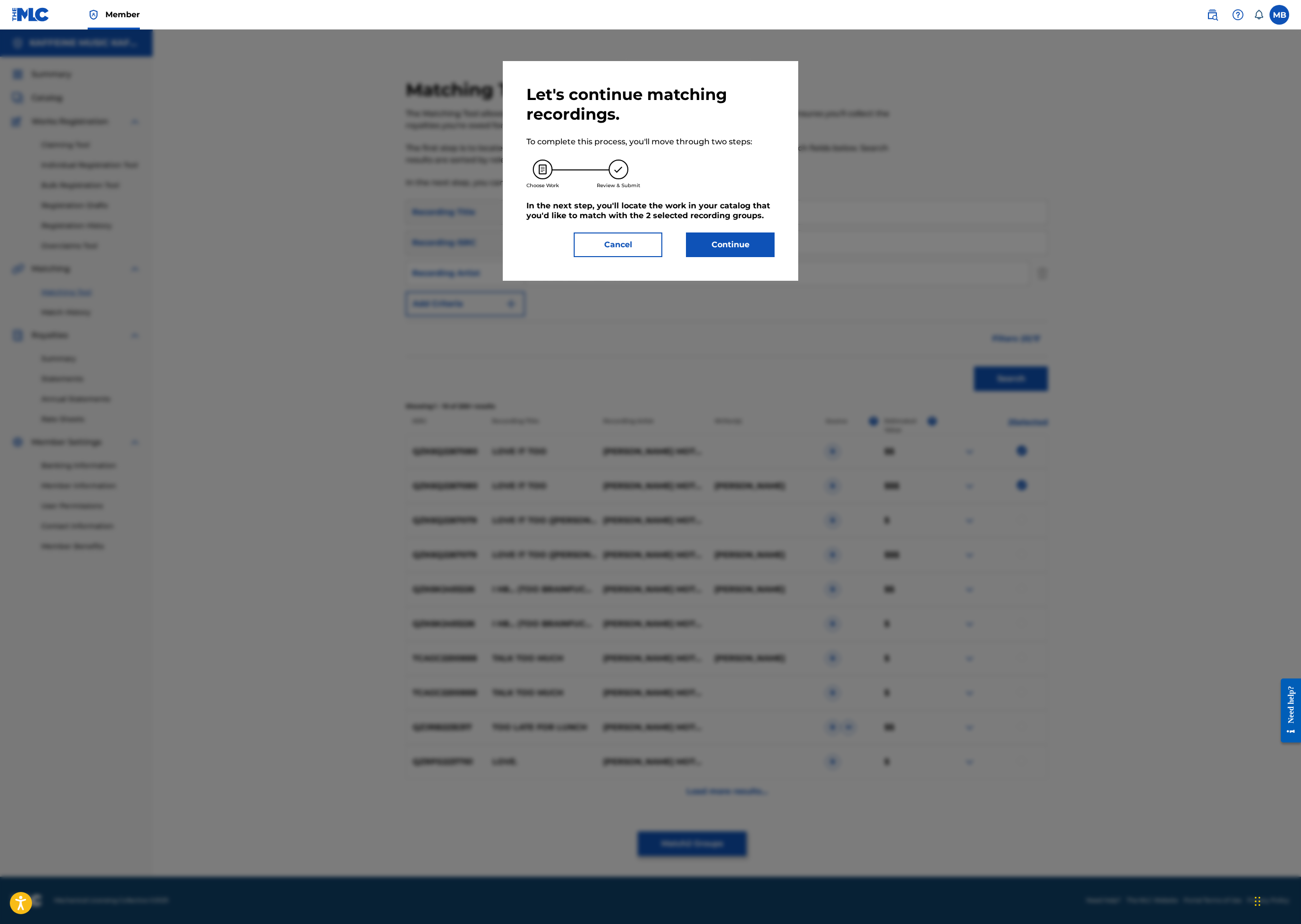
click at [775, 257] on button "Continue" at bounding box center [730, 244] width 89 height 25
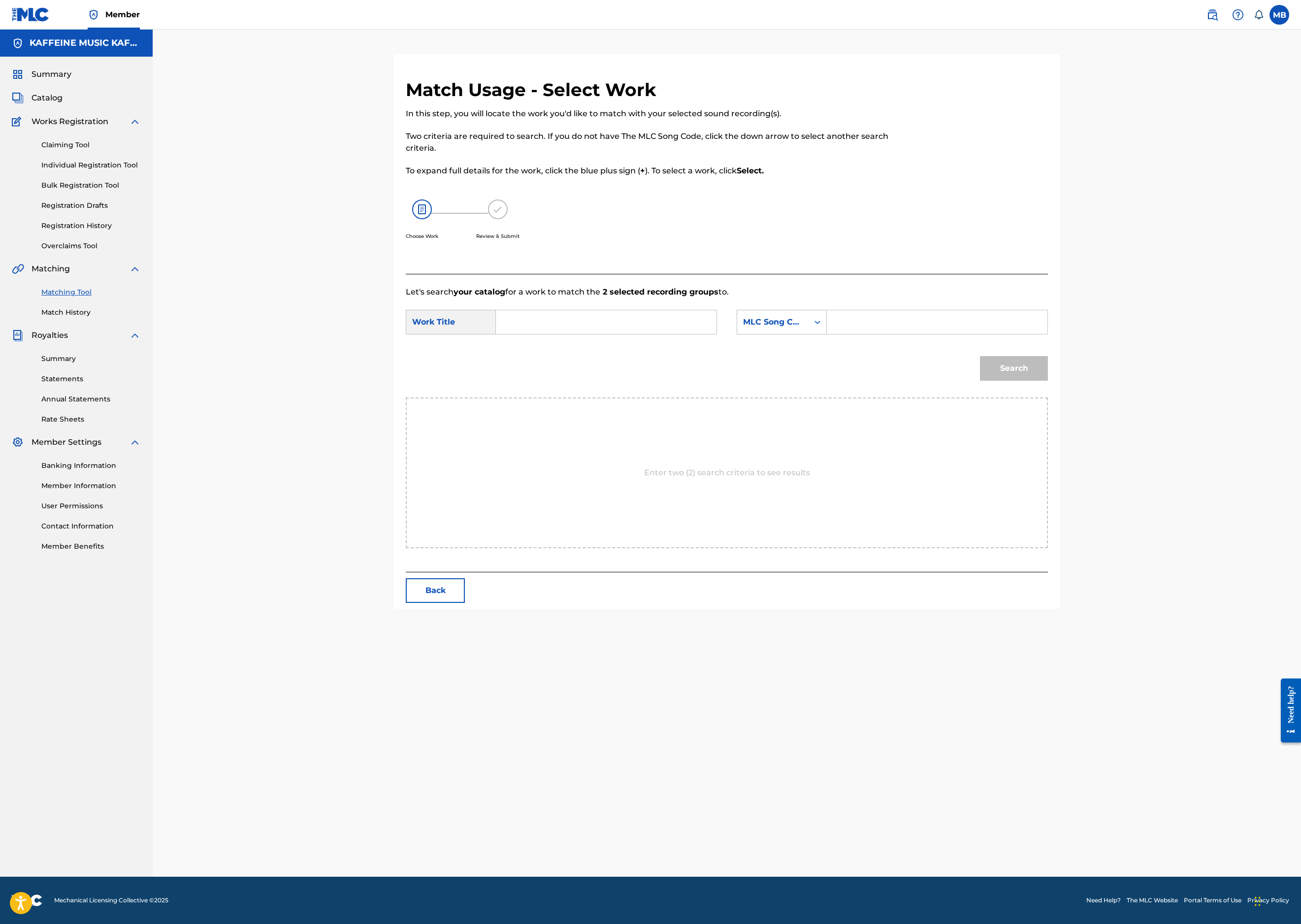
click at [607, 334] on input "Search Form" at bounding box center [606, 323] width 204 height 24
paste input "LOVE IT TOO"
type input "LOVE IT TOO"
click at [827, 334] on div "MLC Song Code" at bounding box center [782, 322] width 90 height 25
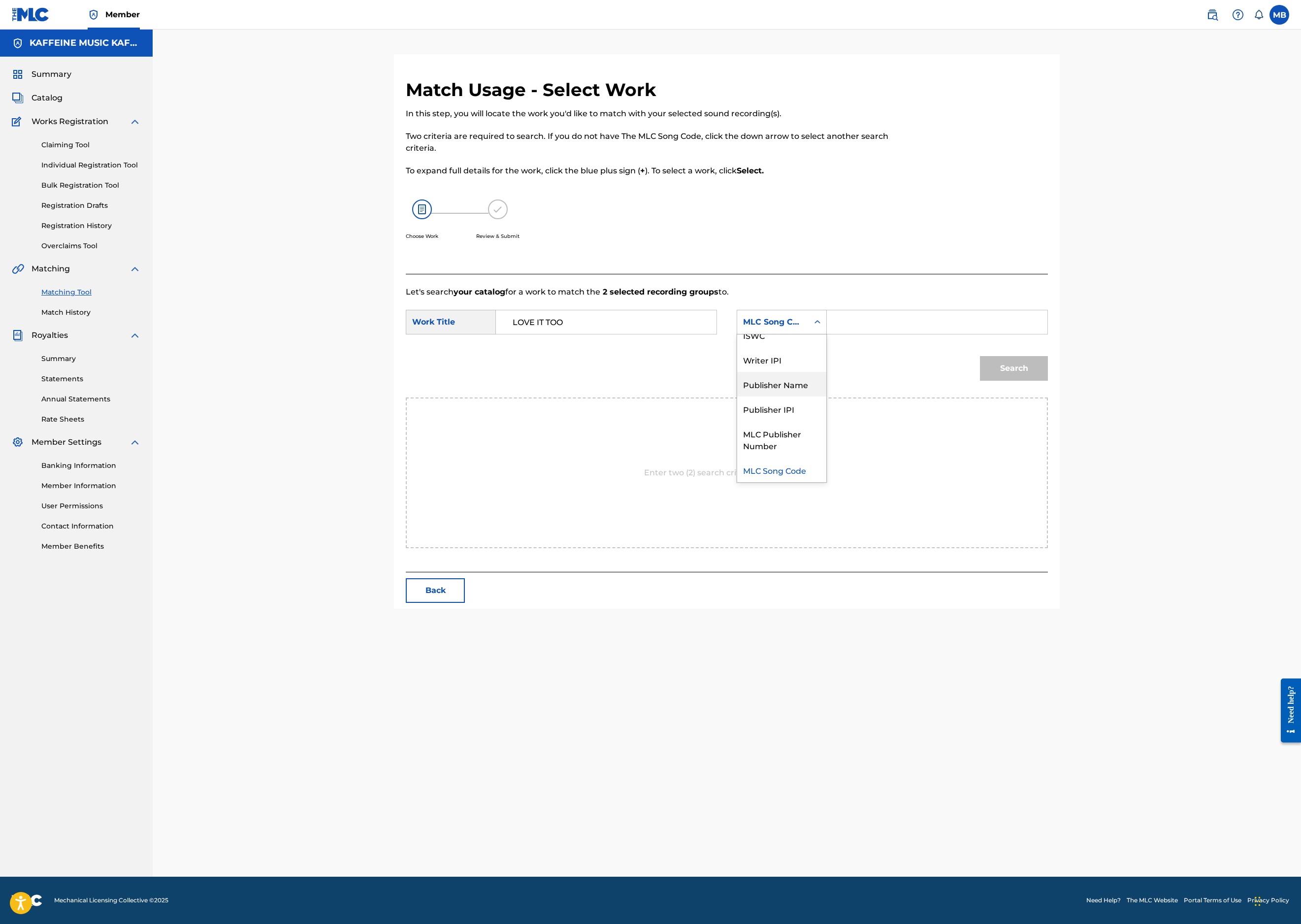
click at [826, 397] on div "Publisher Name" at bounding box center [782, 384] width 89 height 25
click at [1001, 334] on input "Search Form" at bounding box center [937, 323] width 204 height 24
type input "kaff"
click at [1048, 381] on button "Search" at bounding box center [1014, 368] width 68 height 25
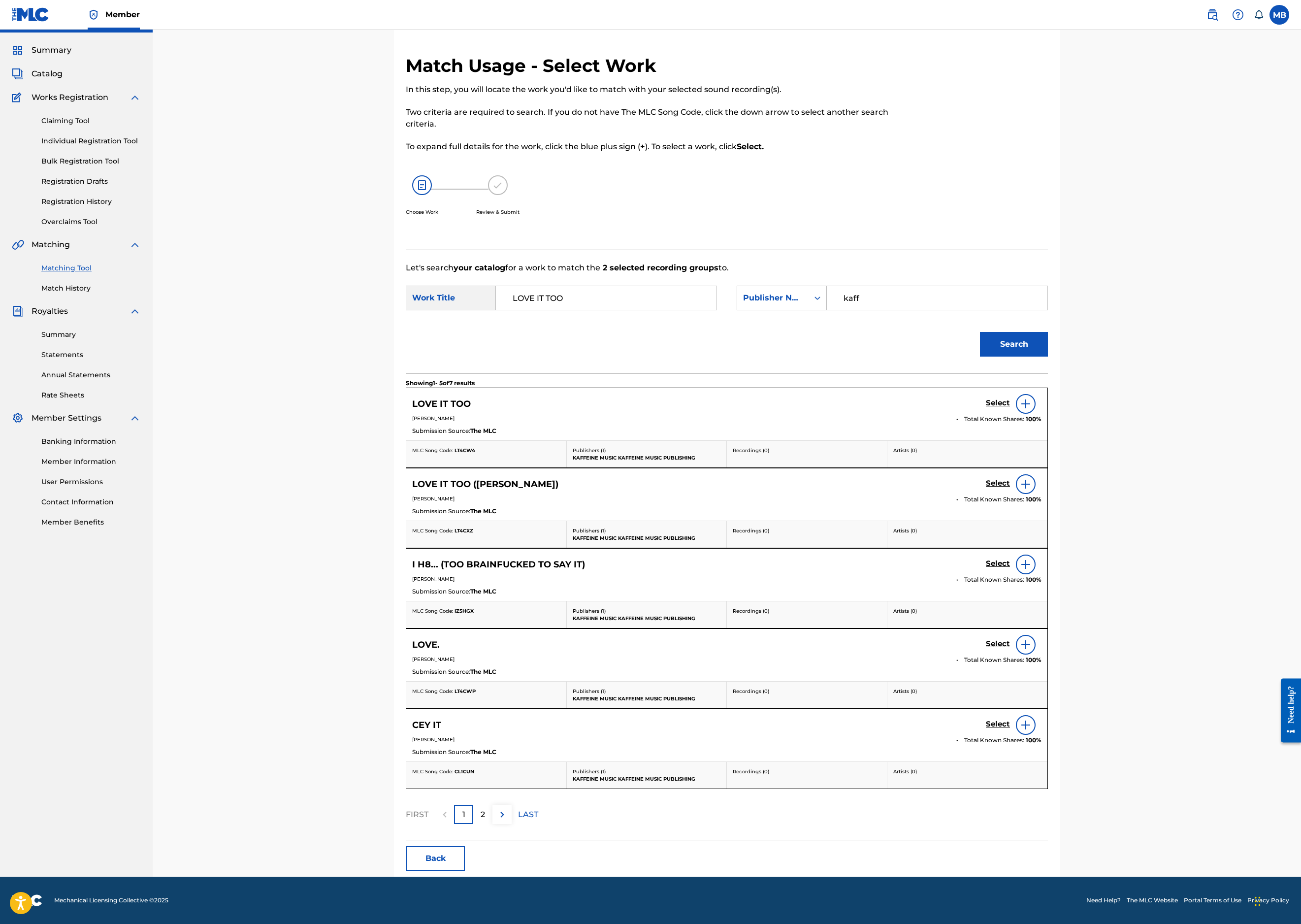
click at [1010, 408] on h5 "Select" at bounding box center [998, 403] width 24 height 9
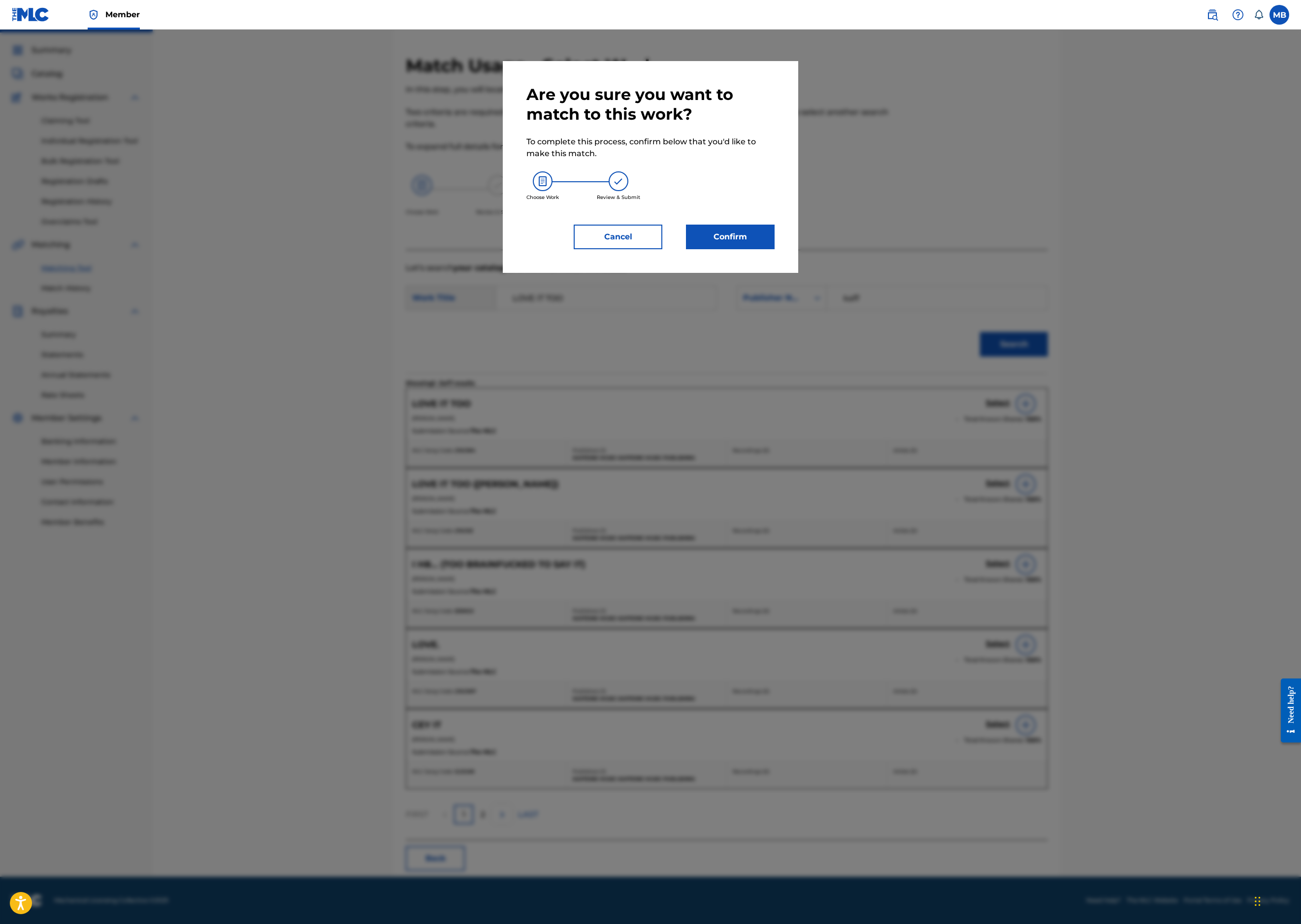
click at [775, 249] on button "Confirm" at bounding box center [730, 236] width 89 height 25
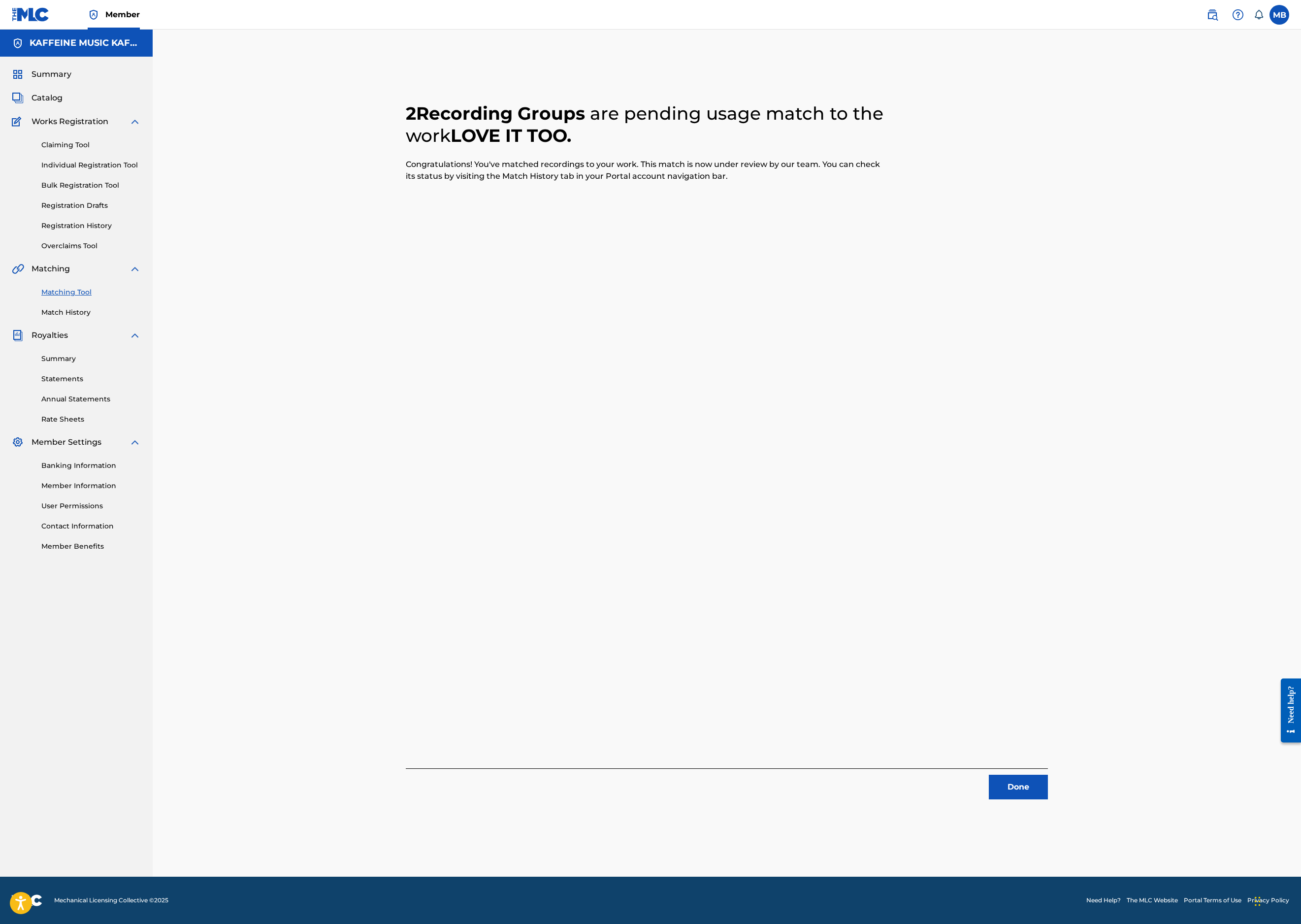
click at [1048, 775] on button "Done" at bounding box center [1019, 786] width 59 height 25
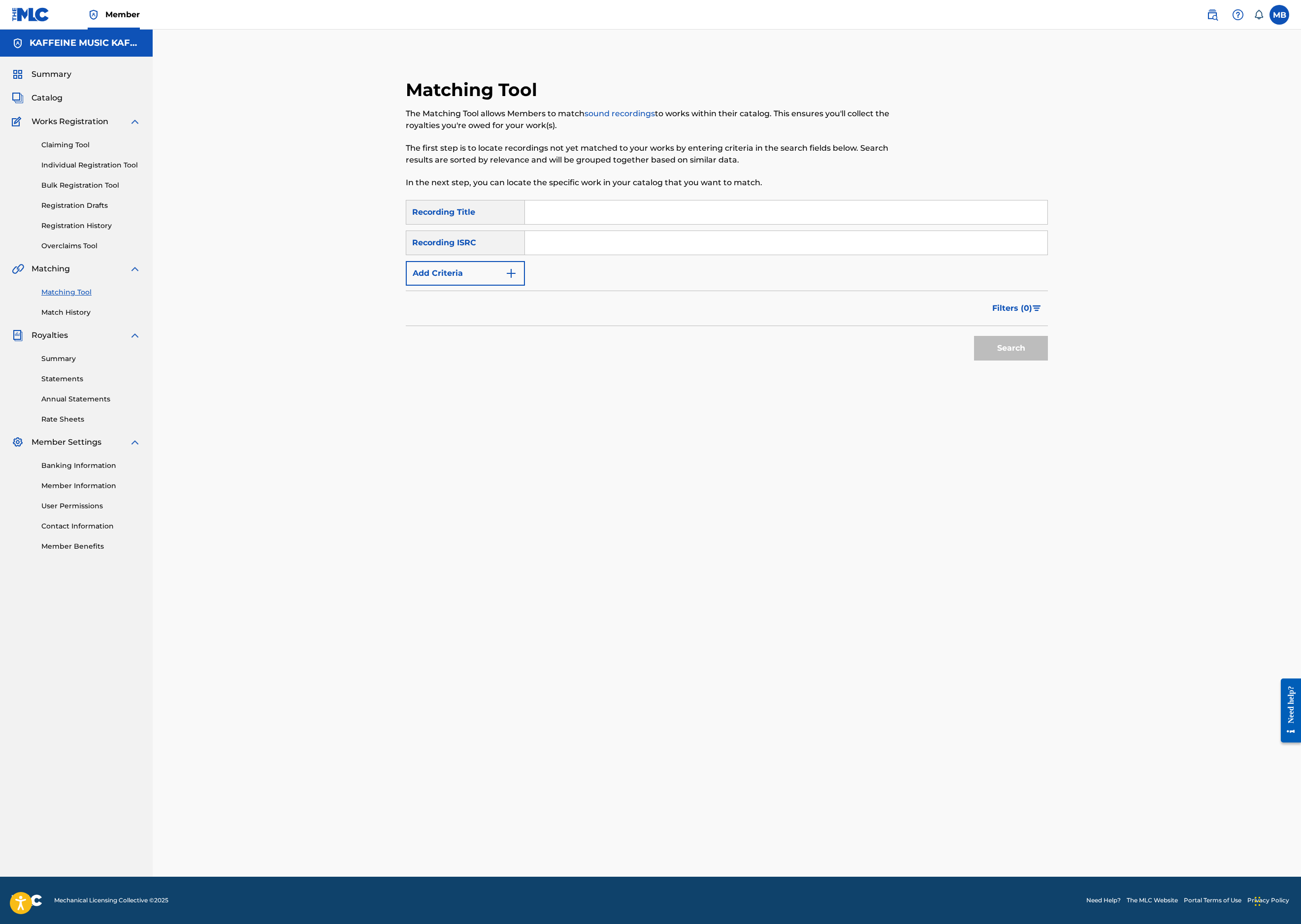
click at [612, 225] on input "Search Form" at bounding box center [787, 213] width 522 height 24
type input "love it too"
click at [1048, 360] on button "Search" at bounding box center [1011, 348] width 74 height 25
click at [478, 286] on button "Add Criteria" at bounding box center [465, 273] width 119 height 25
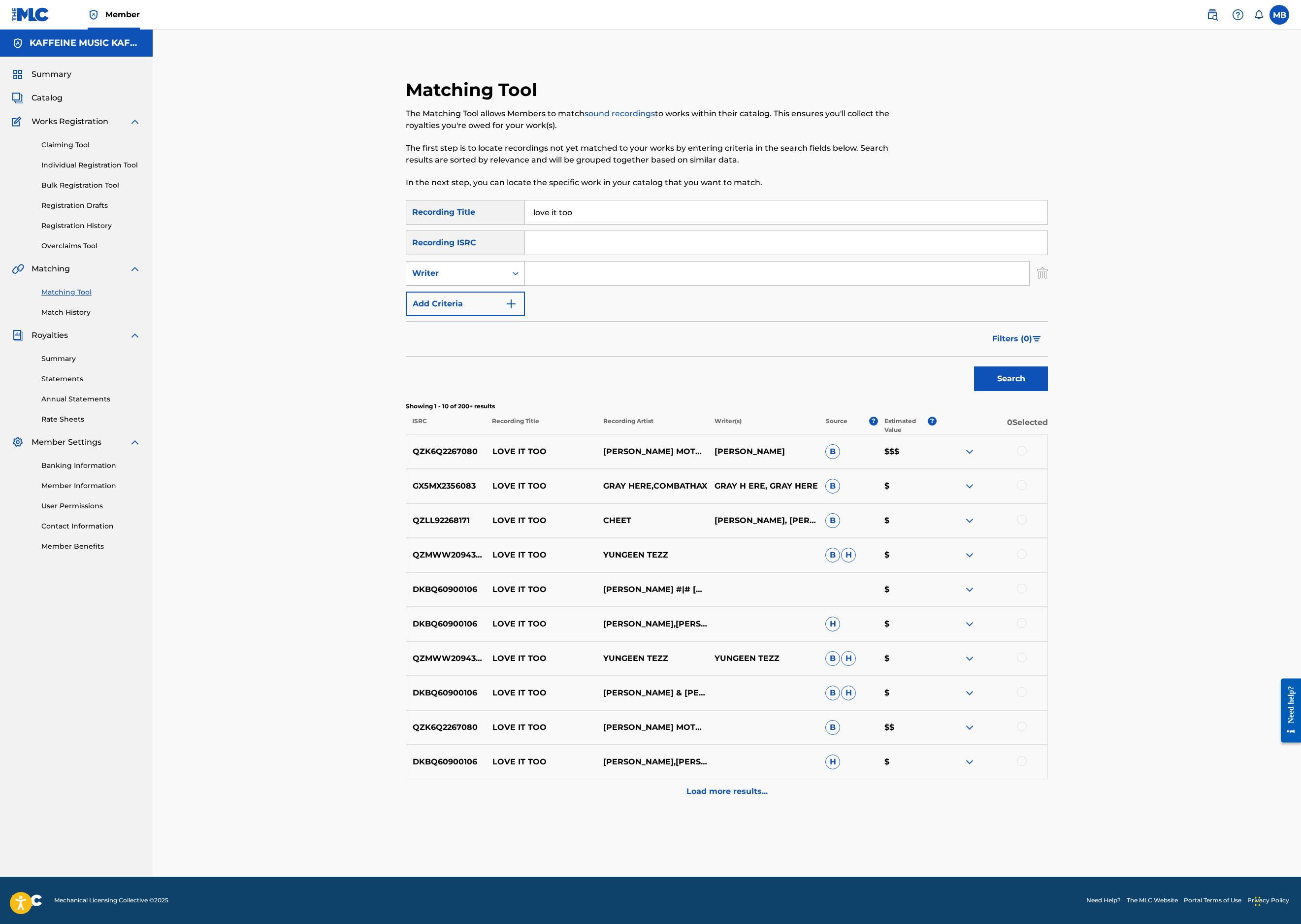
click at [479, 279] on div "Writer" at bounding box center [457, 273] width 89 height 12
drag, startPoint x: 459, startPoint y: 372, endPoint x: 522, endPoint y: 367, distance: 63.2
click at [459, 311] on div "Recording Artist" at bounding box center [465, 298] width 118 height 25
click at [636, 285] on input "Search Form" at bounding box center [778, 273] width 505 height 24
type input "[PERSON_NAME] Motorcycle"
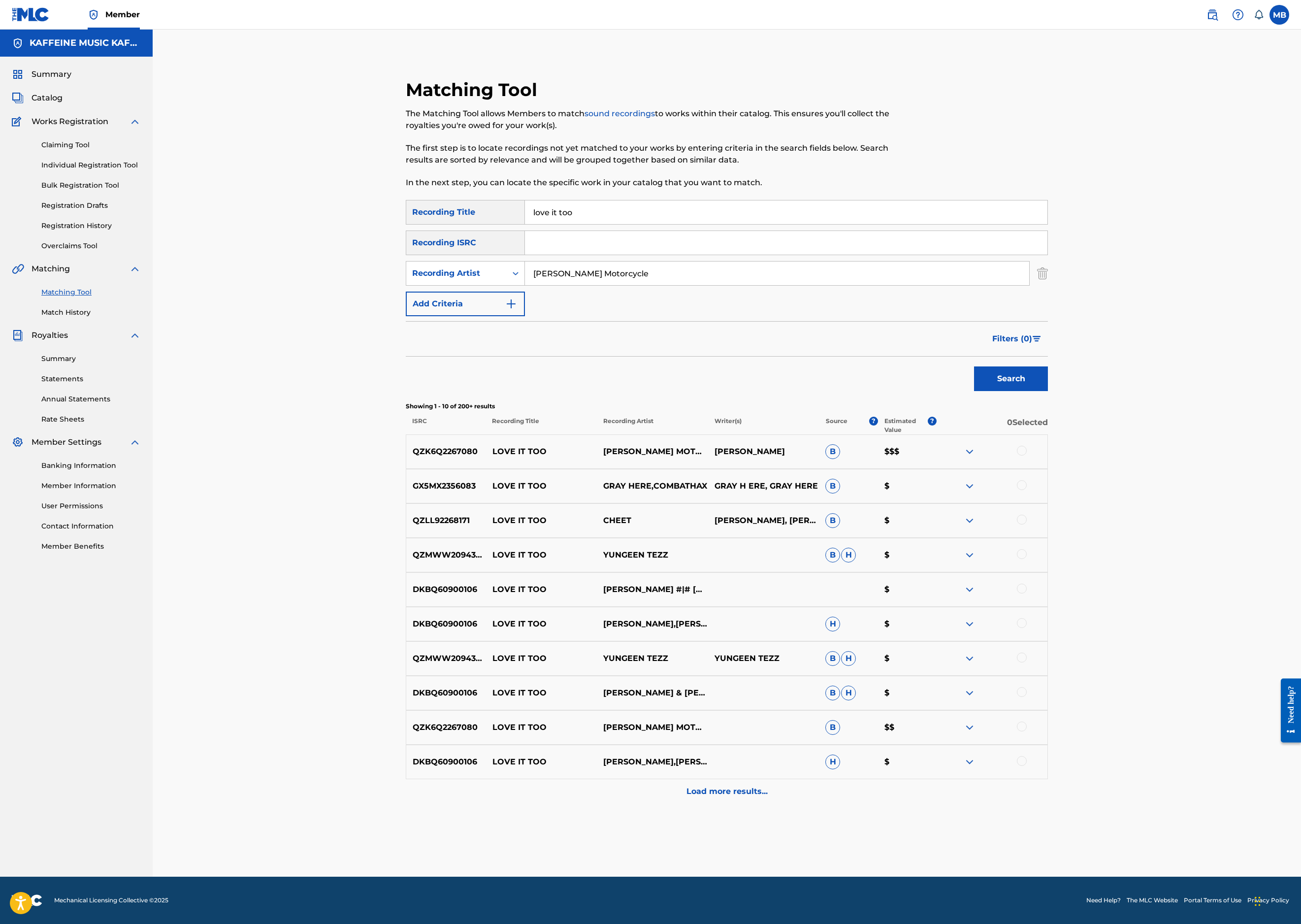
click at [1048, 391] on button "Search" at bounding box center [1011, 378] width 74 height 25
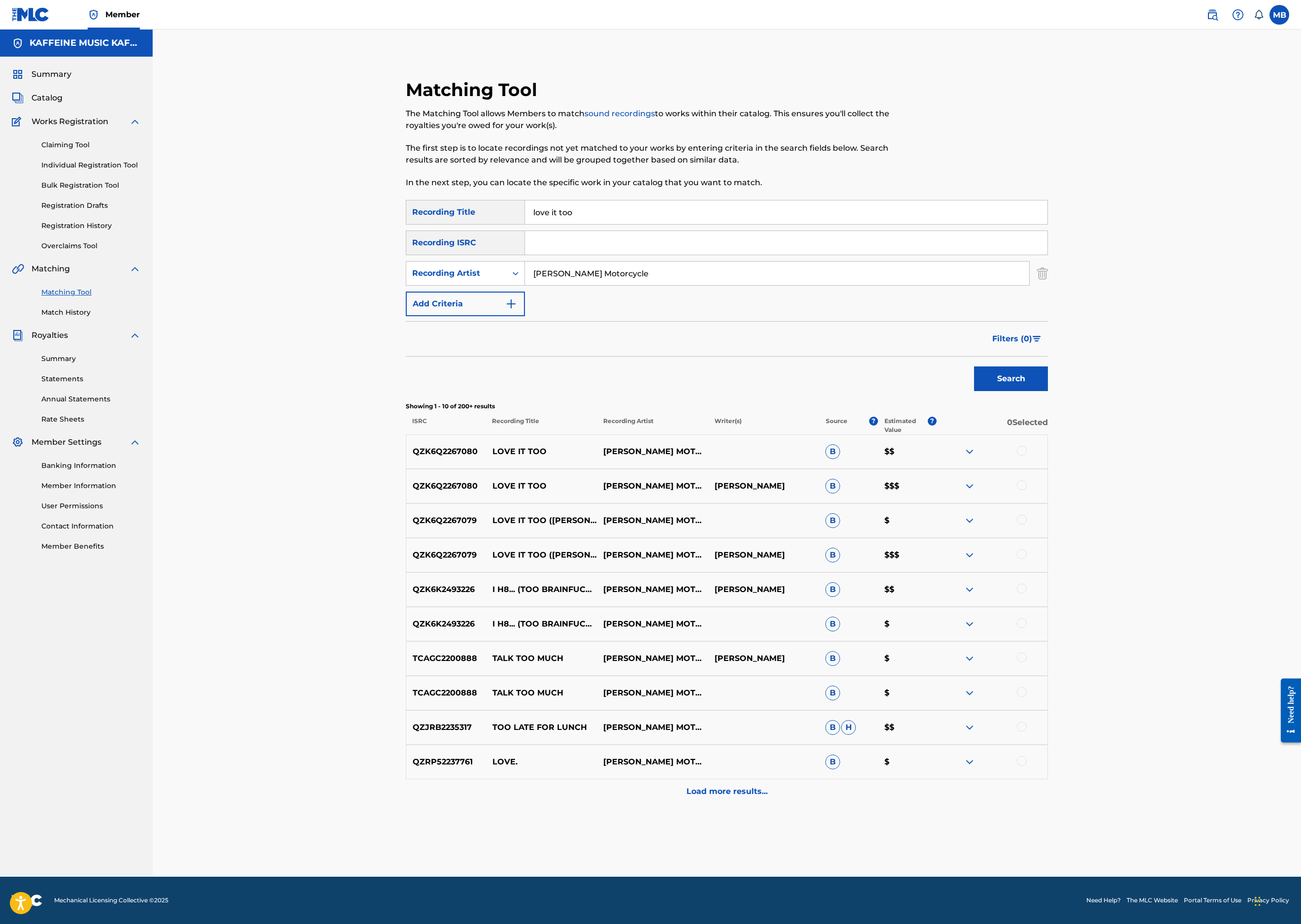
scroll to position [284, 0]
drag, startPoint x: 1217, startPoint y: 572, endPoint x: 1215, endPoint y: 584, distance: 12.2
click at [1027, 524] on div at bounding box center [1022, 519] width 10 height 10
click at [1027, 559] on div at bounding box center [1022, 554] width 10 height 10
click at [747, 831] on button "Match 2 Groups" at bounding box center [693, 843] width 109 height 25
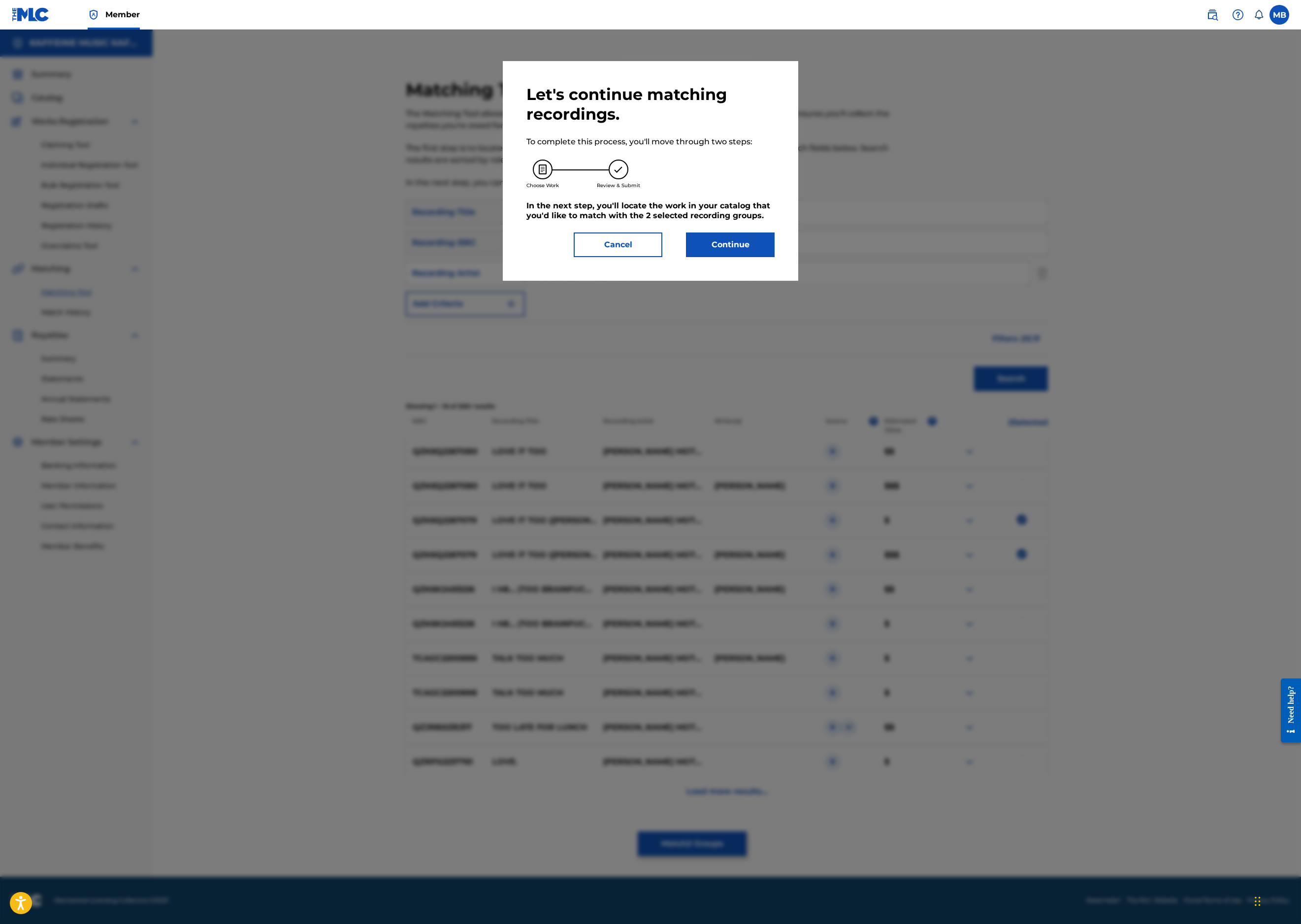
click at [798, 281] on div "Let's continue matching recordings. To complete this process, you'll move throu…" at bounding box center [650, 171] width 296 height 220
click at [775, 257] on button "Continue" at bounding box center [730, 244] width 89 height 25
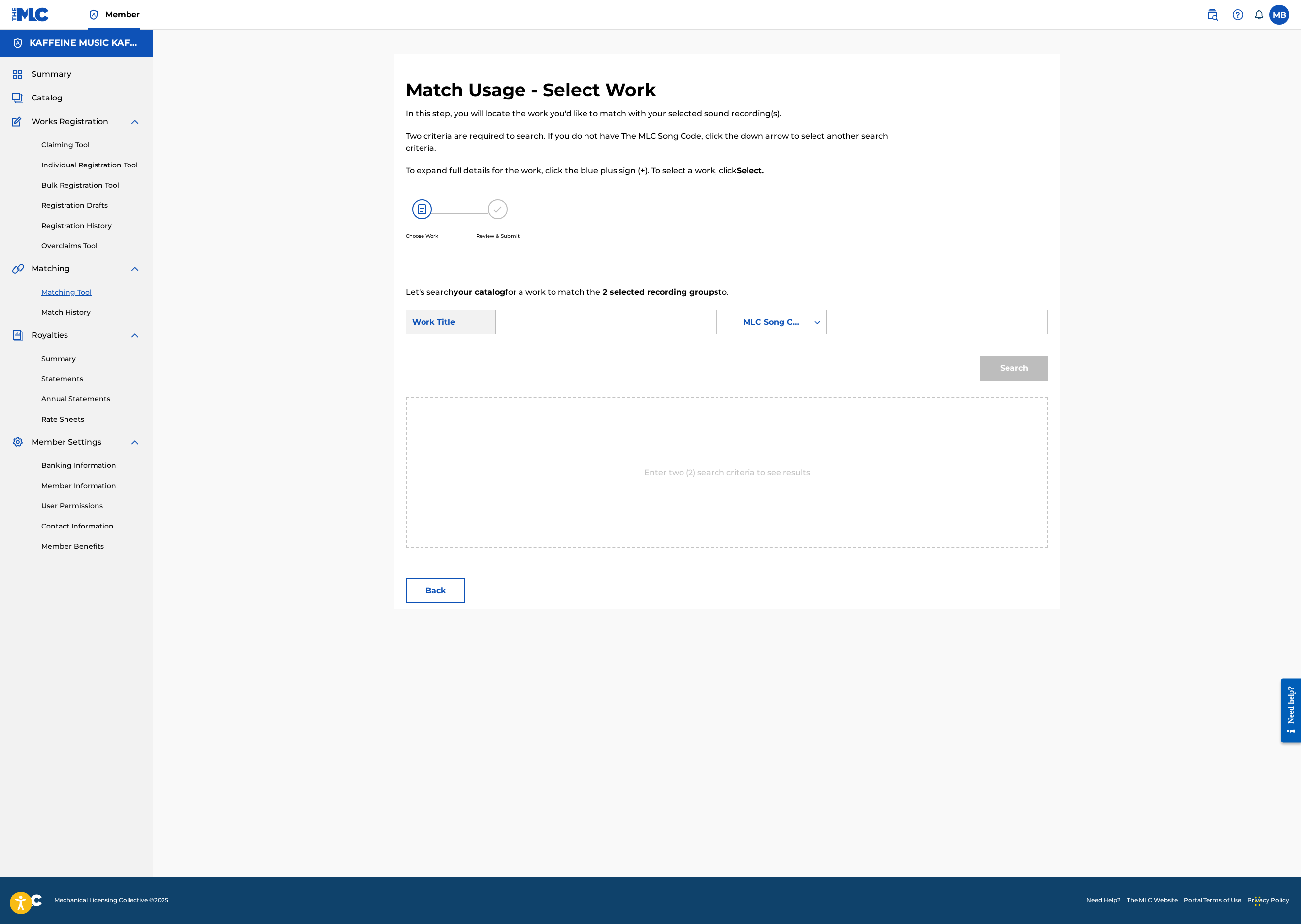
scroll to position [77, 0]
click at [708, 334] on input "Search Form" at bounding box center [606, 323] width 204 height 24
paste input "LOVE IT TOO"
type input "LOVE IT TOO"
click at [802, 328] on div "MLC Song Code" at bounding box center [773, 323] width 59 height 12
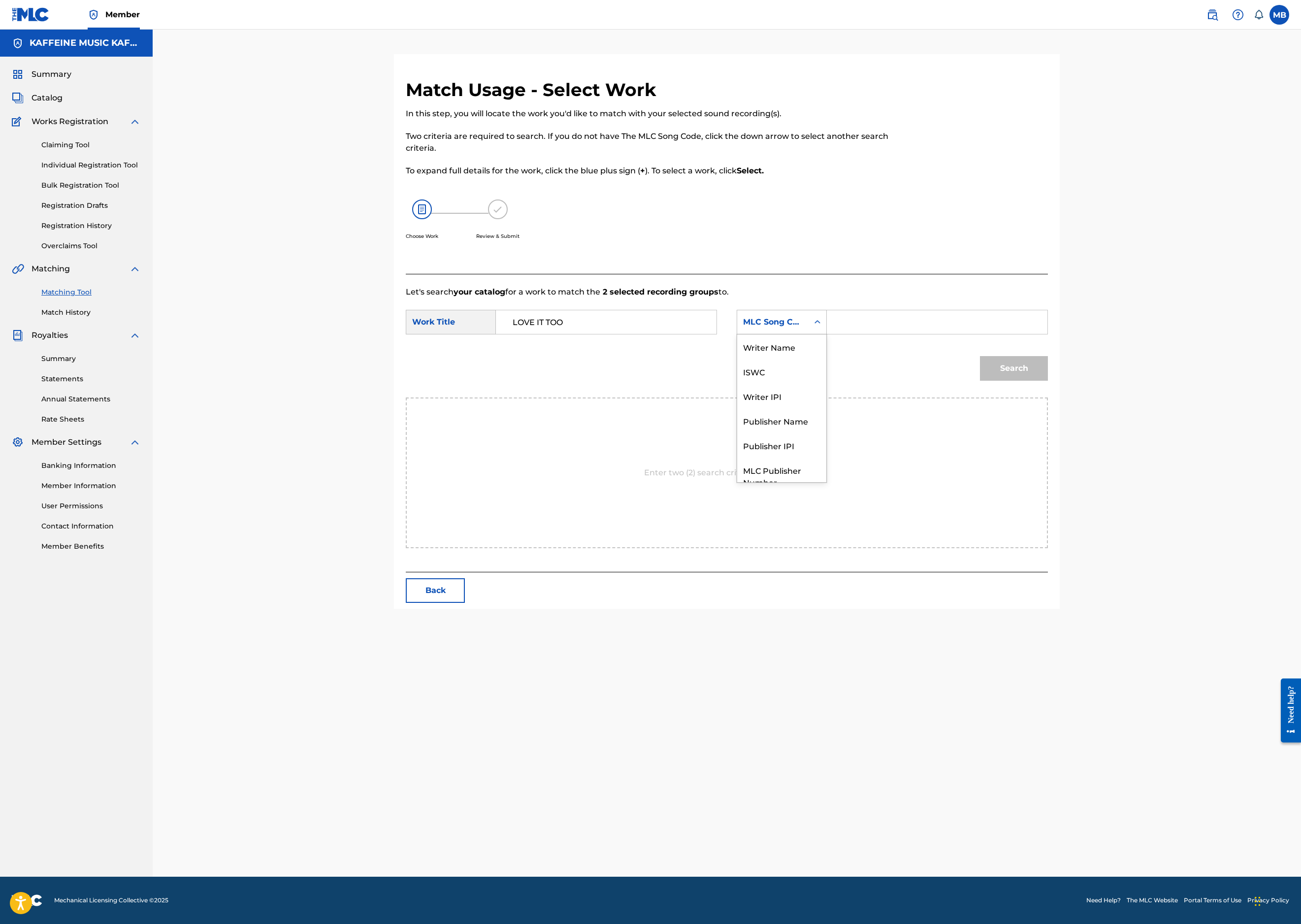
scroll to position [104, 0]
click at [826, 397] on div "Publisher Name" at bounding box center [782, 384] width 89 height 25
click at [989, 334] on input "Search Form" at bounding box center [937, 323] width 204 height 24
type input "kaff"
click at [1048, 381] on button "Search" at bounding box center [1014, 368] width 68 height 25
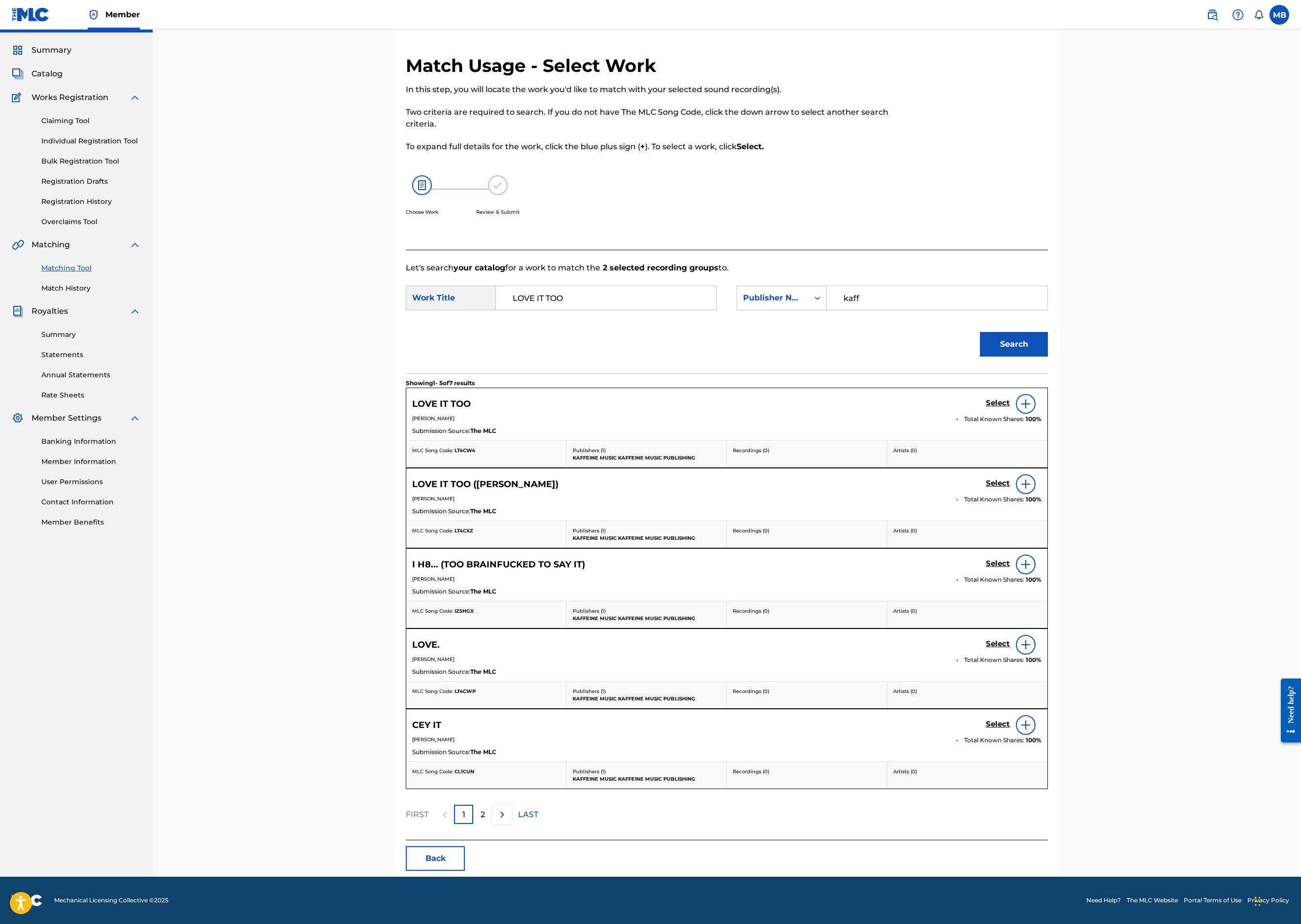
scroll to position [139, 0]
click at [1010, 408] on h5 "Select" at bounding box center [998, 403] width 24 height 9
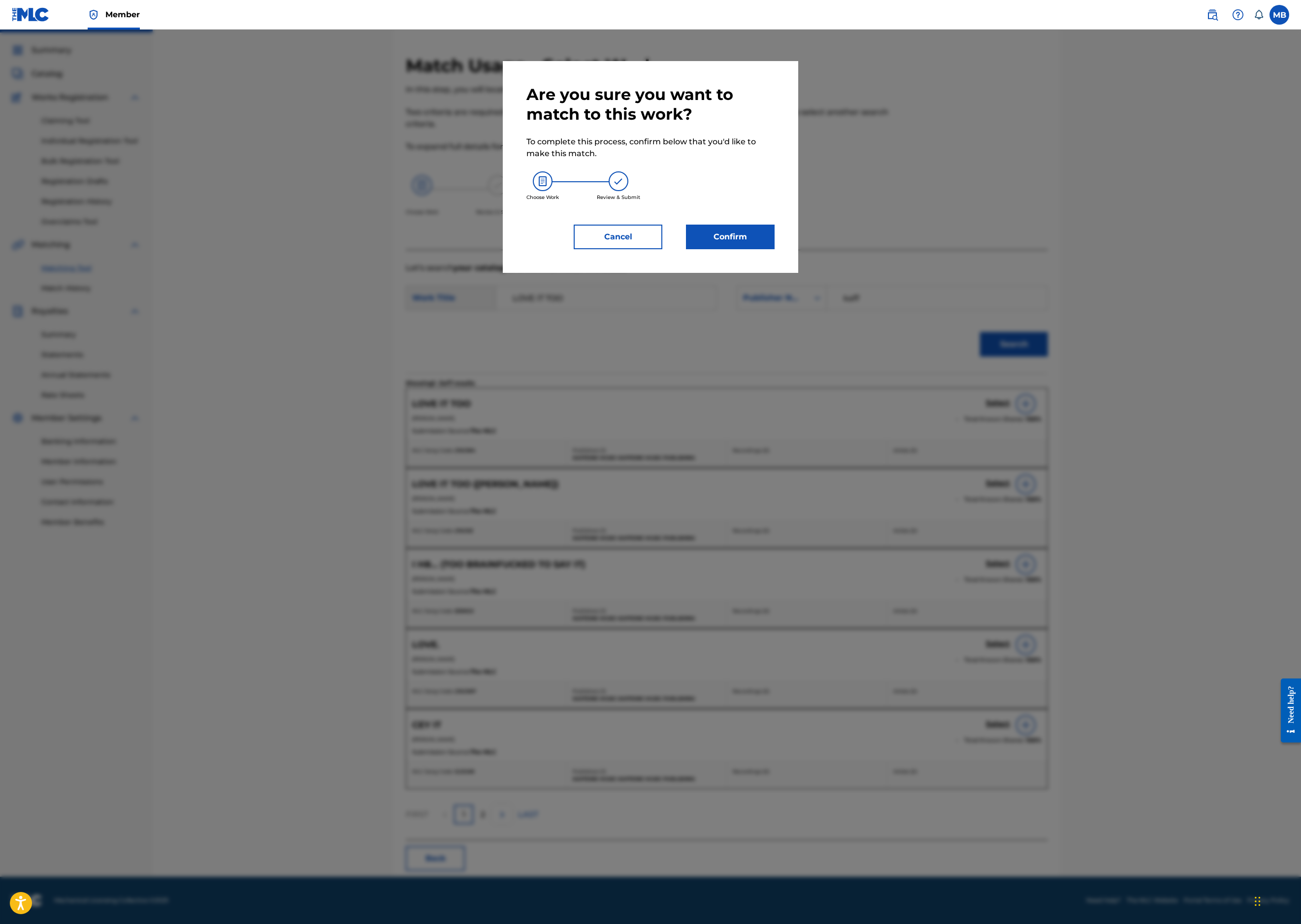
click at [775, 249] on button "Confirm" at bounding box center [730, 236] width 89 height 25
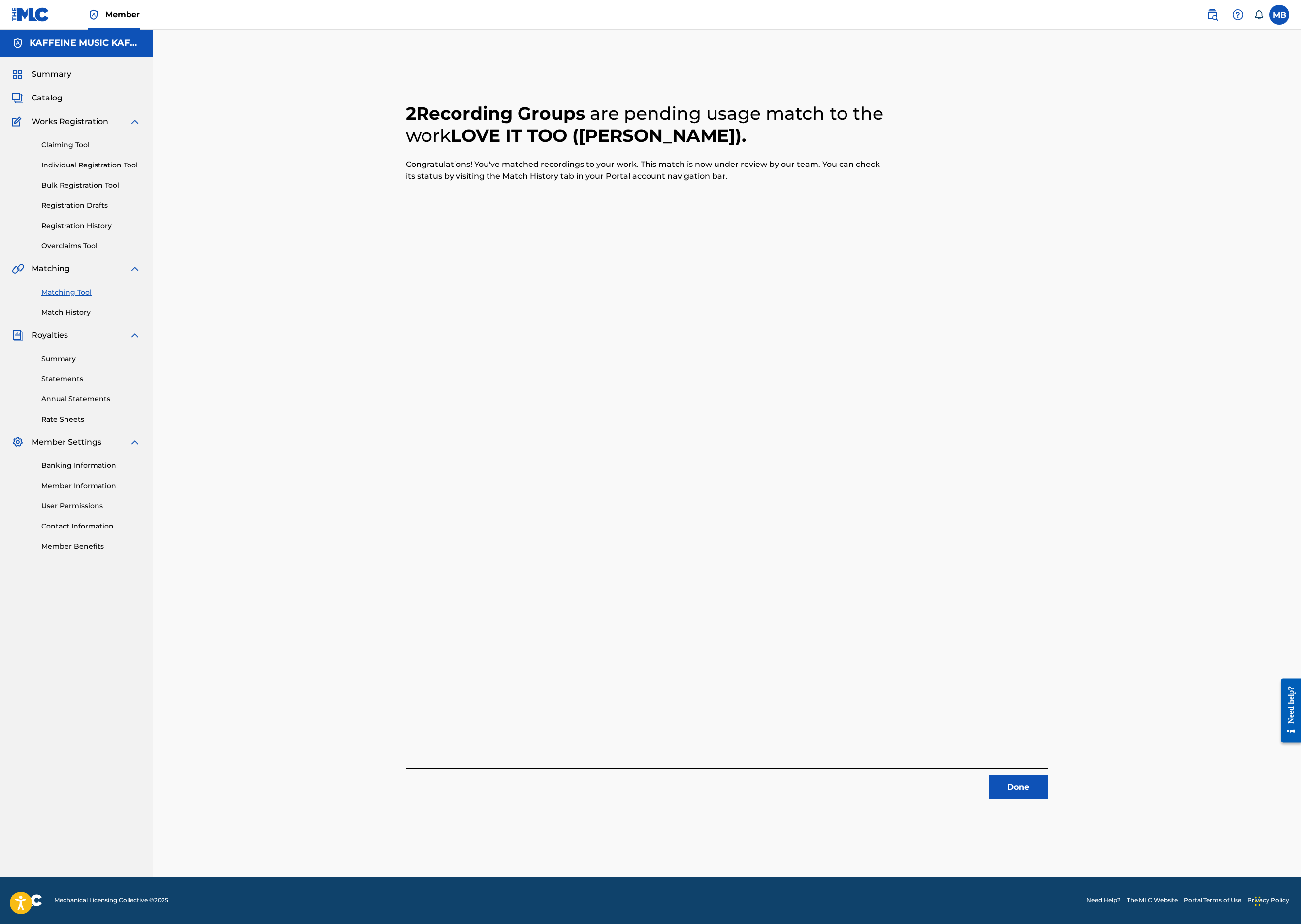
click at [1048, 775] on button "Done" at bounding box center [1019, 786] width 59 height 25
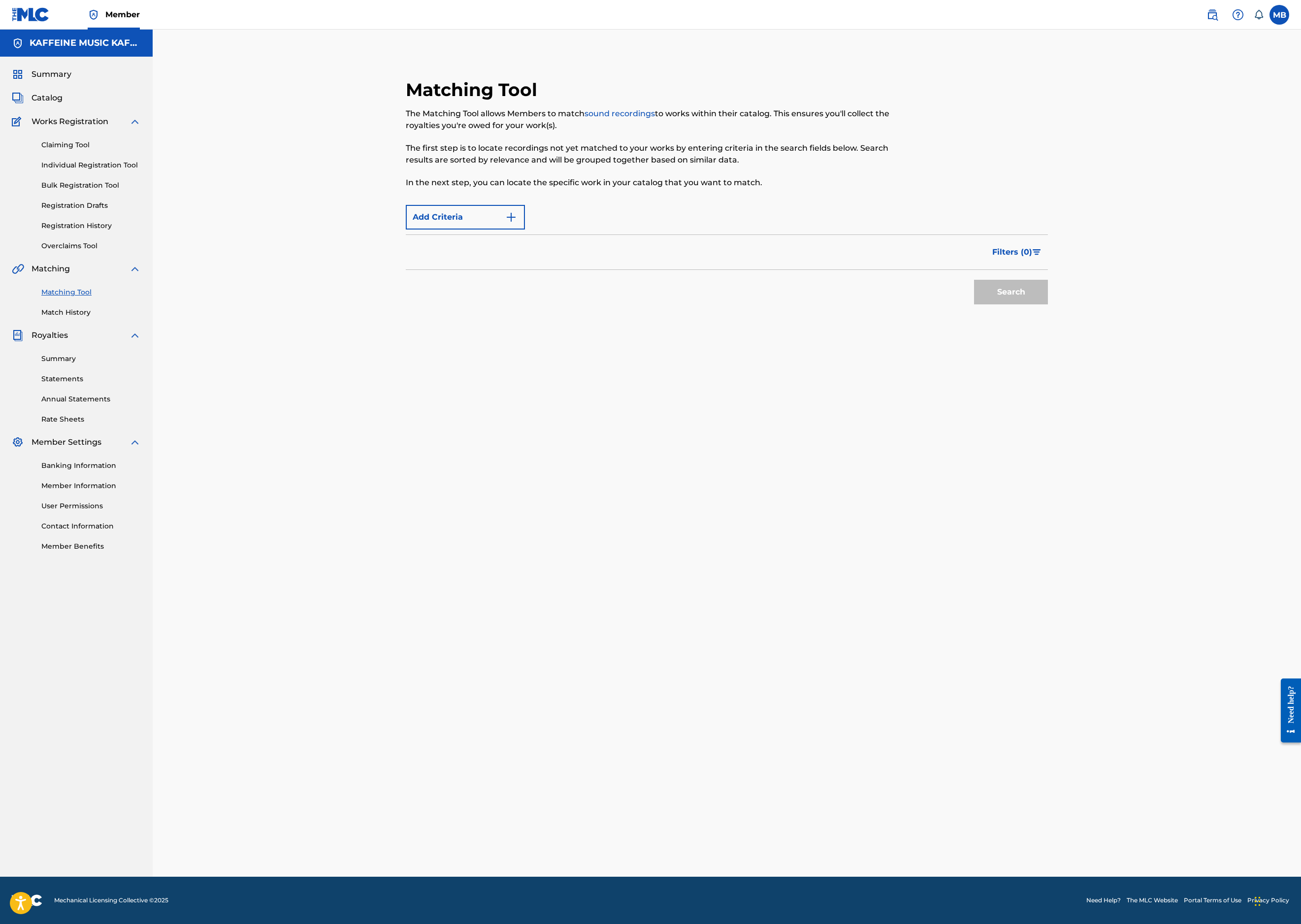
click at [1071, 771] on div "Matching Tool The Matching Tool allows Members to match sound recordings to wor…" at bounding box center [726, 465] width 690 height 822
drag, startPoint x: 683, startPoint y: 229, endPoint x: 935, endPoint y: 273, distance: 255.8
click at [683, 225] on input "Search Form" at bounding box center [787, 213] width 522 height 24
paste input "ALL FALLS (MIKEY)"
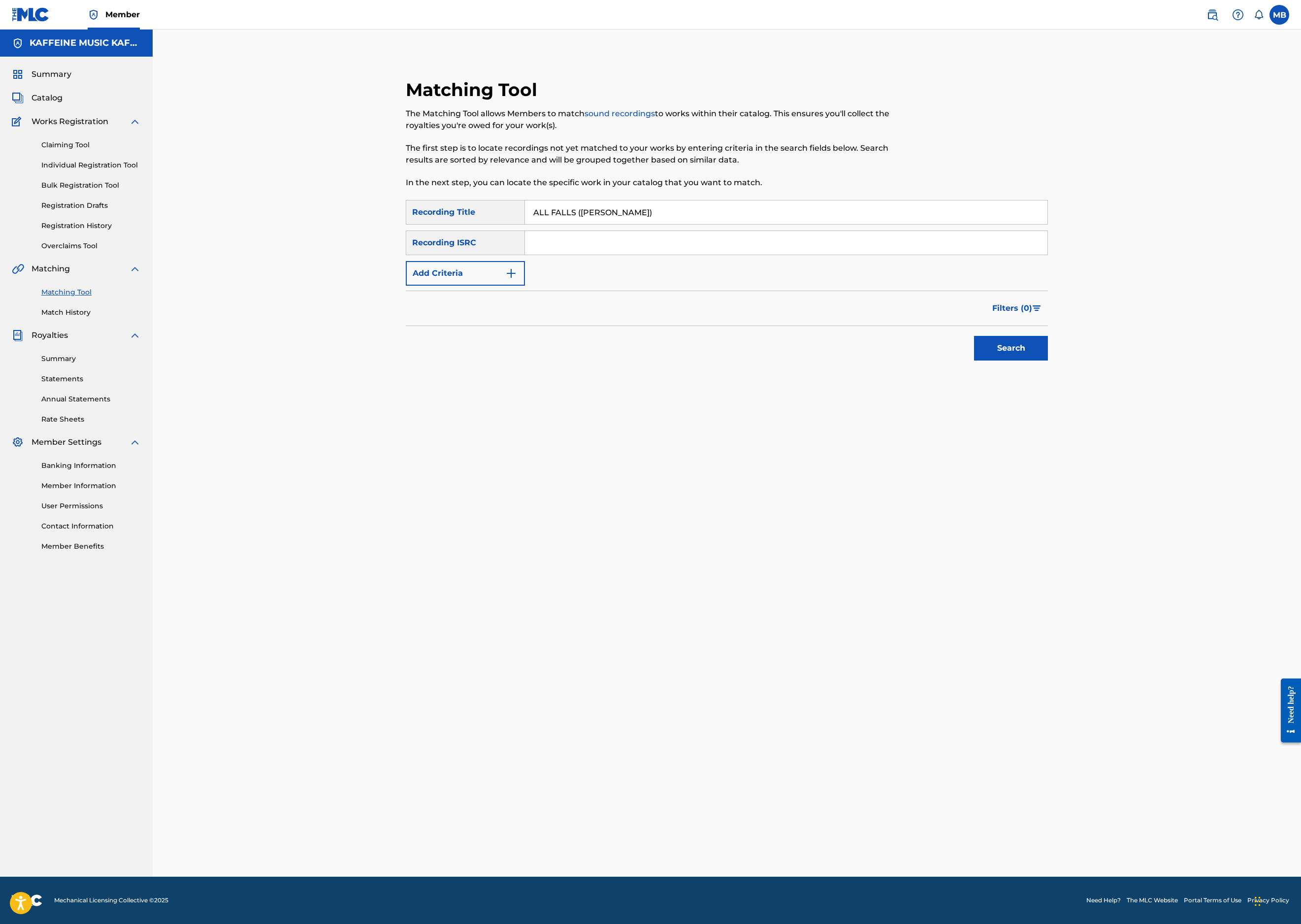
type input "ALL FALLS (MIKEY)"
click at [492, 286] on button "Add Criteria" at bounding box center [465, 273] width 119 height 25
click at [486, 279] on div "Writer" at bounding box center [457, 273] width 89 height 12
click at [474, 311] on div "Recording Artist" at bounding box center [465, 298] width 118 height 25
drag, startPoint x: 771, startPoint y: 330, endPoint x: 763, endPoint y: 338, distance: 11.3
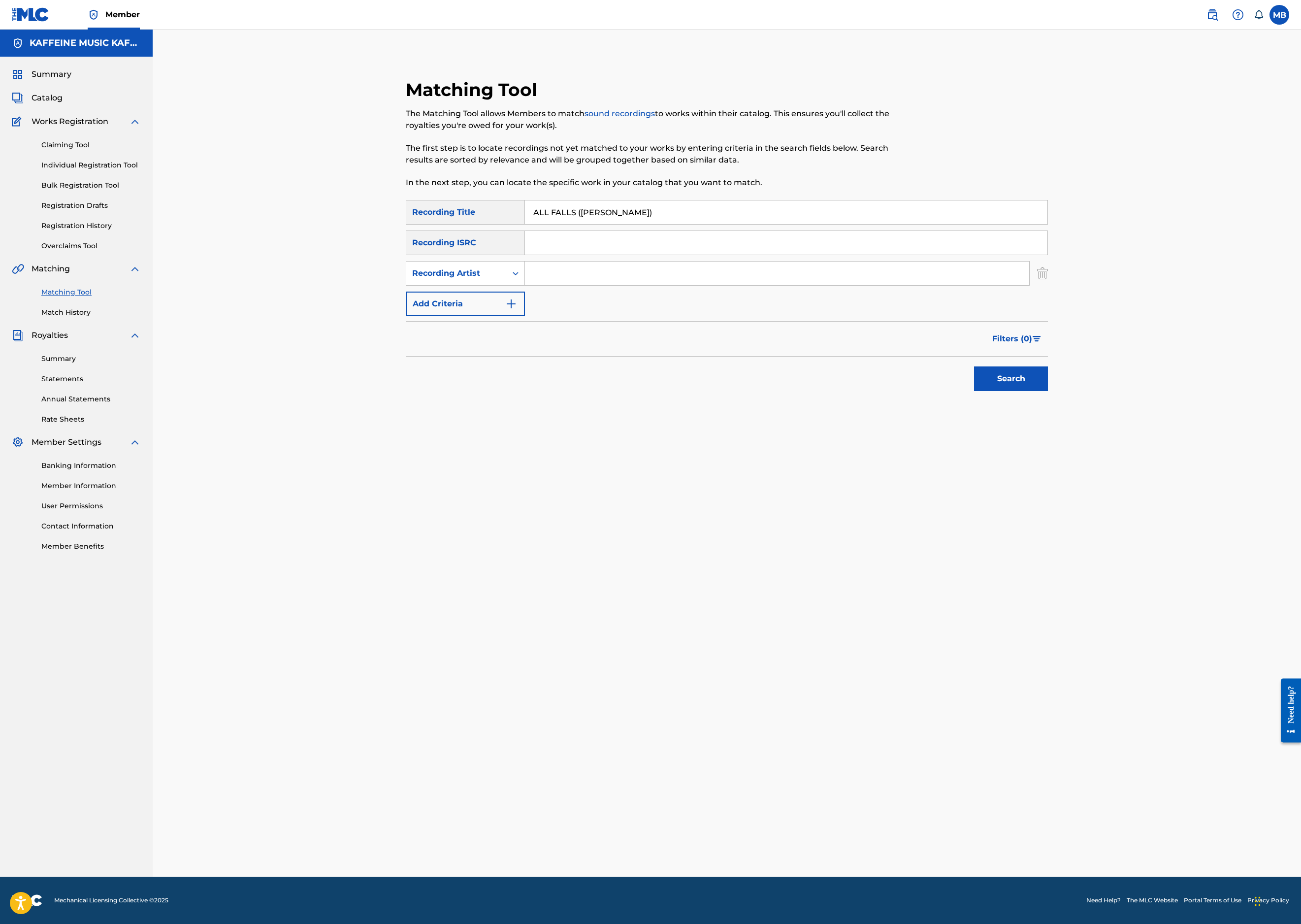
click at [763, 285] on input "Search Form" at bounding box center [778, 273] width 505 height 24
type input "[PERSON_NAME] Motorcycle"
click at [1048, 391] on button "Search" at bounding box center [1011, 378] width 74 height 25
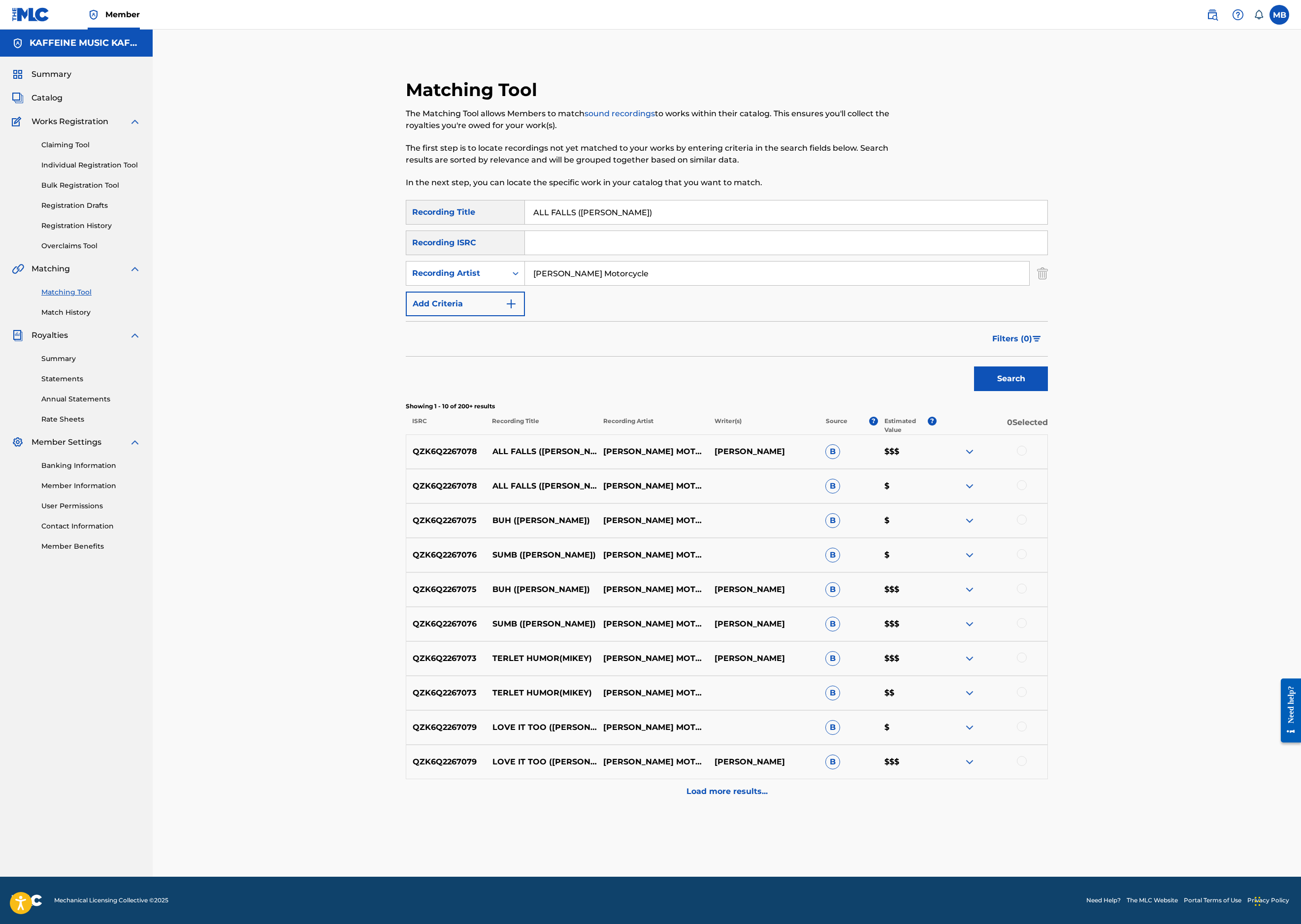
scroll to position [192, 0]
click at [1027, 490] on div at bounding box center [1022, 485] width 10 height 10
click at [1027, 455] on div at bounding box center [1022, 451] width 10 height 10
click at [747, 831] on button "Match 2 Groups" at bounding box center [693, 843] width 109 height 25
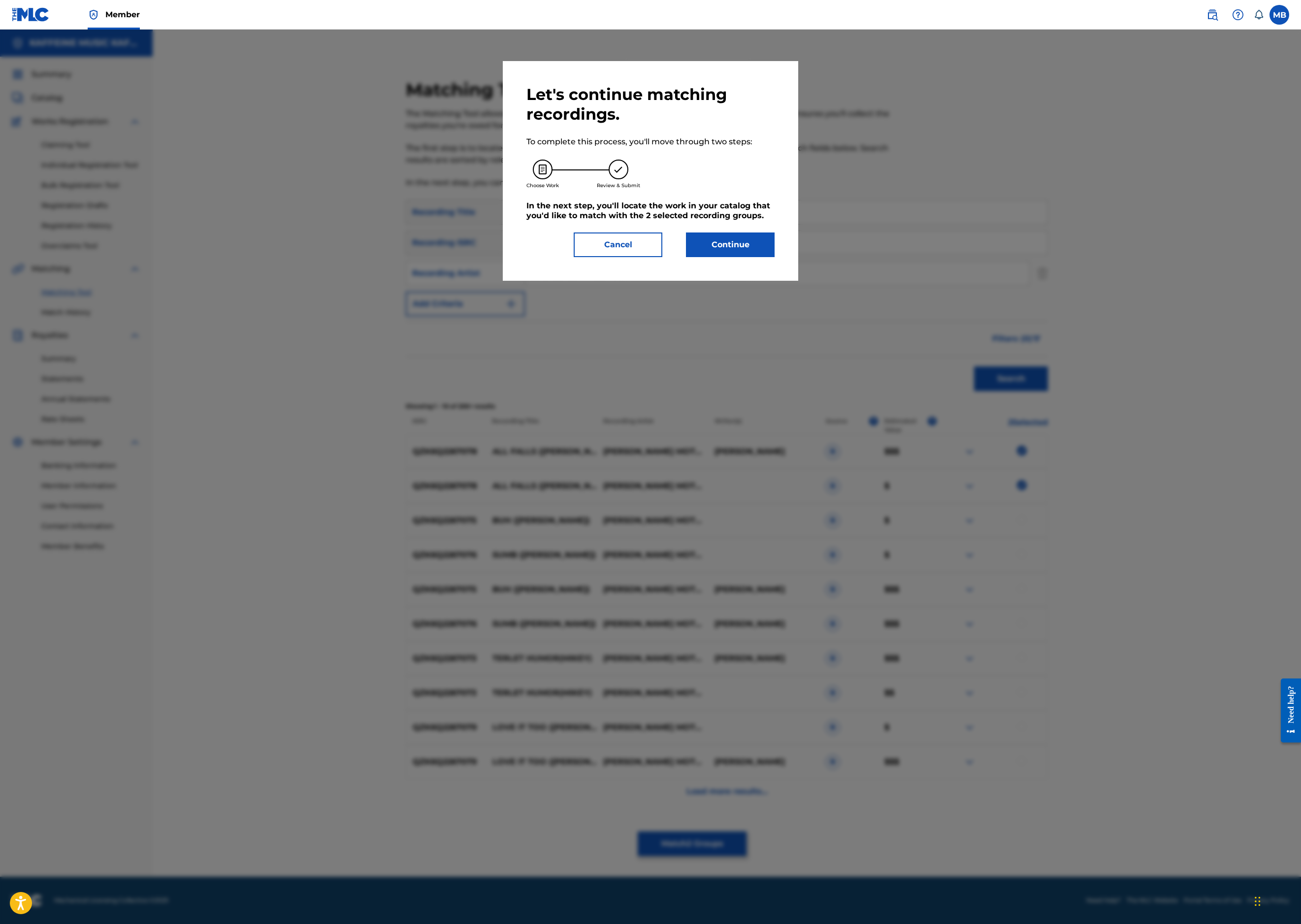
click at [760, 257] on button "Continue" at bounding box center [730, 244] width 89 height 25
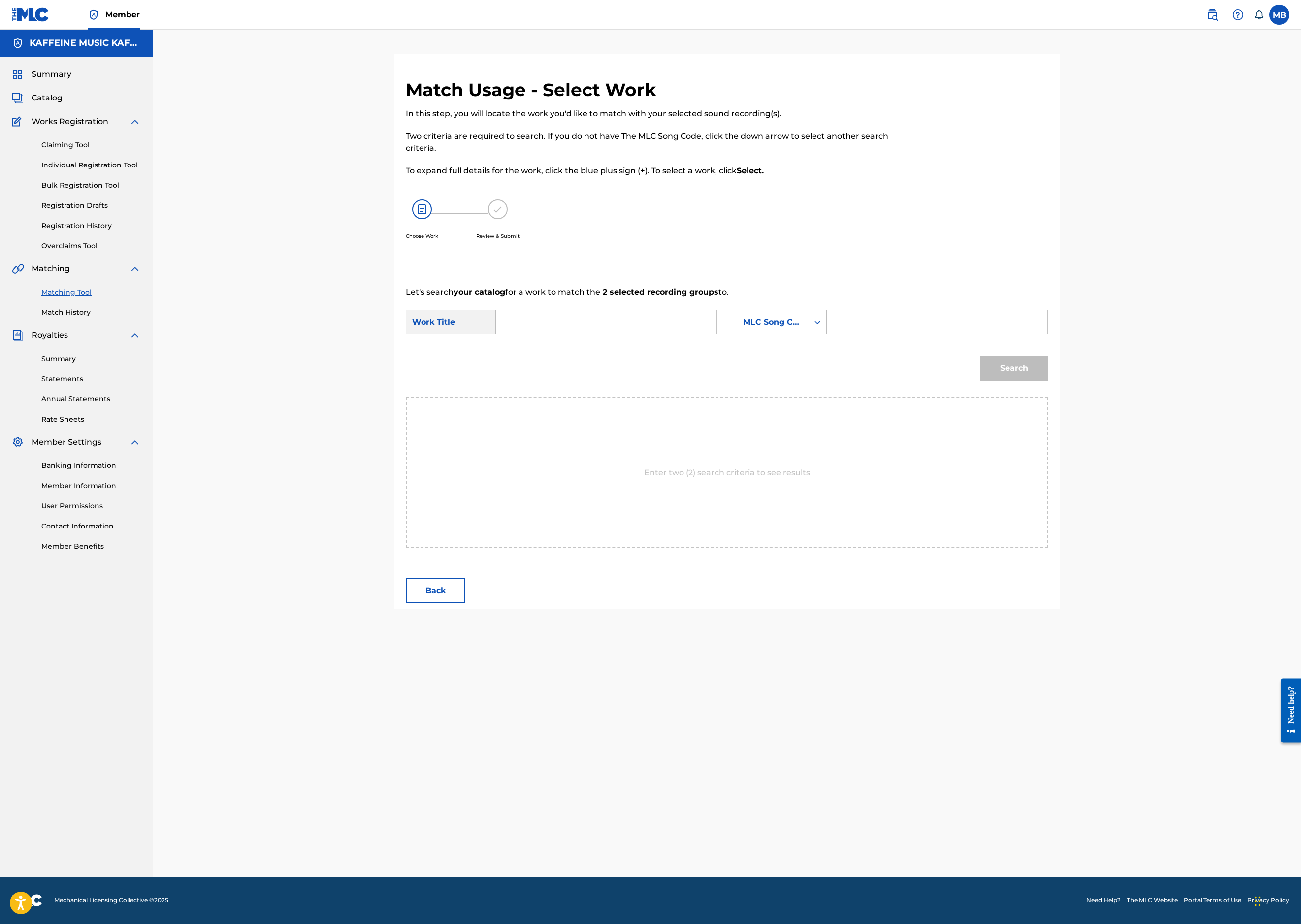
scroll to position [77, 0]
click at [681, 334] on input "Search Form" at bounding box center [606, 323] width 204 height 24
paste input "ALL FALLS (MIKEY)"
type input "ALL FALLS (MIKEY)"
drag, startPoint x: 855, startPoint y: 435, endPoint x: 868, endPoint y: 446, distance: 17.0
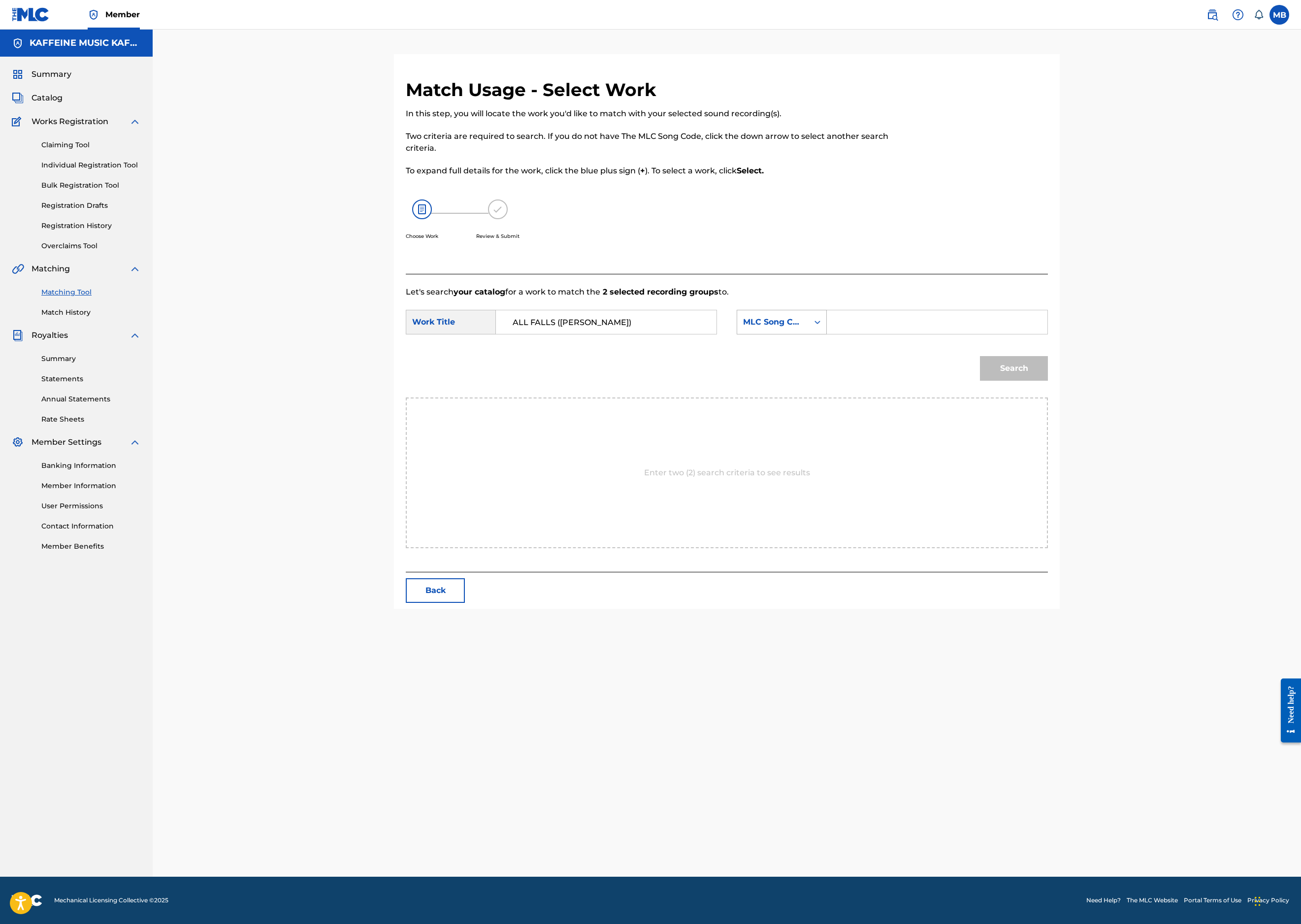
click at [802, 328] on div "MLC Song Code" at bounding box center [773, 323] width 59 height 12
click at [826, 397] on div "Publisher Name" at bounding box center [782, 384] width 89 height 25
click at [1017, 334] on input "Search Form" at bounding box center [937, 323] width 204 height 24
type input "kaf"
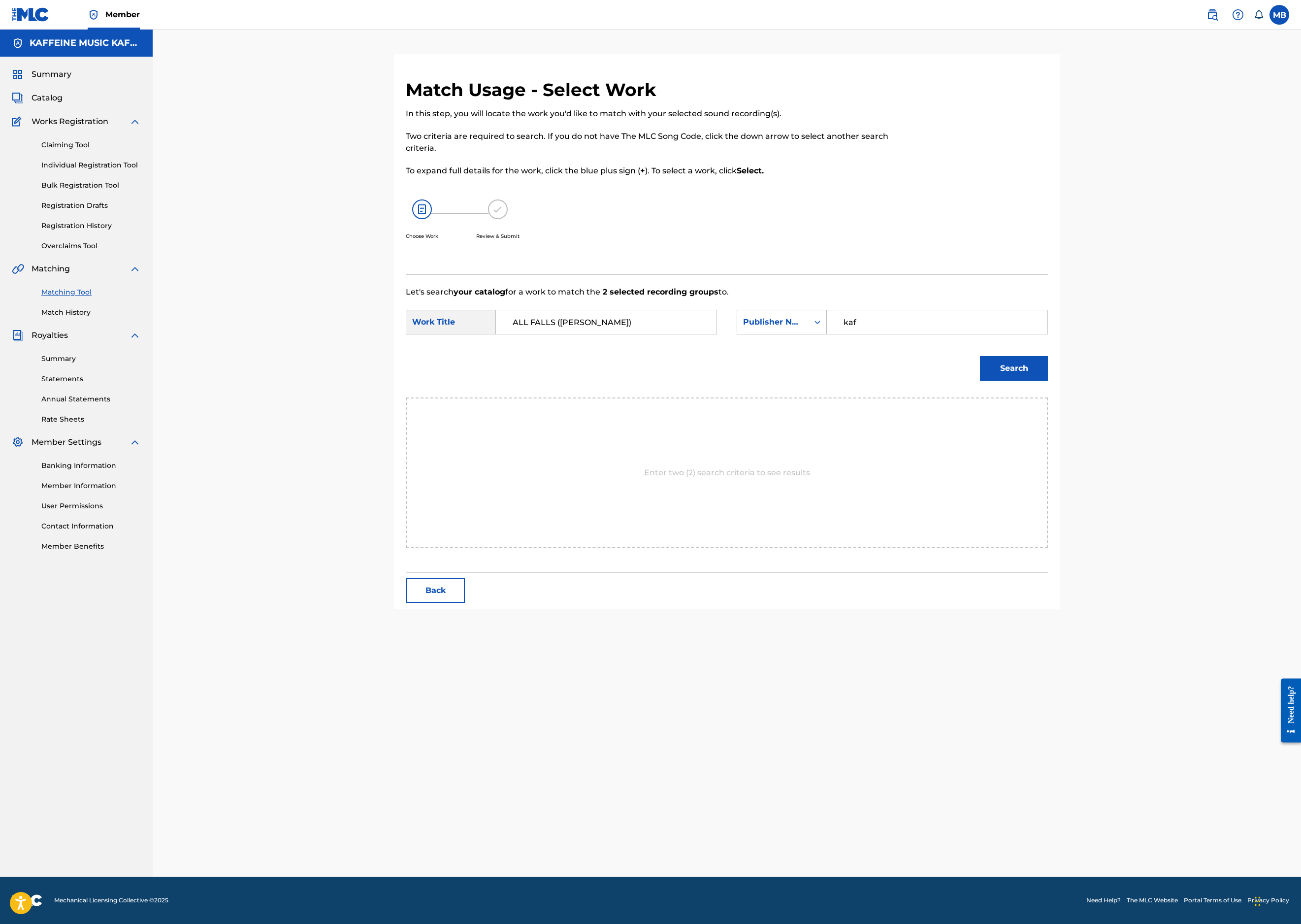
click at [1048, 381] on button "Search" at bounding box center [1014, 368] width 68 height 25
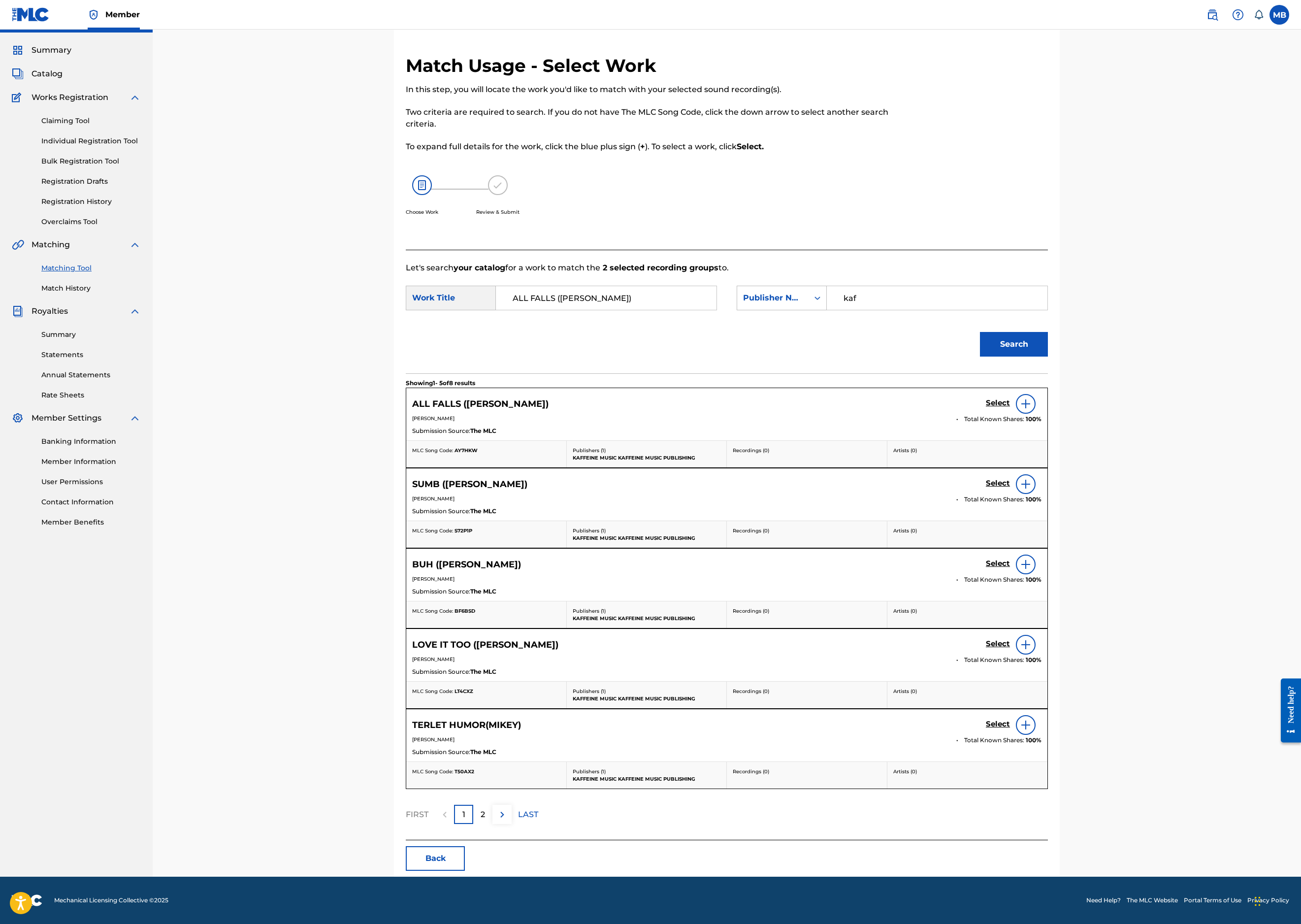
click at [1010, 408] on h5 "Select" at bounding box center [998, 403] width 24 height 9
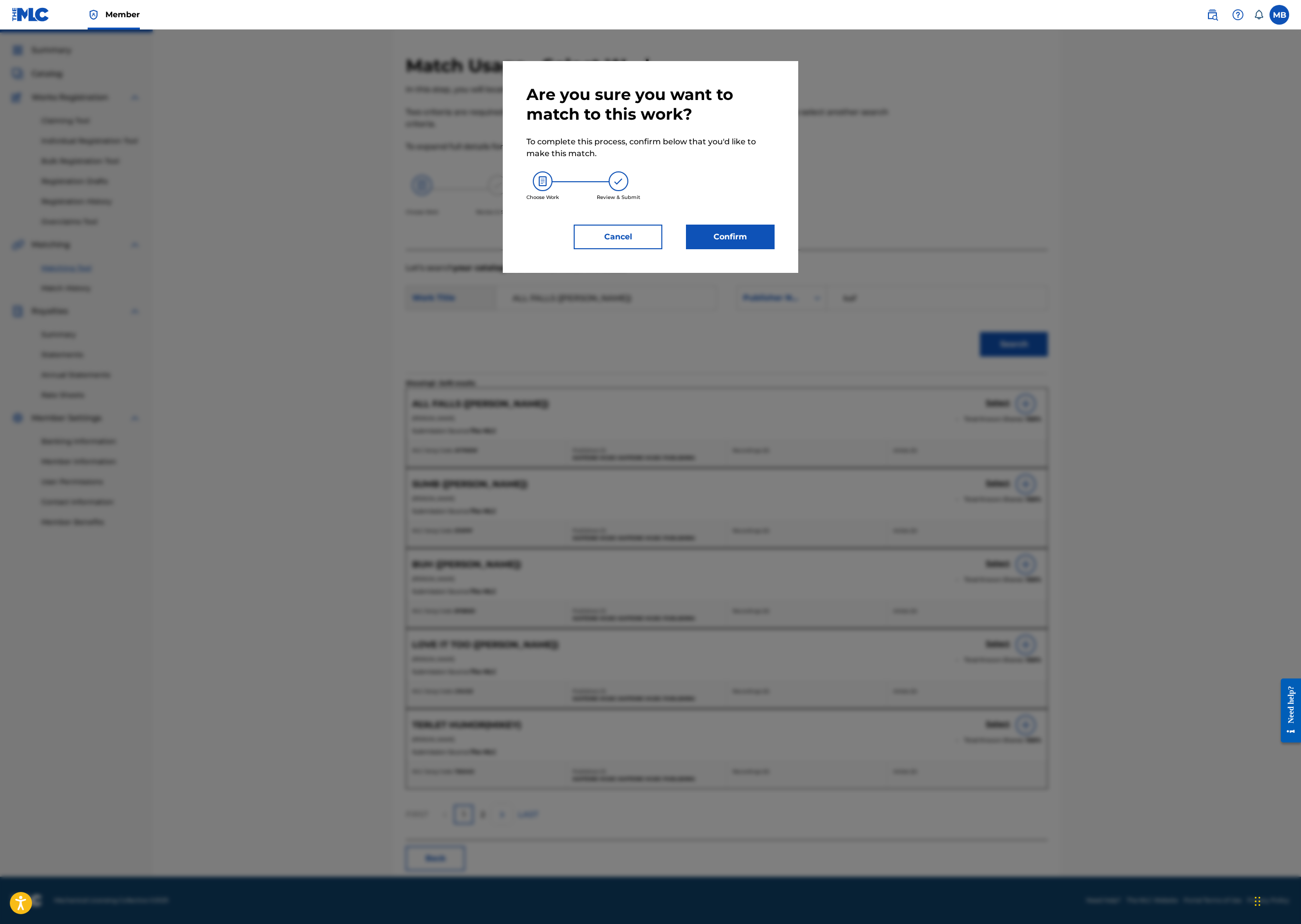
click at [775, 249] on button "Confirm" at bounding box center [730, 236] width 89 height 25
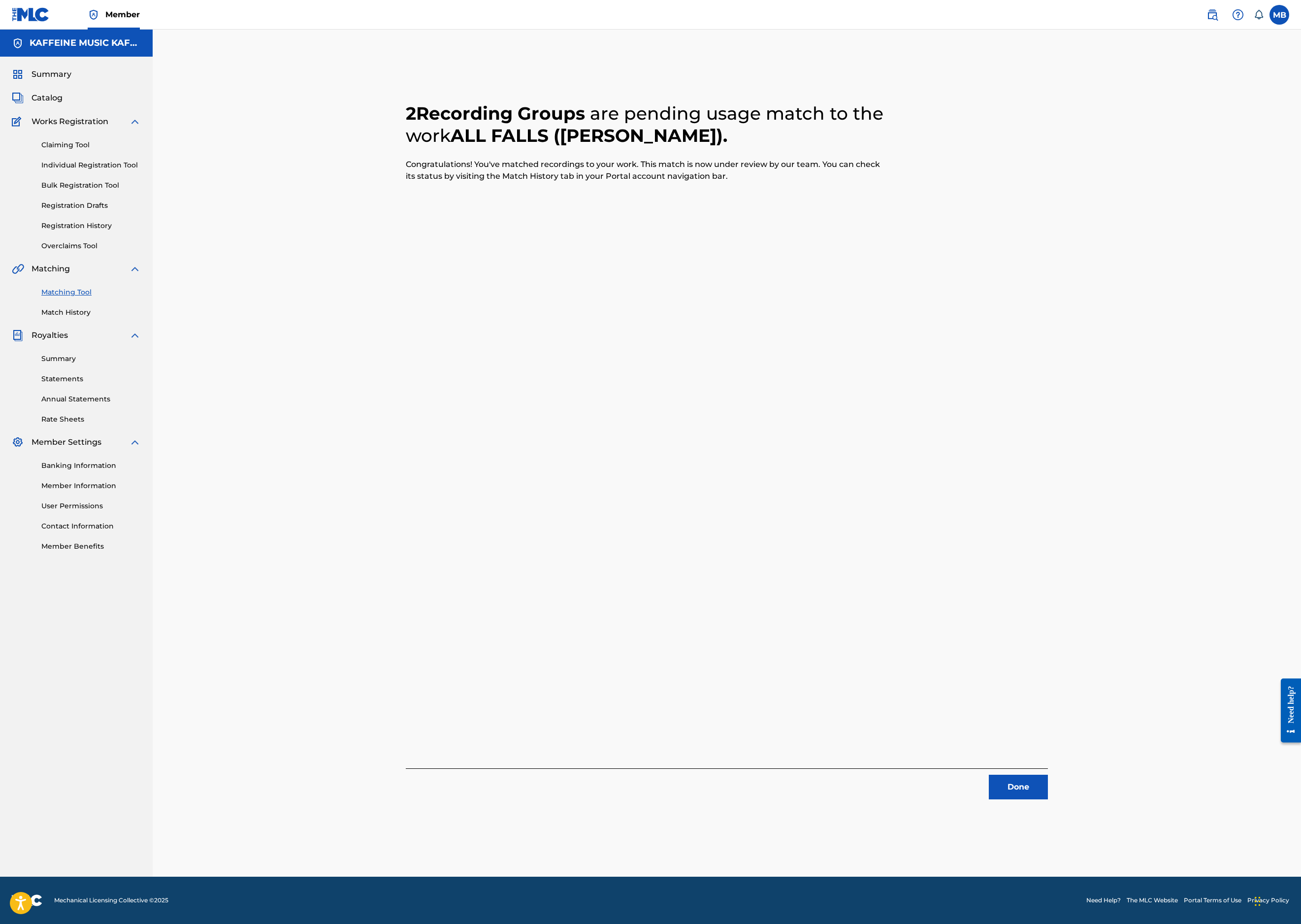
click at [1048, 776] on button "Done" at bounding box center [1019, 786] width 59 height 25
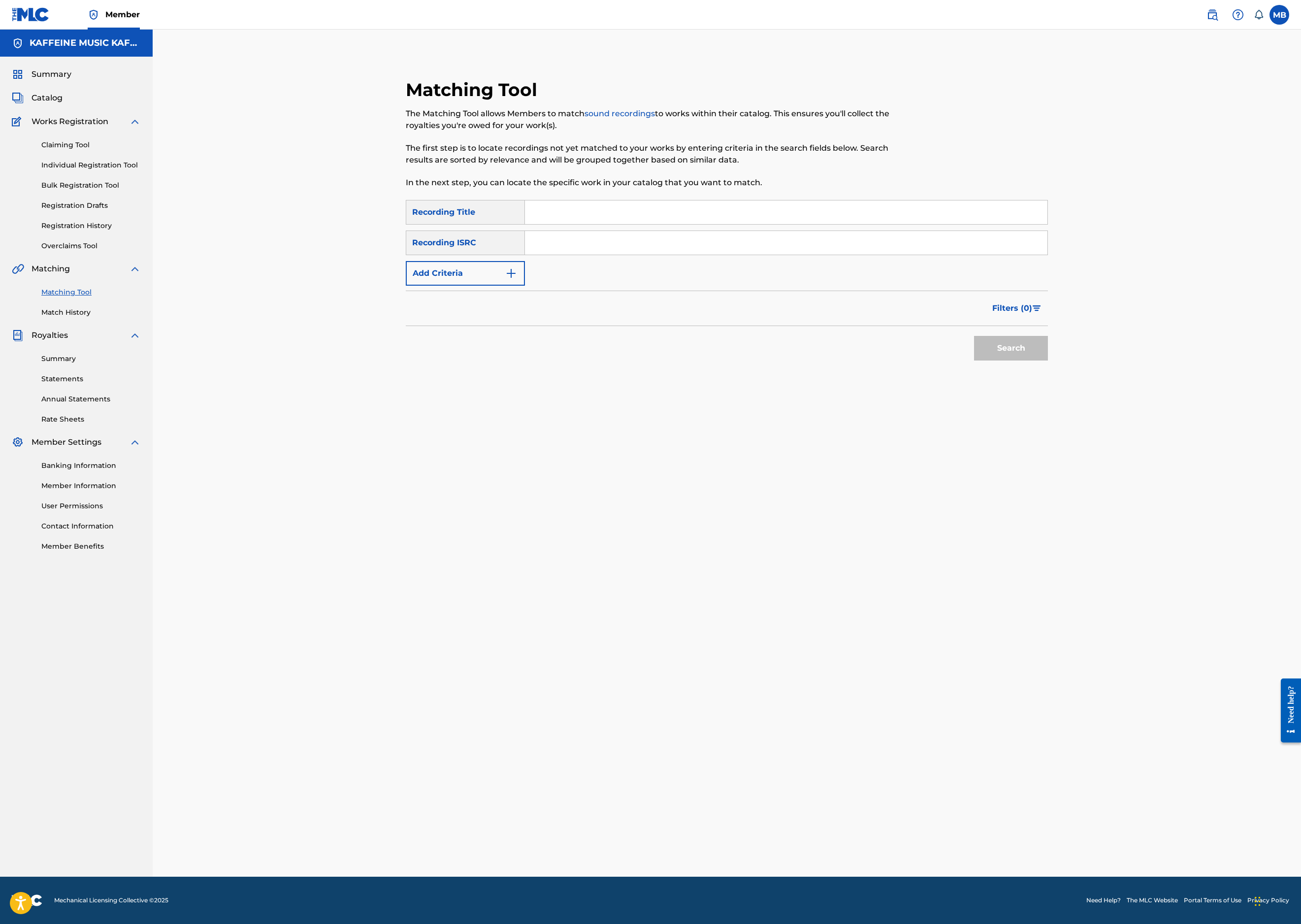
click at [593, 225] on input "Search Form" at bounding box center [787, 213] width 522 height 24
paste input "ALL I GAHT (SHOT ON IPHONE)"
type input "ALL I GAHT (SHOT ON IPHONE)"
click at [464, 286] on button "Add Criteria" at bounding box center [465, 273] width 119 height 25
click at [465, 279] on div "Writer" at bounding box center [457, 273] width 89 height 12
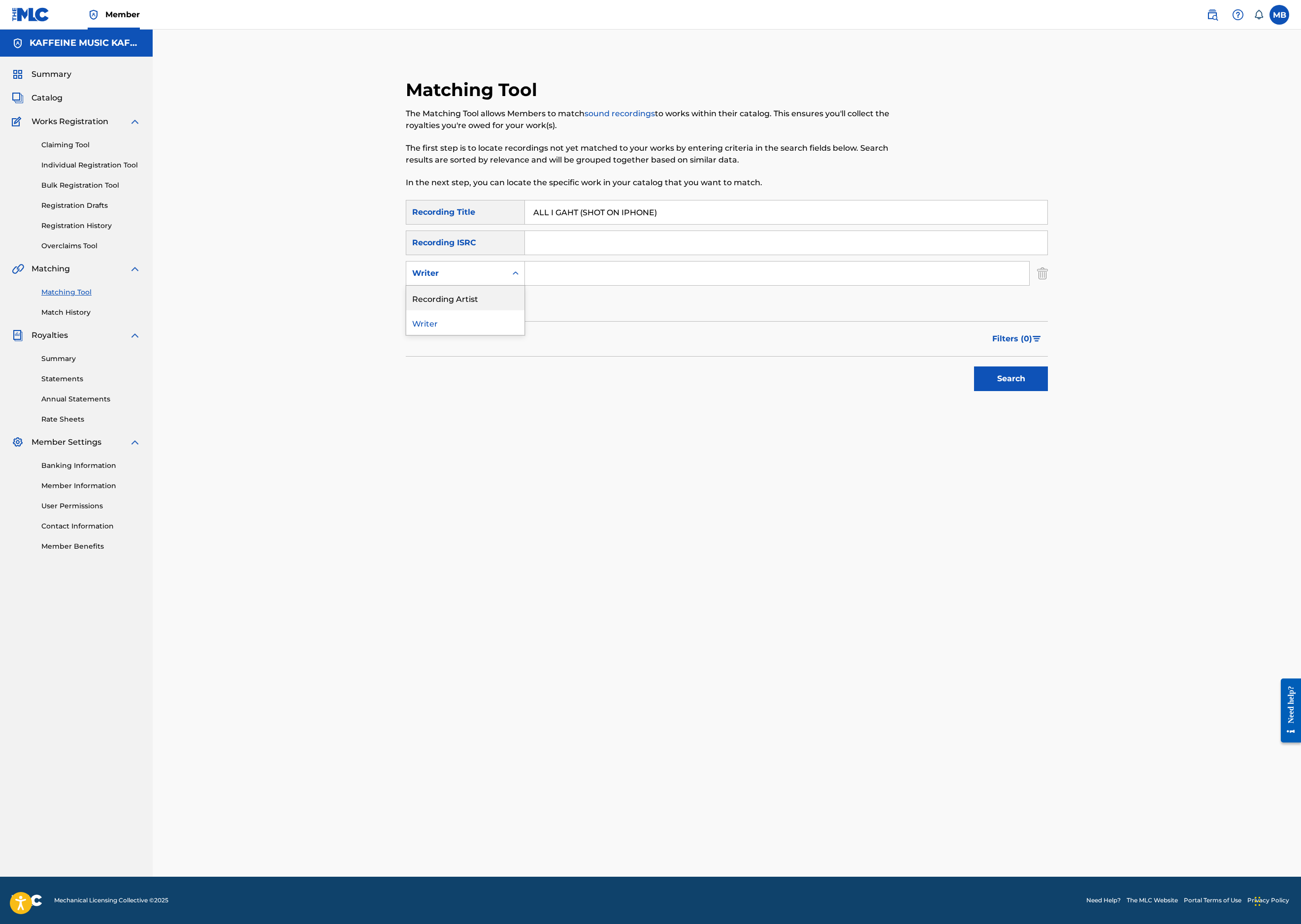
drag, startPoint x: 465, startPoint y: 367, endPoint x: 499, endPoint y: 372, distance: 34.4
click at [465, 311] on div "Recording Artist" at bounding box center [465, 298] width 118 height 25
click at [647, 285] on input "Search Form" at bounding box center [778, 273] width 505 height 24
click at [1048, 391] on button "Search" at bounding box center [1011, 378] width 74 height 25
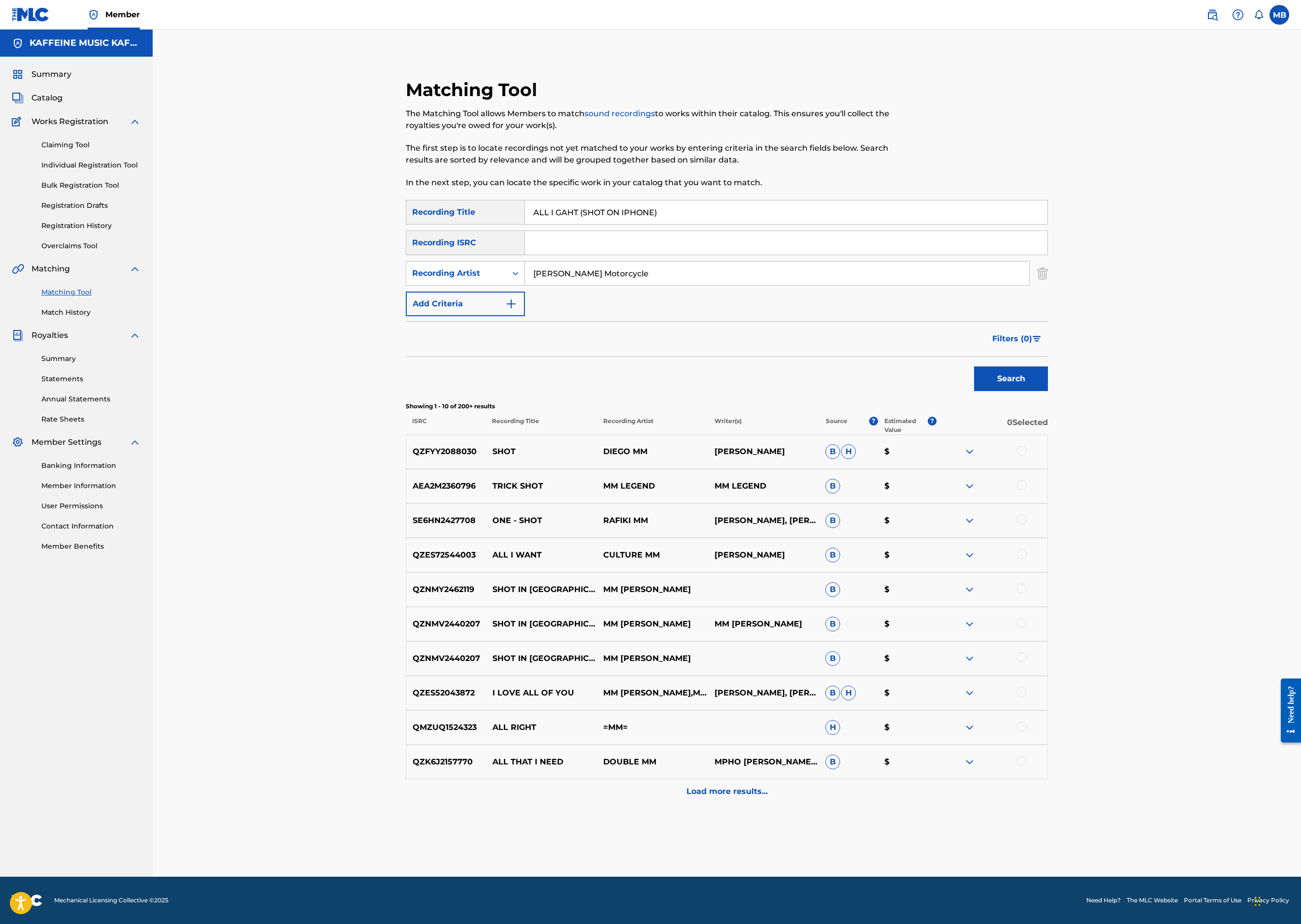
type input "[PERSON_NAME] Motorcycle"
click at [1048, 391] on button "Search" at bounding box center [1011, 378] width 74 height 25
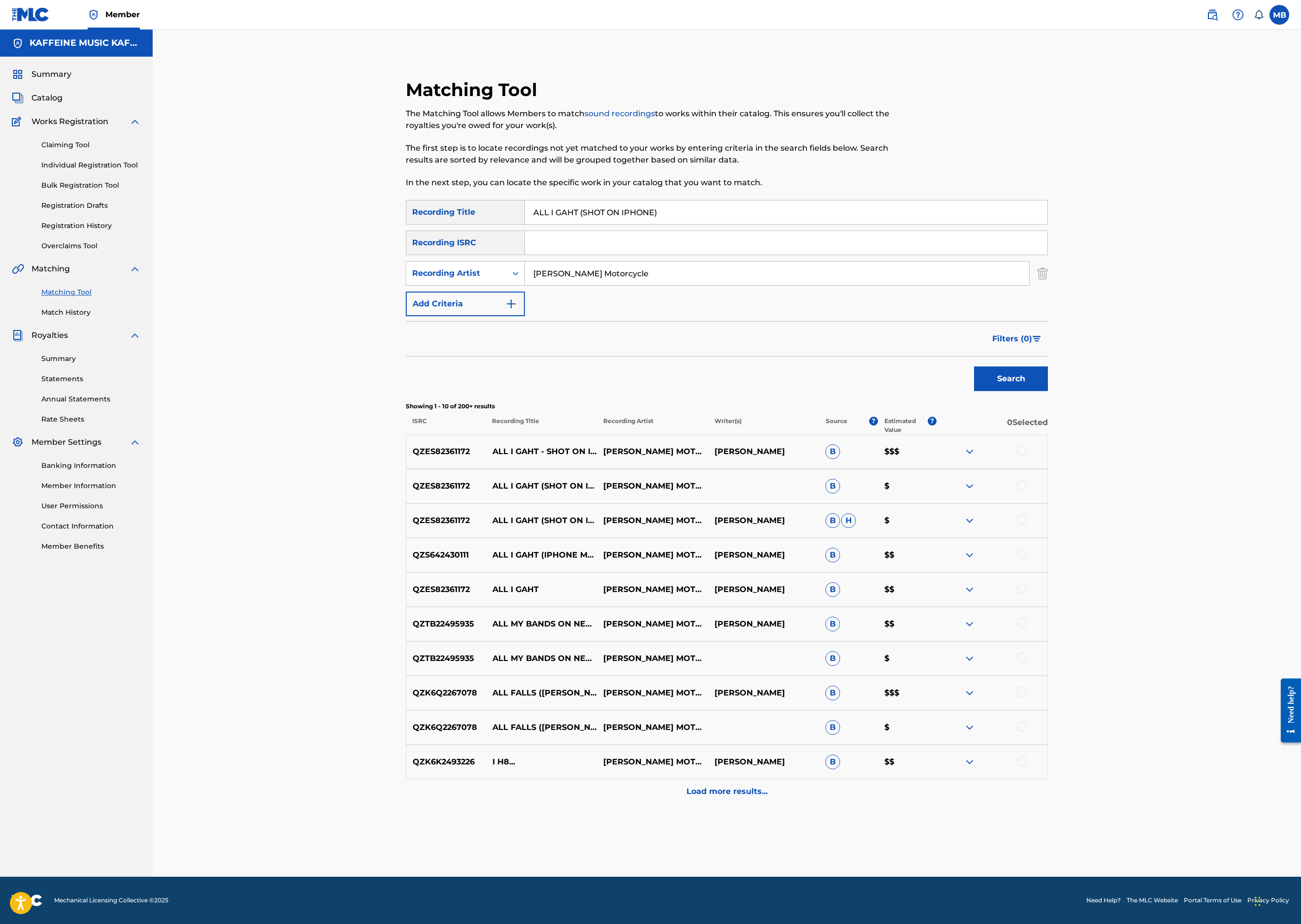
scroll to position [103, 0]
click at [1027, 455] on div at bounding box center [1022, 451] width 10 height 10
click at [1048, 504] on div "QZES82361172 ALL I GAHT (SHOT ON IPHONE) MICHAEL MOTORCYCLE B $" at bounding box center [726, 486] width 642 height 35
click at [1048, 492] on div at bounding box center [992, 486] width 111 height 12
click at [1027, 490] on div at bounding box center [1022, 485] width 10 height 10
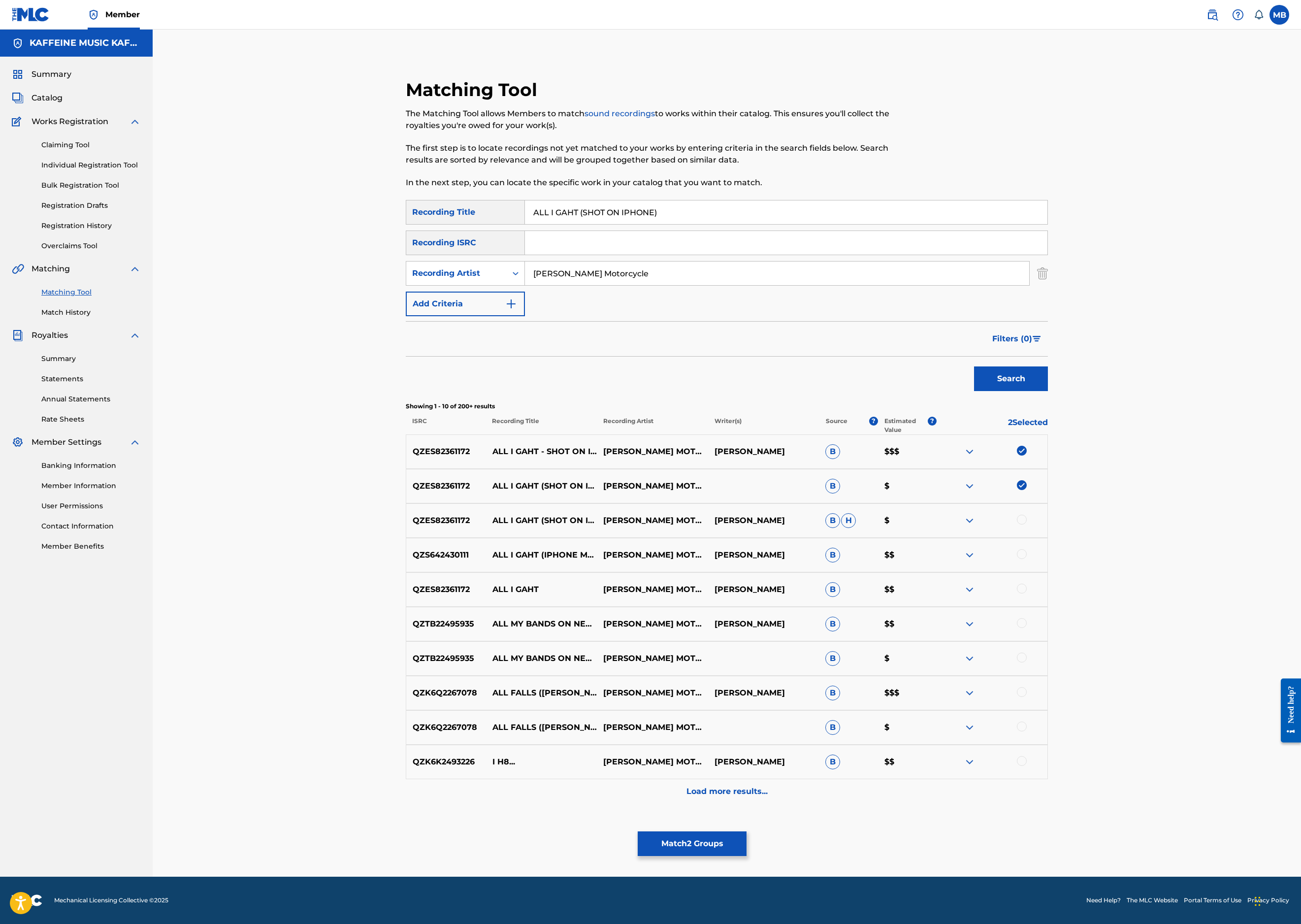
scroll to position [124, 0]
click at [1027, 524] on div at bounding box center [1022, 519] width 10 height 10
click at [1027, 559] on div at bounding box center [1022, 554] width 10 height 10
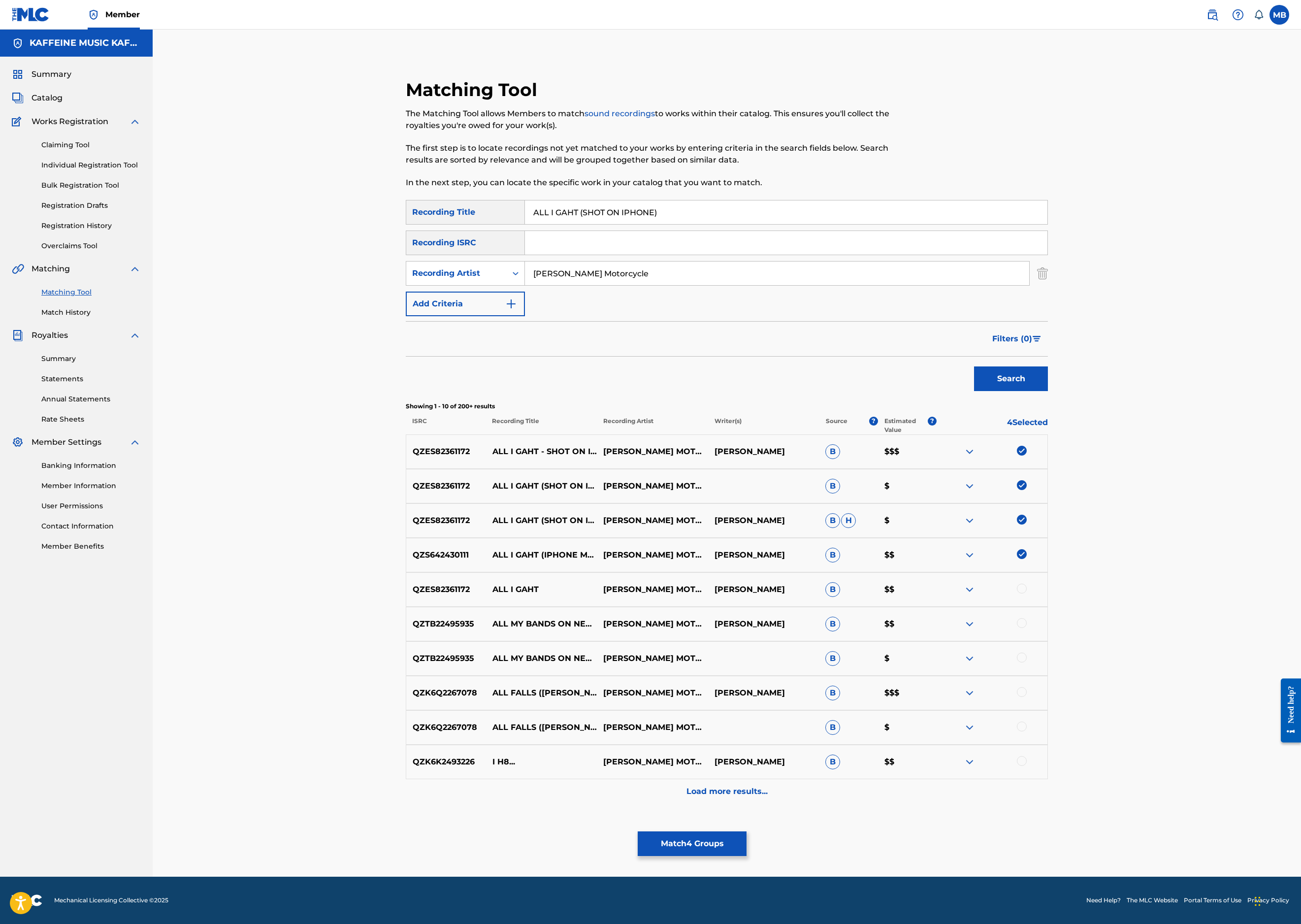
drag, startPoint x: 1223, startPoint y: 663, endPoint x: 1224, endPoint y: 676, distance: 13.0
click at [1048, 596] on div at bounding box center [992, 590] width 111 height 12
click at [1048, 606] on div "QZES82361172 ALL I GAHT MICHAEL MOTORCYCLE MICHAEL BERNARDINO B $$" at bounding box center [726, 589] width 642 height 35
click at [1027, 594] on div at bounding box center [1022, 589] width 10 height 10
click at [747, 831] on button "Match 5 Groups" at bounding box center [693, 843] width 109 height 25
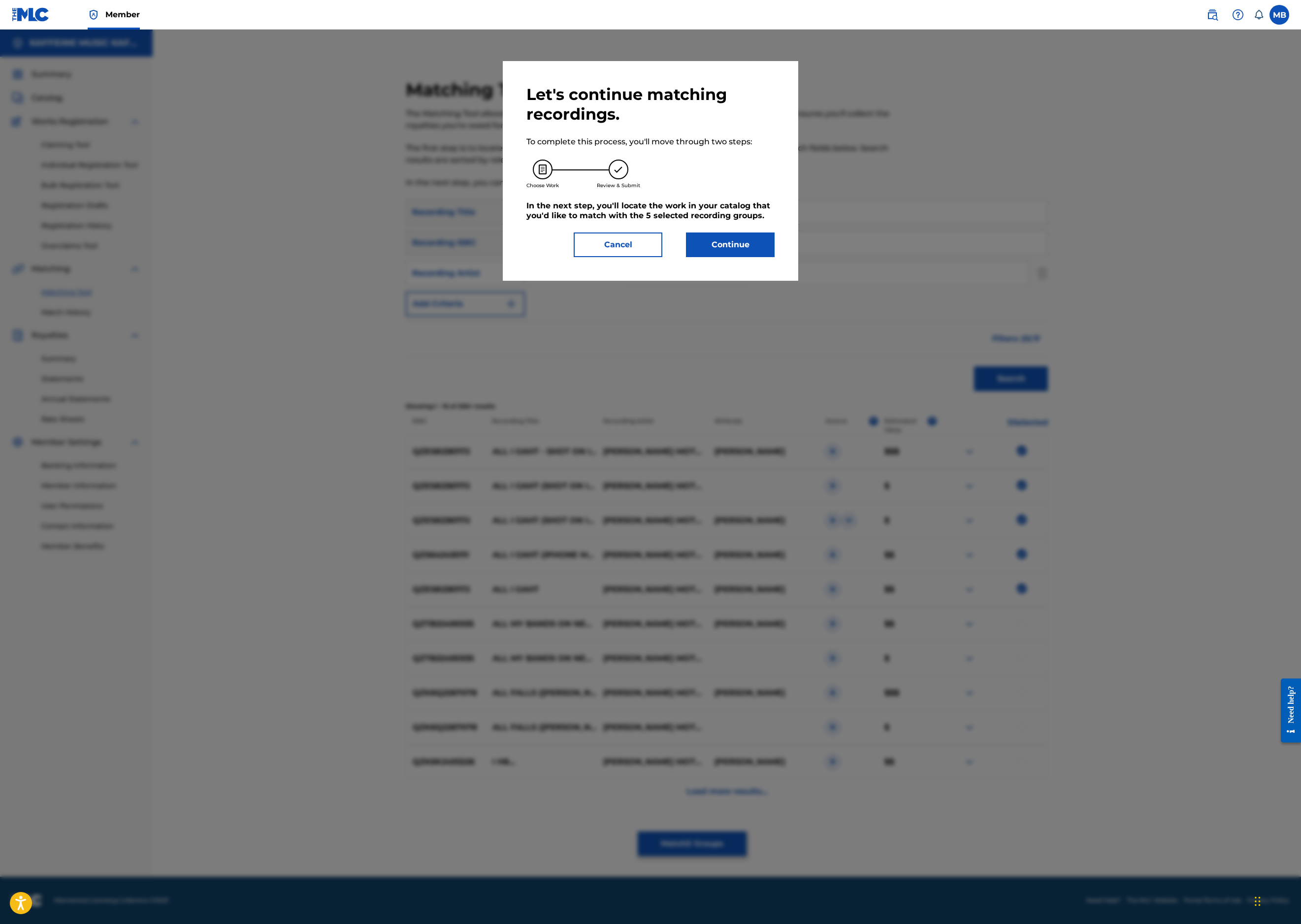
click at [775, 257] on button "Continue" at bounding box center [730, 244] width 89 height 25
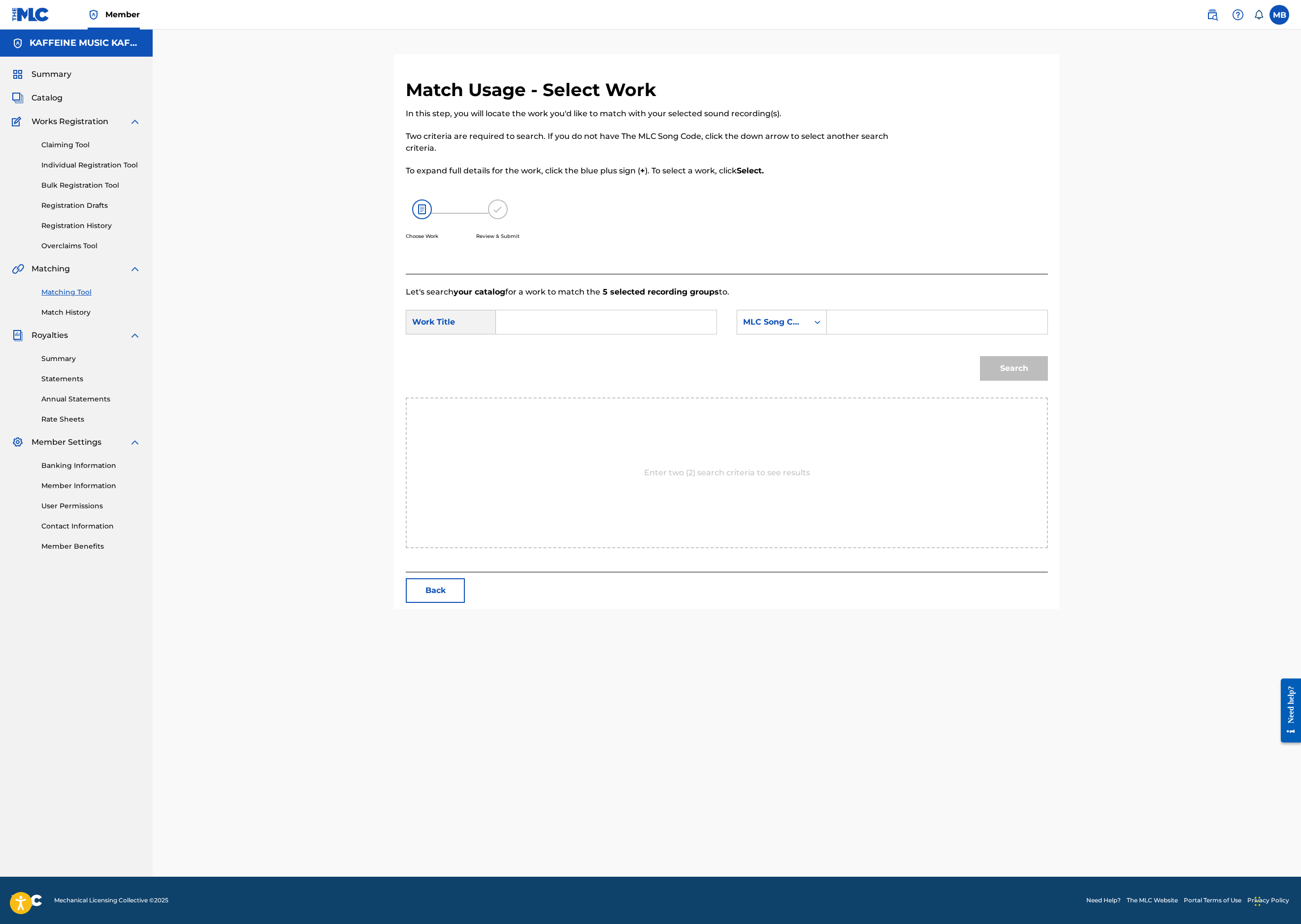
scroll to position [77, 0]
click at [708, 334] on input "Search Form" at bounding box center [606, 323] width 204 height 24
type input "all i gaht - shot on iphone"
click at [808, 331] on div "MLC Song Code" at bounding box center [773, 322] width 71 height 19
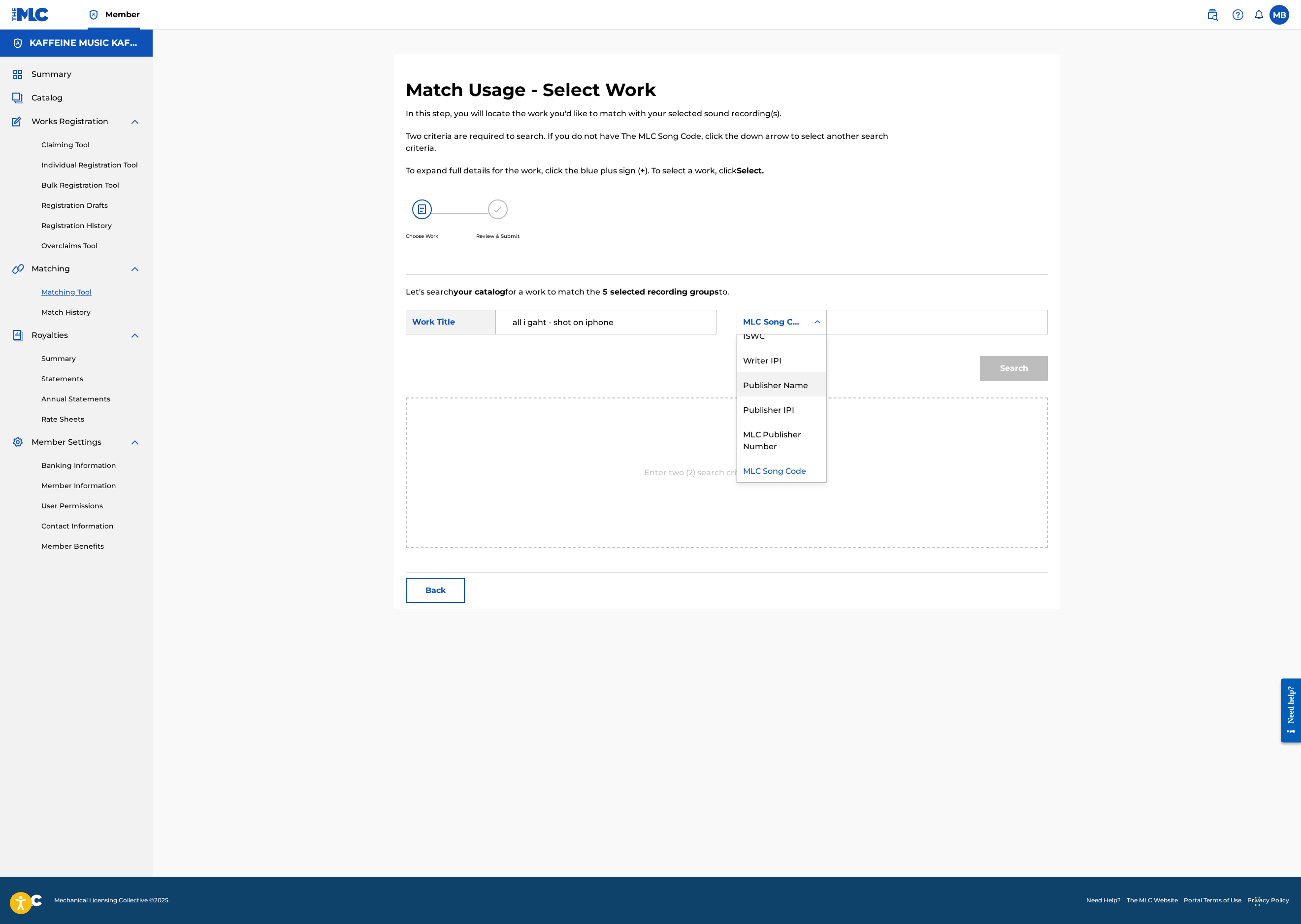
click at [826, 397] on div "Publisher Name" at bounding box center [782, 384] width 89 height 25
click at [990, 334] on input "Search Form" at bounding box center [937, 323] width 204 height 24
type input "kaff"
click at [1048, 381] on button "Search" at bounding box center [1014, 368] width 68 height 25
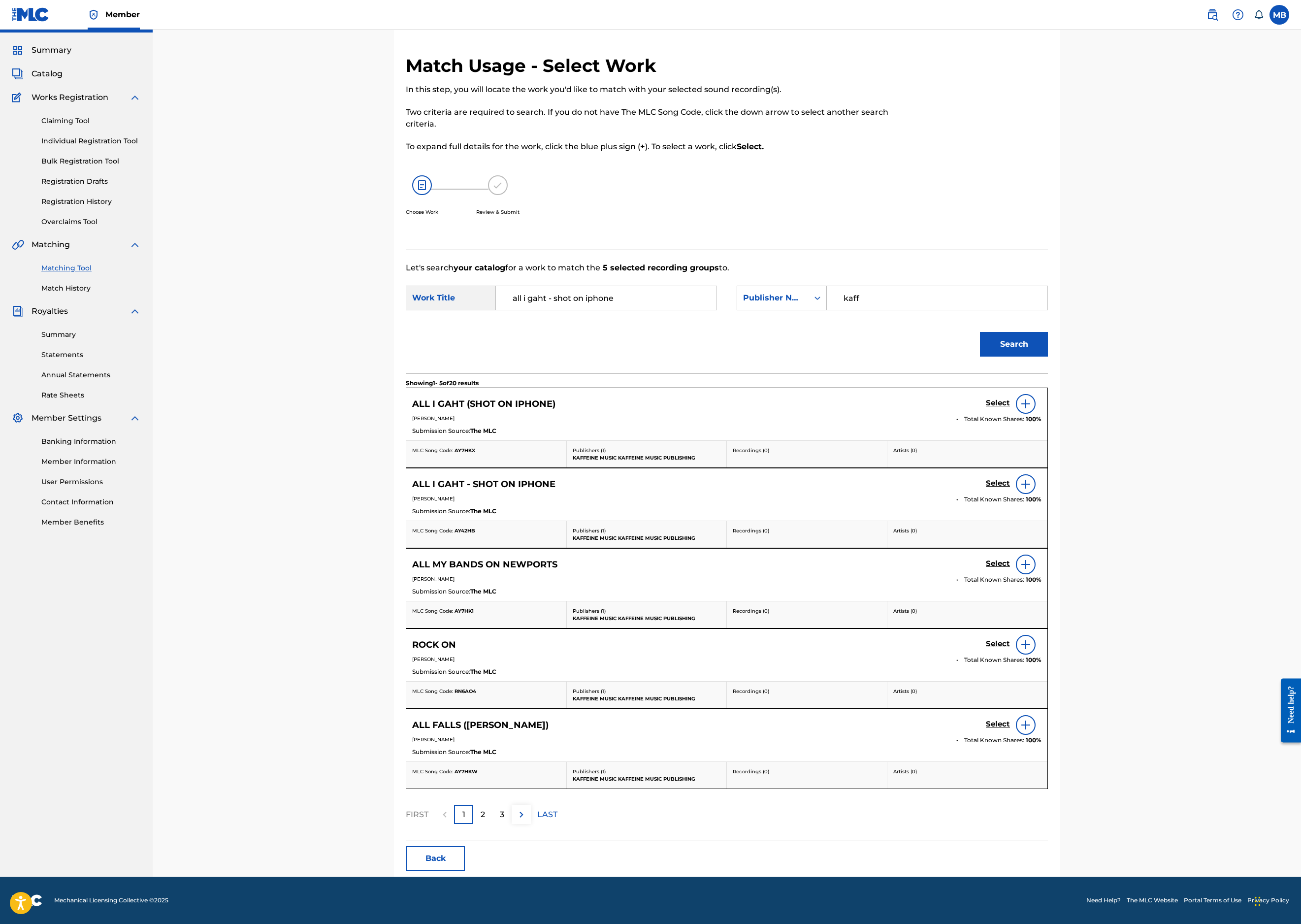
scroll to position [217, 0]
click at [1010, 408] on h5 "Select" at bounding box center [998, 403] width 24 height 9
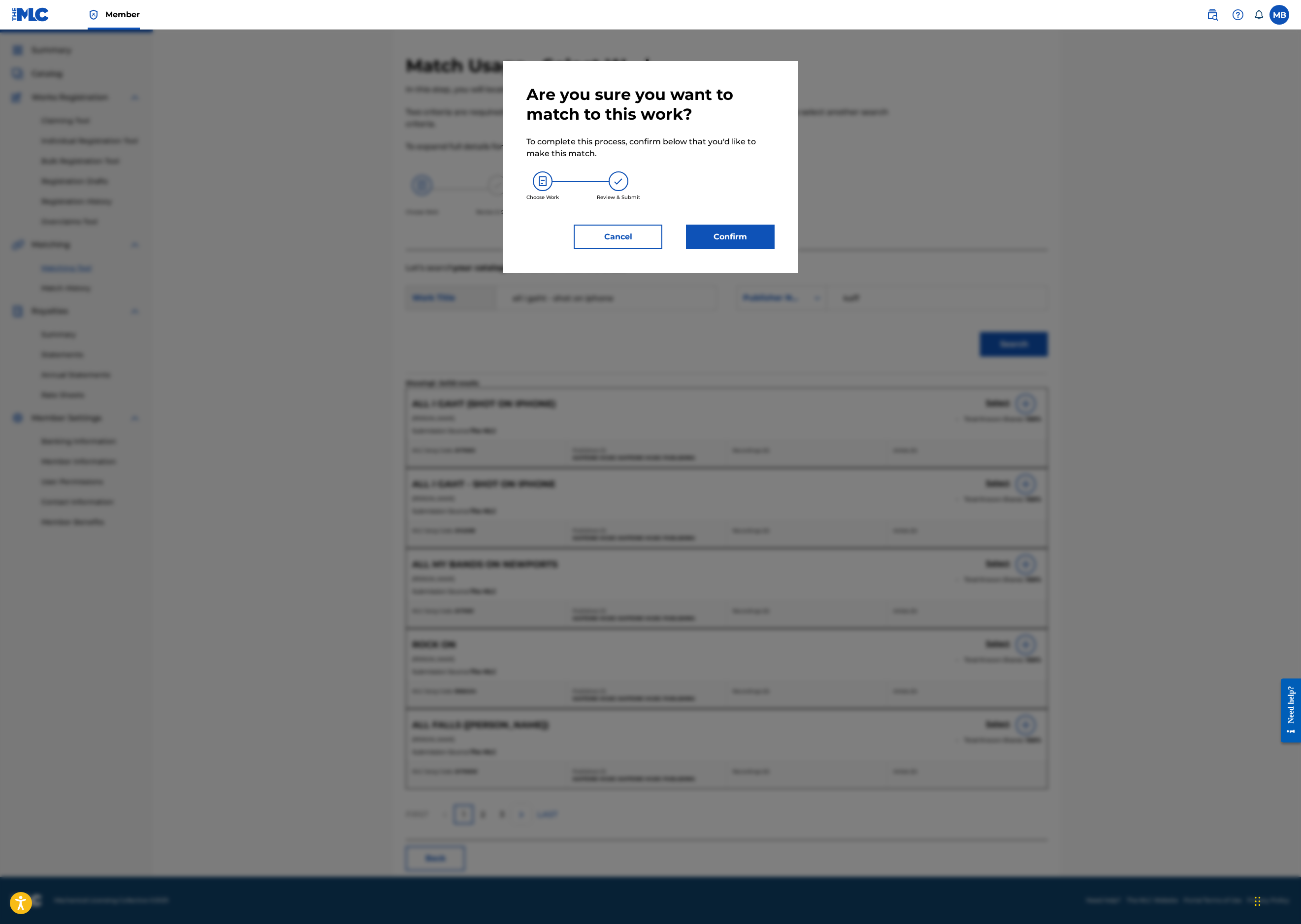
click at [775, 249] on button "Confirm" at bounding box center [730, 236] width 89 height 25
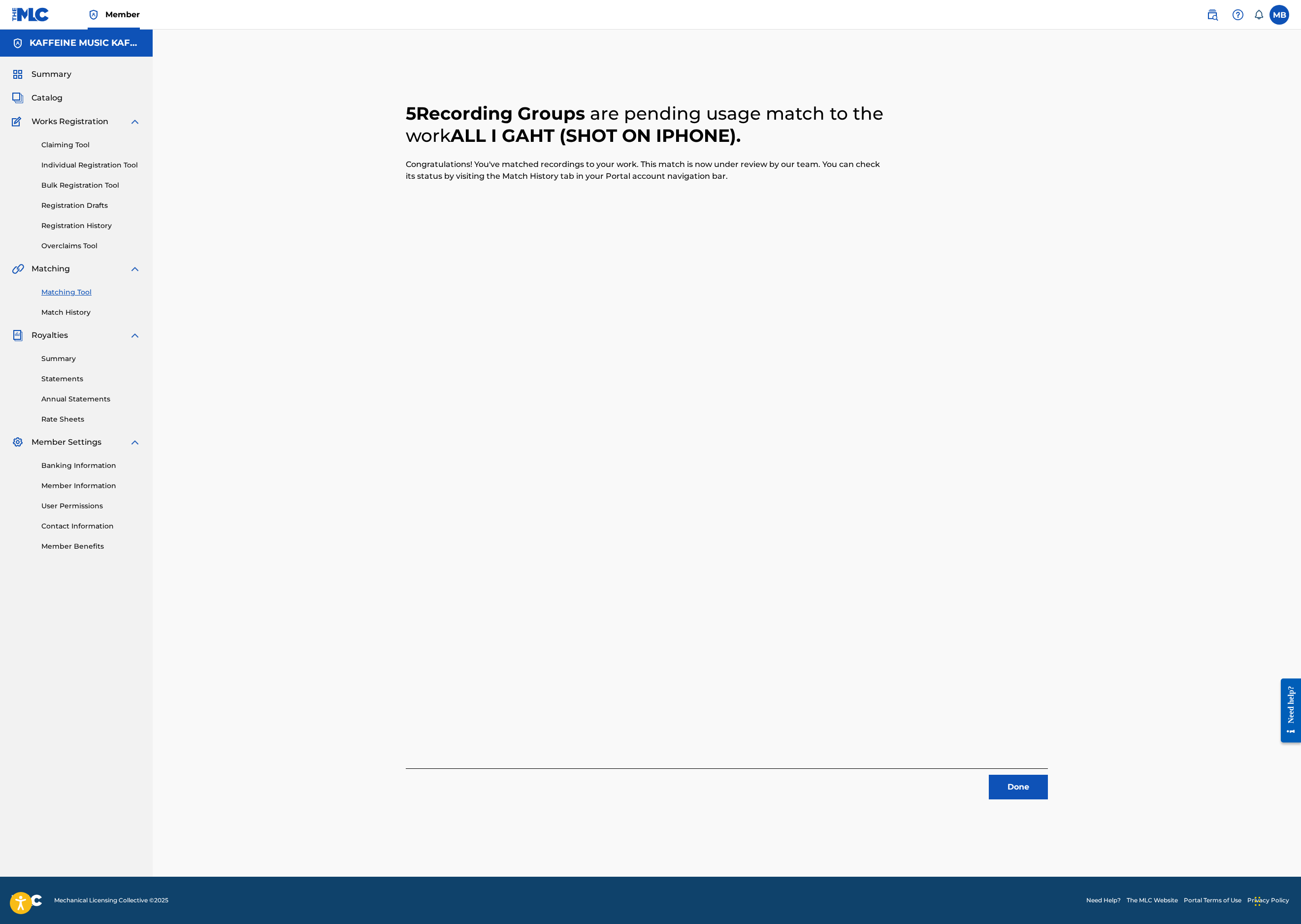
click at [1048, 775] on button "Done" at bounding box center [1019, 786] width 59 height 25
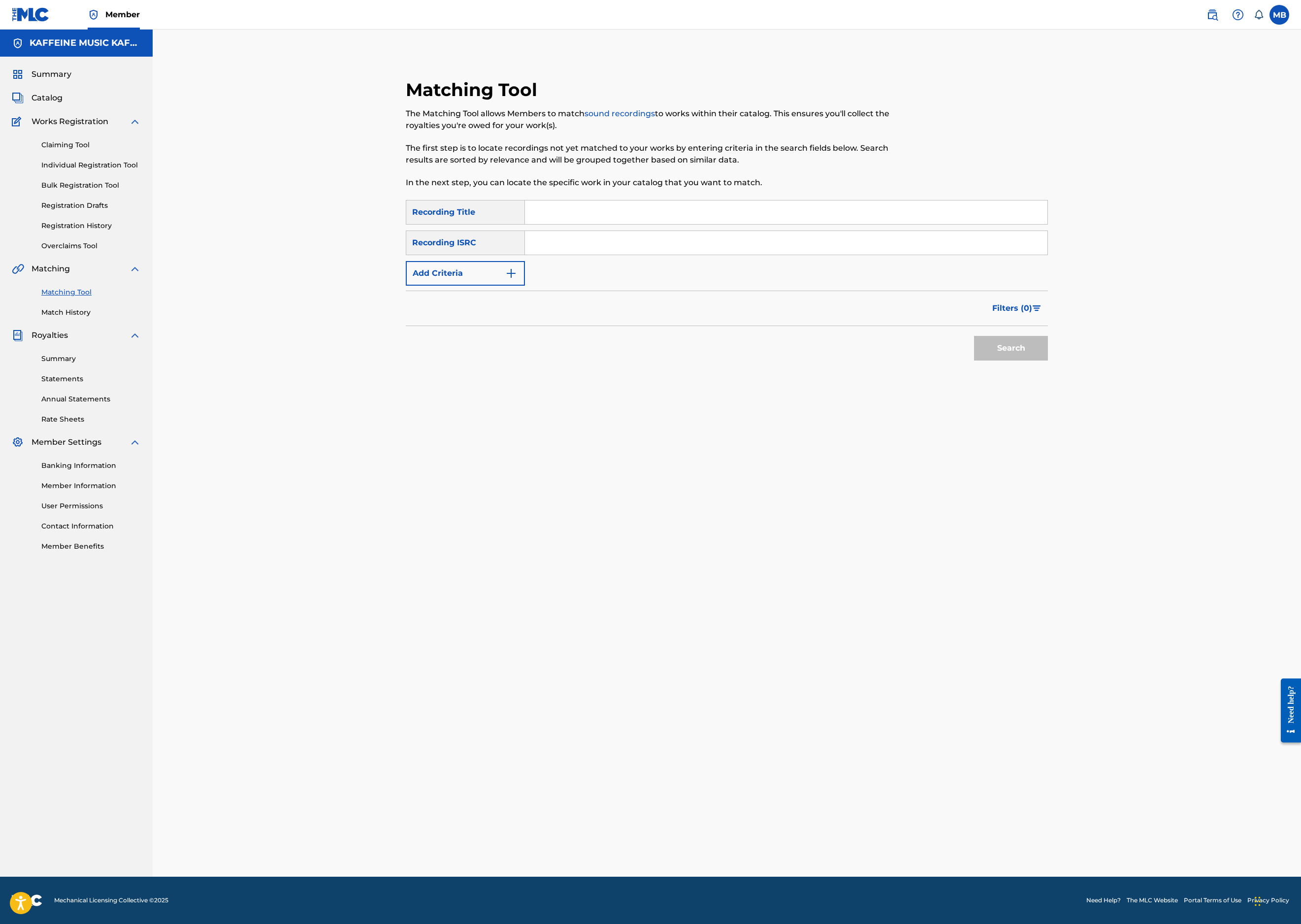
click at [640, 225] on input "Search Form" at bounding box center [787, 213] width 522 height 24
paste input "ROSÉ"
type input "ROSÉ"
click at [456, 286] on button "Add Criteria" at bounding box center [465, 273] width 119 height 25
drag, startPoint x: 456, startPoint y: 329, endPoint x: 464, endPoint y: 337, distance: 11.3
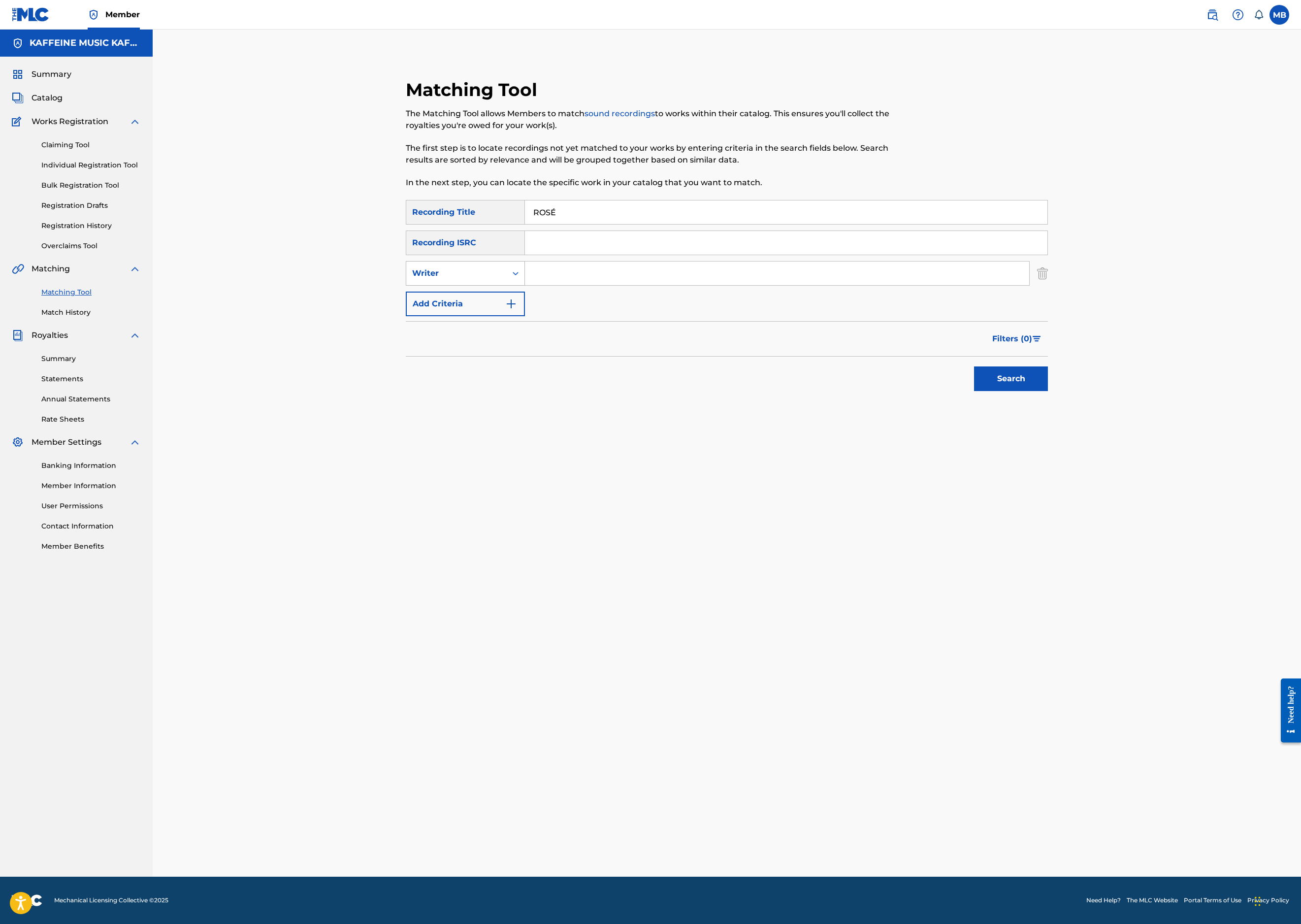
click at [457, 283] on div "Writer" at bounding box center [457, 273] width 101 height 19
click at [451, 311] on div "Recording Artist" at bounding box center [465, 298] width 118 height 25
click at [609, 285] on input "Search Form" at bounding box center [778, 273] width 505 height 24
type input "m"
type input "[PERSON_NAME] Motorcycle"
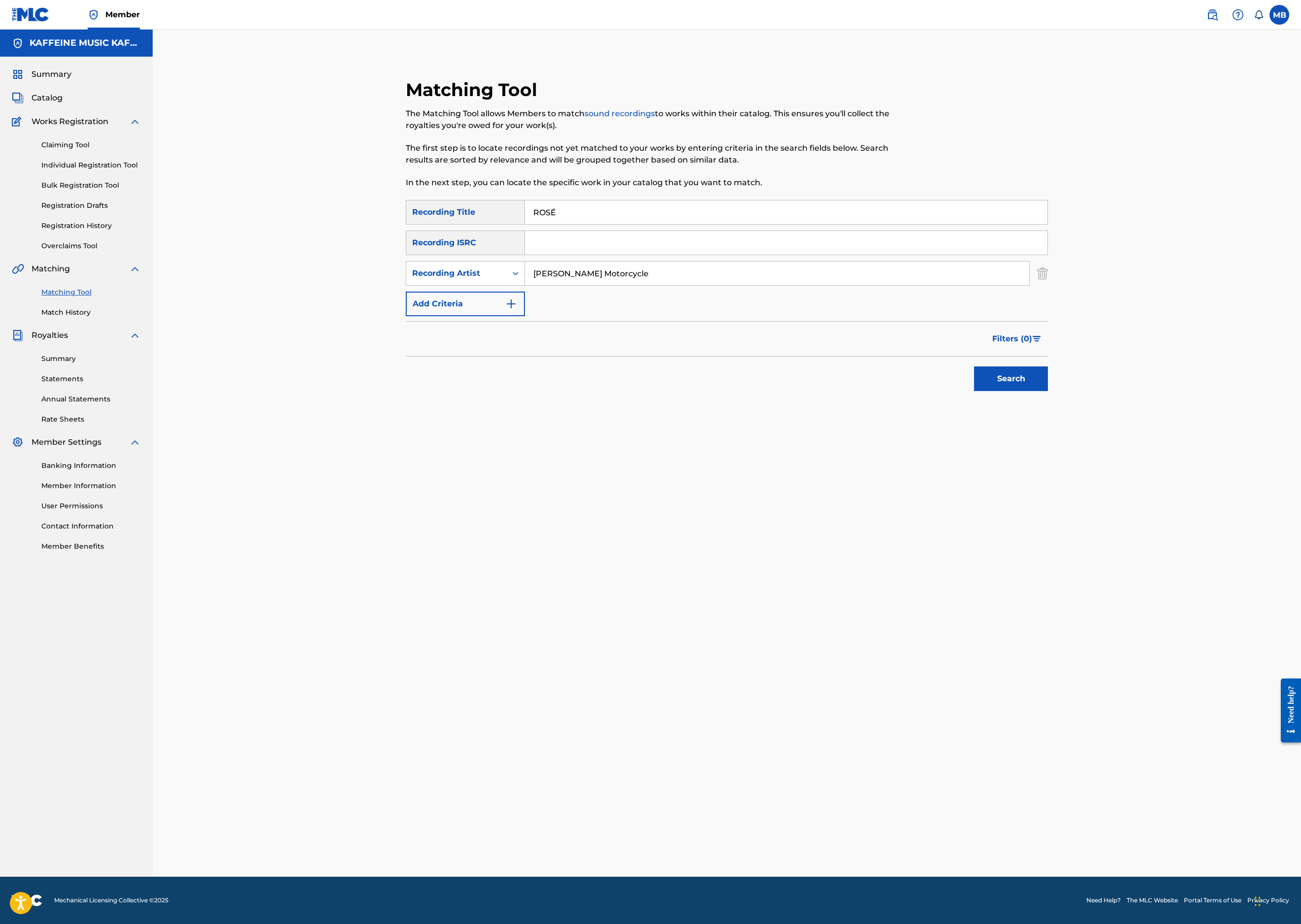
click at [1048, 391] on button "Search" at bounding box center [1011, 378] width 74 height 25
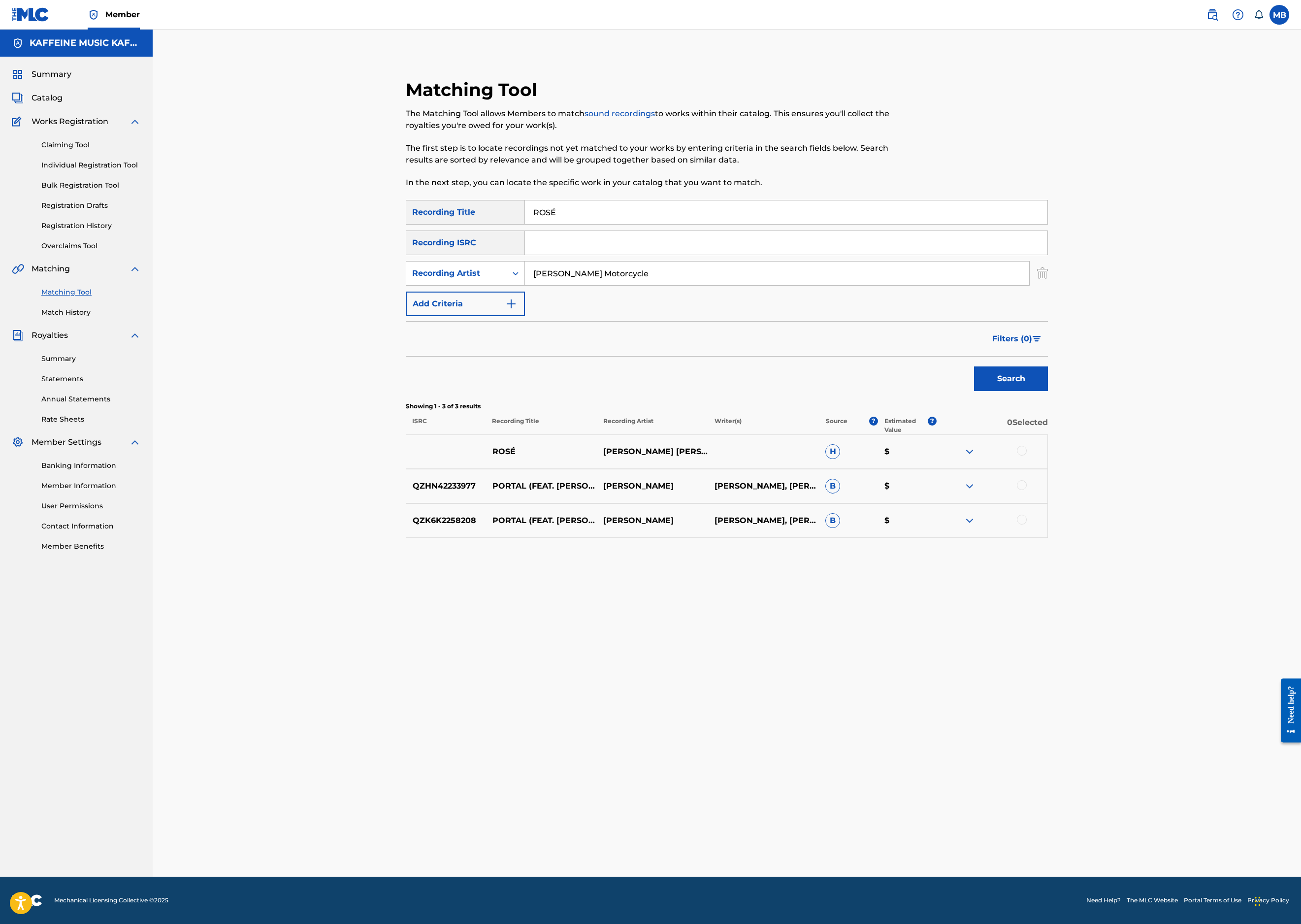
click at [788, 285] on input "[PERSON_NAME] Motorcycle" at bounding box center [778, 273] width 505 height 24
paste input "ALL MY BANDS ON NEWPORTS"
type input "ALL MY BANDS ON NEWPORTS"
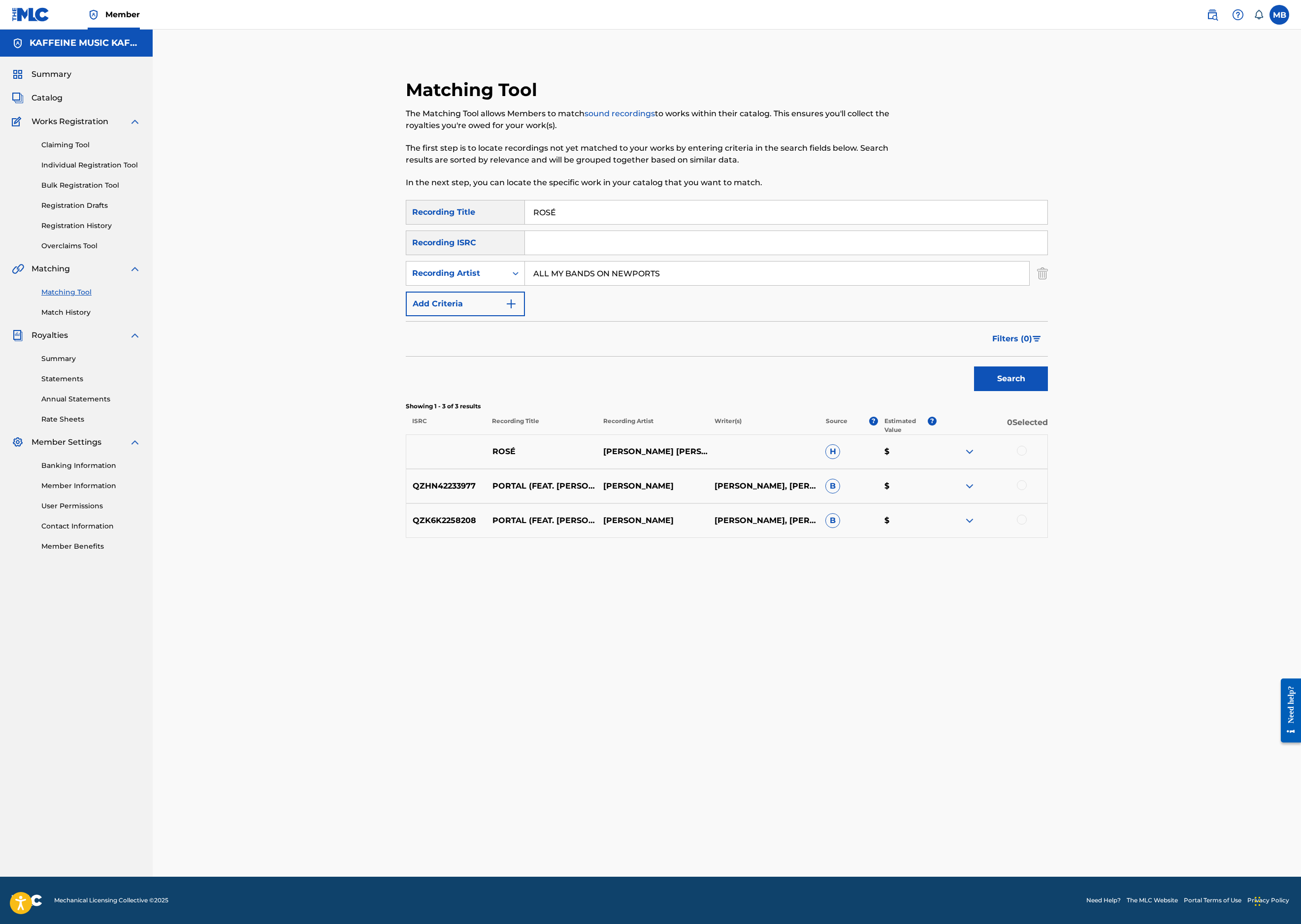
click at [1048, 391] on button "Search" at bounding box center [1011, 378] width 74 height 25
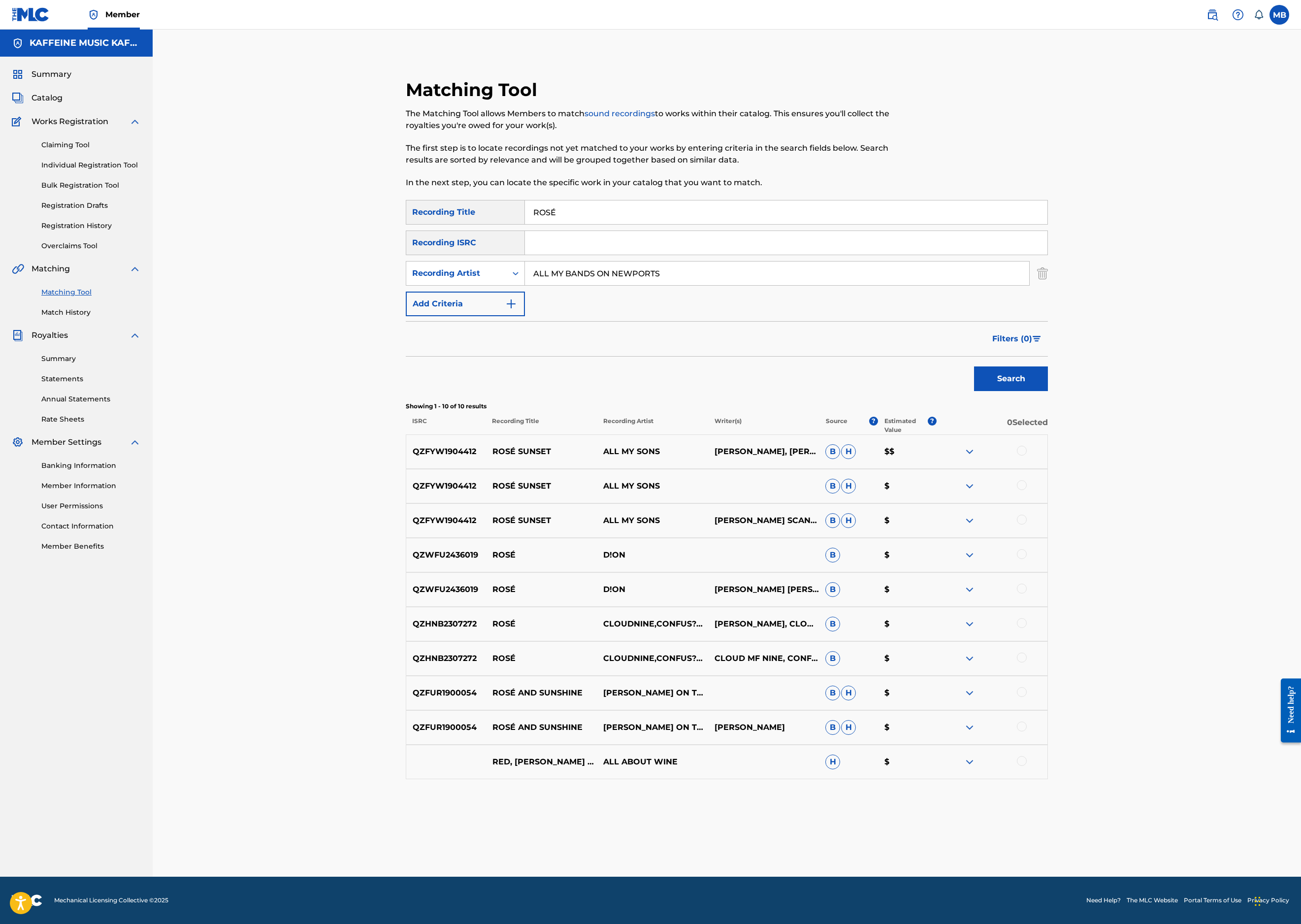
click at [620, 225] on input "ROSÉ" at bounding box center [787, 213] width 522 height 24
click at [621, 225] on input "ROSÉ" at bounding box center [787, 213] width 522 height 24
paste input "ALL MY BANDS ON NEWPORTS"
type input "ALL MY BANDS ON NEWPORTS"
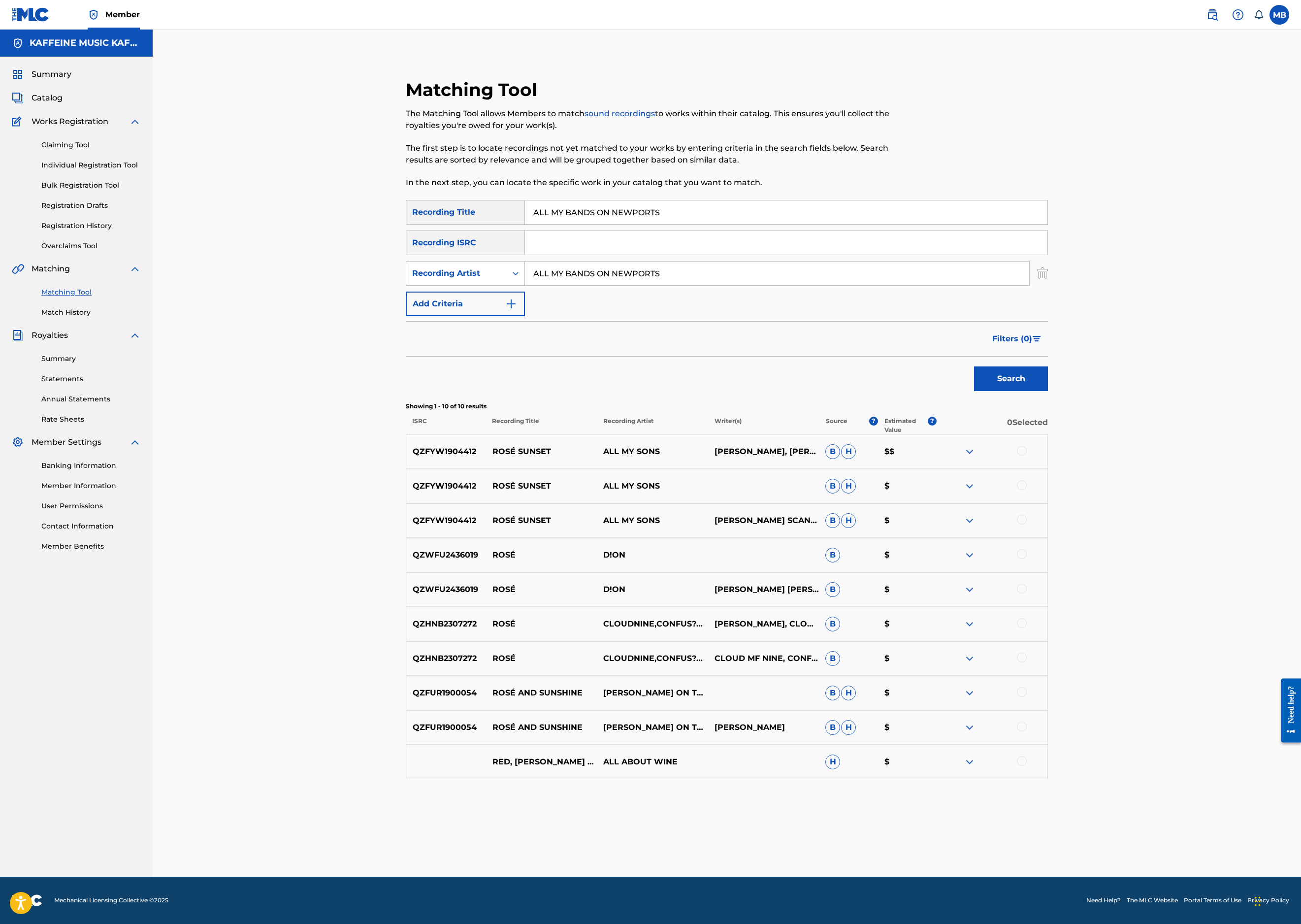
click at [1048, 391] on button "Search" at bounding box center [1011, 378] width 74 height 25
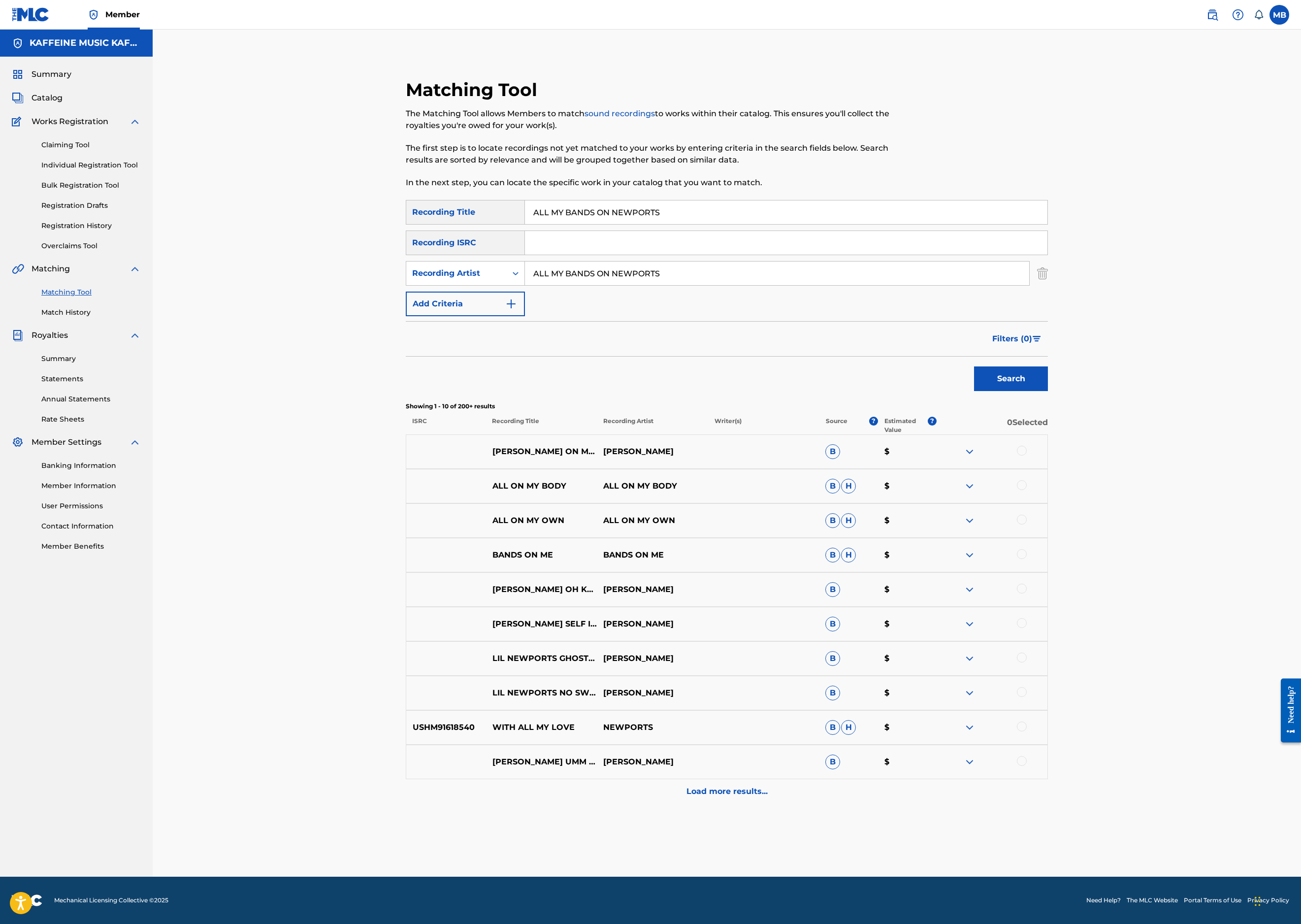
click at [651, 285] on input "ALL MY BANDS ON NEWPORTS" at bounding box center [778, 273] width 505 height 24
click at [652, 285] on input "ALL MY BANDS ON NEWPORTS" at bounding box center [778, 273] width 505 height 24
type input "[PERSON_NAME] Motorcycle"
click at [1048, 391] on button "Search" at bounding box center [1011, 378] width 74 height 25
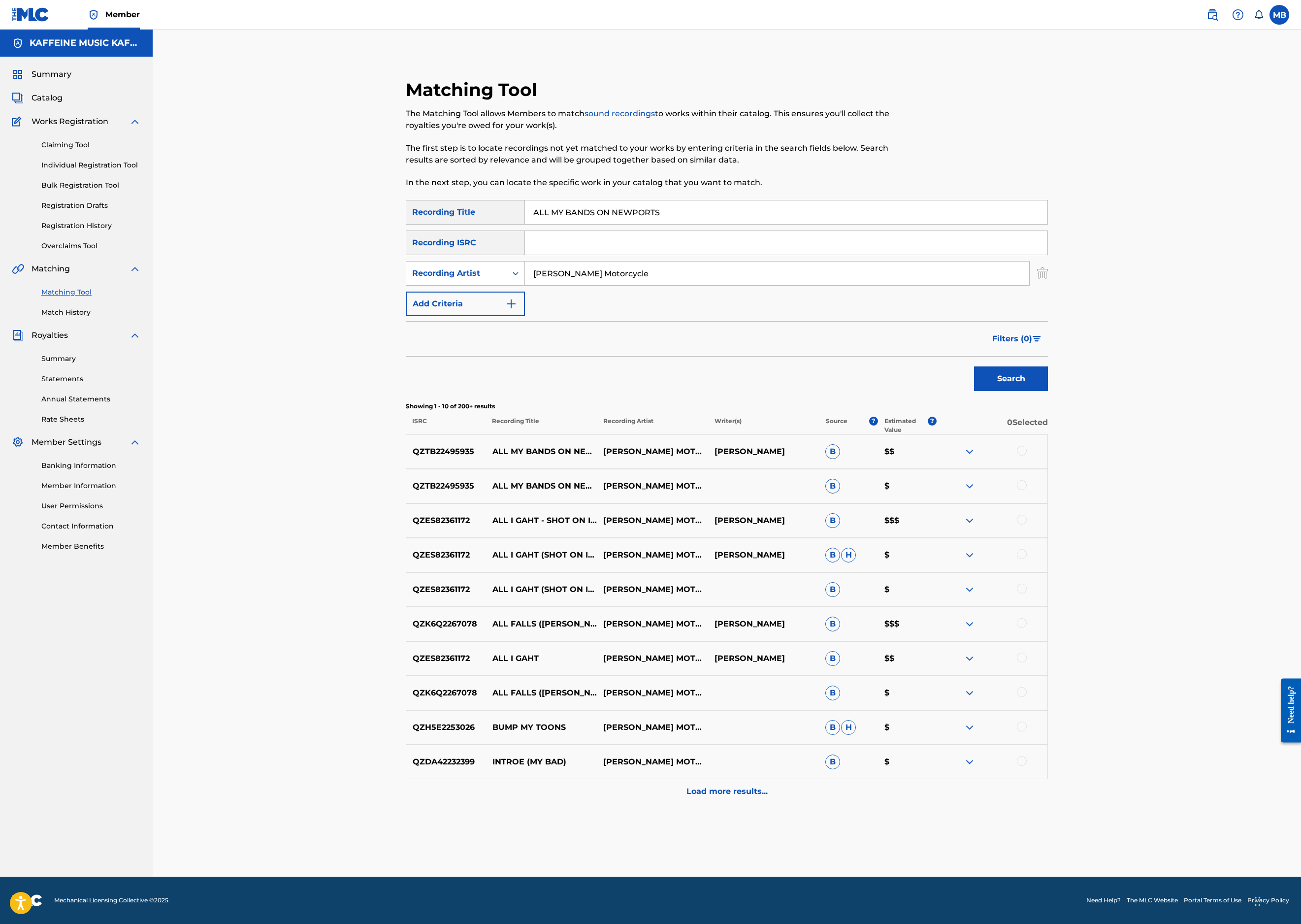
scroll to position [249, 0]
click at [1027, 455] on div at bounding box center [1022, 451] width 10 height 10
click at [1027, 490] on div at bounding box center [1022, 485] width 10 height 10
click at [747, 831] on button "Match 2 Groups" at bounding box center [693, 843] width 109 height 25
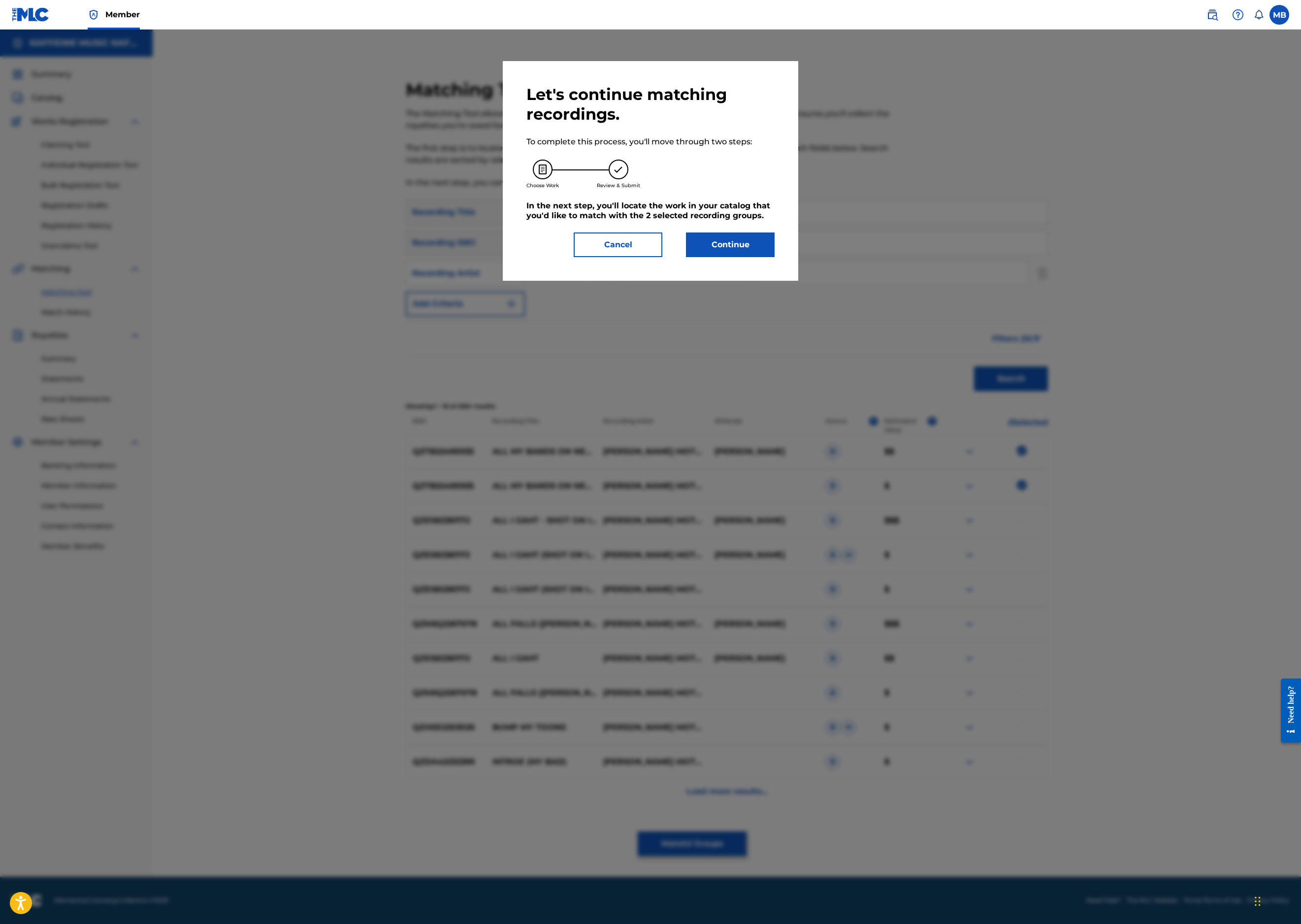
click at [775, 257] on button "Continue" at bounding box center [730, 244] width 89 height 25
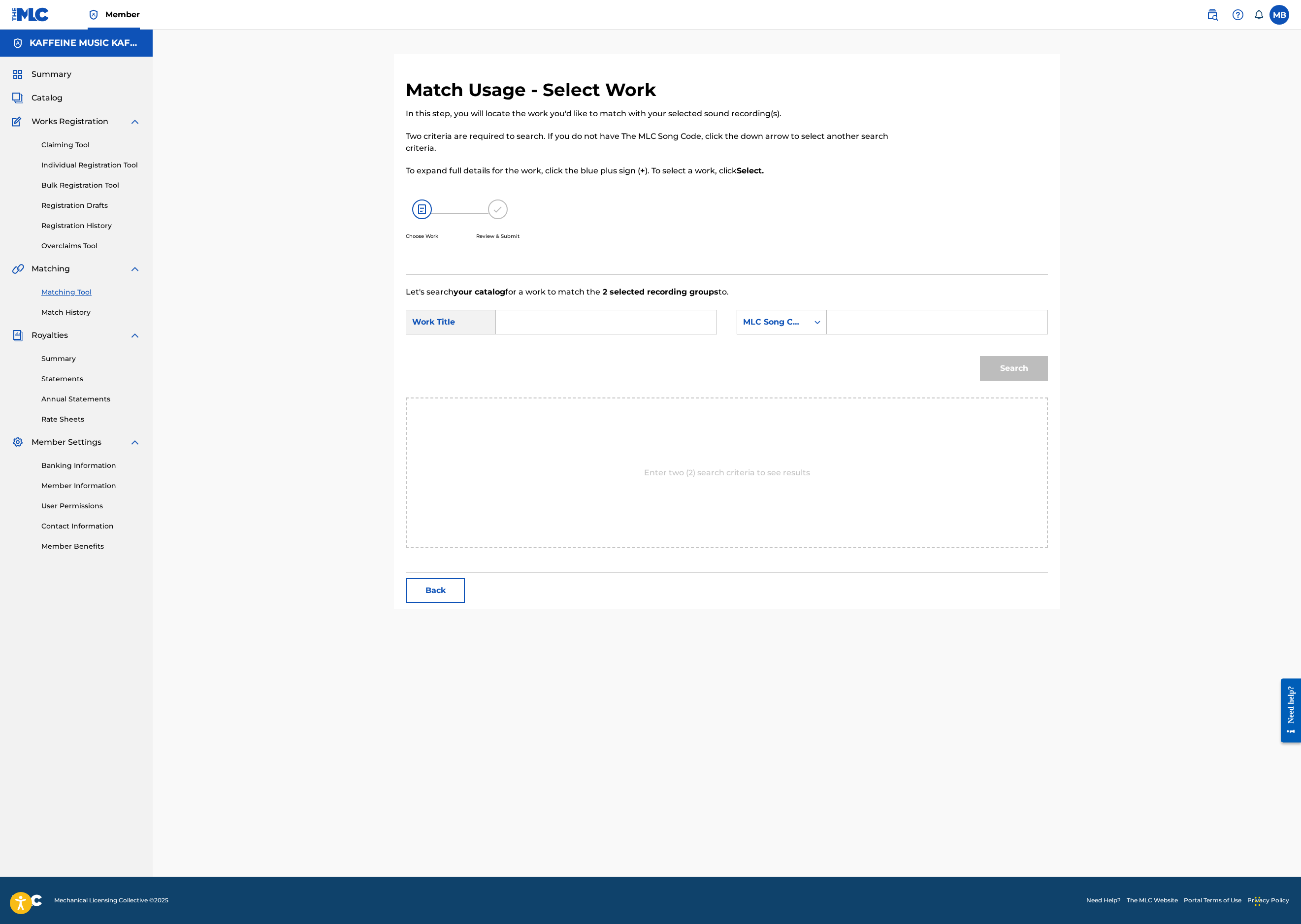
scroll to position [77, 0]
drag, startPoint x: 592, startPoint y: 431, endPoint x: 597, endPoint y: 434, distance: 5.8
click at [592, 334] on input "Search Form" at bounding box center [606, 323] width 204 height 24
paste input "ALL MY BANDS ON NEWPORTS"
type input "ALL MY BANDS ON NEWPORTS"
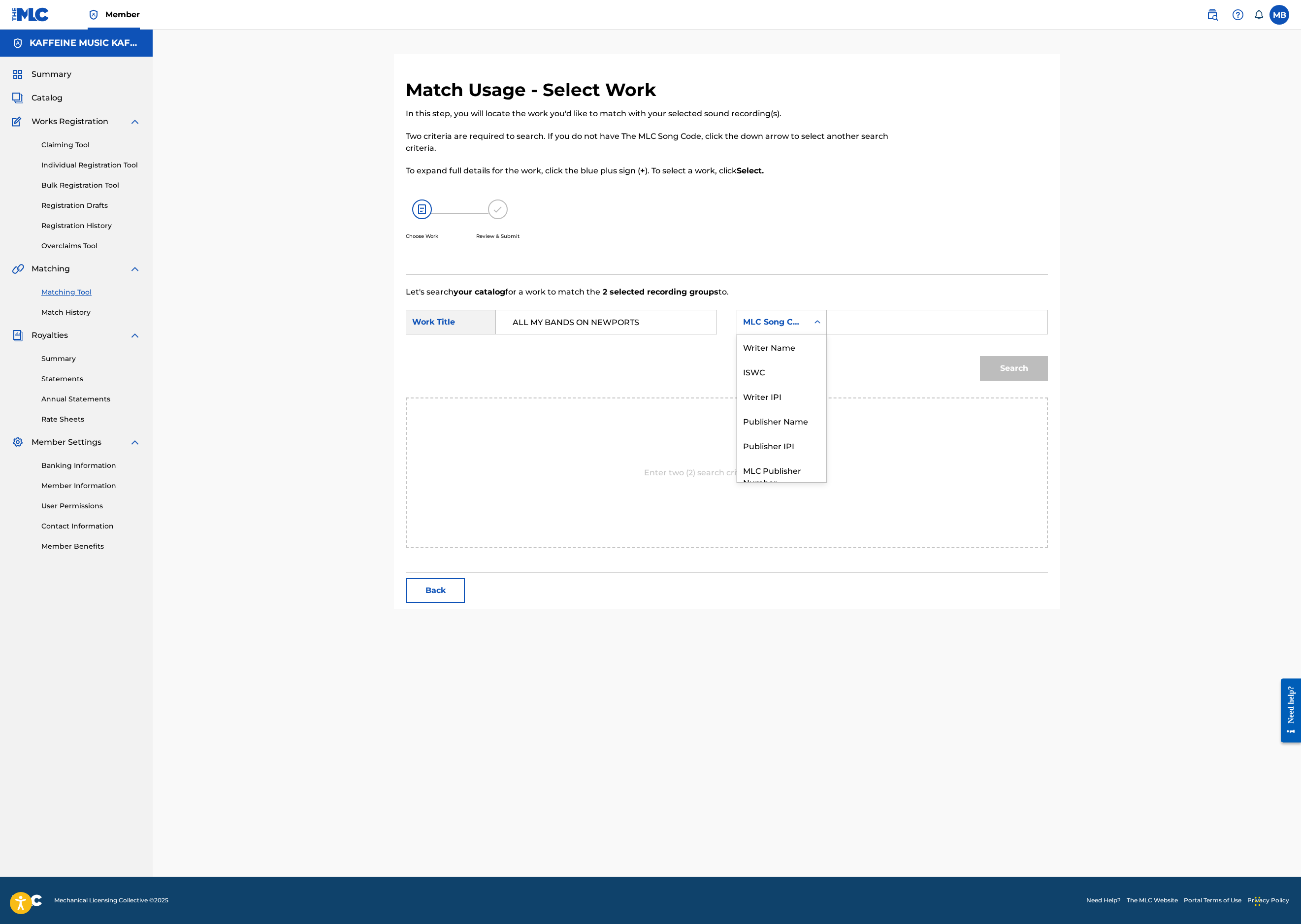
click at [827, 334] on div "MLC Song Code" at bounding box center [782, 322] width 90 height 25
click at [826, 397] on div "Publisher Name" at bounding box center [782, 384] width 89 height 25
click at [1009, 334] on input "Search Form" at bounding box center [937, 323] width 204 height 24
type input "kaff"
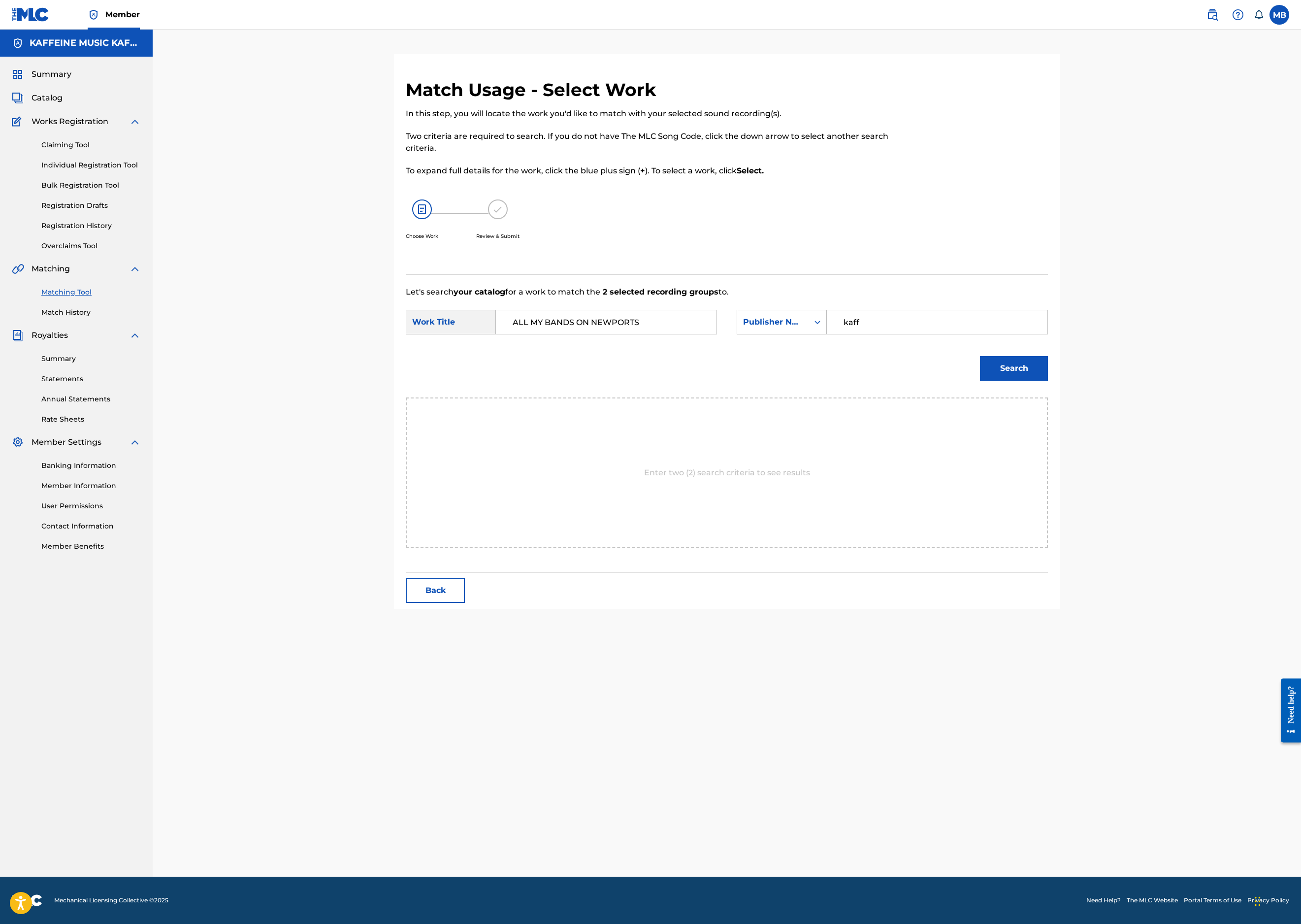
click at [1048, 381] on button "Search" at bounding box center [1014, 368] width 68 height 25
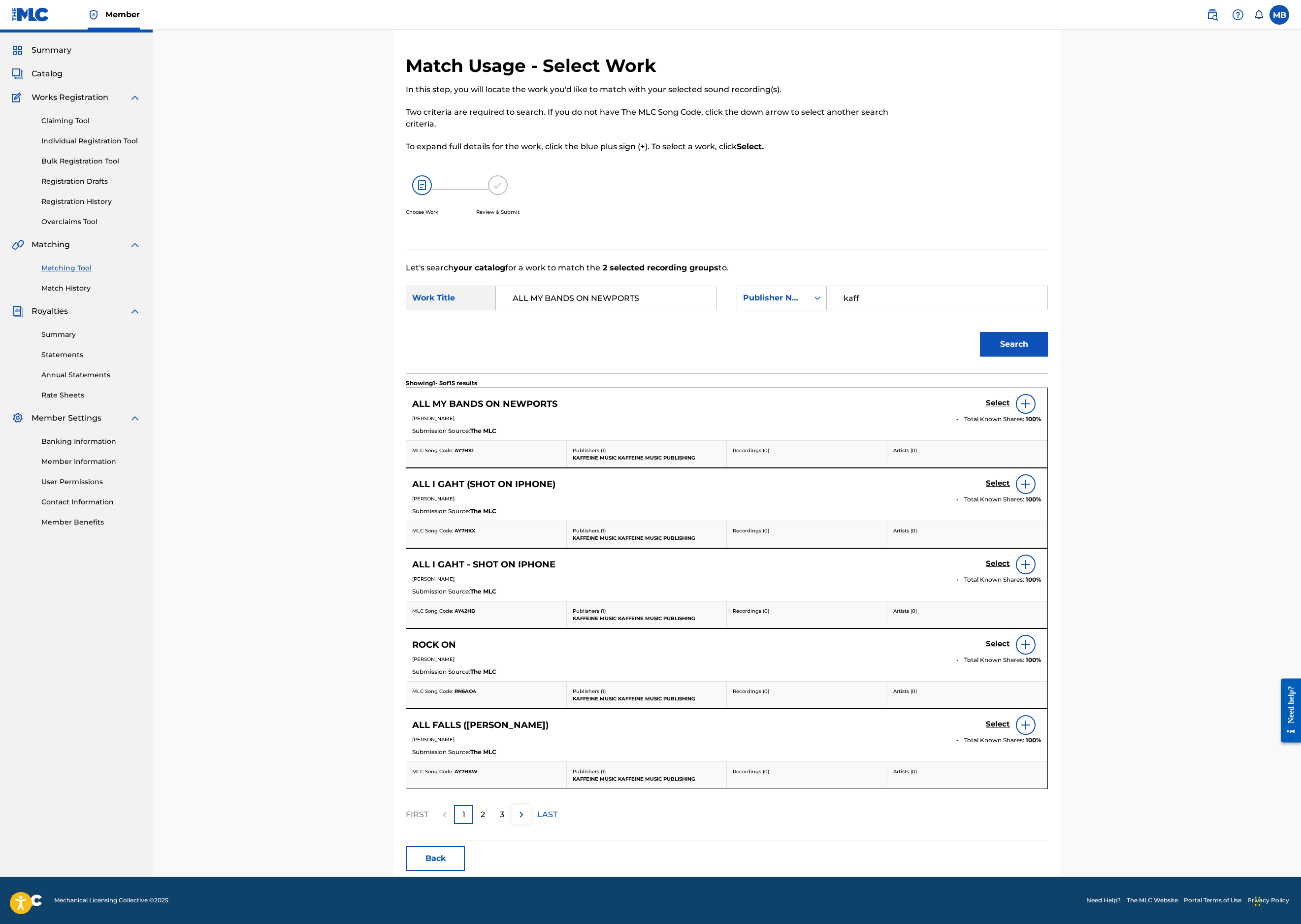
click at [1010, 408] on h5 "Select" at bounding box center [998, 403] width 24 height 9
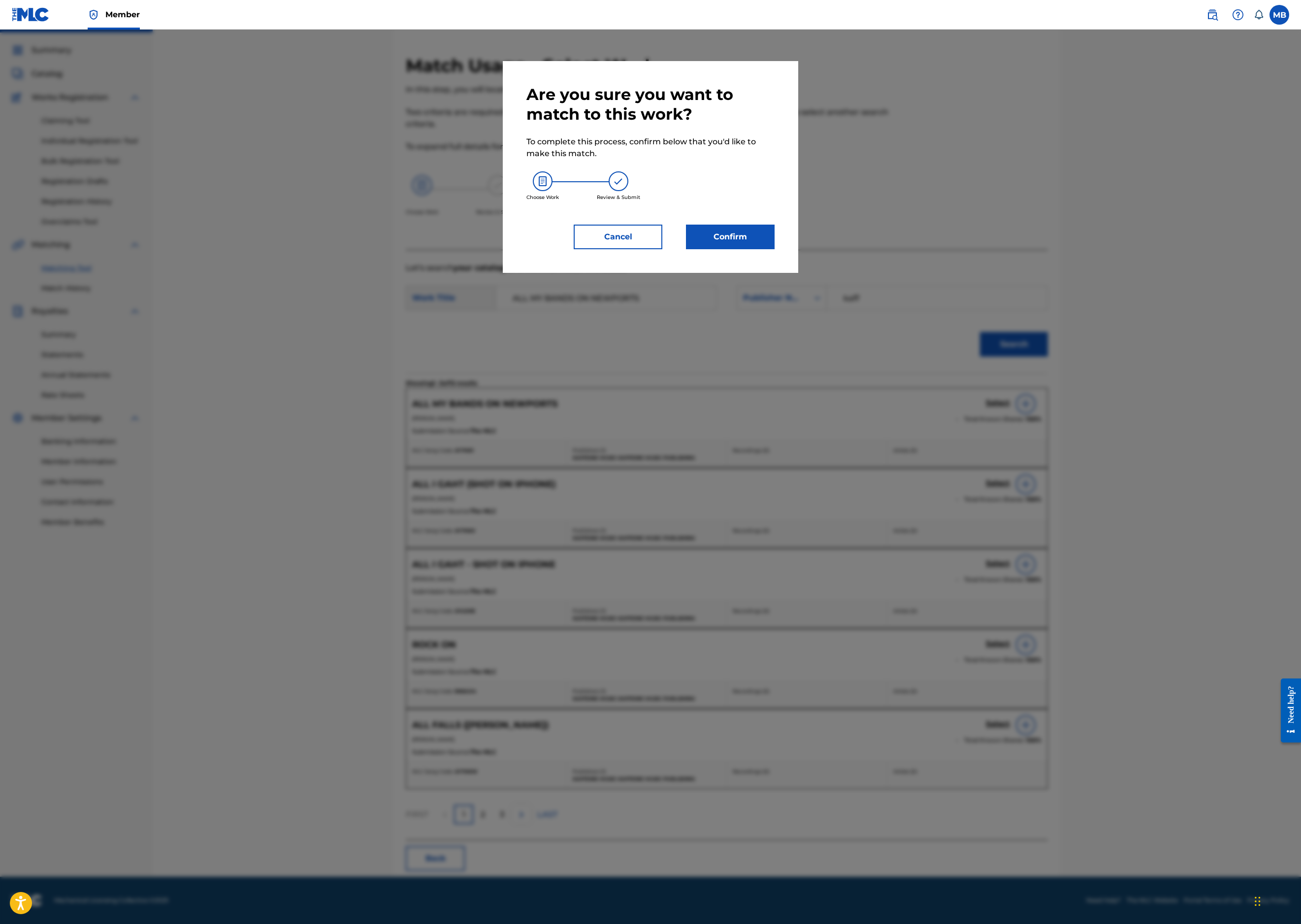
click at [775, 249] on button "Confirm" at bounding box center [730, 236] width 89 height 25
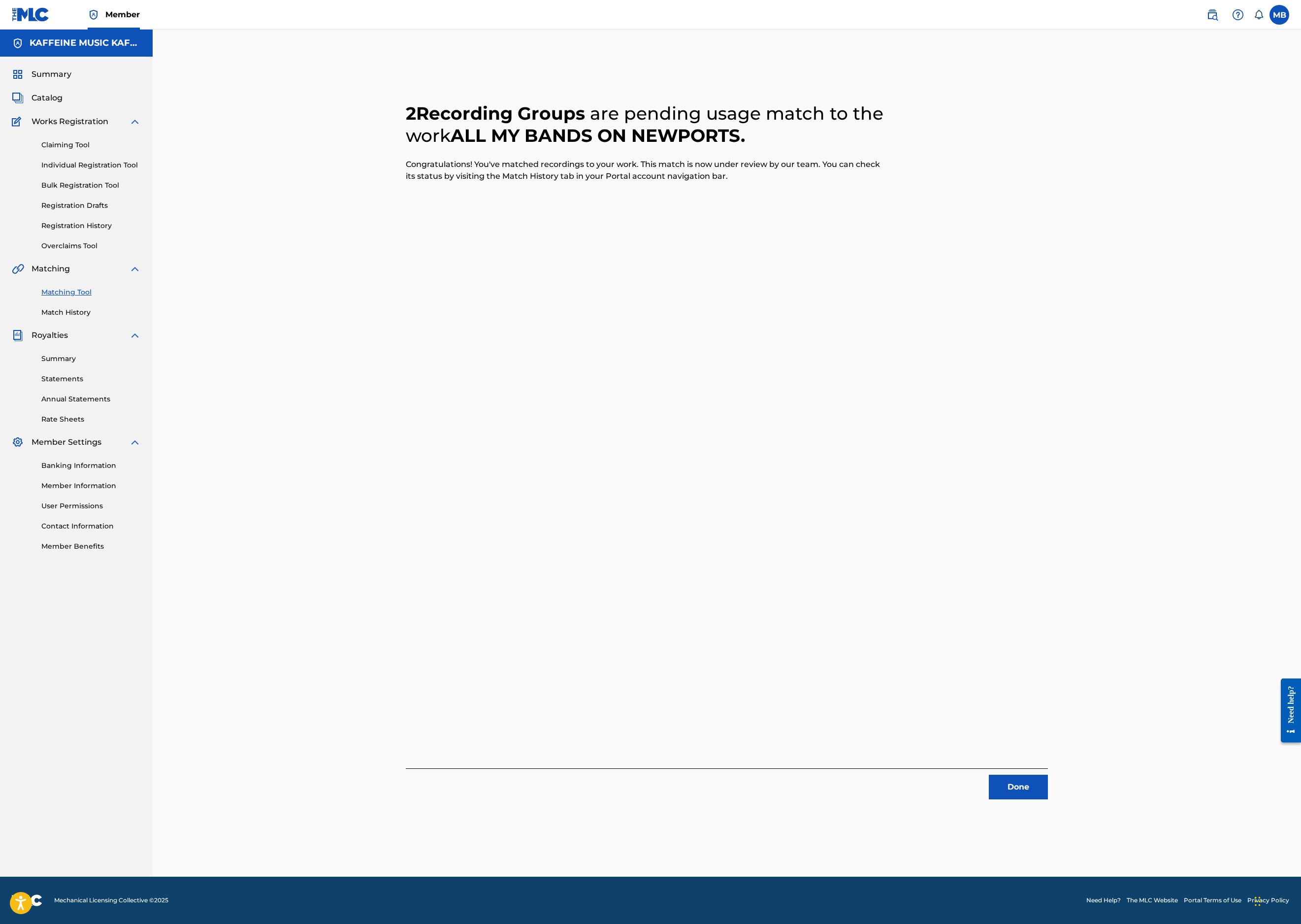
click at [1048, 775] on button "Done" at bounding box center [1019, 786] width 59 height 25
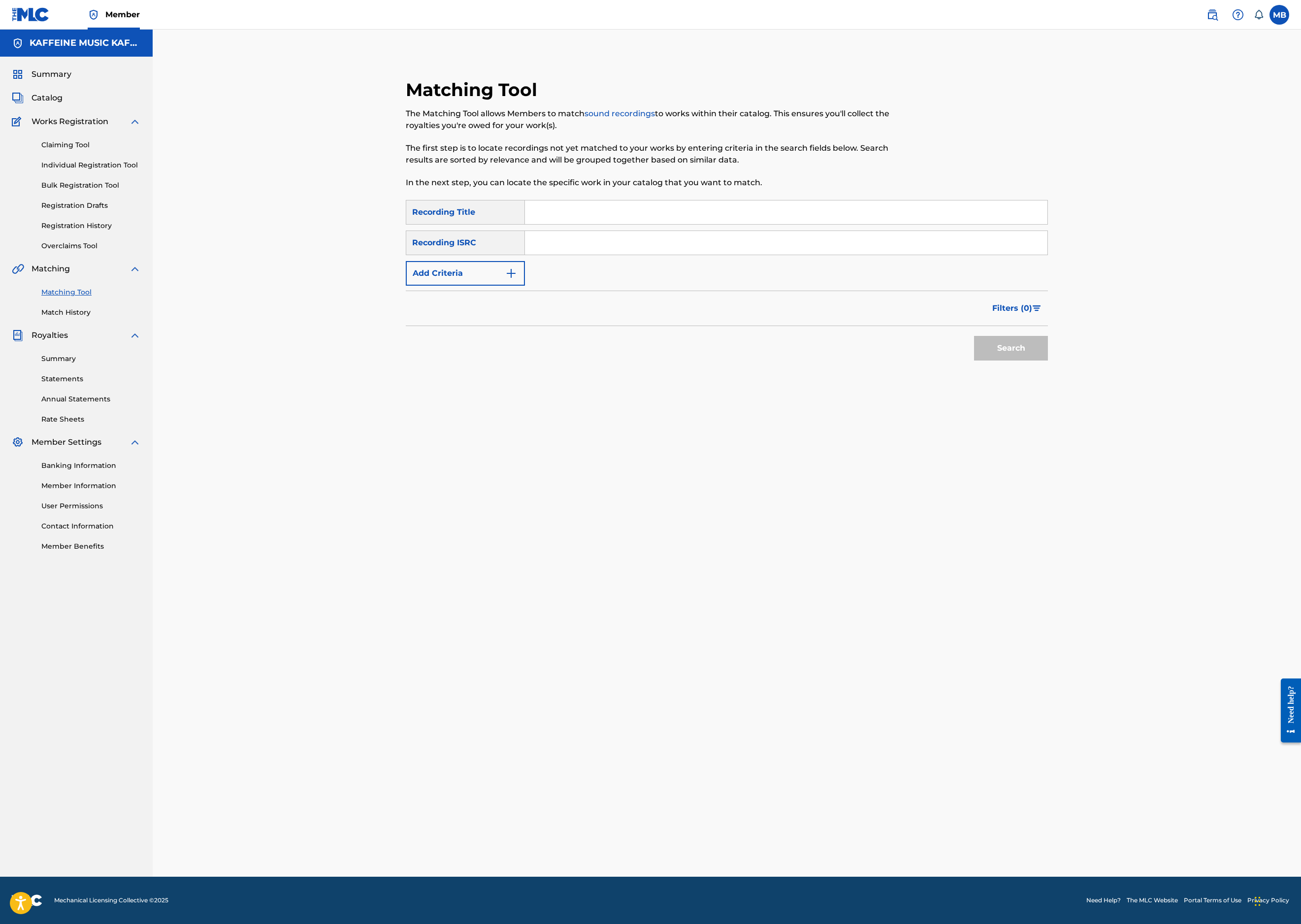
click at [631, 223] on input "Search Form" at bounding box center [787, 213] width 522 height 24
paste input "BICHAEL BOTORCYCLE"
type input "BICHAEL BOTORCYCLE"
click at [468, 286] on button "Add Criteria" at bounding box center [465, 273] width 119 height 25
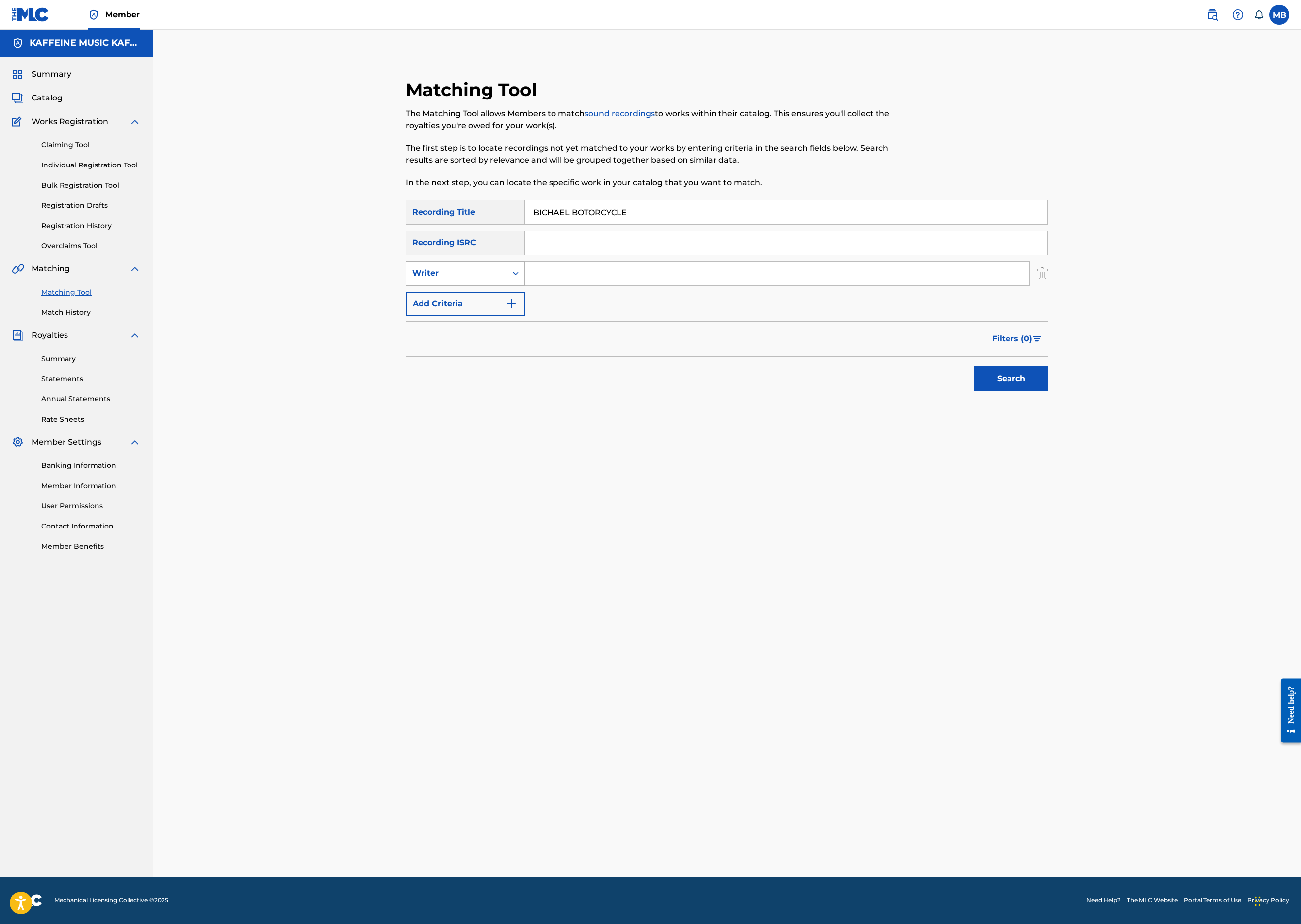
click at [461, 279] on div "Writer" at bounding box center [457, 273] width 89 height 12
click at [454, 311] on div "Recording Artist" at bounding box center [465, 298] width 118 height 25
click at [614, 285] on input "Search Form" at bounding box center [778, 273] width 505 height 24
click at [1048, 391] on button "Search" at bounding box center [1011, 378] width 74 height 25
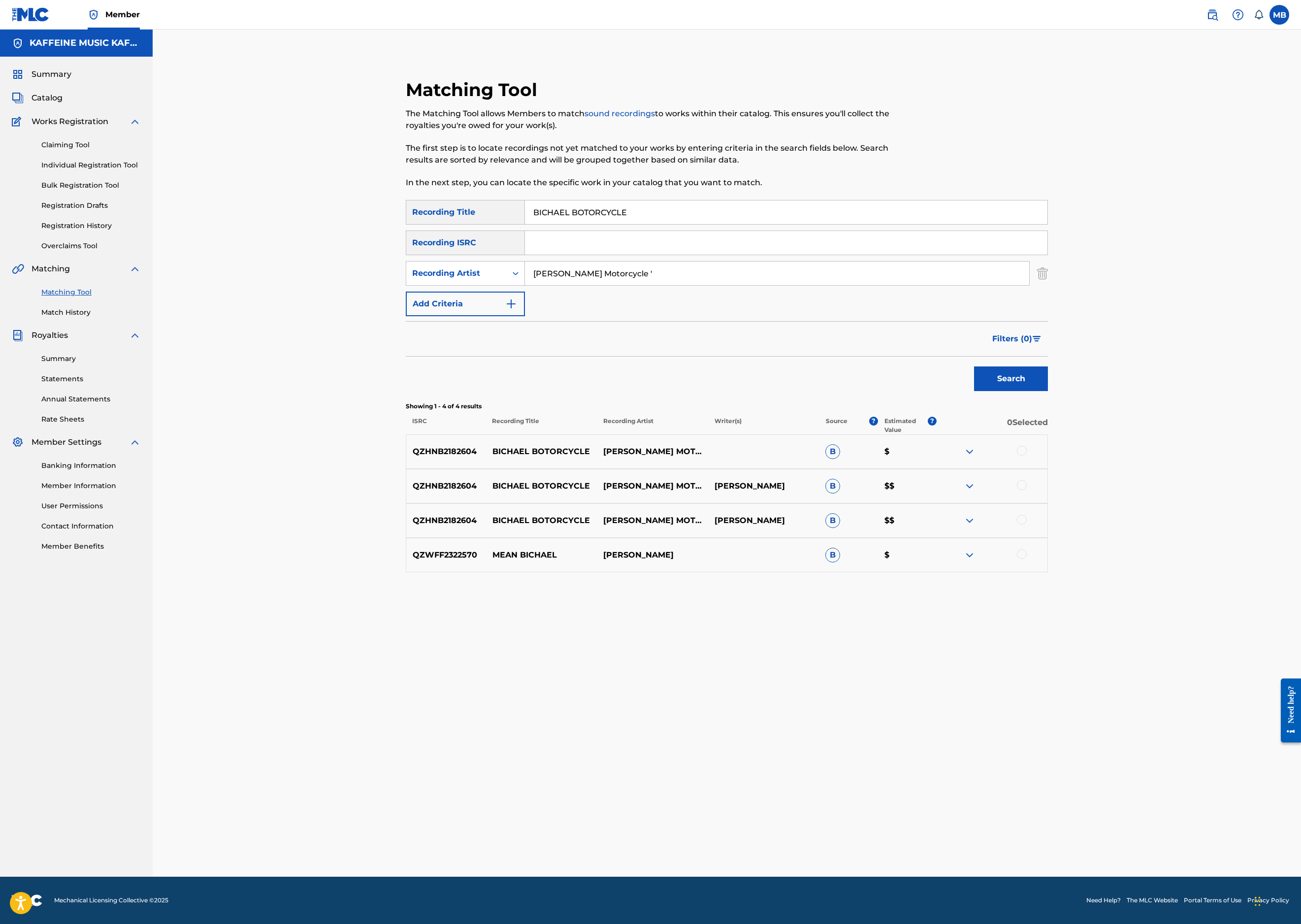
scroll to position [81, 0]
click at [1048, 457] on div at bounding box center [992, 452] width 111 height 12
drag, startPoint x: 1215, startPoint y: 649, endPoint x: 1213, endPoint y: 669, distance: 20.1
click at [1027, 455] on div at bounding box center [1022, 451] width 10 height 10
click at [1027, 490] on div at bounding box center [1022, 485] width 10 height 10
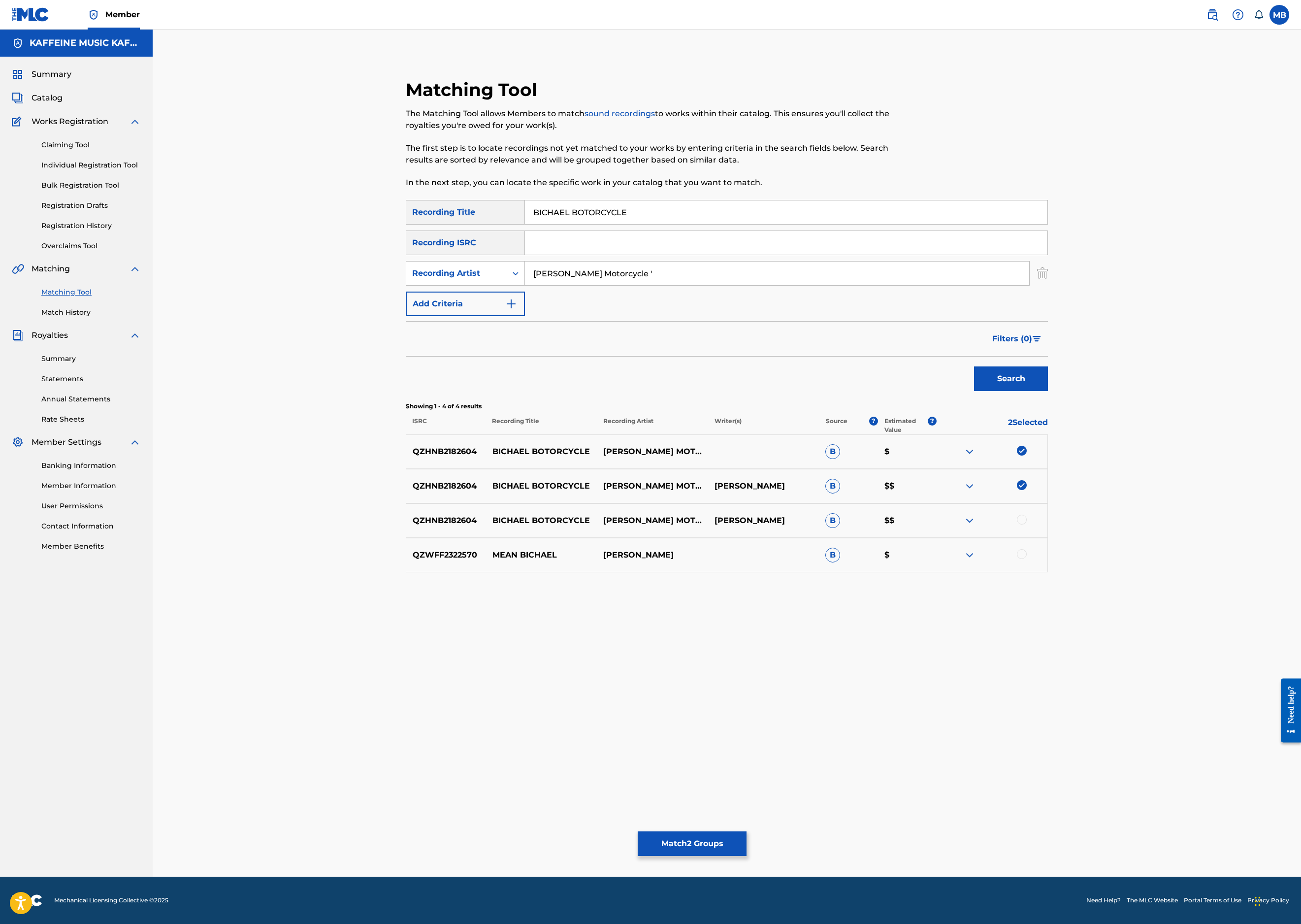
scroll to position [197, 0]
click at [669, 261] on input "Michael Motorcycle '" at bounding box center [778, 273] width 505 height 24
type input "[PERSON_NAME] Motorcycle"
click at [1048, 391] on button "Search" at bounding box center [1011, 378] width 74 height 25
click at [1027, 524] on div at bounding box center [1022, 519] width 10 height 10
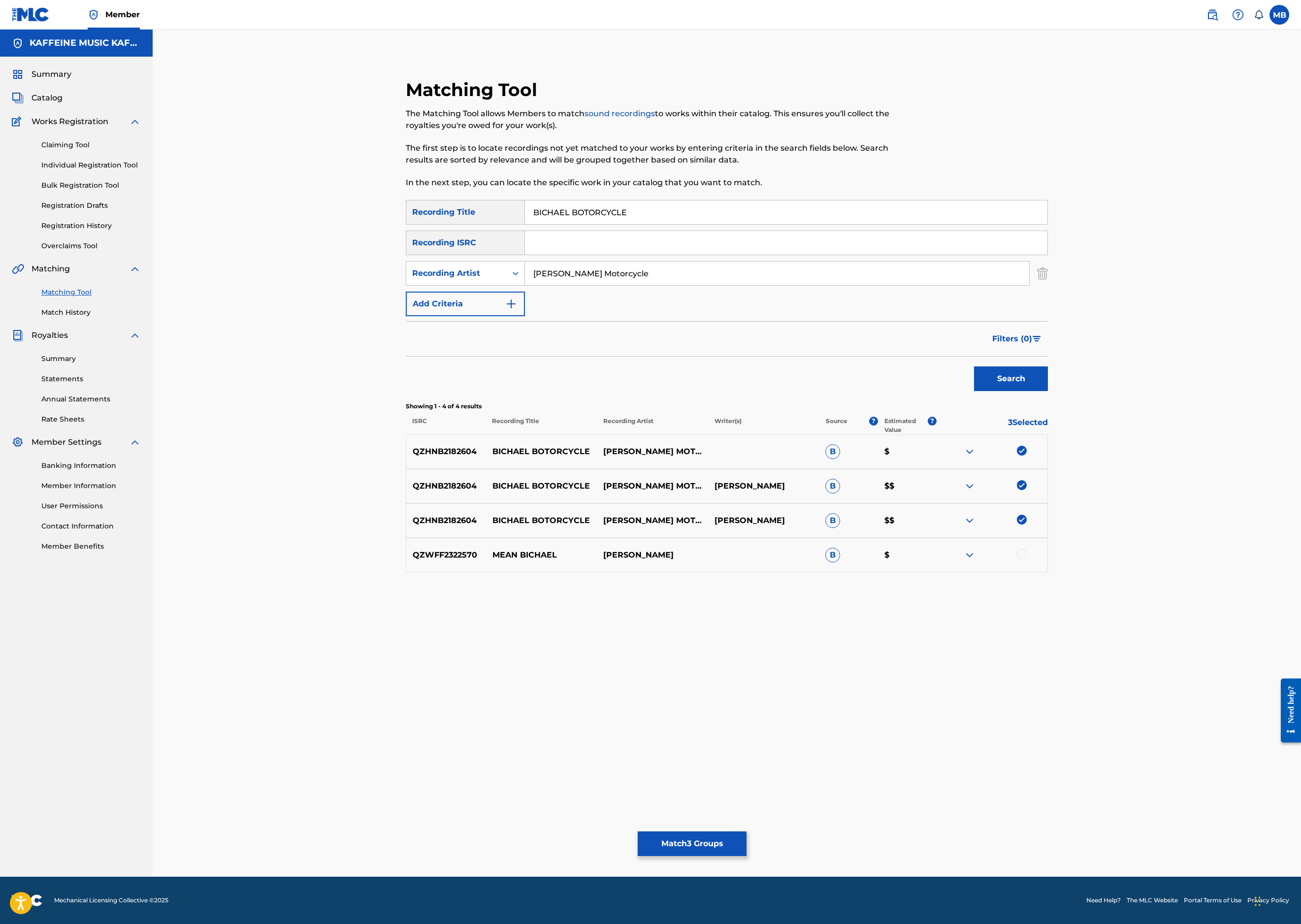
click at [747, 831] on button "Match 3 Groups" at bounding box center [693, 843] width 109 height 25
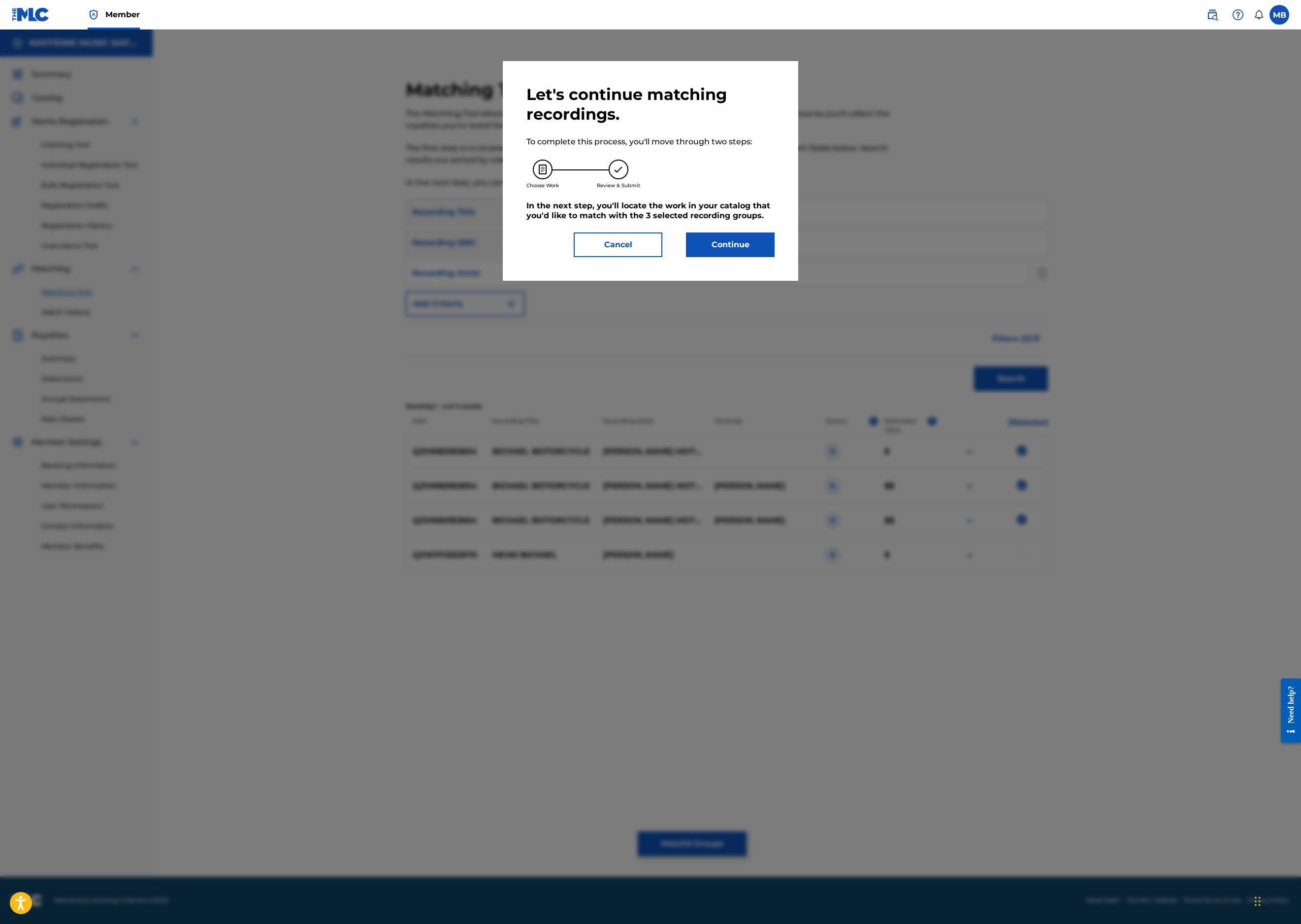
click at [732, 257] on button "Continue" at bounding box center [730, 244] width 89 height 25
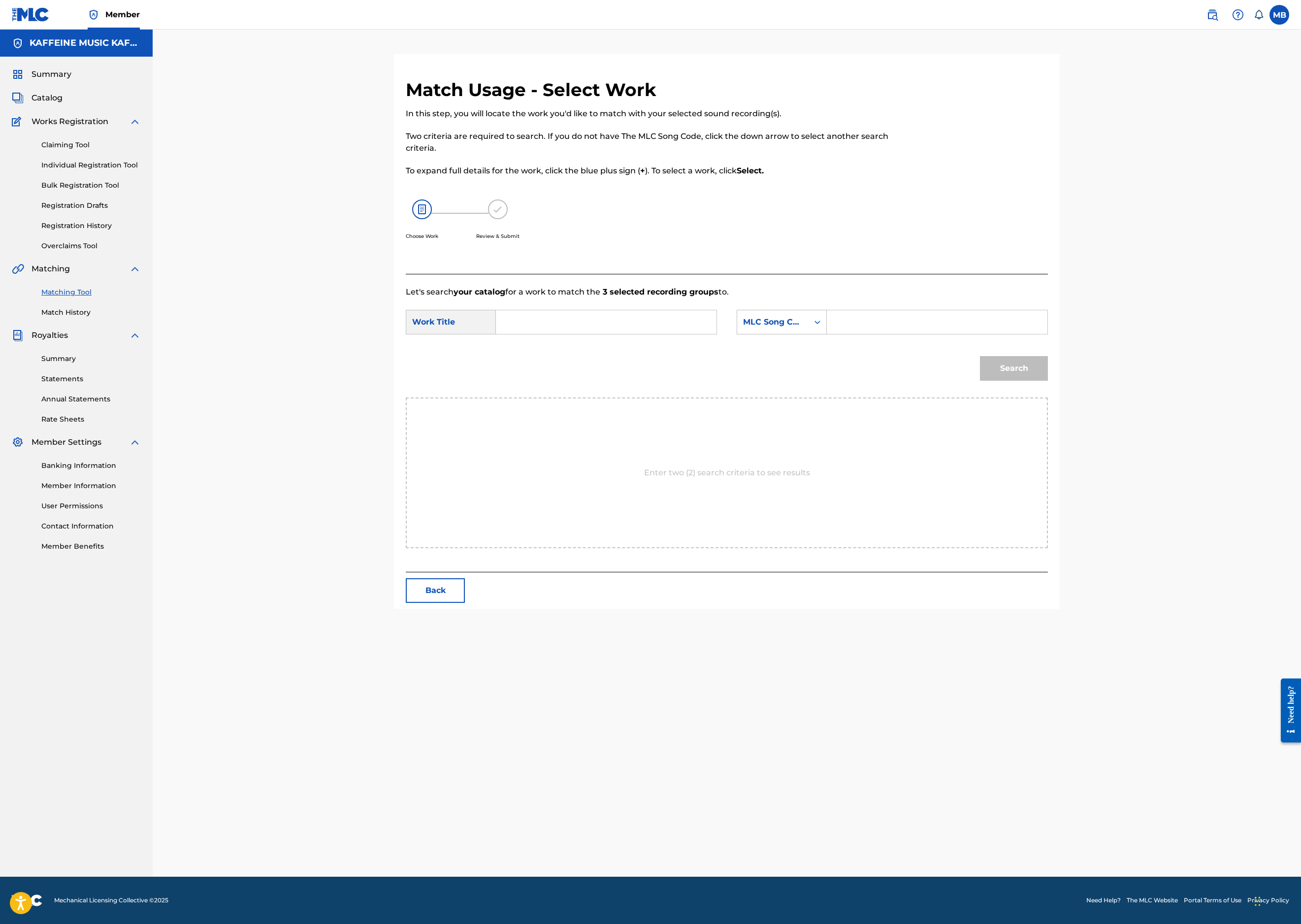
scroll to position [77, 0]
drag, startPoint x: 691, startPoint y: 427, endPoint x: 728, endPoint y: 427, distance: 37.0
click at [691, 334] on input "Search Form" at bounding box center [606, 323] width 204 height 24
paste input "BICHAEL BOTORCYCLE"
type input "BICHAEL BOTORCYCLE"
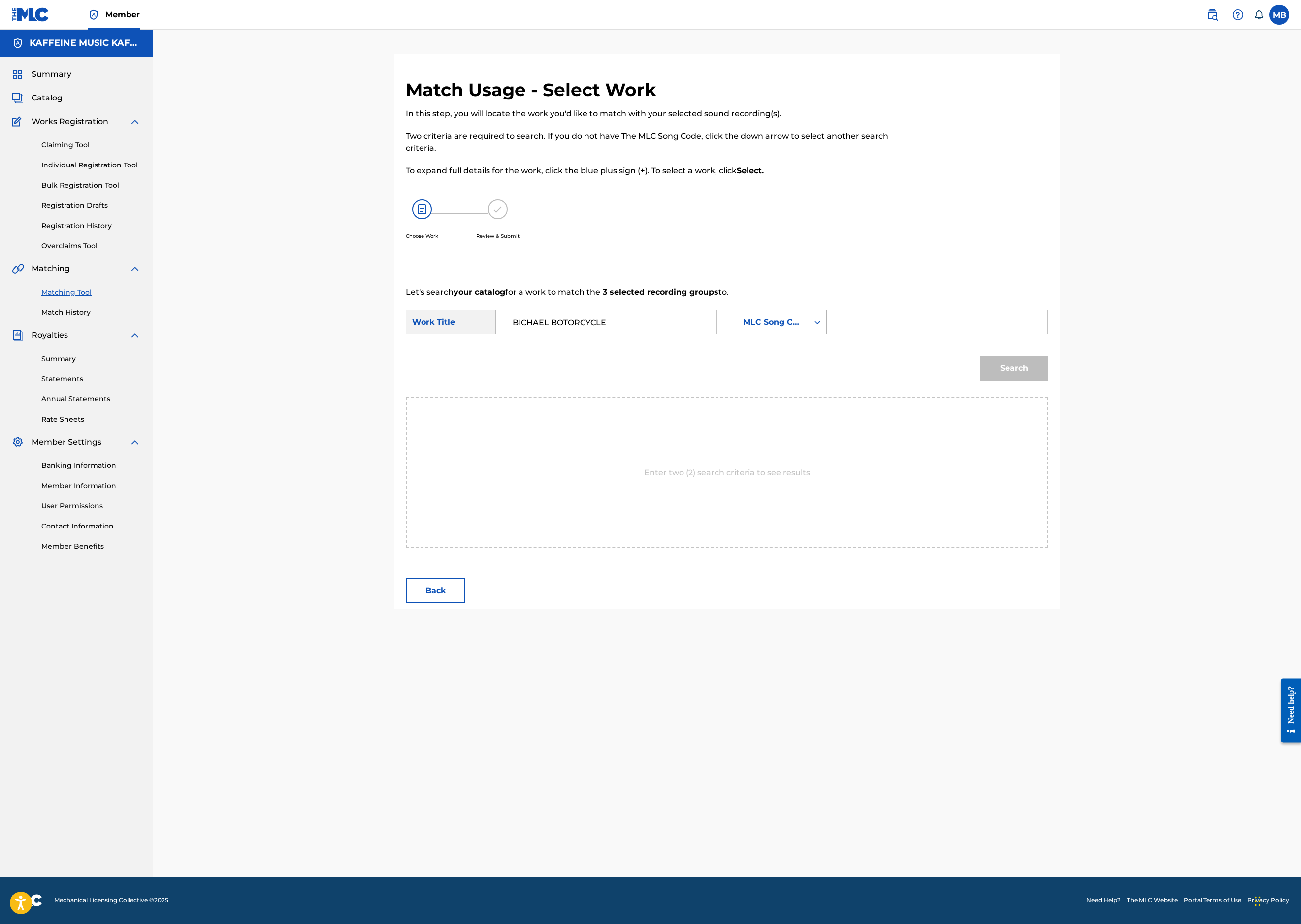
click at [808, 331] on div "MLC Song Code" at bounding box center [773, 322] width 71 height 19
click at [826, 397] on div "Publisher Name" at bounding box center [782, 384] width 89 height 25
click at [1002, 334] on input "Search Form" at bounding box center [937, 323] width 204 height 24
type input "kaff"
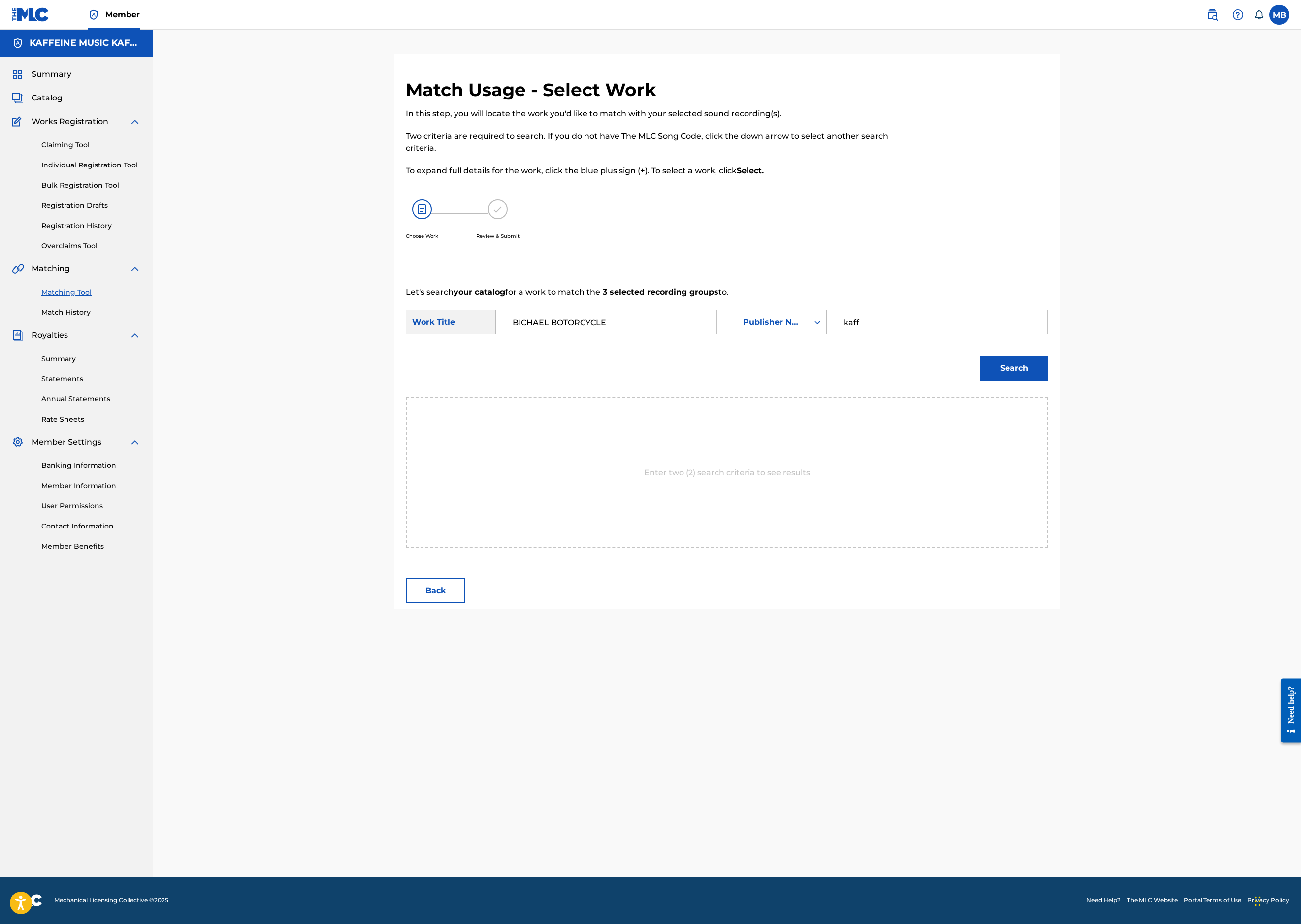
click at [1048, 381] on button "Search" at bounding box center [1014, 368] width 68 height 25
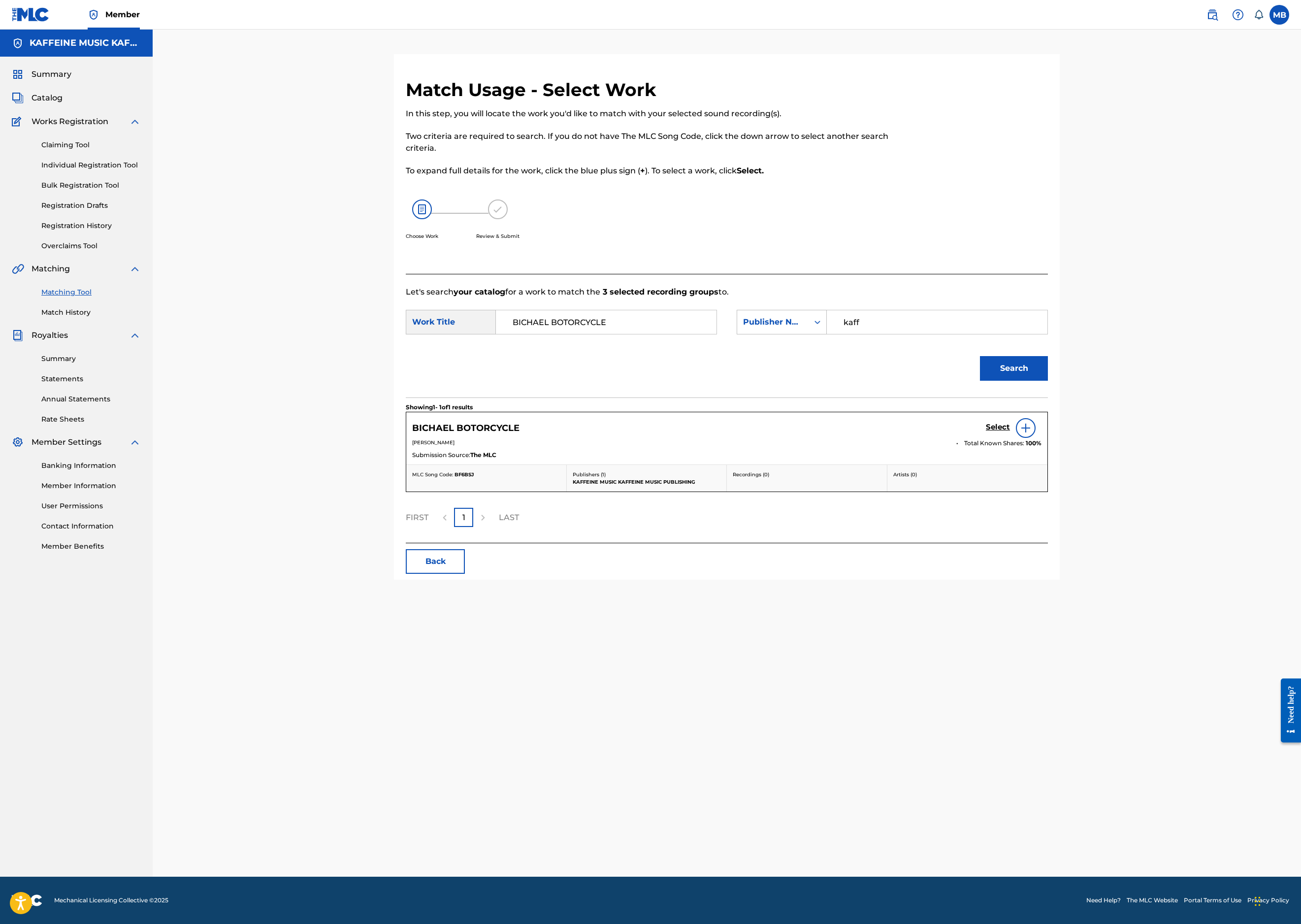
click at [1010, 432] on h5 "Select" at bounding box center [998, 426] width 24 height 9
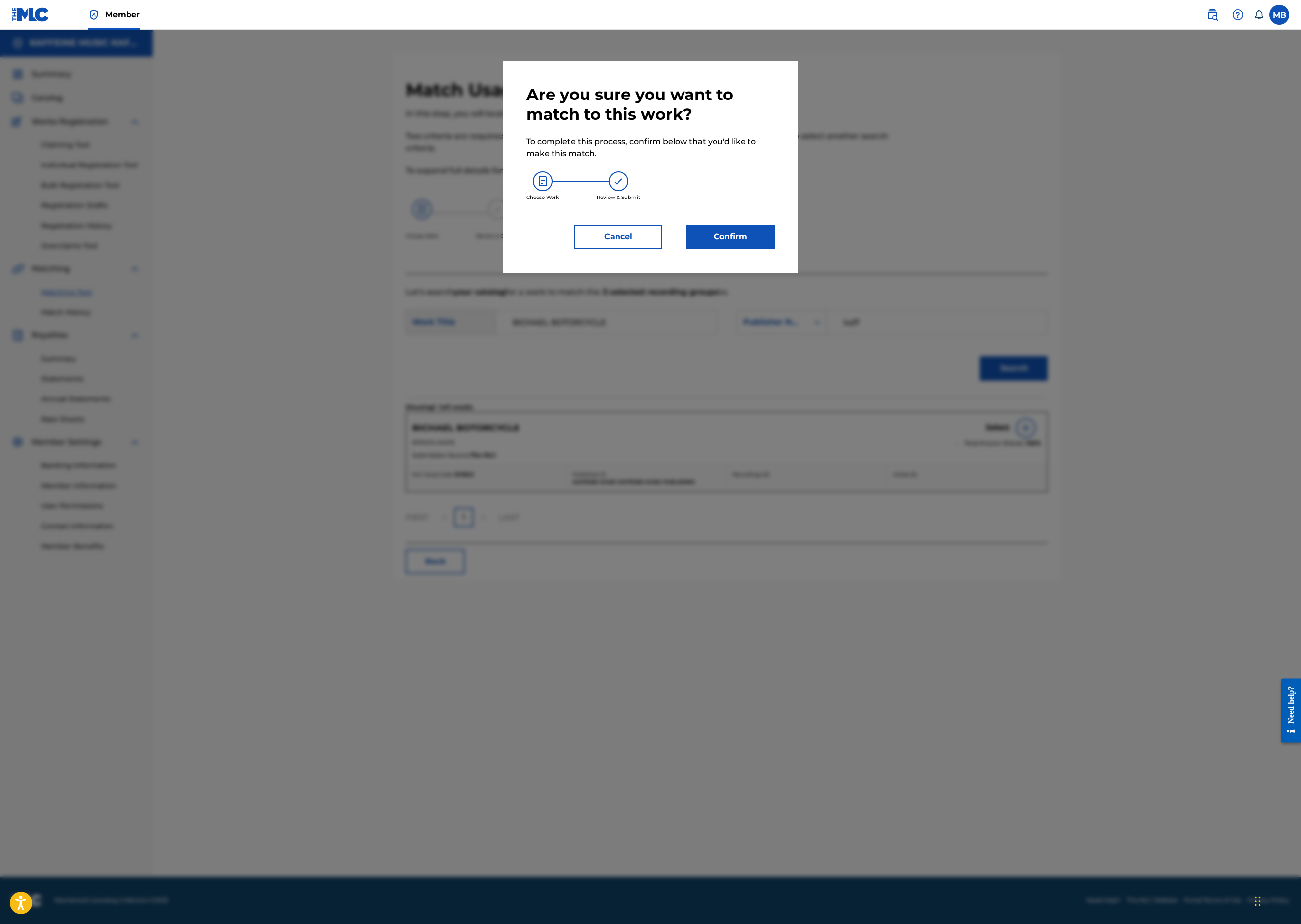
click at [775, 249] on button "Confirm" at bounding box center [730, 236] width 89 height 25
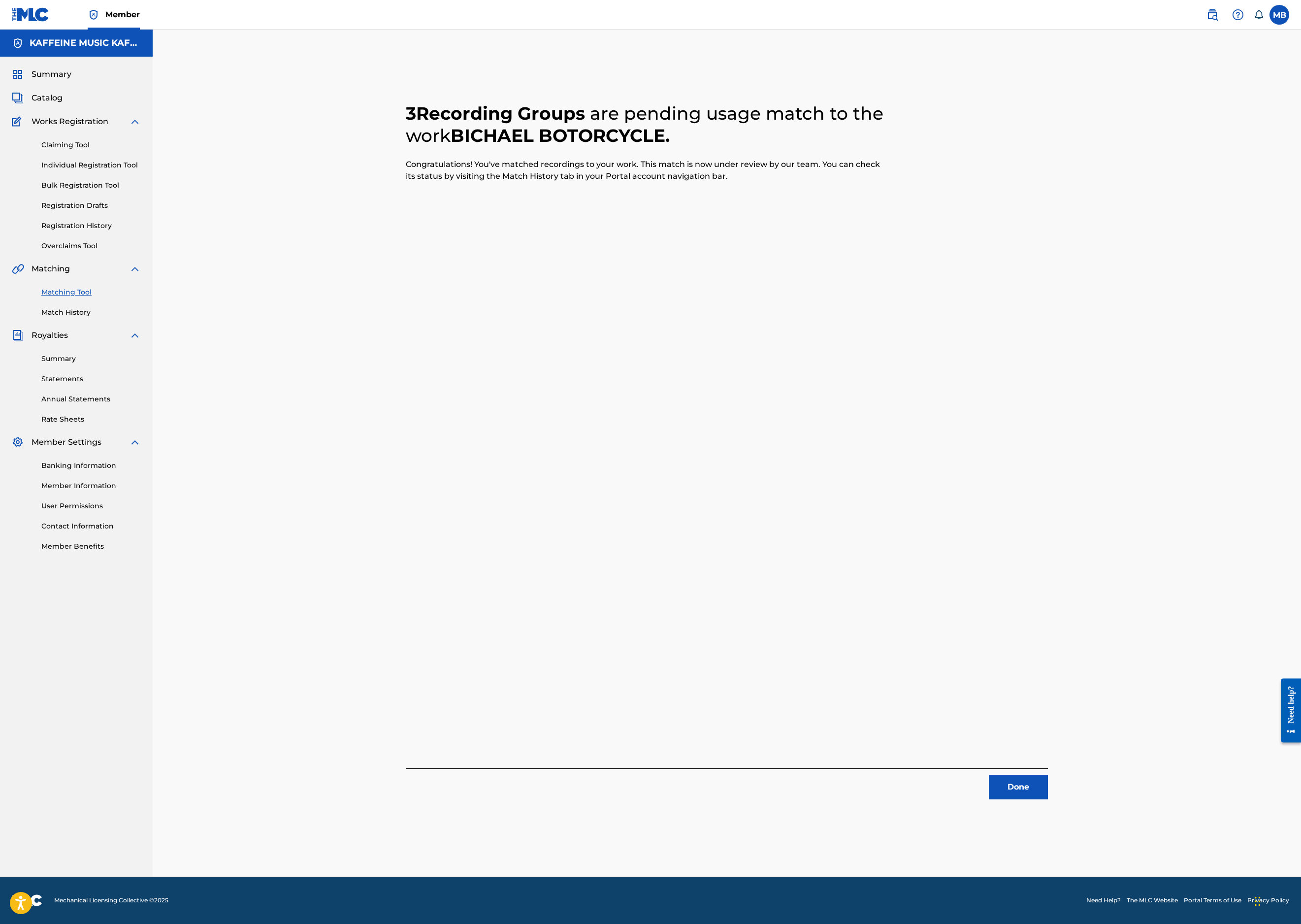
click at [1048, 775] on button "Done" at bounding box center [1019, 786] width 59 height 25
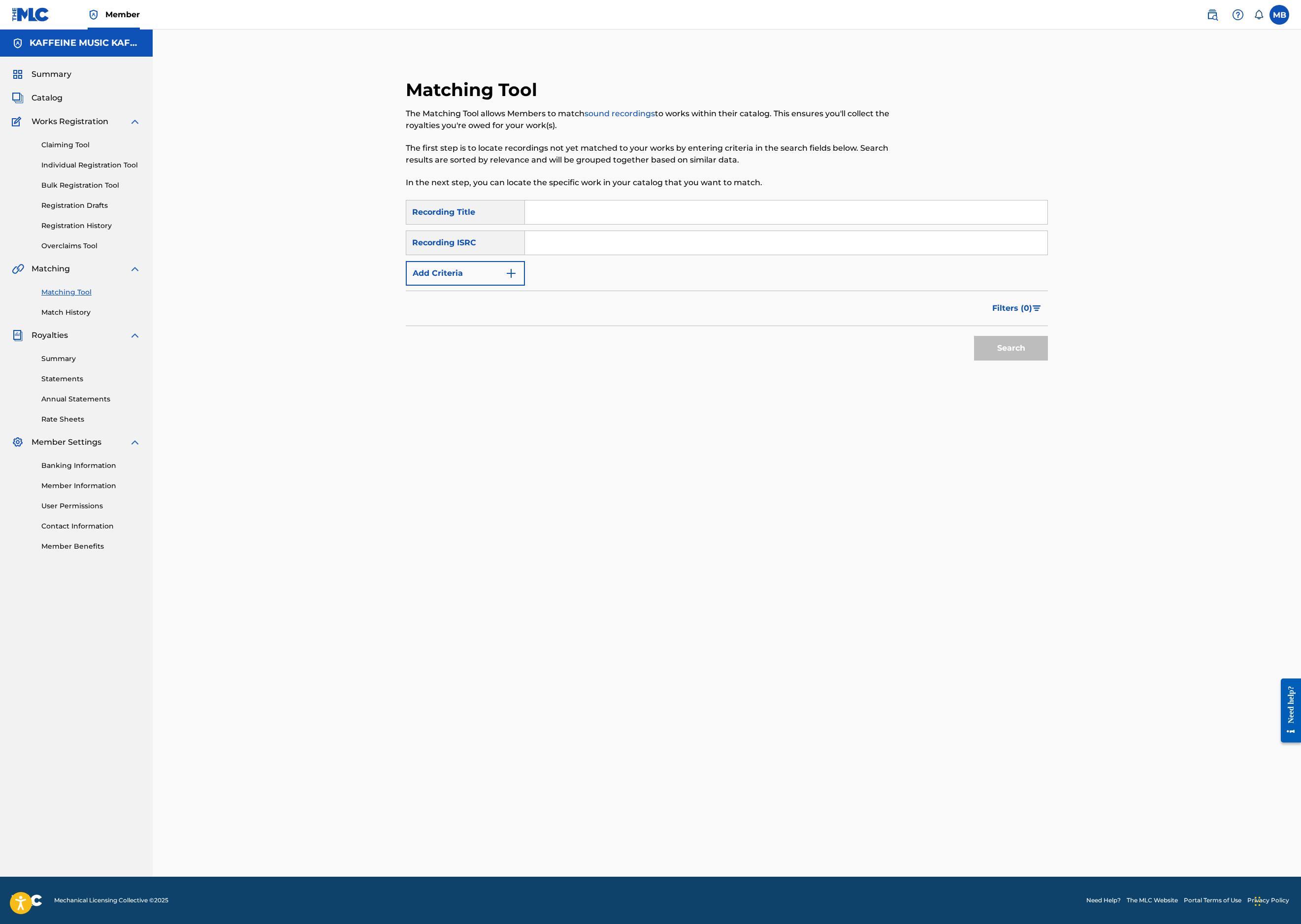
click at [687, 212] on input "Search Form" at bounding box center [787, 213] width 522 height 24
paste input "DUTTY"
type input "DUTTY"
click at [448, 286] on button "Add Criteria" at bounding box center [465, 273] width 119 height 25
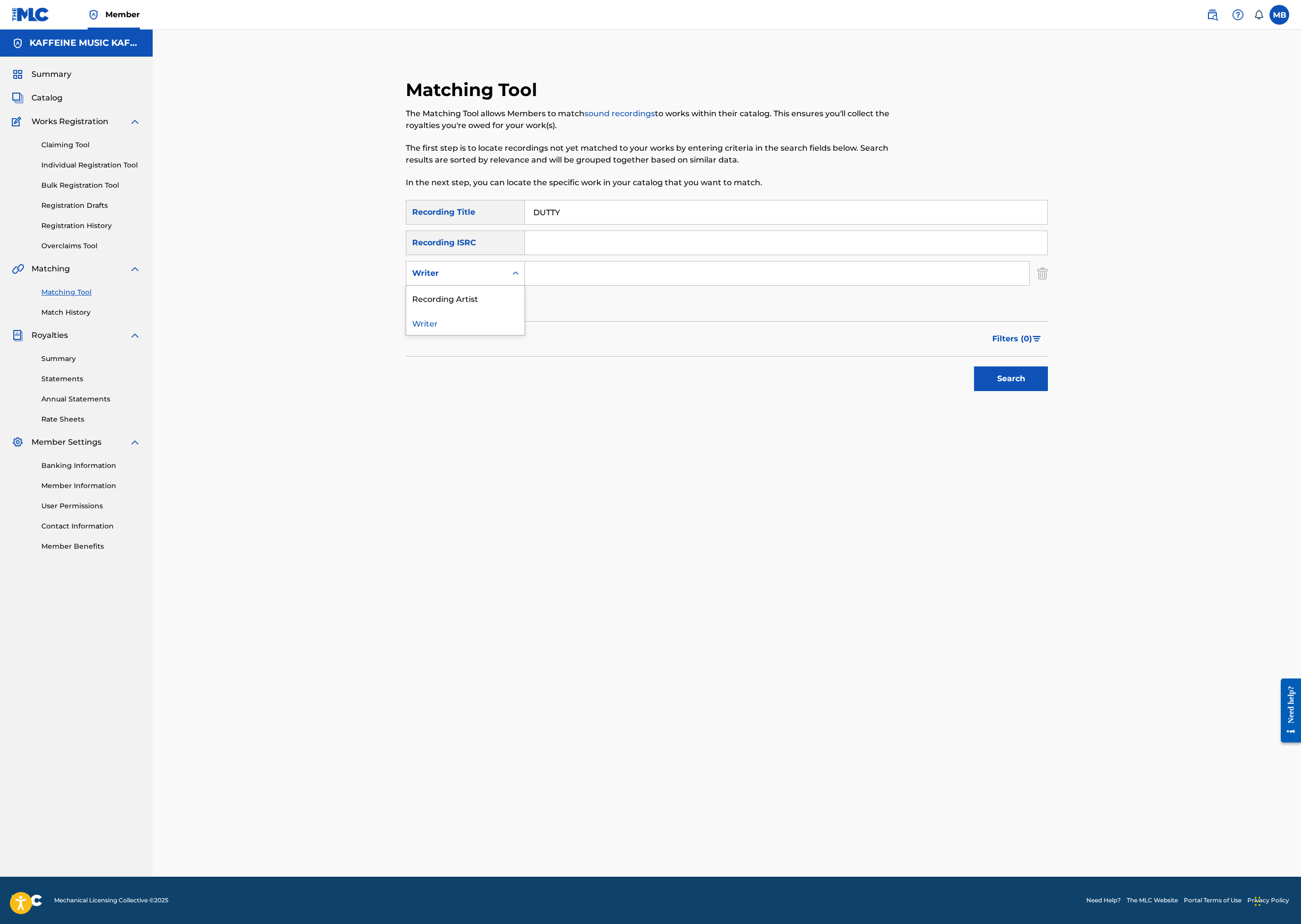
click at [443, 279] on div "Writer" at bounding box center [457, 273] width 89 height 12
click at [443, 311] on div "Recording Artist" at bounding box center [465, 298] width 118 height 25
click at [666, 285] on input "Search Form" at bounding box center [778, 273] width 505 height 24
type input "[PERSON_NAME] Motorcycle"
click at [1048, 391] on button "Search" at bounding box center [1011, 378] width 74 height 25
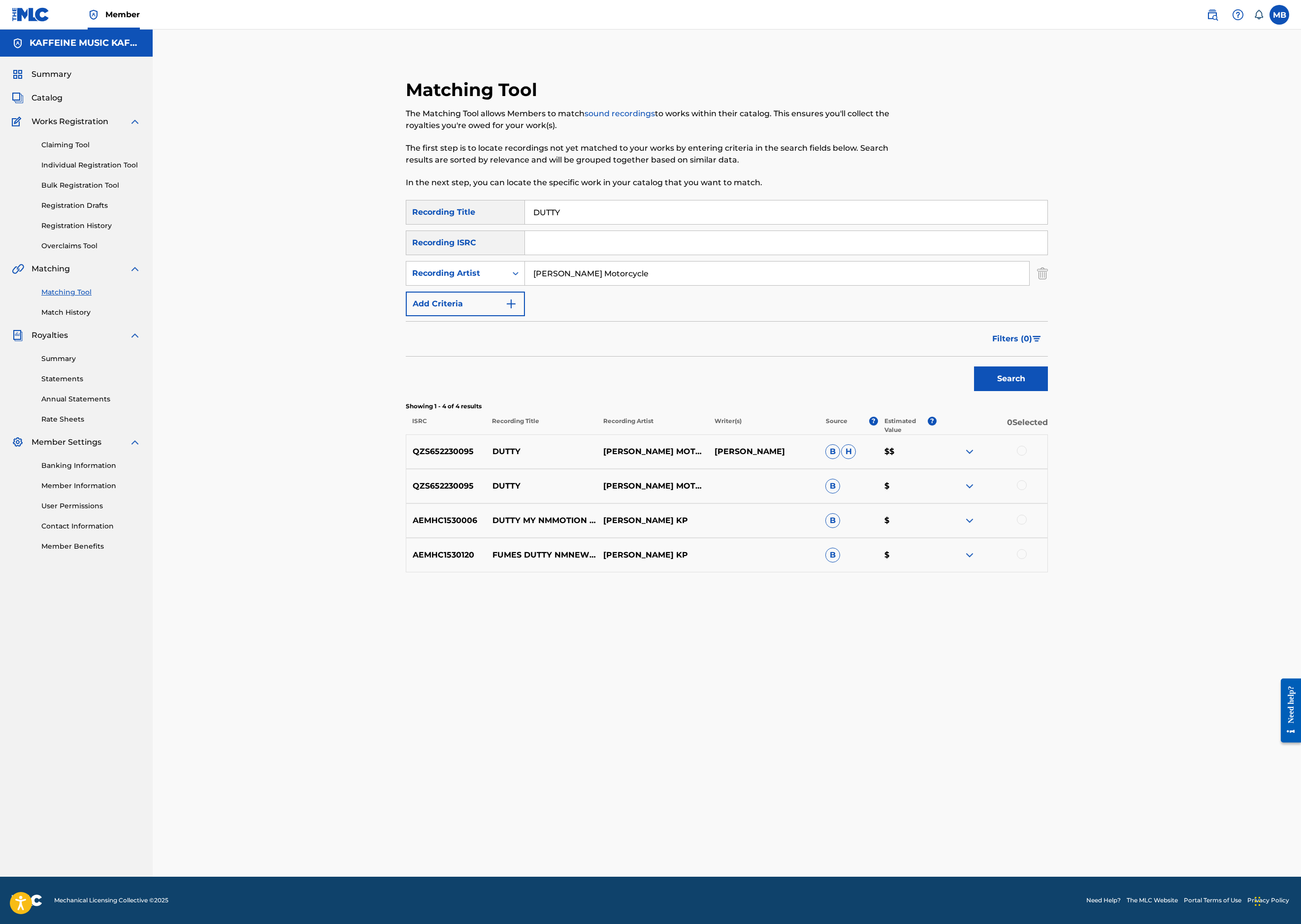
click at [1027, 455] on div at bounding box center [1022, 451] width 10 height 10
drag, startPoint x: 1213, startPoint y: 715, endPoint x: 1207, endPoint y: 721, distance: 8.5
click at [1027, 490] on div at bounding box center [1022, 485] width 10 height 10
click at [747, 831] on button "Match 2 Groups" at bounding box center [693, 843] width 109 height 25
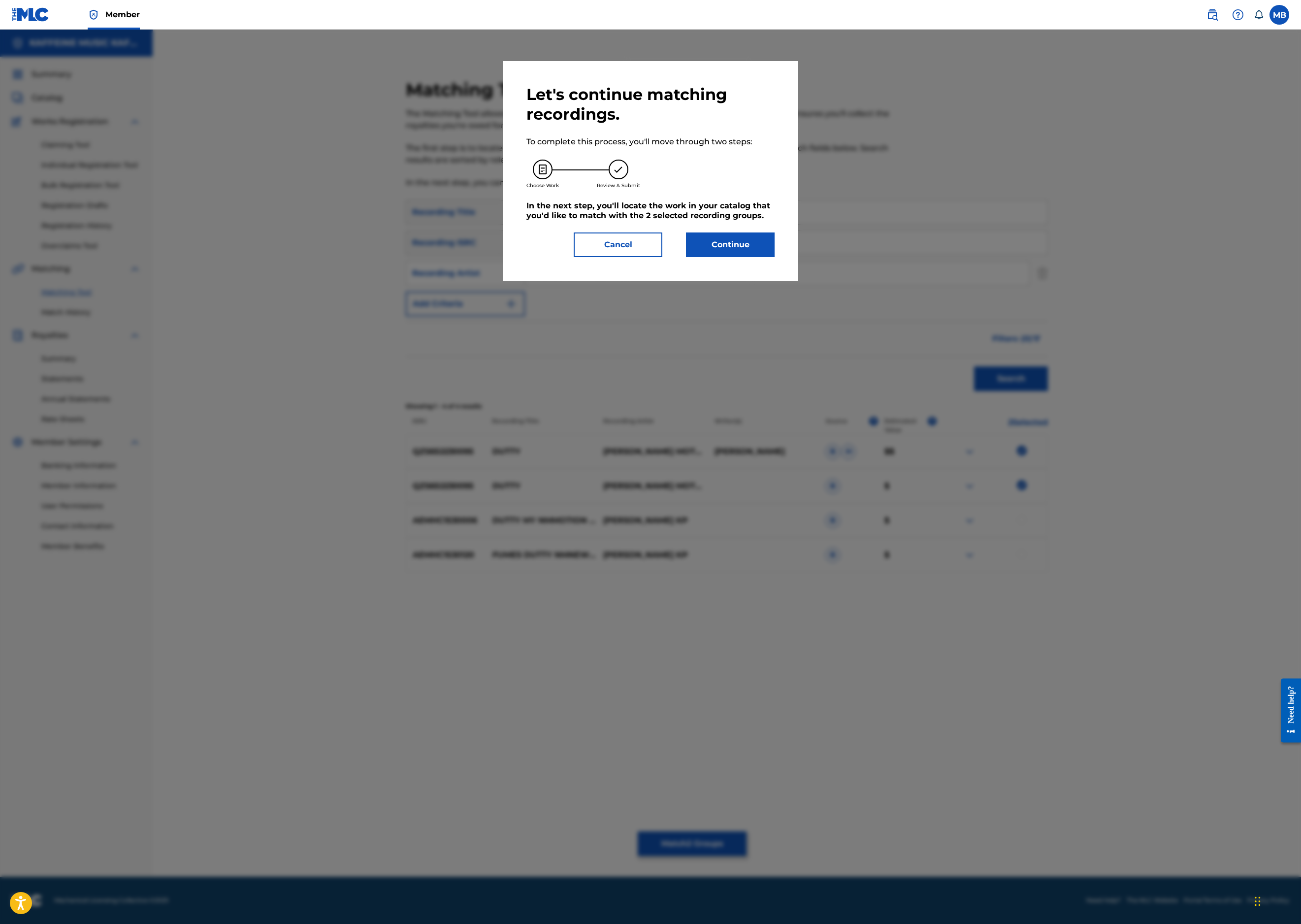
click at [775, 257] on button "Continue" at bounding box center [730, 244] width 89 height 25
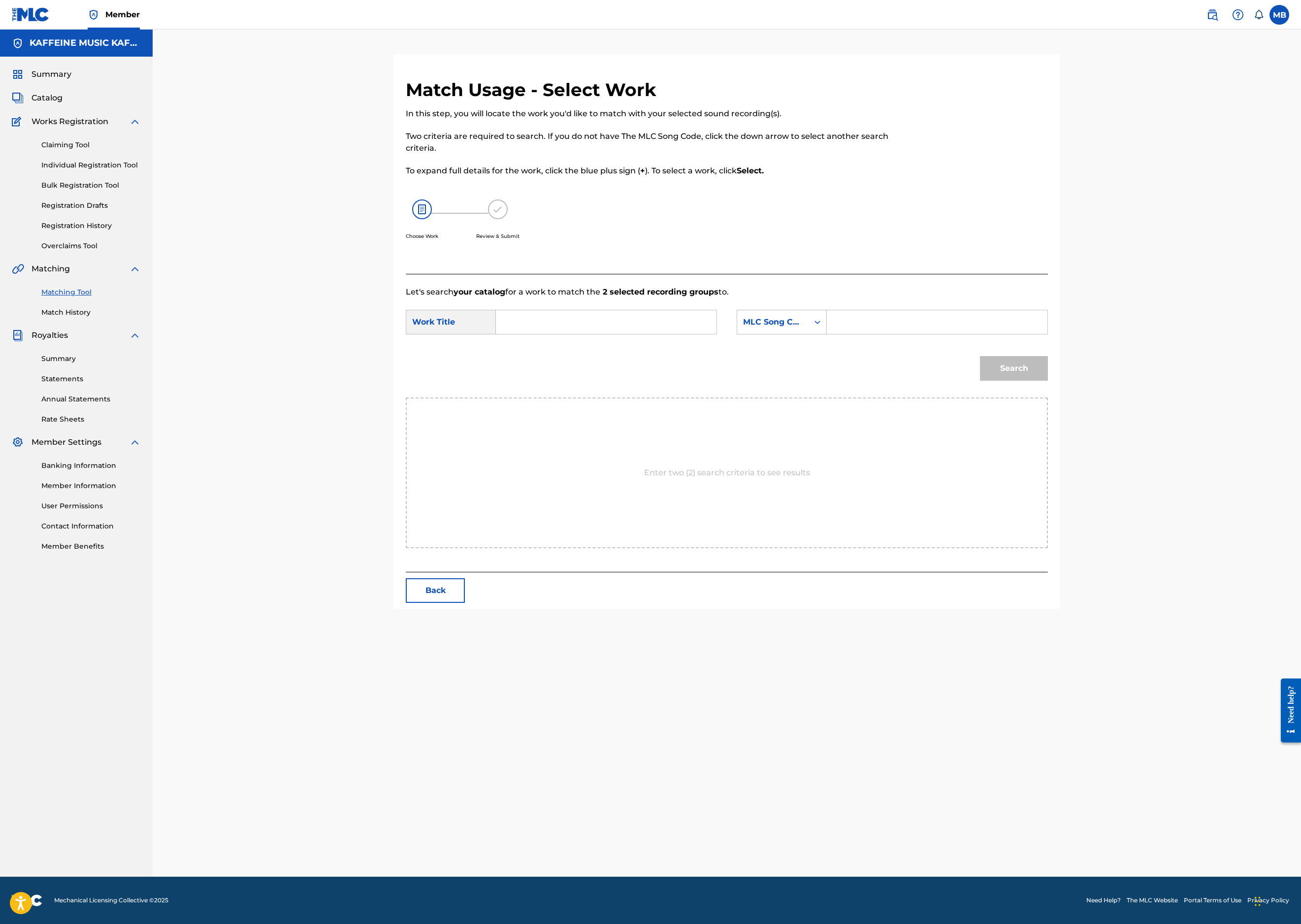
click at [648, 334] on input "Search Form" at bounding box center [606, 323] width 204 height 24
paste input "DUTTY"
type input "DUTTY"
click at [827, 334] on div "MLC Song Code" at bounding box center [782, 322] width 90 height 25
click at [826, 397] on div "Publisher Name" at bounding box center [782, 384] width 89 height 25
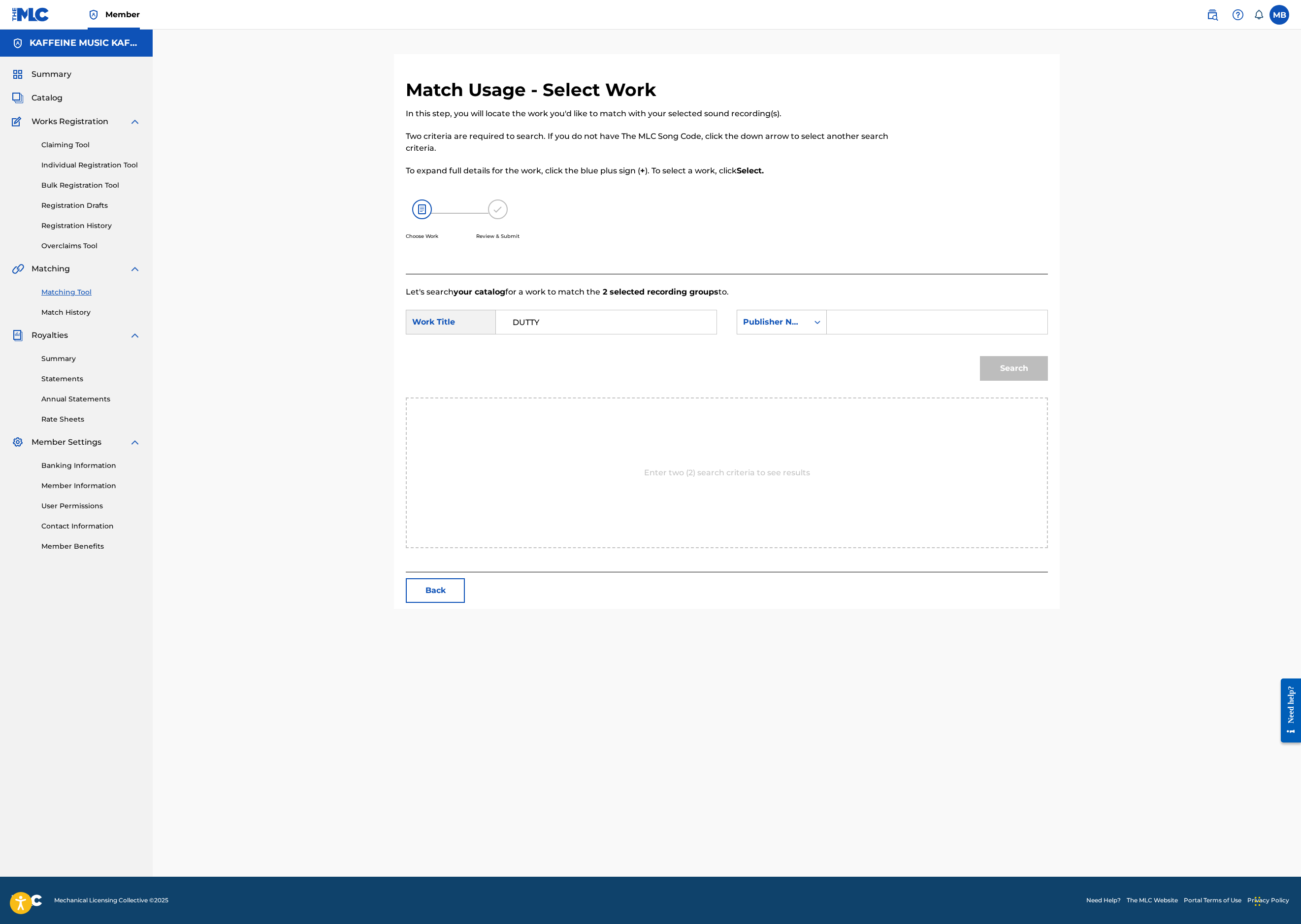
click at [1039, 334] on input "Search Form" at bounding box center [937, 323] width 204 height 24
type input "kaff"
click at [1048, 381] on button "Search" at bounding box center [1014, 368] width 68 height 25
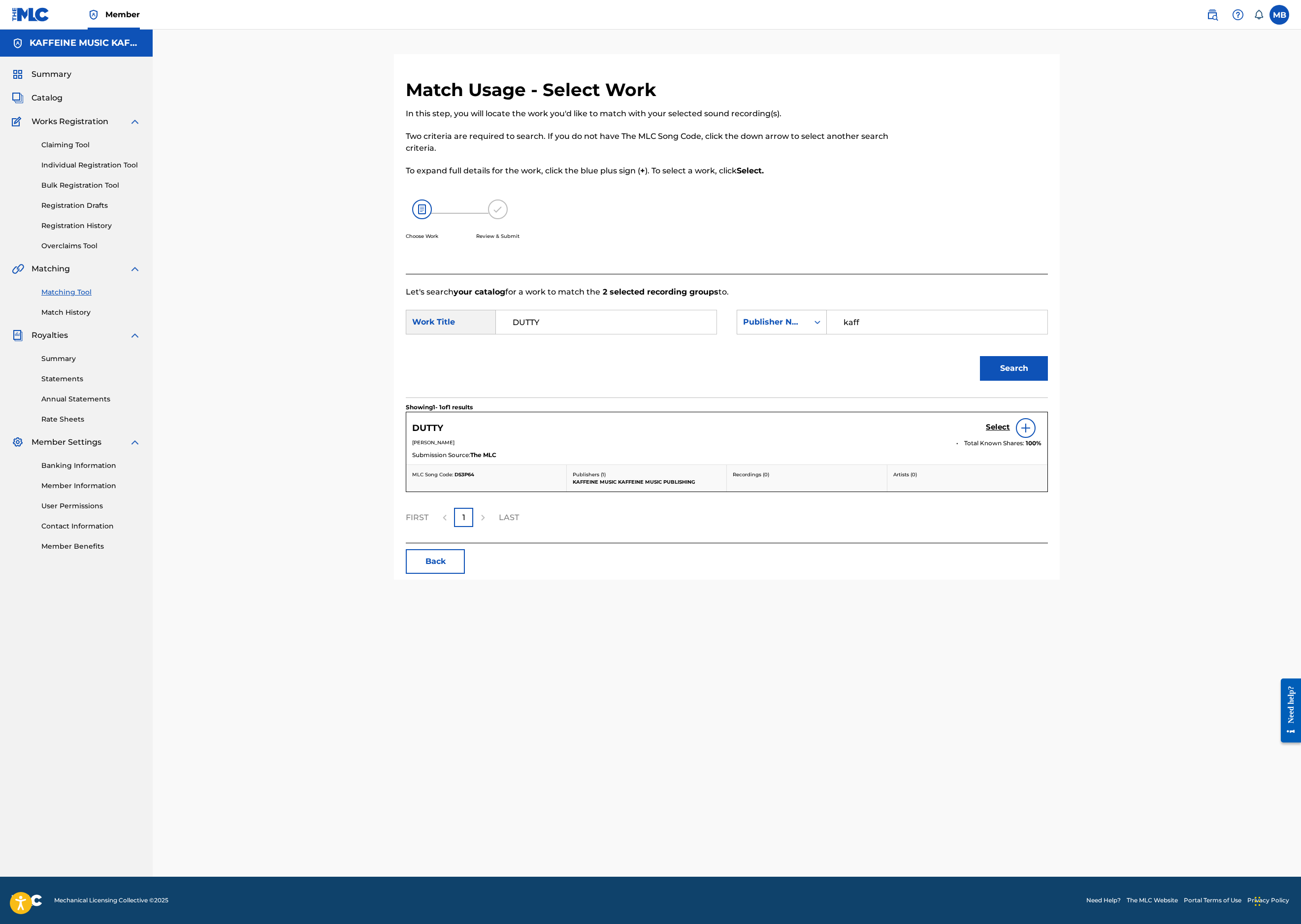
click at [1010, 432] on h5 "Select" at bounding box center [998, 426] width 24 height 9
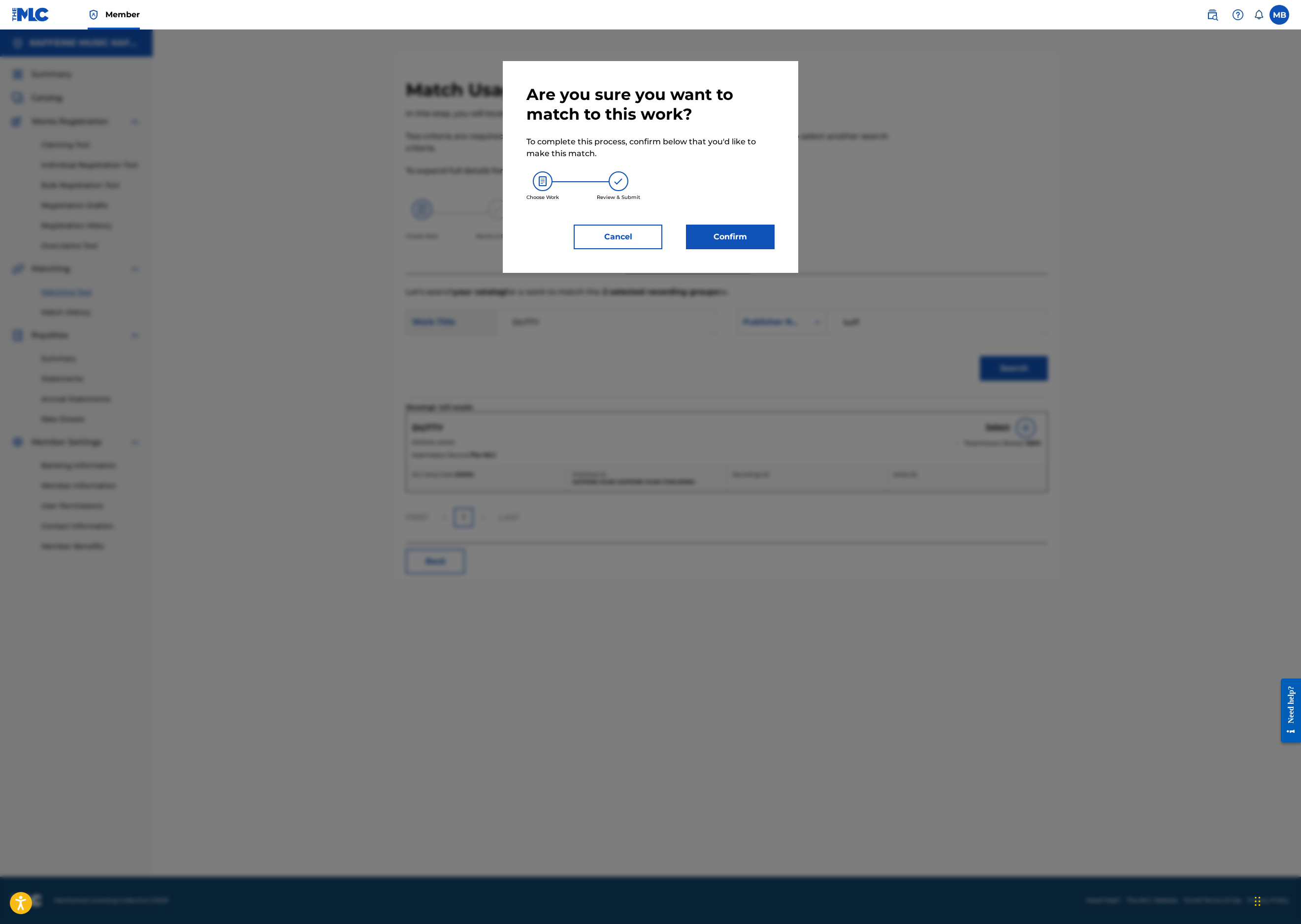
click at [775, 249] on button "Confirm" at bounding box center [730, 236] width 89 height 25
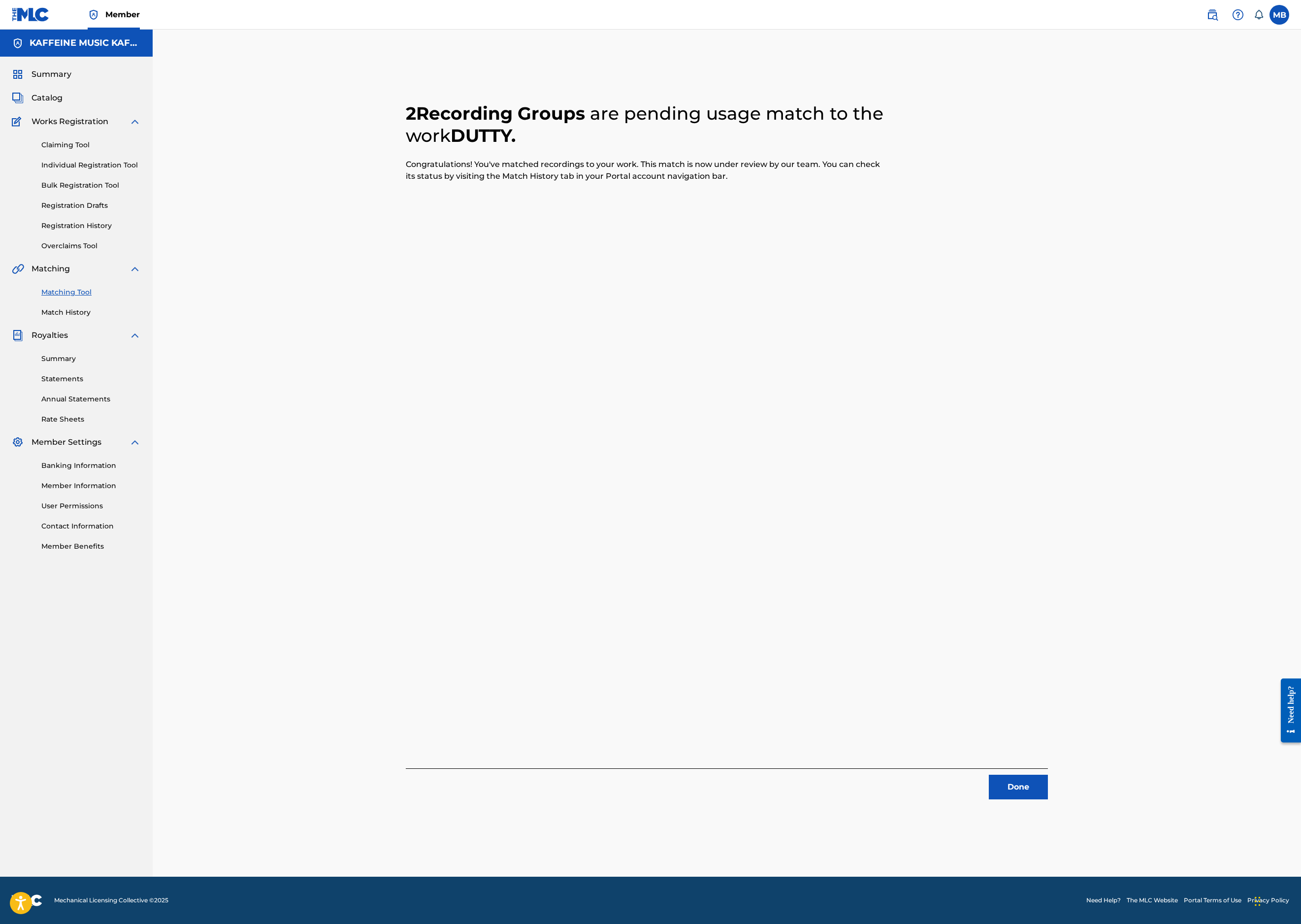
click at [1048, 775] on button "Done" at bounding box center [1019, 786] width 59 height 25
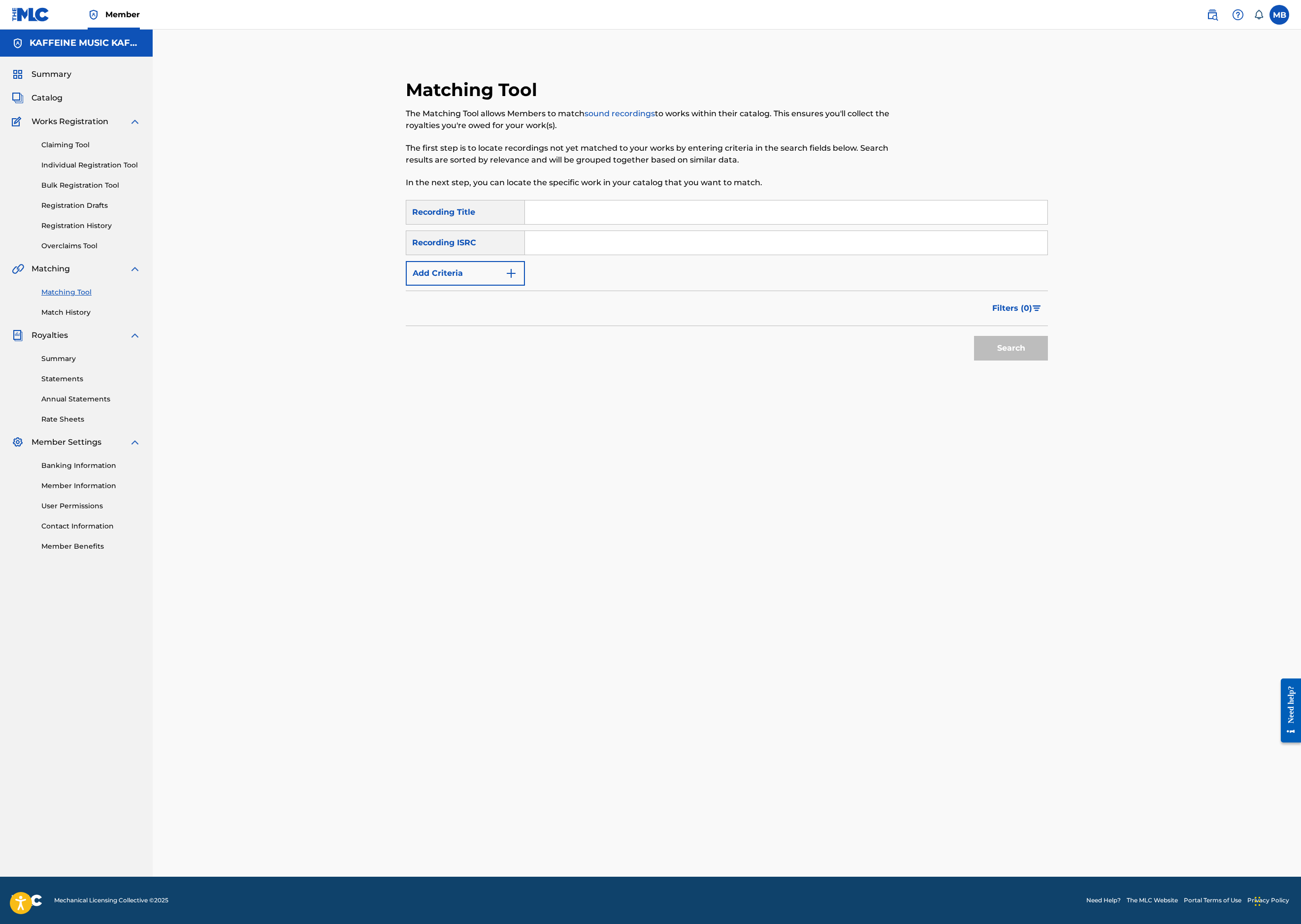
click at [756, 225] on input "Search Form" at bounding box center [787, 213] width 522 height 24
click at [727, 216] on input "Search Form" at bounding box center [787, 213] width 522 height 24
paste input "SADE?"
type input "SADE?"
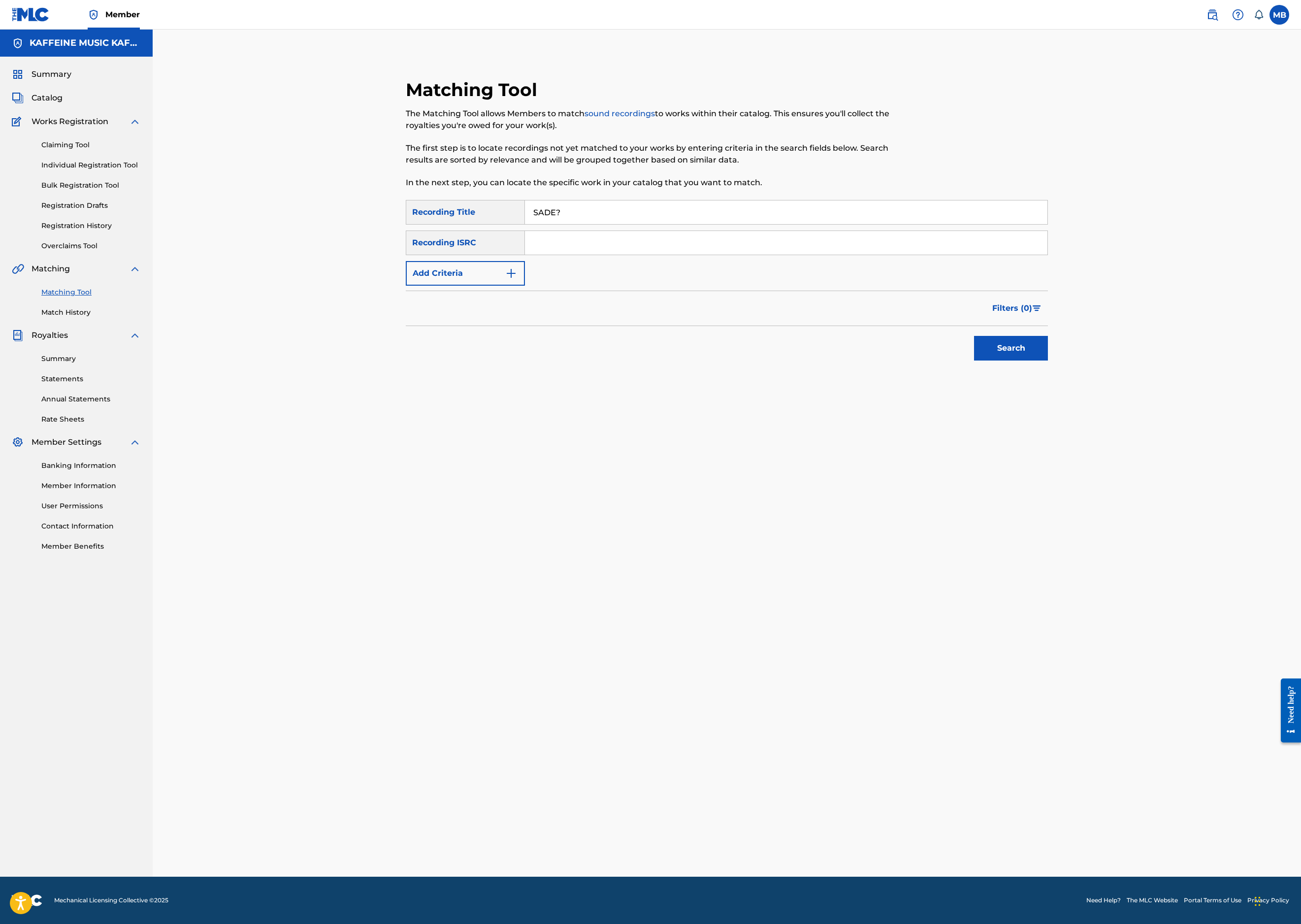
click at [505, 286] on button "Add Criteria" at bounding box center [465, 273] width 119 height 25
click at [479, 279] on div "Writer" at bounding box center [457, 273] width 89 height 12
click at [462, 311] on div "Recording Artist" at bounding box center [465, 298] width 118 height 25
click at [593, 285] on input "Search Form" at bounding box center [778, 273] width 505 height 24
type input "[PERSON_NAME] Motorcycle"
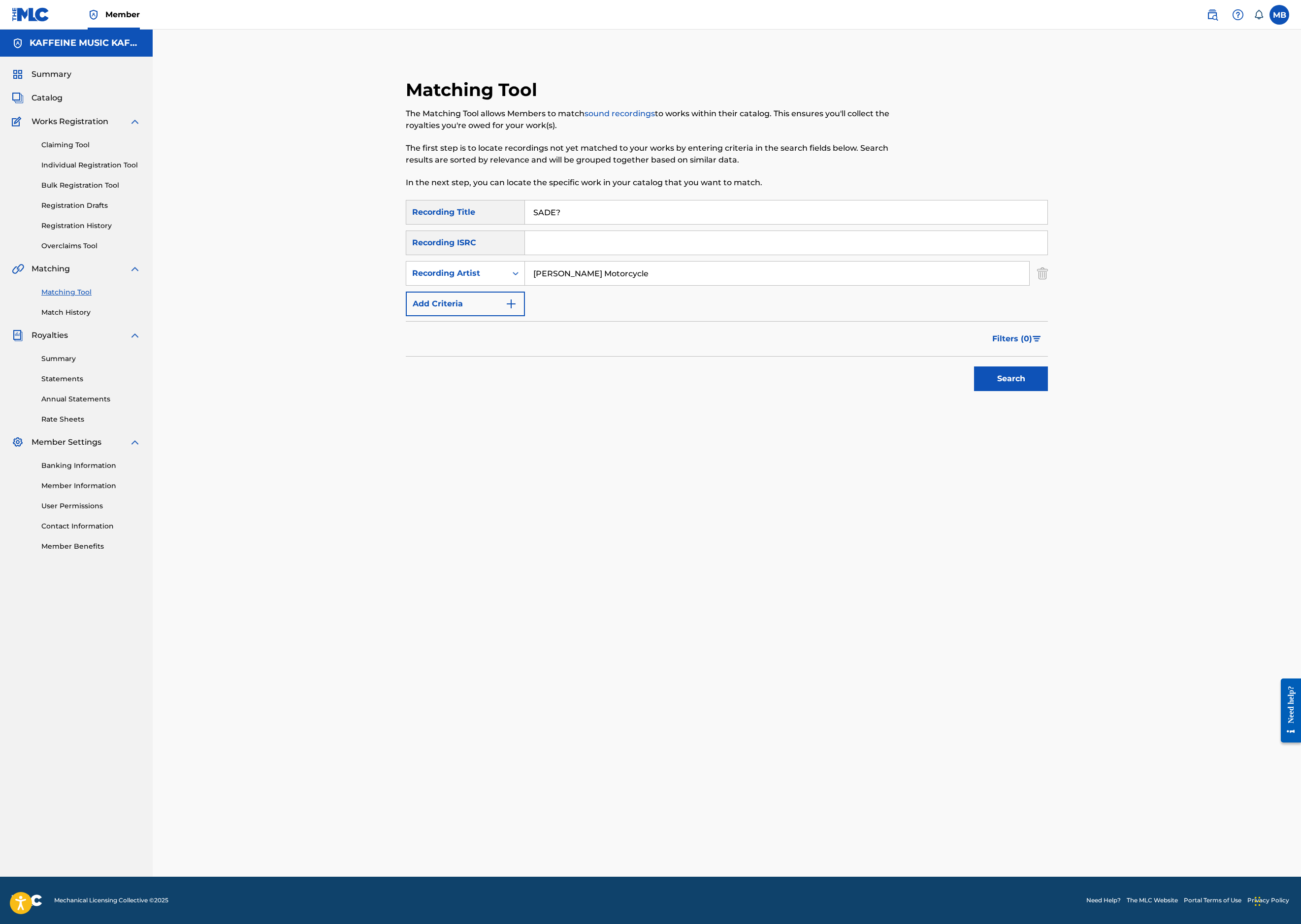
click at [1048, 391] on button "Search" at bounding box center [1011, 378] width 74 height 25
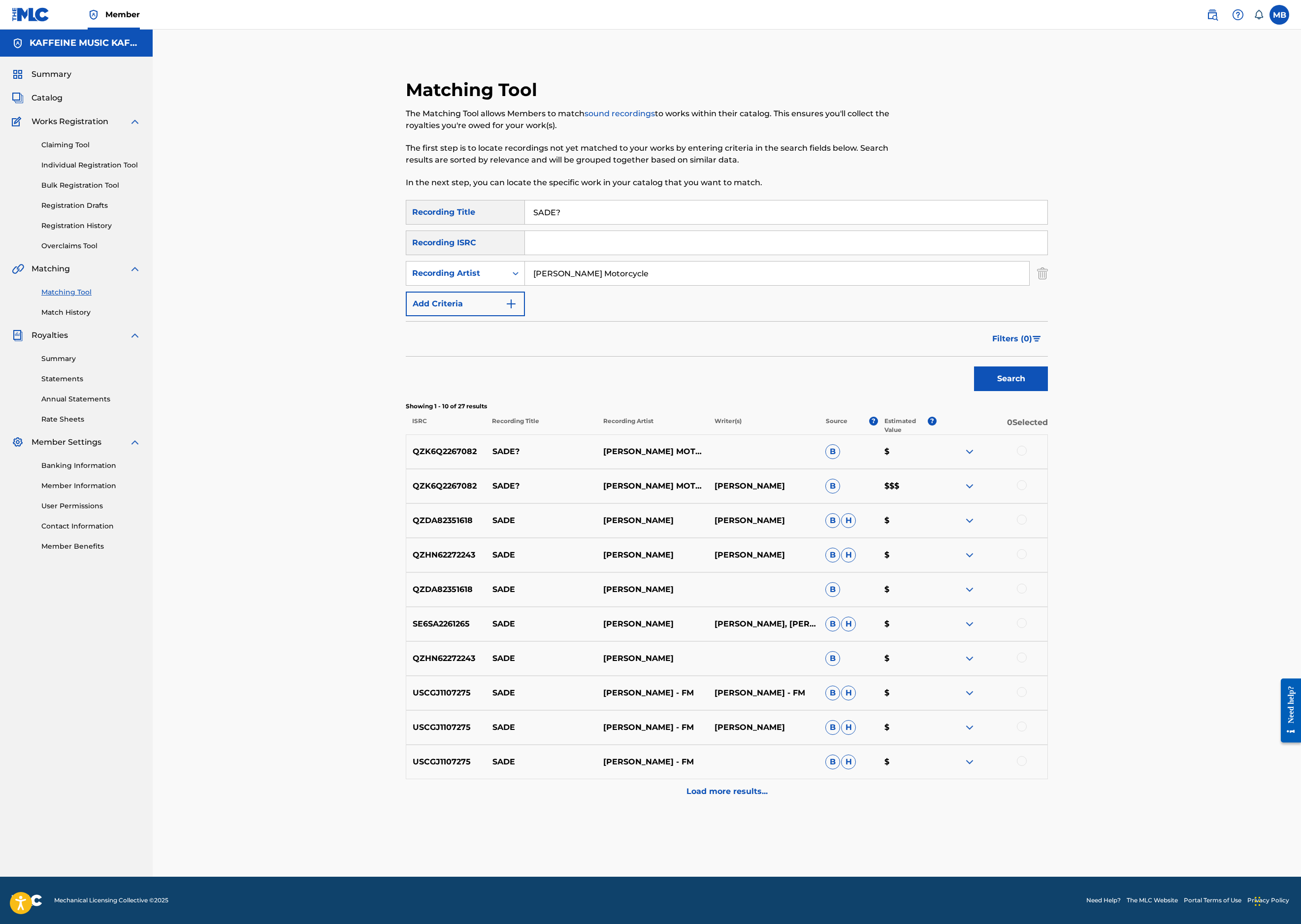
scroll to position [274, 0]
click at [1027, 490] on div at bounding box center [1022, 485] width 10 height 10
click at [1027, 451] on div at bounding box center [1022, 451] width 10 height 10
click at [747, 831] on button "Match 2 Groups" at bounding box center [693, 843] width 109 height 25
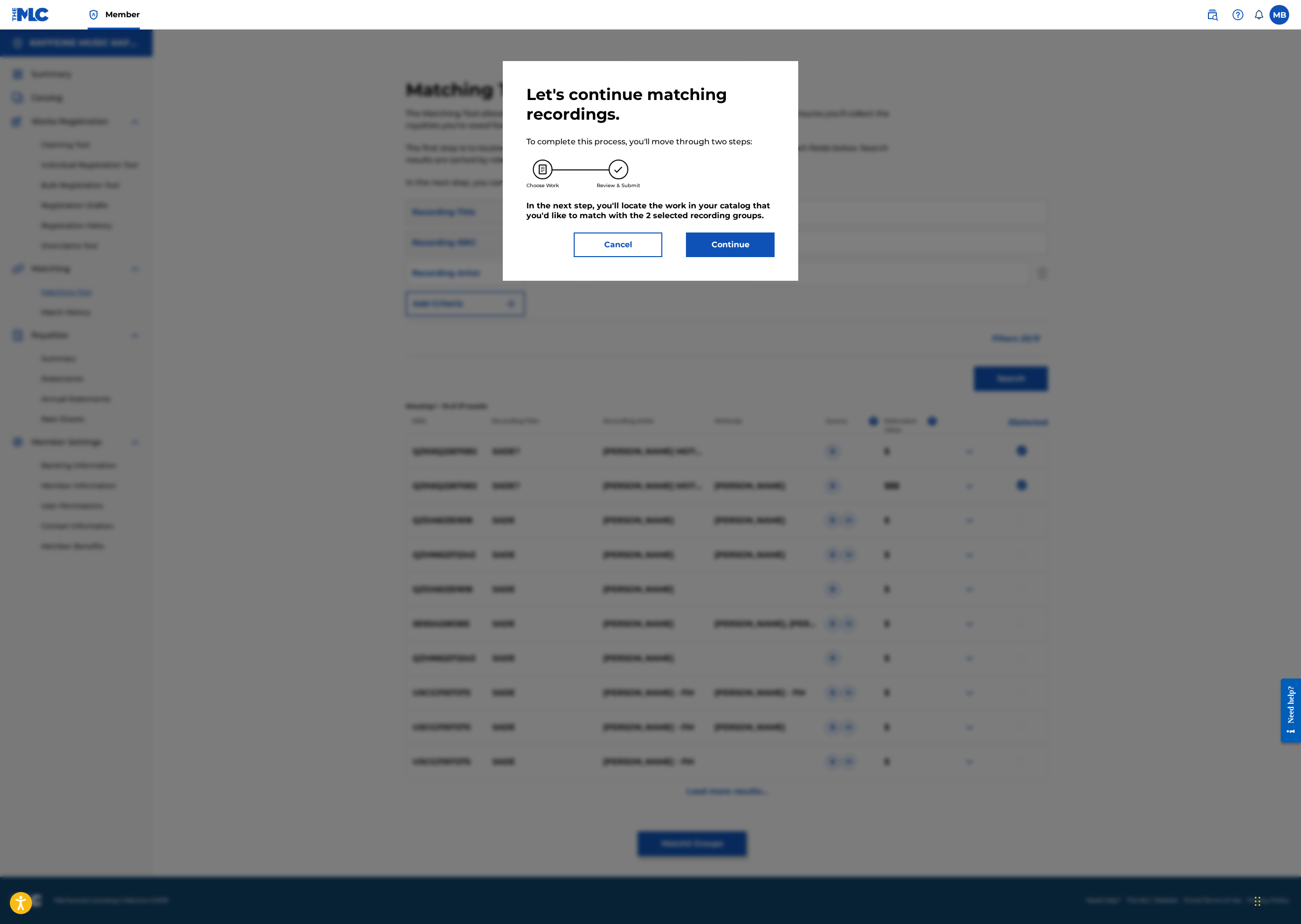
click at [775, 257] on button "Continue" at bounding box center [730, 244] width 89 height 25
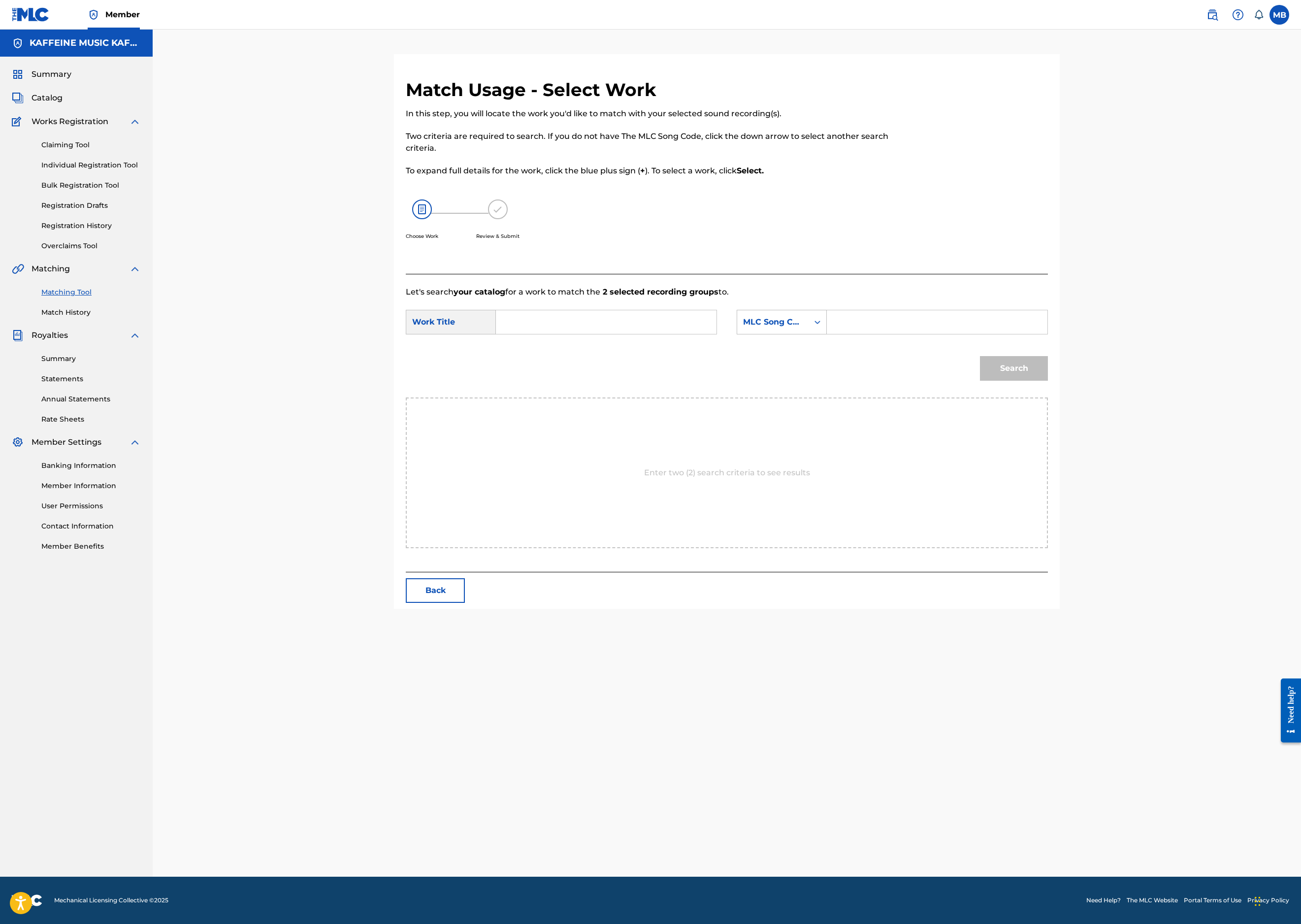
click at [708, 334] on input "Search Form" at bounding box center [606, 323] width 204 height 24
paste input "SADE?"
type input "SADE?"
click at [827, 334] on div "MLC Song Code" at bounding box center [782, 322] width 90 height 25
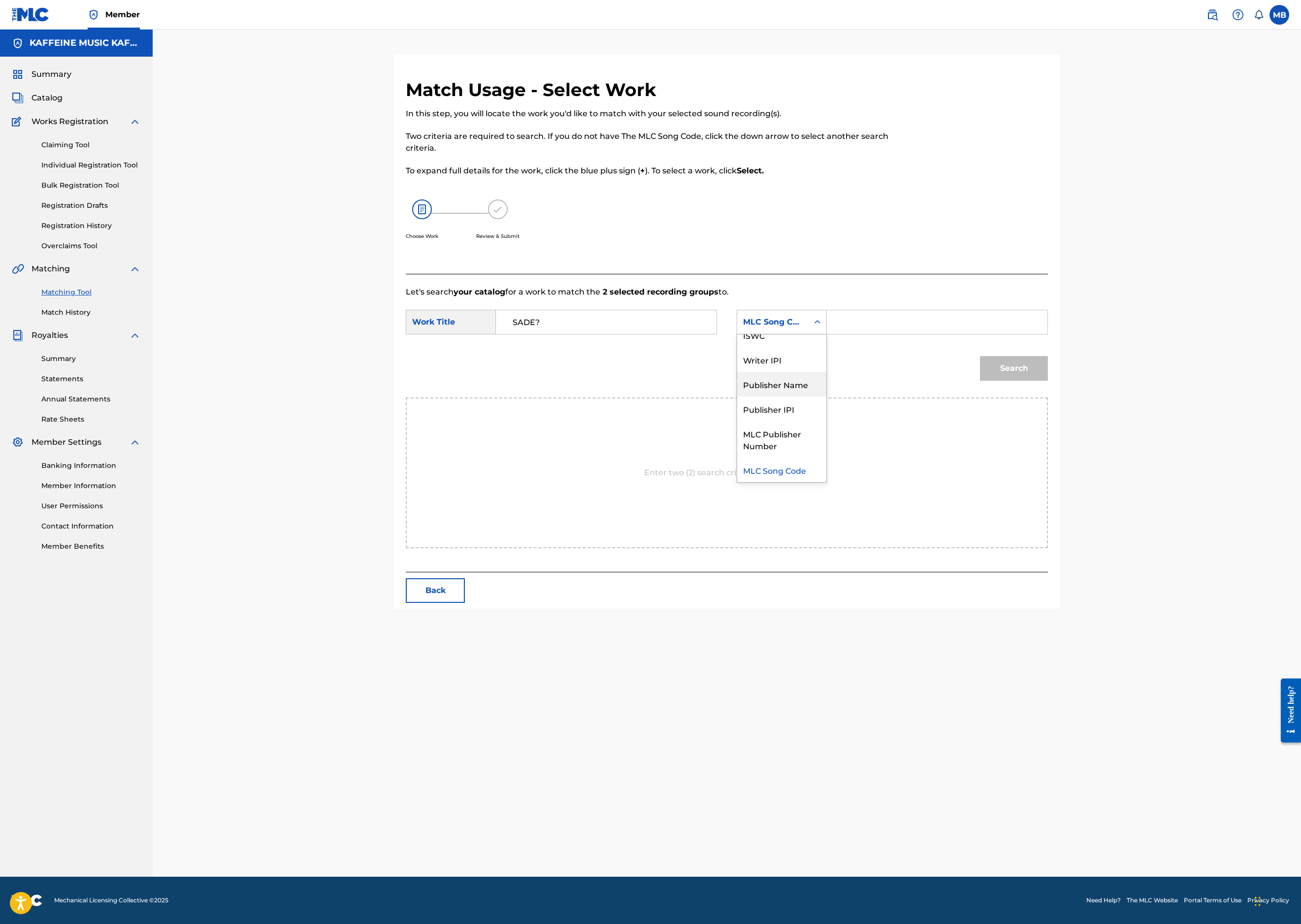
click at [826, 397] on div "Publisher Name" at bounding box center [782, 384] width 89 height 25
drag, startPoint x: 998, startPoint y: 452, endPoint x: 1033, endPoint y: 425, distance: 44.2
click at [1032, 334] on input "Search Form" at bounding box center [937, 323] width 204 height 24
type input "kaff"
click at [1048, 381] on button "Search" at bounding box center [1014, 368] width 68 height 25
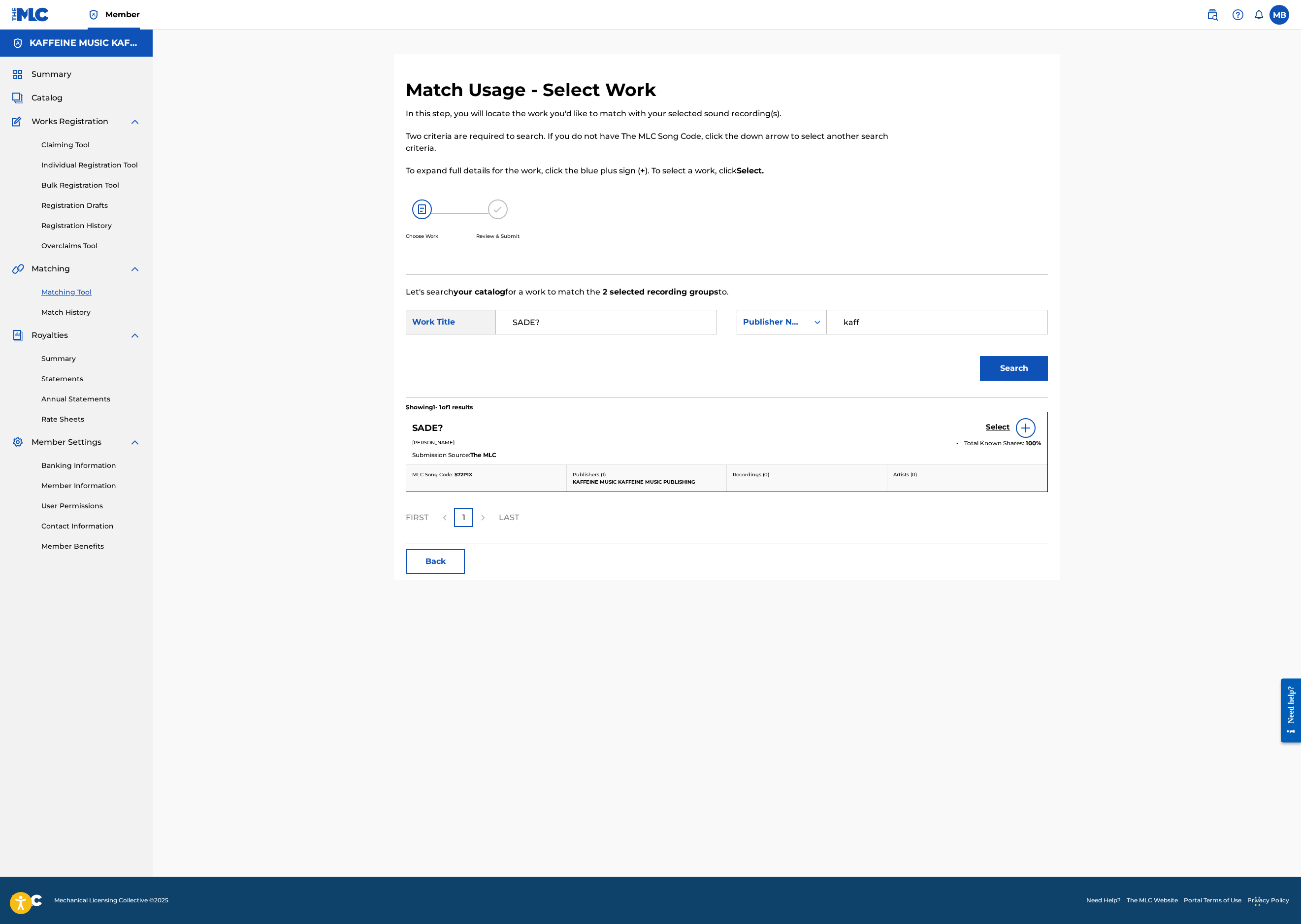
click at [1010, 432] on h5 "Select" at bounding box center [998, 426] width 24 height 9
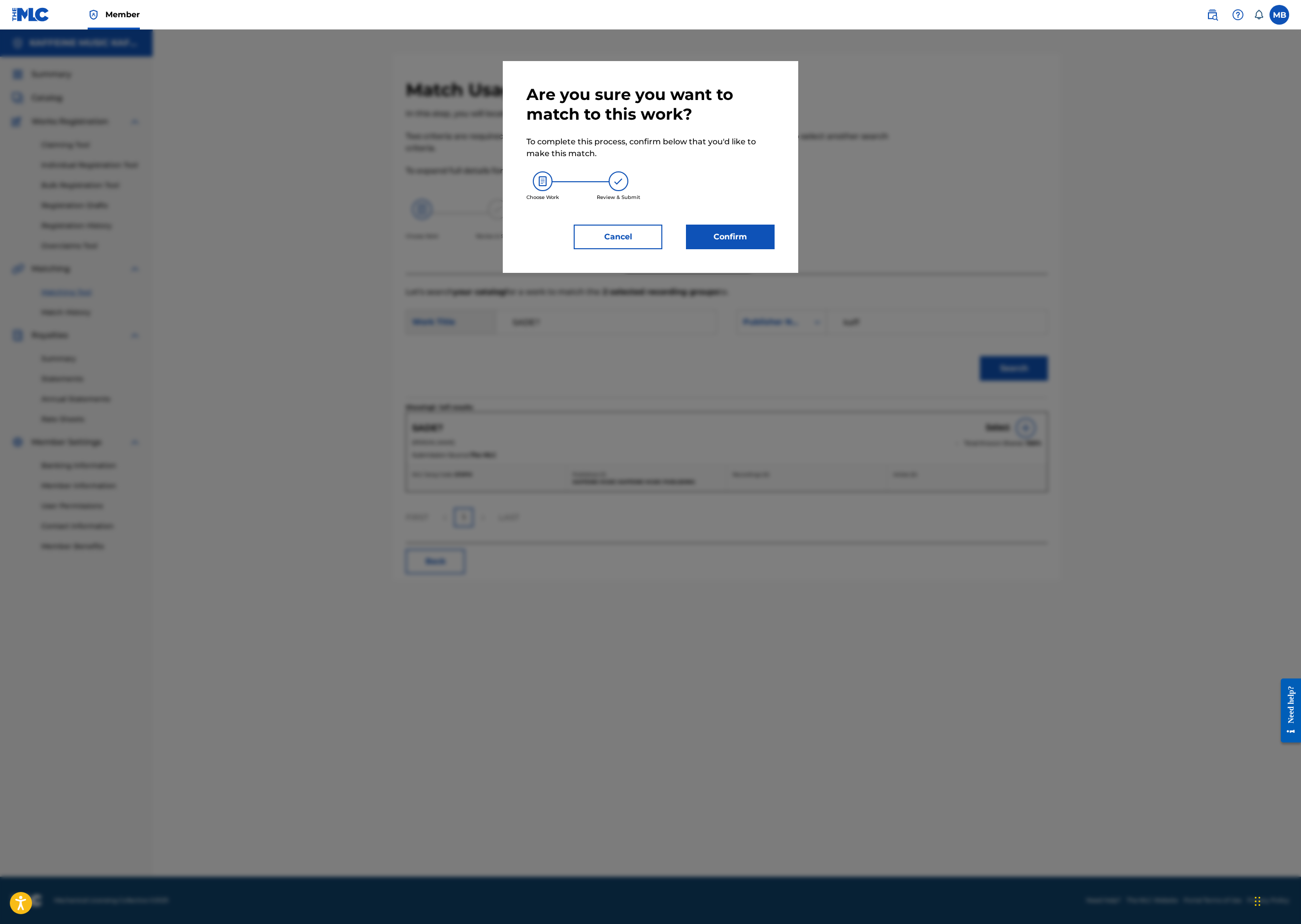
click at [775, 249] on button "Confirm" at bounding box center [730, 236] width 89 height 25
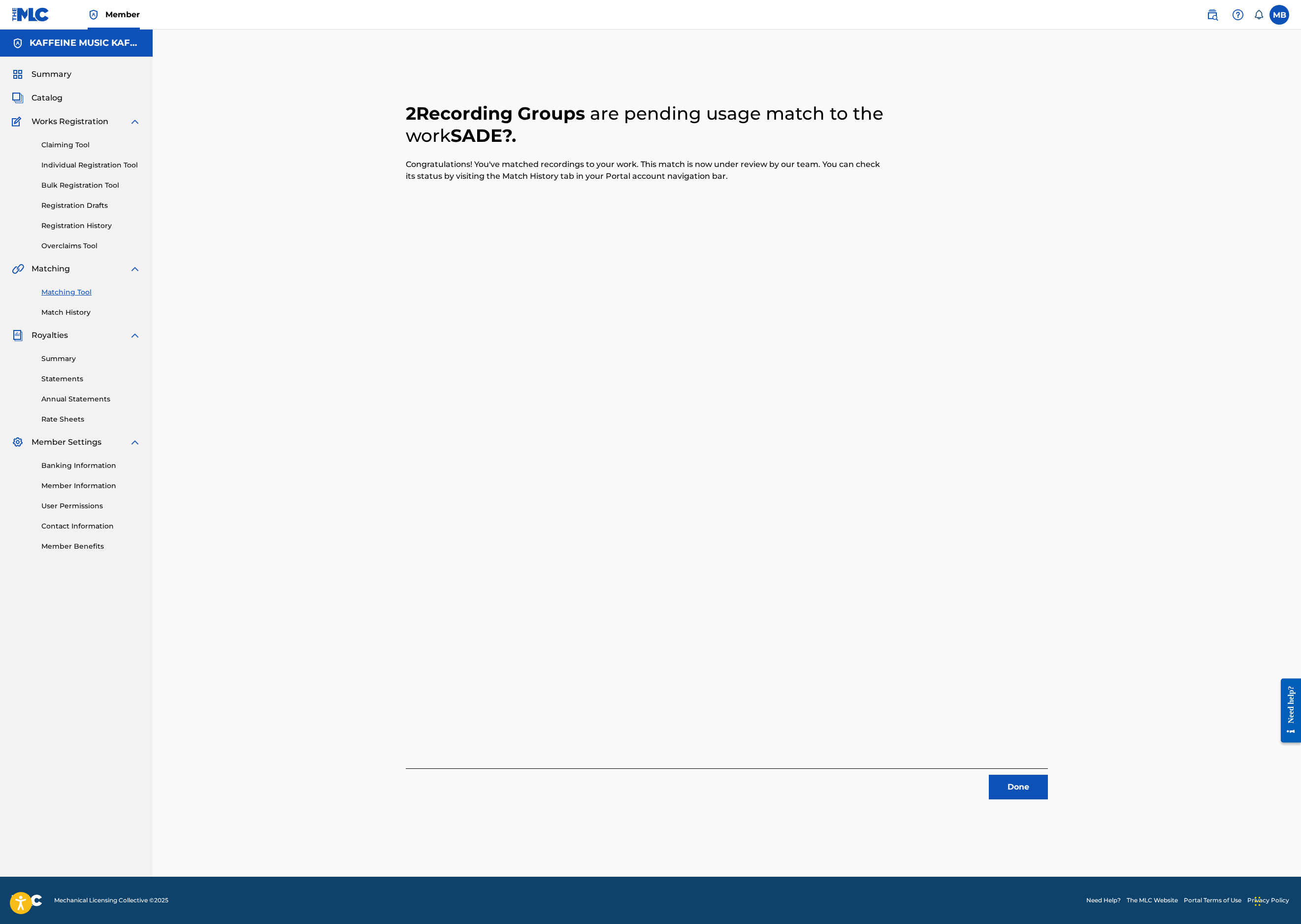
click at [1048, 778] on button "Done" at bounding box center [1019, 786] width 59 height 25
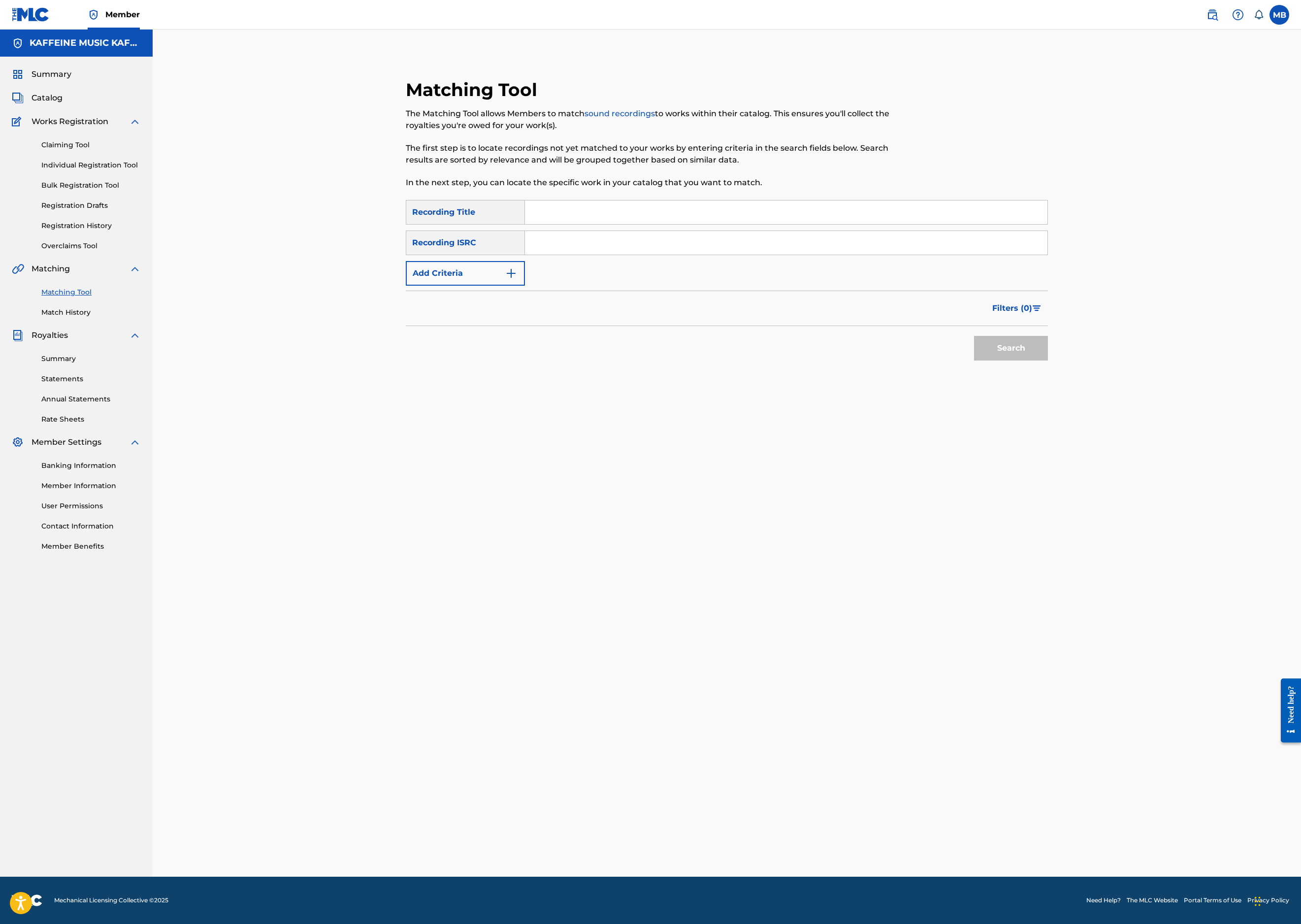
click at [648, 225] on input "Search Form" at bounding box center [787, 213] width 522 height 24
paste input "SLOP"
type input "SLOP"
click at [431, 286] on button "Add Criteria" at bounding box center [465, 273] width 119 height 25
click at [425, 283] on div "Writer" at bounding box center [457, 273] width 101 height 19
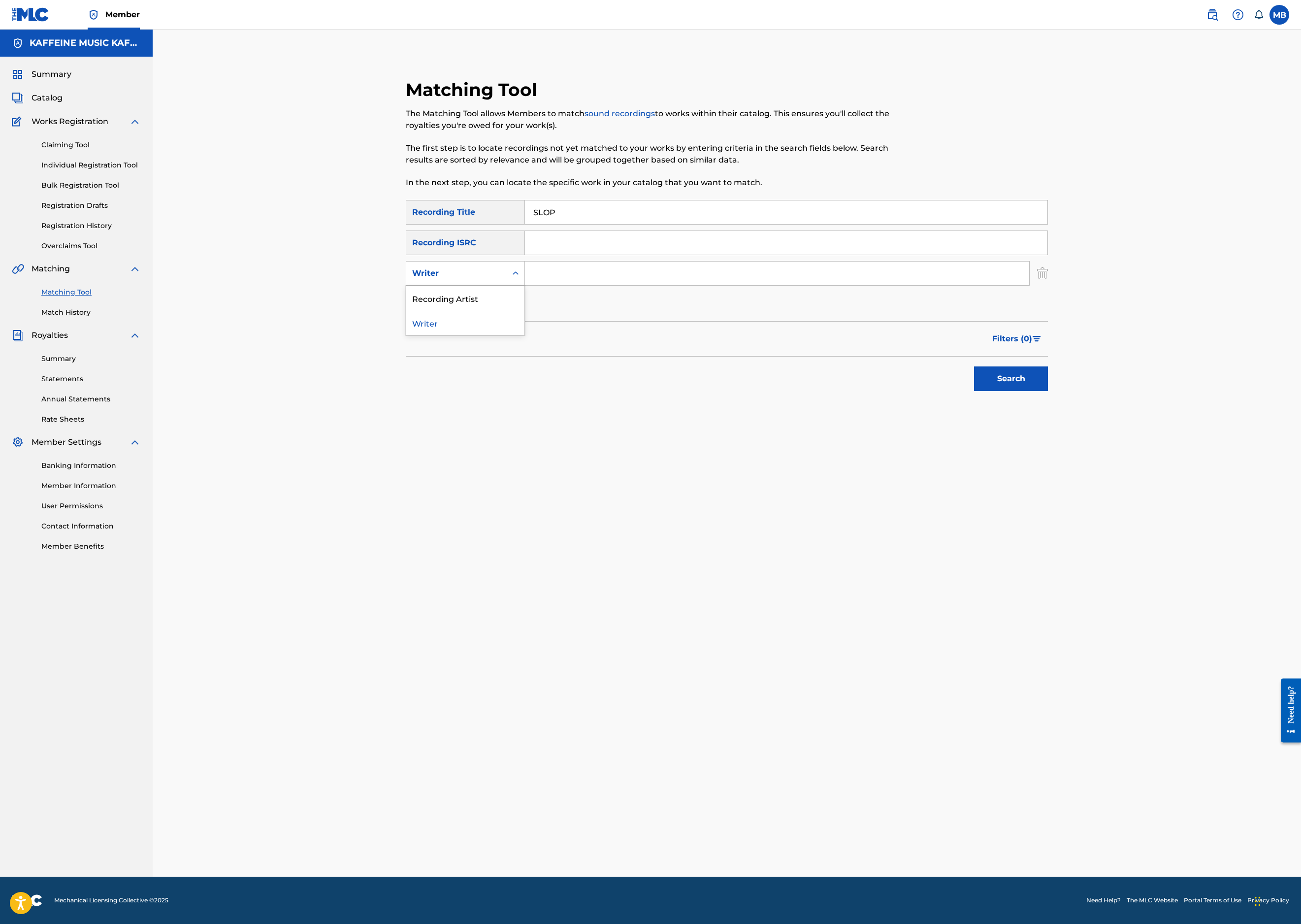
click at [427, 311] on div "Recording Artist" at bounding box center [465, 298] width 118 height 25
click at [659, 285] on input "Search Form" at bounding box center [778, 273] width 505 height 24
type input "[PERSON_NAME] Motorcycle"
click at [1048, 391] on button "Search" at bounding box center [1011, 378] width 74 height 25
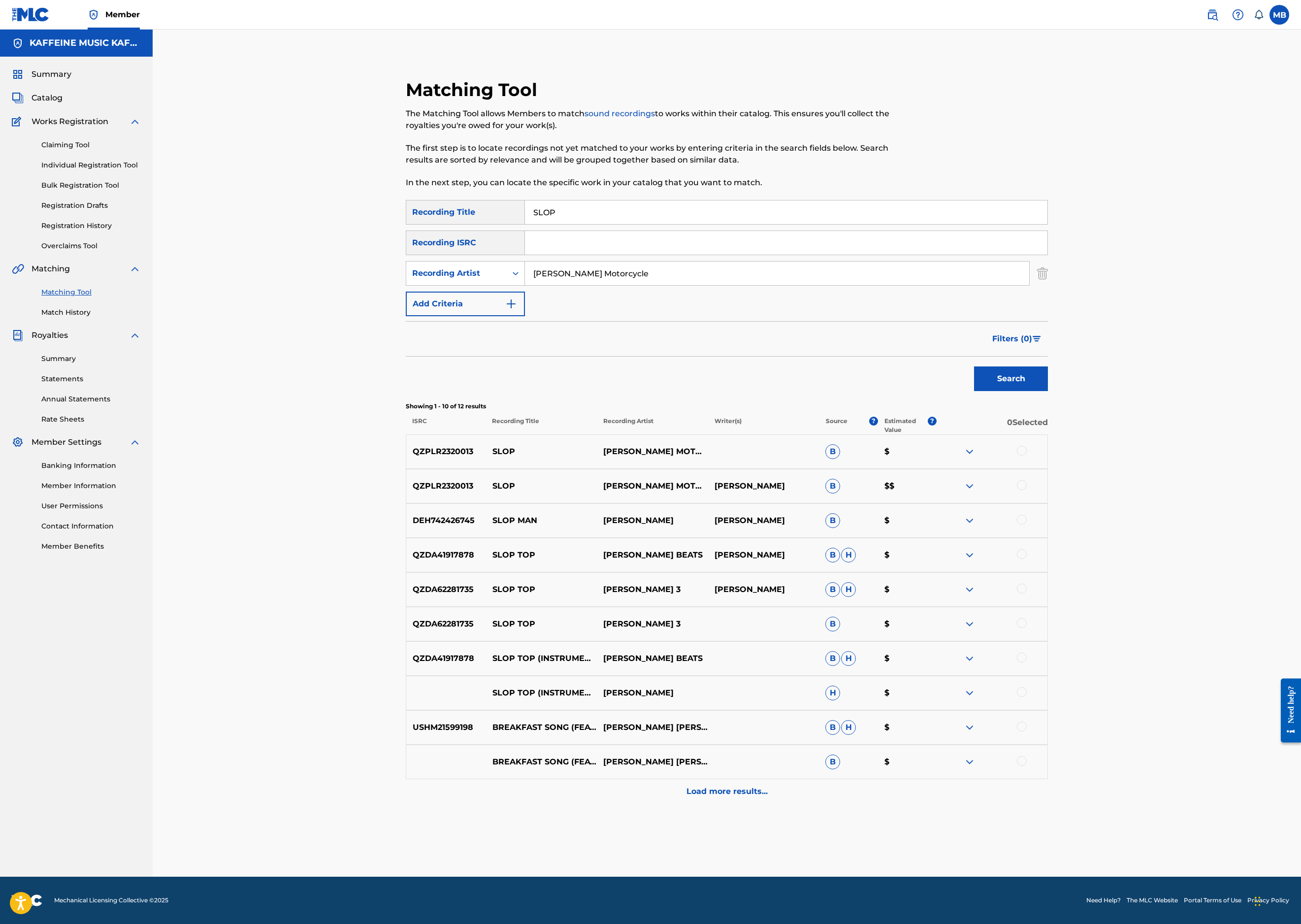
scroll to position [151, 0]
click at [1048, 504] on div "QZPLR2320013 SLOP MICHAEL MOTORCYCLE MICHAEL BERNARDINO B $$" at bounding box center [726, 486] width 642 height 35
click at [1027, 490] on div at bounding box center [1022, 485] width 10 height 10
click at [1027, 455] on div at bounding box center [1022, 451] width 10 height 10
click at [747, 831] on button "Match 2 Groups" at bounding box center [693, 843] width 109 height 25
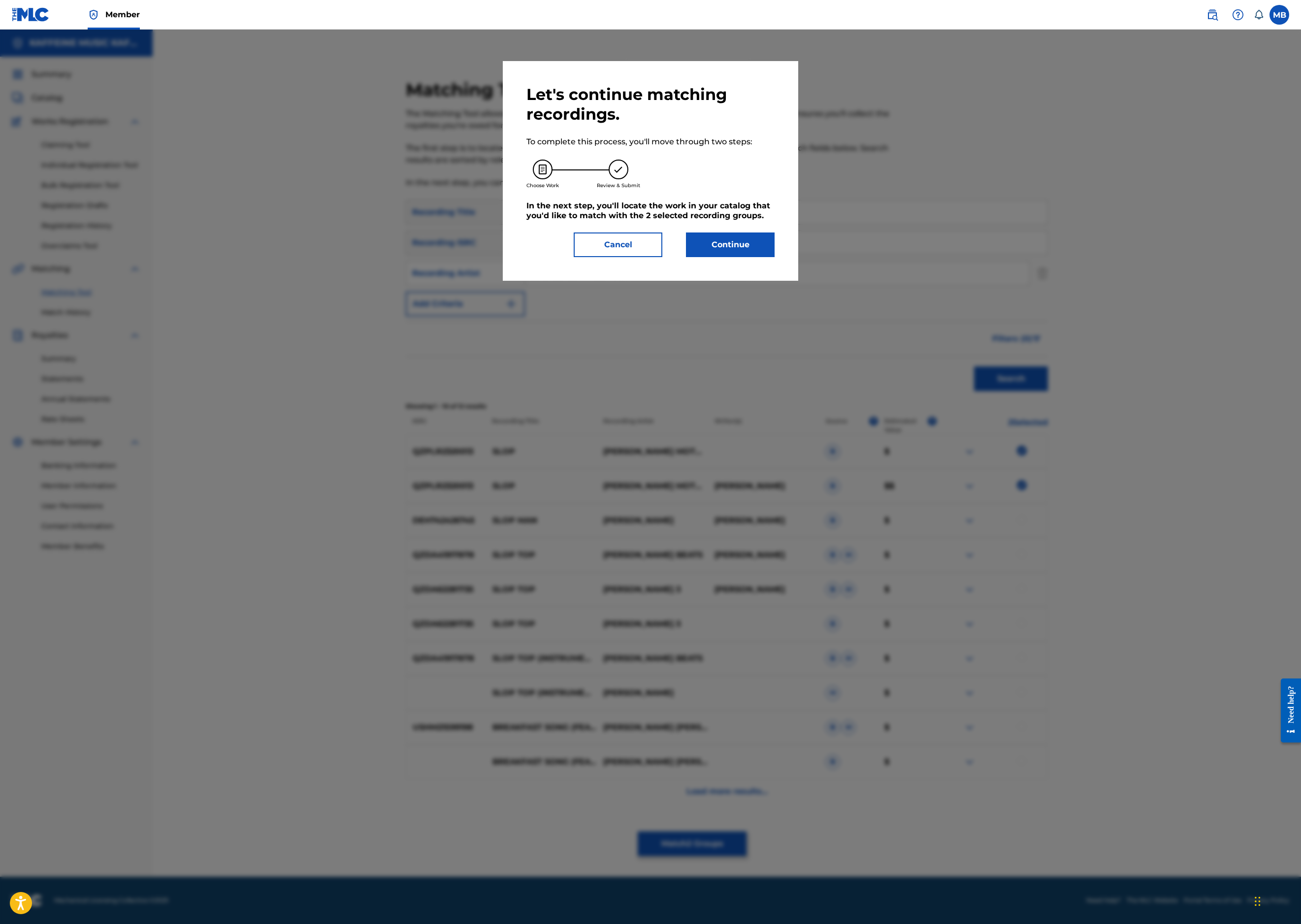
click at [764, 257] on button "Continue" at bounding box center [730, 244] width 89 height 25
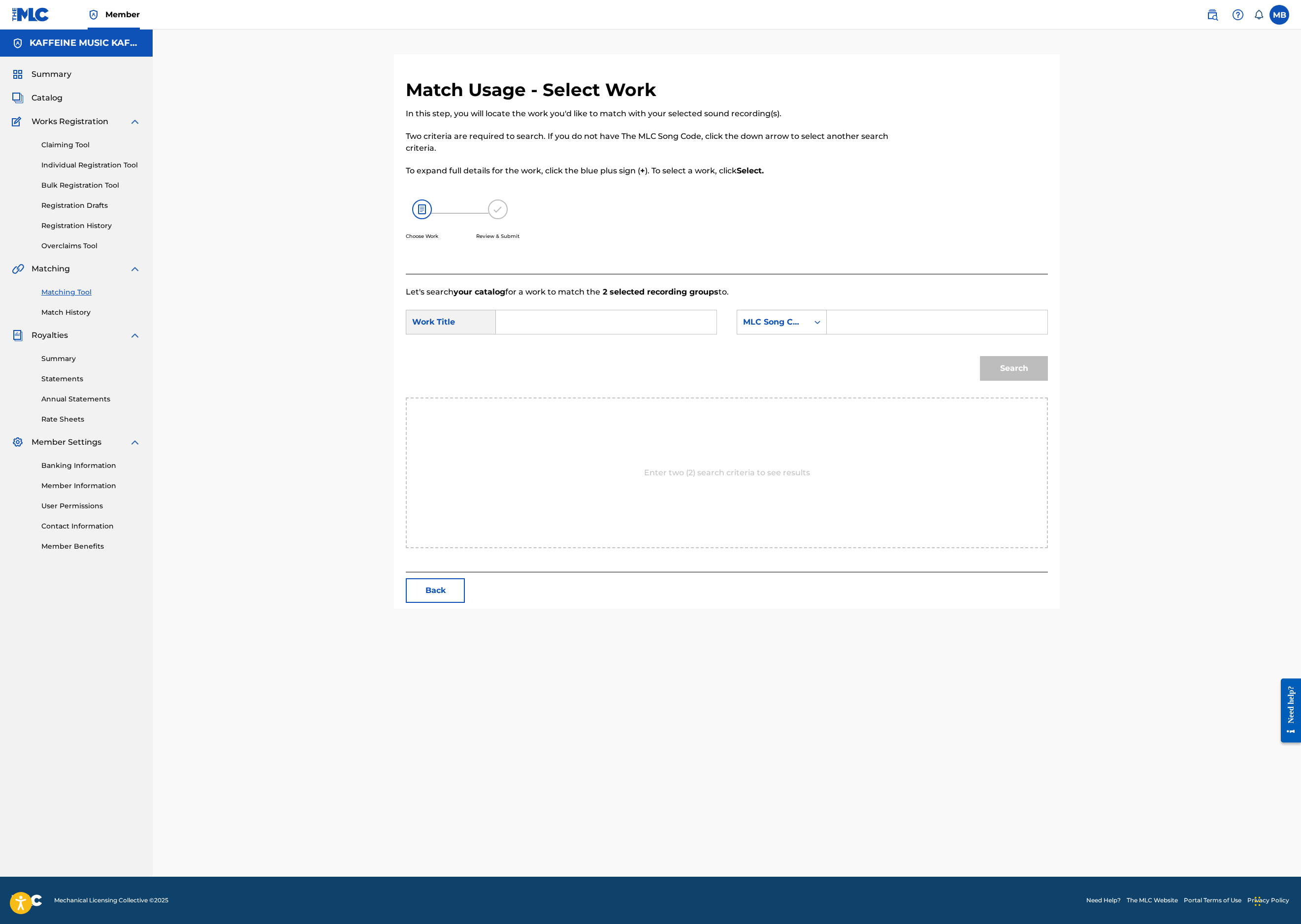
scroll to position [77, 0]
click at [686, 334] on input "Search Form" at bounding box center [606, 323] width 204 height 24
paste input "SLOP"
type input "SLOP"
click at [802, 328] on div "MLC Song Code" at bounding box center [773, 323] width 59 height 12
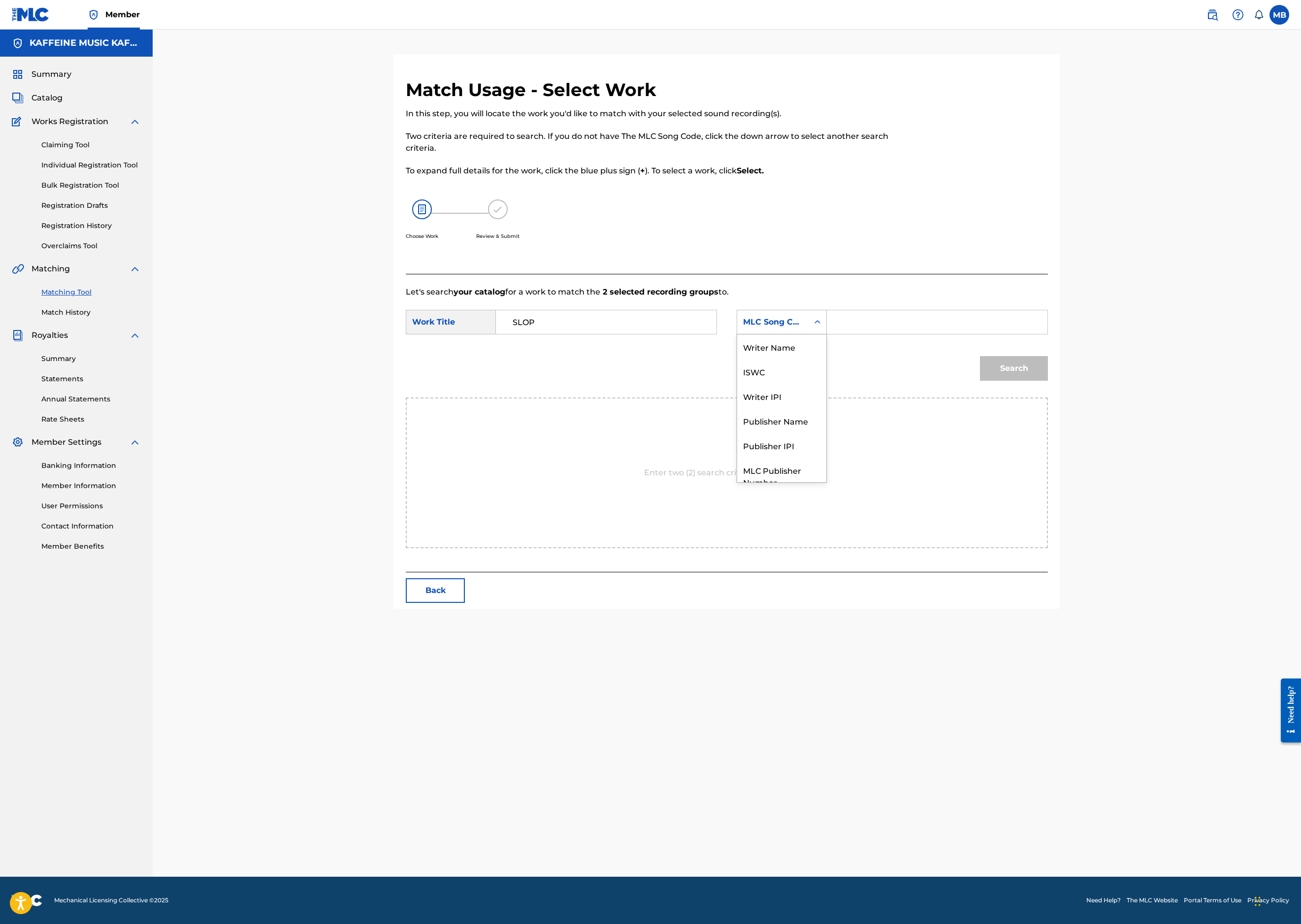
scroll to position [104, 0]
click at [824, 397] on div "Publisher Name" at bounding box center [782, 384] width 89 height 25
click at [1018, 334] on input "Search Form" at bounding box center [937, 323] width 204 height 24
type input "kaff"
click at [1048, 381] on button "Search" at bounding box center [1014, 368] width 68 height 25
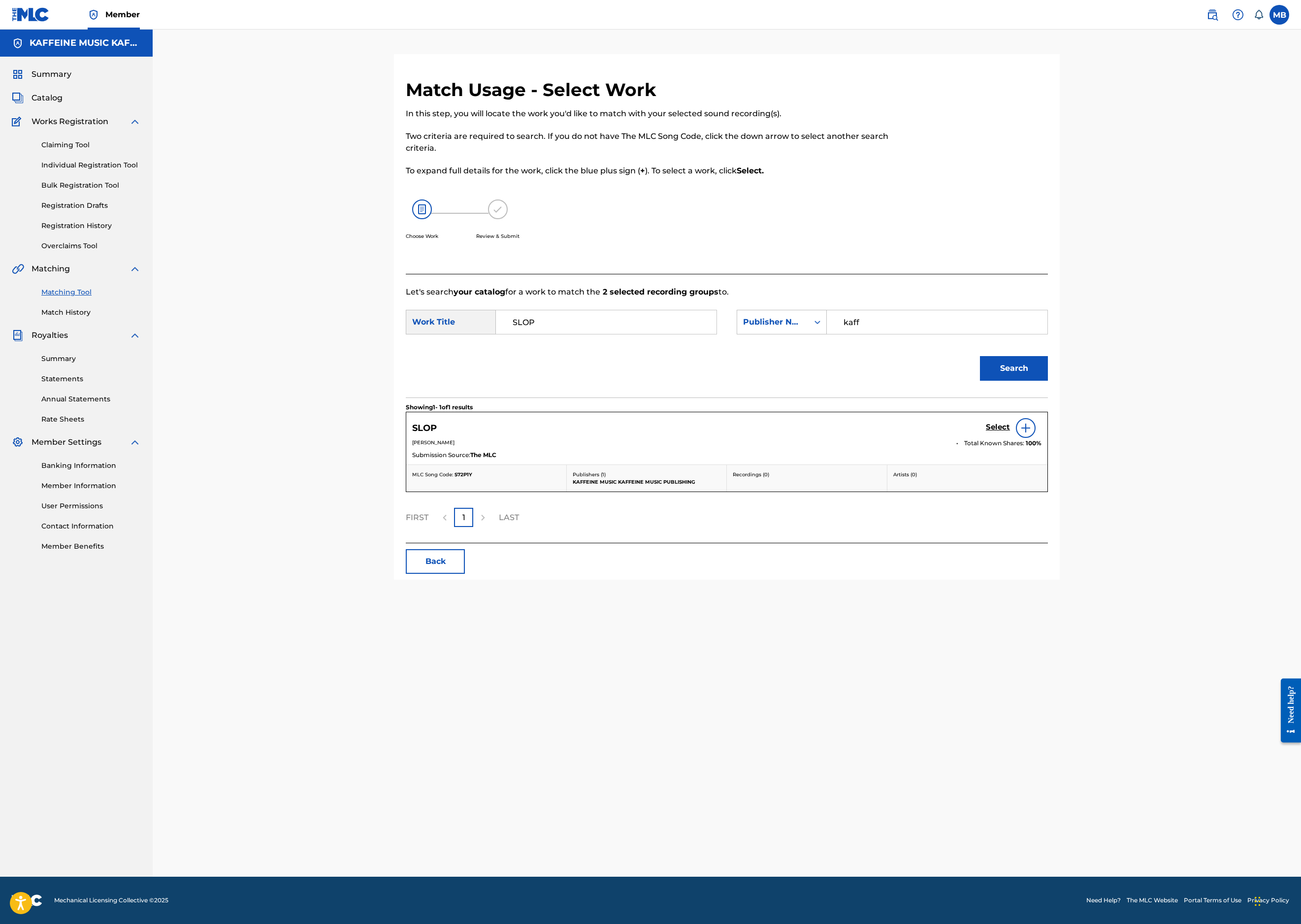
click at [1042, 438] on div "Select" at bounding box center [1014, 428] width 55 height 20
click at [1010, 432] on h5 "Select" at bounding box center [998, 426] width 24 height 9
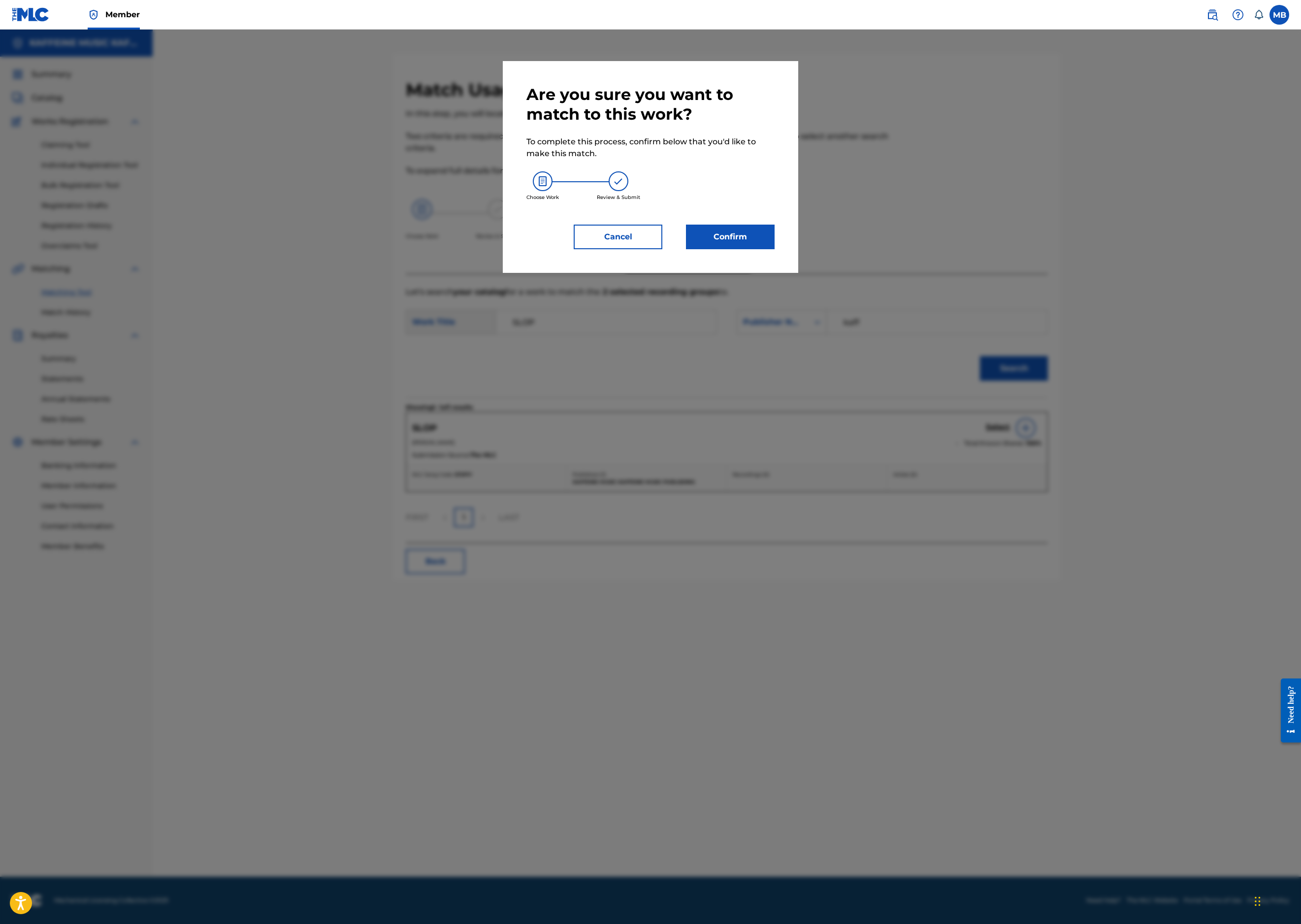
click at [748, 249] on button "Confirm" at bounding box center [730, 236] width 89 height 25
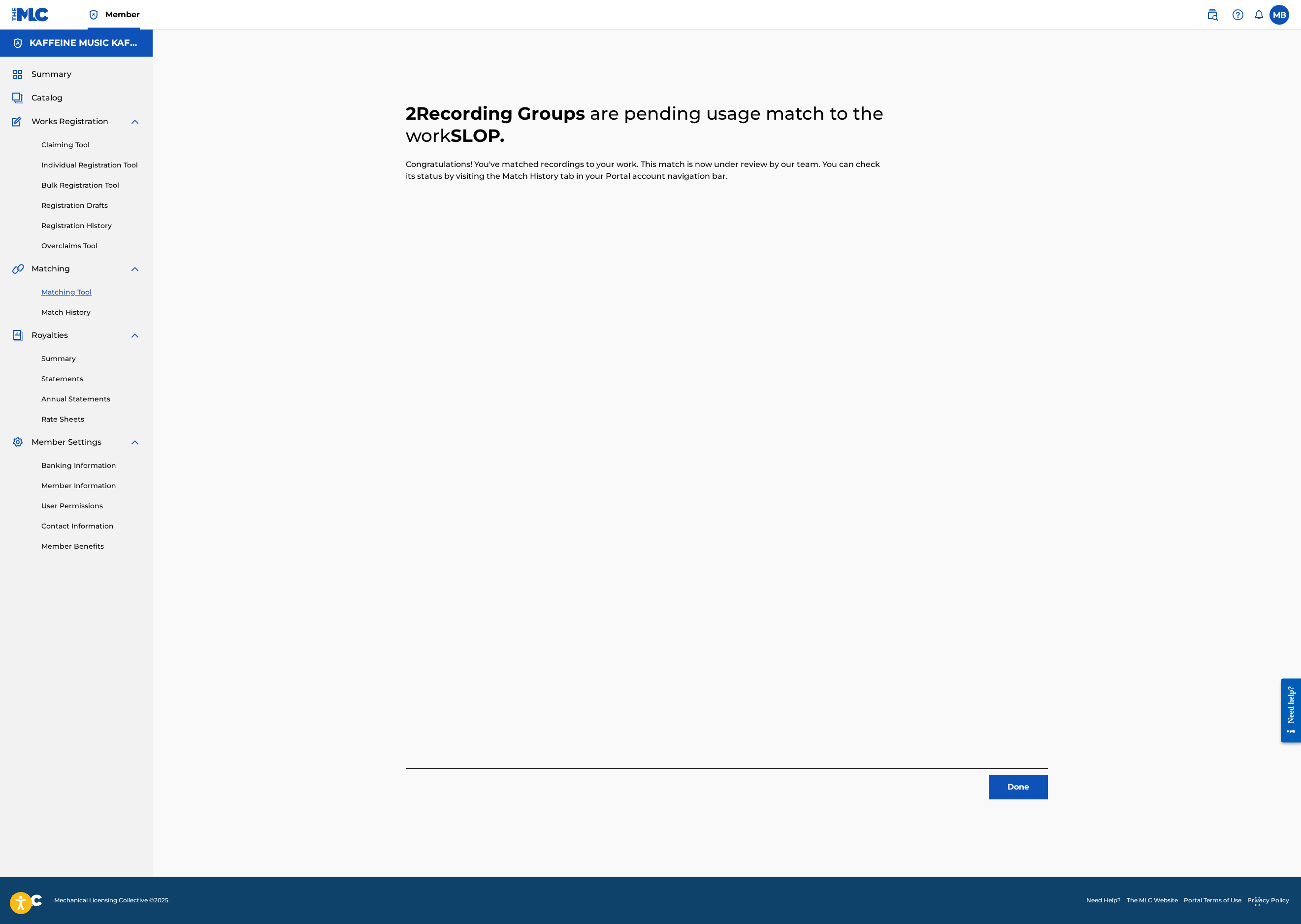
click at [1048, 775] on button "Done" at bounding box center [1019, 786] width 59 height 25
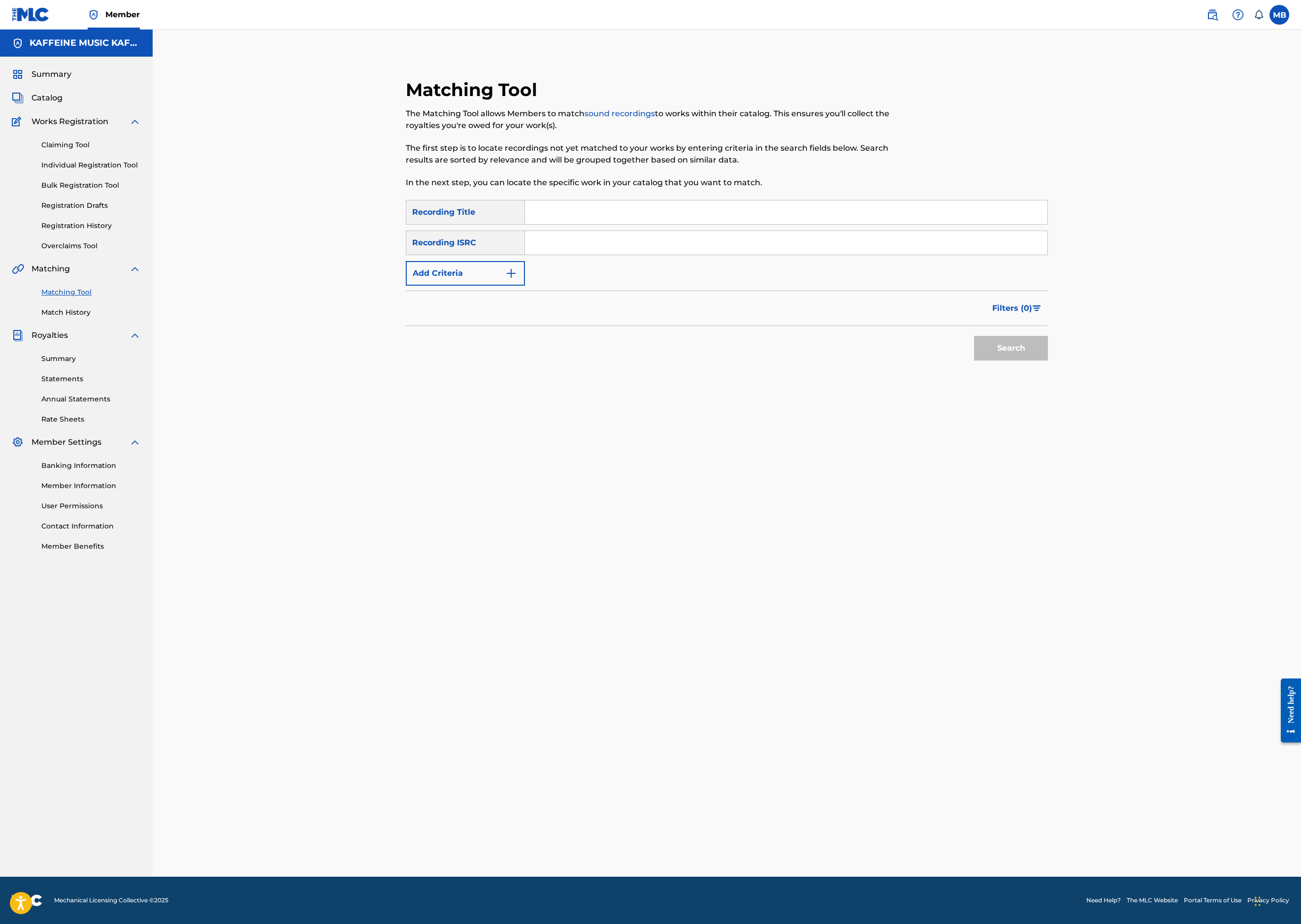
click at [746, 200] on div "Matching Tool The Matching Tool allows Members to match sound recordings to wor…" at bounding box center [653, 139] width 495 height 121
click at [746, 221] on input "Search Form" at bounding box center [787, 213] width 522 height 24
paste input "STAHPLITE (SLOW+REV)"
type input "STAHPLITE (SLOW+REV)"
click at [688, 254] on input "Search Form" at bounding box center [787, 242] width 522 height 24
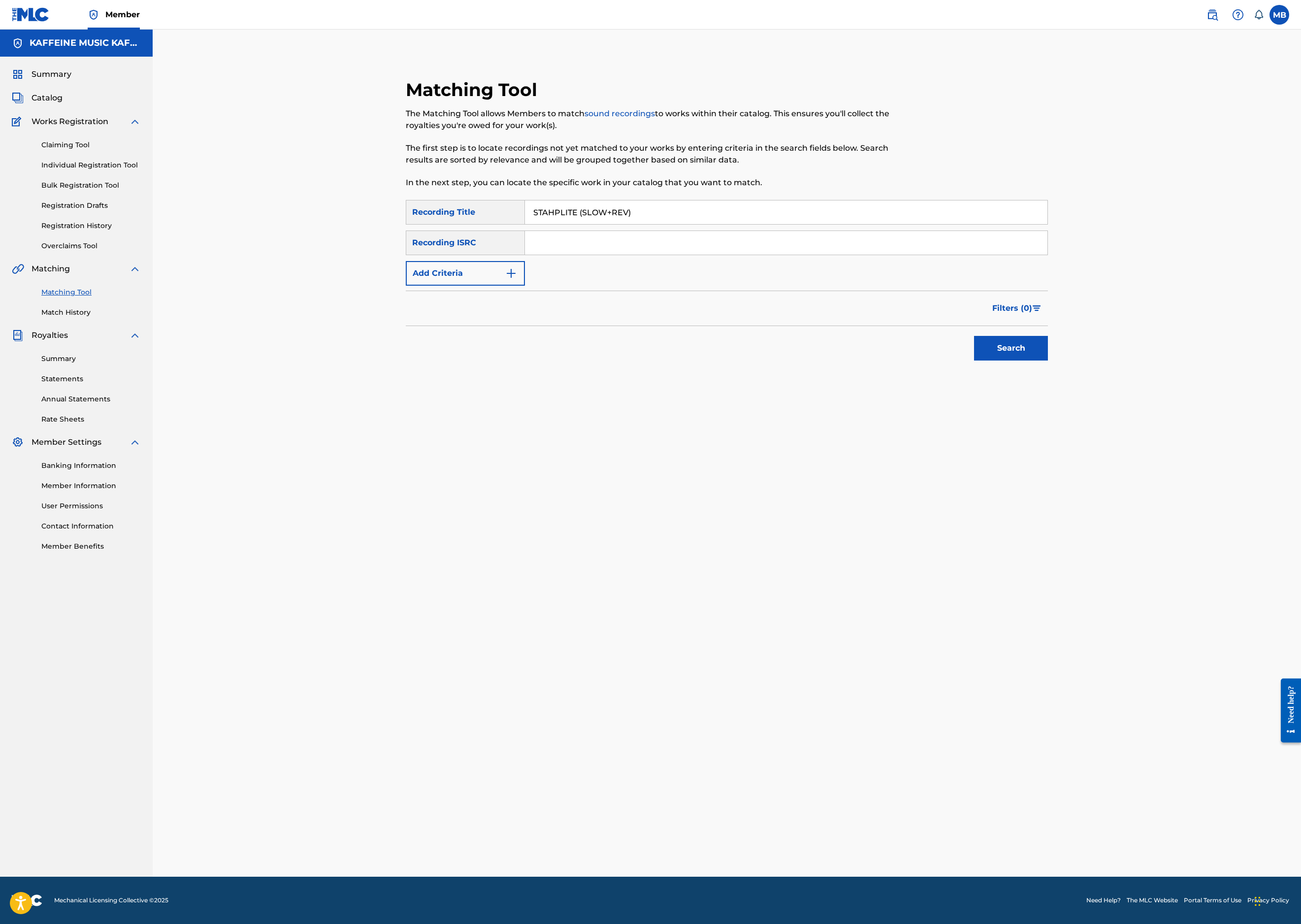
click at [482, 286] on button "Add Criteria" at bounding box center [465, 273] width 119 height 25
click at [473, 283] on div "Writer" at bounding box center [457, 273] width 101 height 19
click at [472, 311] on div "Recording Artist" at bounding box center [465, 298] width 118 height 25
click at [619, 285] on input "Search Form" at bounding box center [778, 273] width 505 height 24
type input "[PERSON_NAME] Motorcycle"
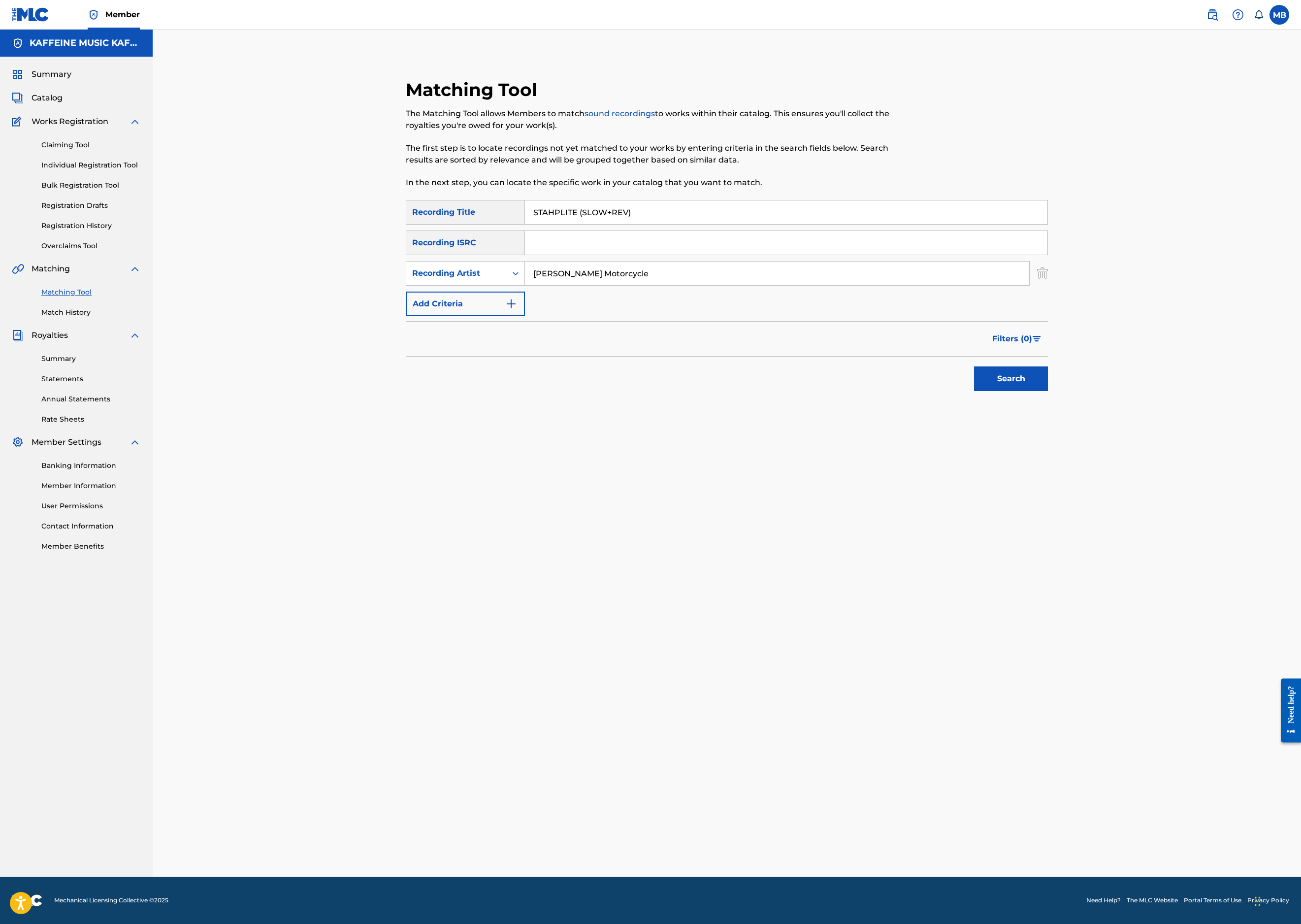
click at [1048, 391] on button "Search" at bounding box center [1011, 378] width 74 height 25
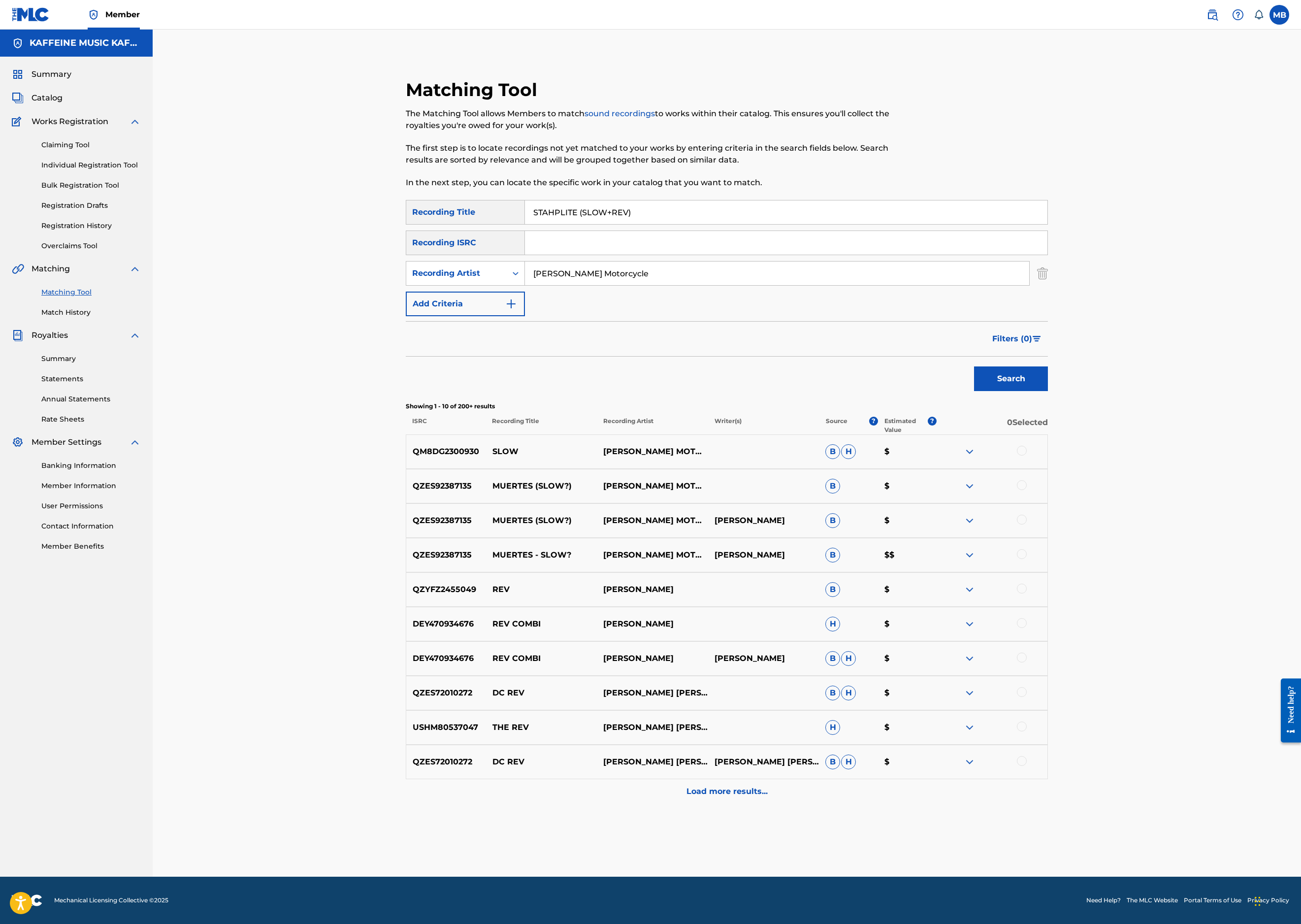
scroll to position [0, 0]
click at [622, 225] on input "STAHPLITE (SLOW+REV)" at bounding box center [787, 213] width 522 height 24
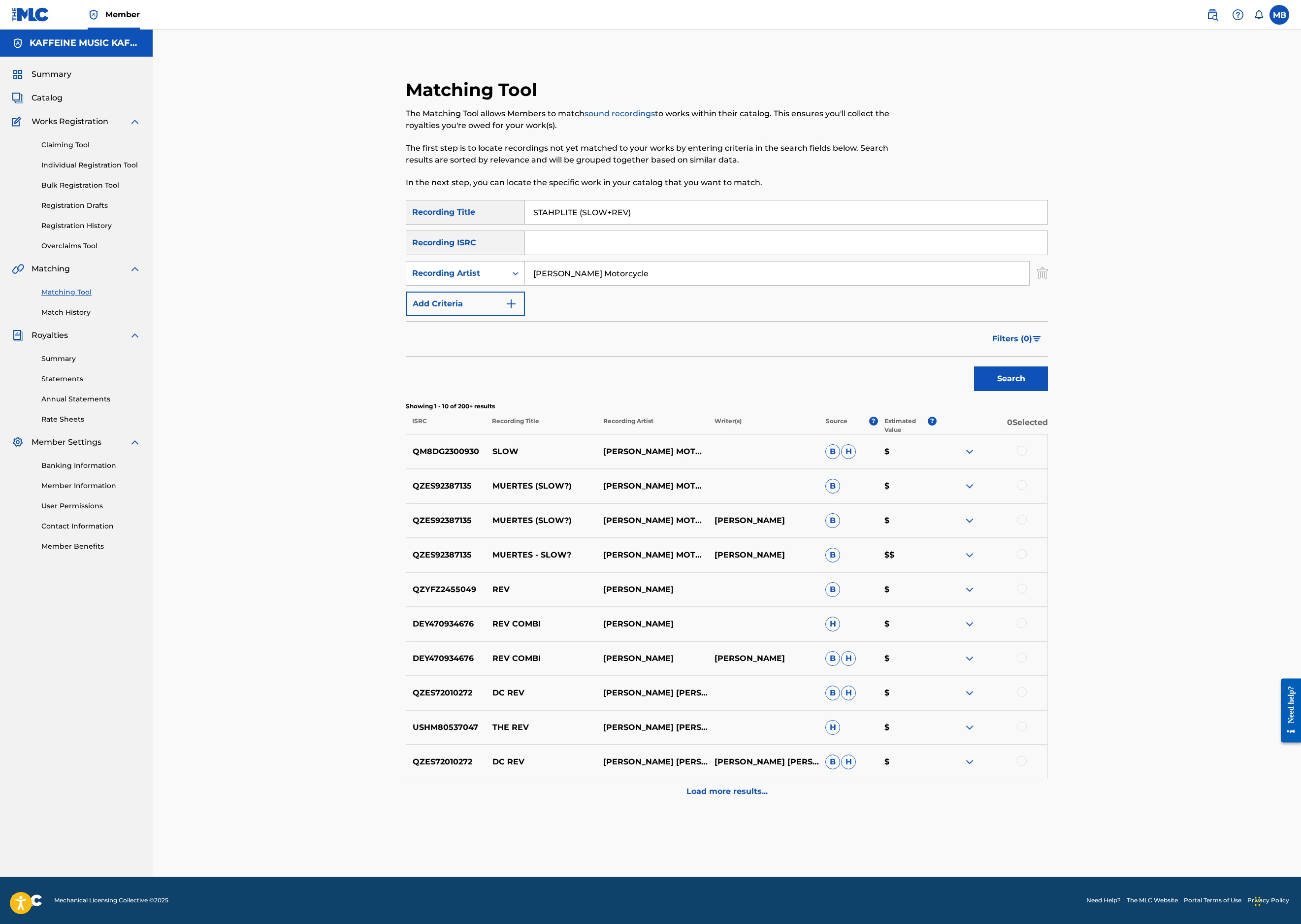
click at [622, 225] on input "STAHPLITE (SLOW+REV)" at bounding box center [787, 213] width 522 height 24
click at [623, 225] on input "STAHPLITE (SLOW+REV)" at bounding box center [787, 213] width 522 height 24
paste input "ENCH"
type input "STENCH"
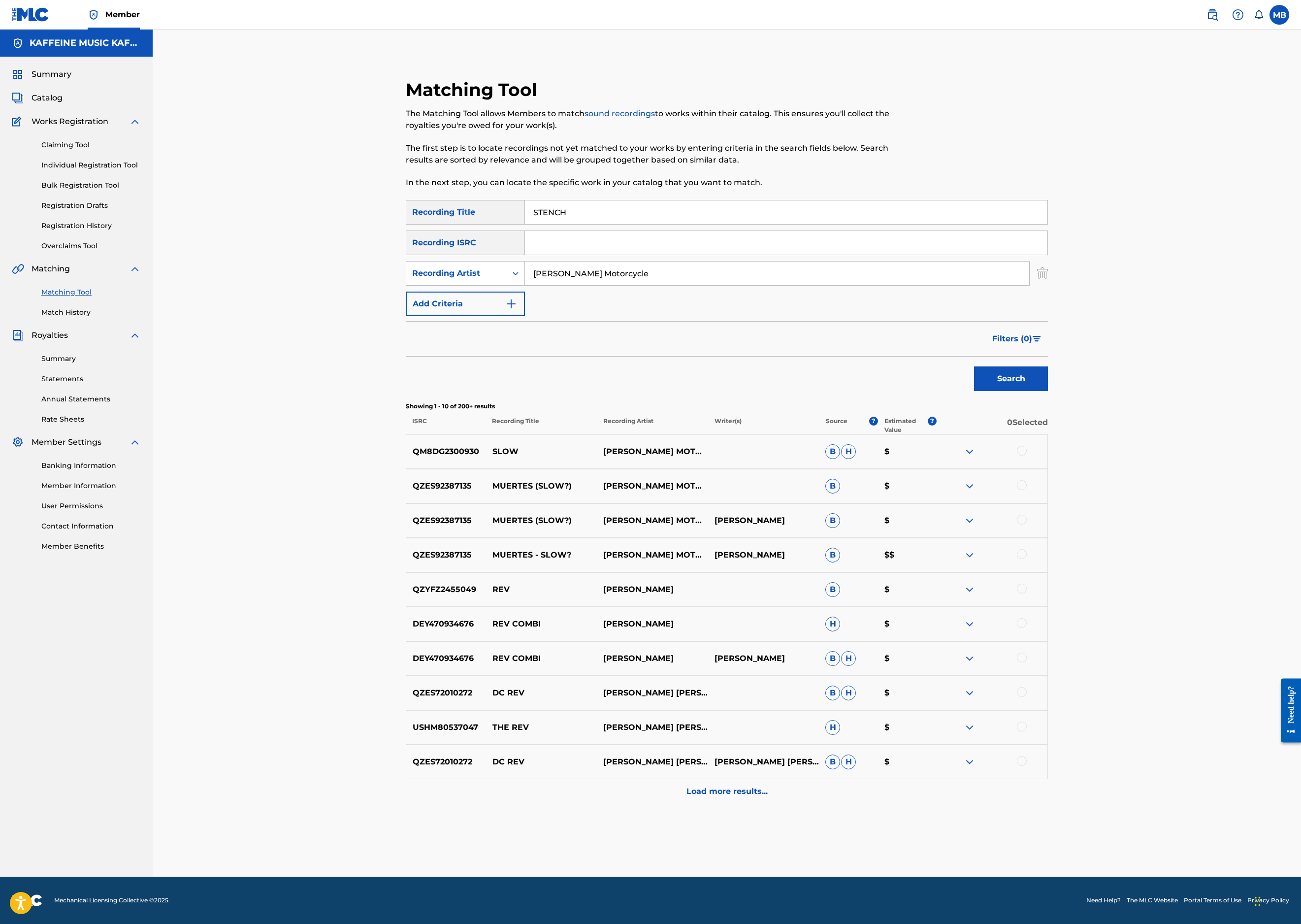
click at [1048, 396] on div "Search" at bounding box center [1009, 376] width 79 height 40
click at [1048, 391] on button "Search" at bounding box center [1011, 378] width 74 height 25
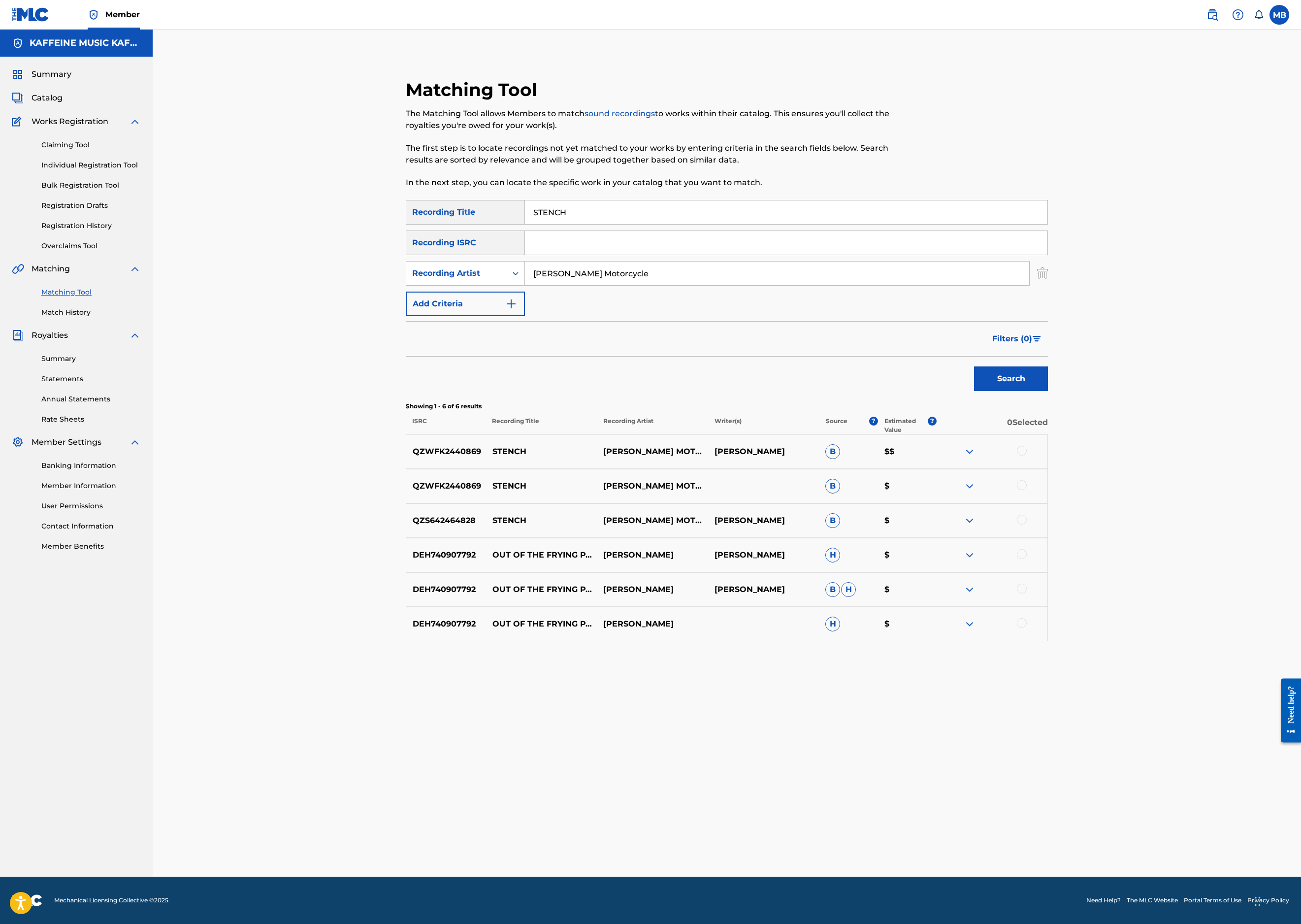
scroll to position [322, 0]
click at [1027, 446] on div at bounding box center [1022, 451] width 10 height 10
click at [1027, 480] on div at bounding box center [1022, 485] width 10 height 10
click at [1027, 524] on div at bounding box center [1022, 519] width 10 height 10
click at [747, 831] on button "Match 3 Groups" at bounding box center [693, 843] width 109 height 25
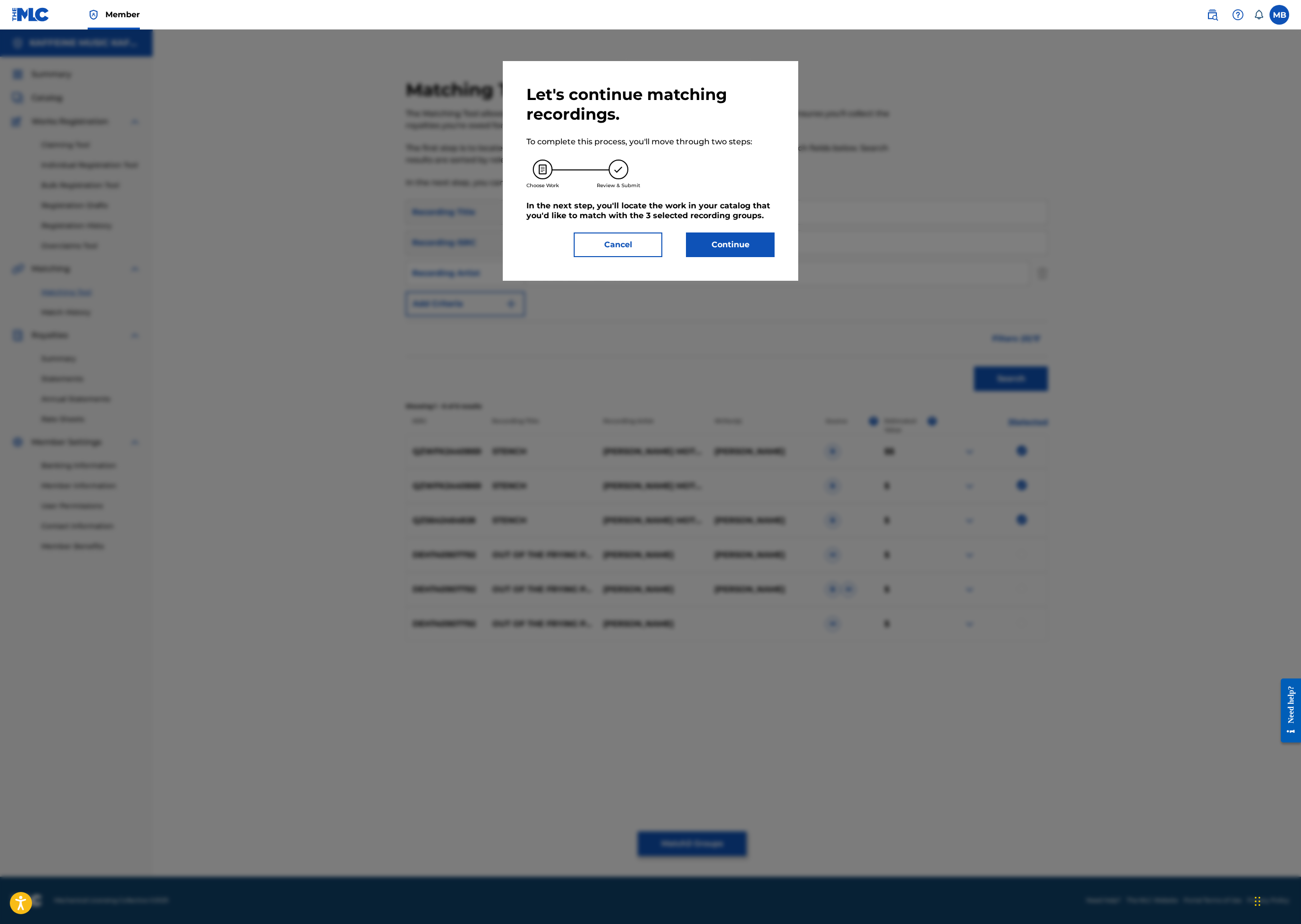
click at [775, 257] on button "Continue" at bounding box center [730, 244] width 89 height 25
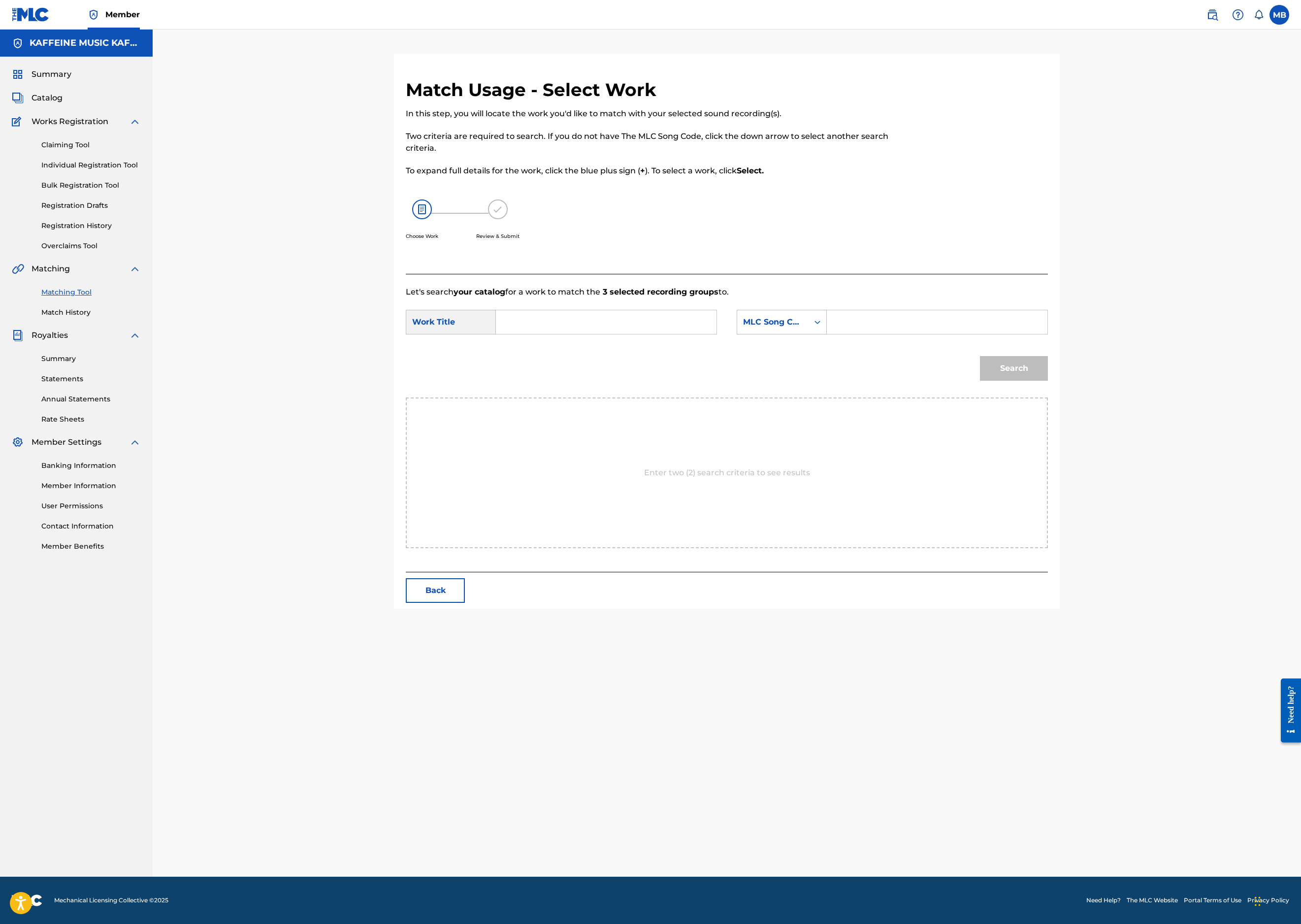
click at [708, 334] on input "Search Form" at bounding box center [606, 323] width 204 height 24
paste input "STENCH"
type input "STENCH"
click at [802, 328] on div "MLC Song Code" at bounding box center [773, 323] width 59 height 12
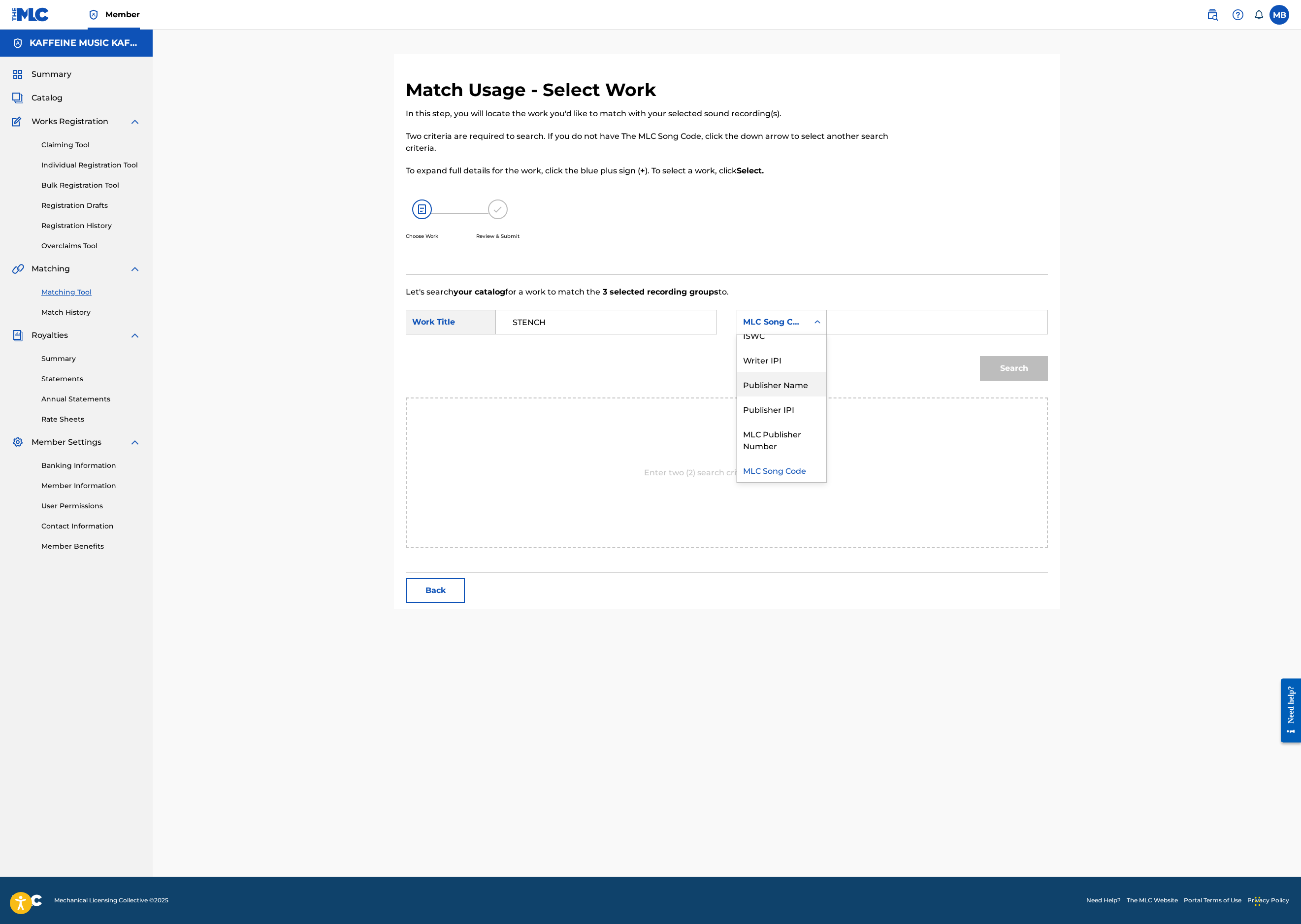
click at [826, 397] on div "Publisher Name" at bounding box center [782, 384] width 89 height 25
click at [1038, 340] on div "SearchWithCriteria4da02c9a-1d35-4dcd-a11a-579c36294865 Work Title STENCH Search…" at bounding box center [726, 324] width 642 height 31
click at [1032, 334] on input "Search Form" at bounding box center [937, 323] width 204 height 24
type input "kaff"
click at [1048, 381] on button "Search" at bounding box center [1014, 368] width 68 height 25
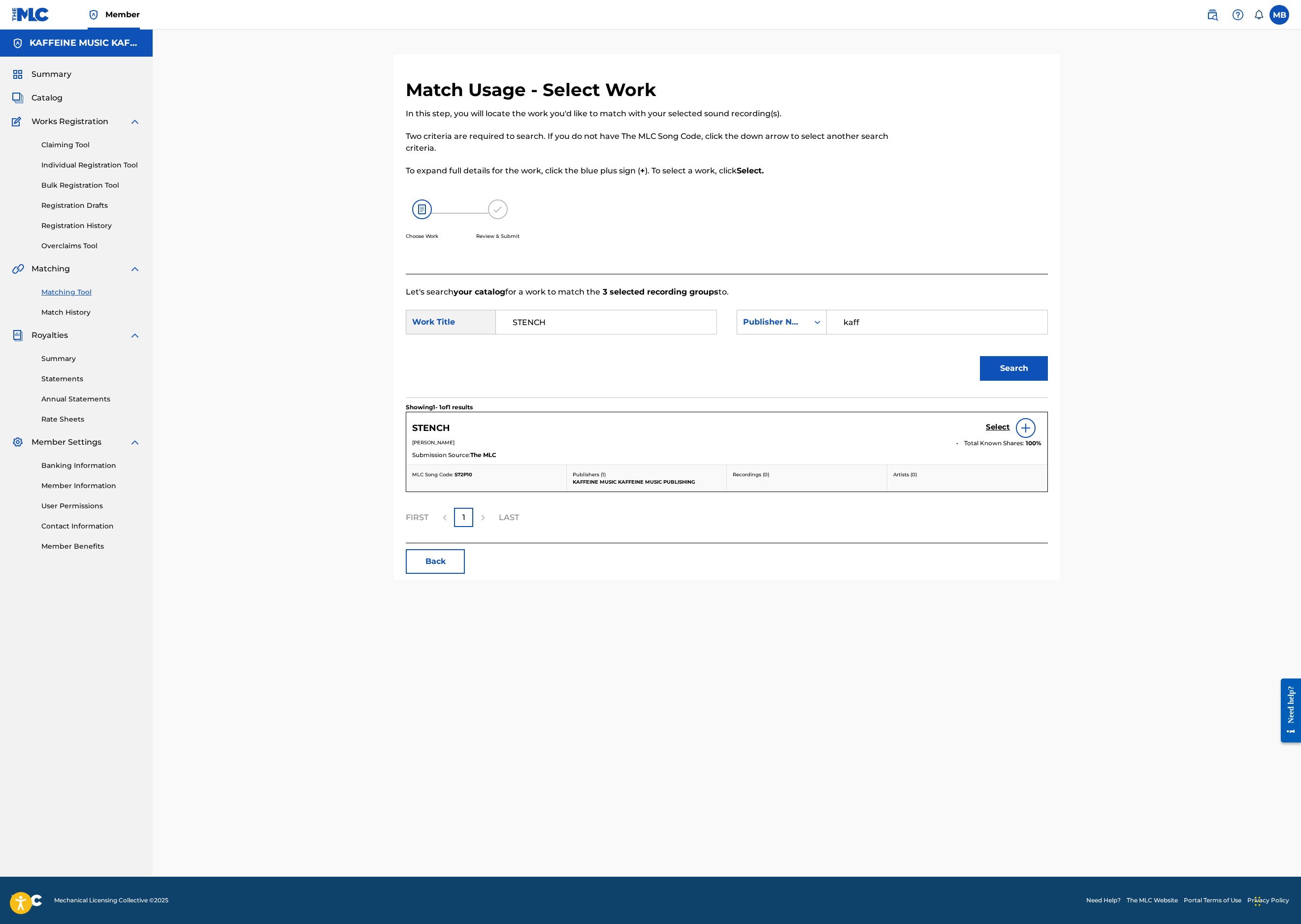
click at [1010, 432] on h5 "Select" at bounding box center [998, 426] width 24 height 9
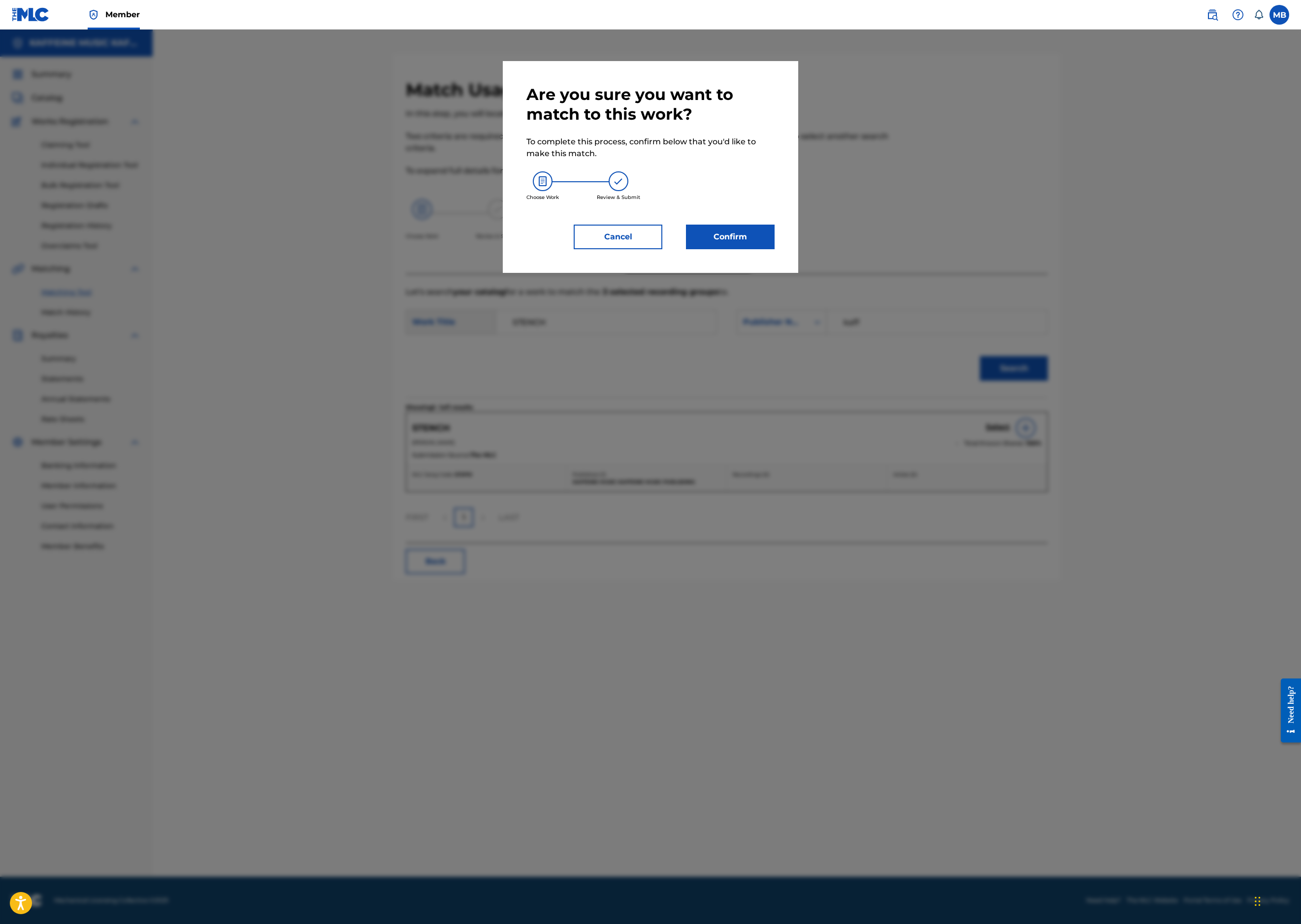
click at [775, 249] on button "Confirm" at bounding box center [730, 236] width 89 height 25
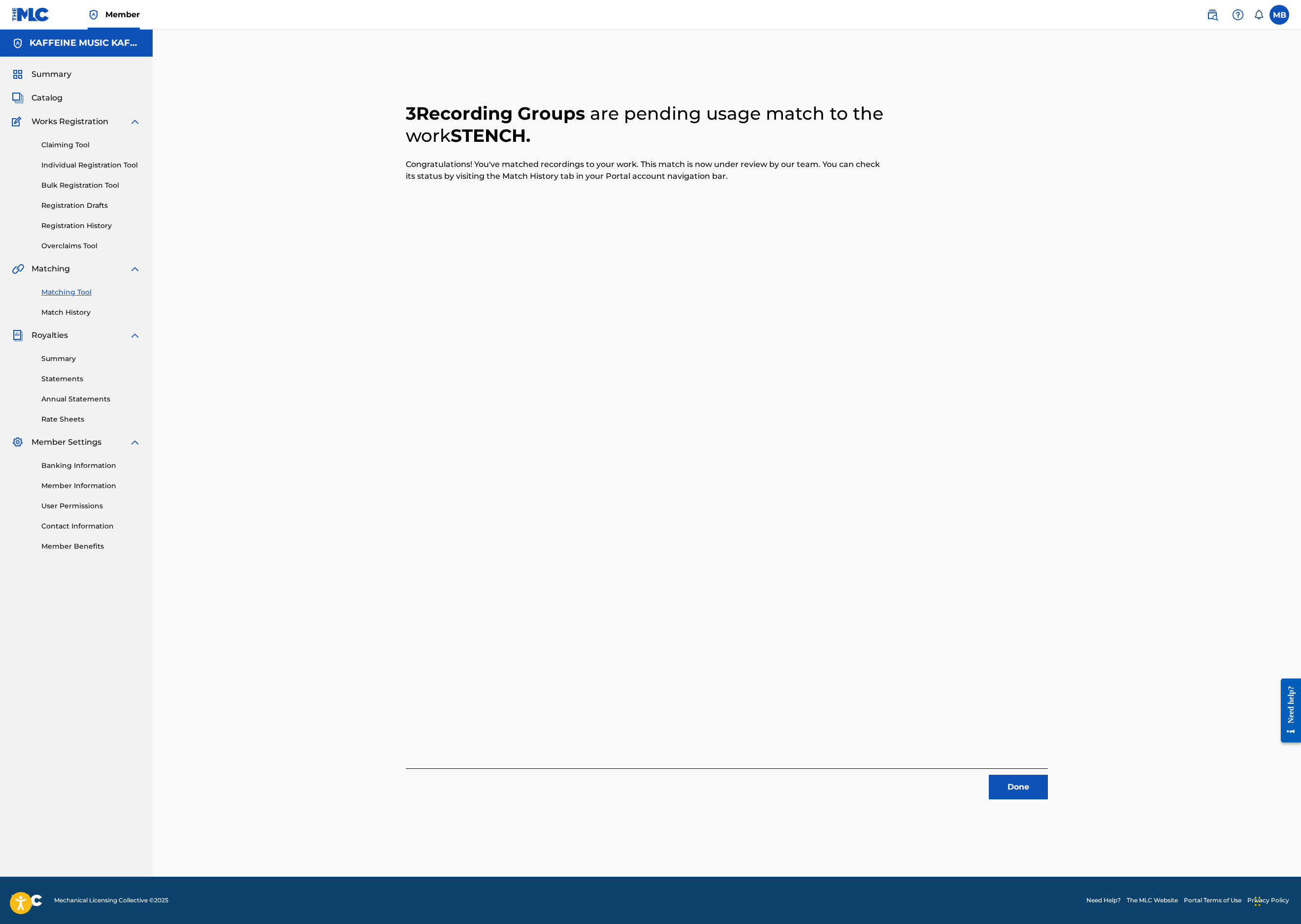
click at [1048, 775] on button "Done" at bounding box center [1019, 786] width 59 height 25
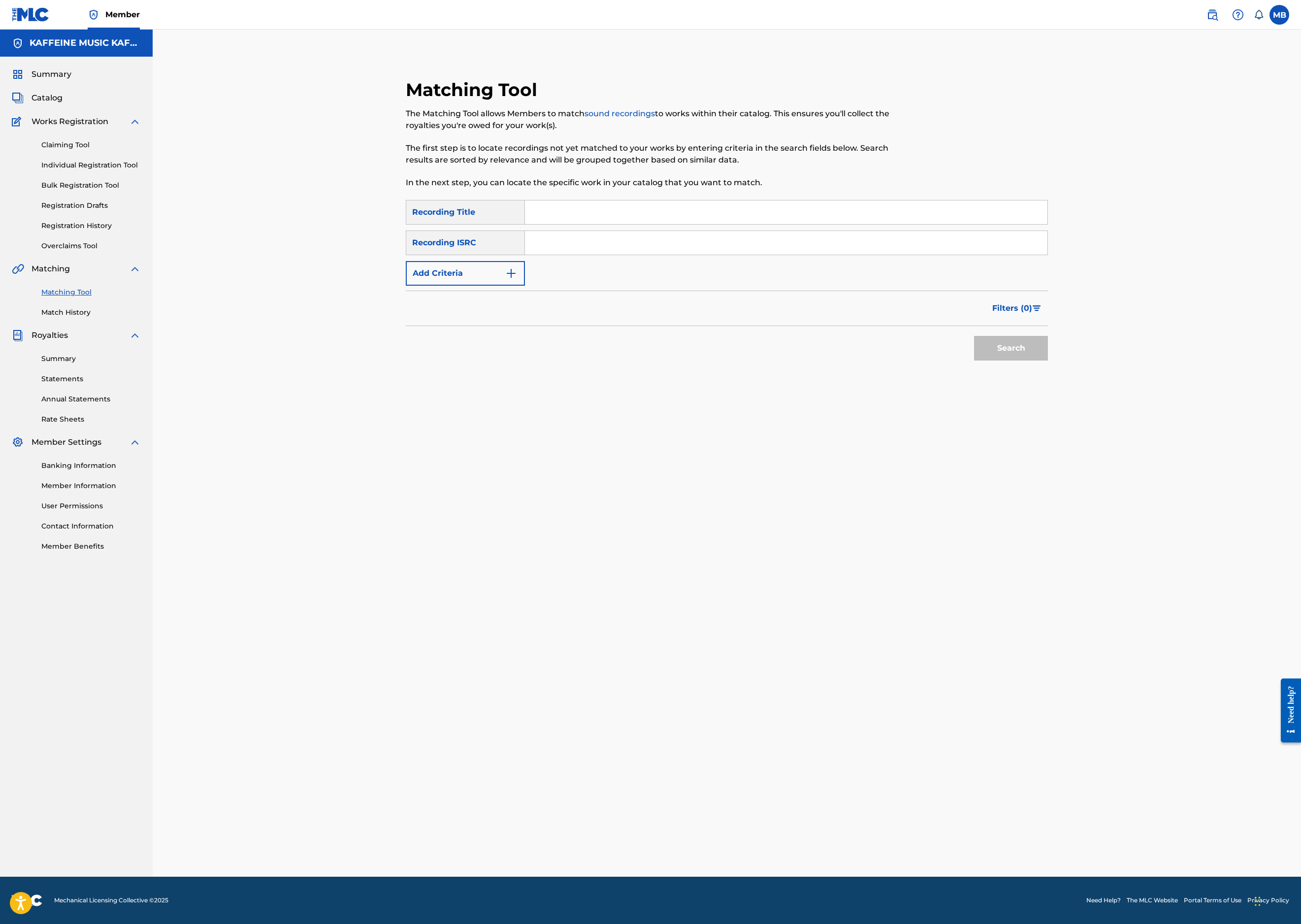
click at [779, 225] on input "Search Form" at bounding box center [787, 213] width 522 height 24
click at [840, 225] on input "Search Form" at bounding box center [787, 213] width 522 height 24
paste input "COM3 AND GO"
type input "COM3 AND GO"
click at [418, 286] on button "Add Criteria" at bounding box center [465, 273] width 119 height 25
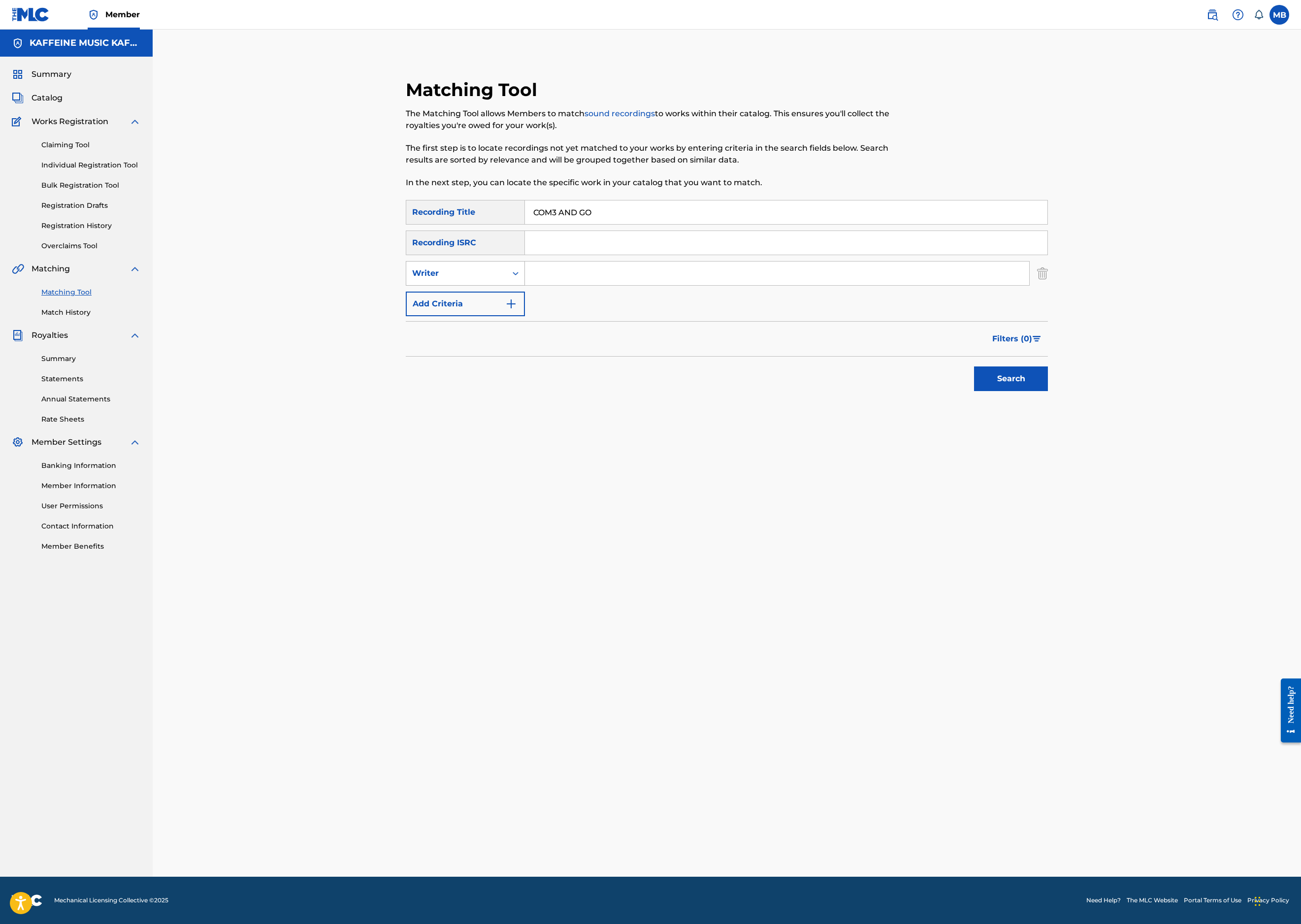
click at [416, 279] on div "Writer" at bounding box center [457, 273] width 89 height 12
click at [412, 311] on div "Recording Artist" at bounding box center [465, 298] width 118 height 25
click at [652, 285] on input "Search Form" at bounding box center [778, 273] width 505 height 24
type input "[PERSON_NAME] Motorcycle"
click at [1048, 391] on button "Search" at bounding box center [1011, 378] width 74 height 25
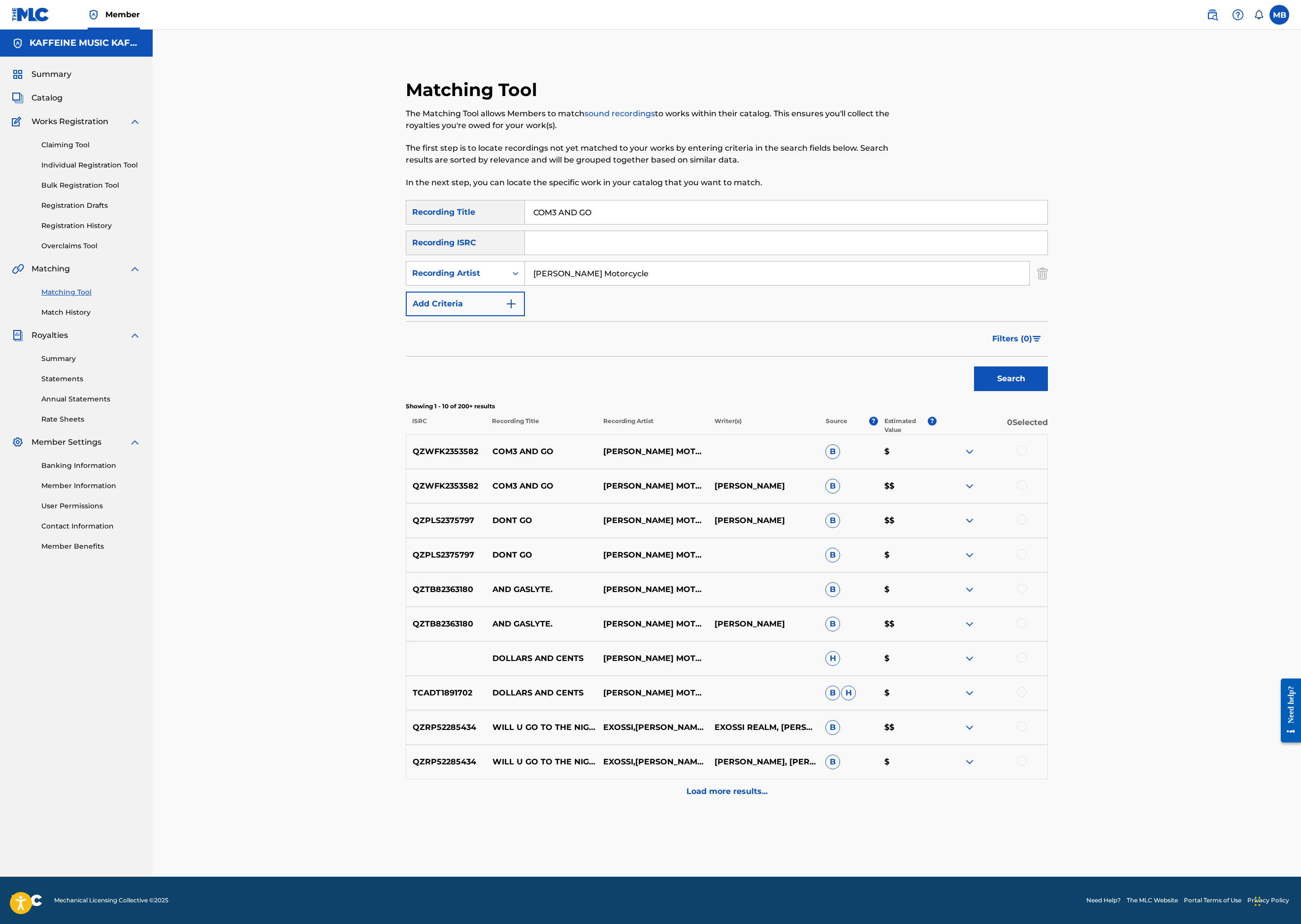
scroll to position [162, 0]
click at [1027, 490] on div at bounding box center [1022, 485] width 10 height 10
click at [1048, 469] on div "QZWFK2353582 COM3 AND GO MICHAEL MOTORCYCLE B $" at bounding box center [726, 451] width 642 height 35
click at [1027, 455] on div at bounding box center [1022, 451] width 10 height 10
click at [747, 831] on button "Match 2 Groups" at bounding box center [693, 843] width 109 height 25
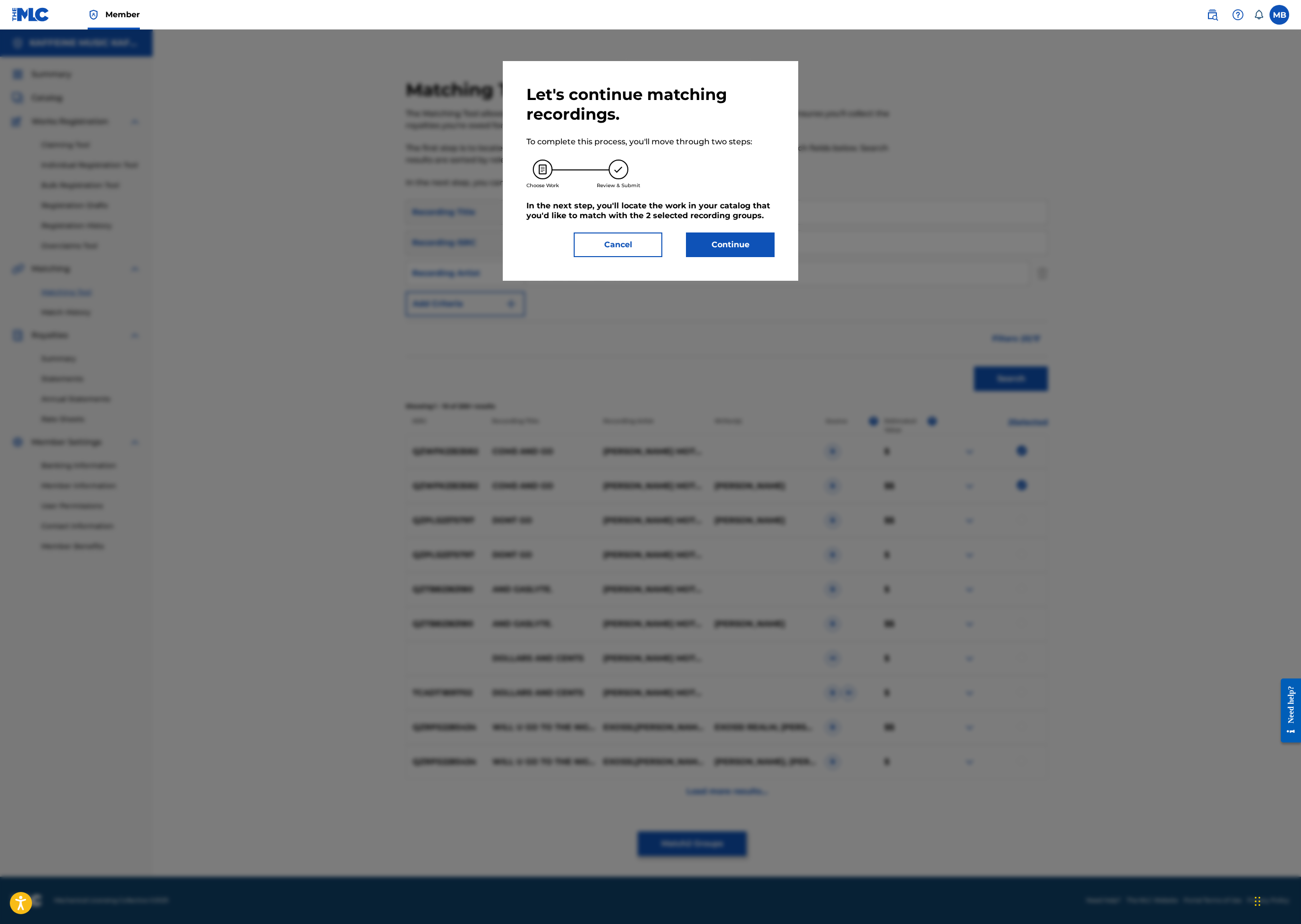
click at [775, 257] on button "Continue" at bounding box center [730, 244] width 89 height 25
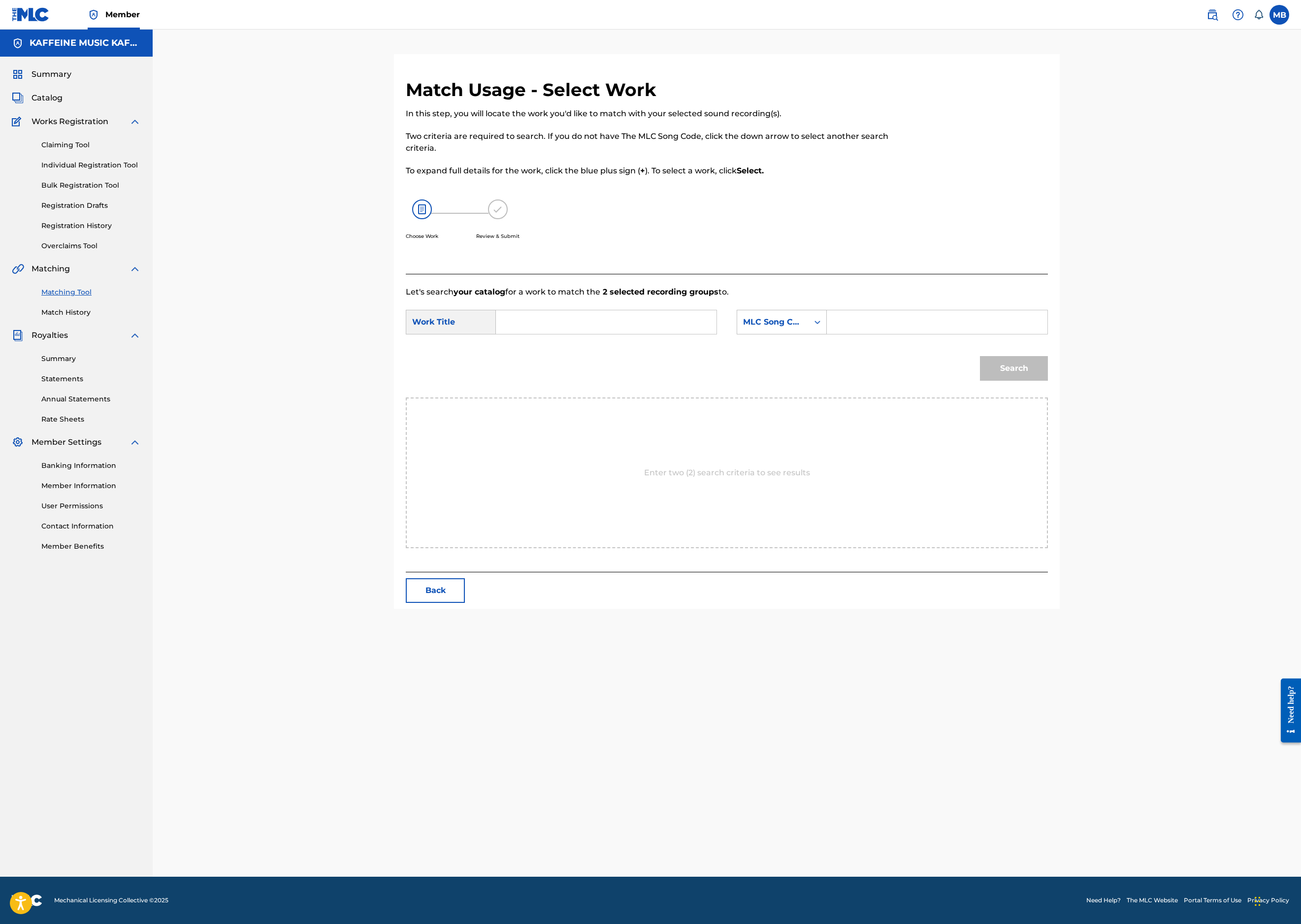
click at [695, 334] on input "Search Form" at bounding box center [606, 323] width 204 height 24
paste input "COM3 AND GO"
type input "COM3 AND GO"
click at [802, 328] on div "MLC Song Code" at bounding box center [773, 323] width 59 height 12
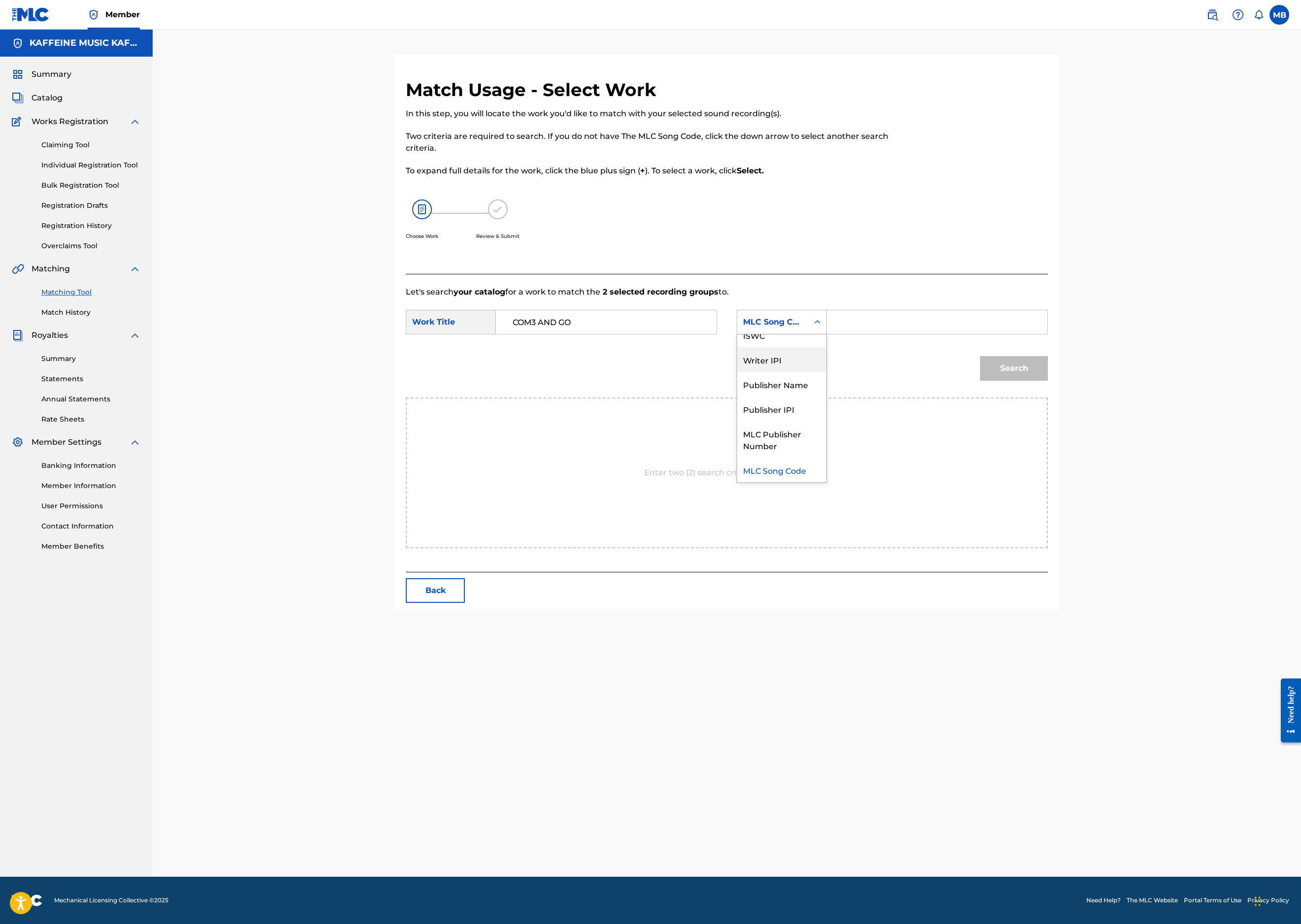
click at [826, 397] on div "Publisher Name" at bounding box center [782, 384] width 89 height 25
click at [1048, 340] on div "SearchWithCriteria4da02c9a-1d35-4dcd-a11a-579c36294865 Work Title COM3 AND GO S…" at bounding box center [726, 324] width 642 height 31
click at [1039, 334] on input "Search Form" at bounding box center [937, 323] width 204 height 24
type input "kaff"
click at [1048, 381] on button "Search" at bounding box center [1014, 368] width 68 height 25
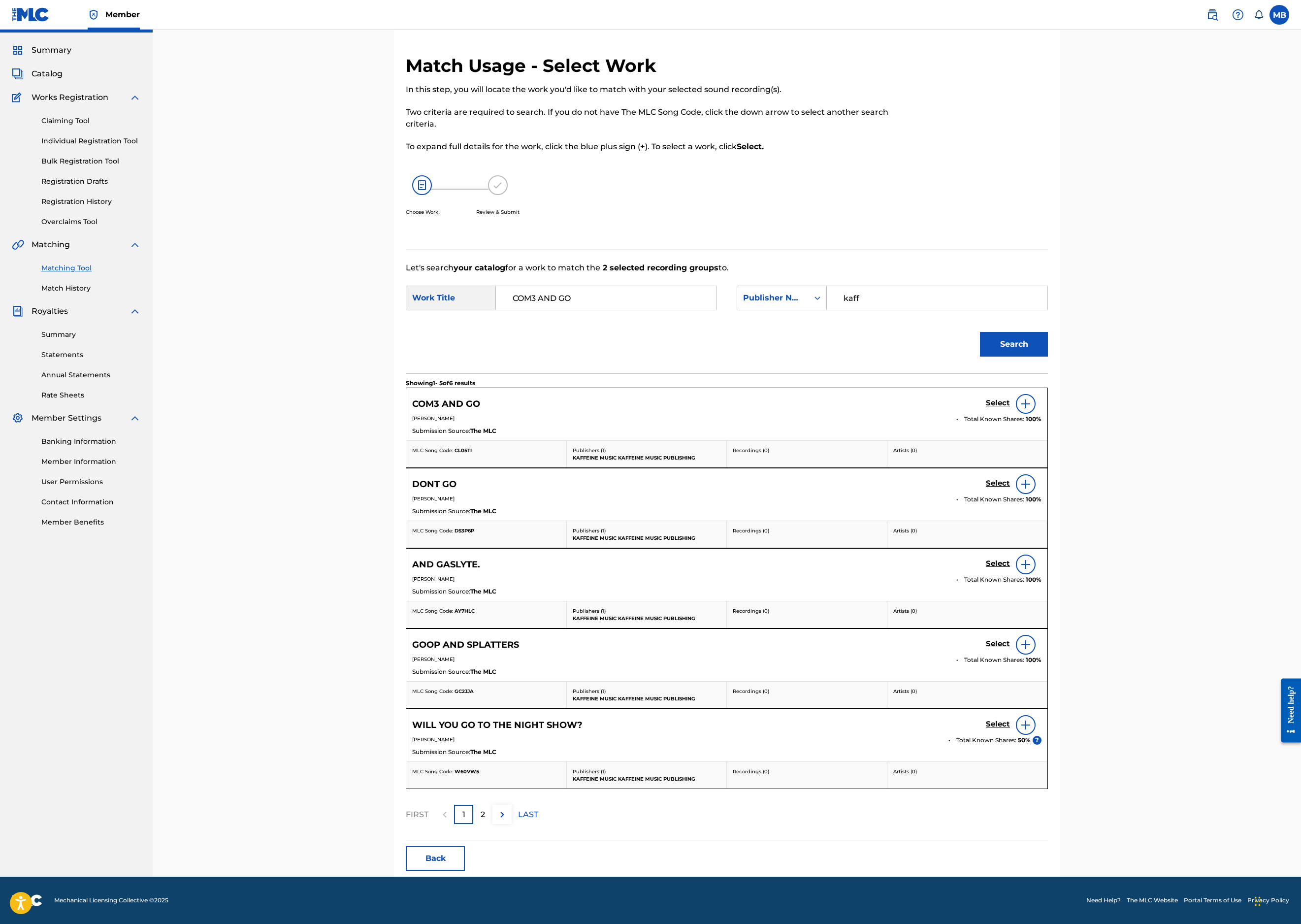
click at [1010, 408] on h5 "Select" at bounding box center [998, 403] width 24 height 9
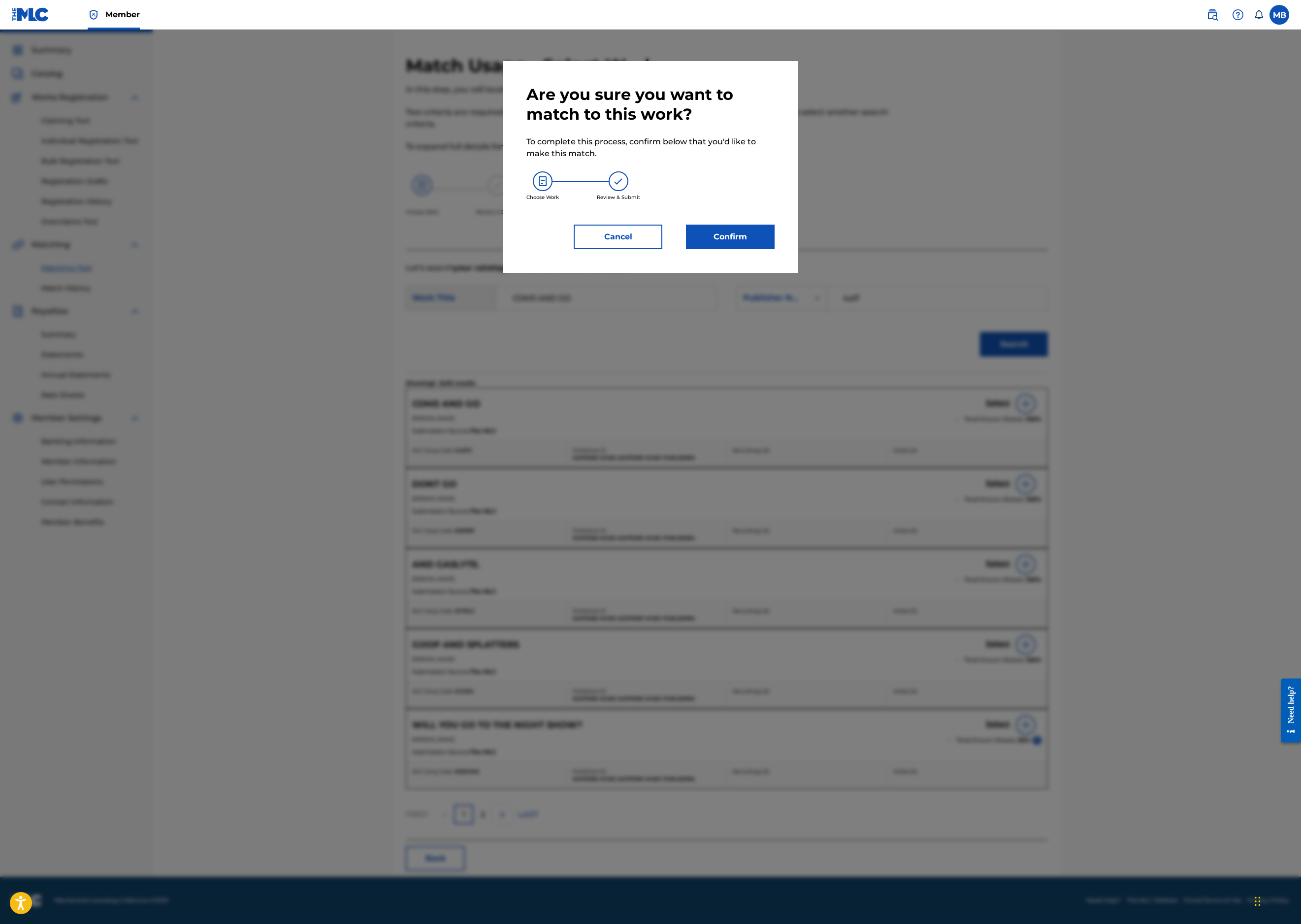
click at [735, 249] on button "Confirm" at bounding box center [730, 236] width 89 height 25
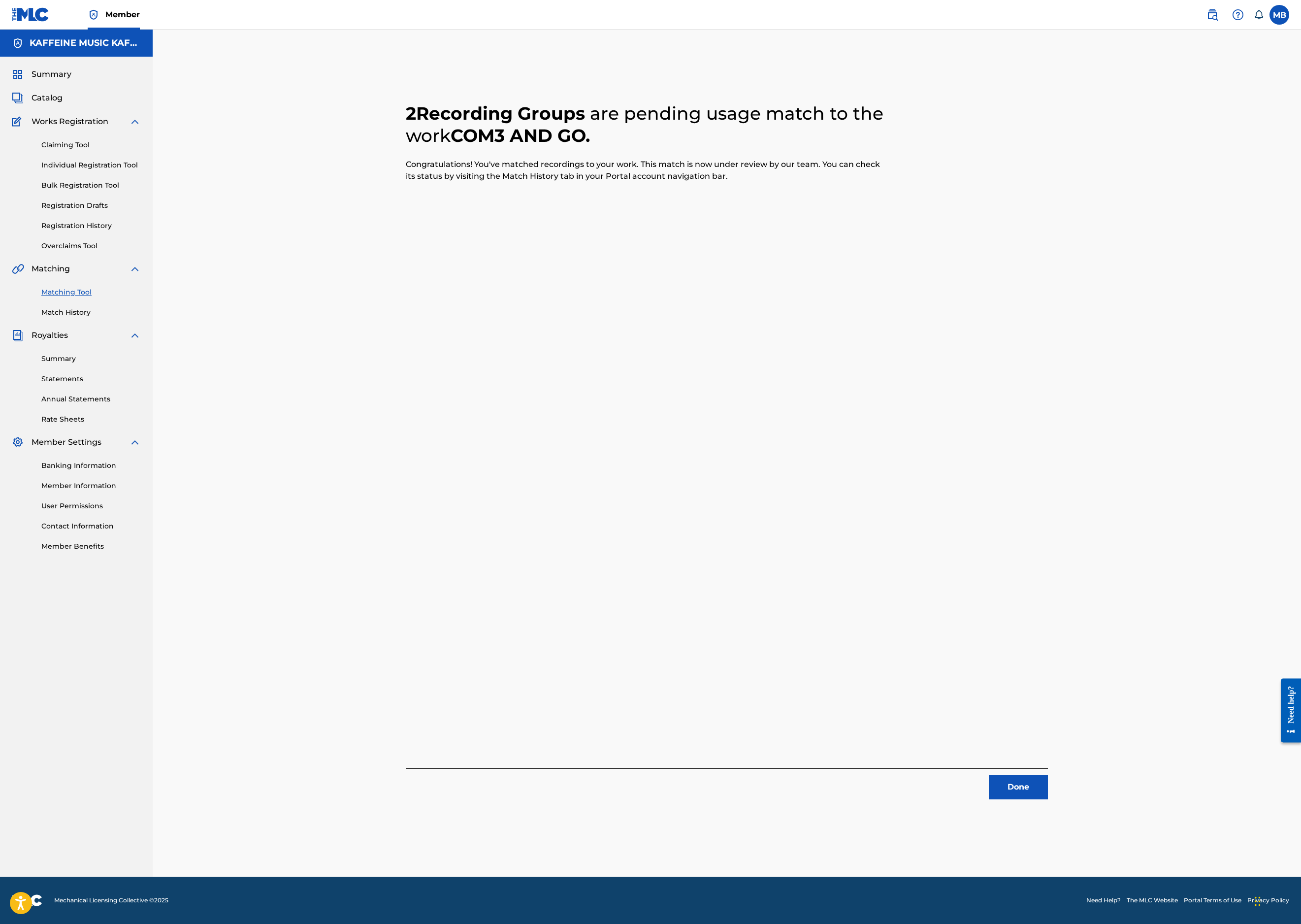
click at [1048, 775] on button "Done" at bounding box center [1019, 786] width 59 height 25
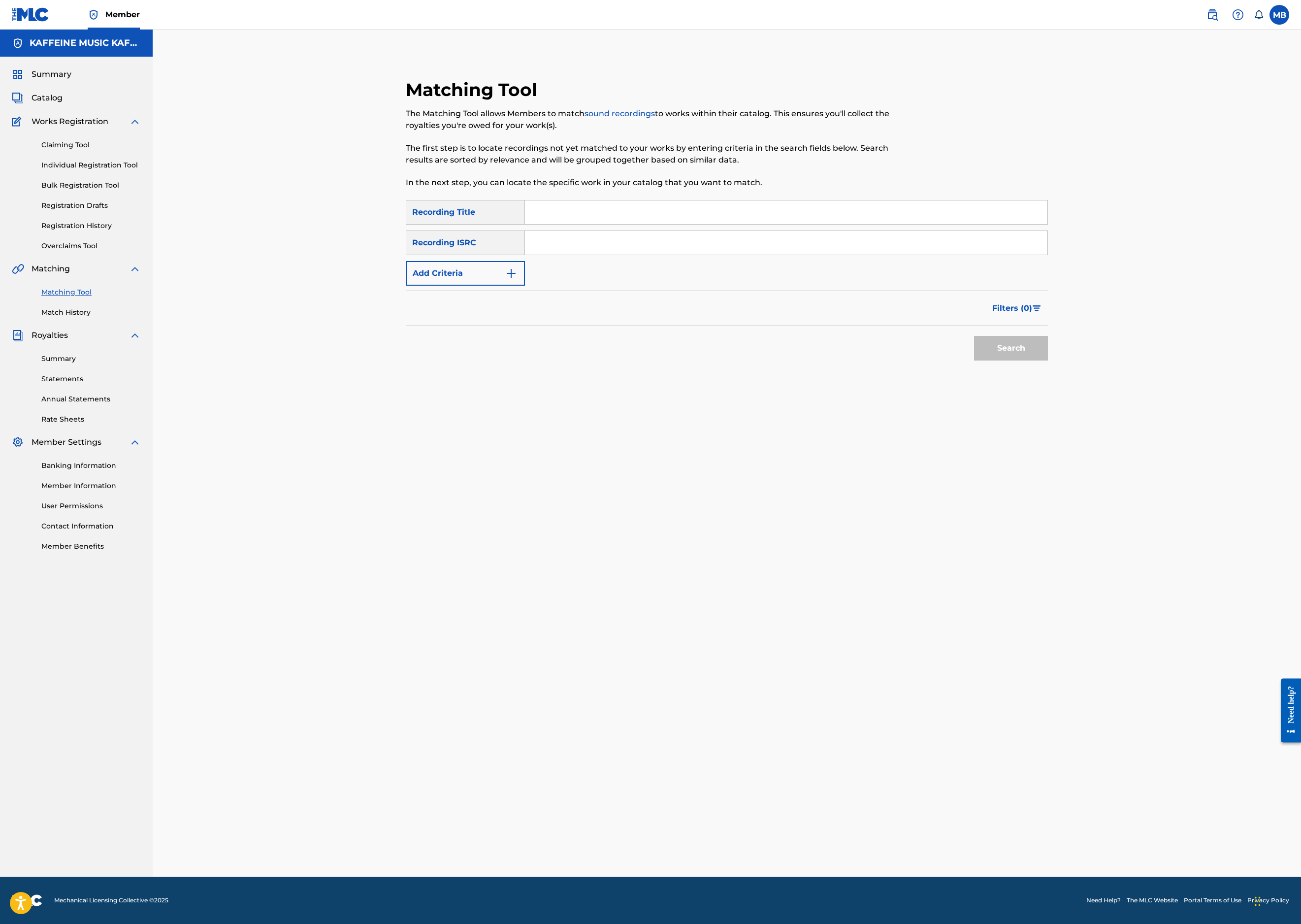
click at [615, 225] on input "Search Form" at bounding box center [787, 213] width 522 height 24
click at [610, 225] on input "Search Form" at bounding box center [787, 213] width 522 height 24
click at [664, 214] on input "Search Form" at bounding box center [787, 213] width 522 height 24
paste input "GOOD PEOPLE"
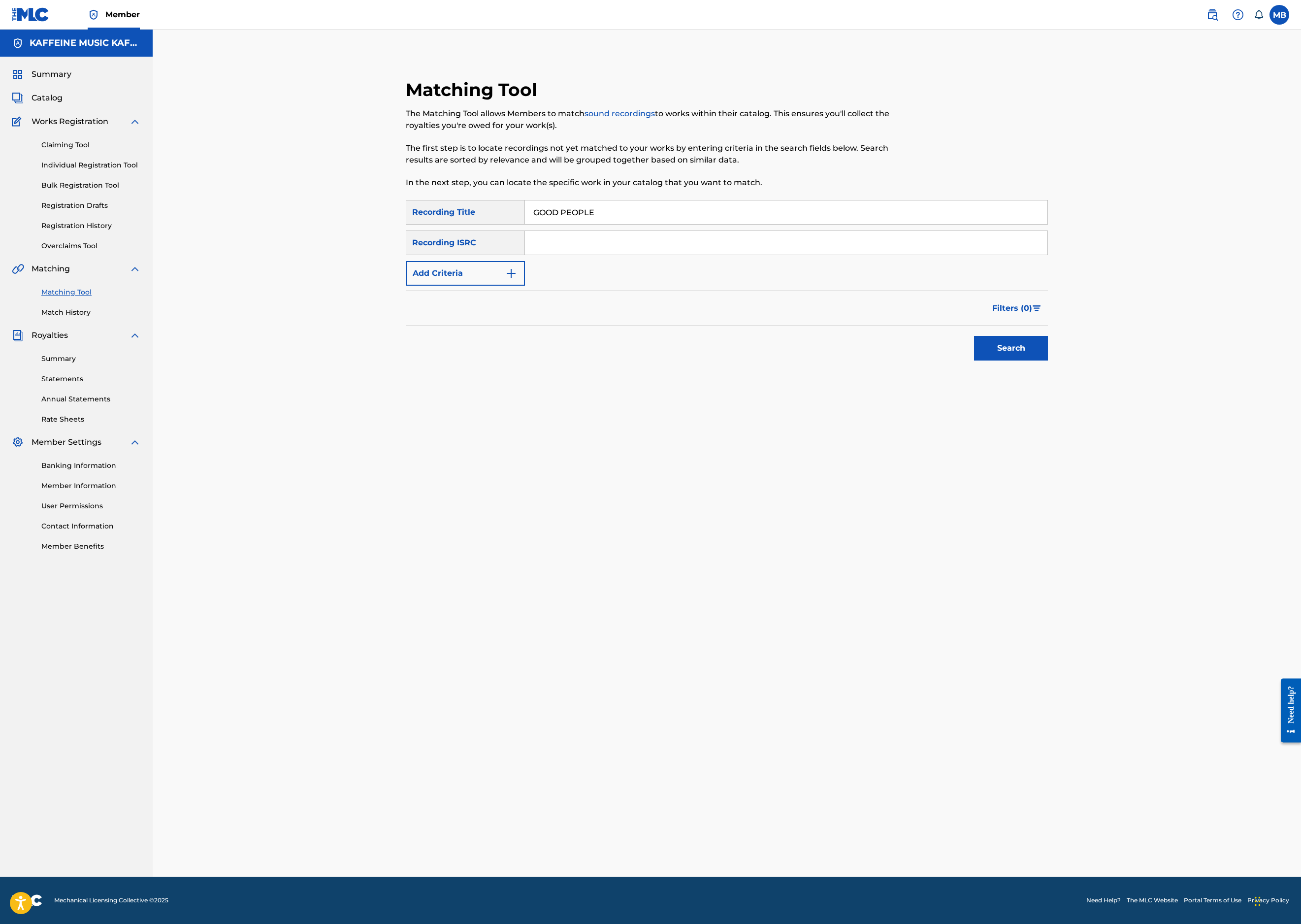
type input "GOOD PEOPLE"
click at [485, 286] on button "Add Criteria" at bounding box center [465, 273] width 119 height 25
click at [480, 279] on div "Writer" at bounding box center [457, 273] width 89 height 12
click at [465, 311] on div "Recording Artist" at bounding box center [465, 298] width 118 height 25
click at [606, 285] on input "Search Form" at bounding box center [778, 273] width 505 height 24
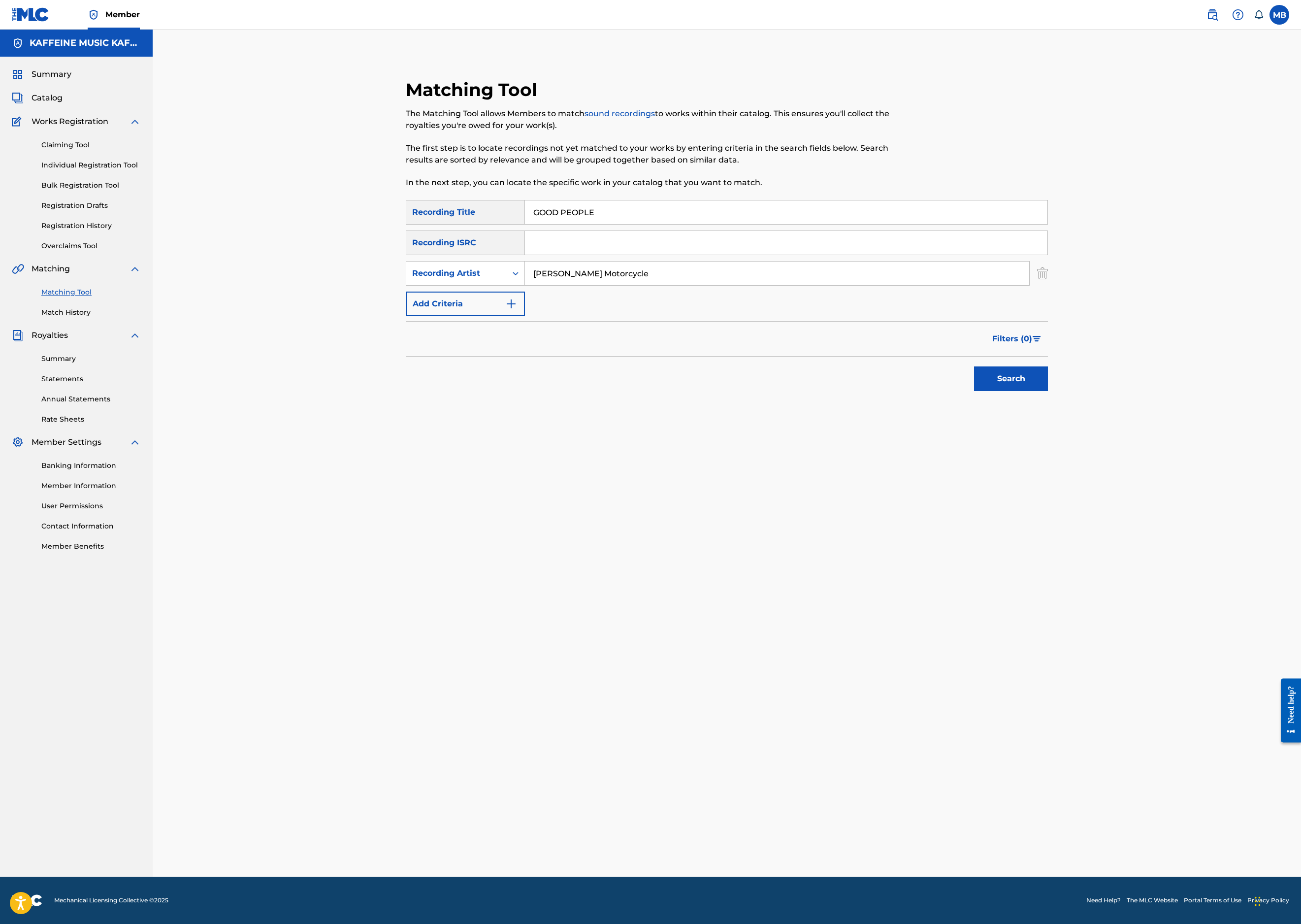
type input "[PERSON_NAME] Motorcycle"
click at [1048, 391] on button "Search" at bounding box center [1011, 378] width 74 height 25
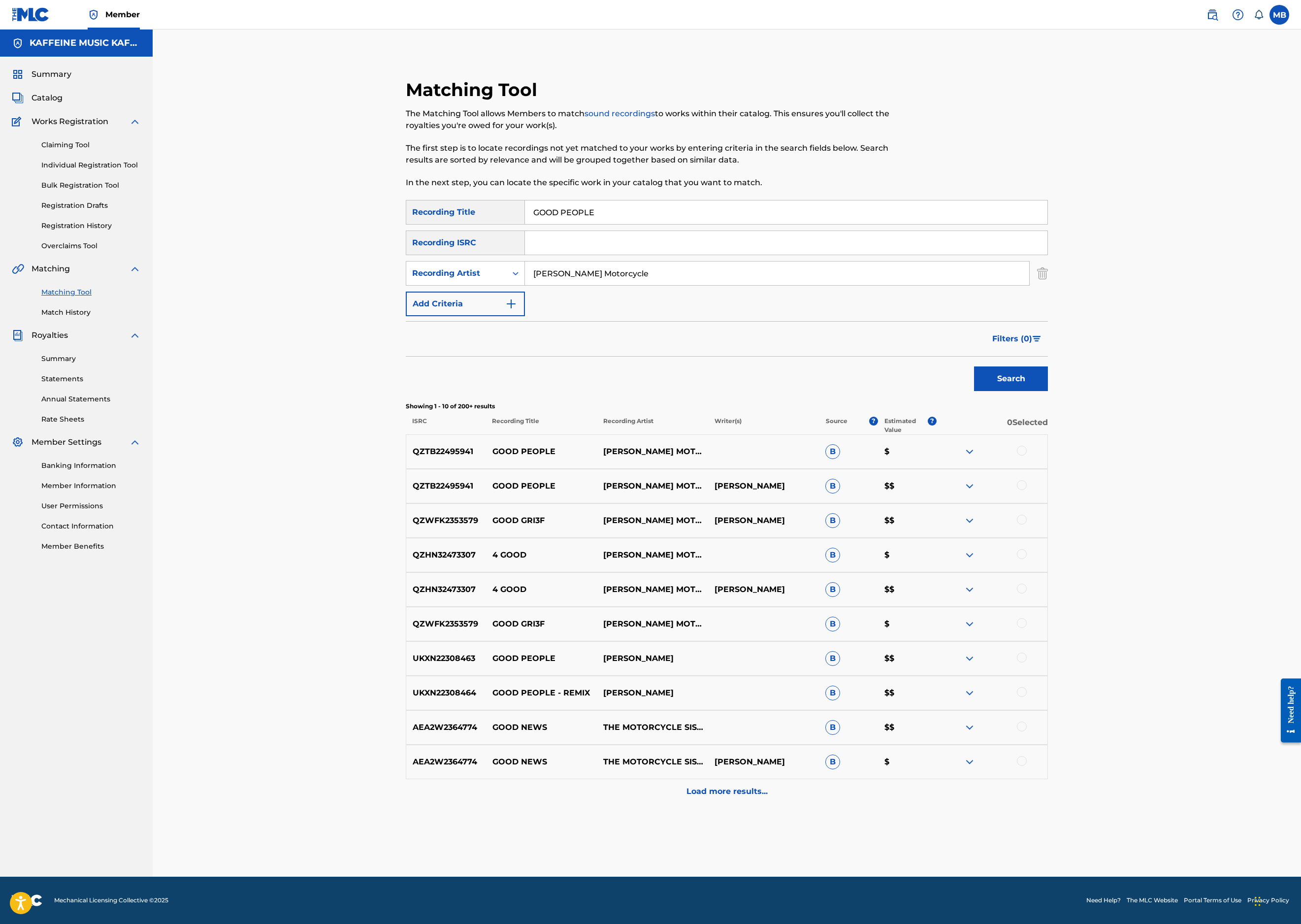
scroll to position [272, 0]
click at [779, 504] on div "QZTB22495941 GOOD PEOPLE MICHAEL MOTORCYCLE MICHAEL BERNARDINO B $$" at bounding box center [726, 486] width 642 height 35
click at [1027, 490] on div at bounding box center [1022, 485] width 10 height 10
click at [1048, 444] on div "QZTB22495941 GOOD PEOPLE MICHAEL MOTORCYCLE B $" at bounding box center [726, 451] width 642 height 35
click at [1027, 452] on div at bounding box center [1022, 451] width 10 height 10
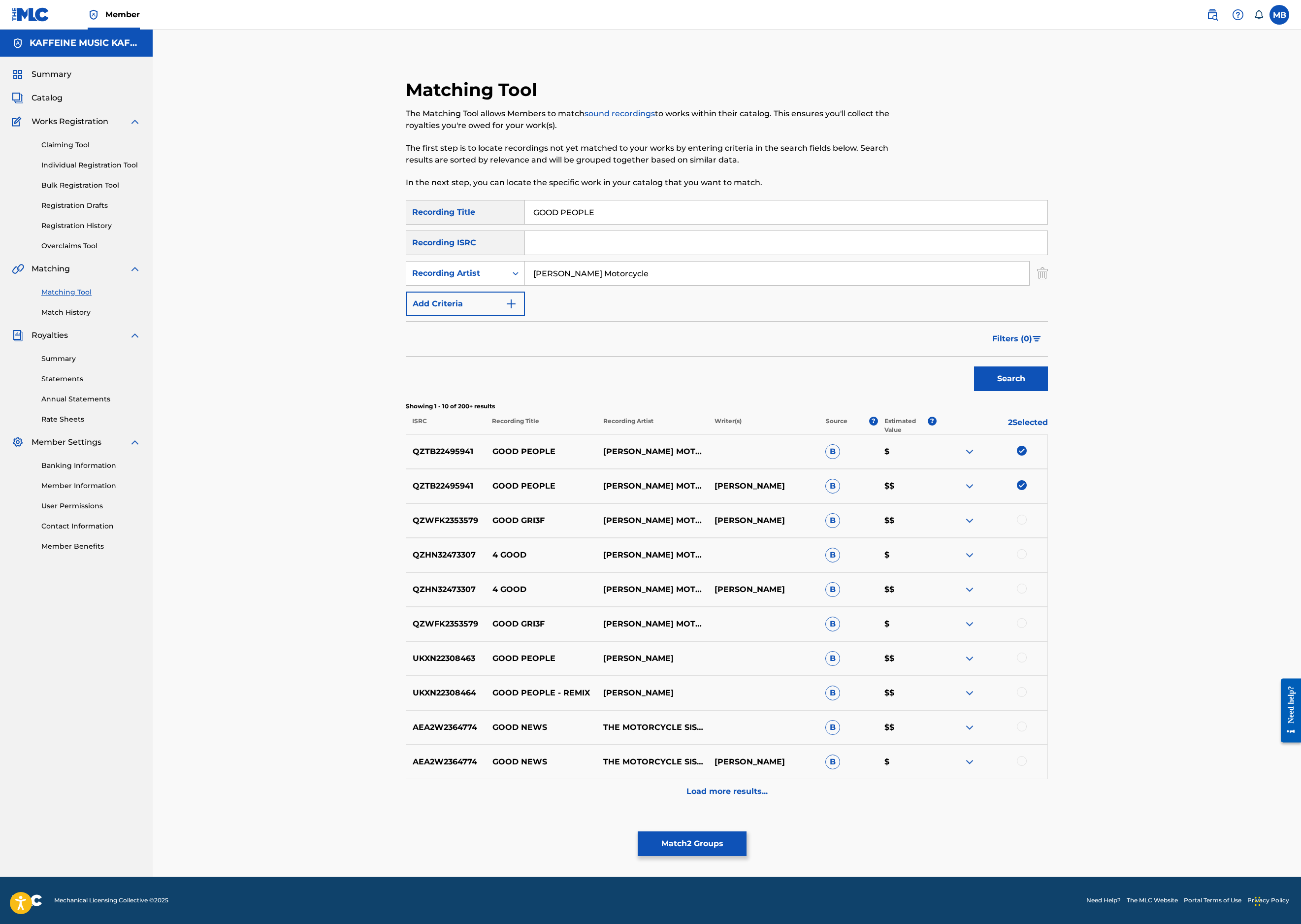
click at [747, 831] on button "Match 2 Groups" at bounding box center [693, 843] width 109 height 25
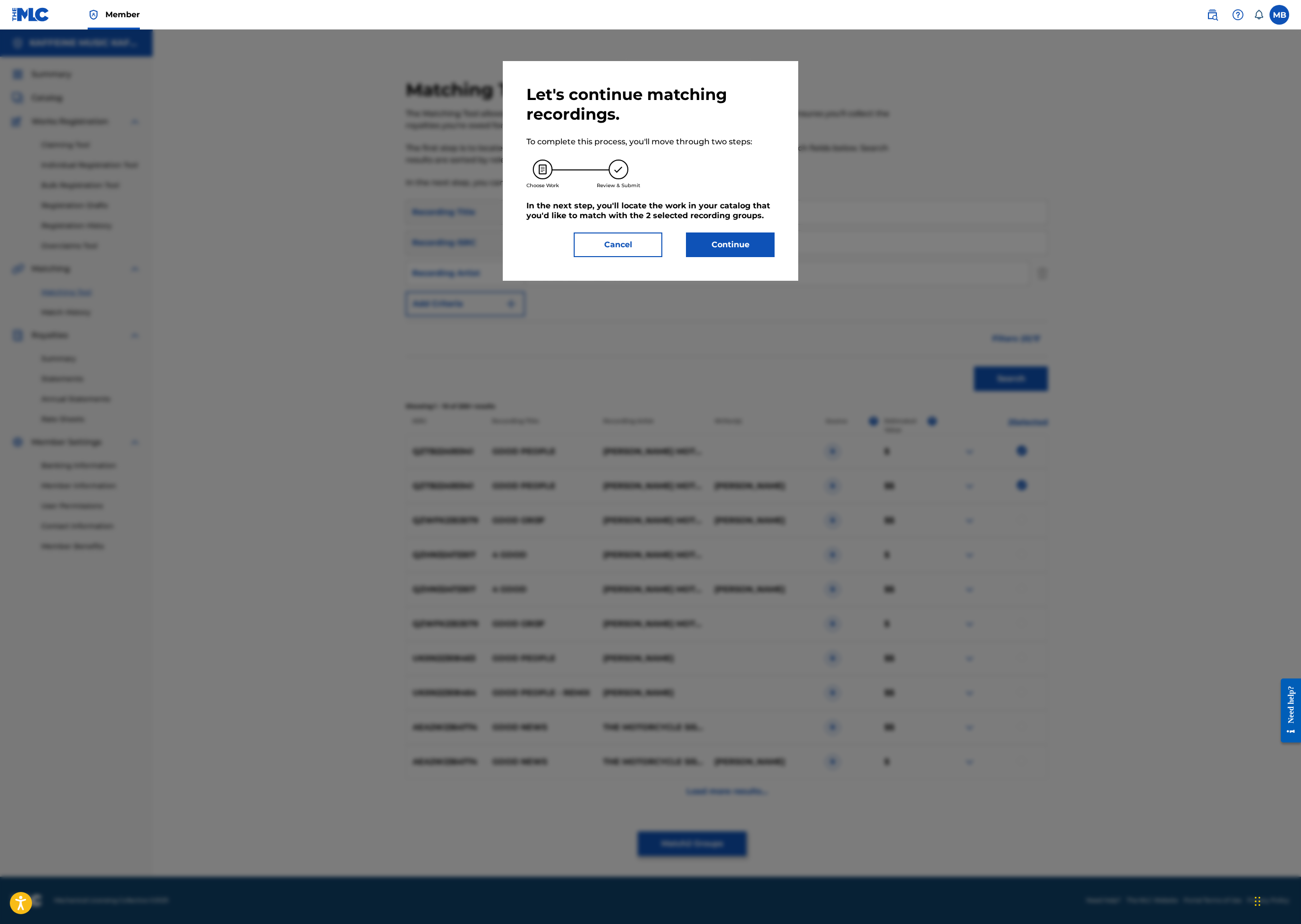
click at [775, 257] on div "Let's continue matching recordings. To complete this process, you'll move throu…" at bounding box center [650, 171] width 248 height 172
click at [775, 257] on button "Continue" at bounding box center [730, 244] width 89 height 25
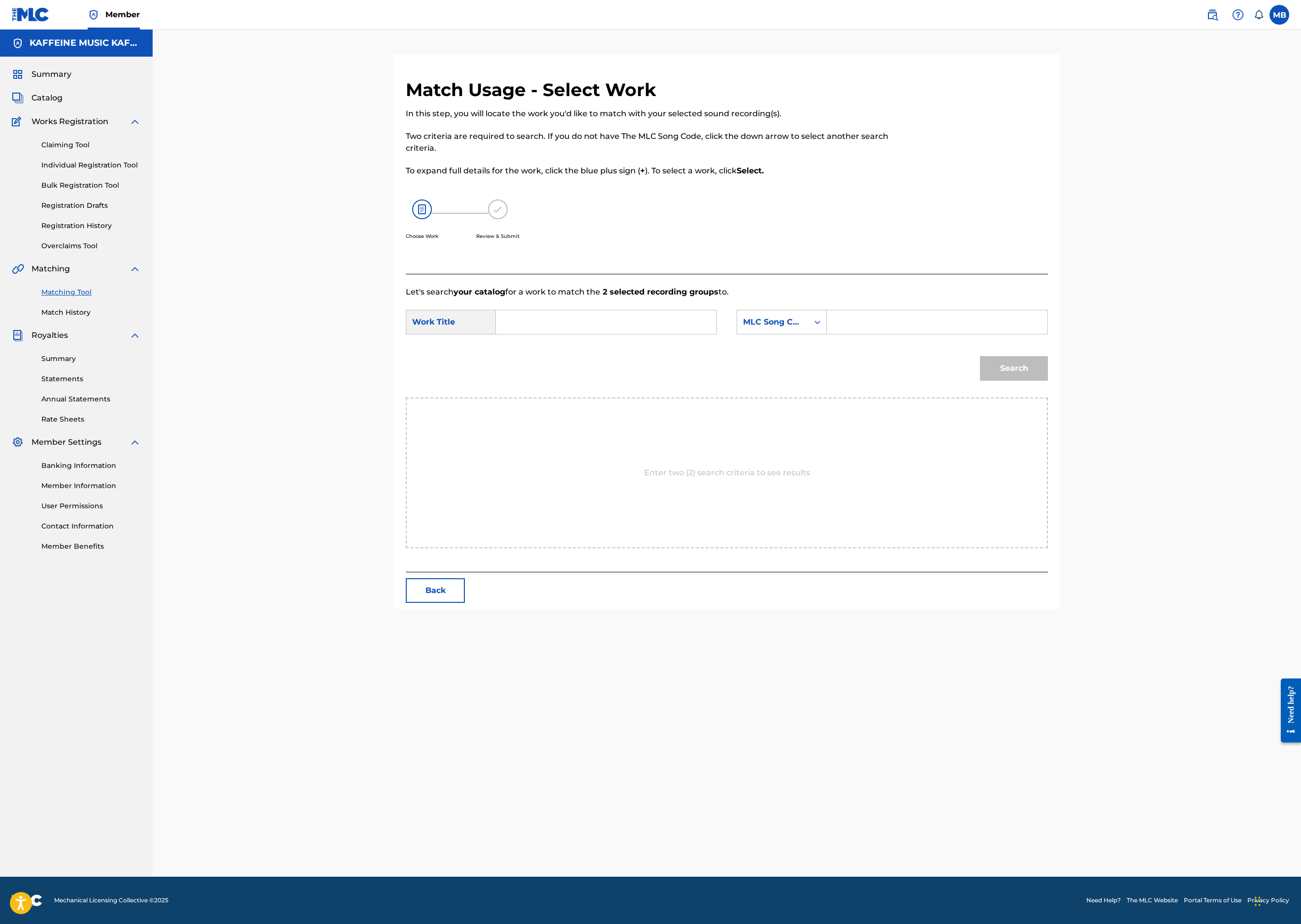
scroll to position [77, 0]
click at [631, 334] on input "Search Form" at bounding box center [606, 323] width 204 height 24
paste input "GOOD PEOPLE"
click at [684, 353] on div "good people" at bounding box center [605, 344] width 203 height 18
type input "good people"
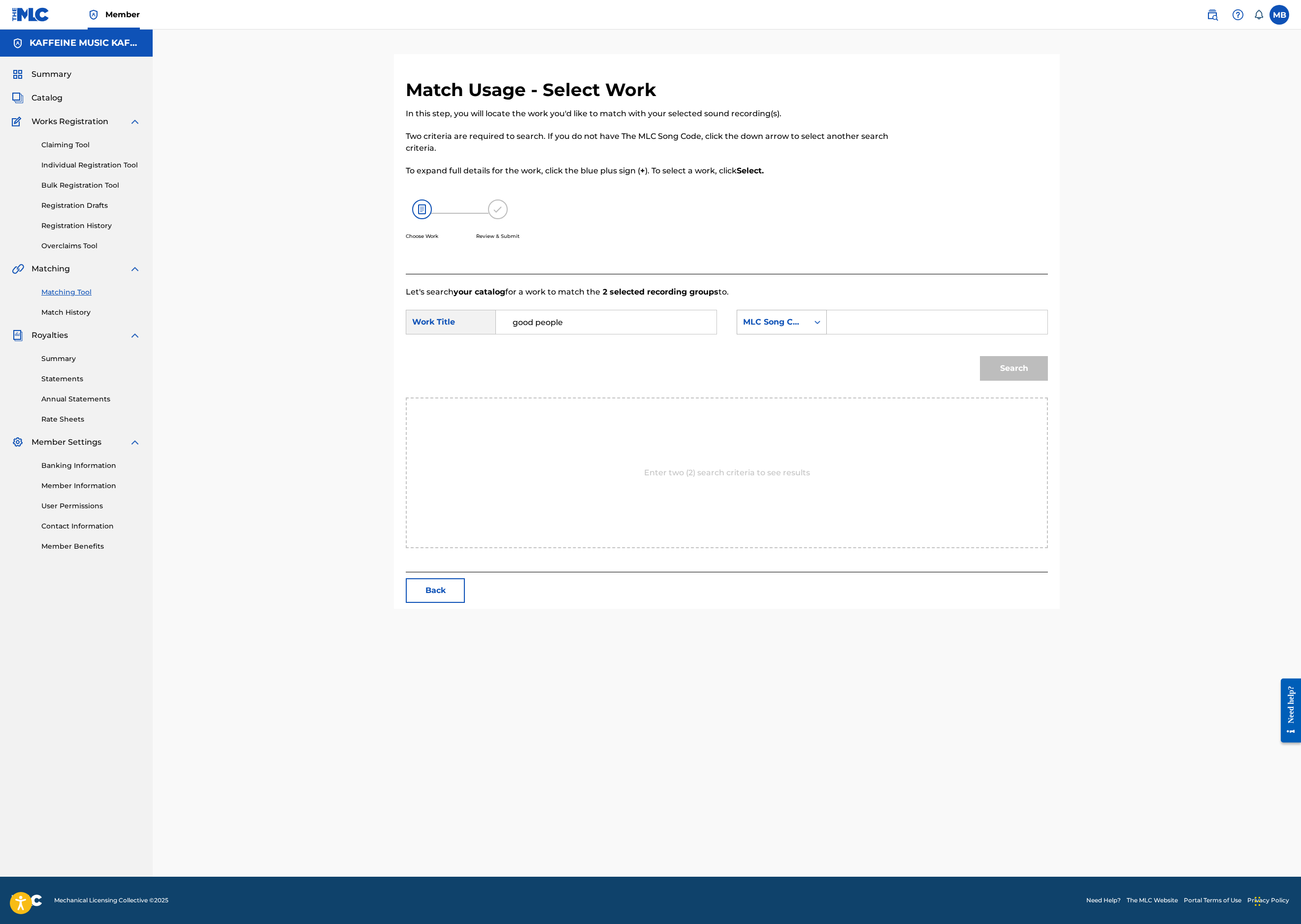
click at [802, 328] on div "MLC Song Code" at bounding box center [773, 323] width 59 height 12
click at [826, 397] on div "Publisher Name" at bounding box center [782, 384] width 89 height 25
click at [1036, 334] on input "Search Form" at bounding box center [937, 323] width 204 height 24
type input "kaff"
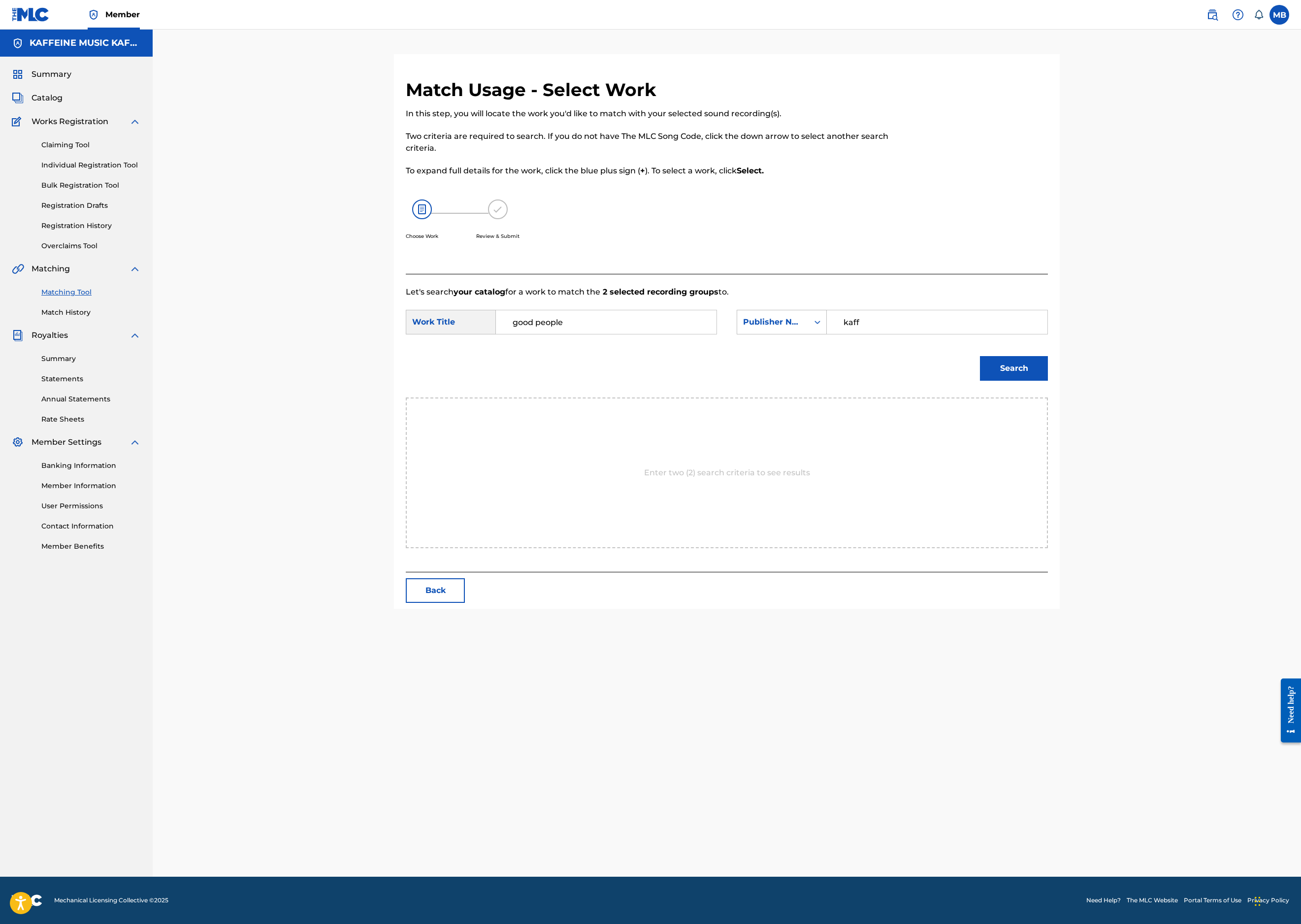
click at [1048, 381] on button "Search" at bounding box center [1014, 368] width 68 height 25
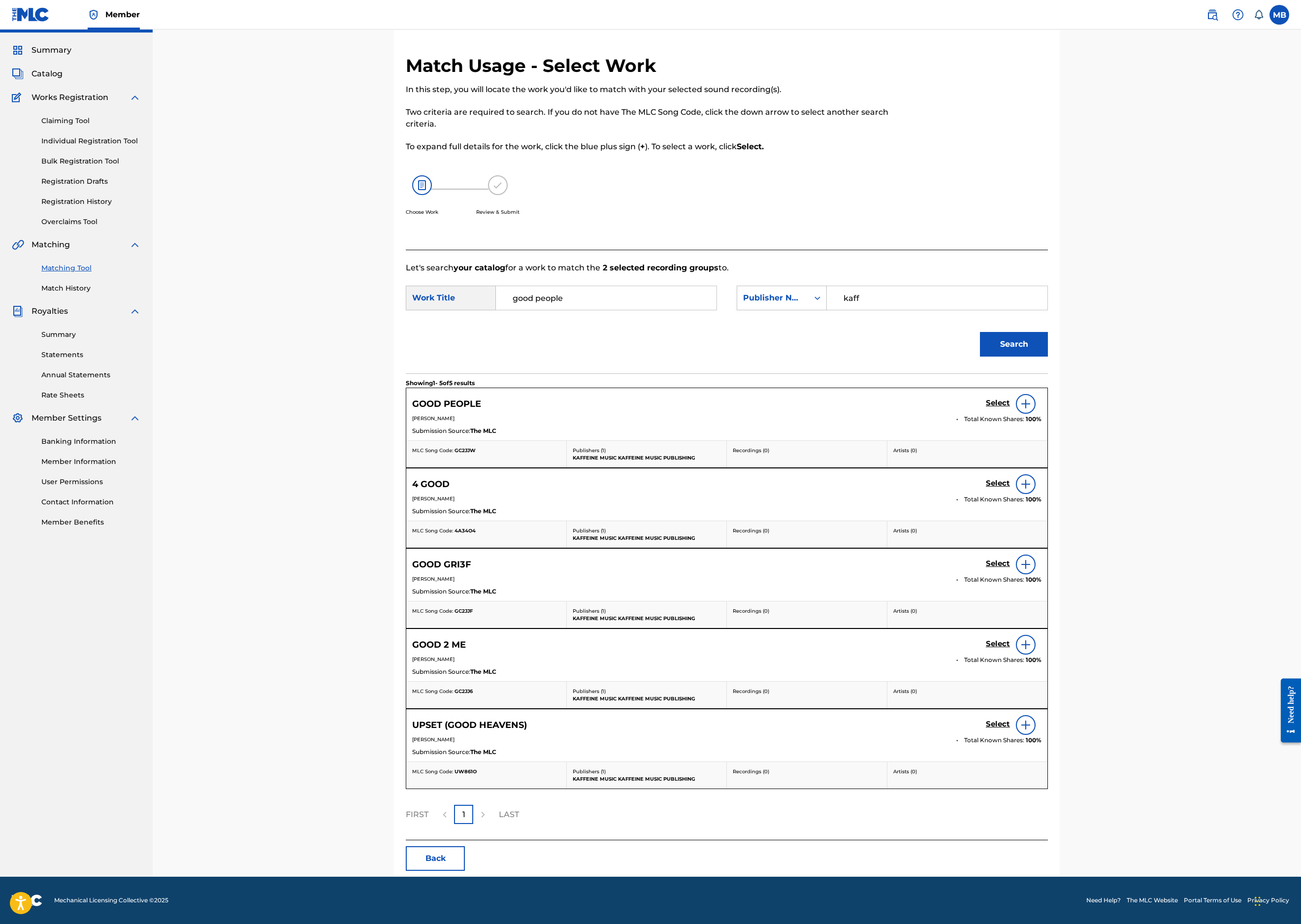
drag, startPoint x: 1159, startPoint y: 606, endPoint x: 1164, endPoint y: 613, distance: 8.6
click at [1042, 414] on div "GOOD PEOPLE Select" at bounding box center [727, 404] width 629 height 20
click at [1010, 408] on h5 "Select" at bounding box center [998, 403] width 24 height 9
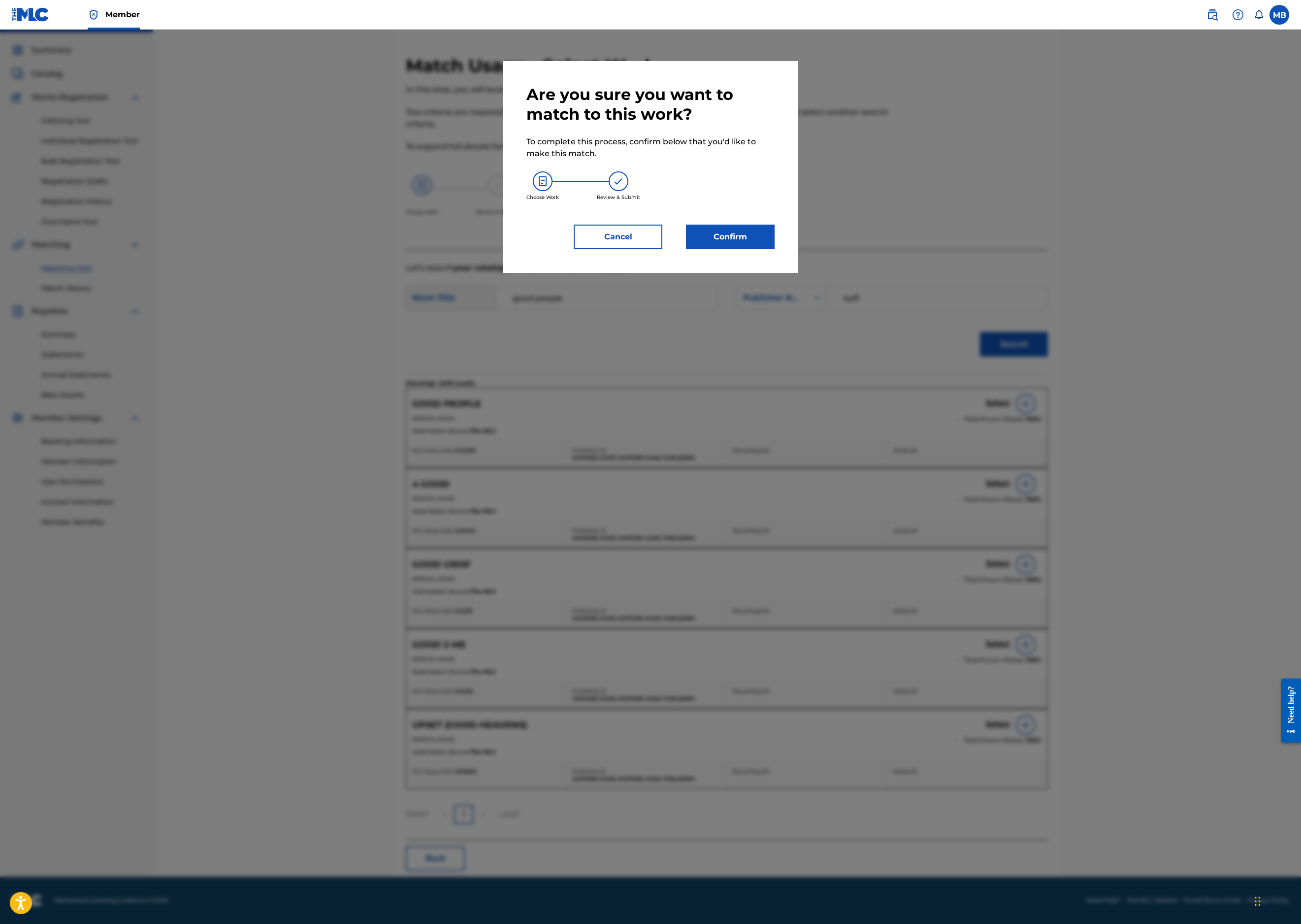
click at [775, 249] on button "Confirm" at bounding box center [730, 236] width 89 height 25
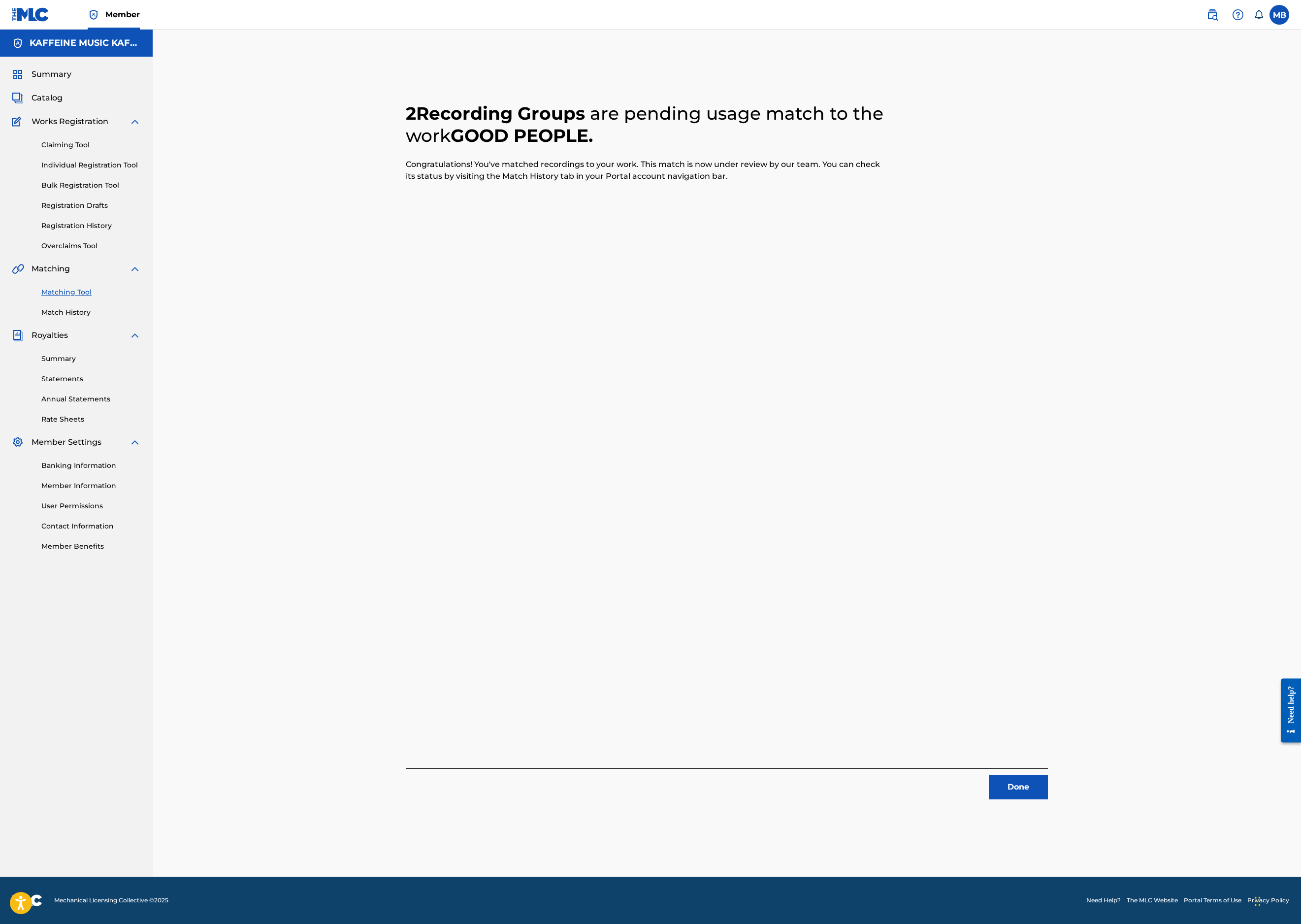
click at [1048, 775] on button "Done" at bounding box center [1019, 786] width 59 height 25
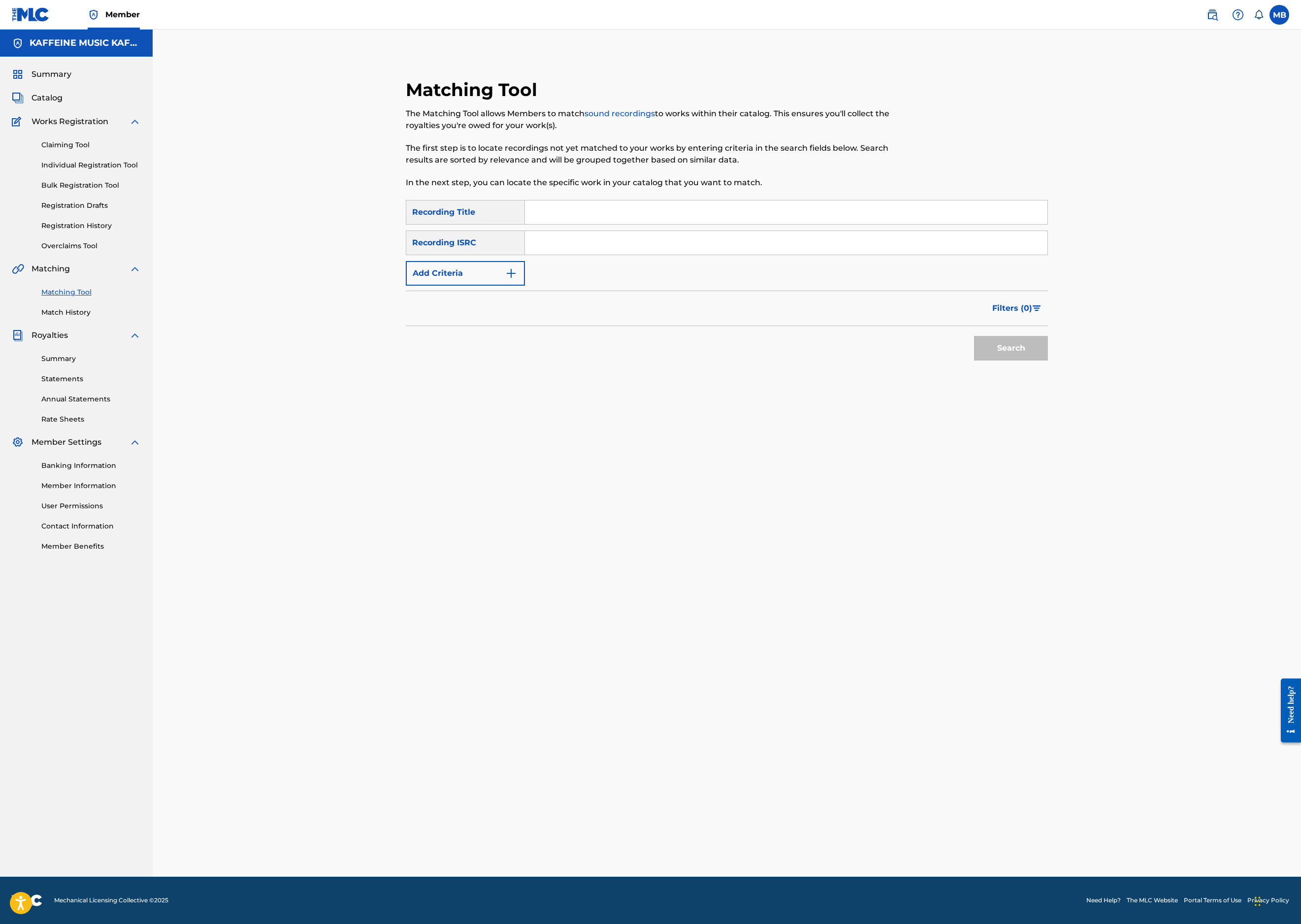
click at [813, 225] on input "Search Form" at bounding box center [787, 213] width 522 height 24
paste input "GOOD PEOPLE"
type input "GOOD PEOPLE"
click at [696, 224] on input "GOOD PEOPLE" at bounding box center [787, 213] width 522 height 24
click at [696, 225] on input "GOOD PEOPLE" at bounding box center [787, 213] width 522 height 24
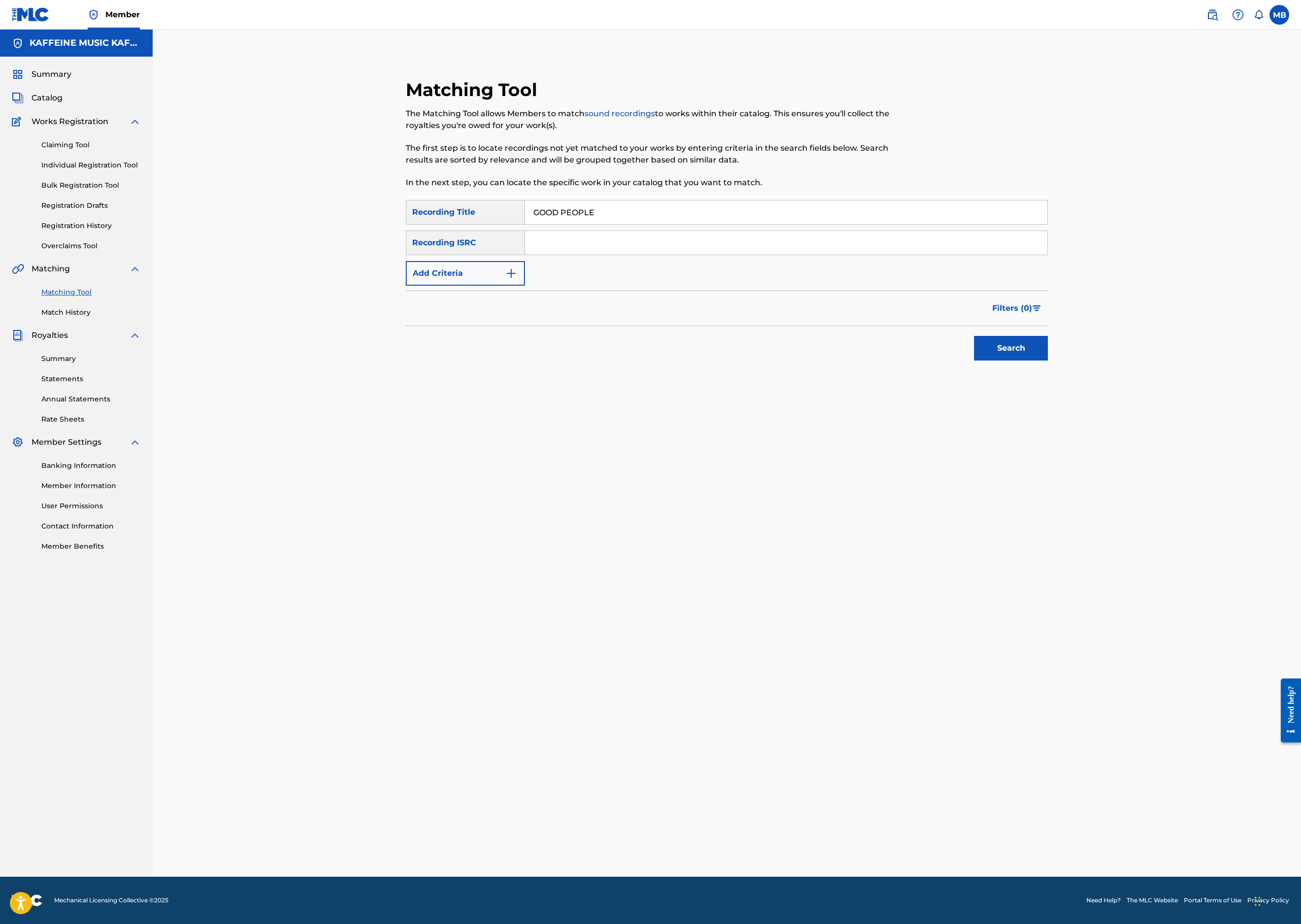
click at [696, 225] on input "GOOD PEOPLE" at bounding box center [787, 213] width 522 height 24
paste input "N"
type input "N"
drag, startPoint x: 667, startPoint y: 296, endPoint x: 625, endPoint y: 308, distance: 43.7
click at [667, 254] on input "Search Form" at bounding box center [787, 242] width 522 height 24
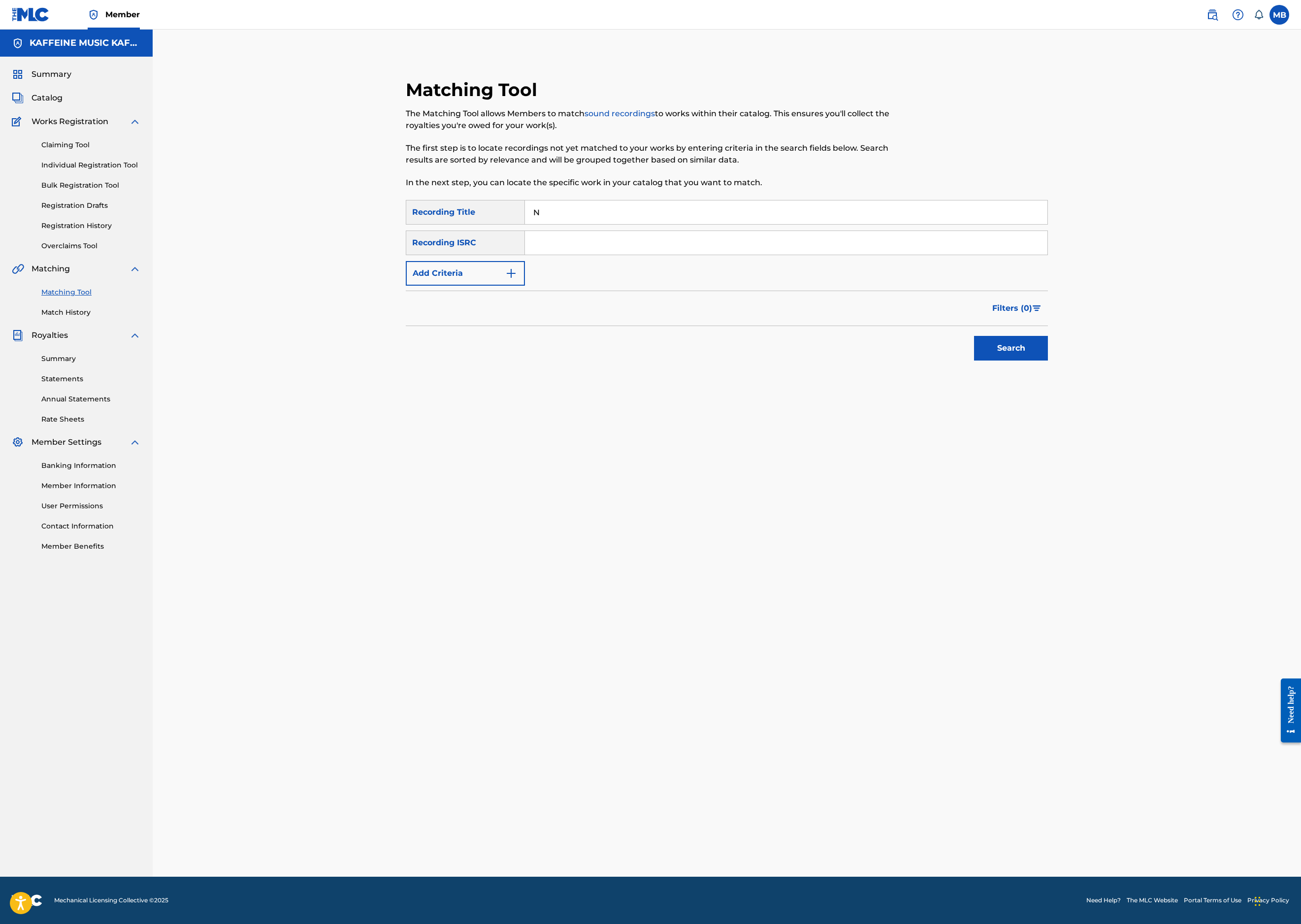
click at [492, 286] on button "Add Criteria" at bounding box center [465, 273] width 119 height 25
click at [488, 283] on div "Writer" at bounding box center [457, 273] width 101 height 19
click at [483, 311] on div "Recording Artist" at bounding box center [465, 298] width 118 height 25
click at [641, 285] on input "Search Form" at bounding box center [778, 273] width 505 height 24
type input "[PERSON_NAME] Motorcycle"
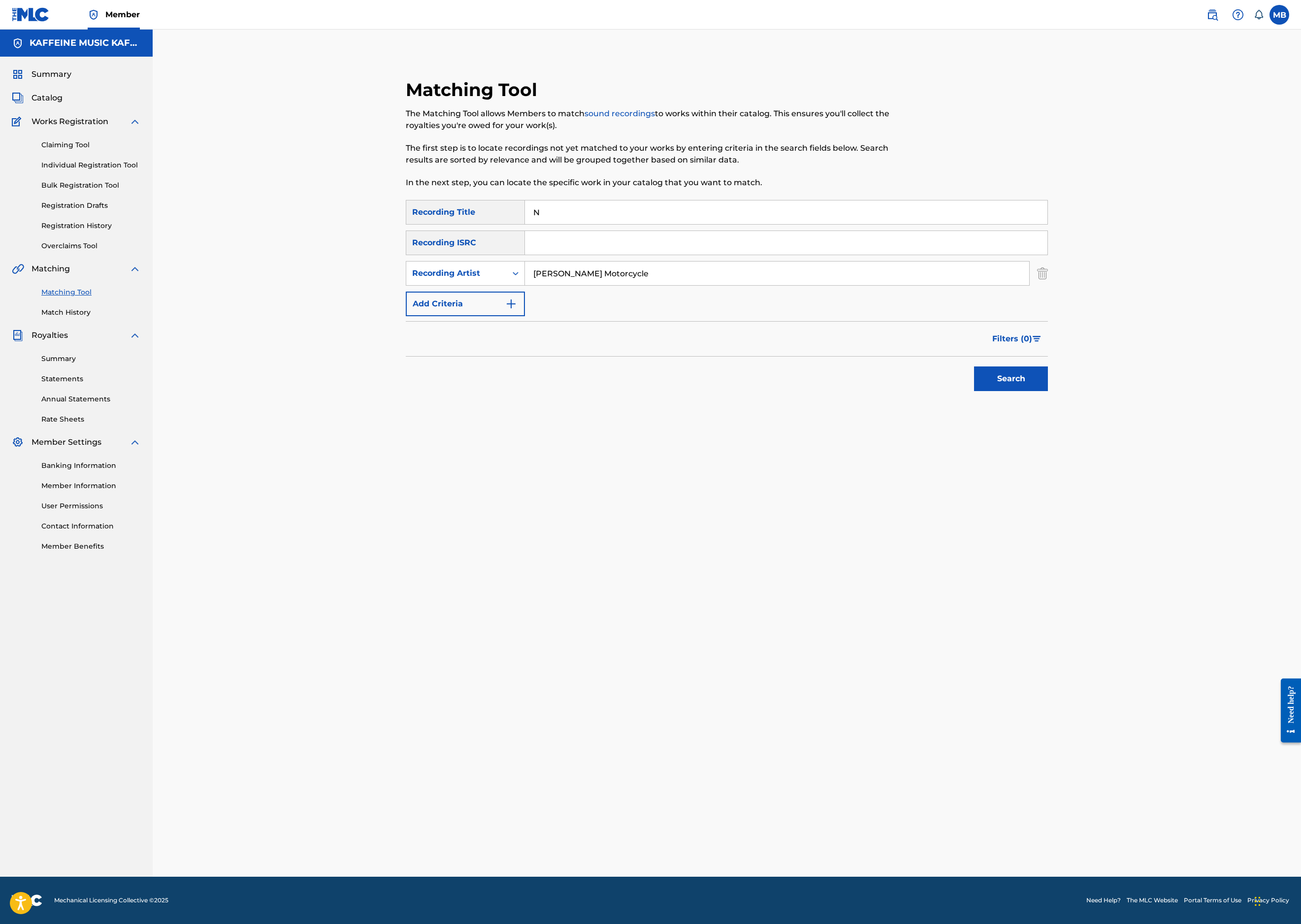
click at [1048, 391] on button "Search" at bounding box center [1011, 378] width 74 height 25
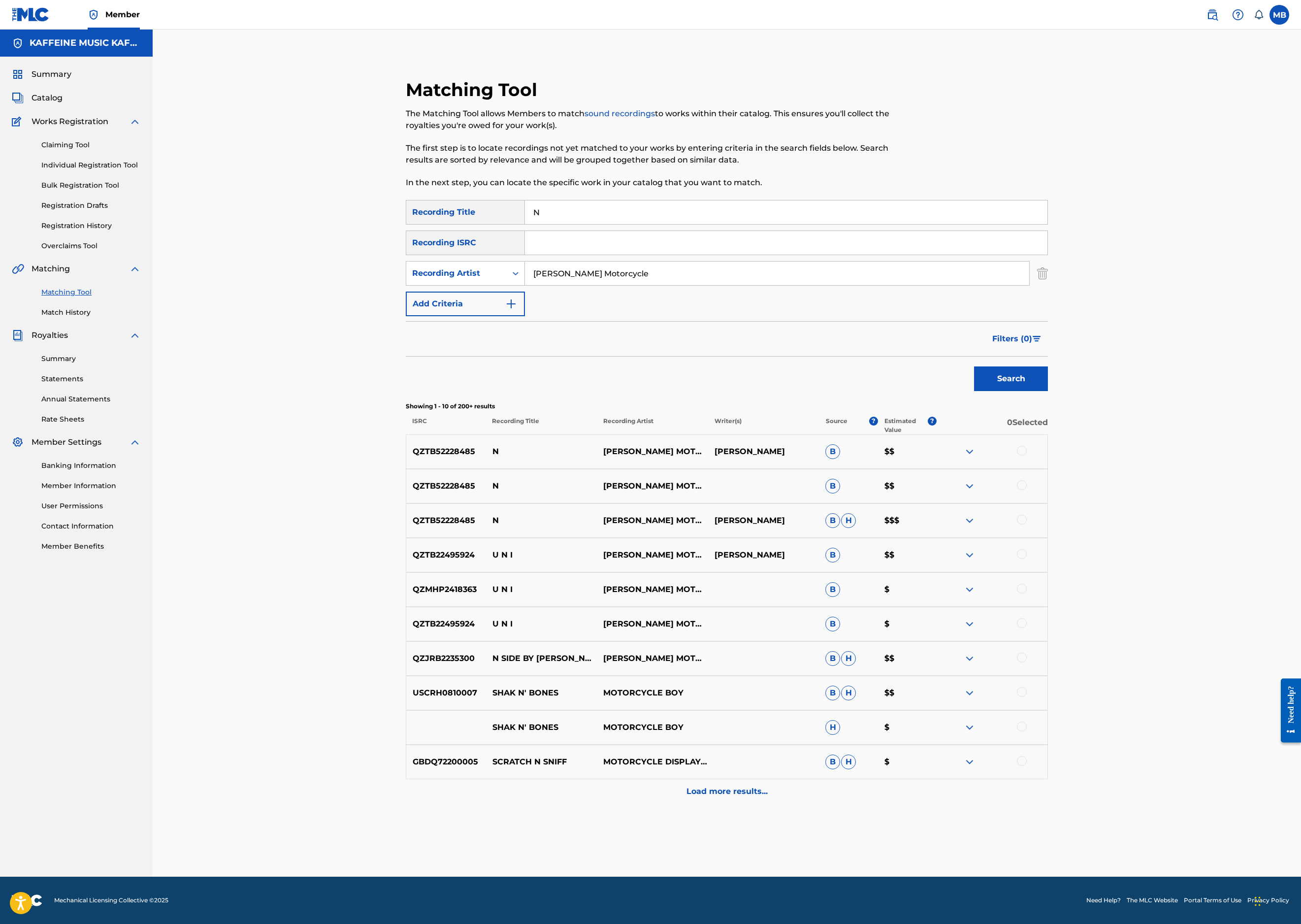
scroll to position [256, 0]
click at [1027, 524] on div at bounding box center [1022, 519] width 10 height 10
click at [1027, 490] on div at bounding box center [1022, 485] width 10 height 10
click at [1048, 457] on div at bounding box center [992, 452] width 111 height 12
click at [1027, 455] on div at bounding box center [1022, 451] width 10 height 10
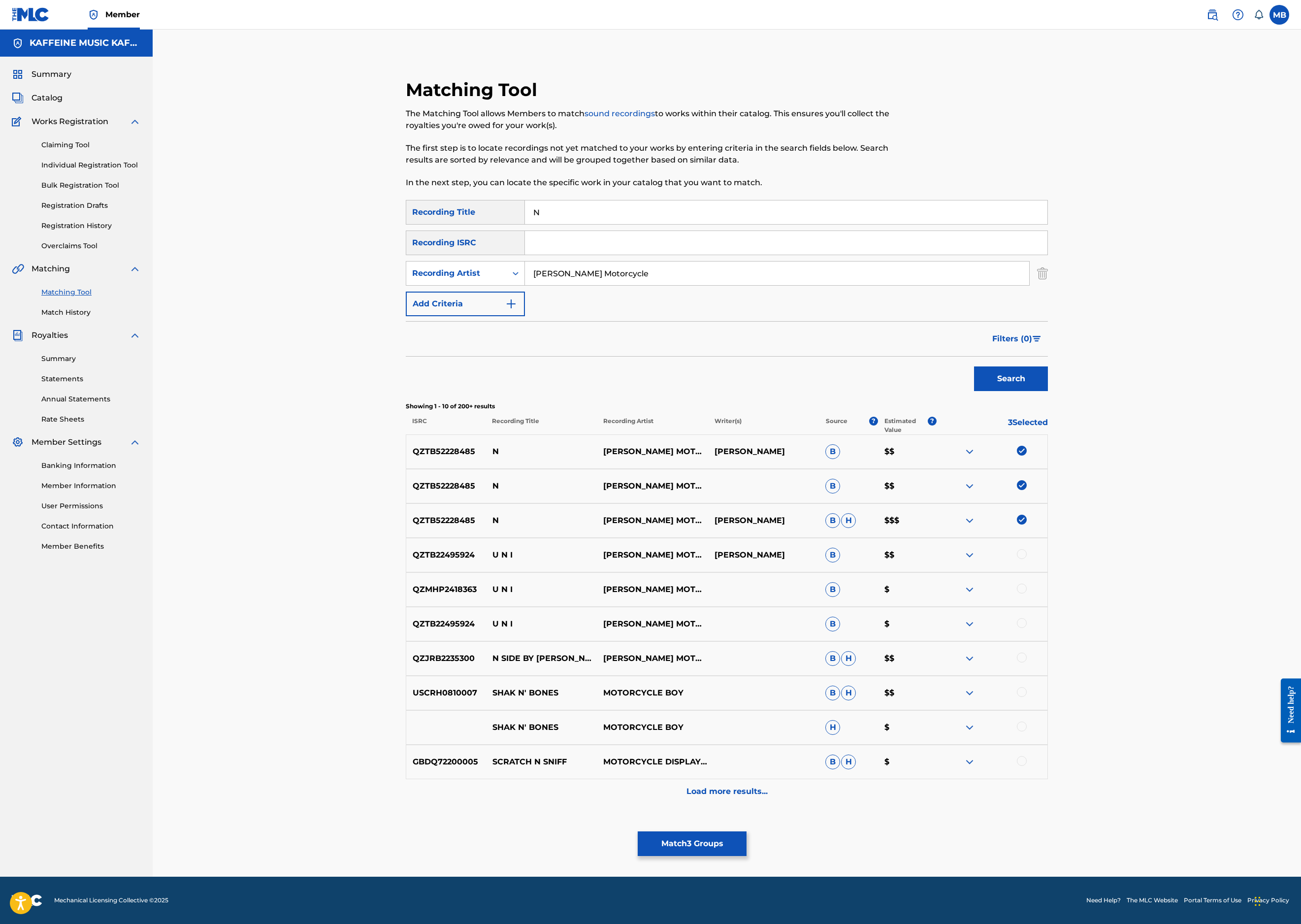
click at [747, 831] on button "Match 3 Groups" at bounding box center [693, 843] width 109 height 25
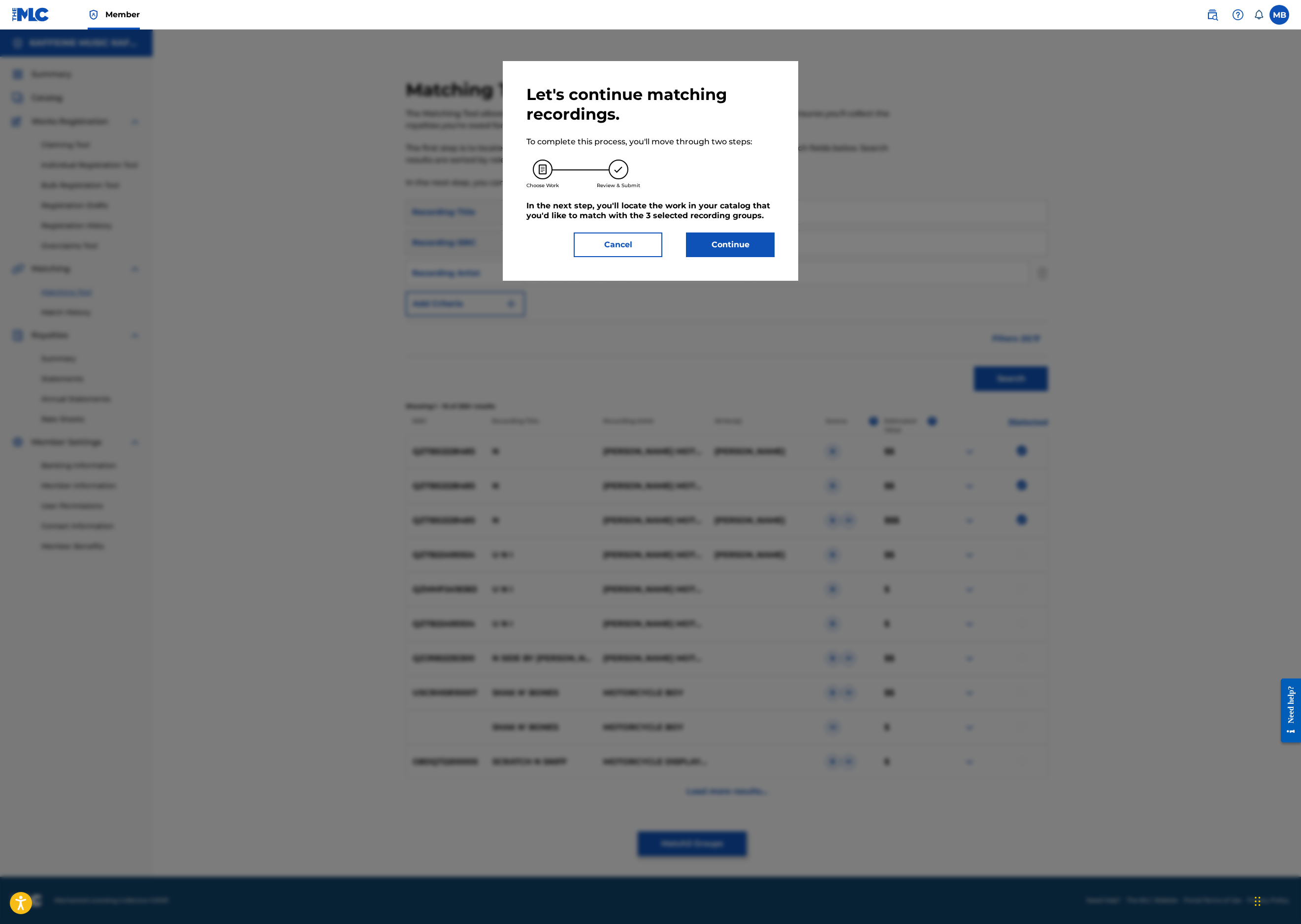
click
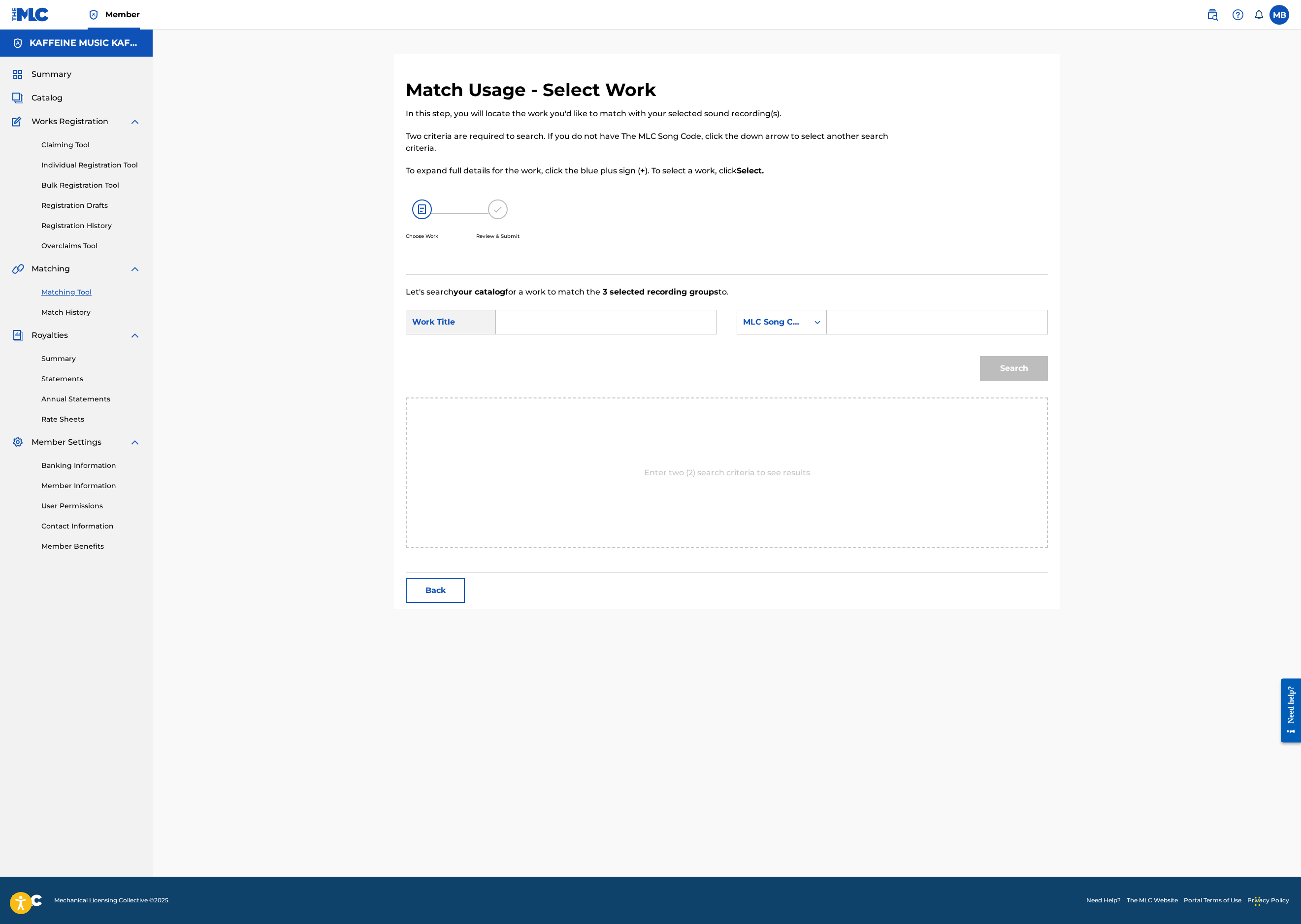
scroll to position [77, 0]
paste input "N"
type input "N"
type input "kaff"
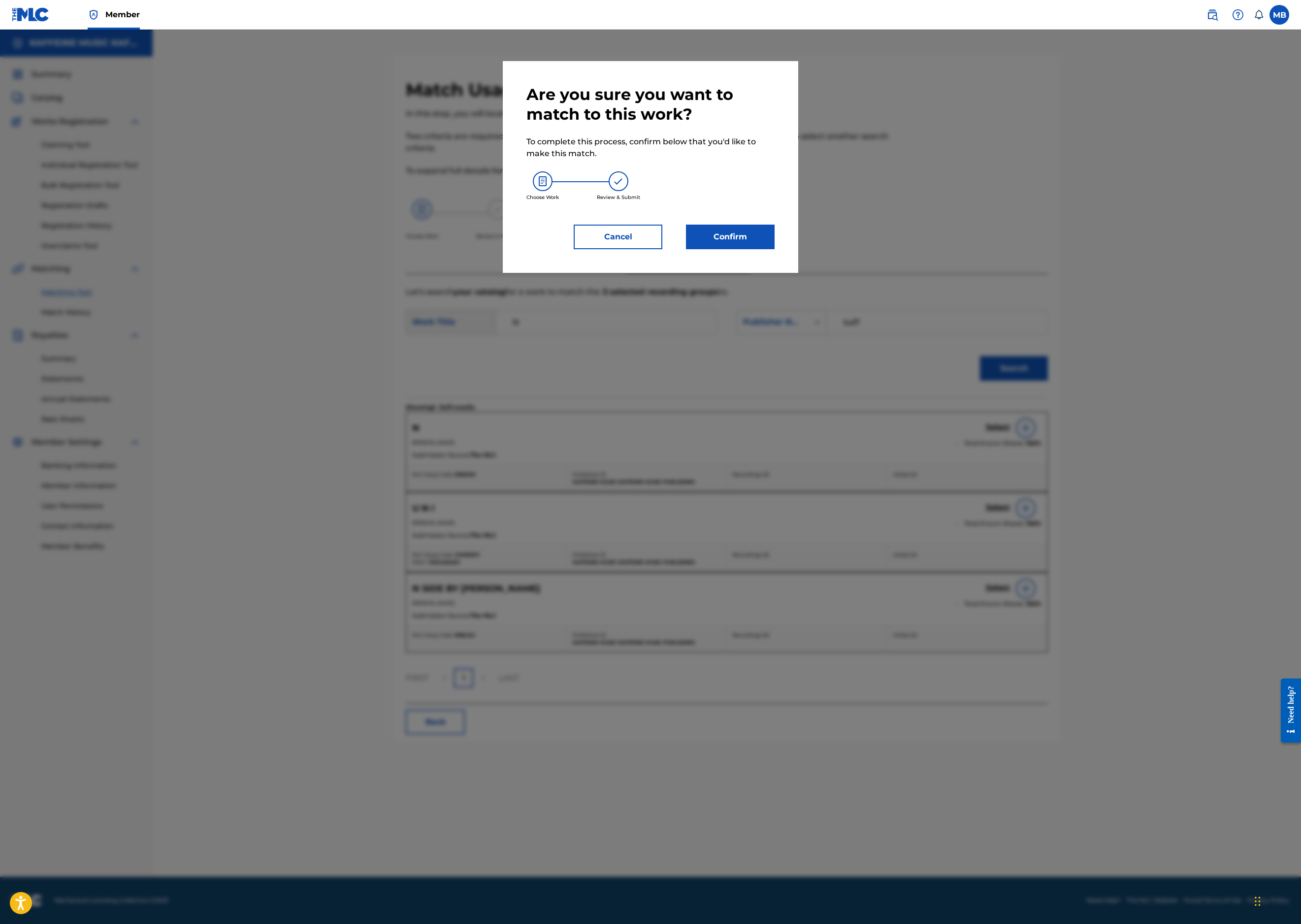
drag, startPoint x: 1175, startPoint y: 618, endPoint x: 1026, endPoint y: 548, distance: 164.6
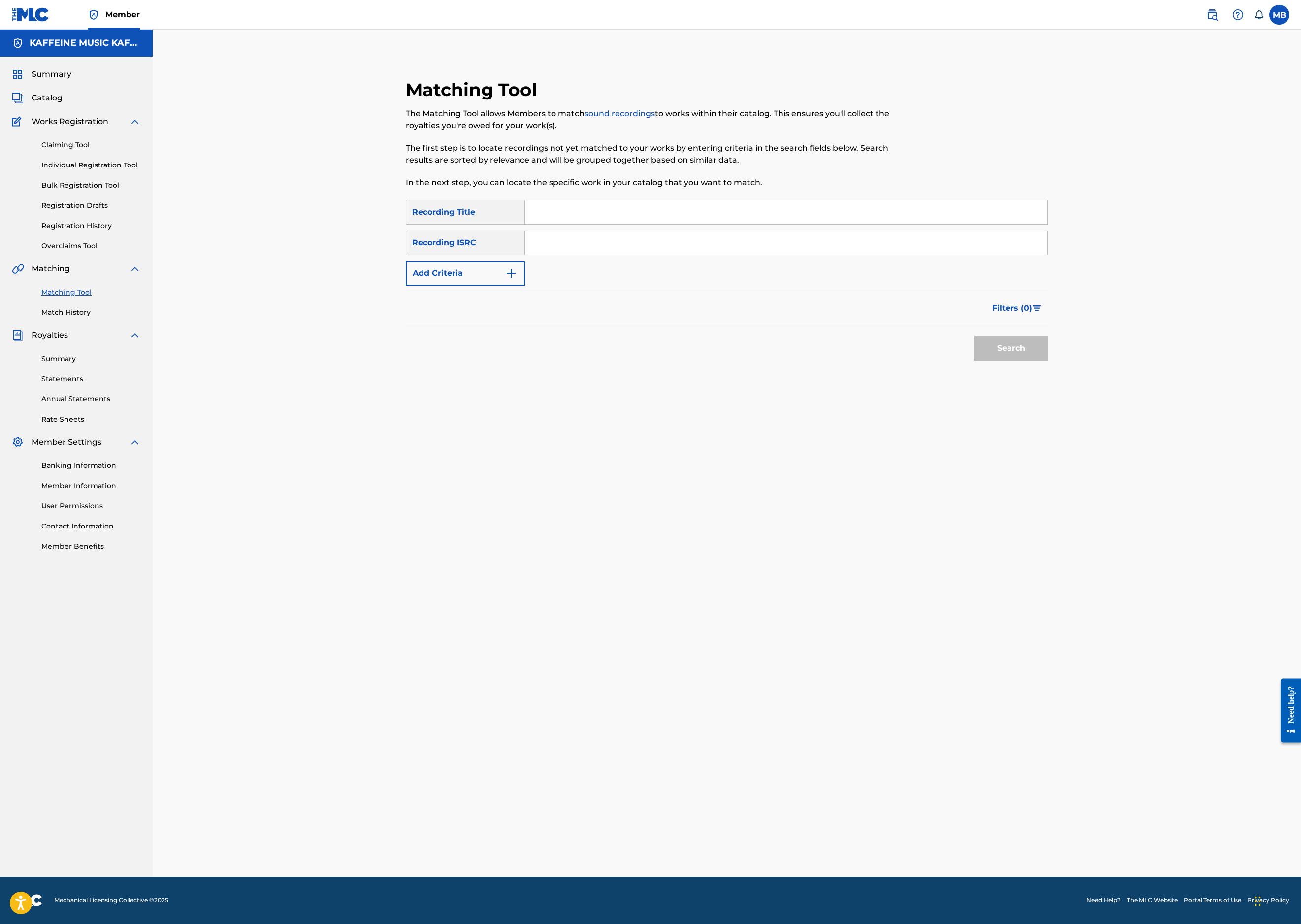
paste input "HIGHSCHOOL"
type input "HIGHSCHOOL"
type input "[PERSON_NAME] Motorcycle"
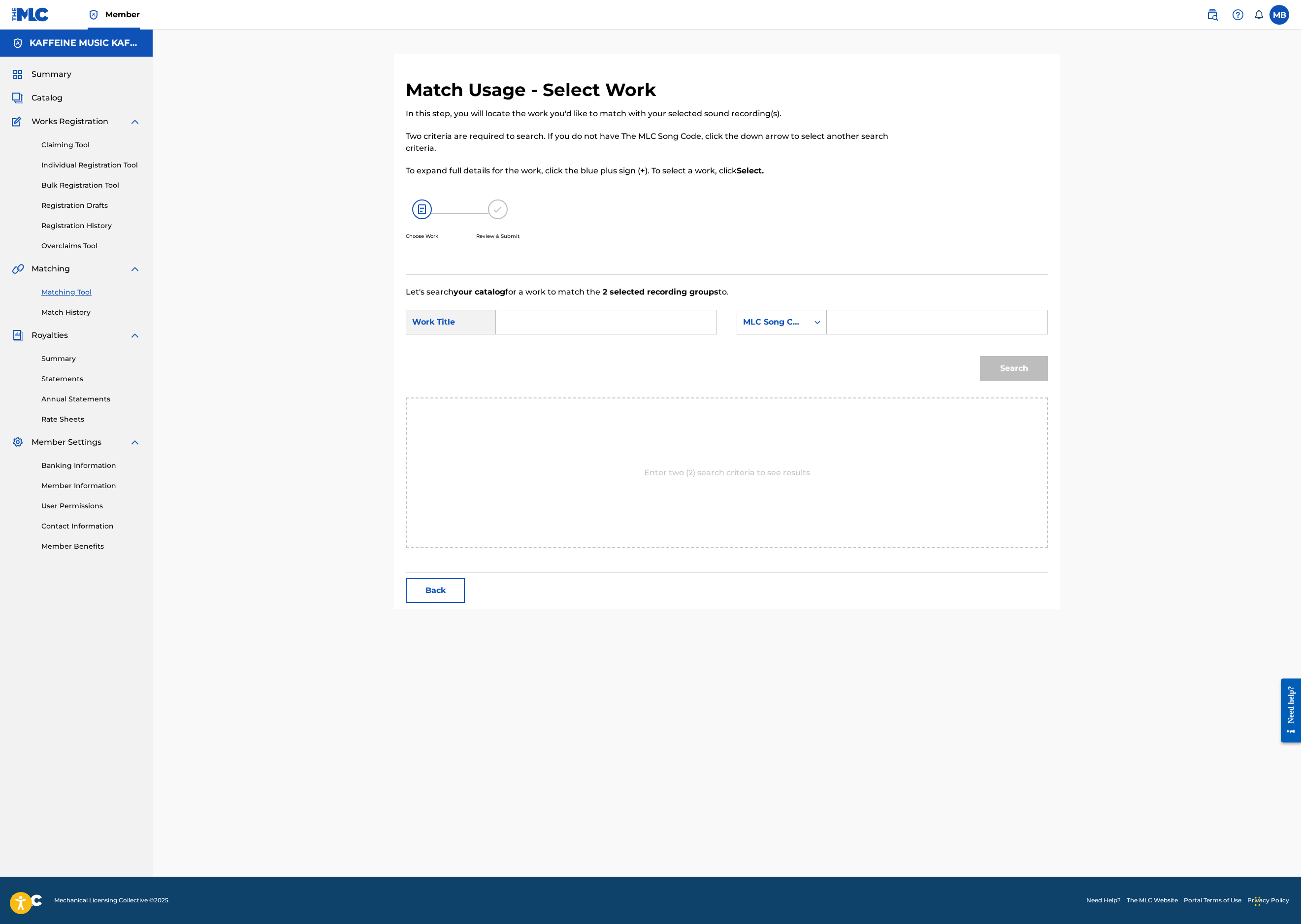
scroll to position [77, 0]
paste input "HIGHSCHOOL"
type input "HIGHSCHOOL"
type input "kaff"
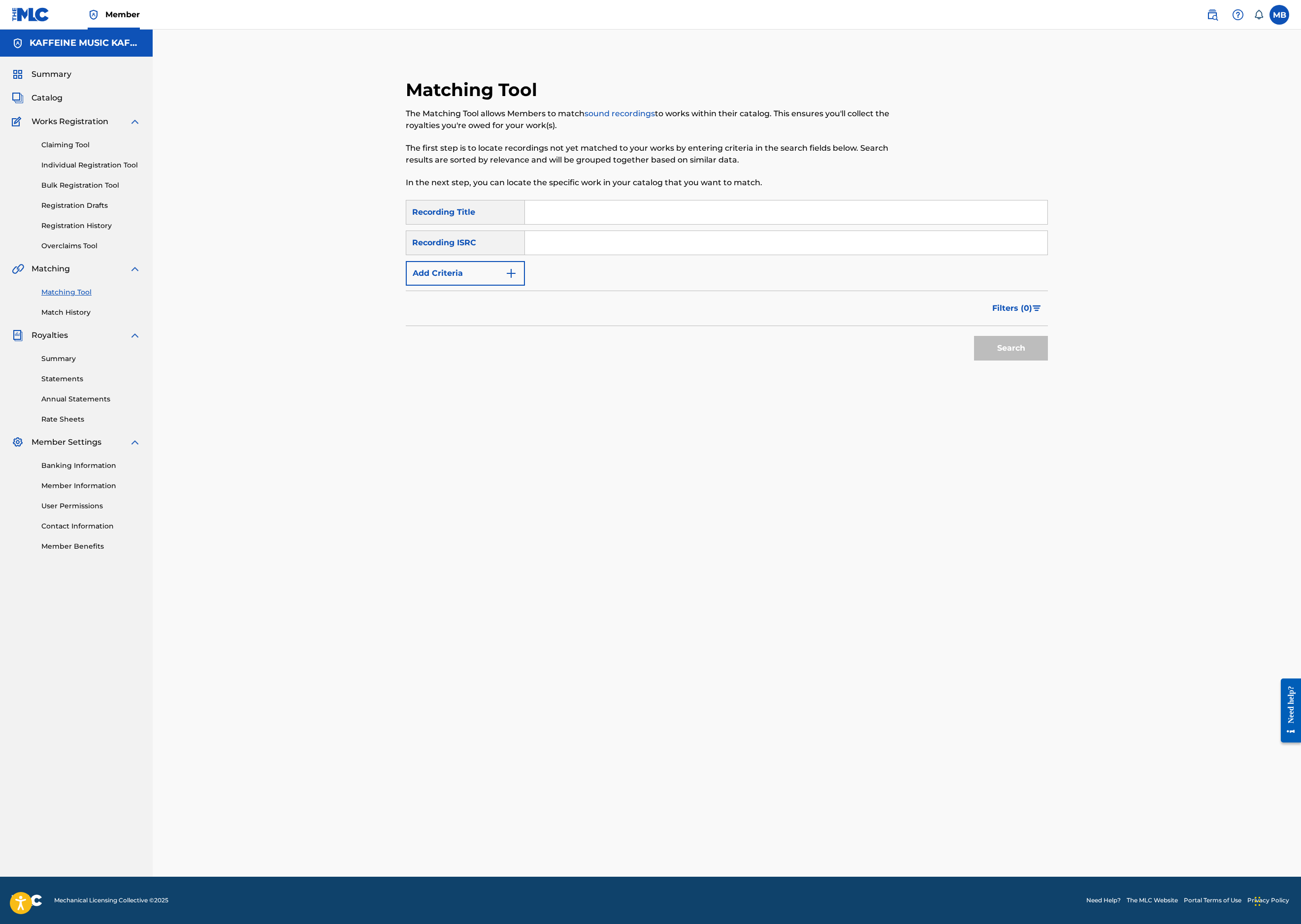
paste input "PEEANO"
type input "PEEANO"
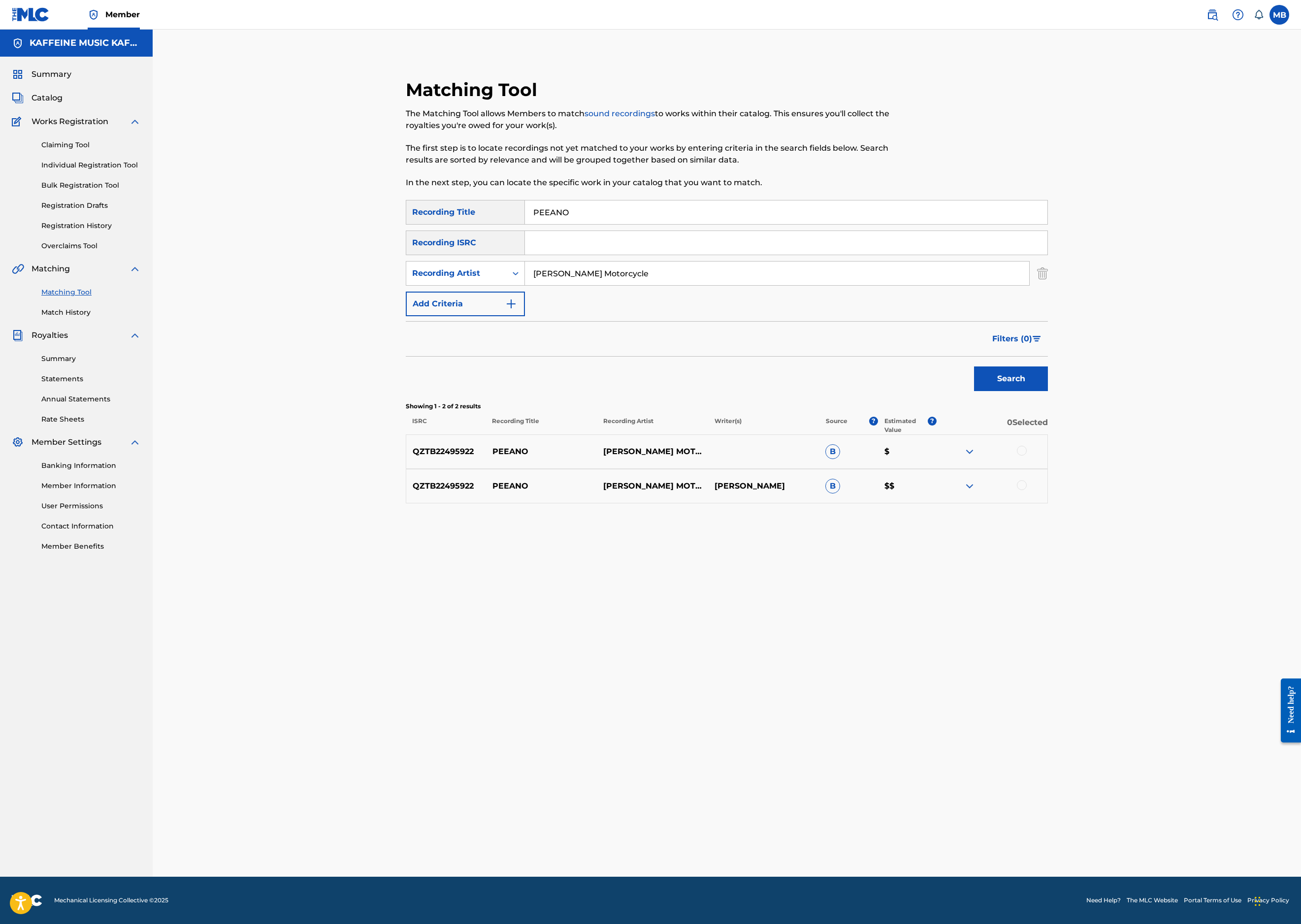
type input "[PERSON_NAME] Motorcycle"
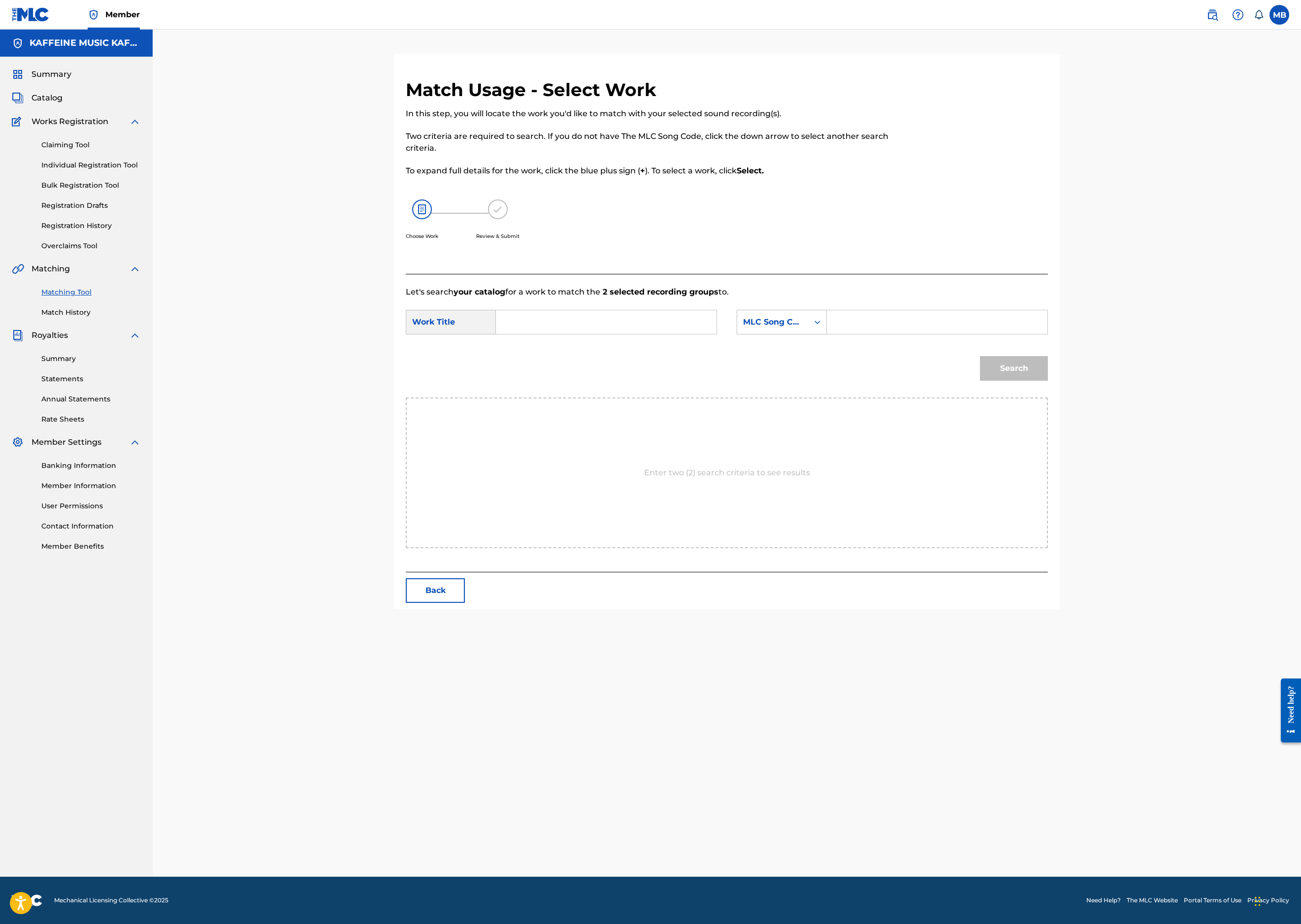
paste input "PIXIE IN DAH BRAIN"
type input "PIXIE IN DAH BRAIN"
type input "m"
type input "kadd"
paste input "PEEANO"
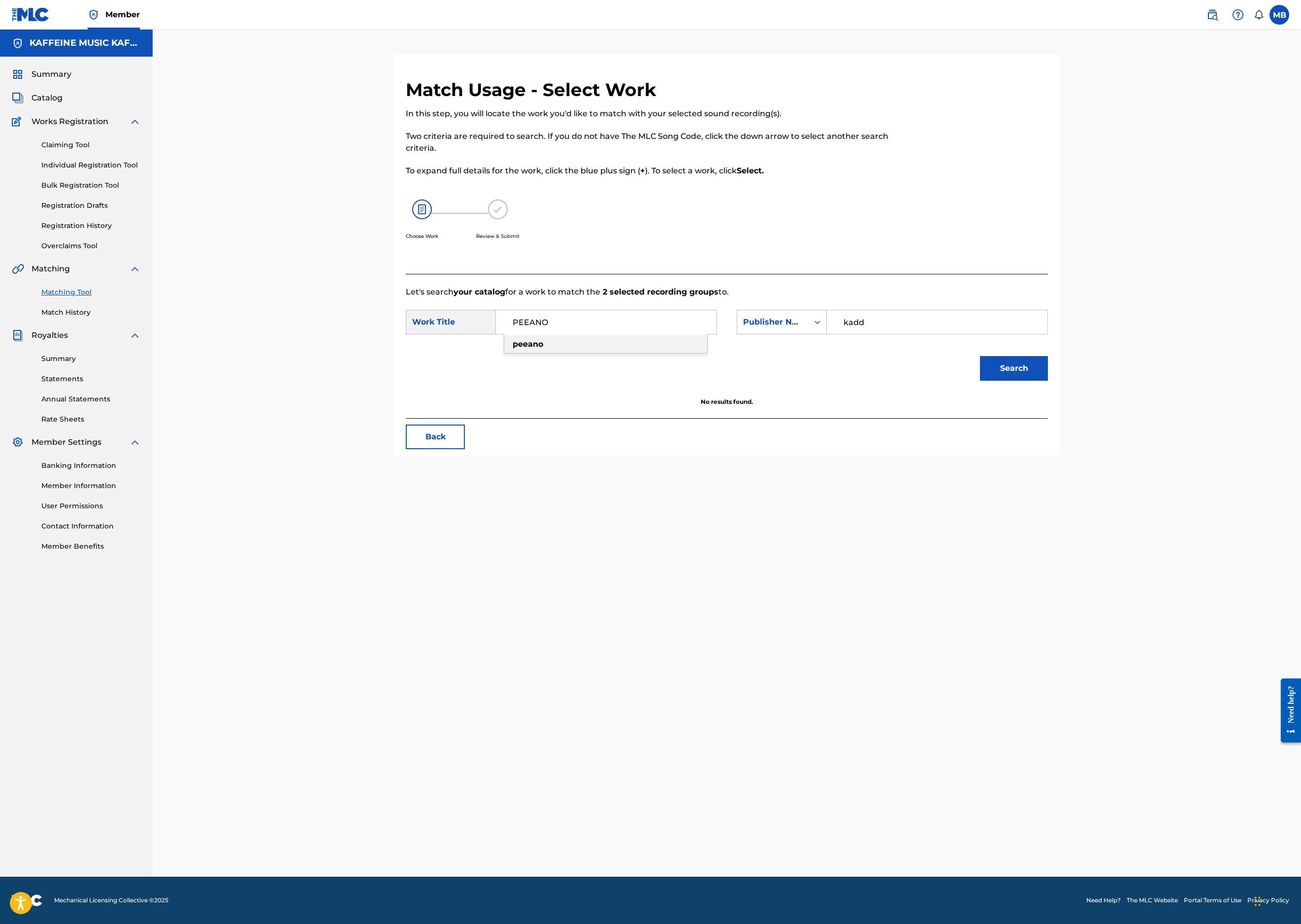
type input "PEEANO"
type input "kaff"
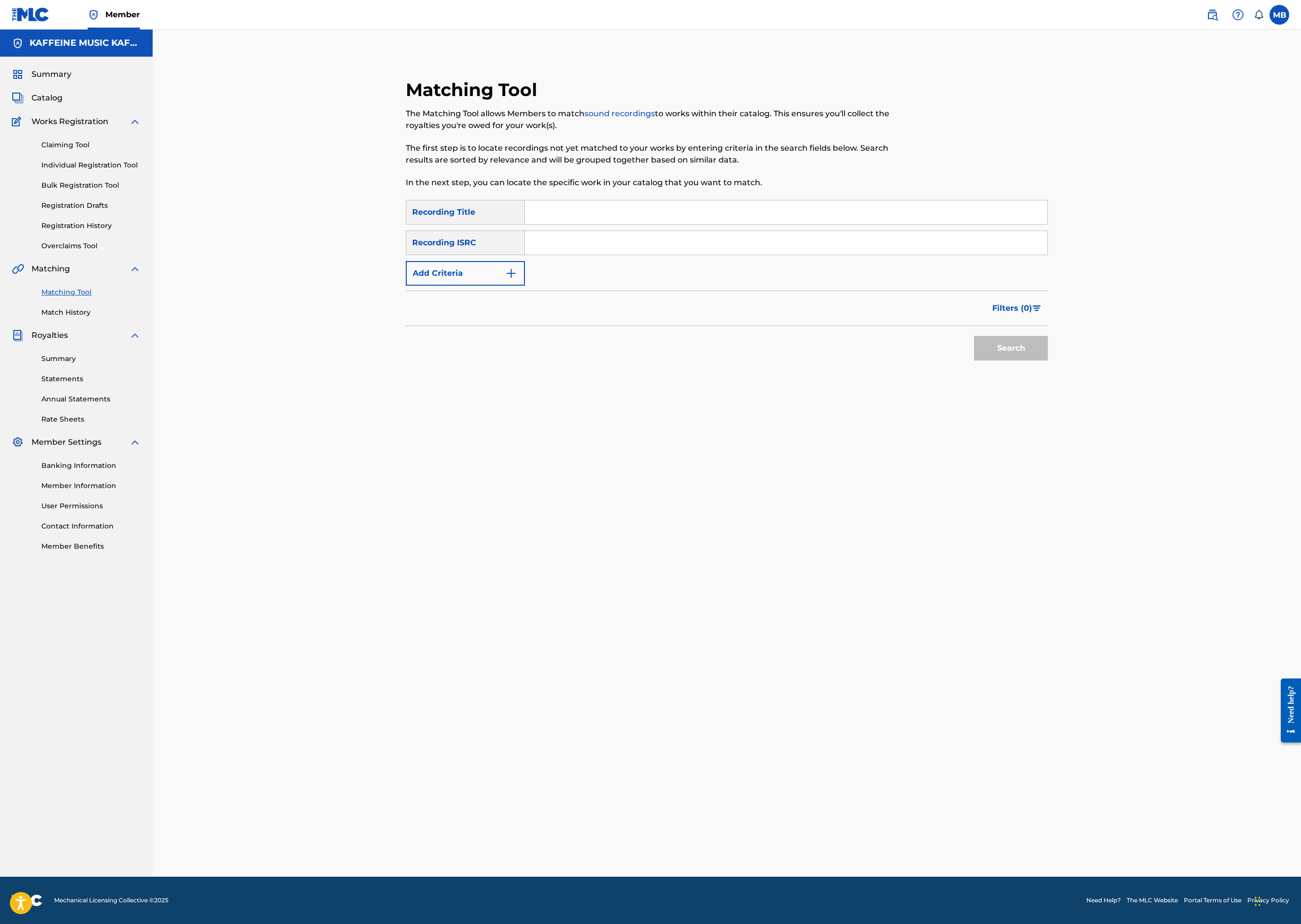
paste input "PIXIE IN DAH BRAIN"
type input "PIXIE IN DAH BRAIN"
type input "[PERSON_NAME] Motorcycle"
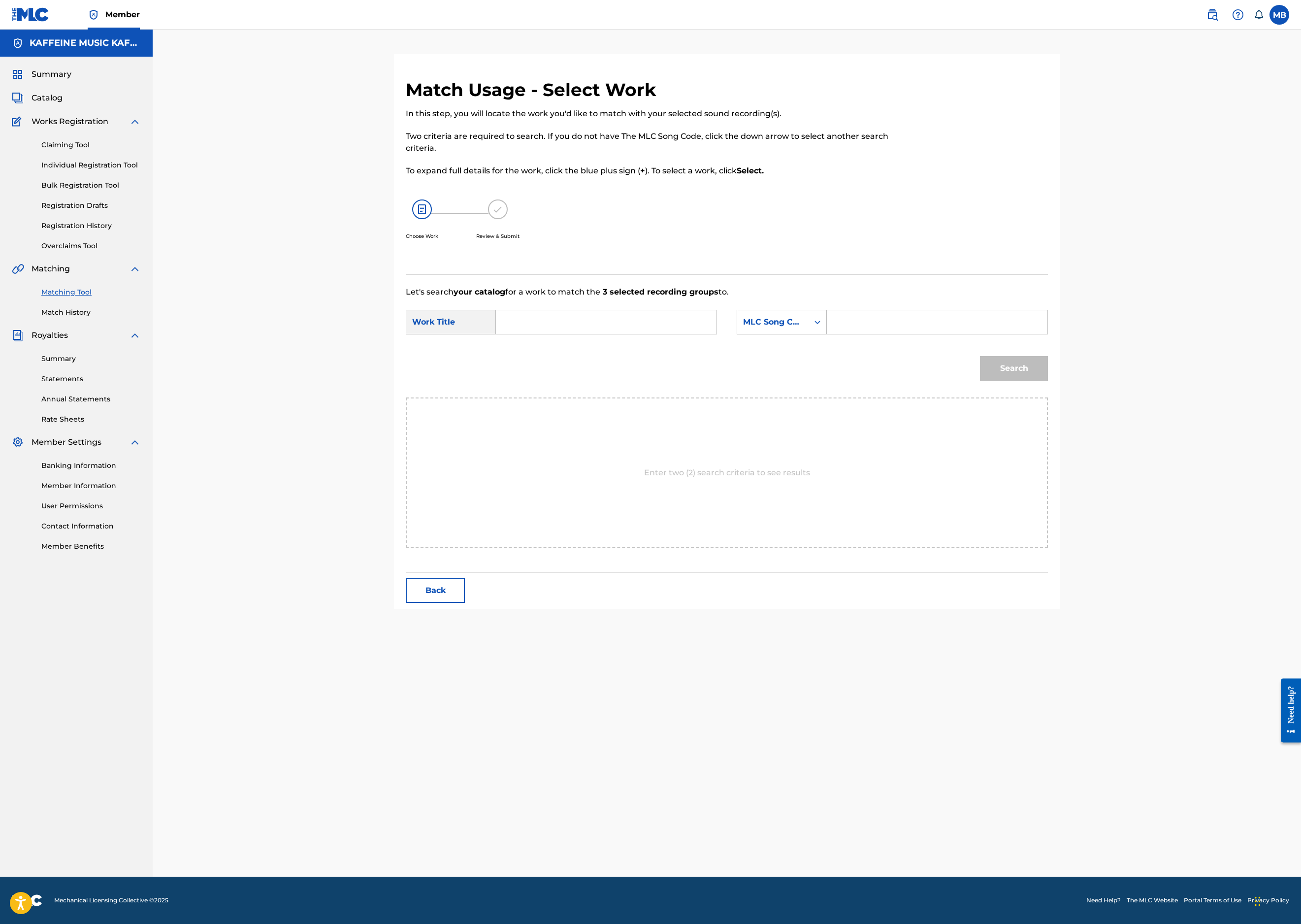
scroll to position [77, 0]
paste input "PIXIE IN DAH BRAIN"
type input "PIXIE IN DAH BRAIN"
type input "kaff"
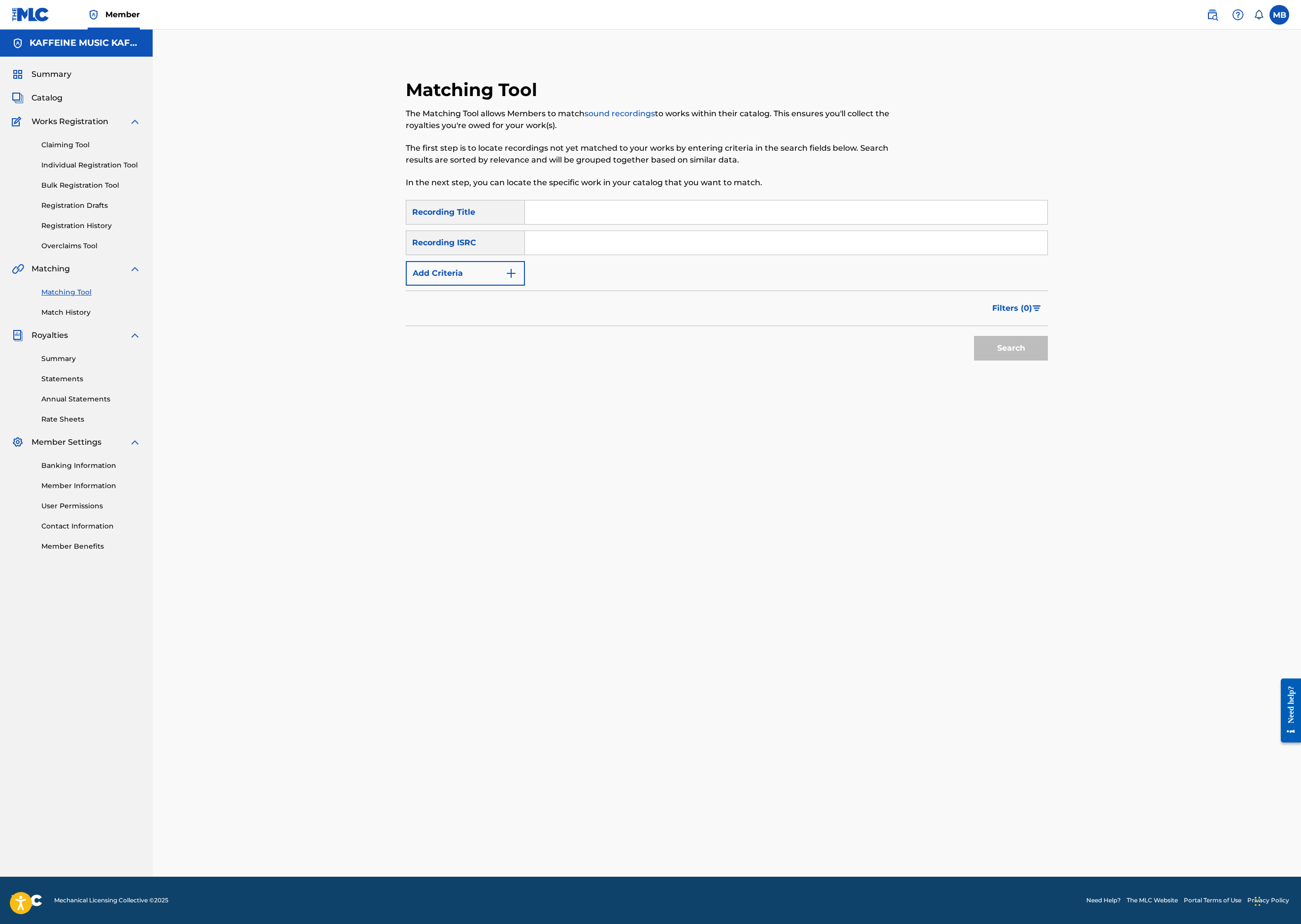
drag, startPoint x: 692, startPoint y: 236, endPoint x: 706, endPoint y: 236, distance: 14.0
paste input "TRACE"
type input "TRACE"
drag, startPoint x: 478, startPoint y: 324, endPoint x: 479, endPoint y: 340, distance: 16.0
type input "[PERSON_NAME] Motorcycle"
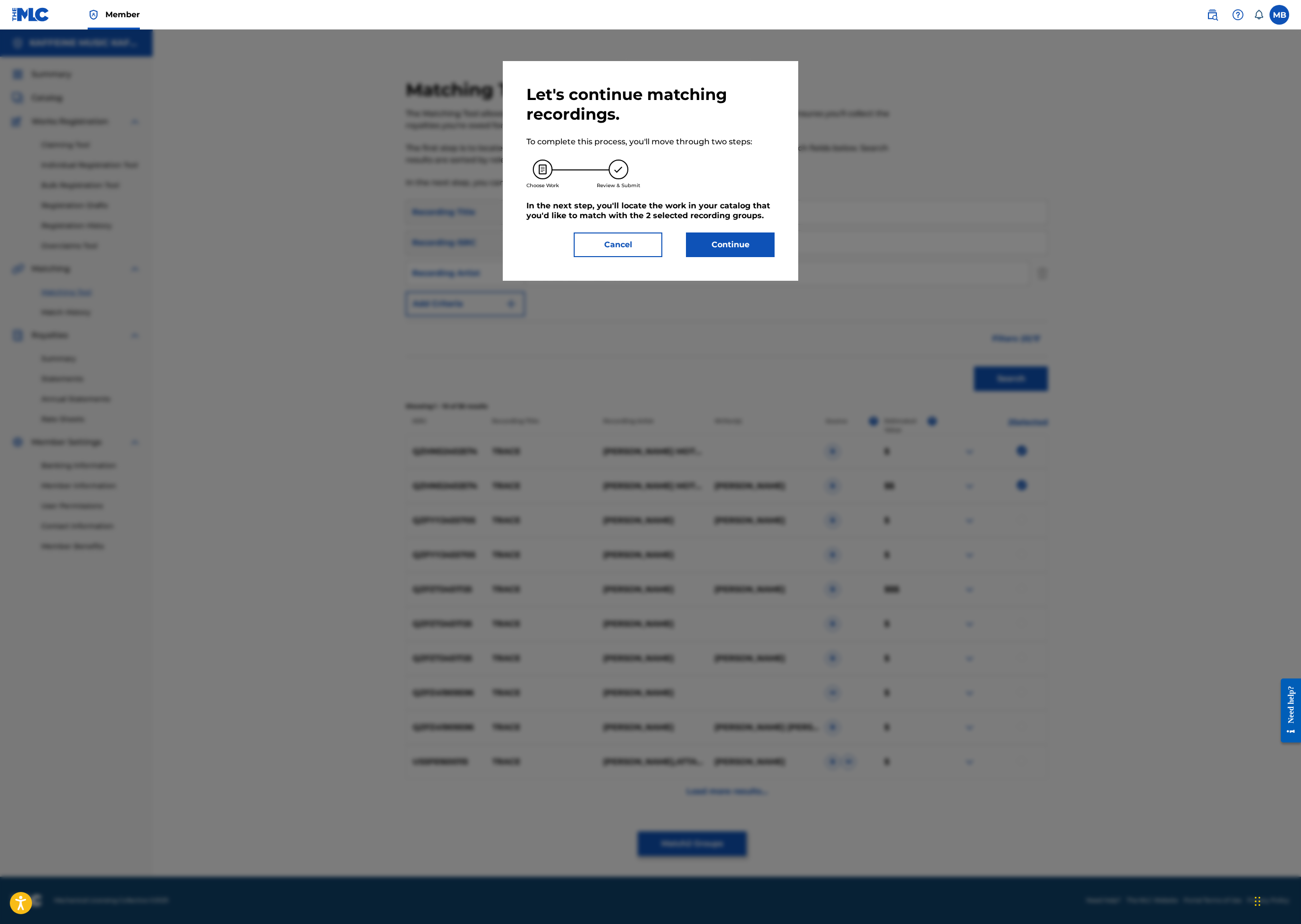
scroll to position [77, 0]
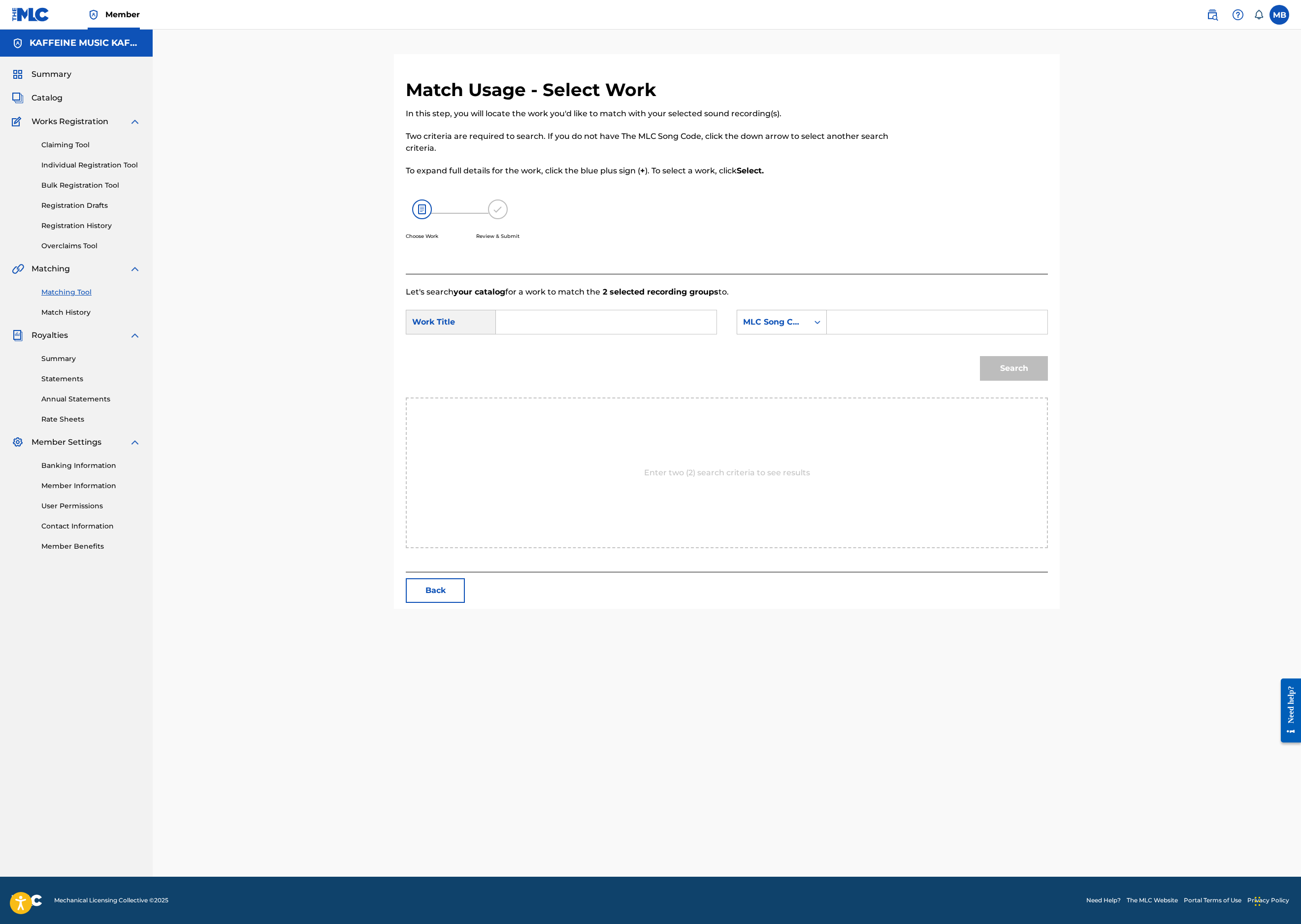
paste input "TRACE"
type input "TRACE"
drag, startPoint x: 858, startPoint y: 464, endPoint x: 901, endPoint y: 455, distance: 43.9
type input "kaff"
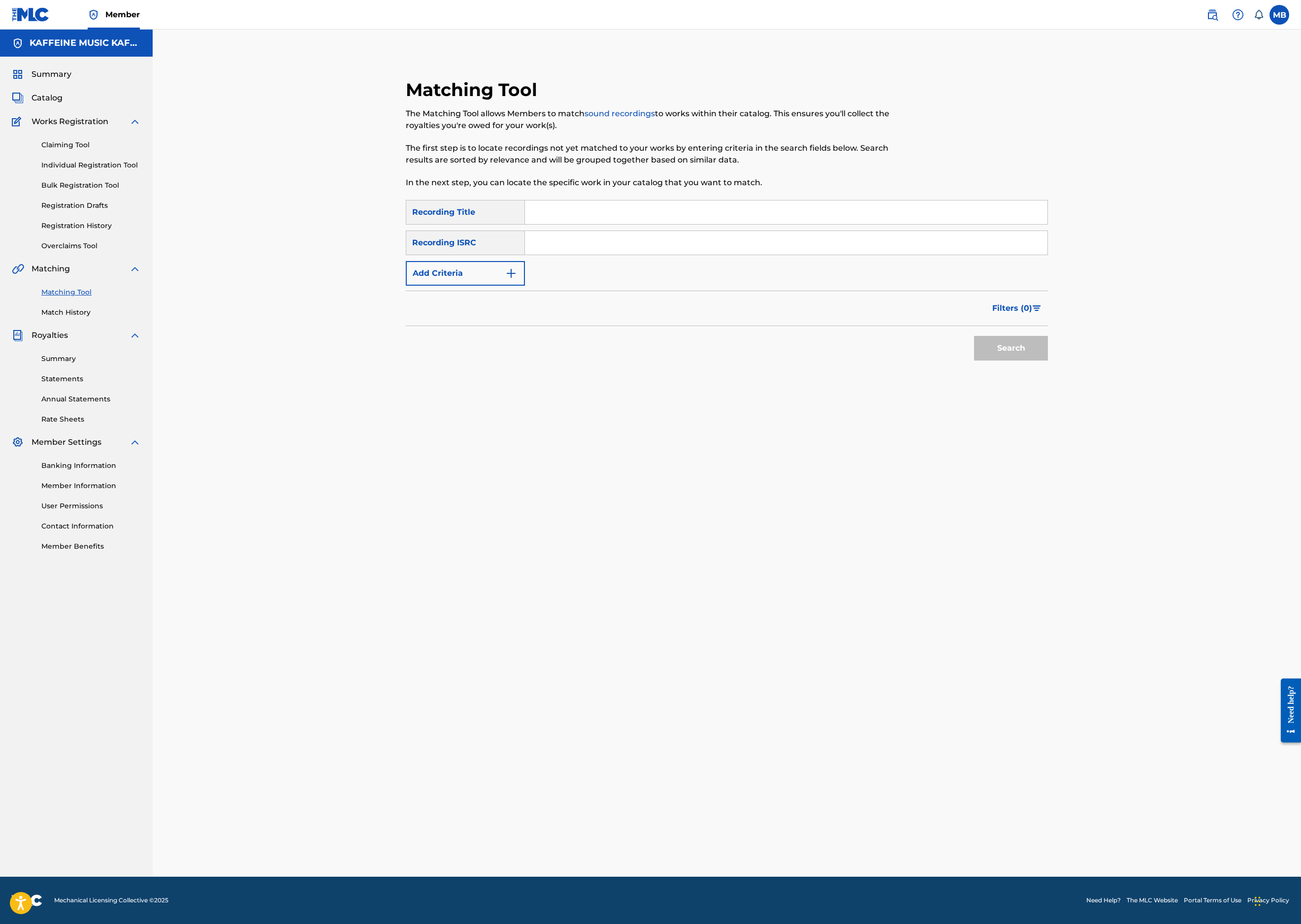
paste input "OH GOD."
type input "OH GOD."
type input "[PERSON_NAME] Motorcycle"
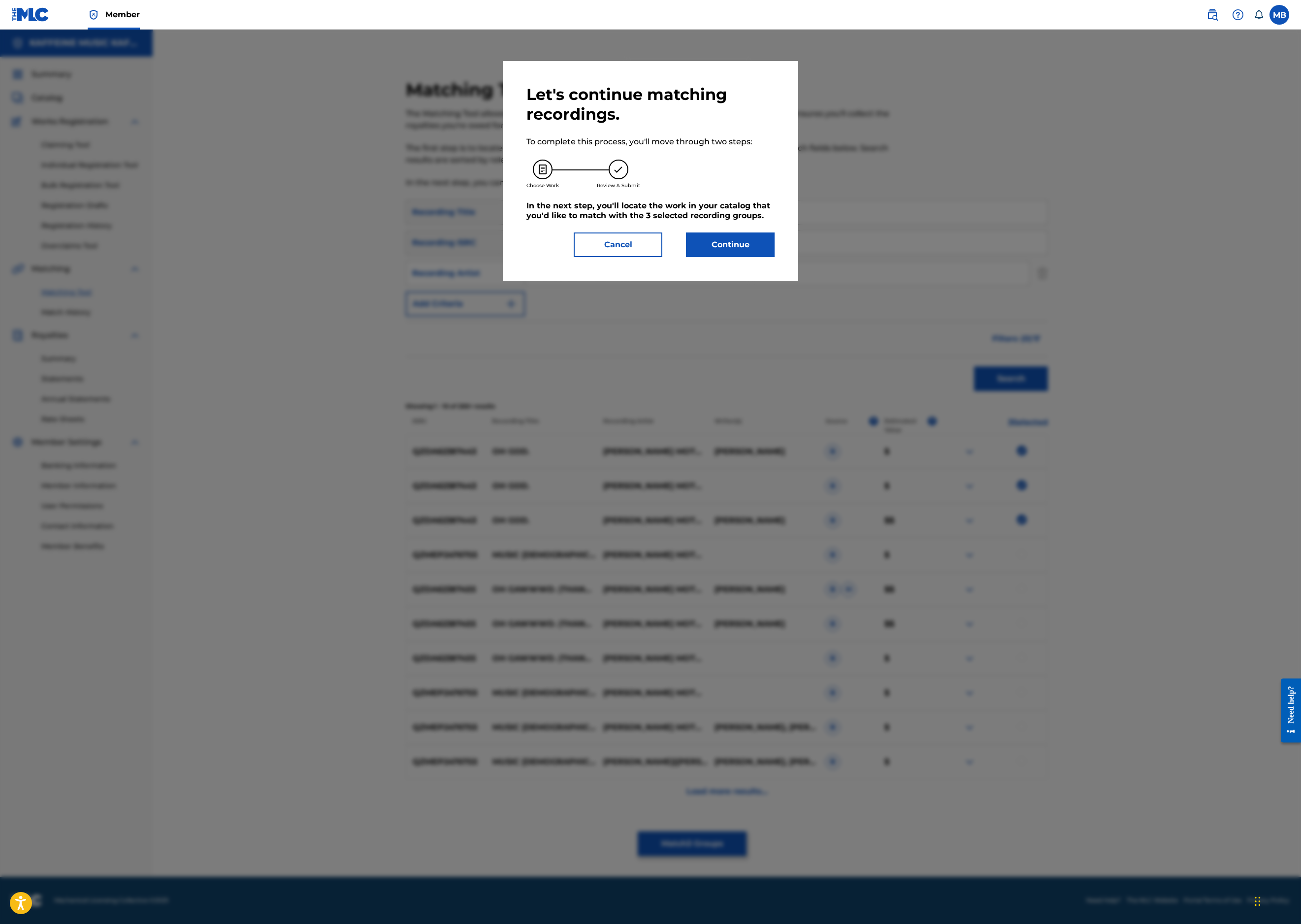
scroll to position [77, 0]
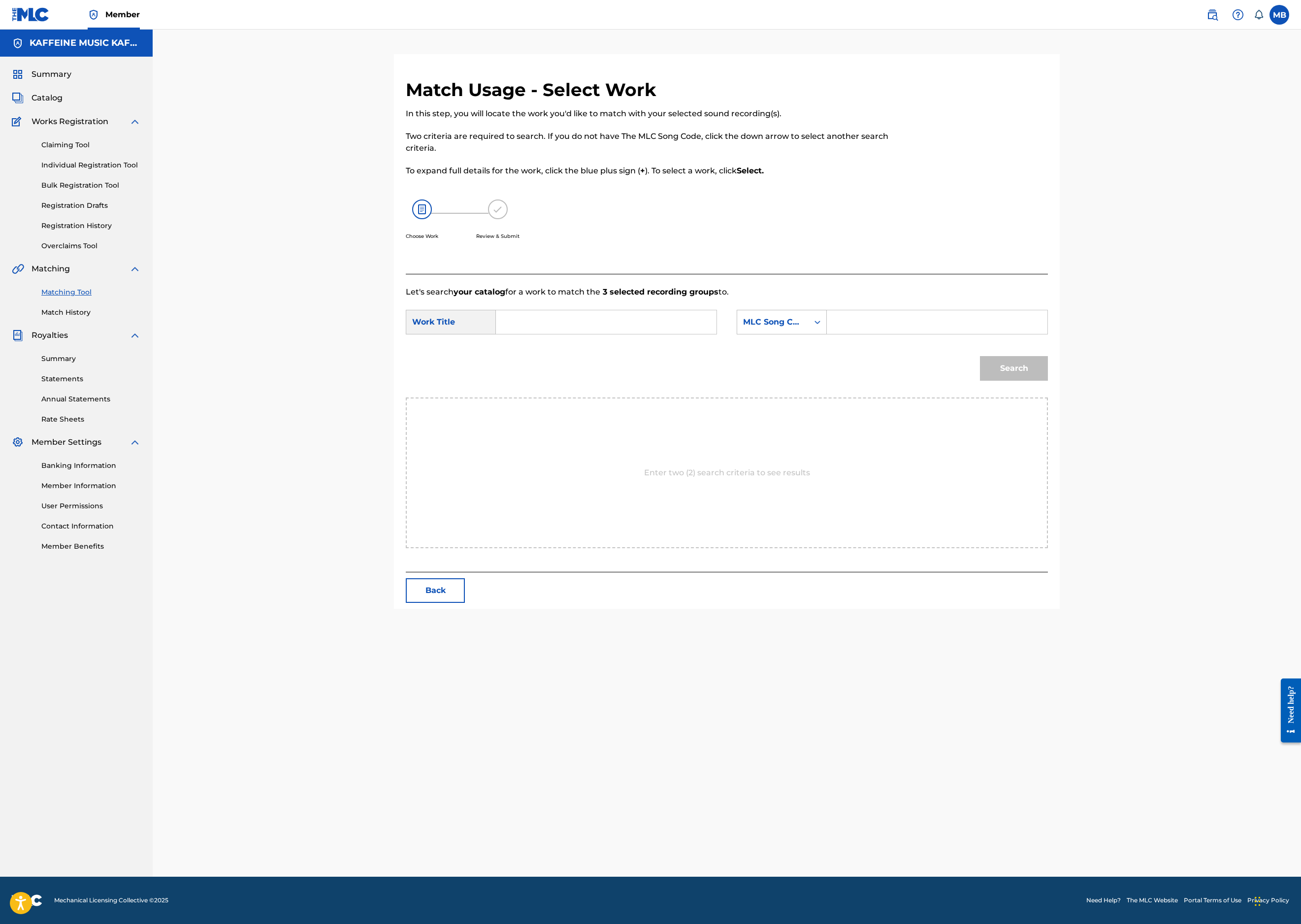
paste input "OH GOD."
type input "OH GOD."
type input "kaff"
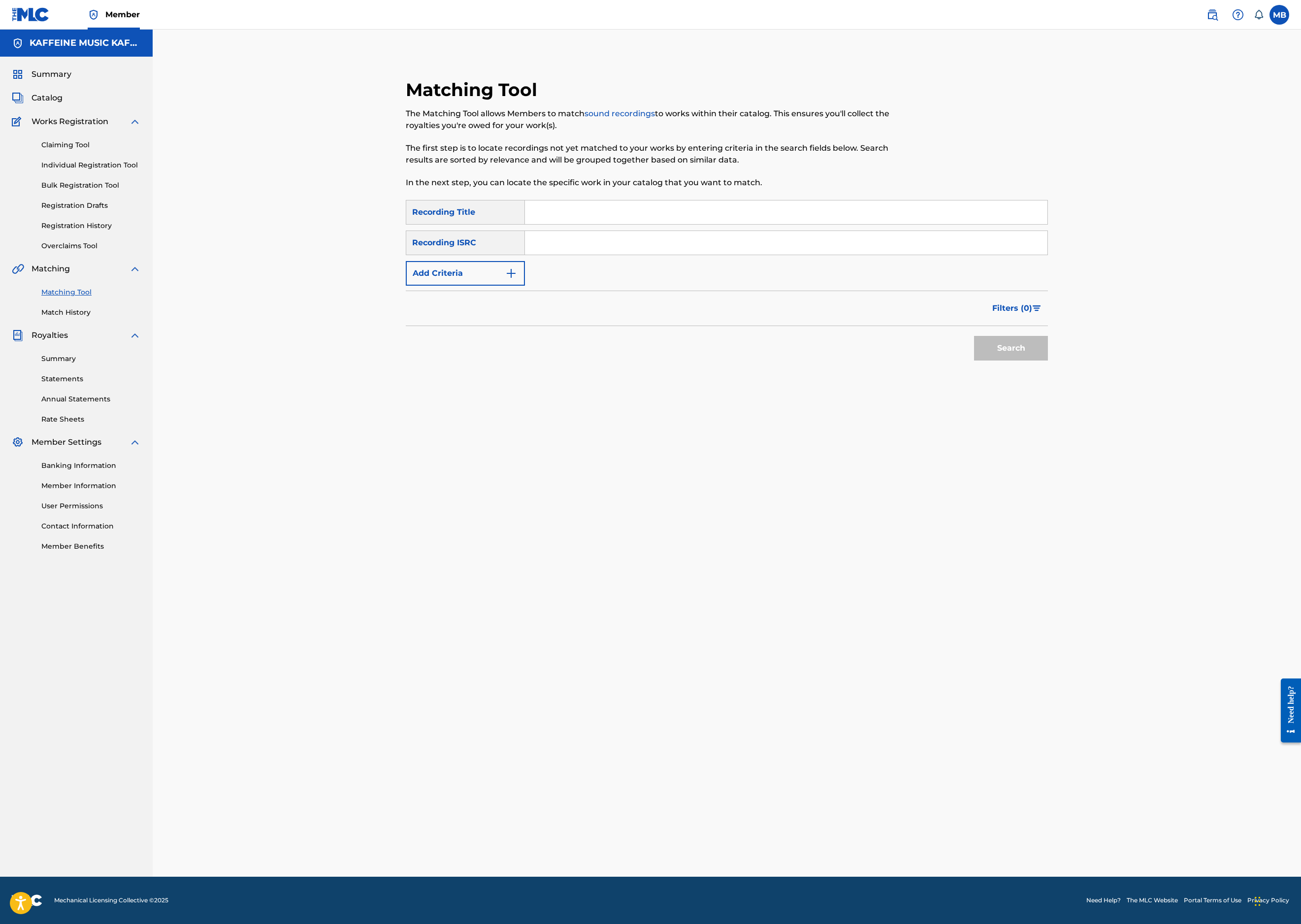
paste input "RUN"
type input "RUN"
paste input "RUN"
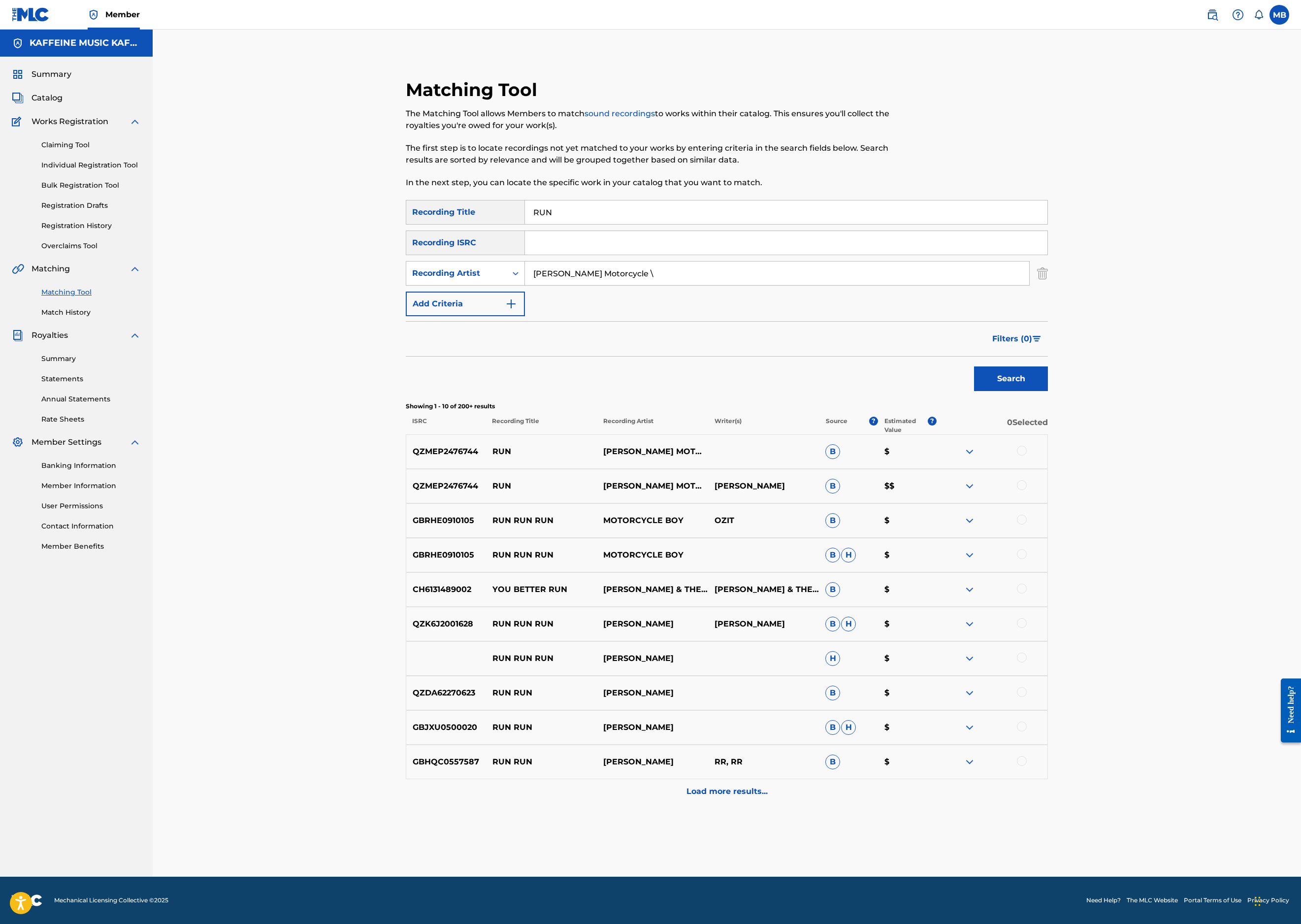
type input "Michael Motorcycle \"
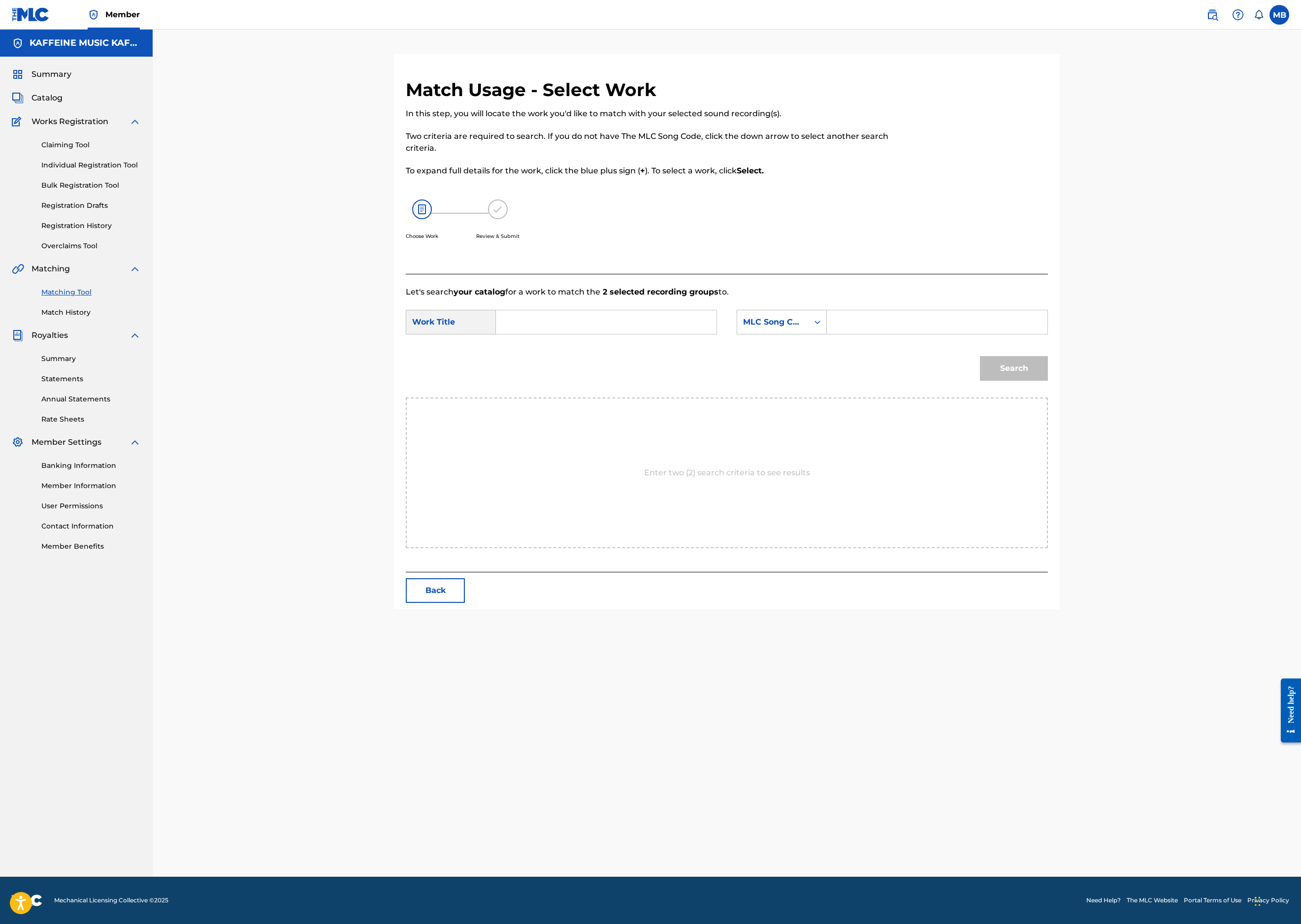
paste input "RUN"
type input "RUN"
drag, startPoint x: 949, startPoint y: 419, endPoint x: 920, endPoint y: 458, distance: 48.6
type input "kaff"
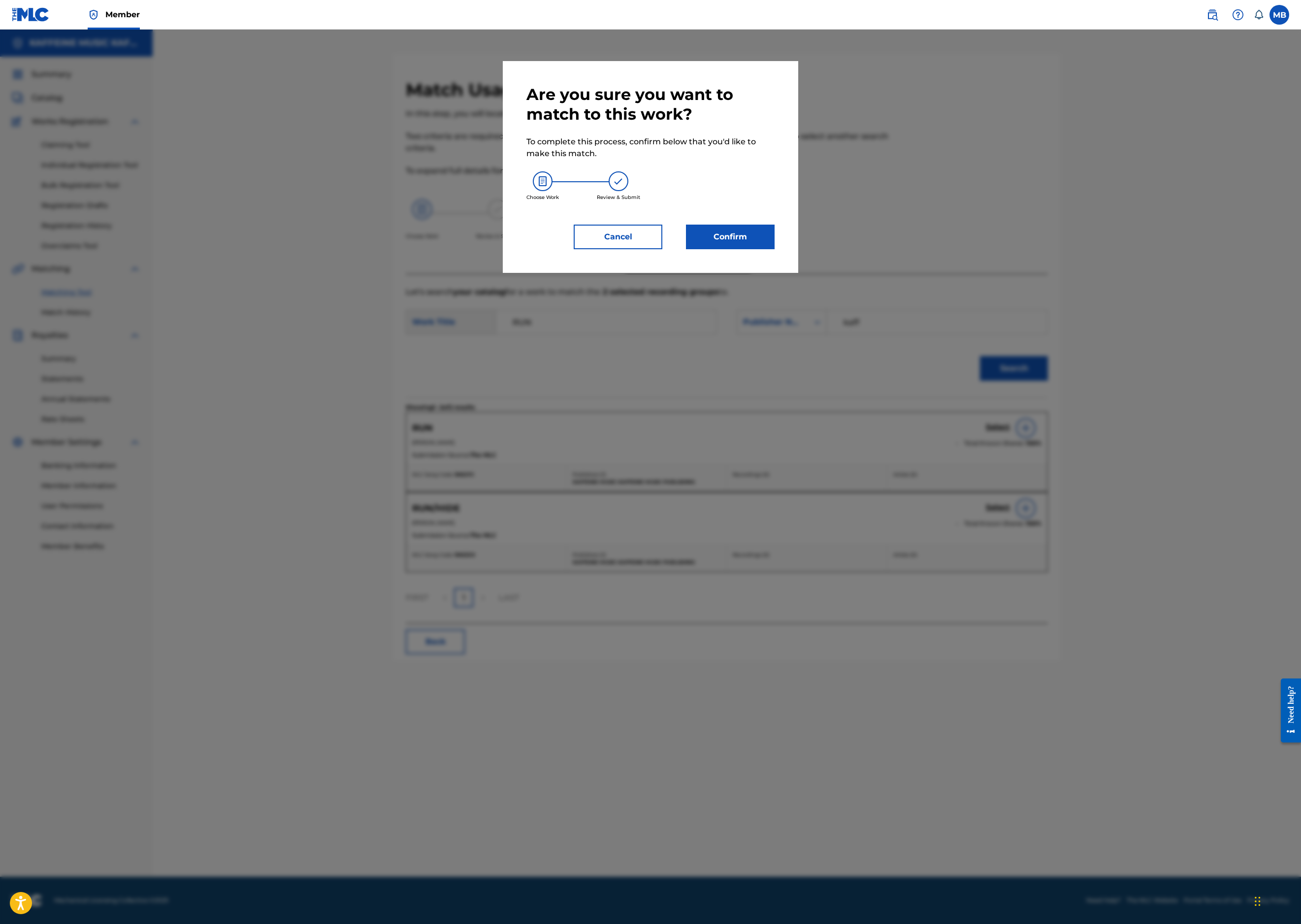
drag, startPoint x: 763, startPoint y: 301, endPoint x: 765, endPoint y: 328, distance: 27.1
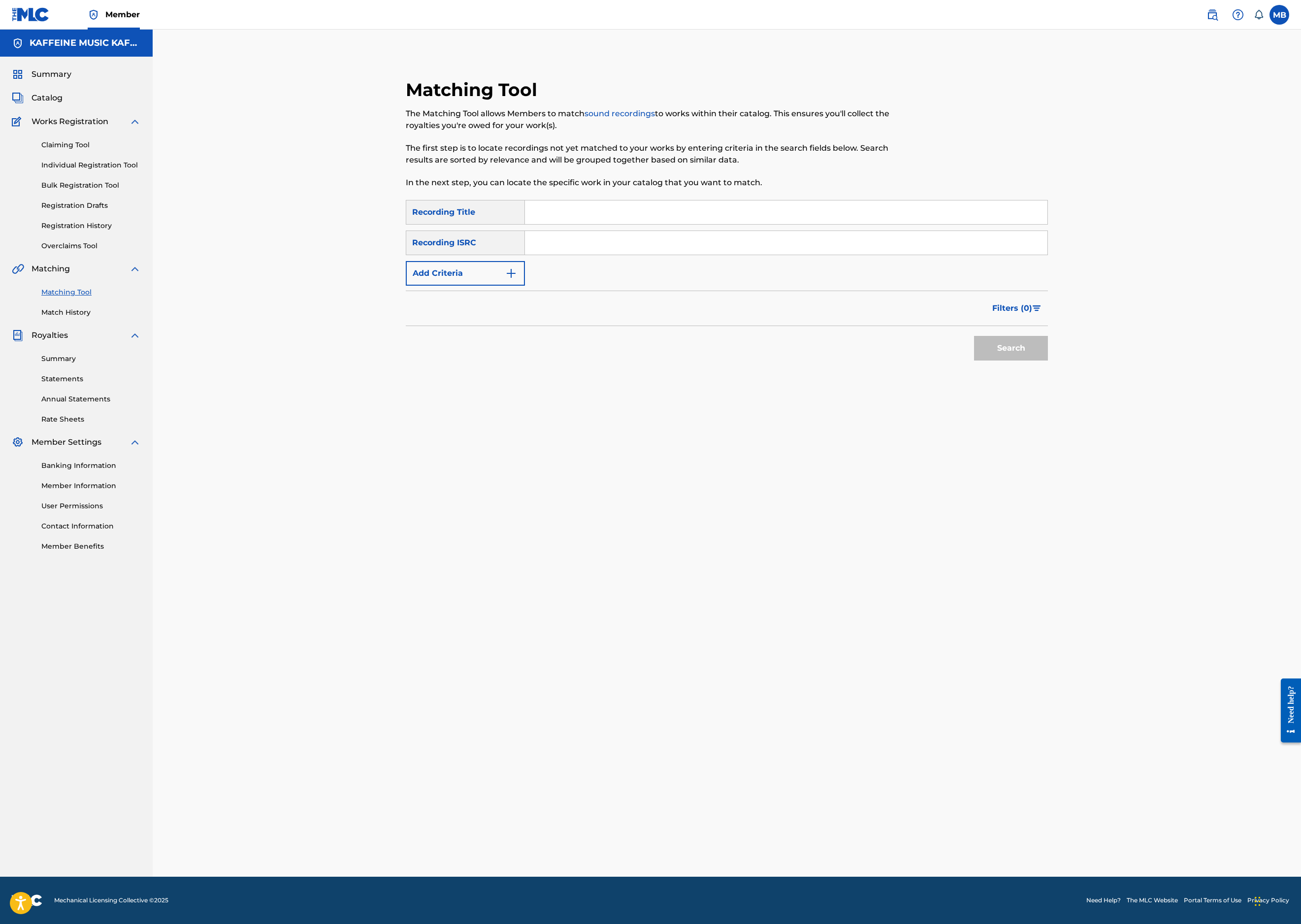
drag, startPoint x: 680, startPoint y: 212, endPoint x: 692, endPoint y: 218, distance: 13.4
paste input "BRAIN OF OURS"
type input "BRAIN OF OURS"
type input "[PERSON_NAME] Motorcycle"
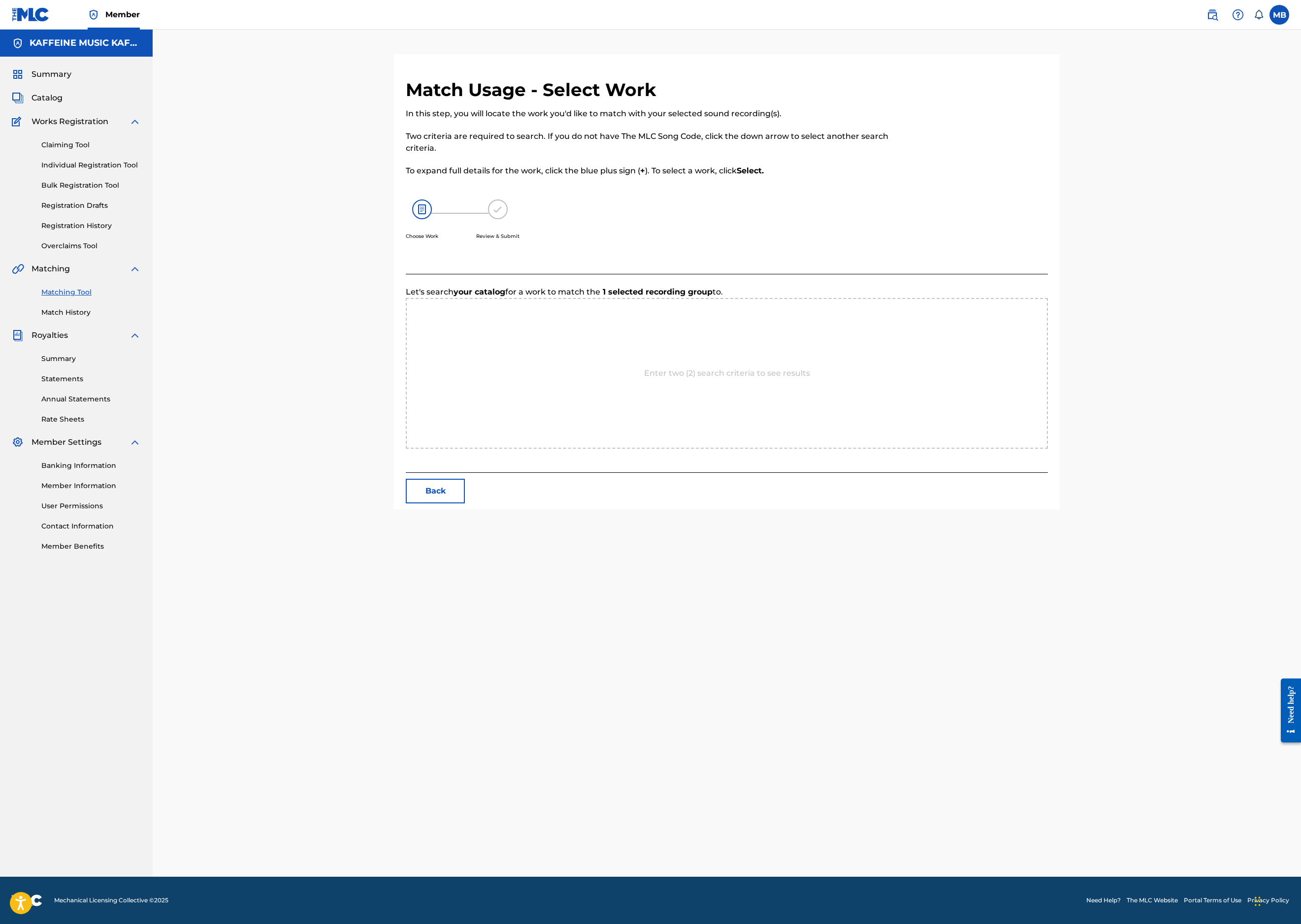
scroll to position [77, 0]
paste input "BRAIN OF OURS"
type input "BRAIN OF OURS"
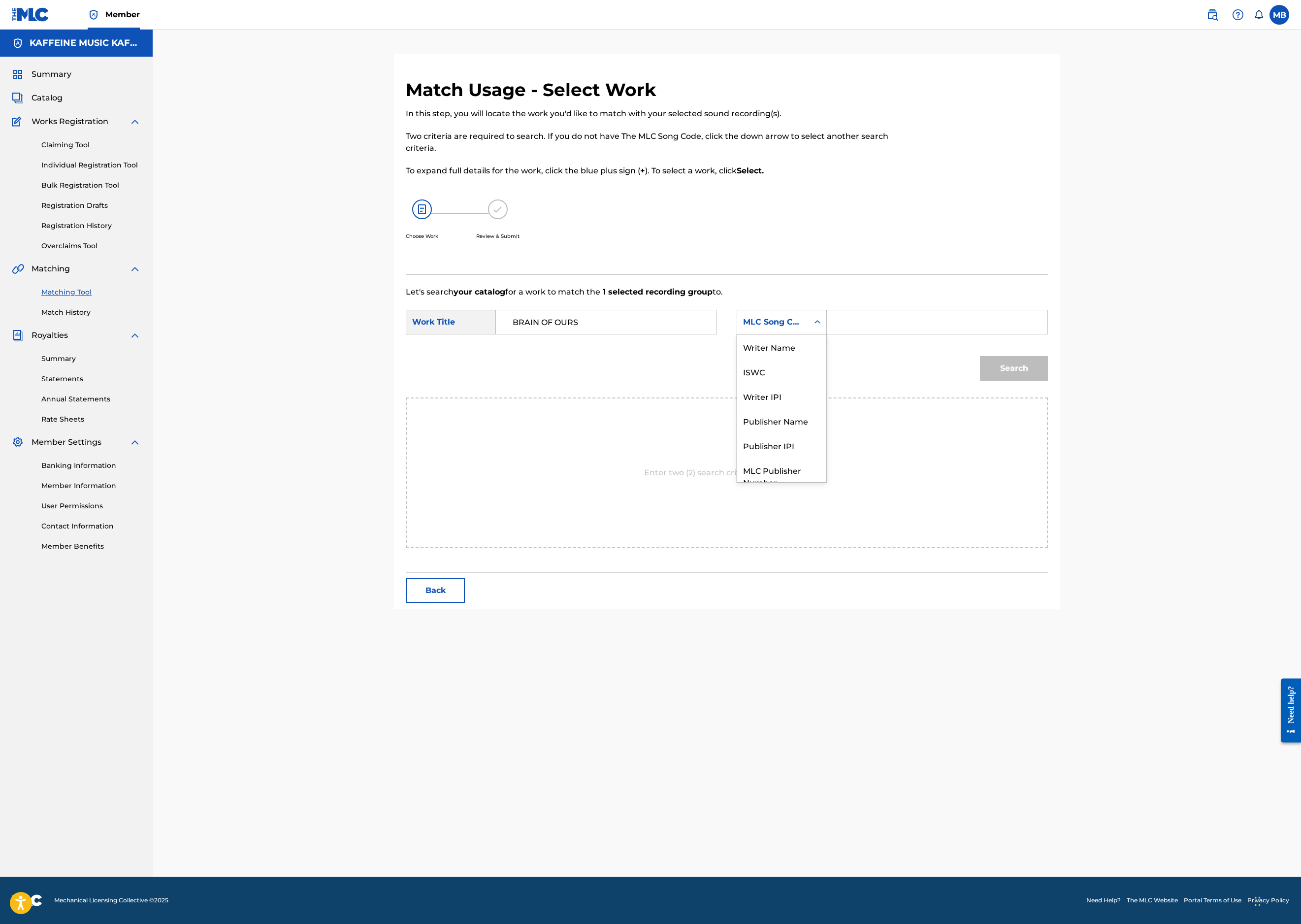
scroll to position [104, 0]
type input "kaff"
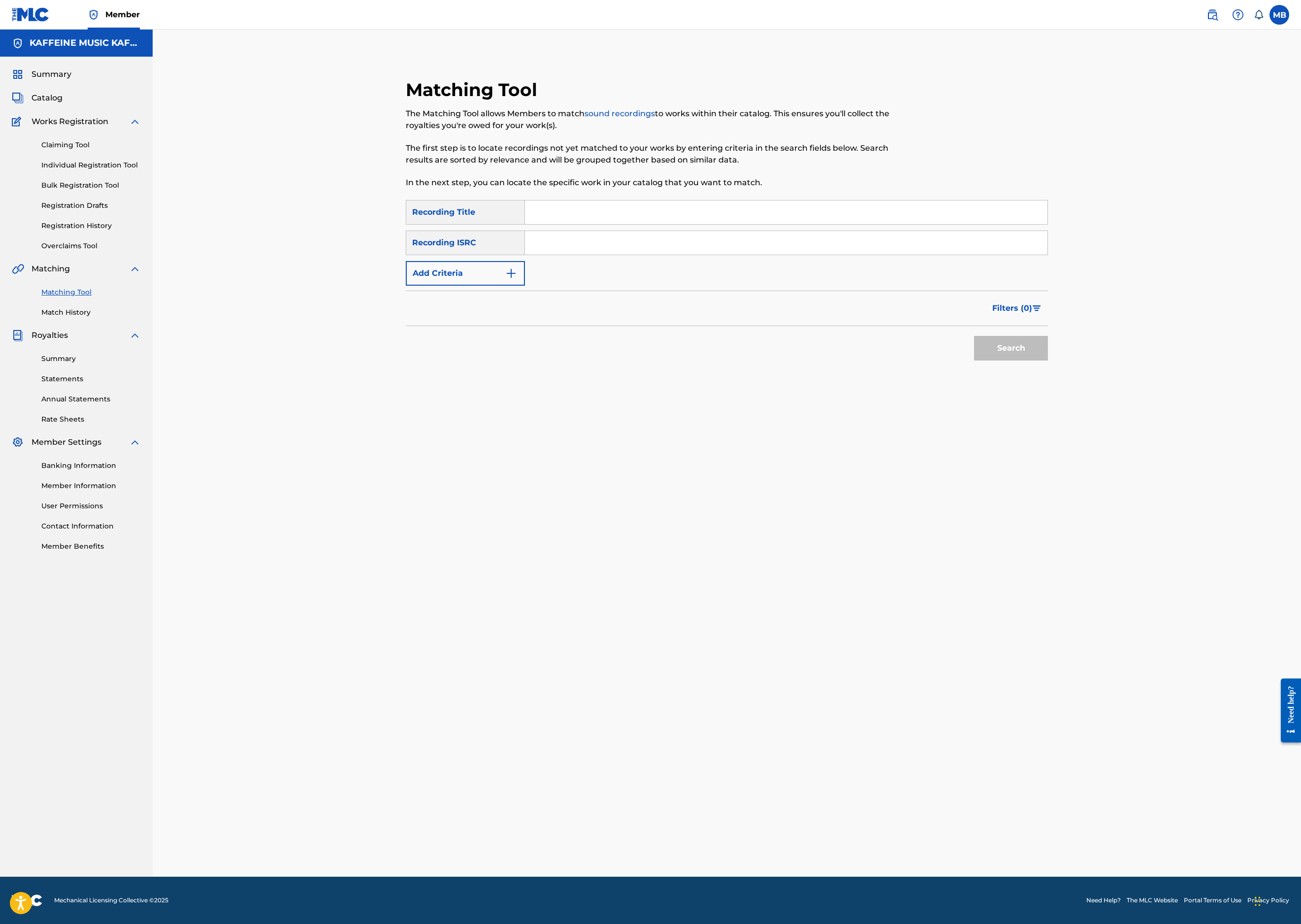
paste input "CLUE"
type input "CLUE"
type input "[PERSON_NAME] Motorcycle"
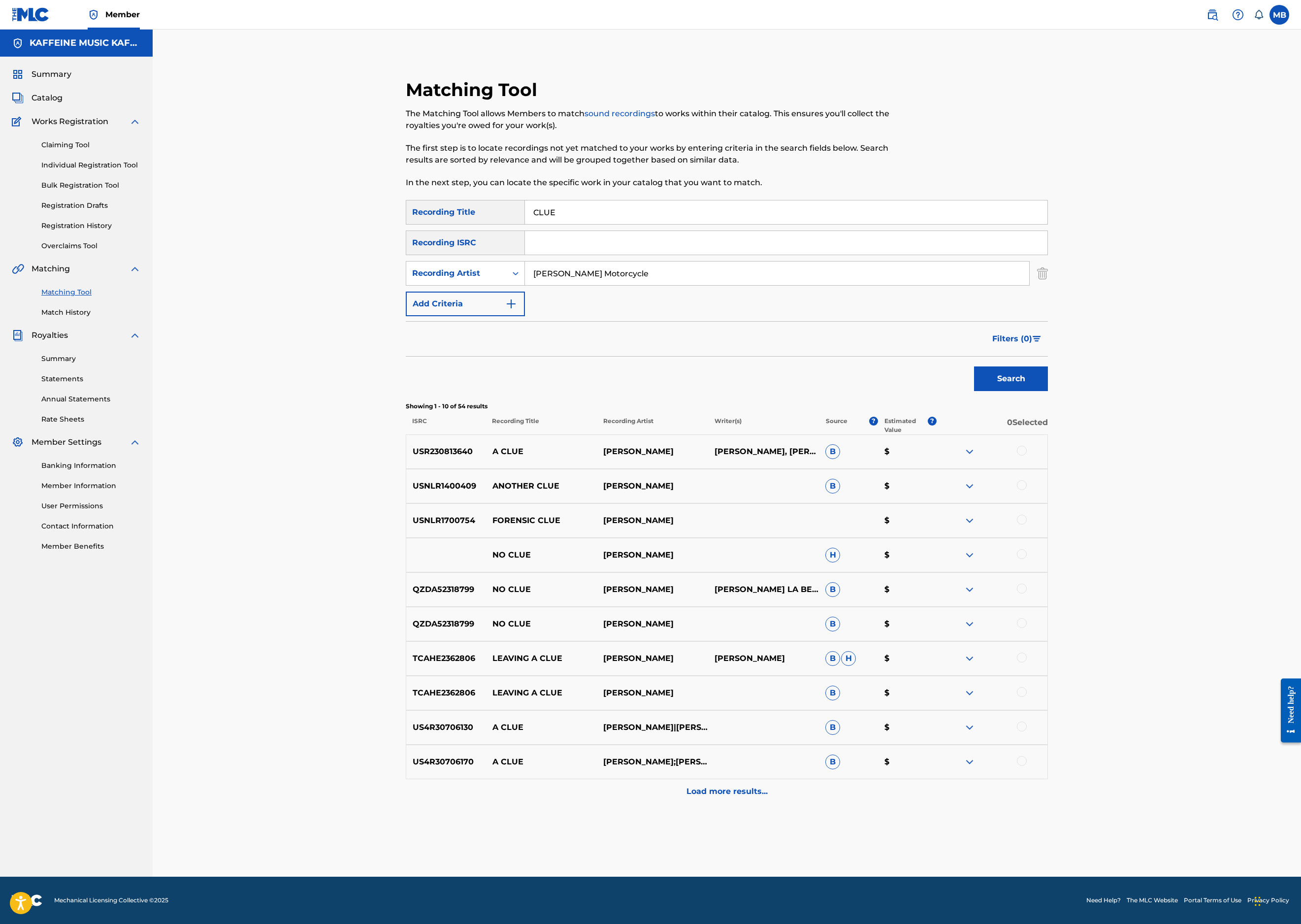
drag, startPoint x: 1223, startPoint y: 490, endPoint x: 608, endPoint y: 214, distance: 674.1
paste input "TRL S"
type input "CTRL S"
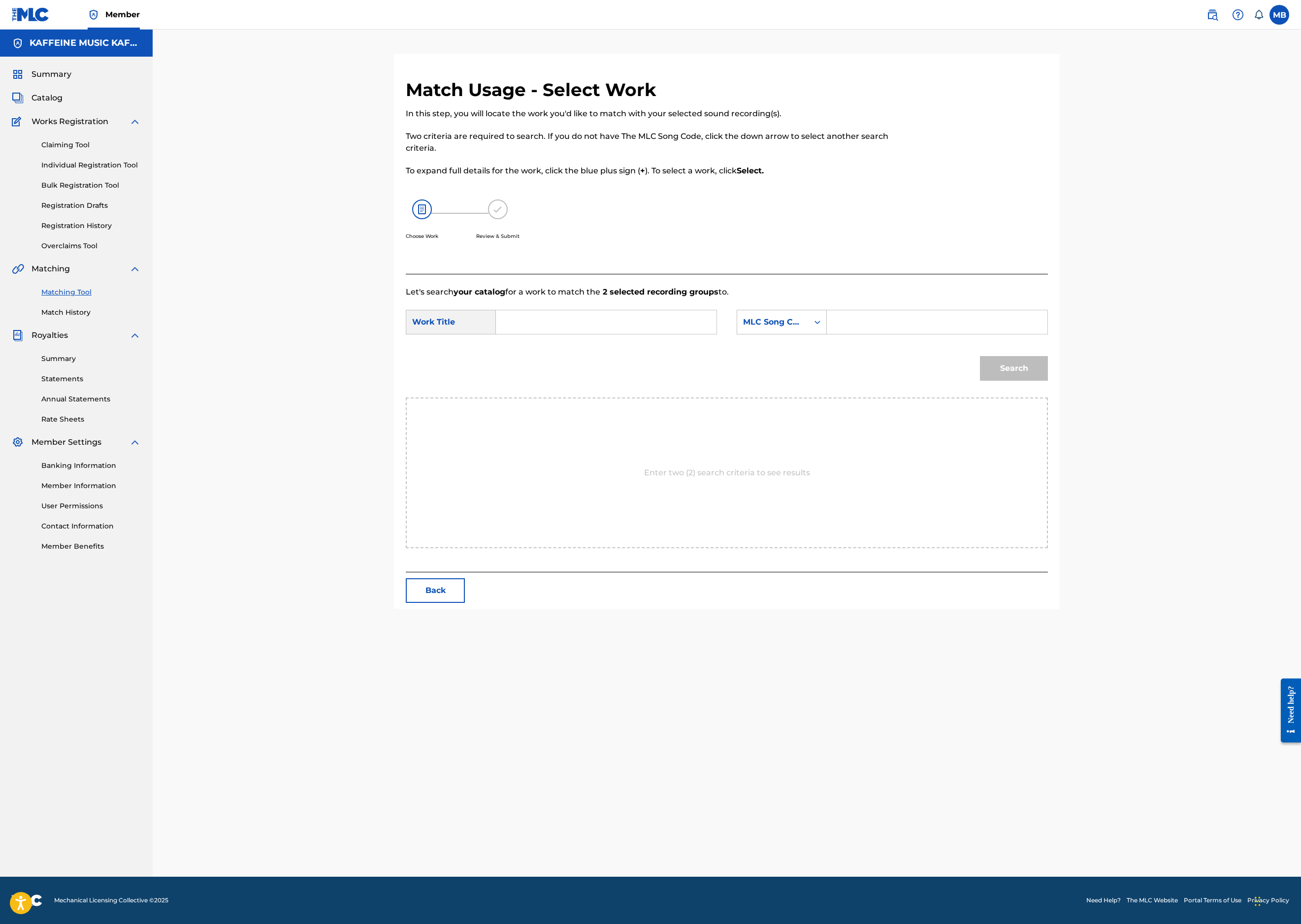
paste input "CTRL S"
type input "CTRL S"
type input "kaff"
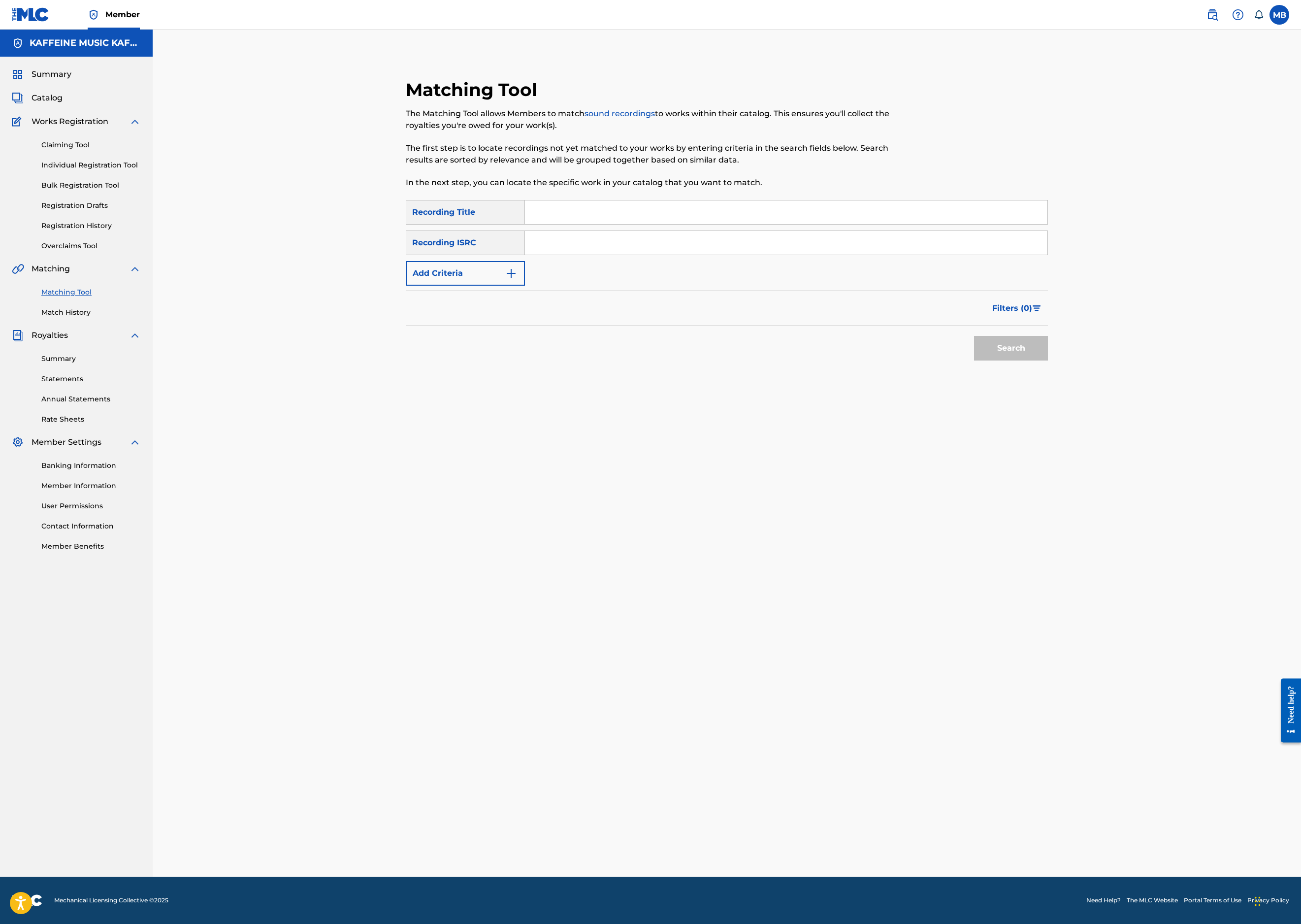
paste input "CUP"
type input "CUP"
type input "[PERSON_NAME] Motorcycle"
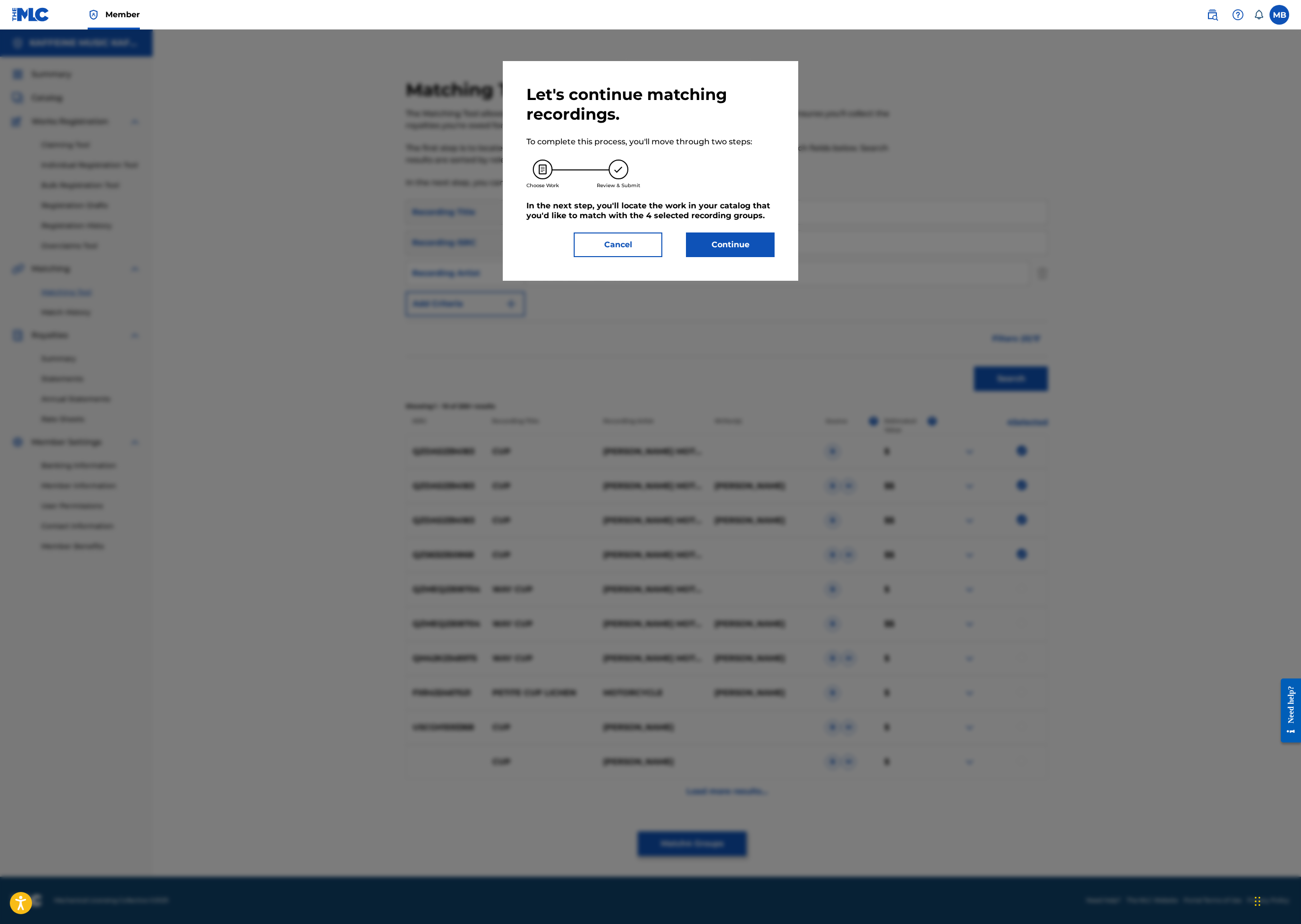
scroll to position [77, 0]
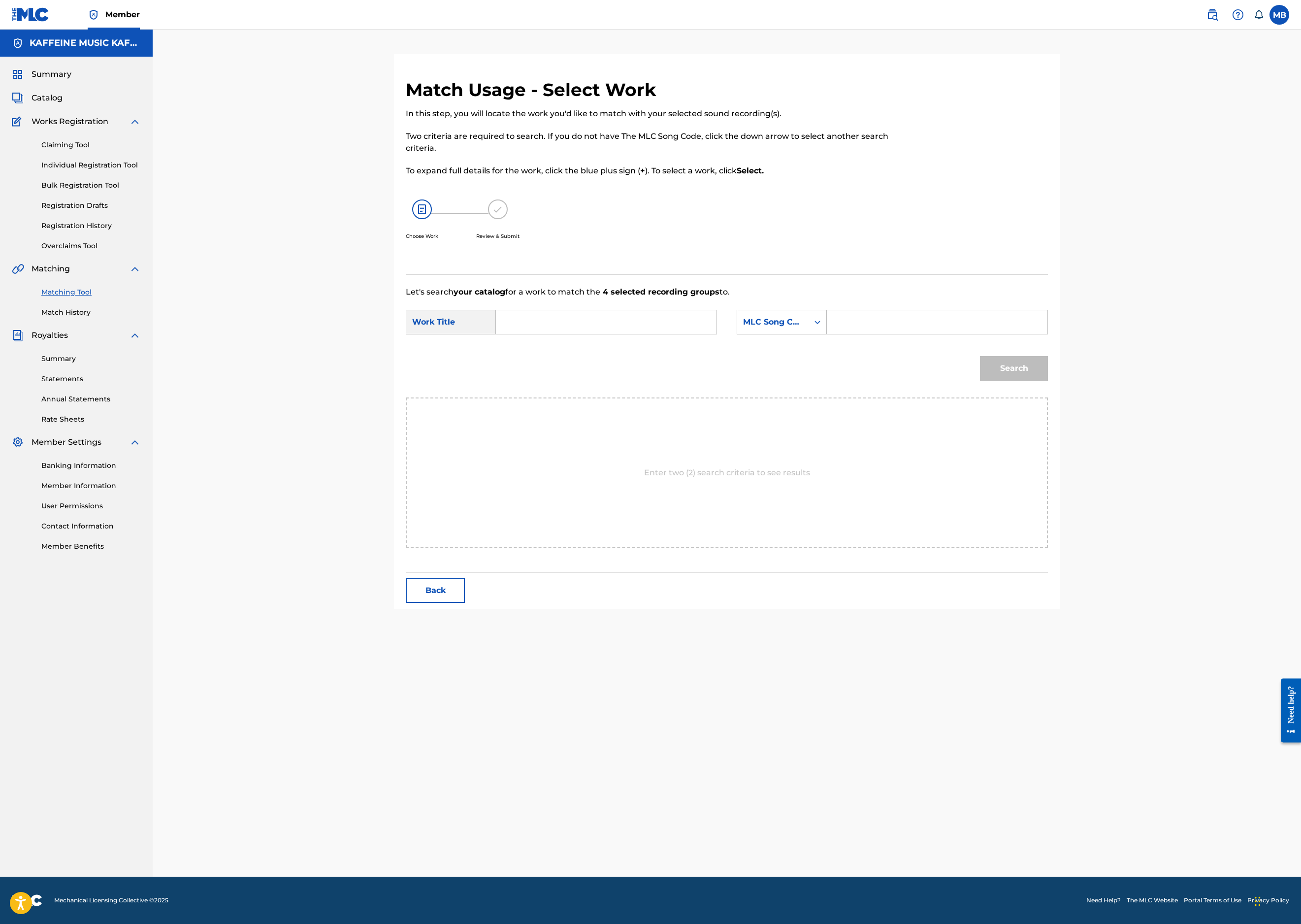
paste input "CUP"
type input "CUP"
drag, startPoint x: 903, startPoint y: 441, endPoint x: 901, endPoint y: 446, distance: 5.4
type input "kaff"
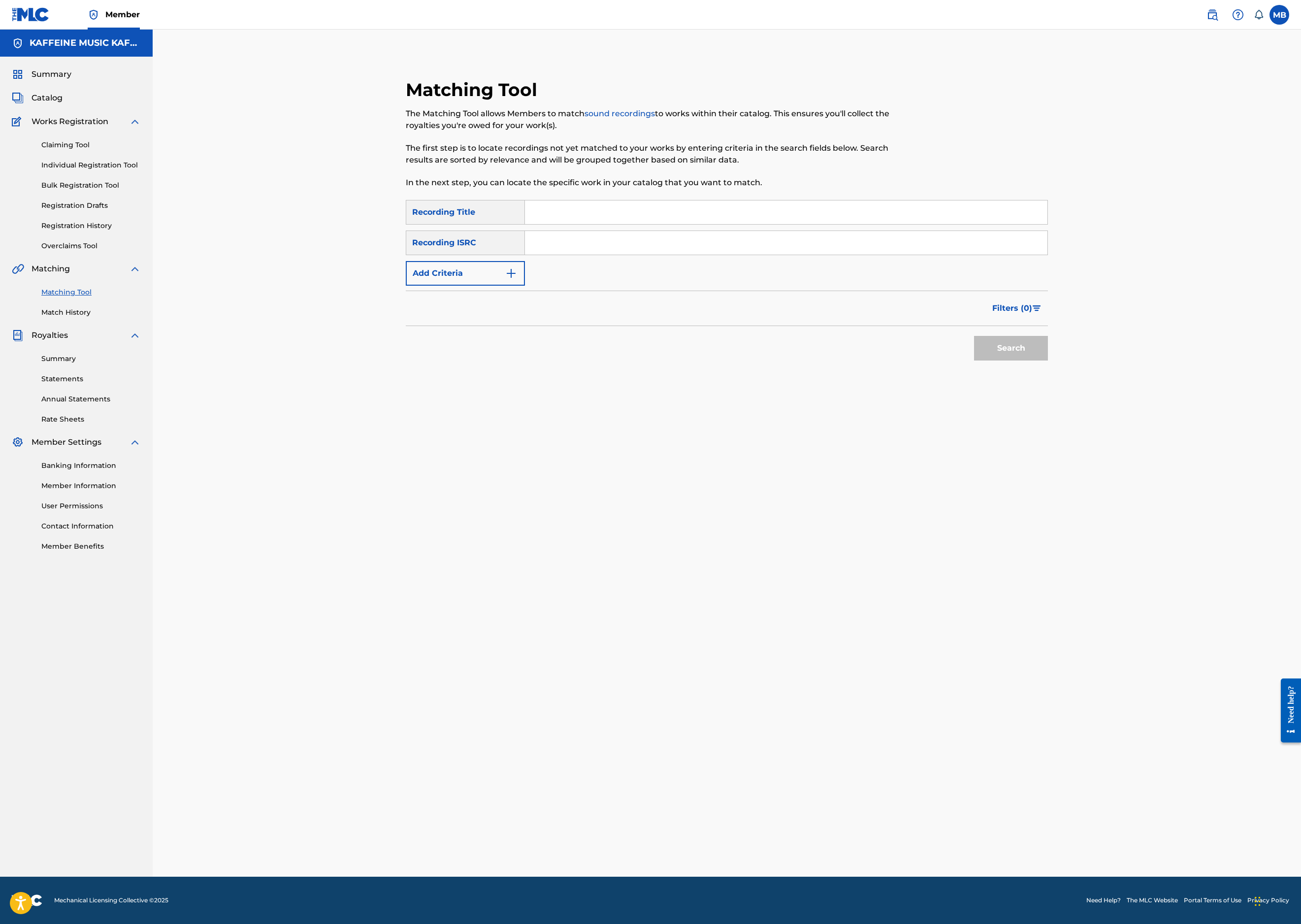
paste input "MICHAEL"
type input "MICHAEL"
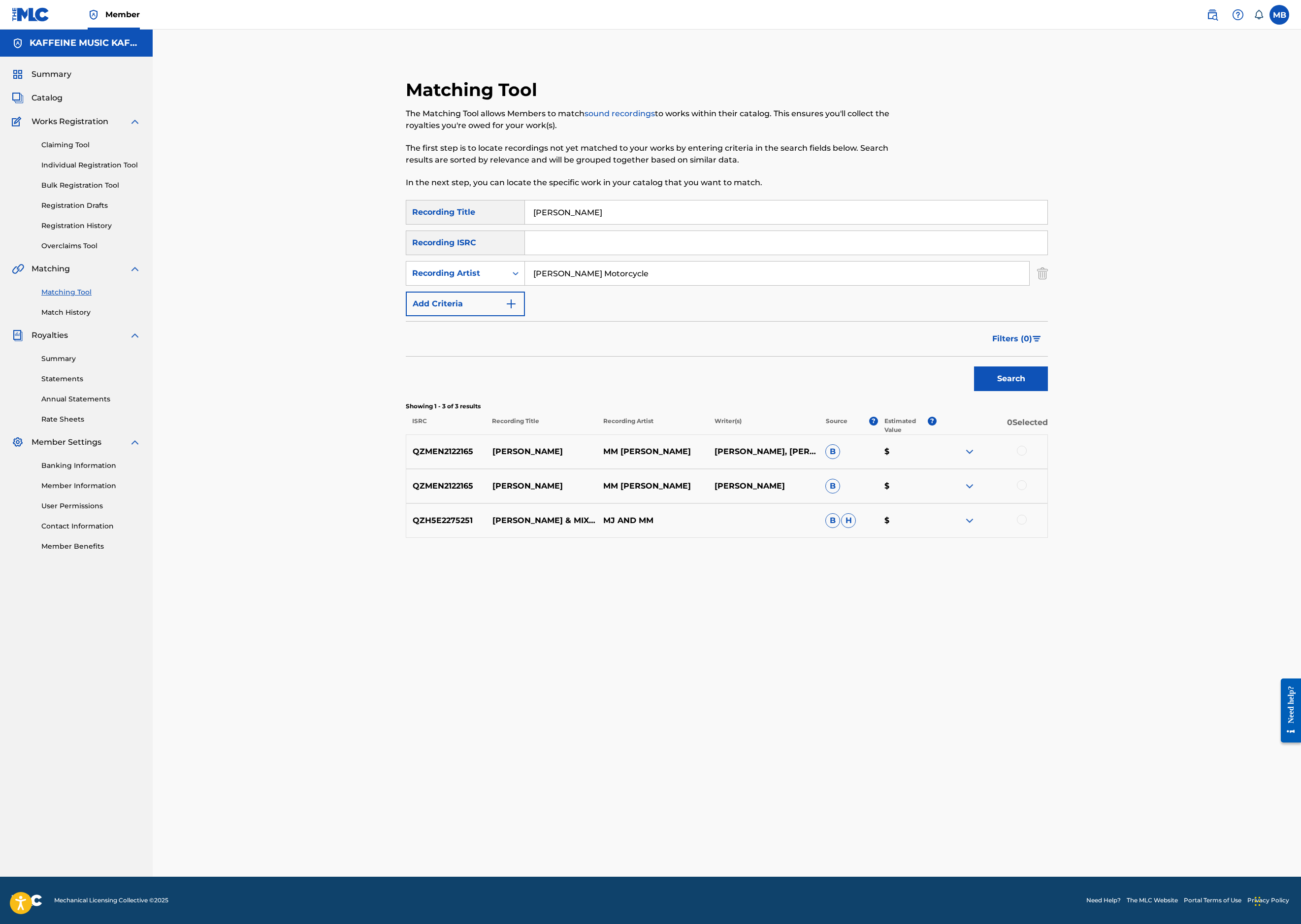
type input "[PERSON_NAME] Motorcycle"
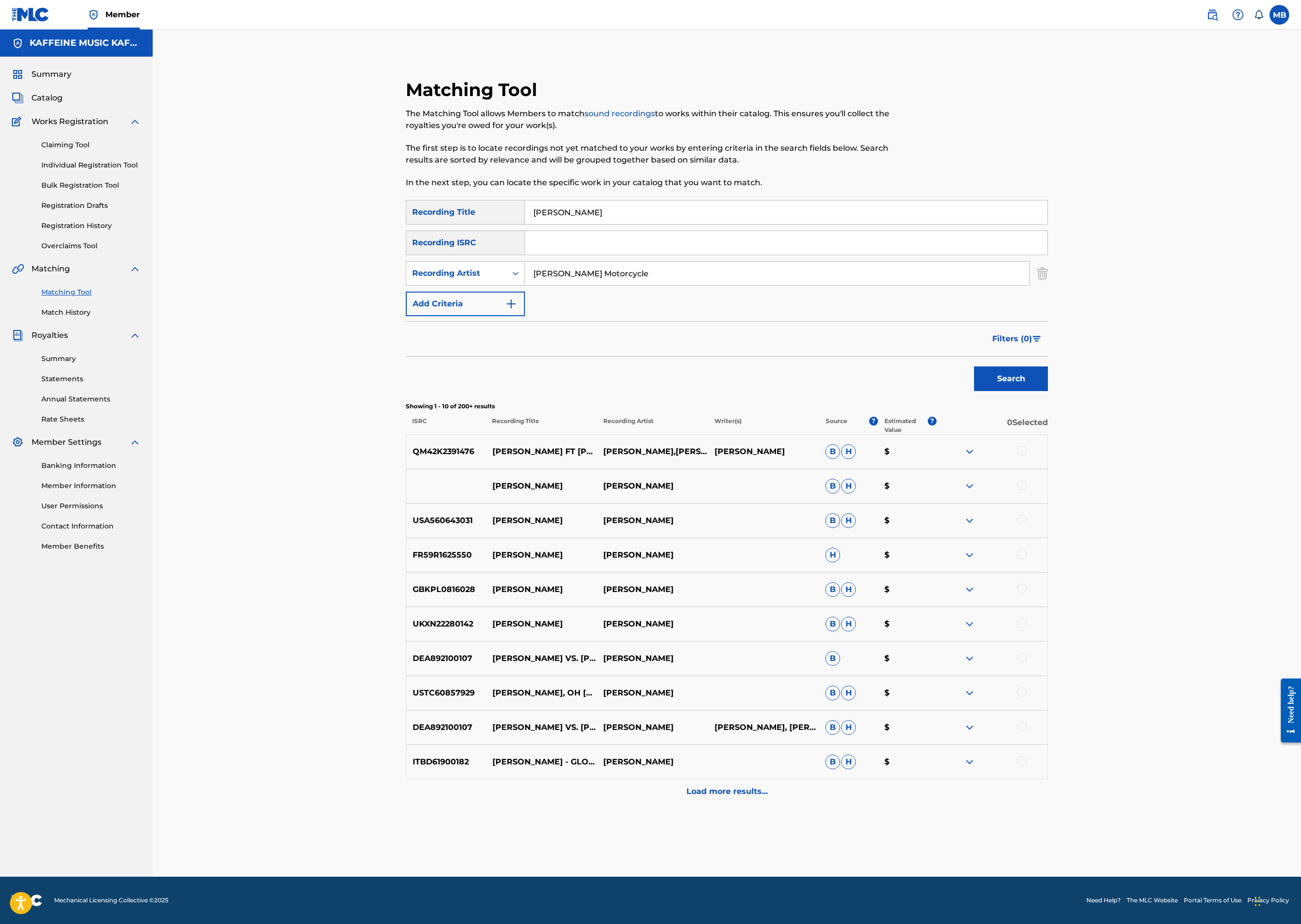
scroll to position [156, 0]
paste input "OM I "WAS" IN CHOIR"
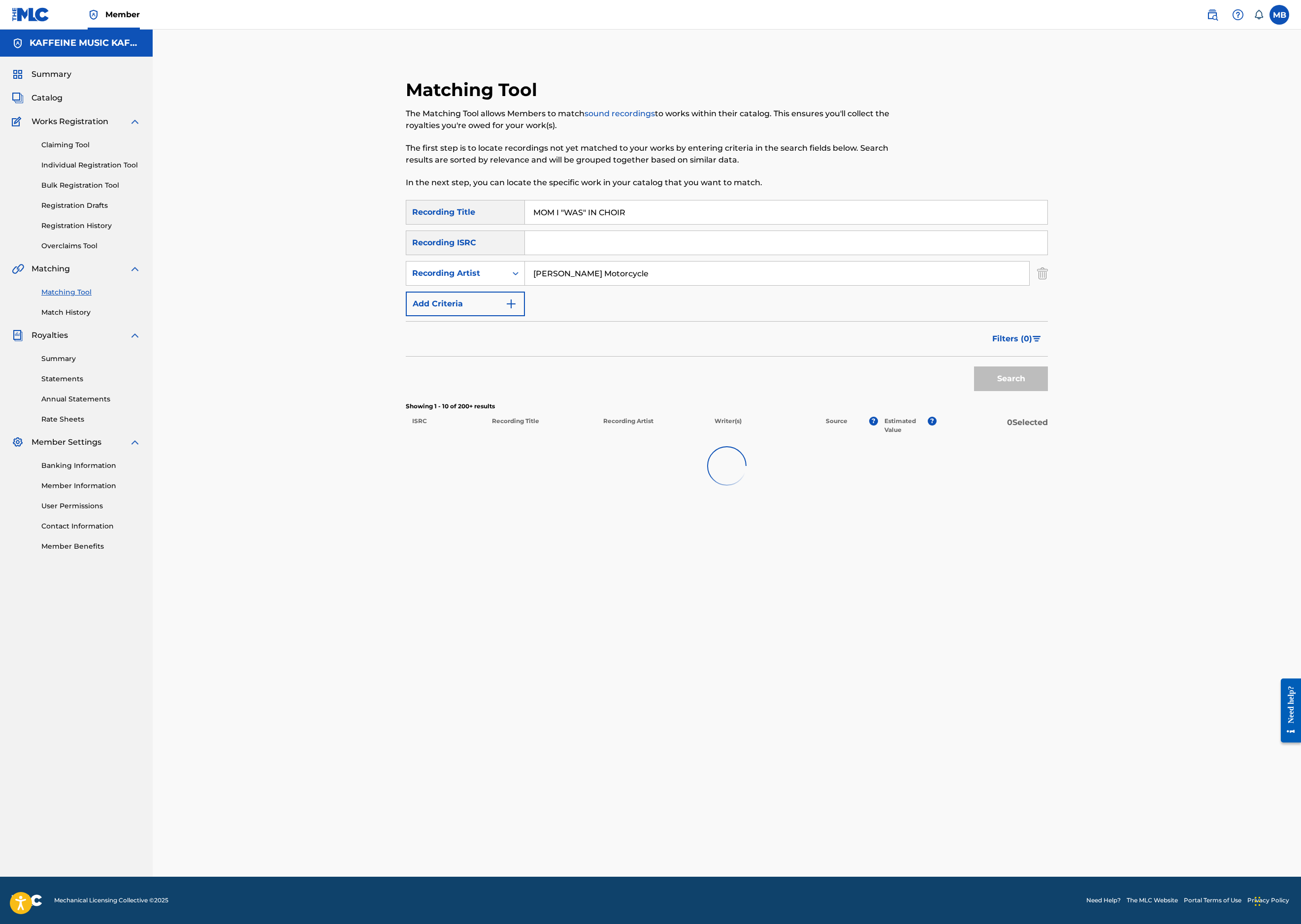
scroll to position [77, 0]
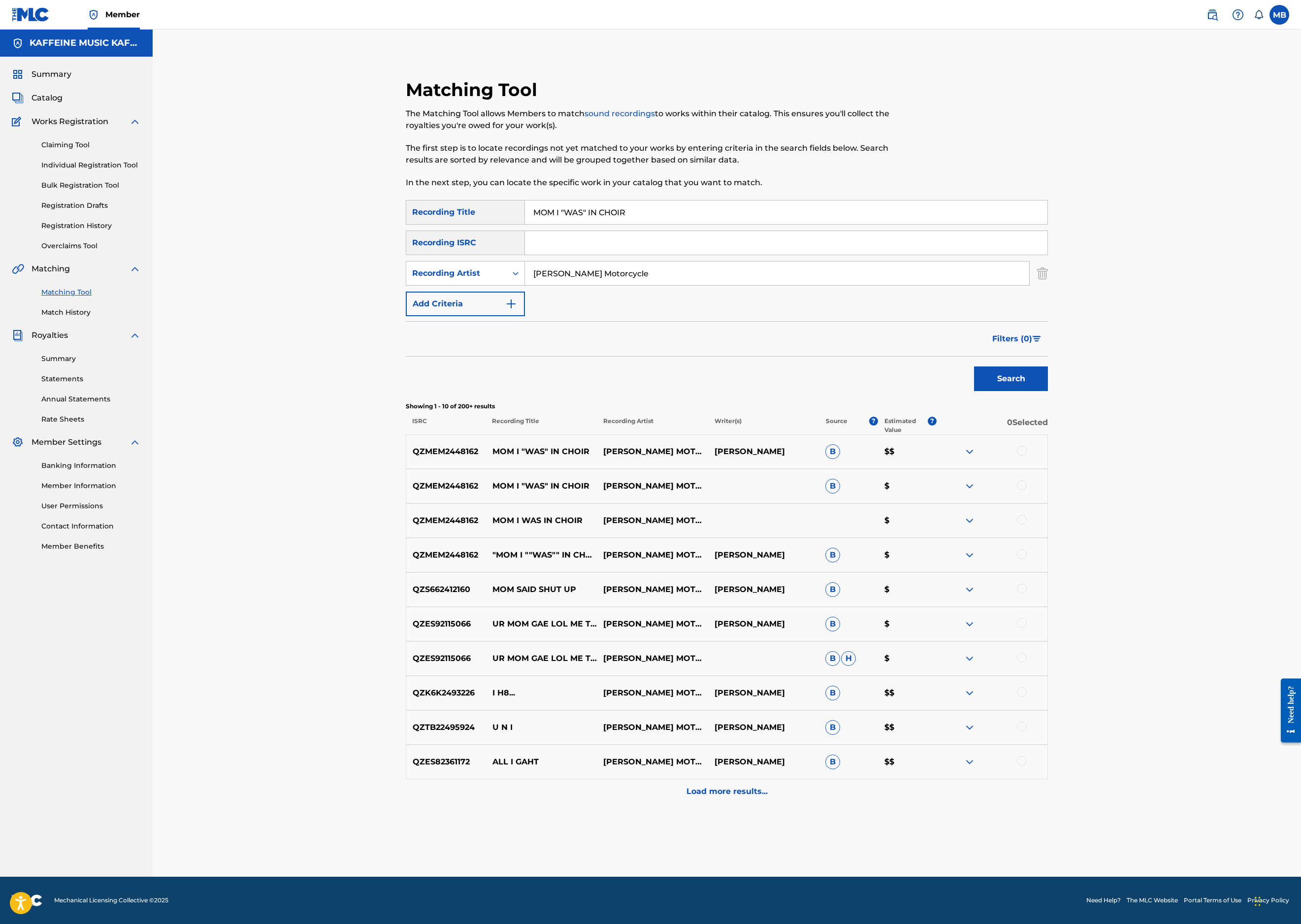
paste input "EVERYONE LAUGH... CHING CHONG"
type input "EVERYONE LAUGH... CHING CHONG"
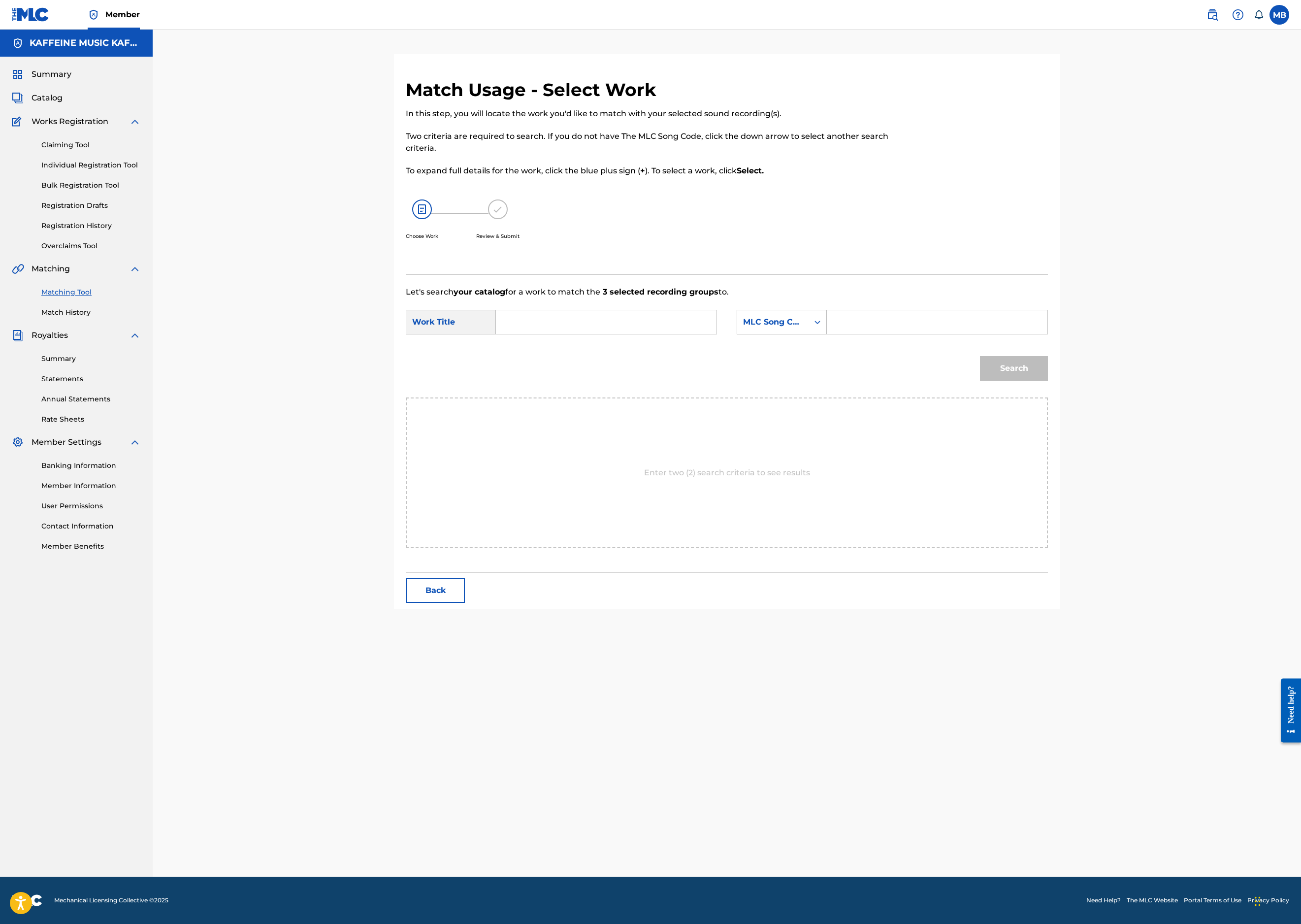
paste input "EVERYONE LAUGH... CHING CHONG"
type input "EVERYONE LAUGH... CHING CHONG"
drag, startPoint x: 917, startPoint y: 421, endPoint x: 919, endPoint y: 441, distance: 20.1
type input "kaff"
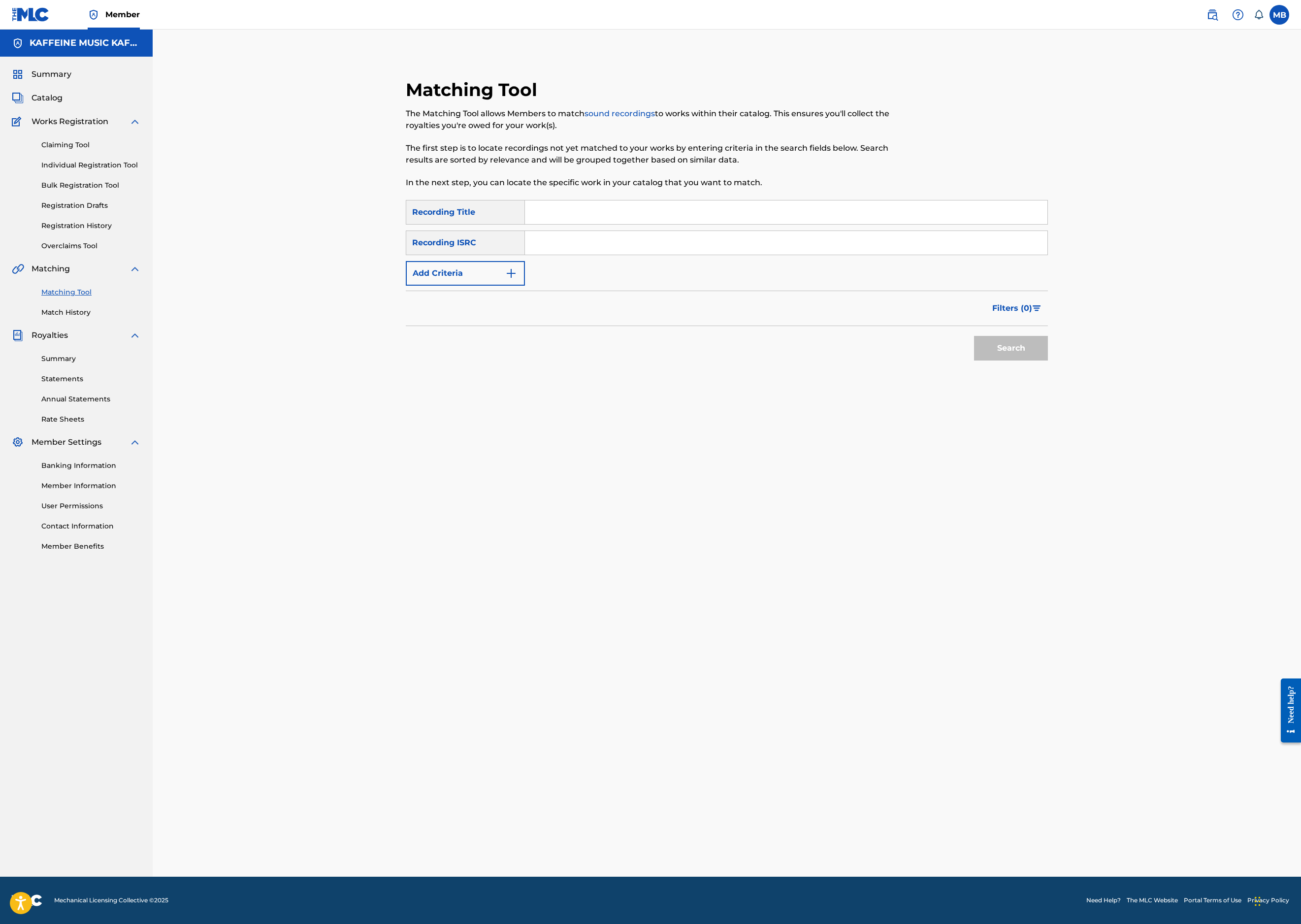
paste input "FORGIVE"
type input "FORGIVE"
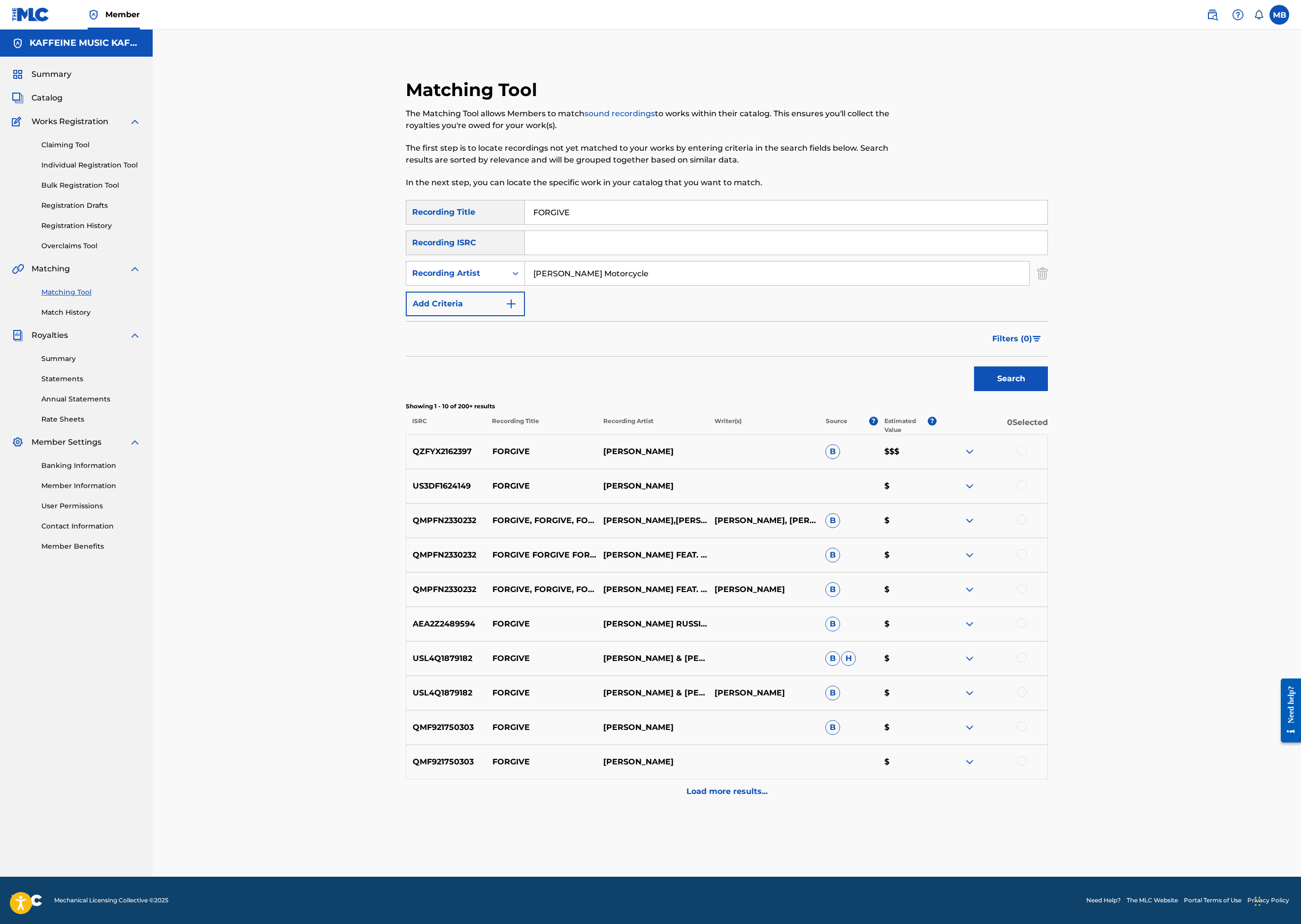
type input "[PERSON_NAME] Motorcycle"
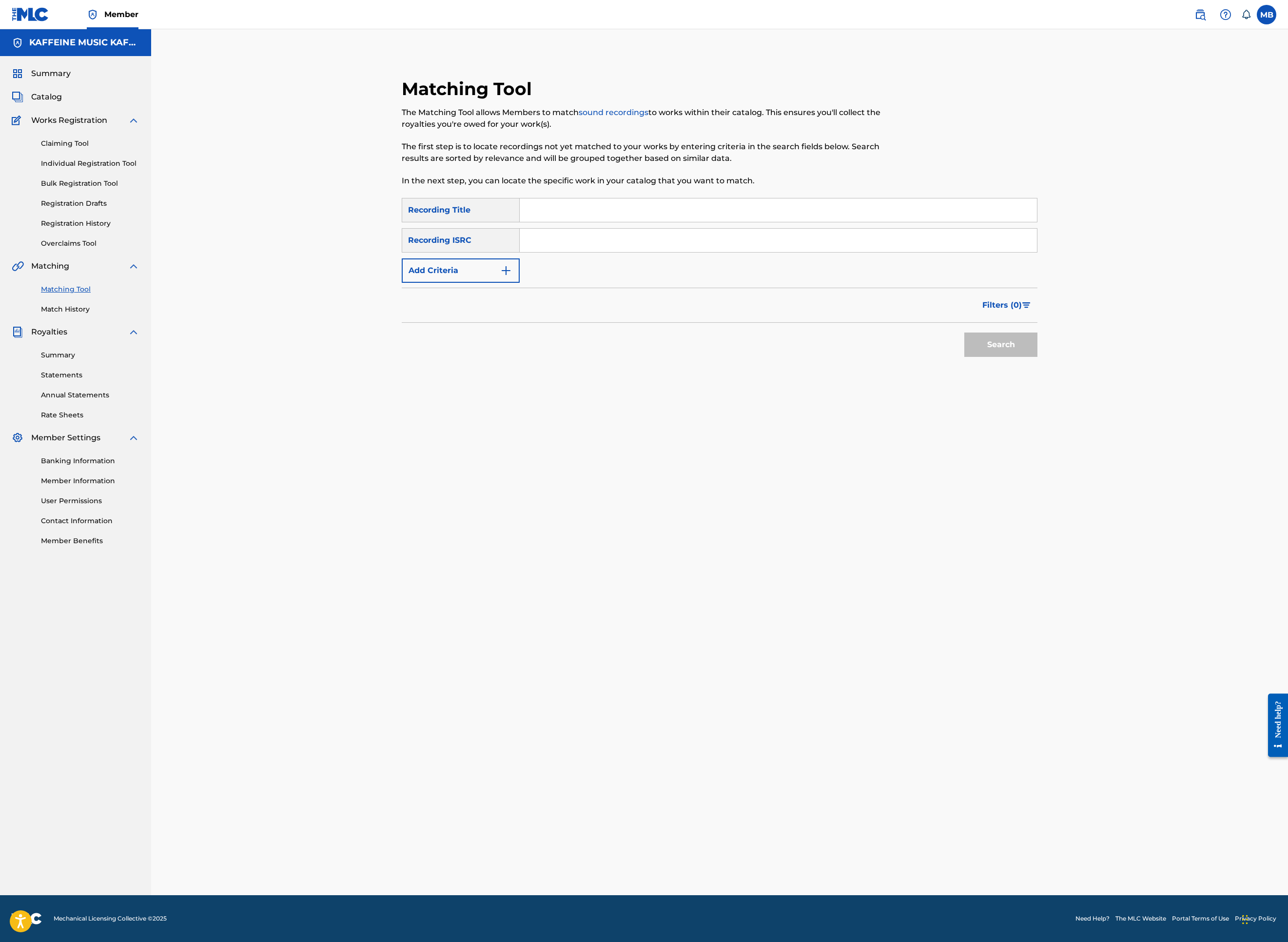
click at [673, 222] on input "Search Form" at bounding box center [779, 211] width 517 height 24
click at [599, 222] on input "Search Form" at bounding box center [779, 211] width 517 height 24
paste input "SPED"
type input "SPED"
click at [501, 283] on button "Add Criteria" at bounding box center [460, 270] width 118 height 24
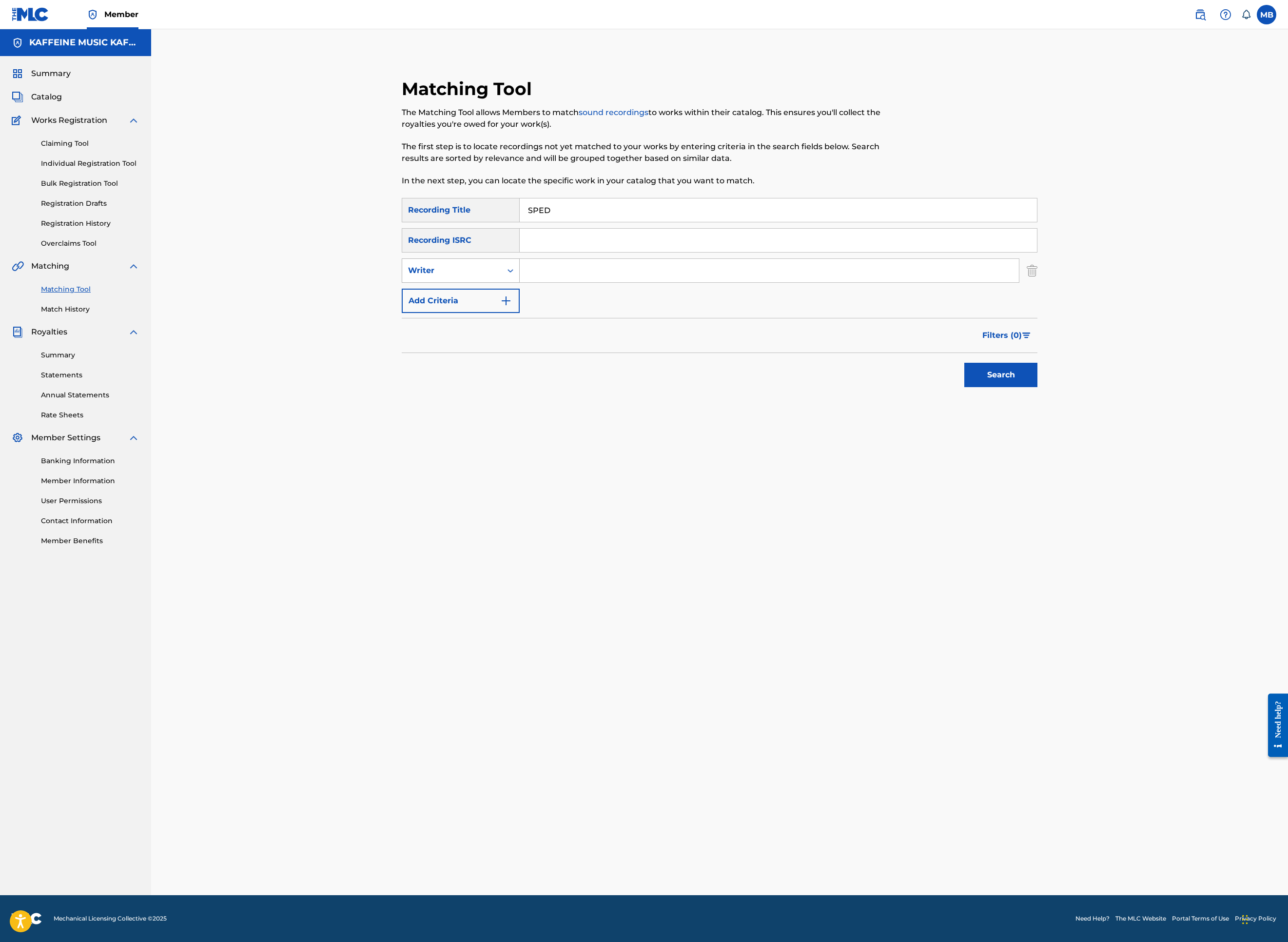
click at [447, 283] on div "Writer" at bounding box center [460, 270] width 118 height 24
click at [449, 283] on div "Writer" at bounding box center [460, 270] width 118 height 24
click at [455, 280] on div "Writer" at bounding box center [453, 270] width 100 height 19
click at [444, 307] on div "Recording Artist" at bounding box center [460, 295] width 117 height 24
click at [585, 282] on input "Search Form" at bounding box center [770, 270] width 500 height 24
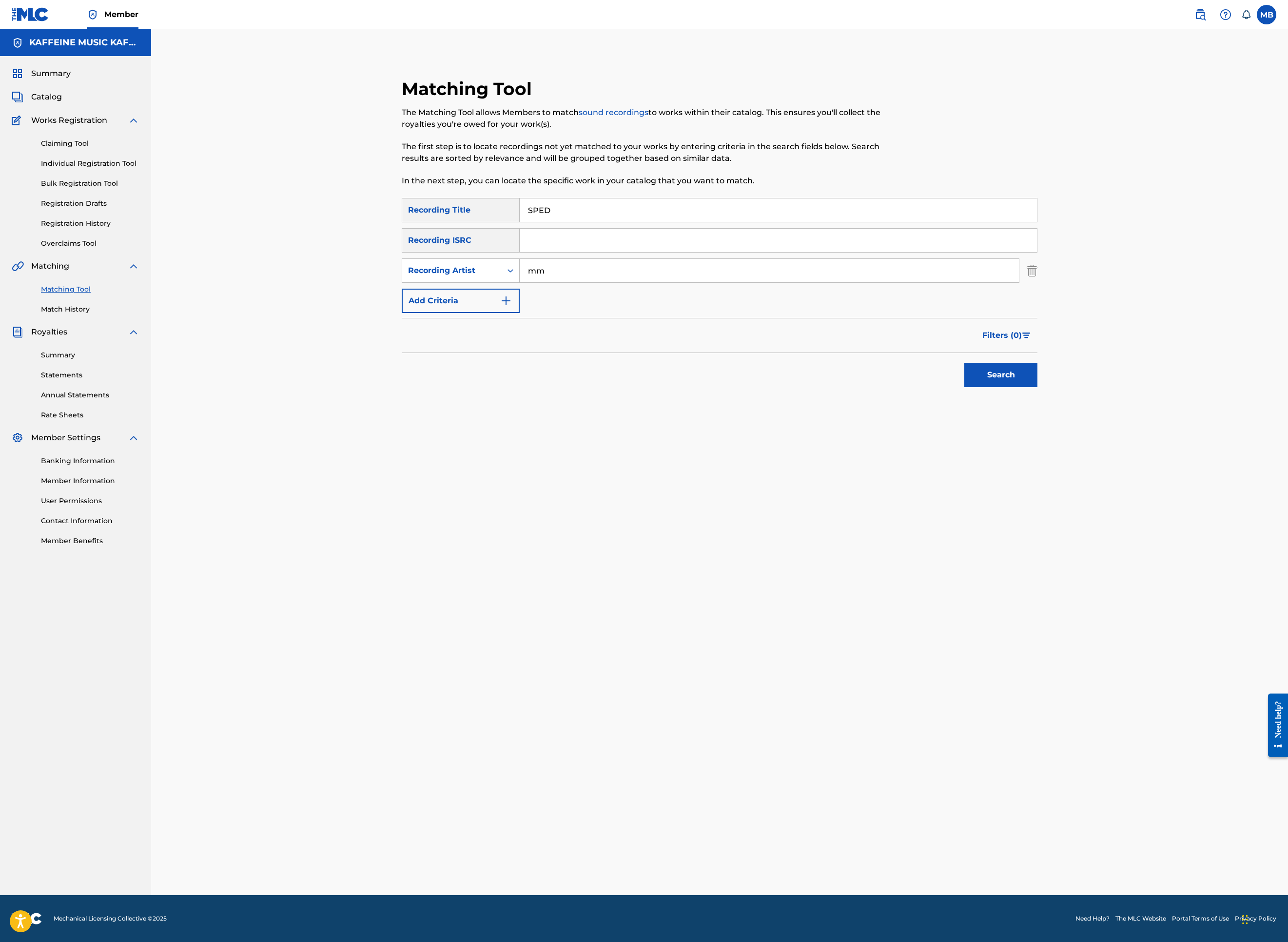
click at [1037, 387] on button "Search" at bounding box center [1001, 374] width 73 height 24
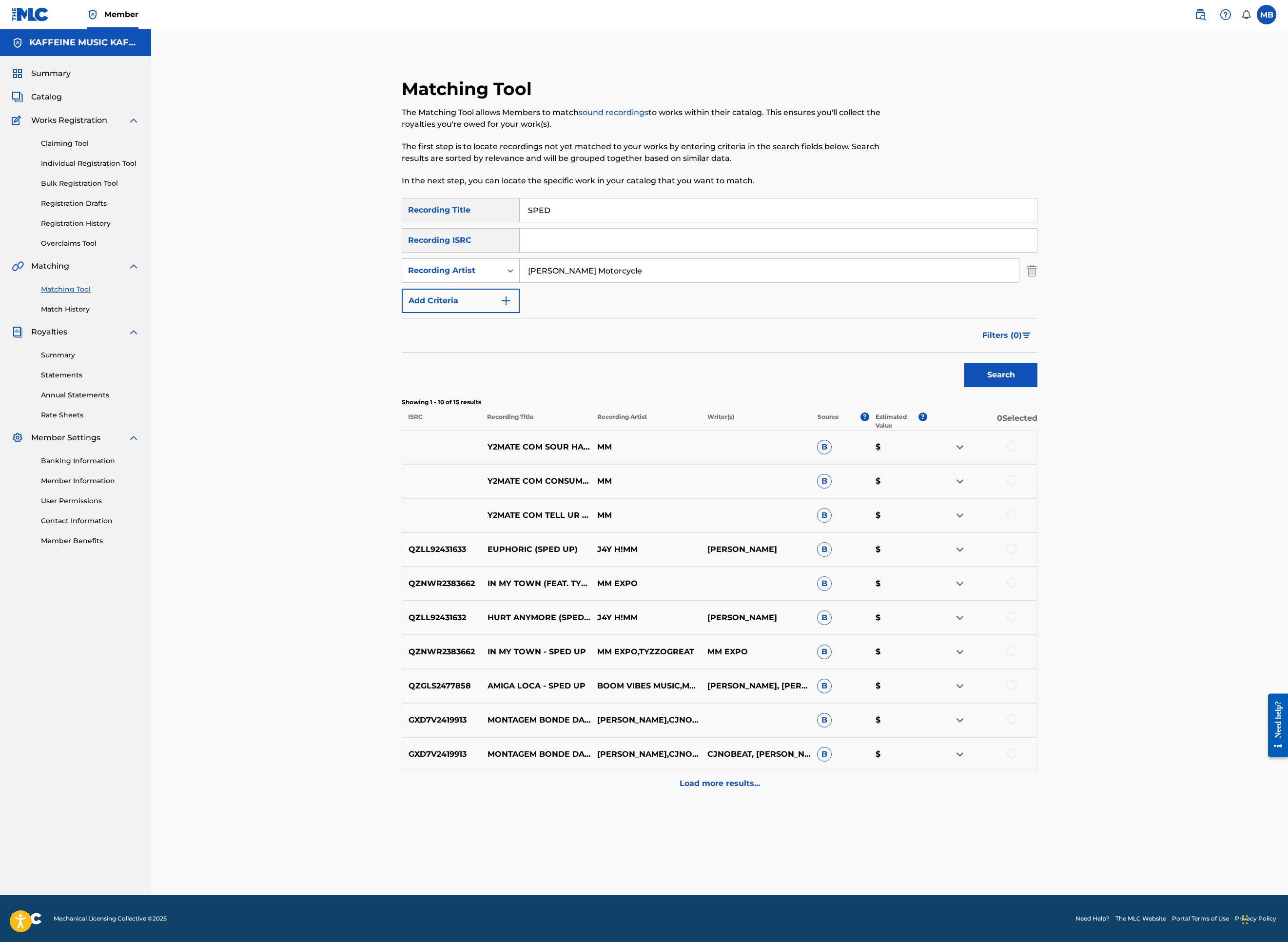
type input "[PERSON_NAME] Motorcycle"
click at [1037, 387] on button "Search" at bounding box center [1001, 374] width 73 height 24
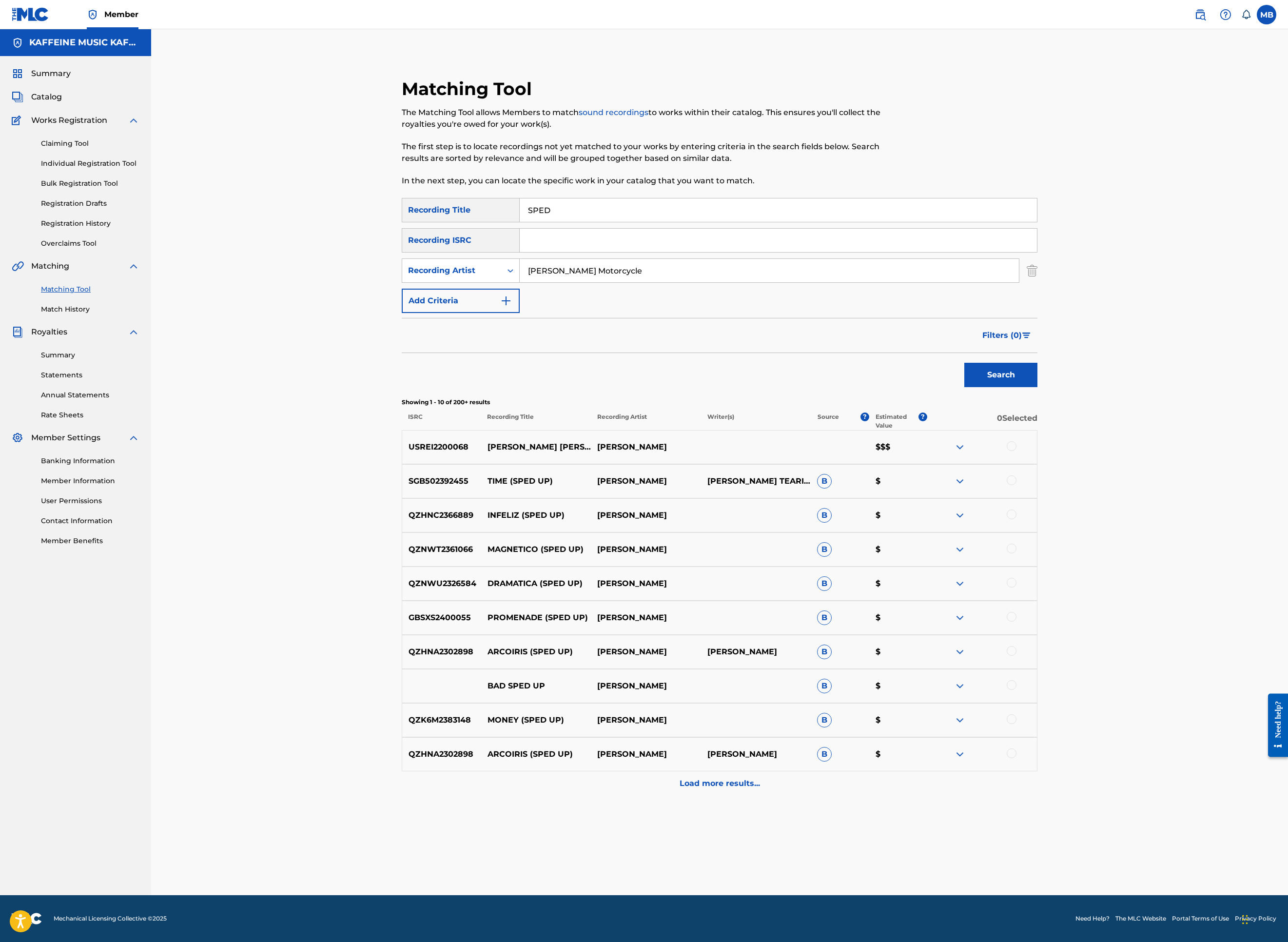
click at [574, 222] on input "SPED" at bounding box center [779, 211] width 517 height 24
paste input "#BL0CKC_HAIN_:"
type input "#BL0CKC_HAIN_:D"
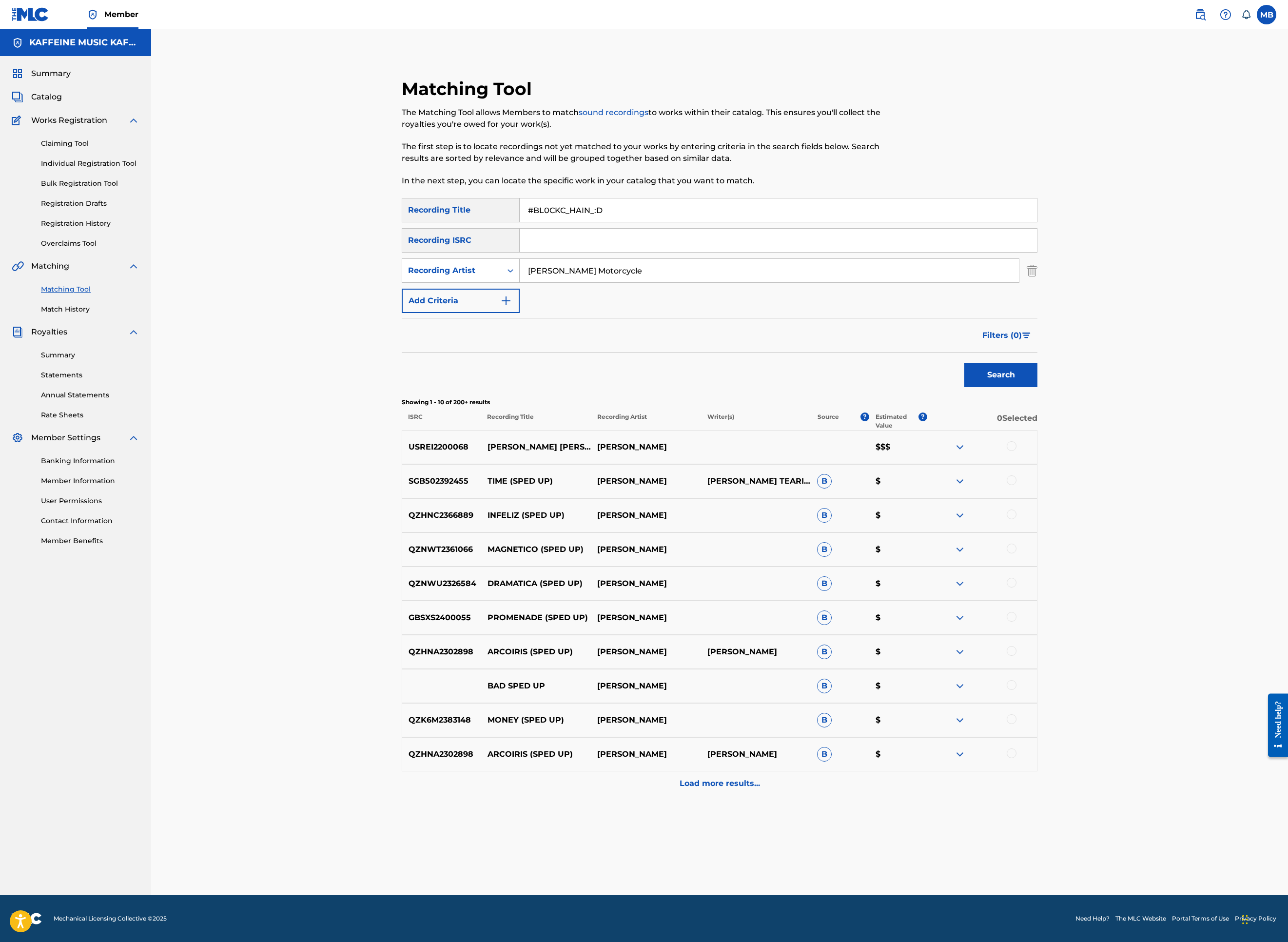
click at [1037, 387] on button "Search" at bounding box center [1001, 374] width 73 height 24
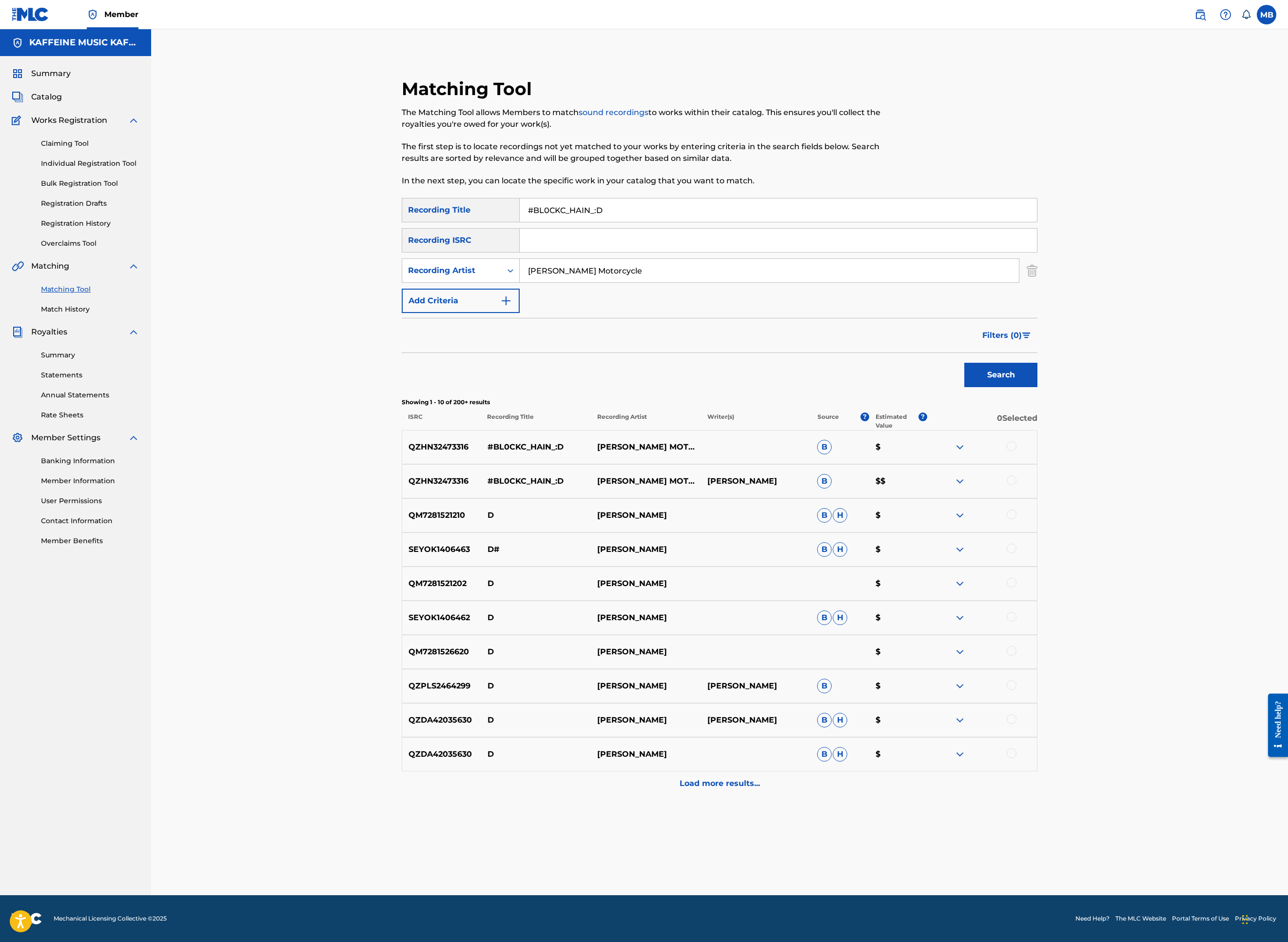
click at [1017, 485] on div at bounding box center [1012, 480] width 10 height 10
click at [1017, 450] on div at bounding box center [1012, 447] width 10 height 10
click at [739, 850] on button "Match 2 Groups" at bounding box center [686, 862] width 108 height 24
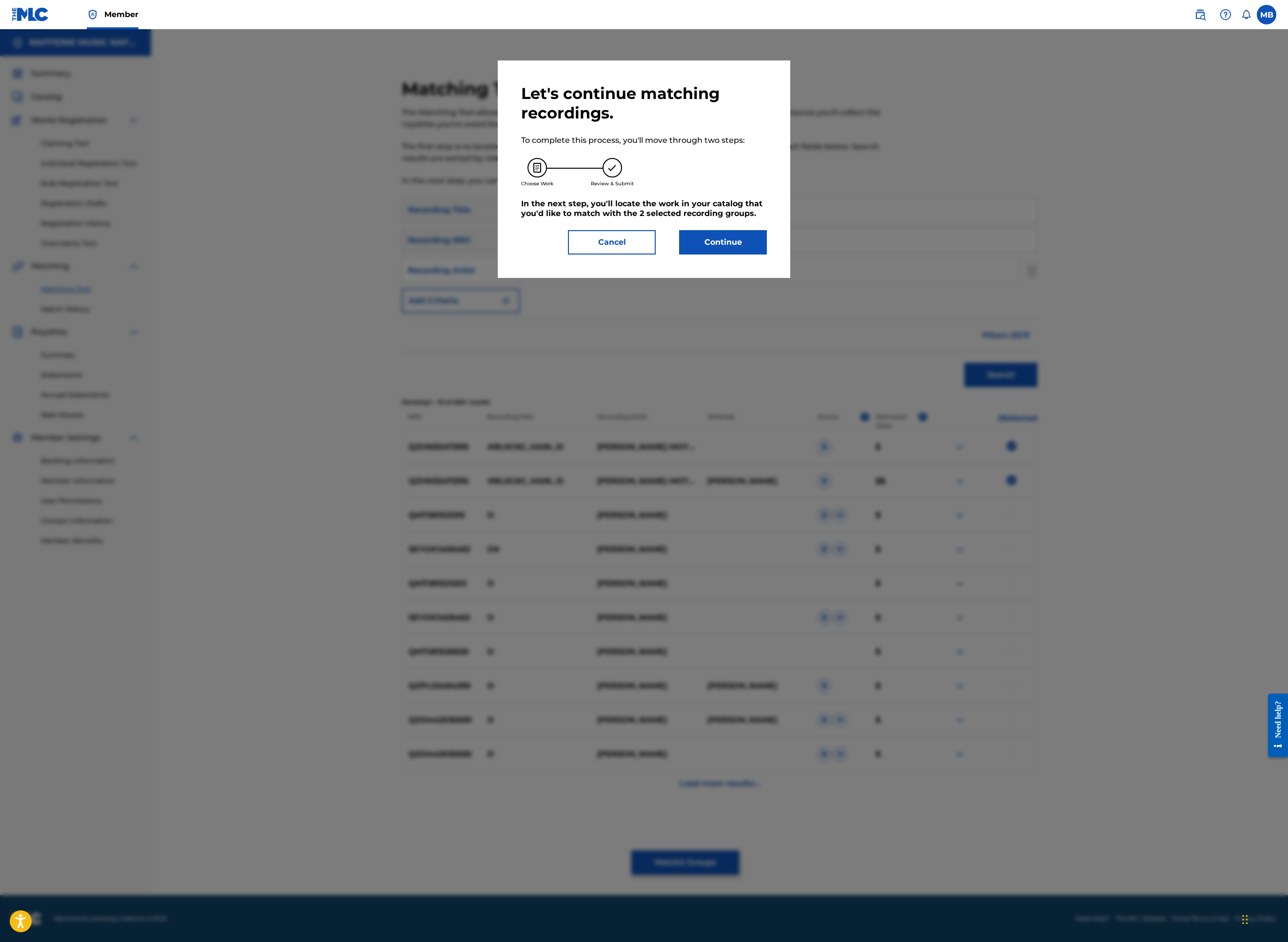
click at [767, 255] on button "Continue" at bounding box center [723, 242] width 88 height 24
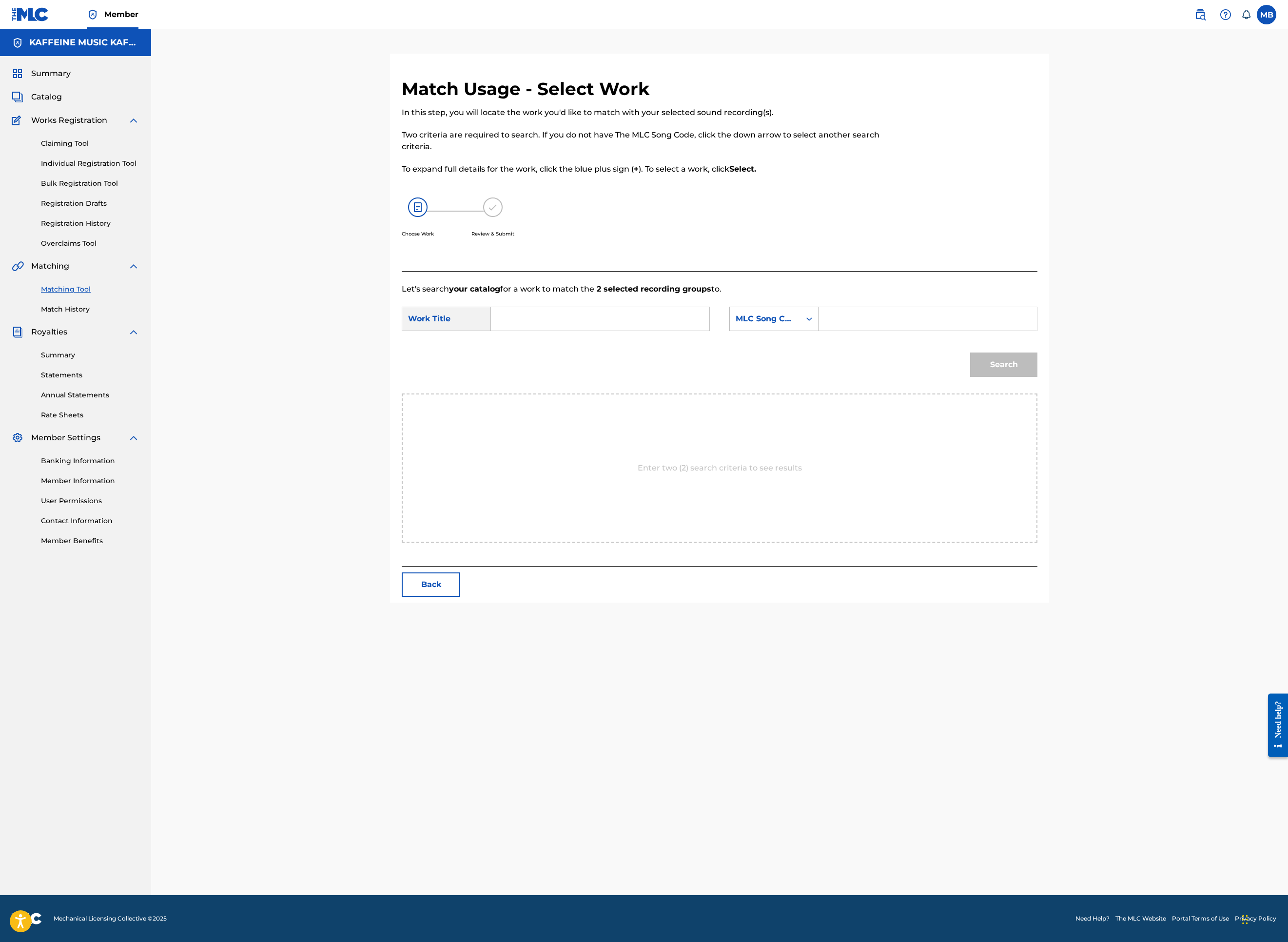
click at [739, 337] on div "SearchWithCriteria7434e3f2-1fcd-4cb4-8b36-10268a66ee9c Work Title SearchWithCri…" at bounding box center [719, 321] width 636 height 30
click at [701, 331] on input "Search Form" at bounding box center [600, 319] width 202 height 24
paste input "H"
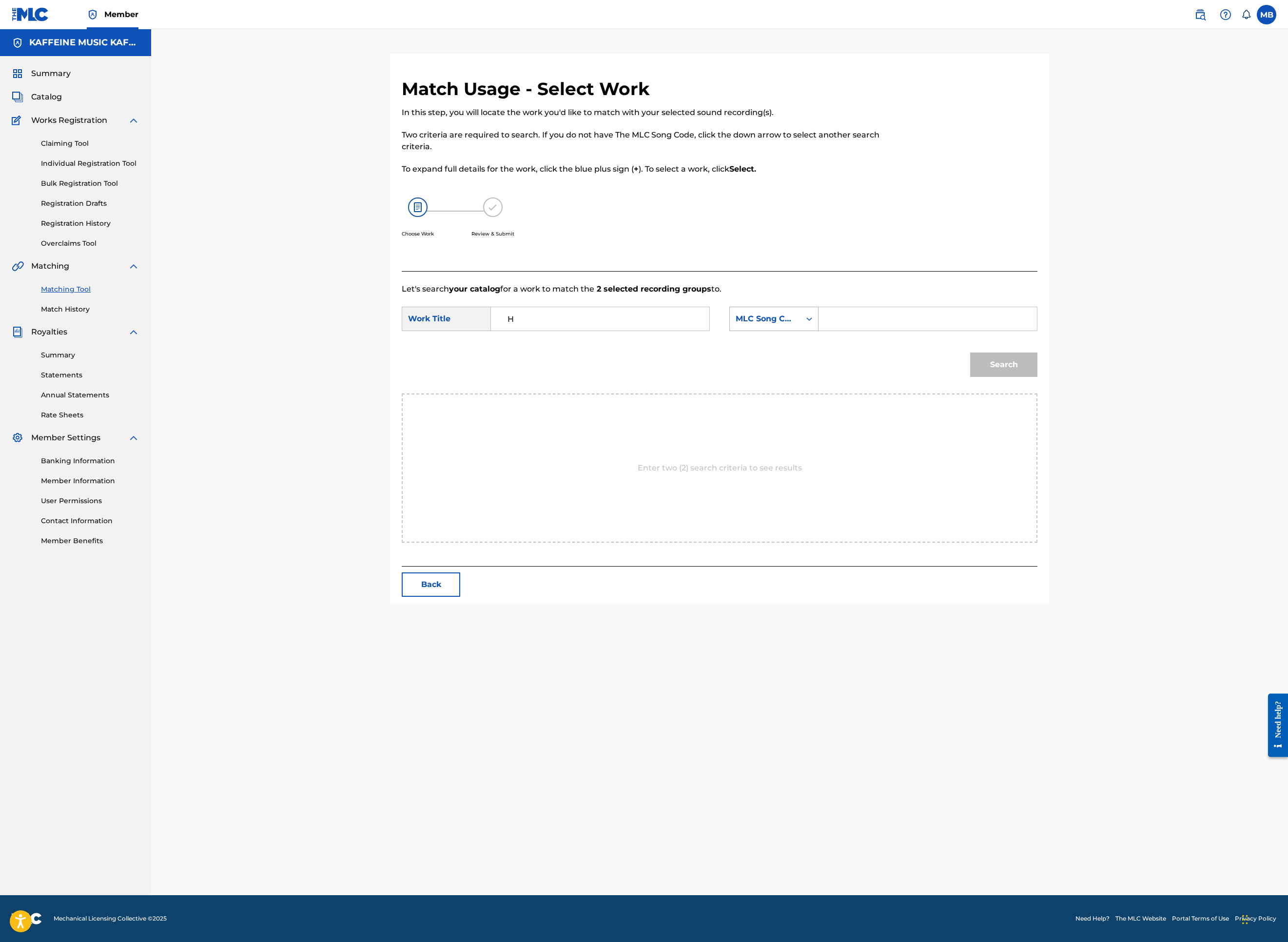
type input "H"
click at [818, 331] on div "Search Form" at bounding box center [809, 319] width 18 height 24
click at [818, 393] on div "Publisher Name" at bounding box center [774, 380] width 88 height 24
click at [991, 331] on input "Search Form" at bounding box center [928, 319] width 202 height 24
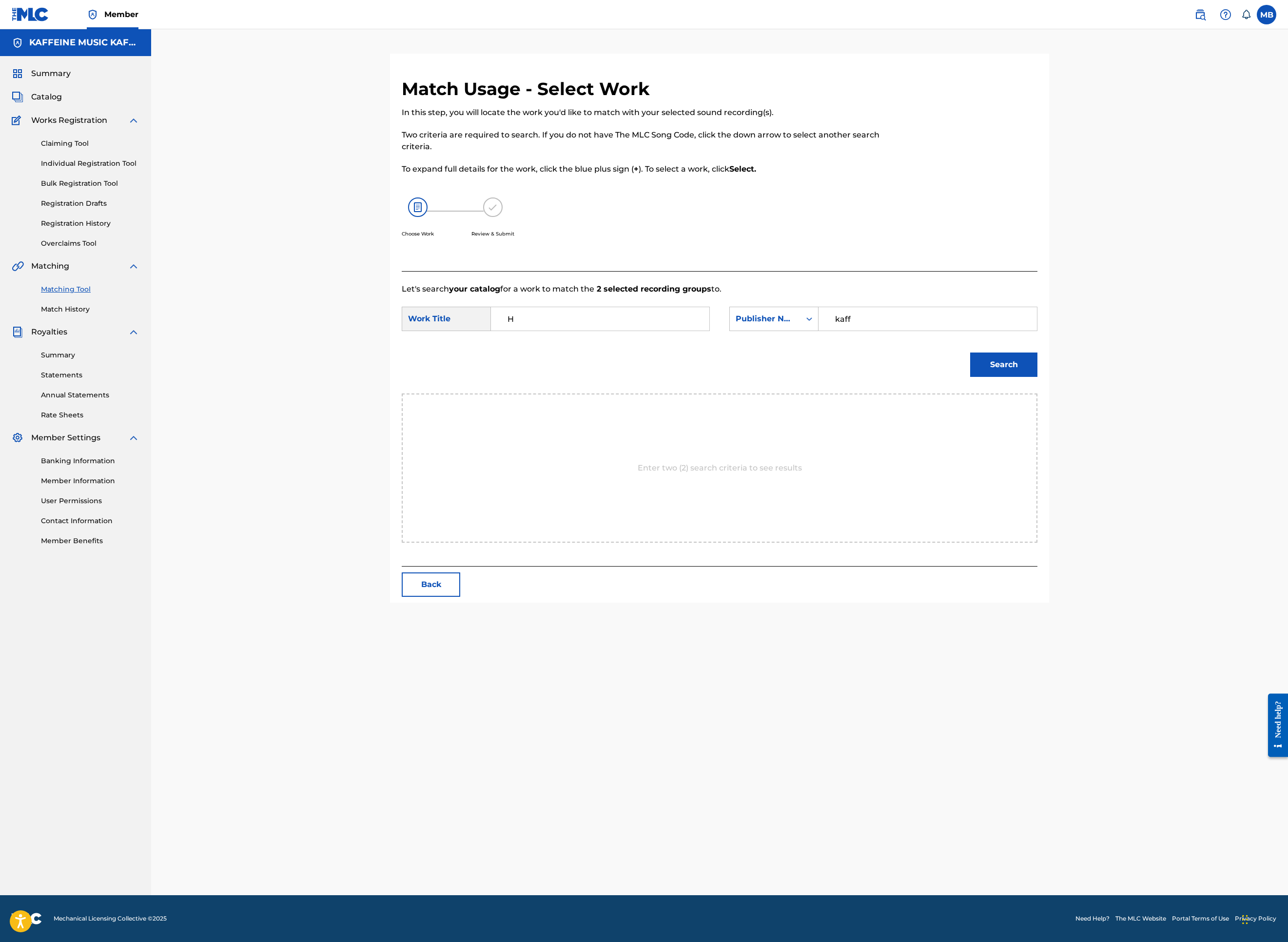
type input "kaff"
click at [1037, 377] on button "Search" at bounding box center [1004, 364] width 68 height 24
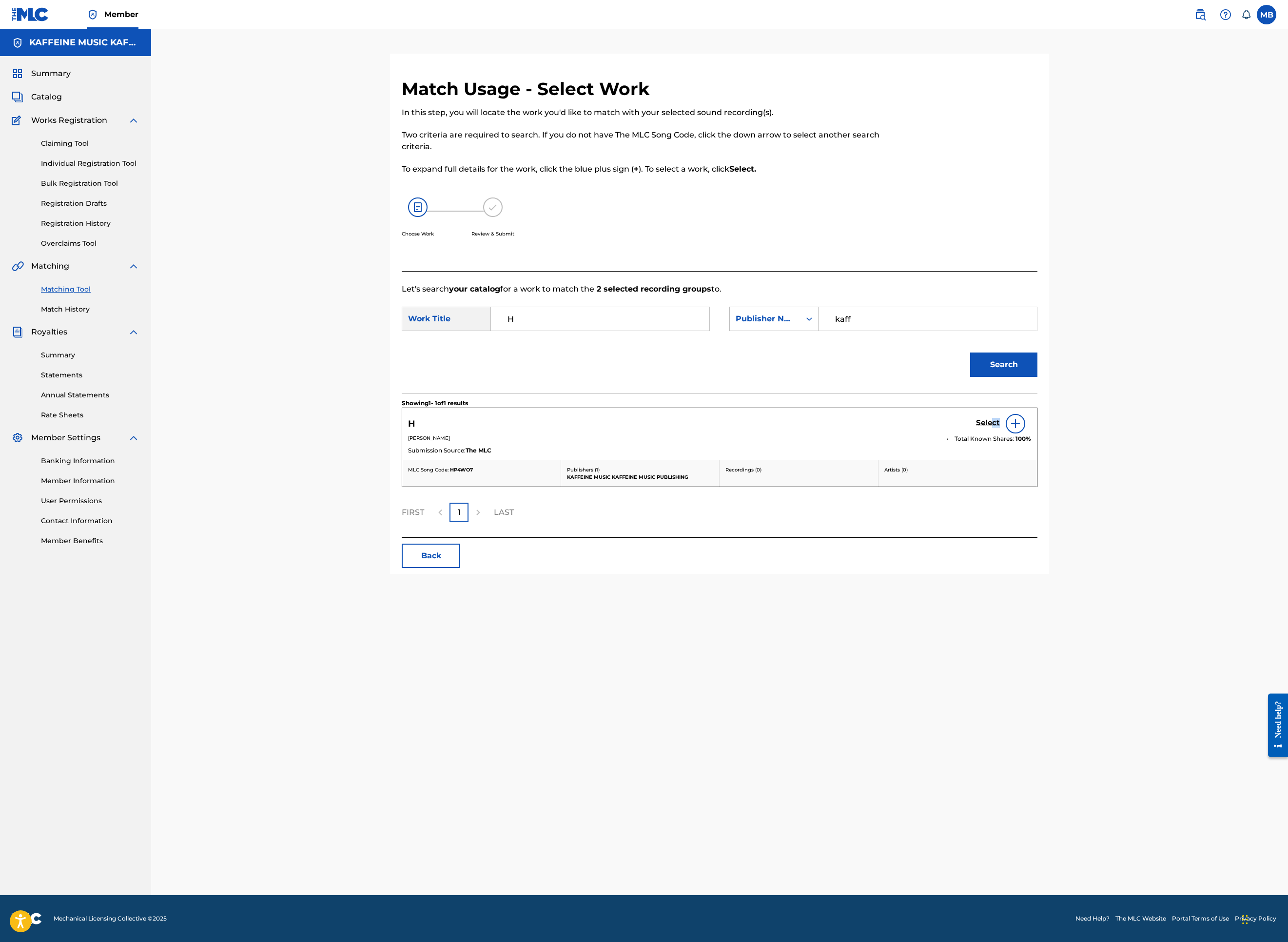
click at [1000, 429] on link "Select" at bounding box center [988, 423] width 24 height 11
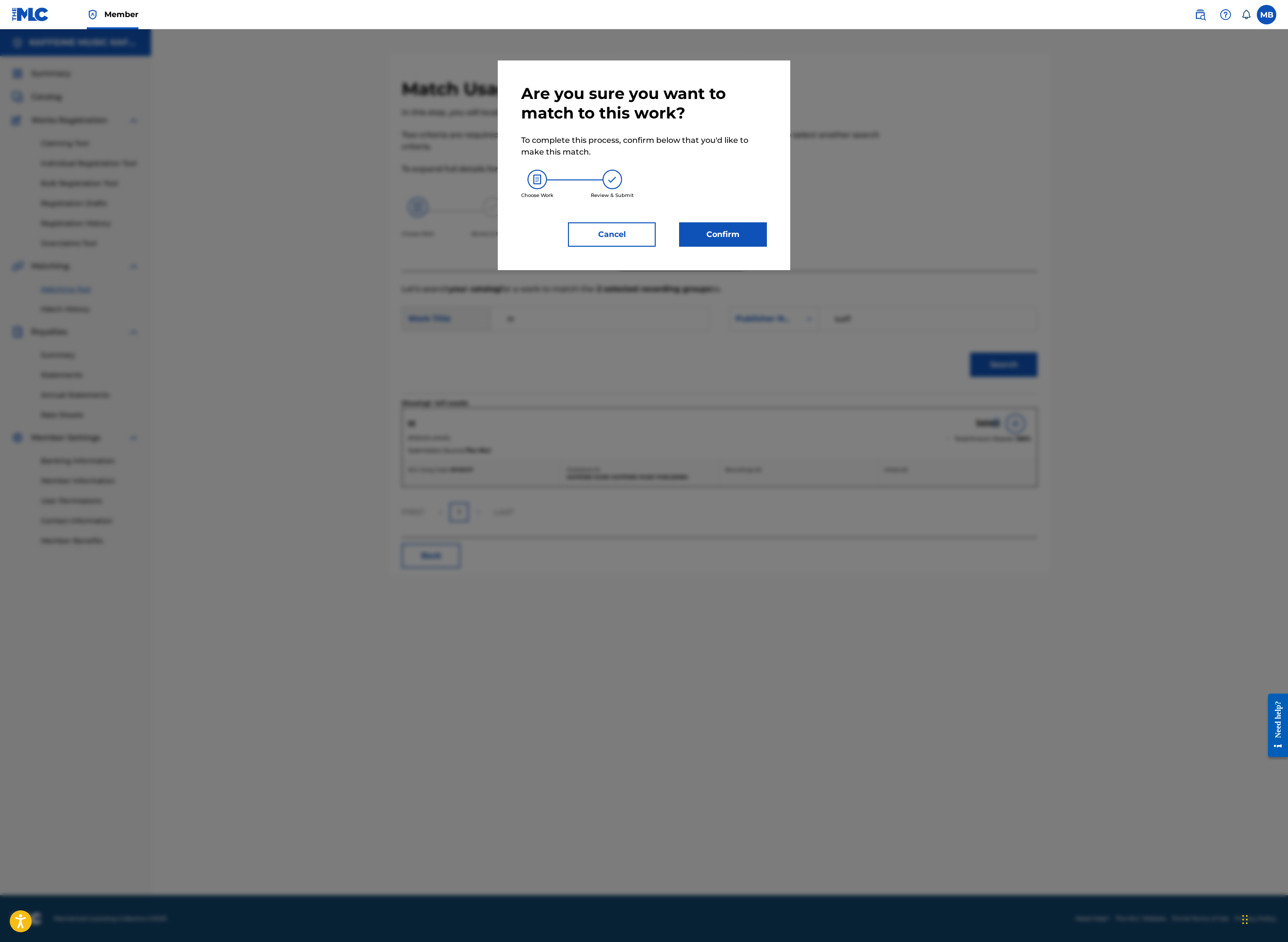
click at [767, 247] on button "Confirm" at bounding box center [723, 234] width 88 height 24
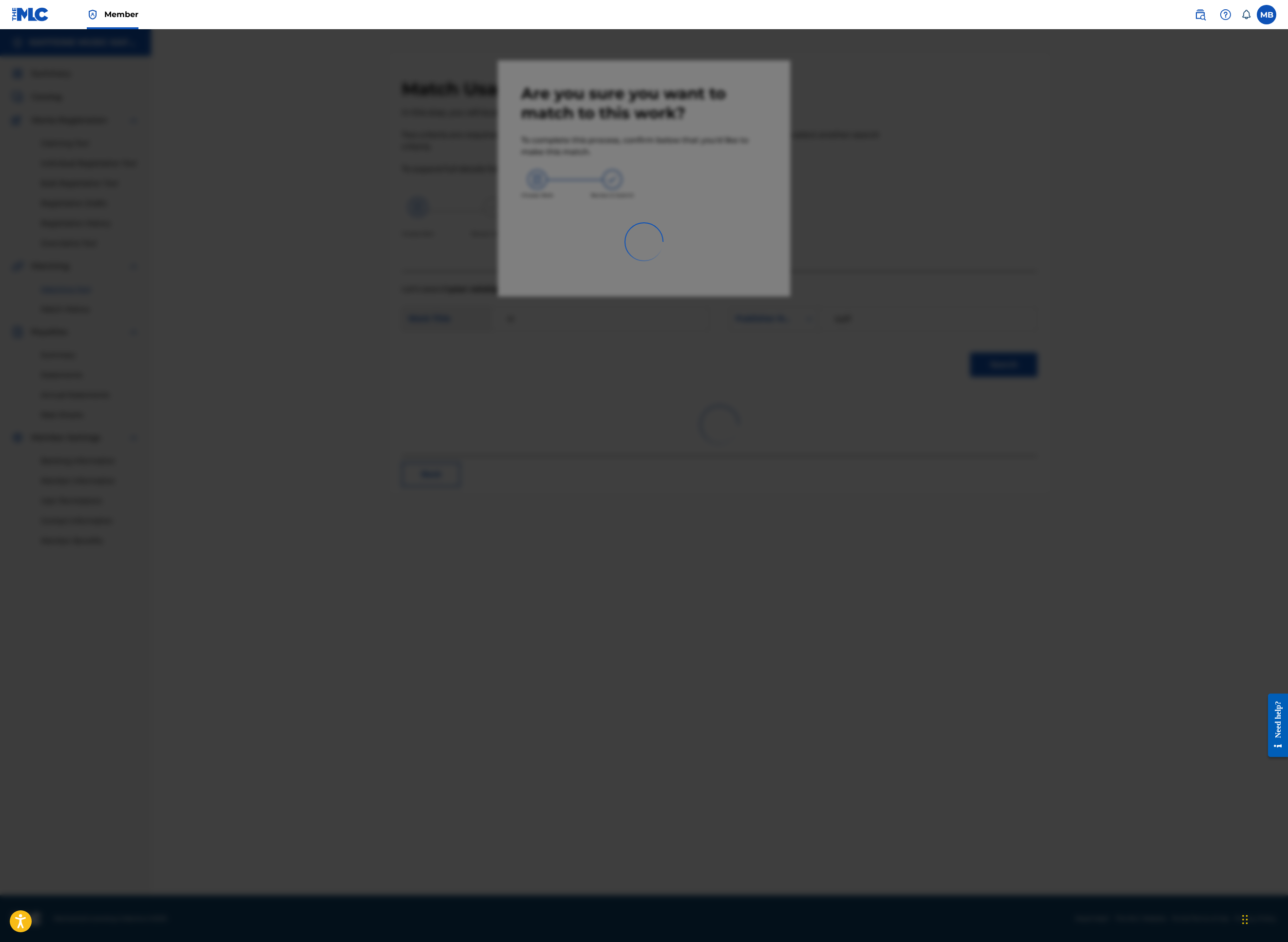
click at [860, 533] on div at bounding box center [644, 500] width 1288 height 942
click at [861, 533] on div at bounding box center [644, 500] width 1288 height 942
click at [961, 542] on div at bounding box center [644, 500] width 1288 height 942
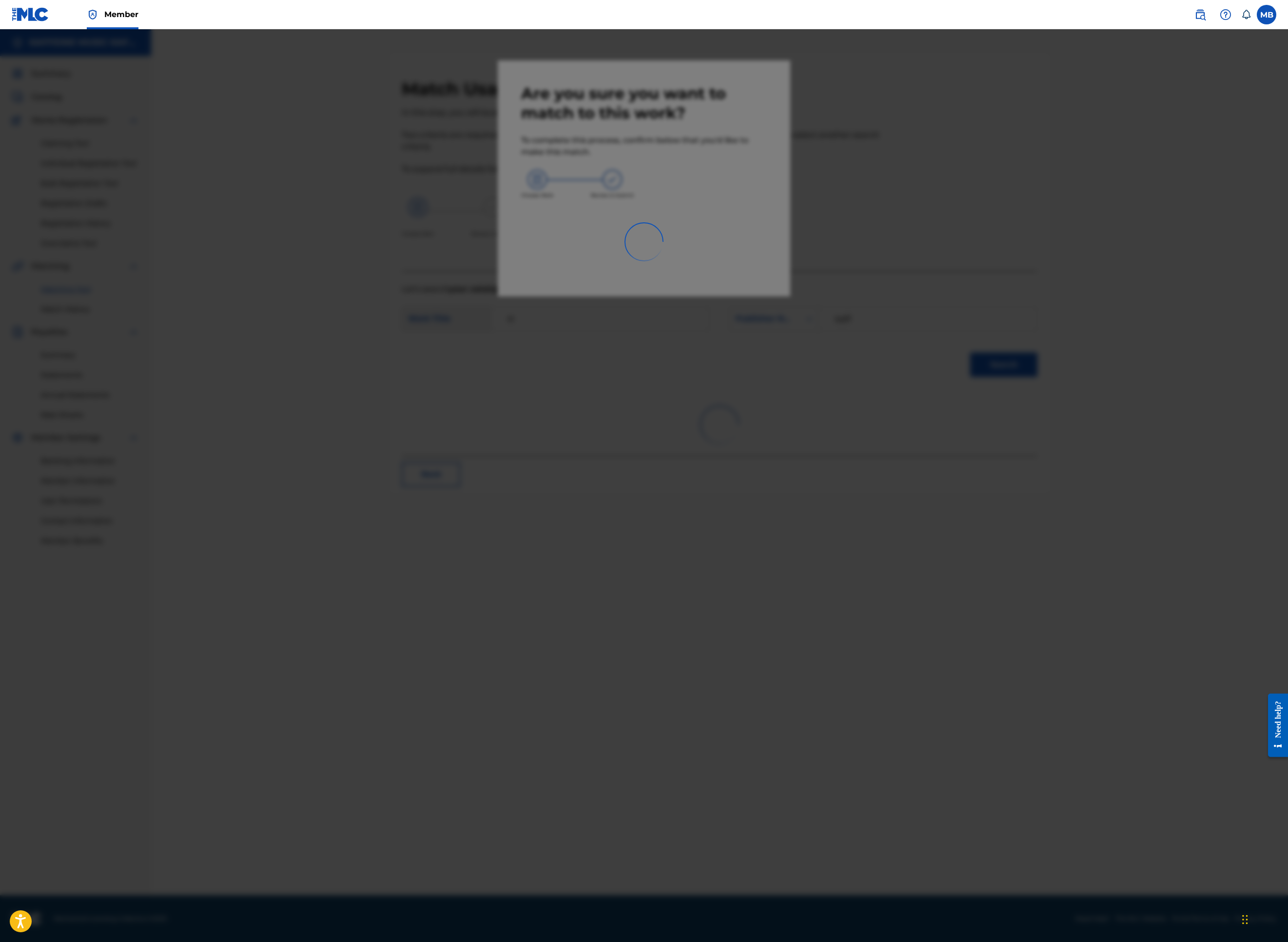
click at [996, 472] on div at bounding box center [644, 500] width 1288 height 942
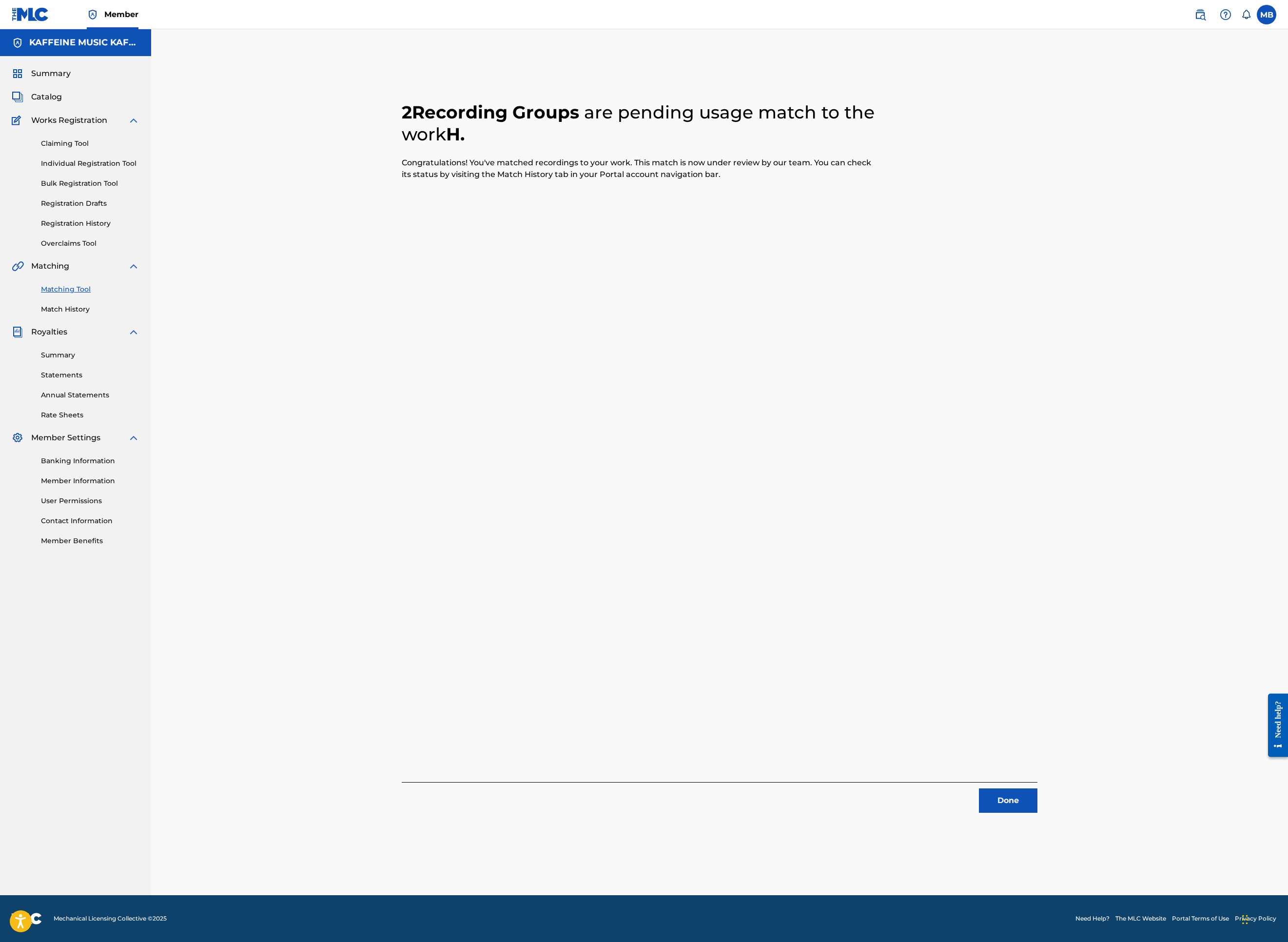
click at [1037, 813] on button "Done" at bounding box center [1009, 800] width 59 height 24
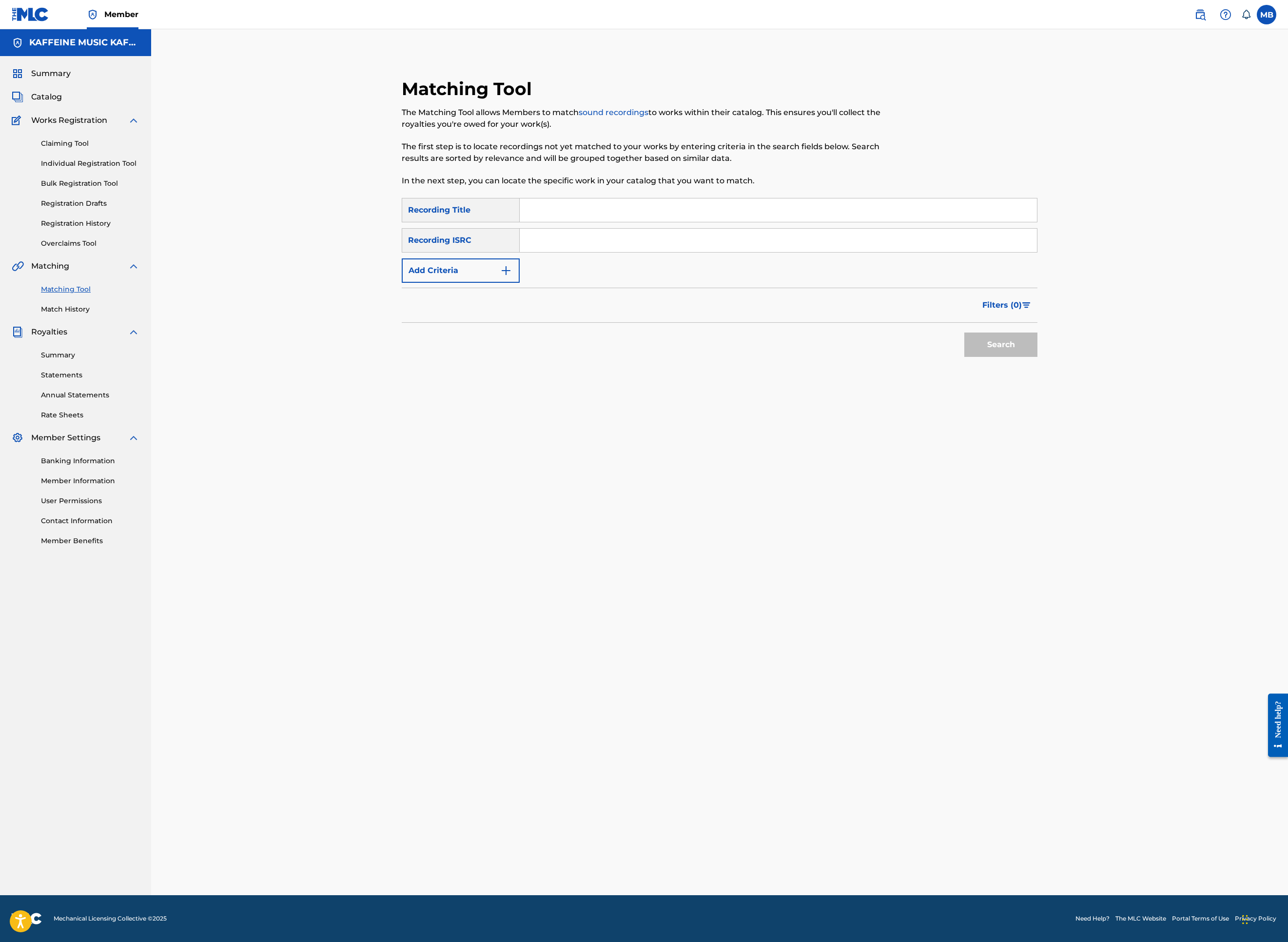
click at [952, 361] on div "Search" at bounding box center [719, 343] width 636 height 39
click at [584, 222] on input "Search Form" at bounding box center [779, 211] width 517 height 24
paste input "I SHOULD SKYPE HER"
type input "I SHOULD SKYPE HER"
click at [461, 283] on button "Add Criteria" at bounding box center [460, 270] width 118 height 24
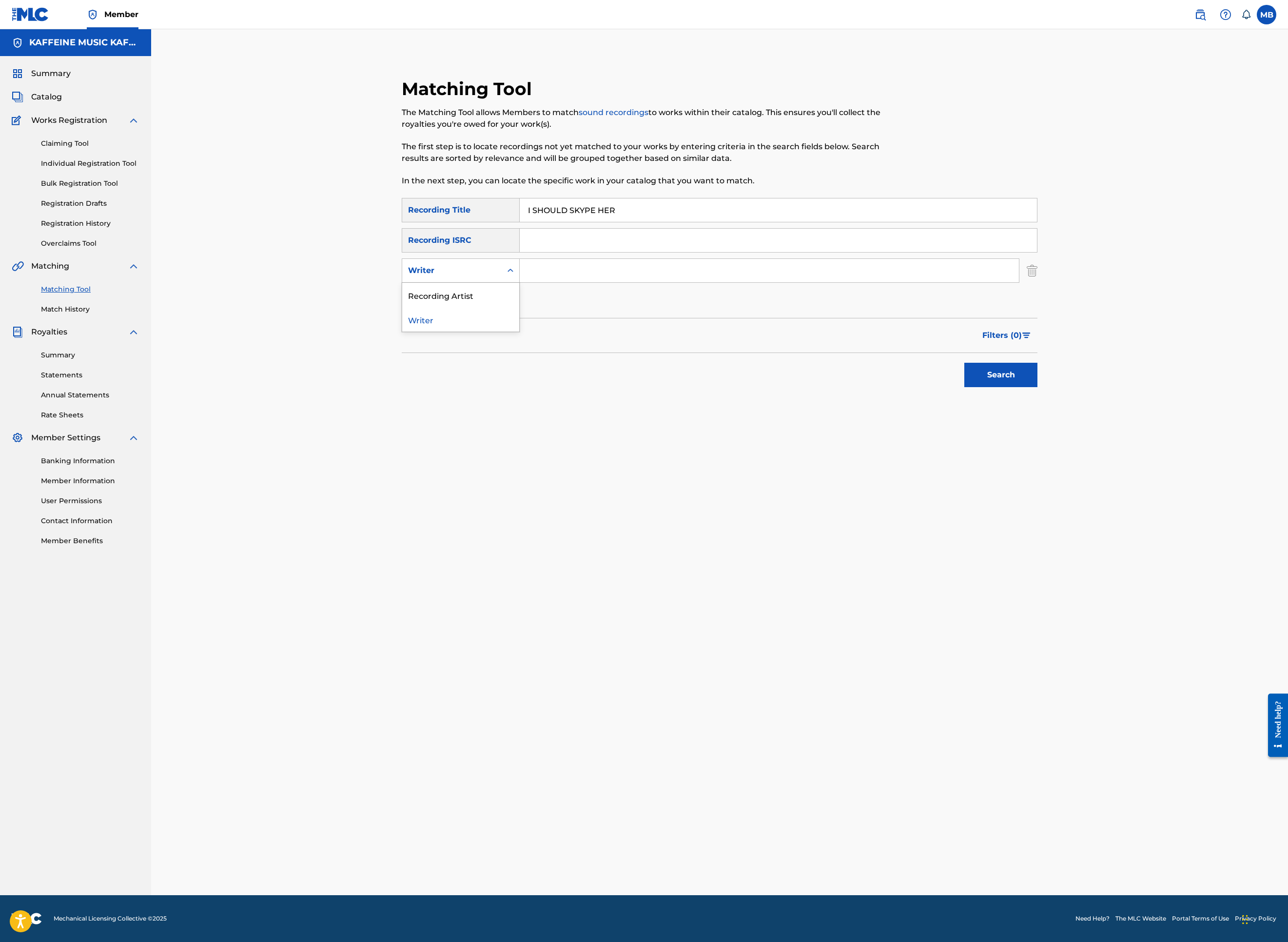
click at [458, 276] on div "Writer" at bounding box center [453, 270] width 88 height 12
click at [452, 307] on div "Recording Artist" at bounding box center [460, 295] width 117 height 24
drag, startPoint x: 588, startPoint y: 401, endPoint x: 624, endPoint y: 407, distance: 36.5
click at [589, 282] on input "Search Form" at bounding box center [770, 270] width 500 height 24
type input "[PERSON_NAME] Motorcycle"
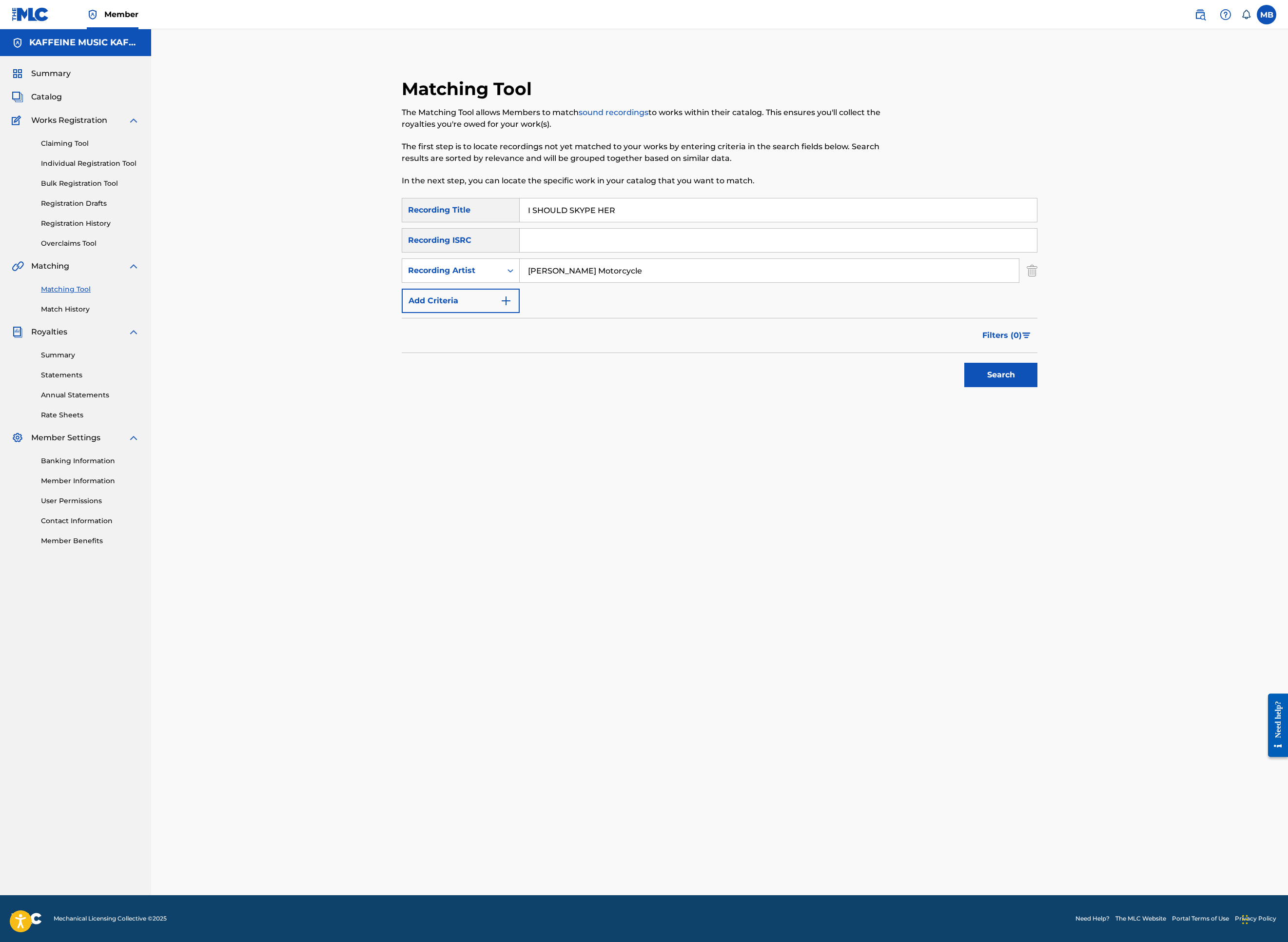
click at [1037, 387] on button "Search" at bounding box center [1001, 374] width 73 height 24
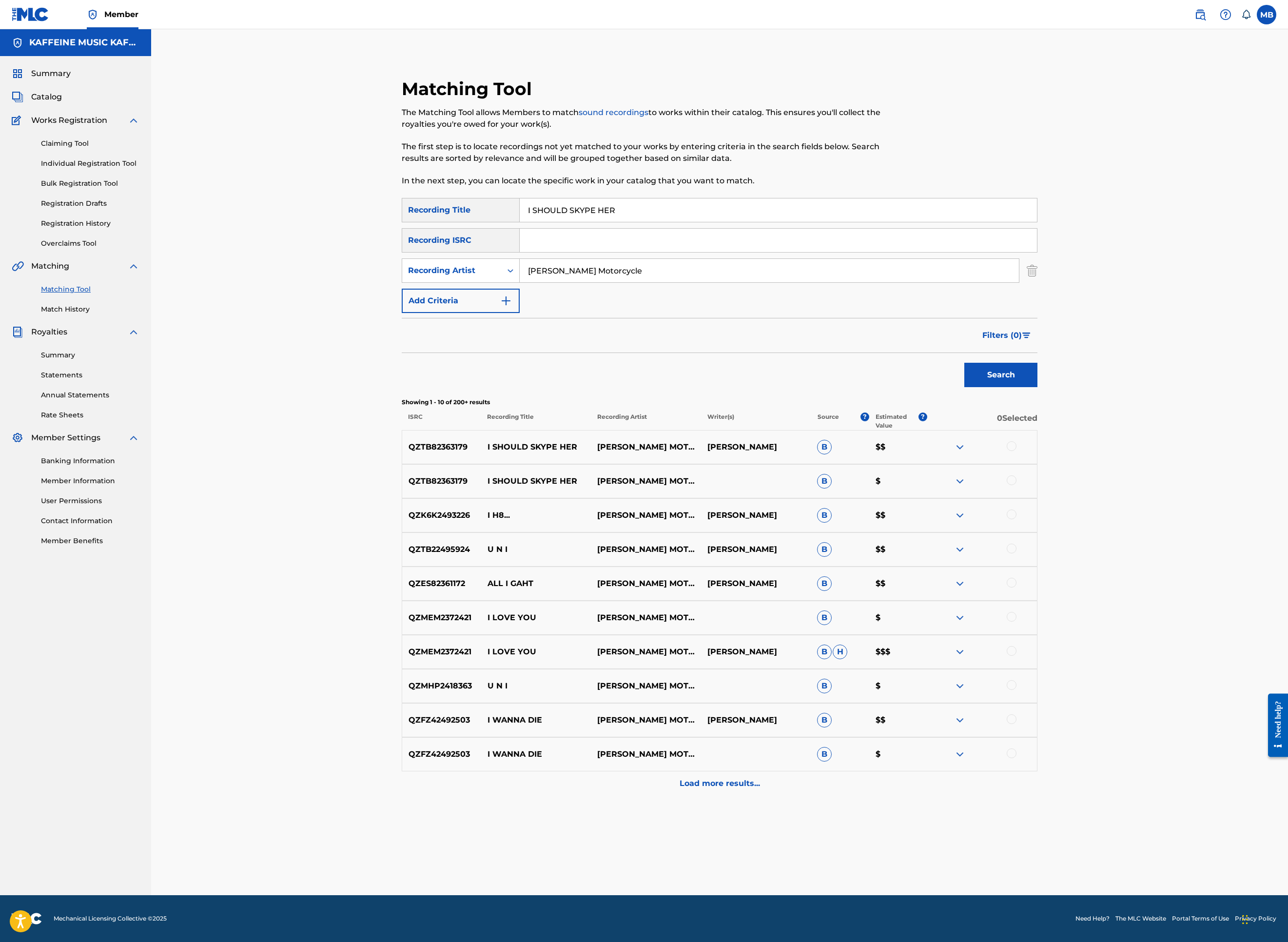
scroll to position [235, 0]
click at [1017, 485] on div at bounding box center [1012, 480] width 10 height 10
click at [1037, 452] on div at bounding box center [982, 447] width 110 height 12
click at [1017, 450] on div at bounding box center [1012, 447] width 10 height 10
click at [1037, 498] on div "QZTB82363179 I SHOULD SKYPE HER [PERSON_NAME] MOTORCYCLE B $" at bounding box center [719, 481] width 636 height 34
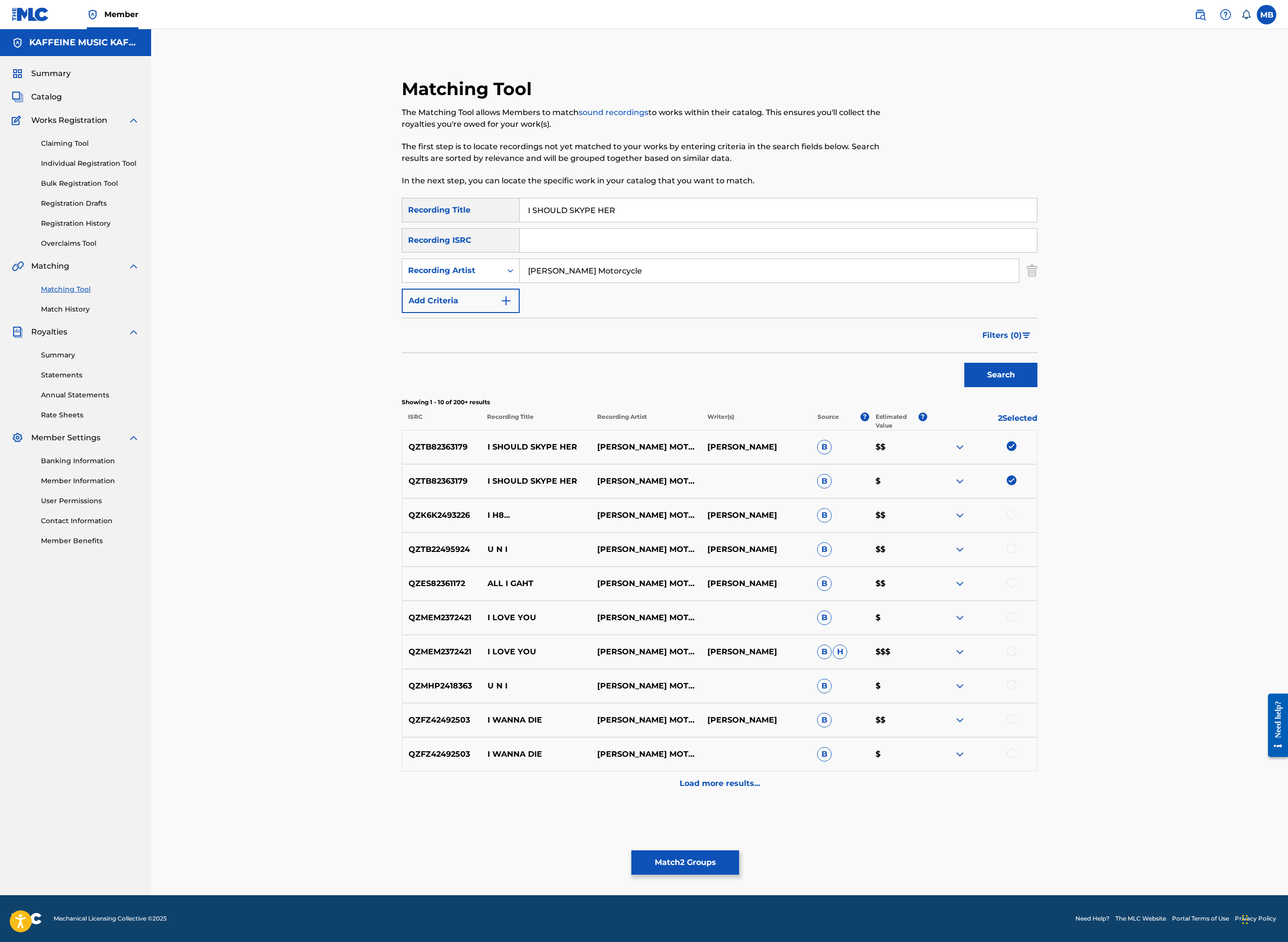
drag, startPoint x: 1186, startPoint y: 574, endPoint x: 1203, endPoint y: 580, distance: 18.0
click at [1037, 498] on div "QZTB82363179 I SHOULD SKYPE HER [PERSON_NAME] MOTORCYCLE B $" at bounding box center [719, 481] width 636 height 34
click at [1049, 572] on div "Matching Tool The Matching Tool allows Members to match sound recordings to wor…" at bounding box center [719, 461] width 659 height 767
click at [1037, 521] on div at bounding box center [982, 515] width 110 height 12
click at [1017, 519] on div at bounding box center [1012, 514] width 10 height 10
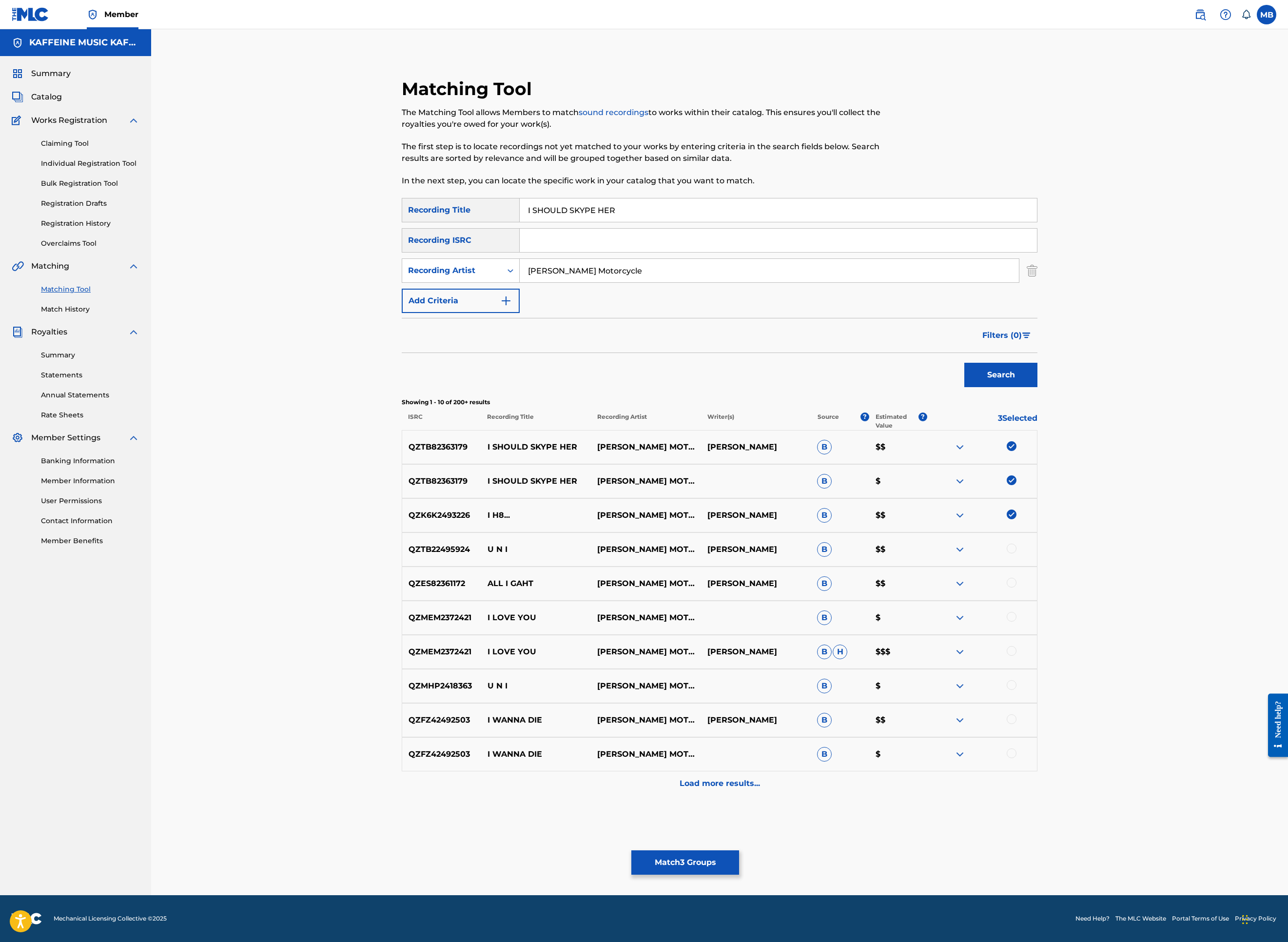
click at [1017, 485] on img at bounding box center [1012, 480] width 10 height 10
click at [1017, 485] on div at bounding box center [1012, 480] width 10 height 10
click at [1017, 450] on img at bounding box center [1012, 447] width 10 height 10
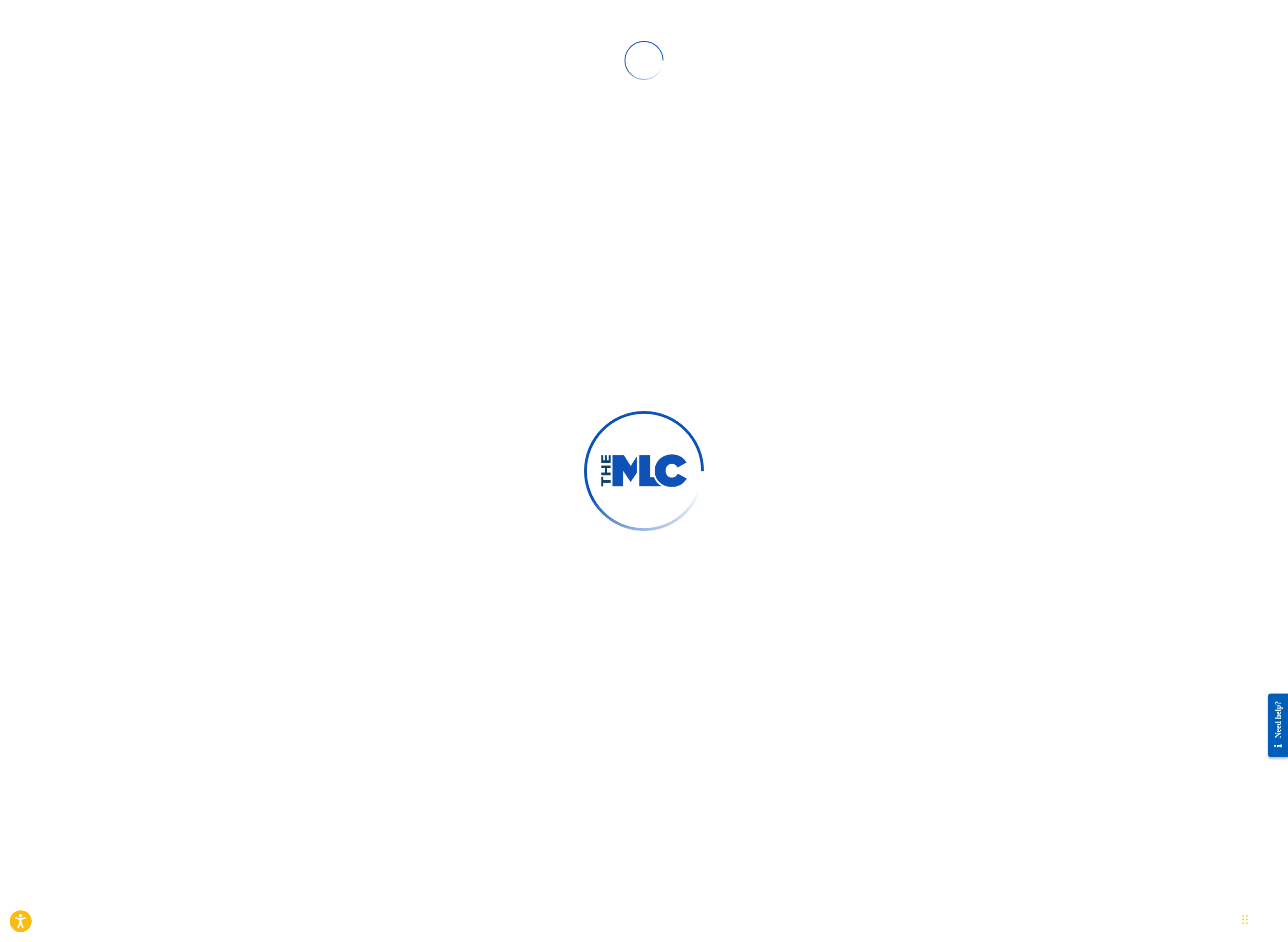
click at [808, 544] on div at bounding box center [644, 471] width 1288 height 942
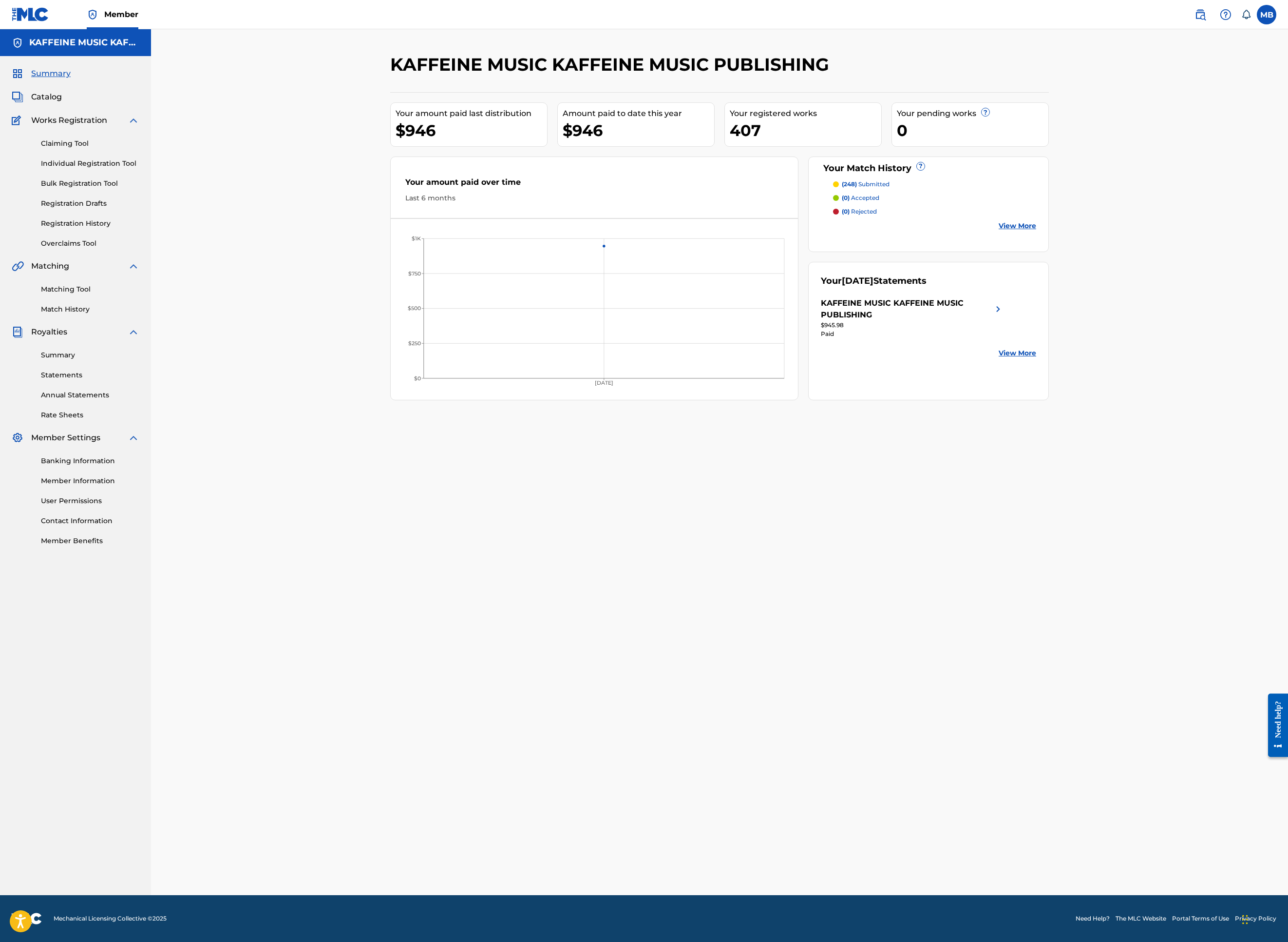
click at [123, 295] on link "Matching Tool" at bounding box center [90, 289] width 99 height 10
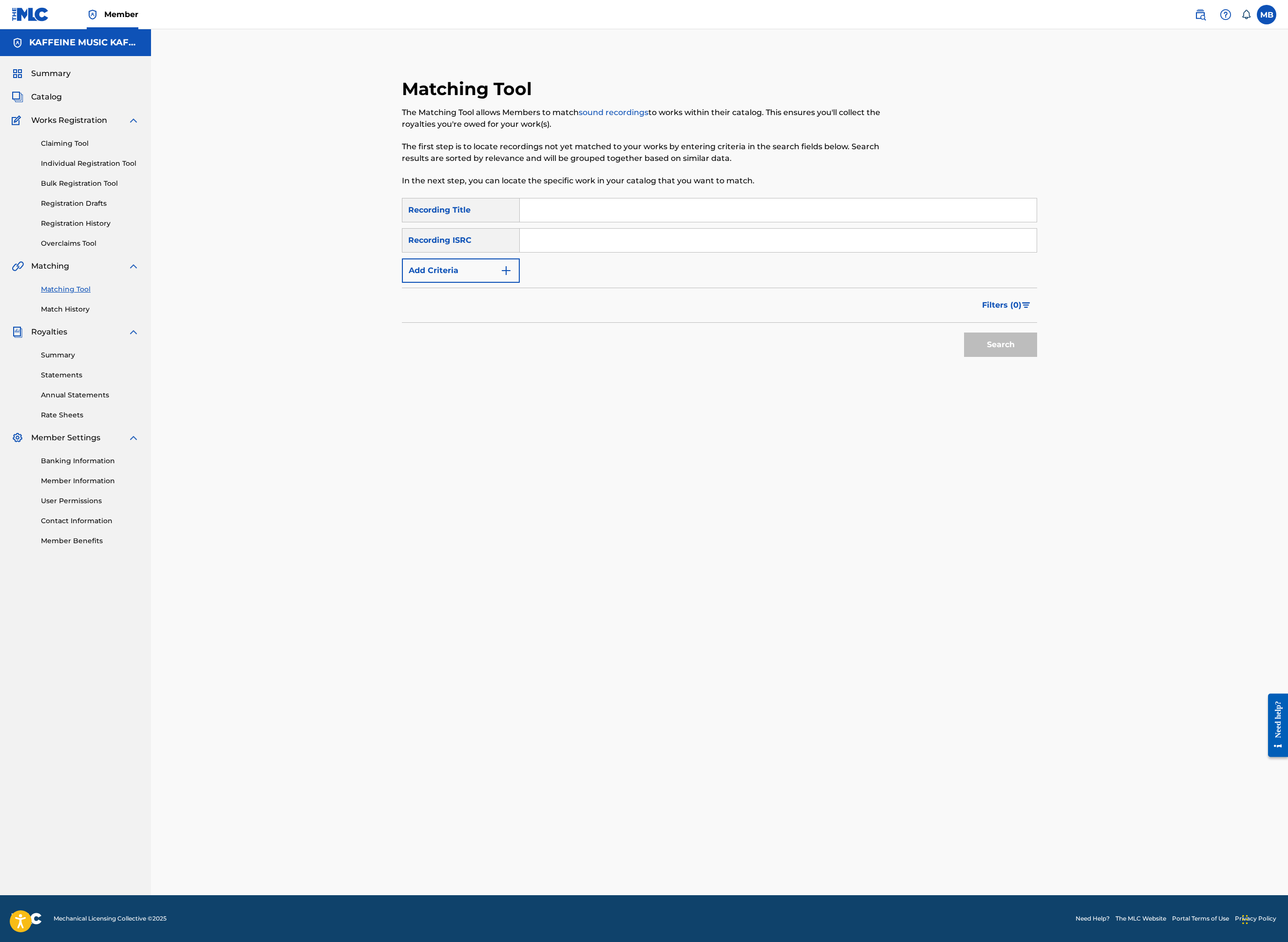
click at [569, 222] on input "Search Form" at bounding box center [778, 211] width 517 height 24
paste input "I SHOULD SKYPE HER"
type input "I SHOULD SKYPE HER"
click at [450, 283] on button "Add Criteria" at bounding box center [461, 270] width 117 height 24
drag, startPoint x: 445, startPoint y: 414, endPoint x: 444, endPoint y: 426, distance: 12.0
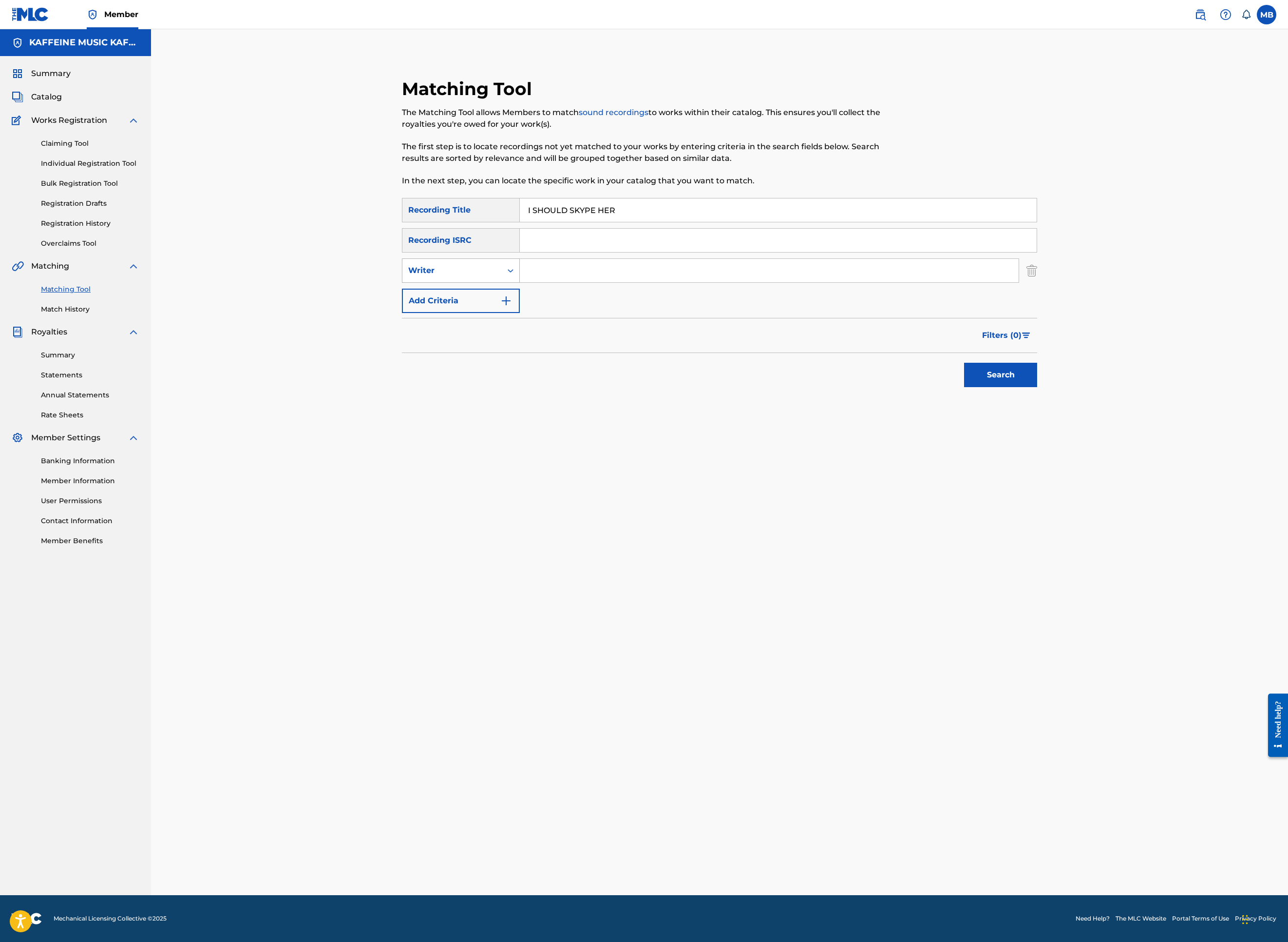
click at [445, 276] on div "Writer" at bounding box center [452, 270] width 88 height 12
click at [445, 307] on div "Recording Artist" at bounding box center [460, 295] width 116 height 24
click at [634, 282] on input "Search Form" at bounding box center [769, 270] width 499 height 24
type input "[PERSON_NAME] Motorcycle"
click at [1037, 387] on button "Search" at bounding box center [1000, 374] width 73 height 24
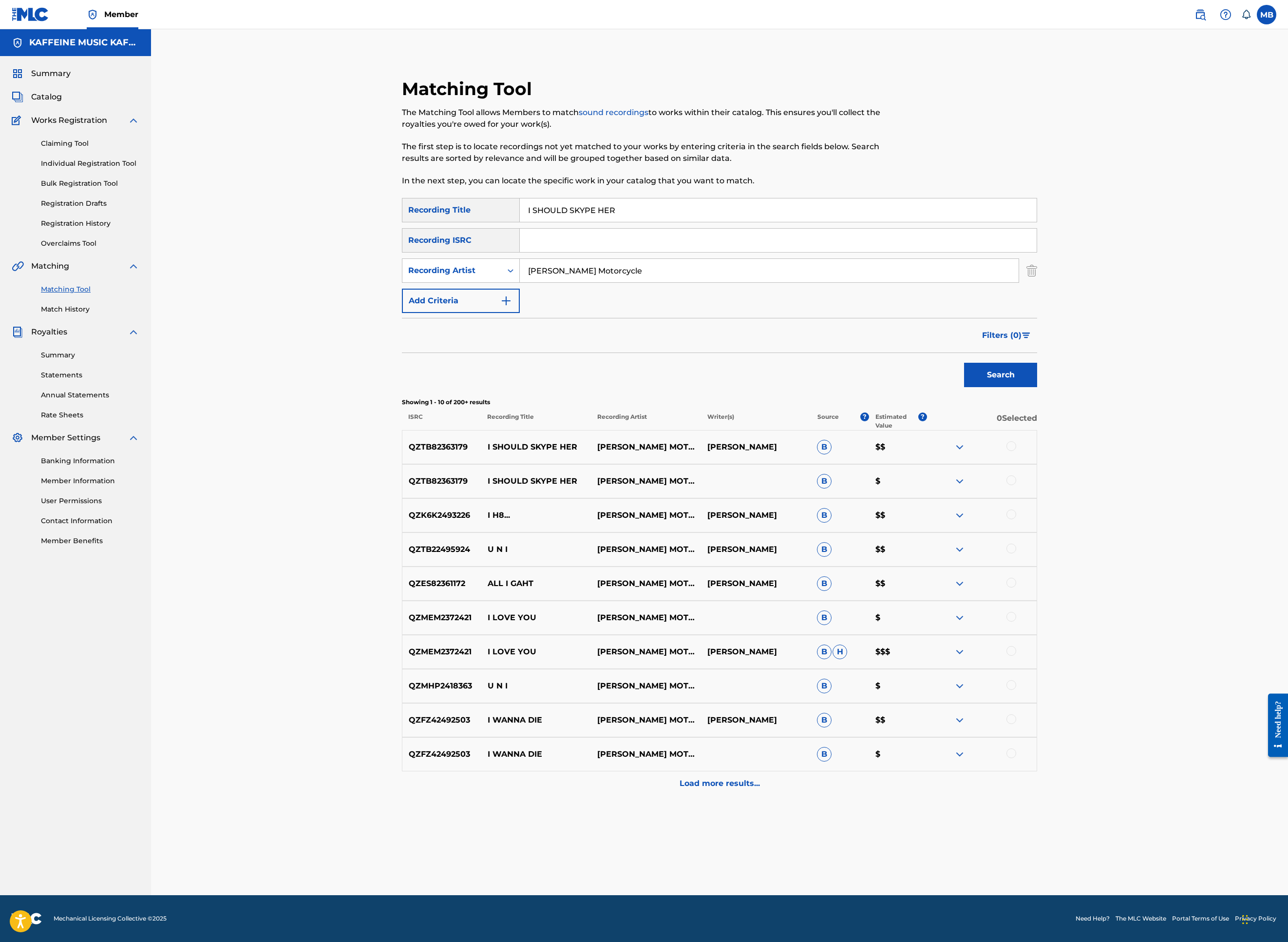
scroll to position [17, 0]
click at [1016, 485] on div at bounding box center [1011, 480] width 10 height 10
click at [1016, 450] on div at bounding box center [1011, 447] width 10 height 10
click at [739, 850] on button "Match 2 Groups" at bounding box center [685, 862] width 108 height 24
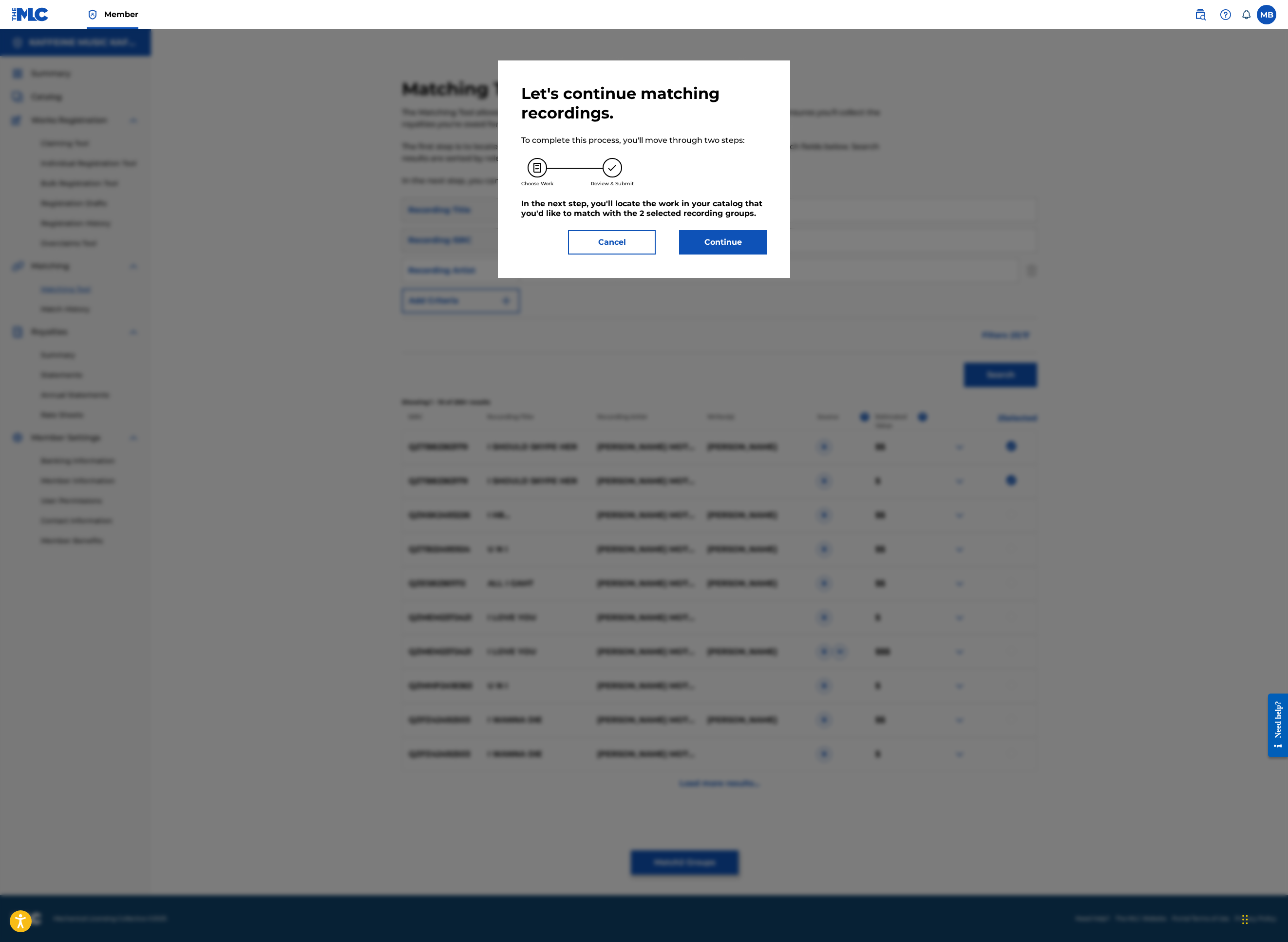
click at [767, 255] on button "Continue" at bounding box center [723, 242] width 88 height 24
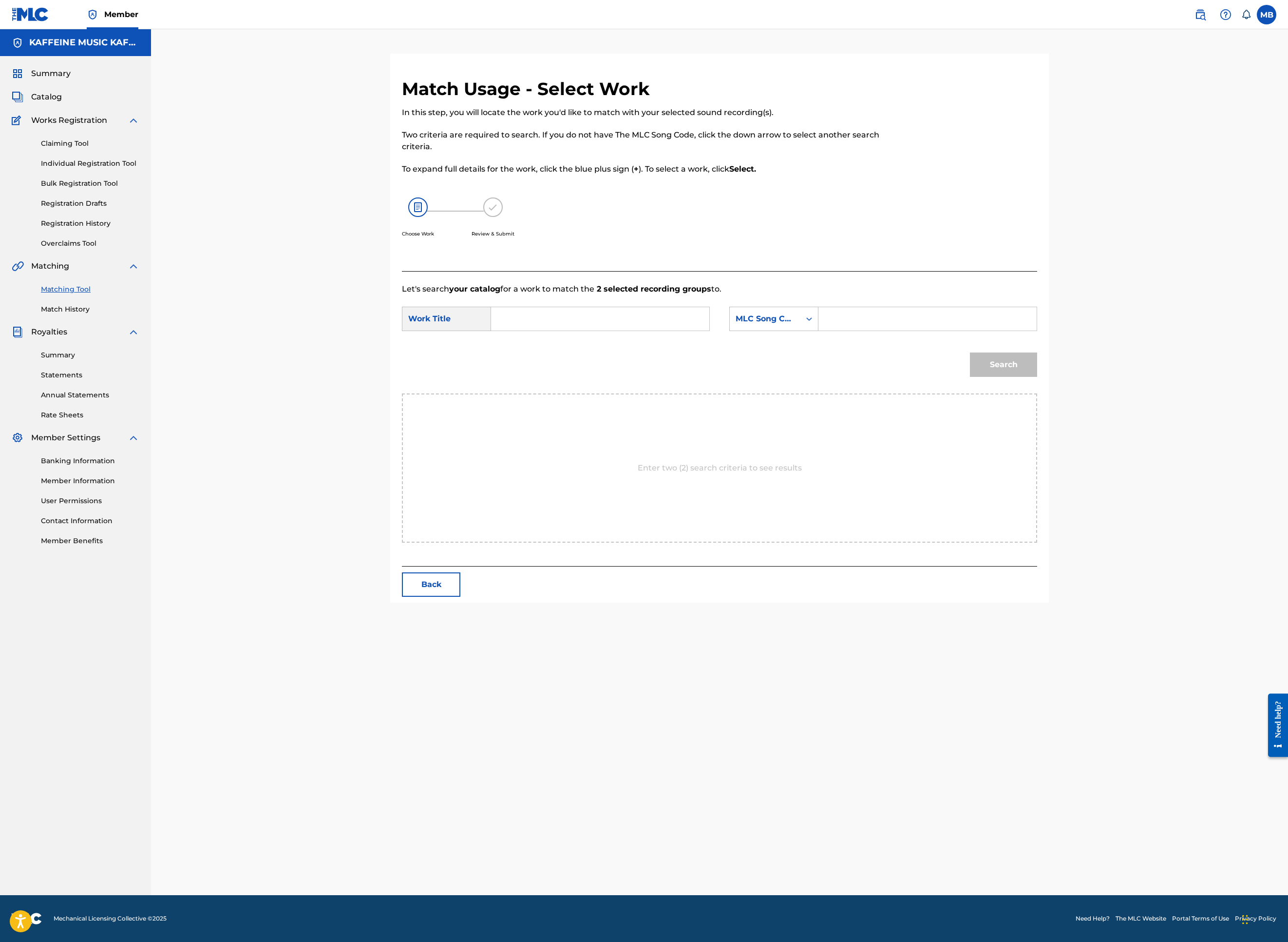
click at [701, 331] on input "Search Form" at bounding box center [600, 319] width 202 height 24
paste input "I SHOULD SKYPE HER"
type input "I SHOULD SKYPE HER"
click at [801, 328] on div "MLC Song Code" at bounding box center [765, 318] width 70 height 19
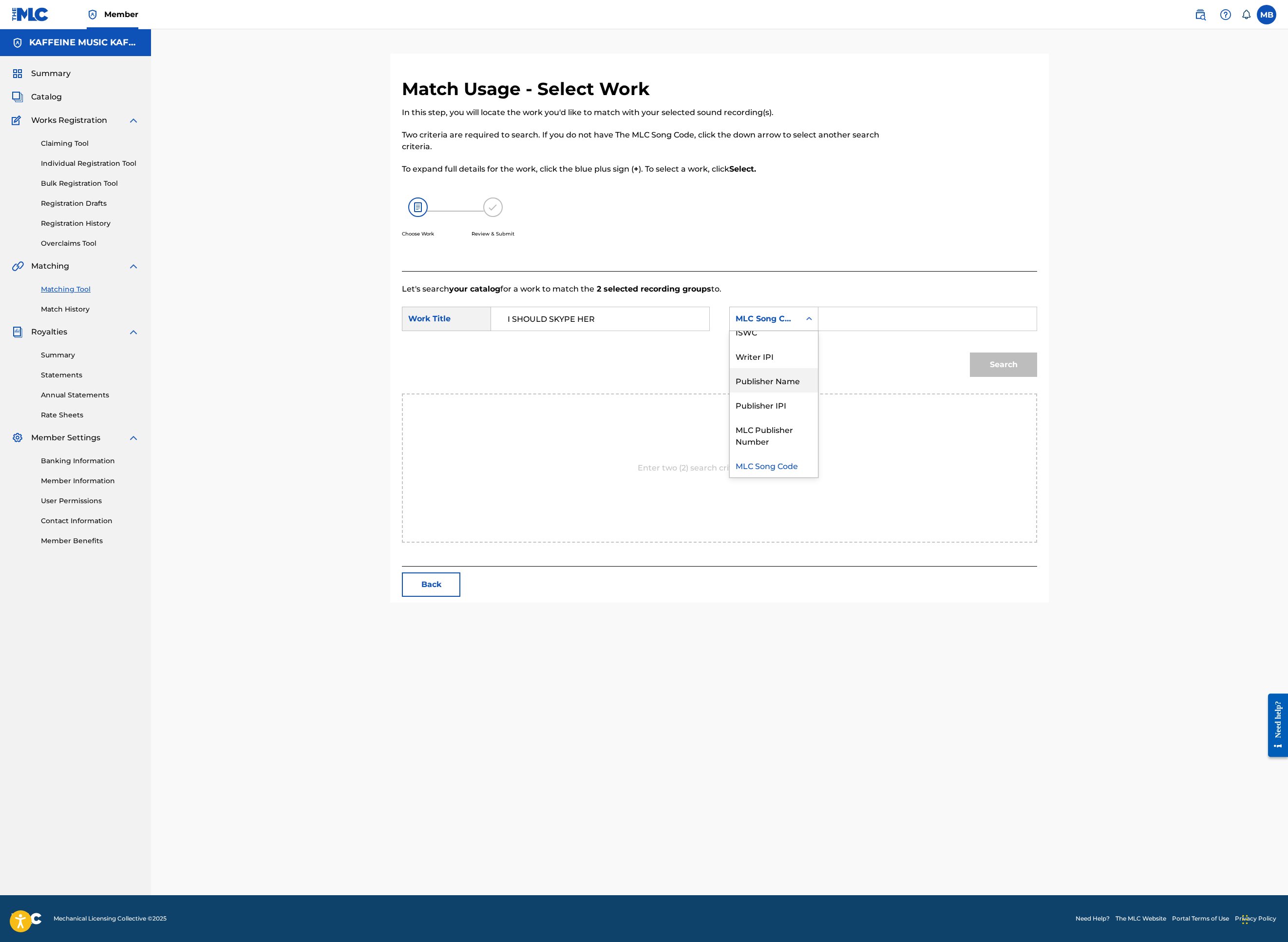
click at [818, 393] on div "Publisher Name" at bounding box center [774, 380] width 88 height 24
click at [814, 324] on icon "Search Form" at bounding box center [809, 319] width 10 height 10
click at [1007, 331] on input "Search Form" at bounding box center [928, 319] width 202 height 24
type input "kaff"
click at [1037, 377] on button "Search" at bounding box center [1003, 364] width 68 height 24
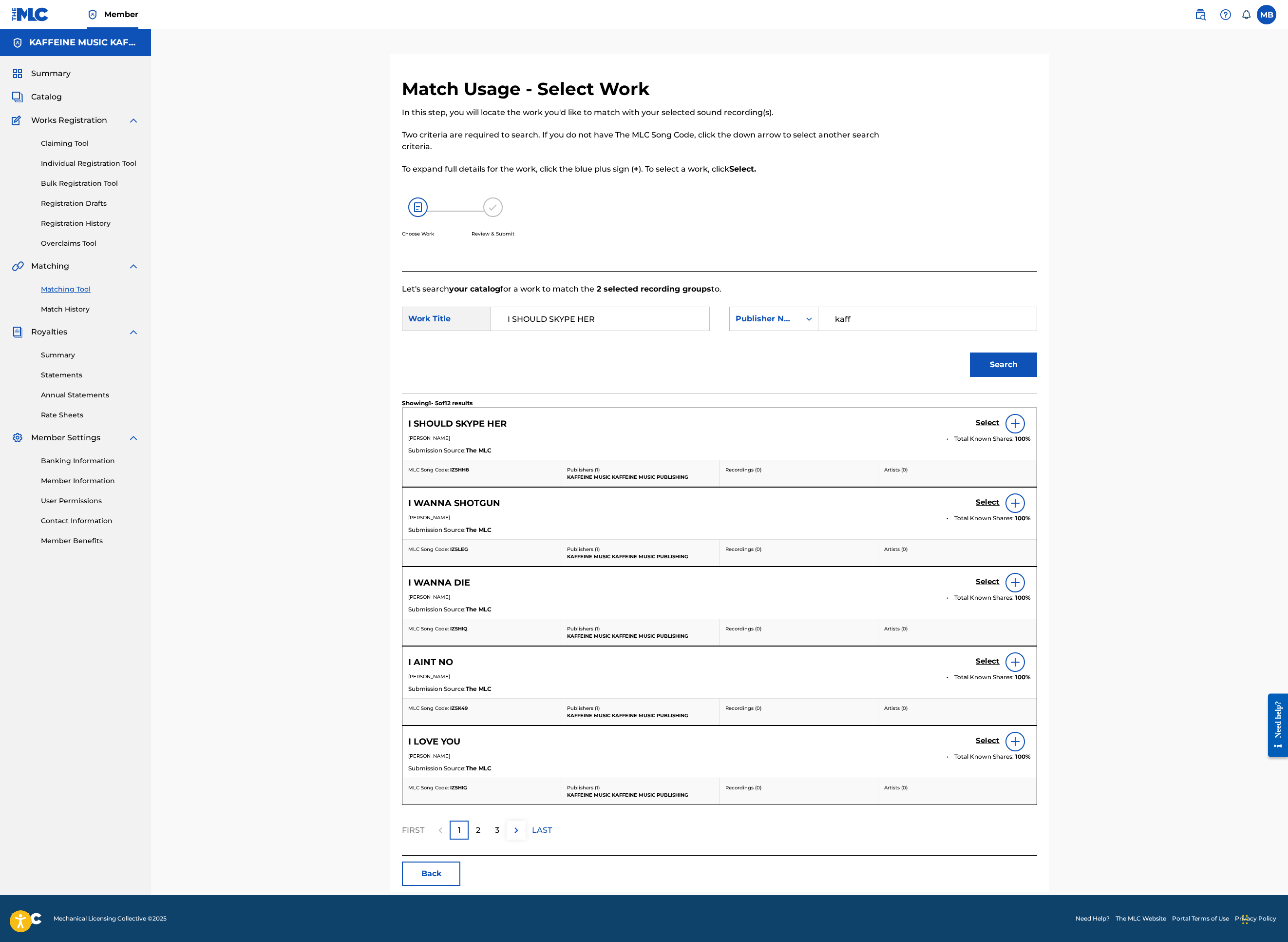
scroll to position [108, 0]
click at [999, 428] on h5 "Select" at bounding box center [988, 422] width 23 height 9
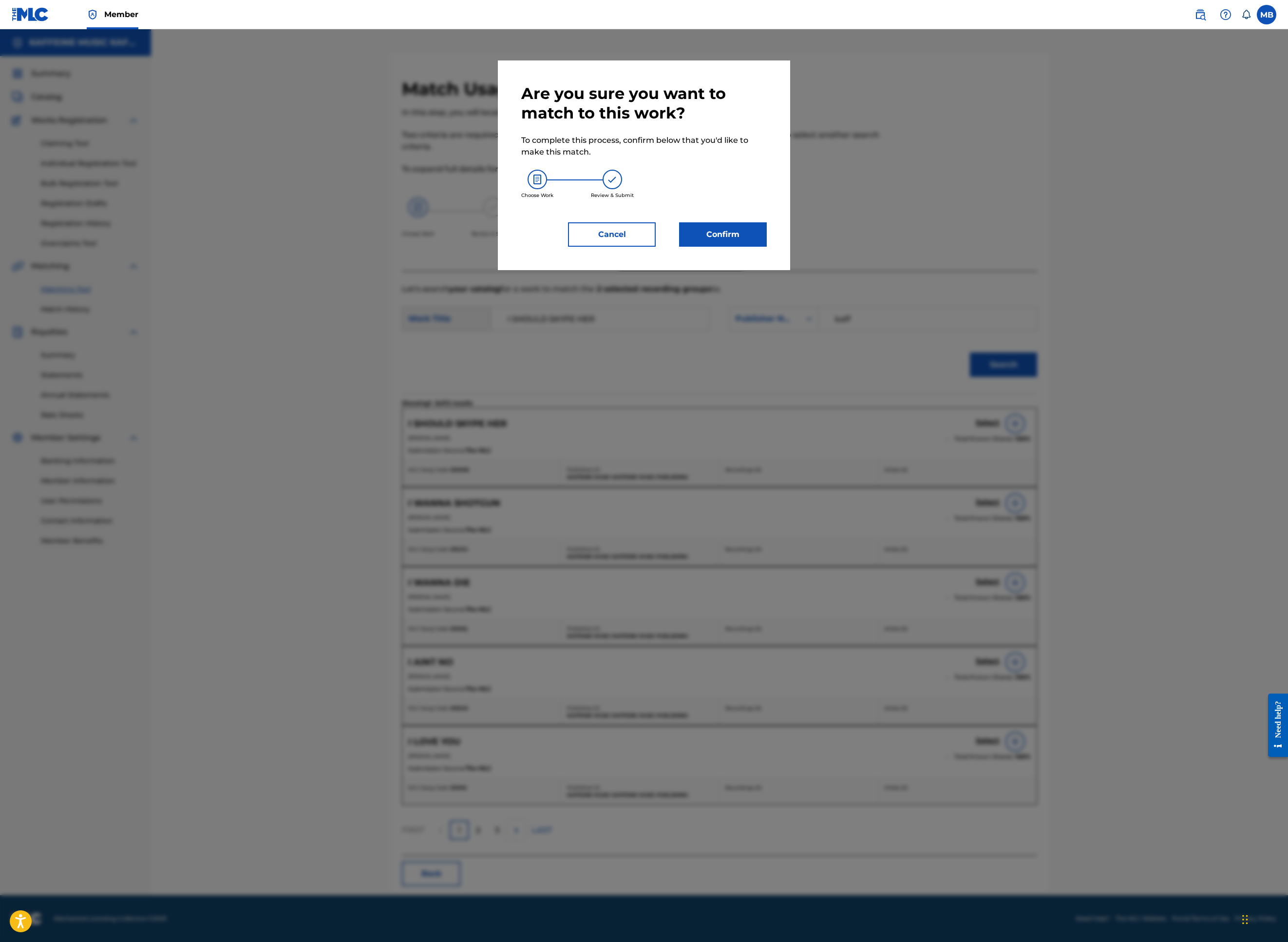
click at [767, 247] on button "Confirm" at bounding box center [723, 234] width 88 height 24
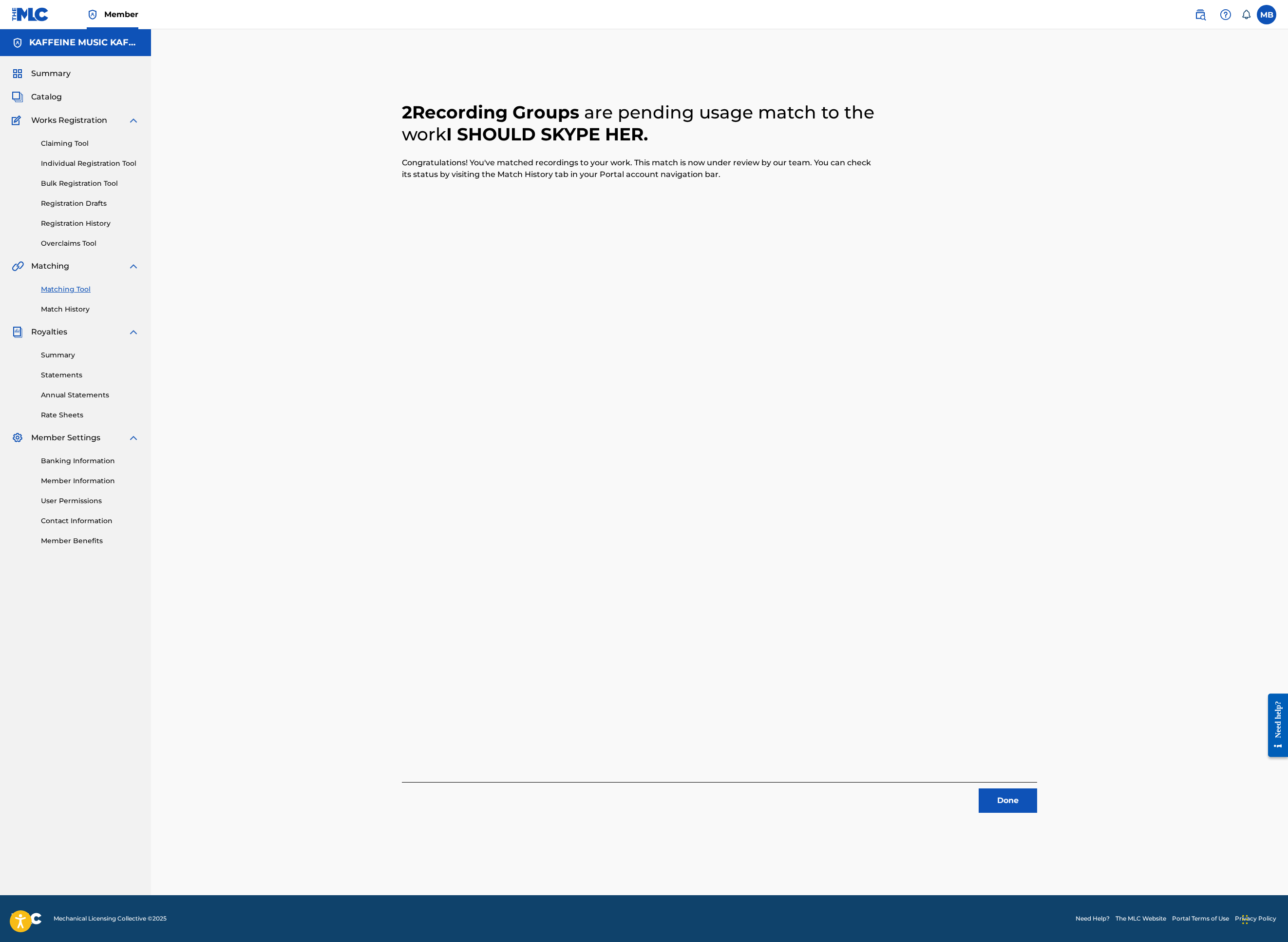
click at [1037, 788] on button "Done" at bounding box center [1008, 800] width 59 height 24
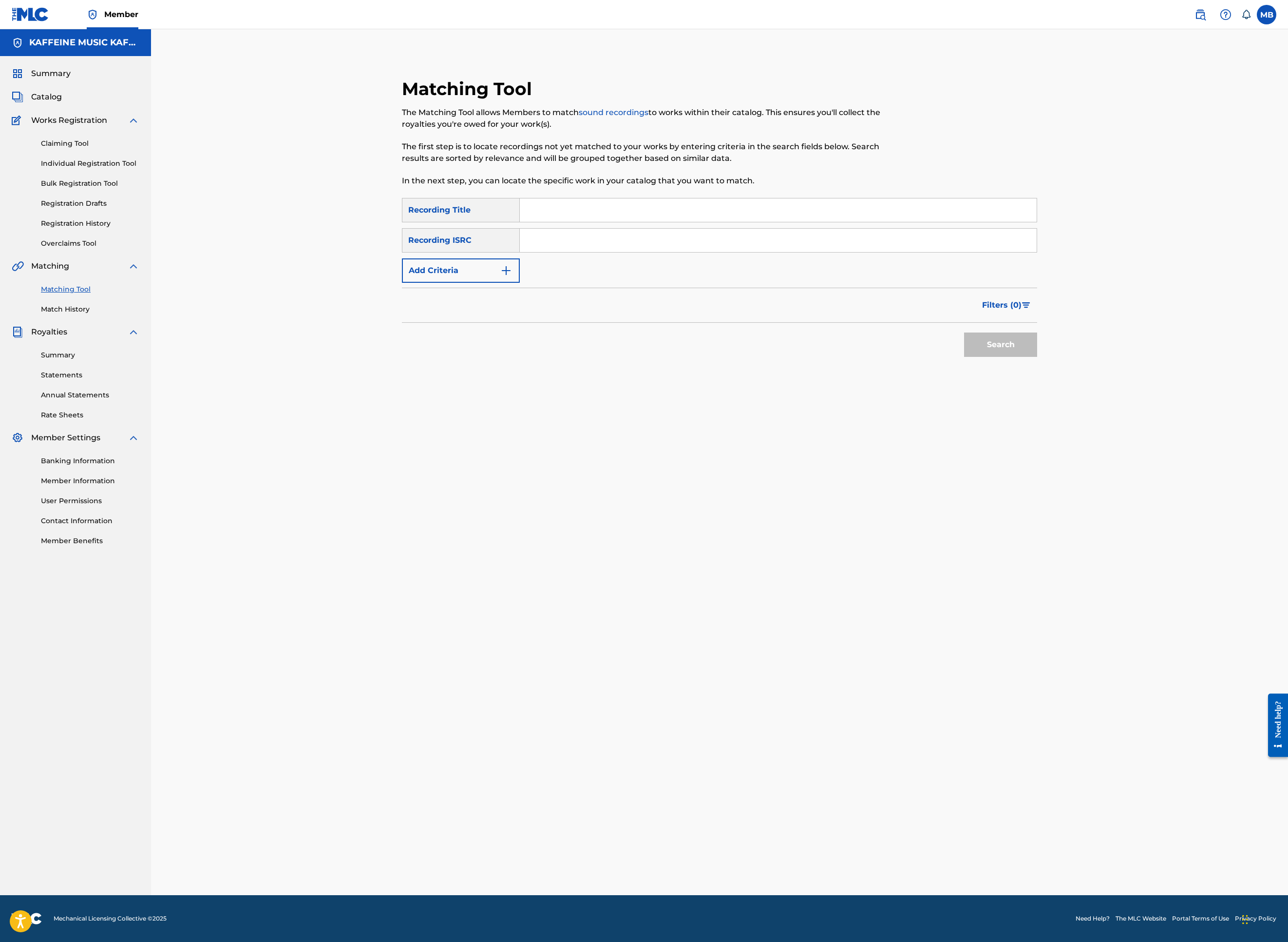
click at [70, 78] on span "Summary" at bounding box center [51, 73] width 39 height 12
